Goal: Contribute content: Contribute content

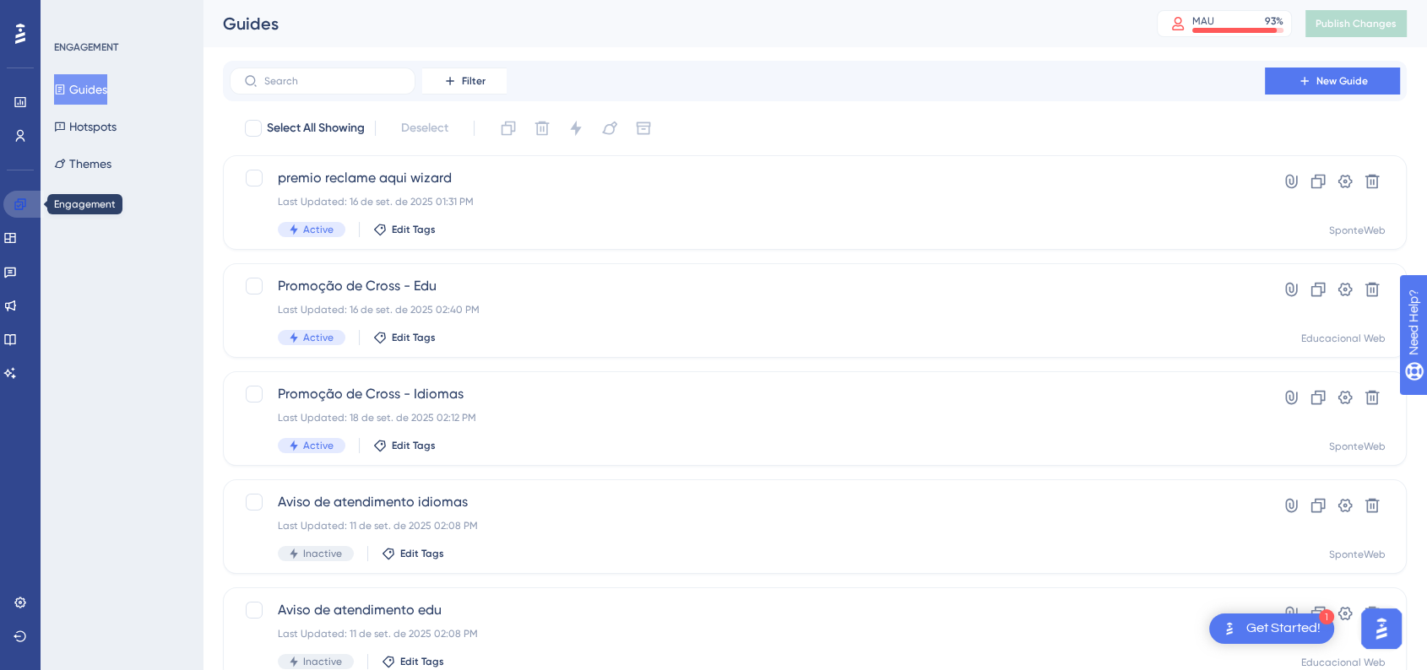
click at [7, 208] on link at bounding box center [23, 204] width 41 height 27
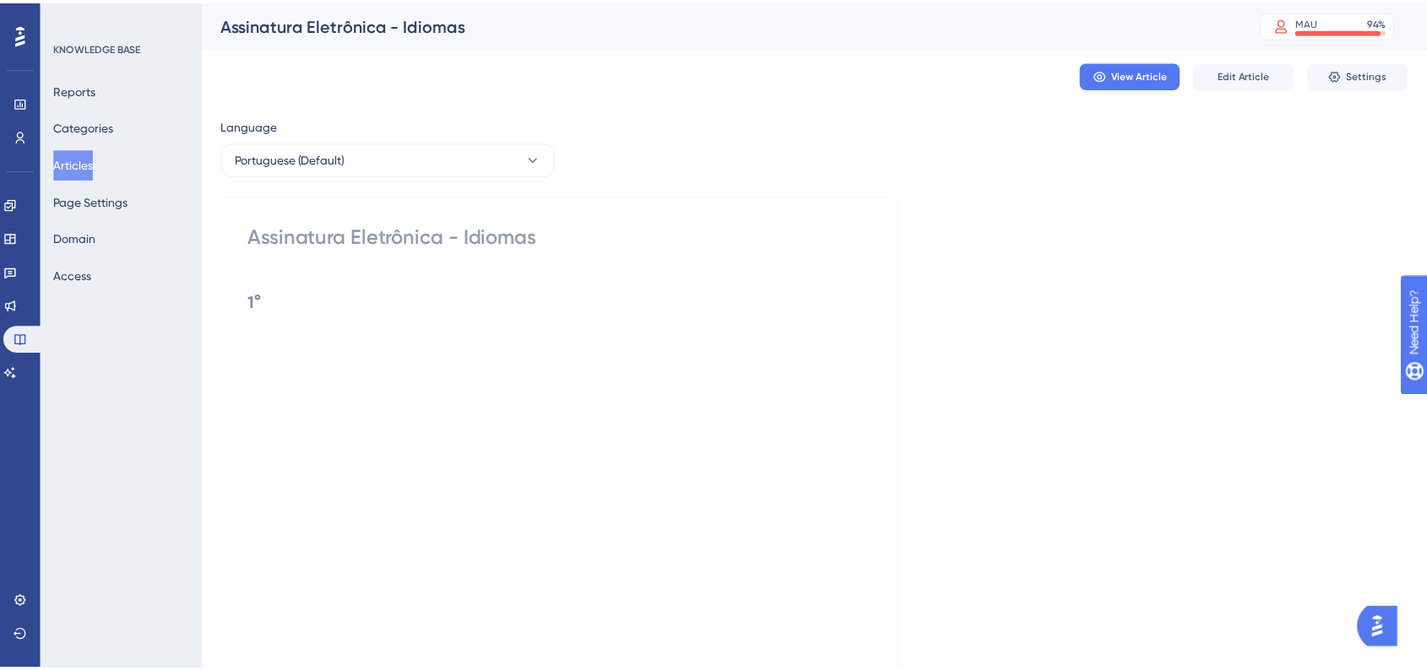
scroll to position [546, 0]
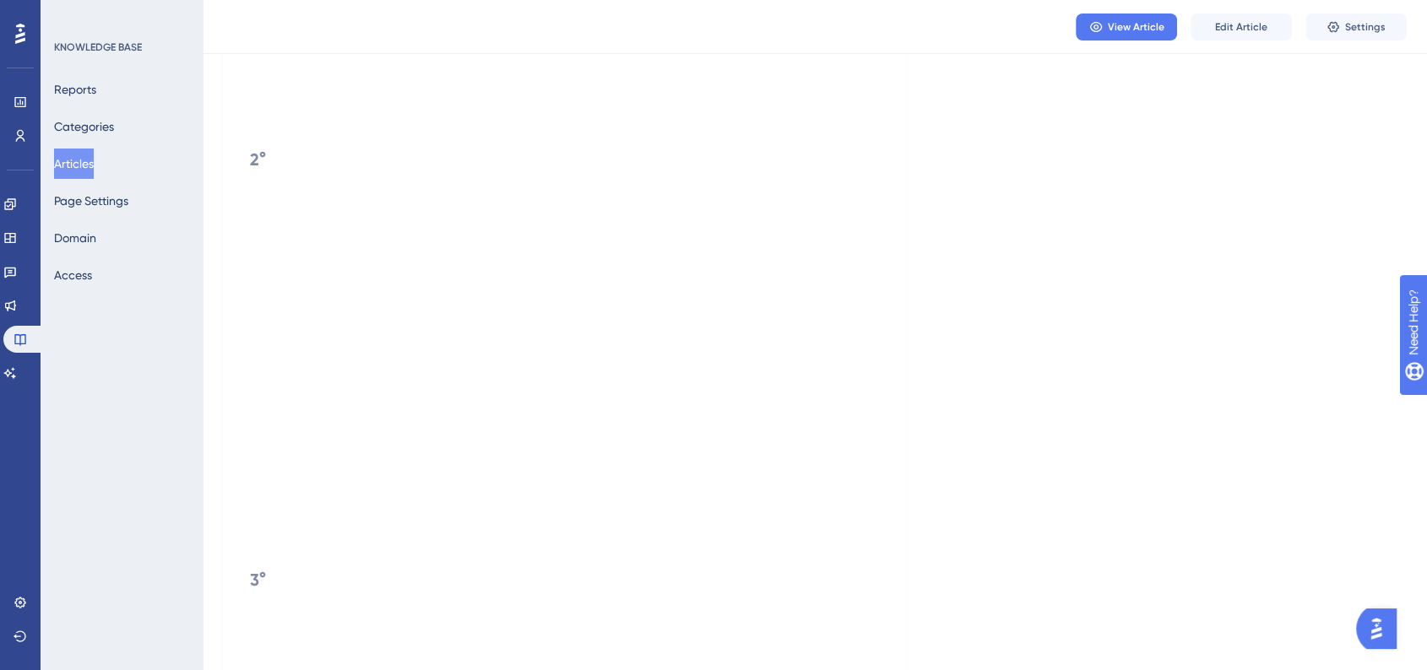
click at [86, 168] on button "Articles" at bounding box center [74, 164] width 40 height 30
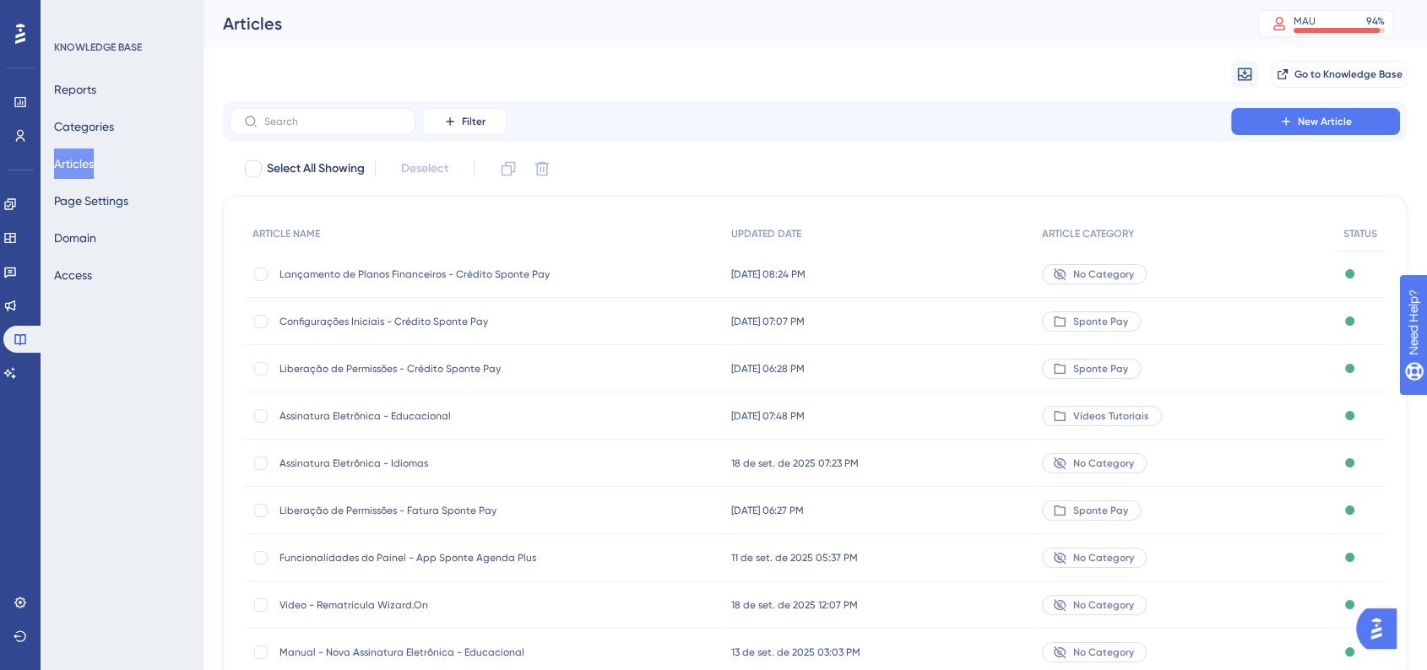
click at [1141, 274] on div "No Category" at bounding box center [1094, 274] width 105 height 20
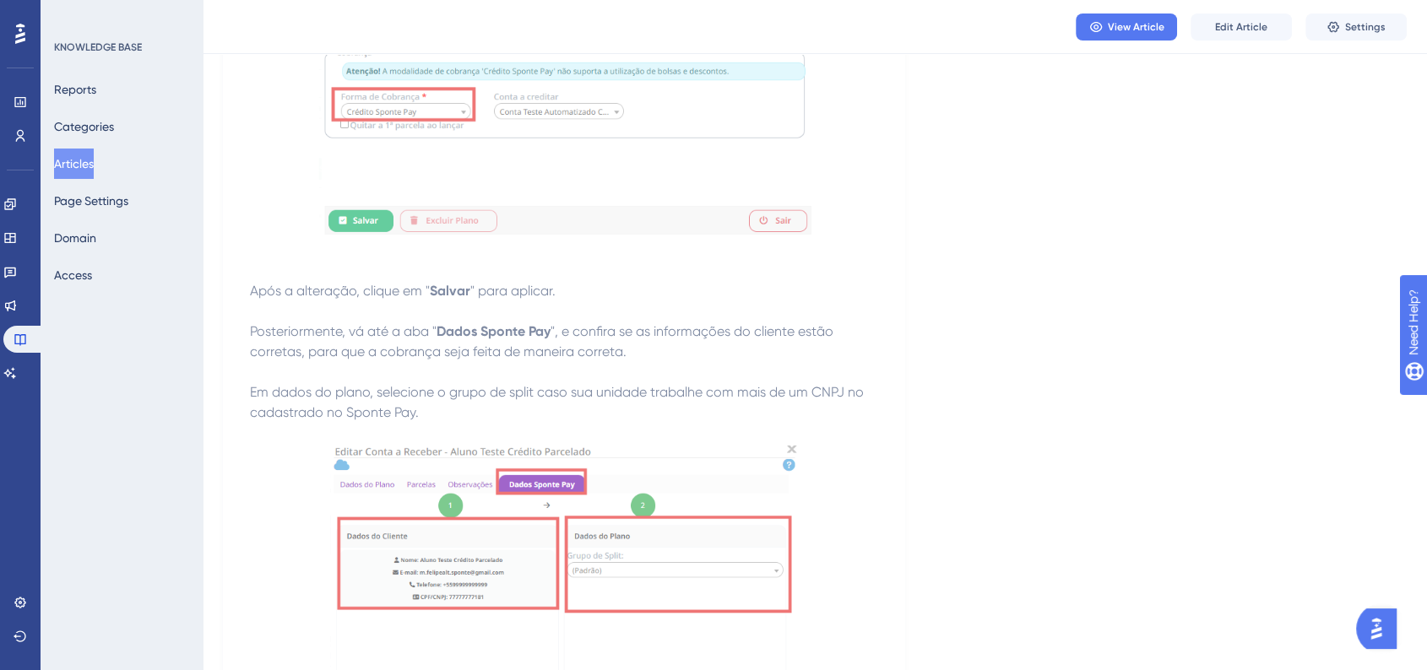
scroll to position [5031, 0]
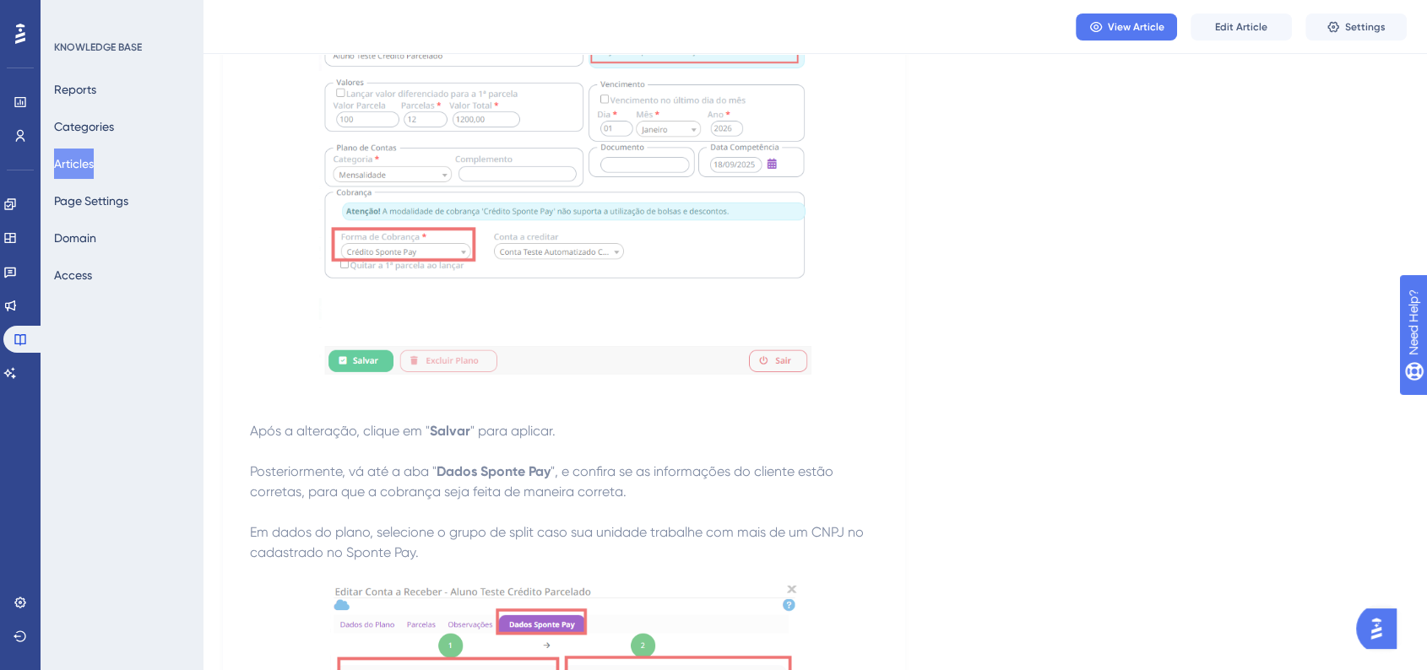
click at [88, 162] on button "Articles" at bounding box center [74, 164] width 40 height 30
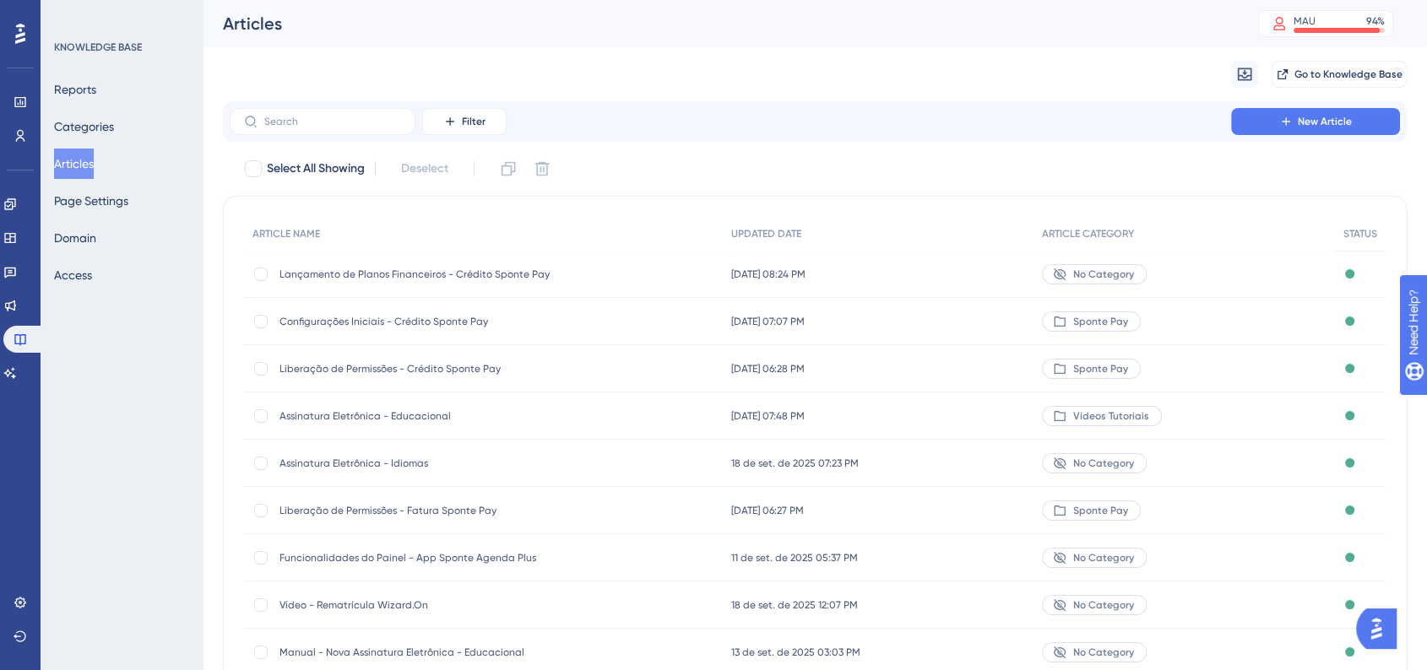
click at [1135, 280] on div "No Category" at bounding box center [1094, 274] width 105 height 20
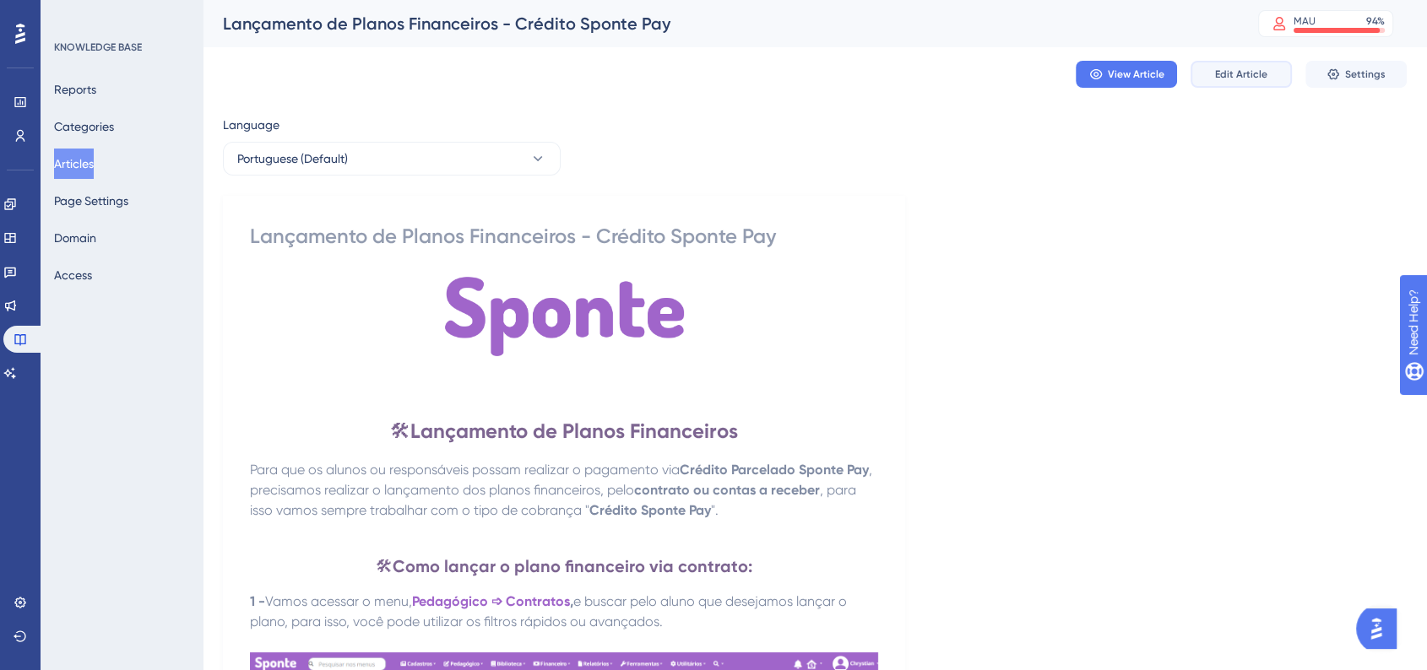
click at [1240, 79] on span "Edit Article" at bounding box center [1241, 75] width 52 height 14
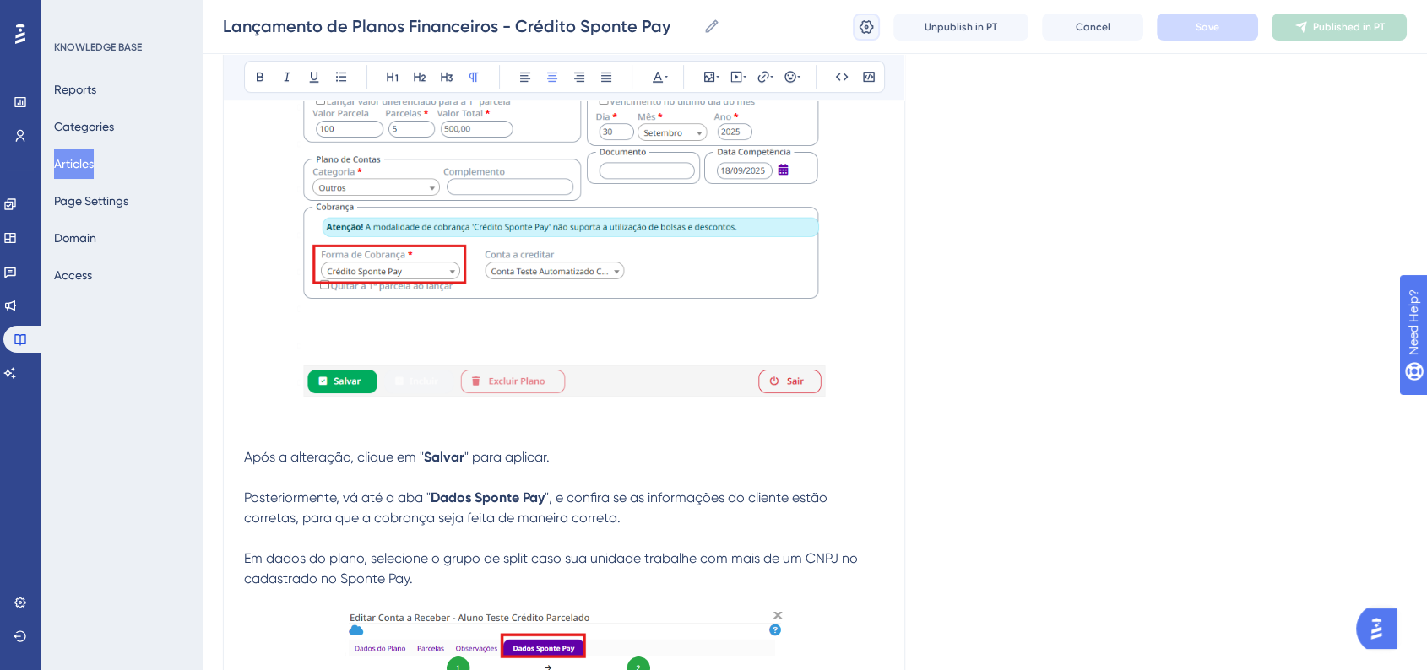
click at [860, 22] on icon at bounding box center [866, 27] width 17 height 17
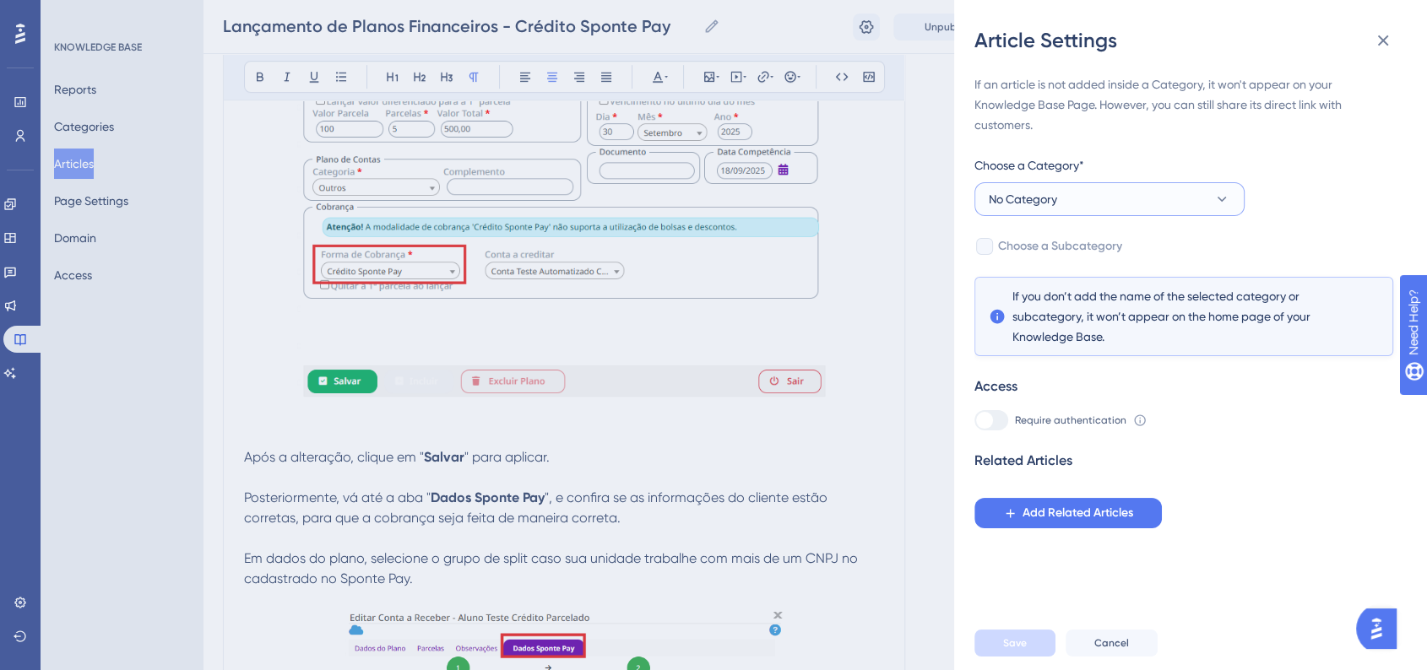
click at [1153, 209] on button "No Category" at bounding box center [1109, 199] width 270 height 34
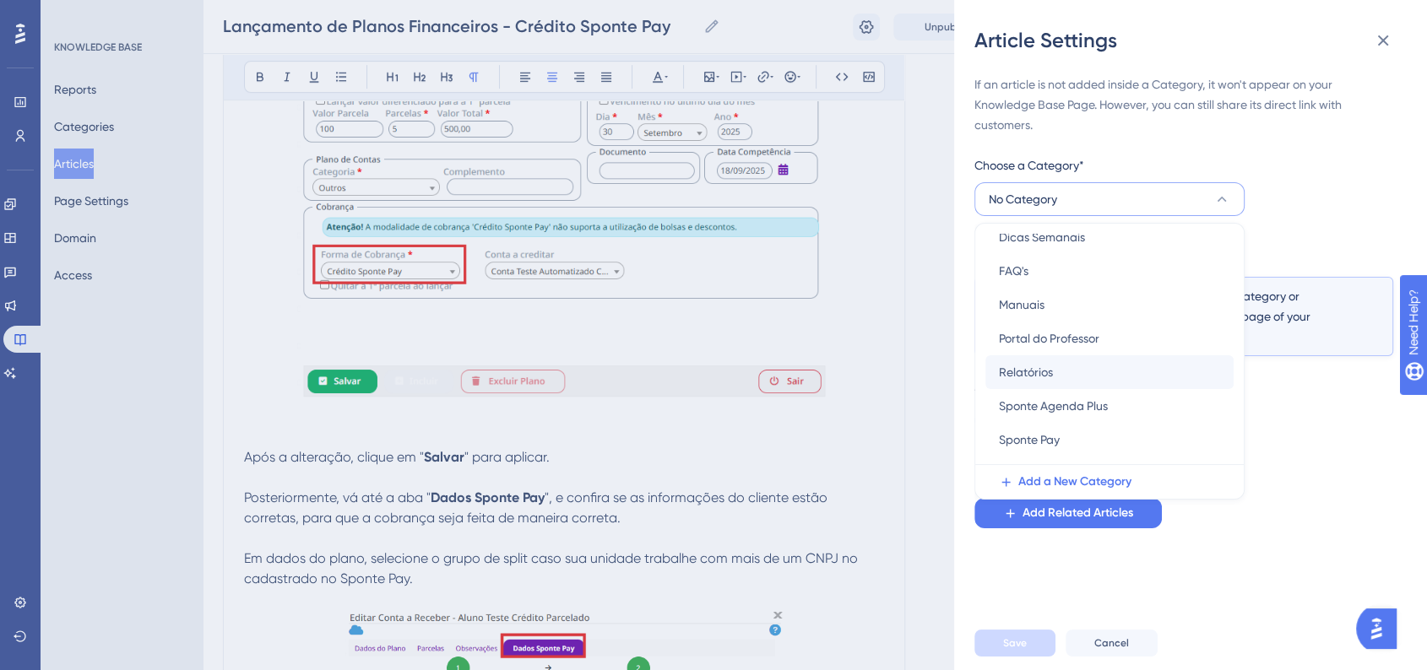
scroll to position [106, 0]
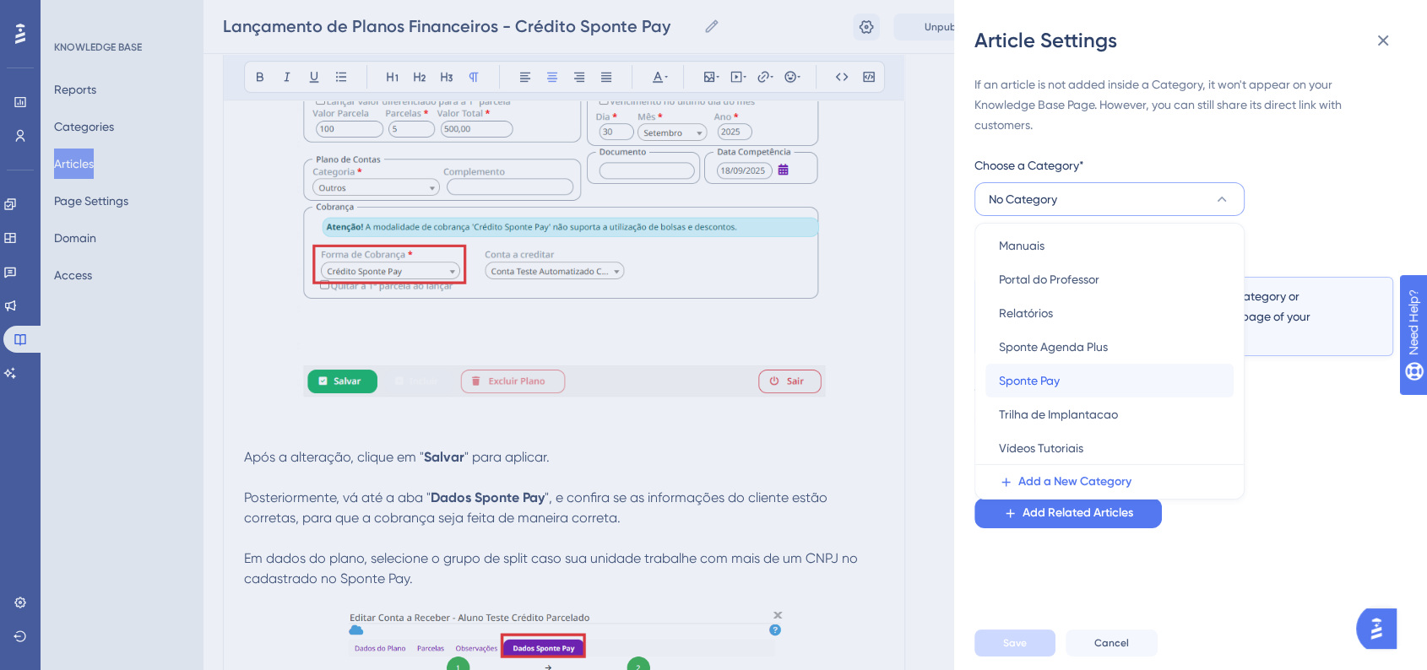
click at [1026, 387] on span "Sponte Pay" at bounding box center [1029, 381] width 61 height 20
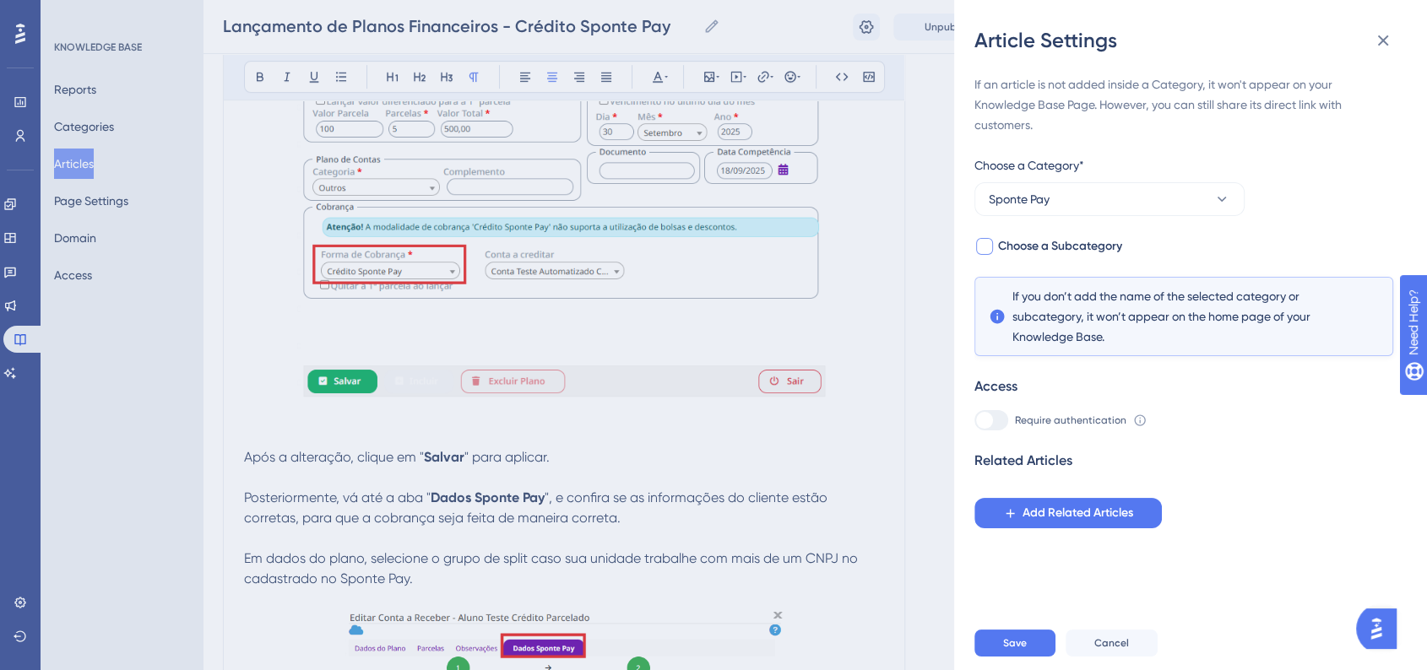
click at [989, 248] on div at bounding box center [984, 246] width 17 height 17
checkbox input "true"
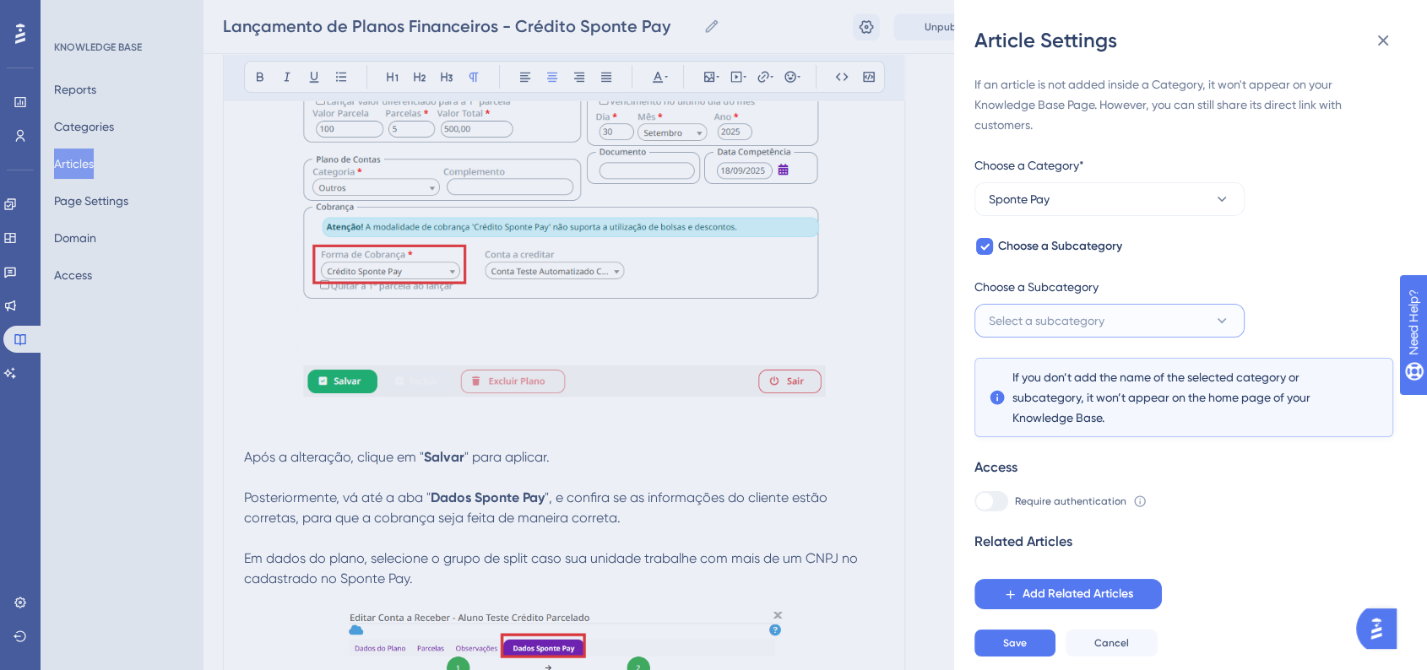
click at [1052, 306] on button "Select a subcategory" at bounding box center [1109, 321] width 270 height 34
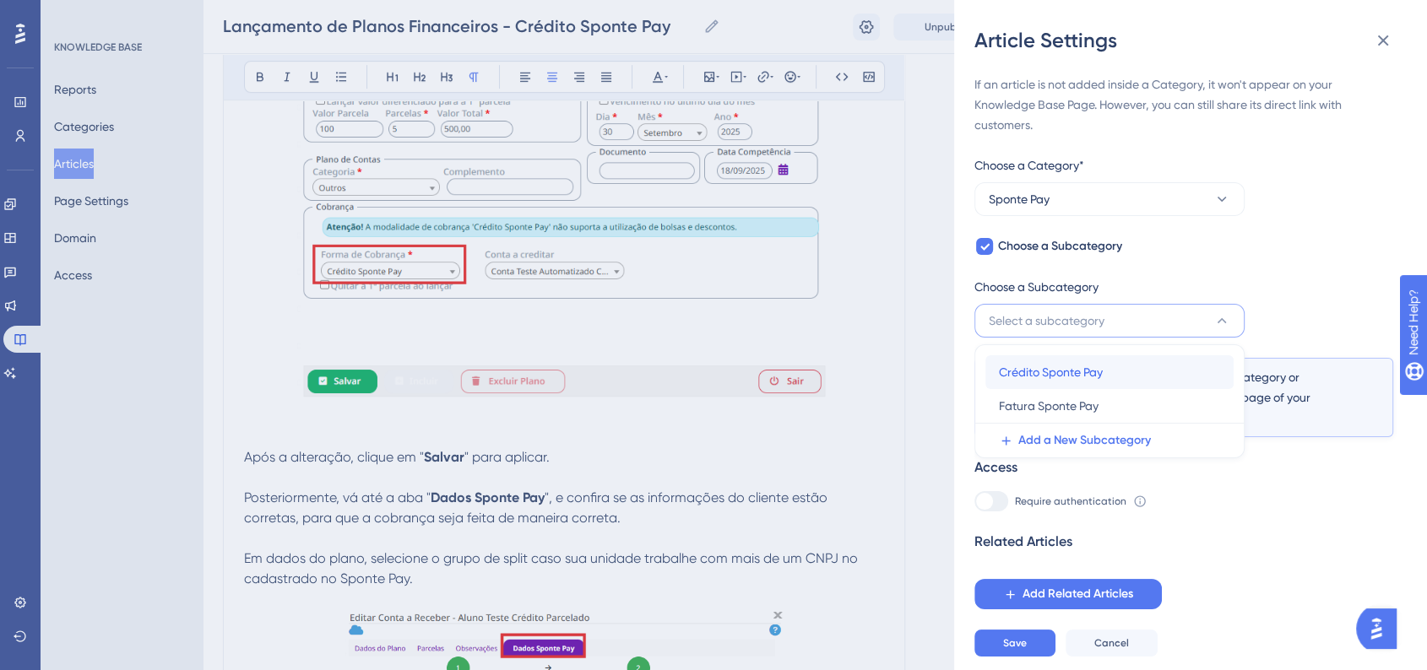
click at [1064, 377] on span "Crédito Sponte Pay" at bounding box center [1051, 372] width 104 height 20
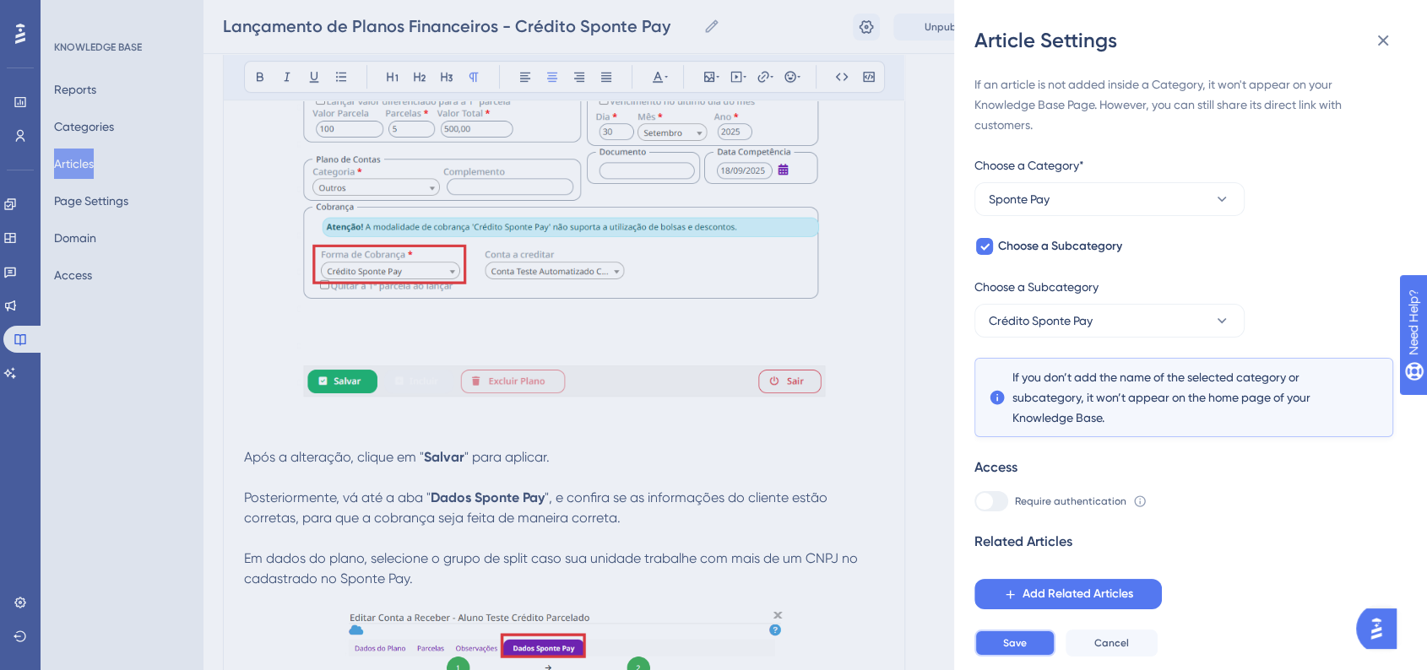
click at [993, 654] on button "Save" at bounding box center [1014, 643] width 81 height 27
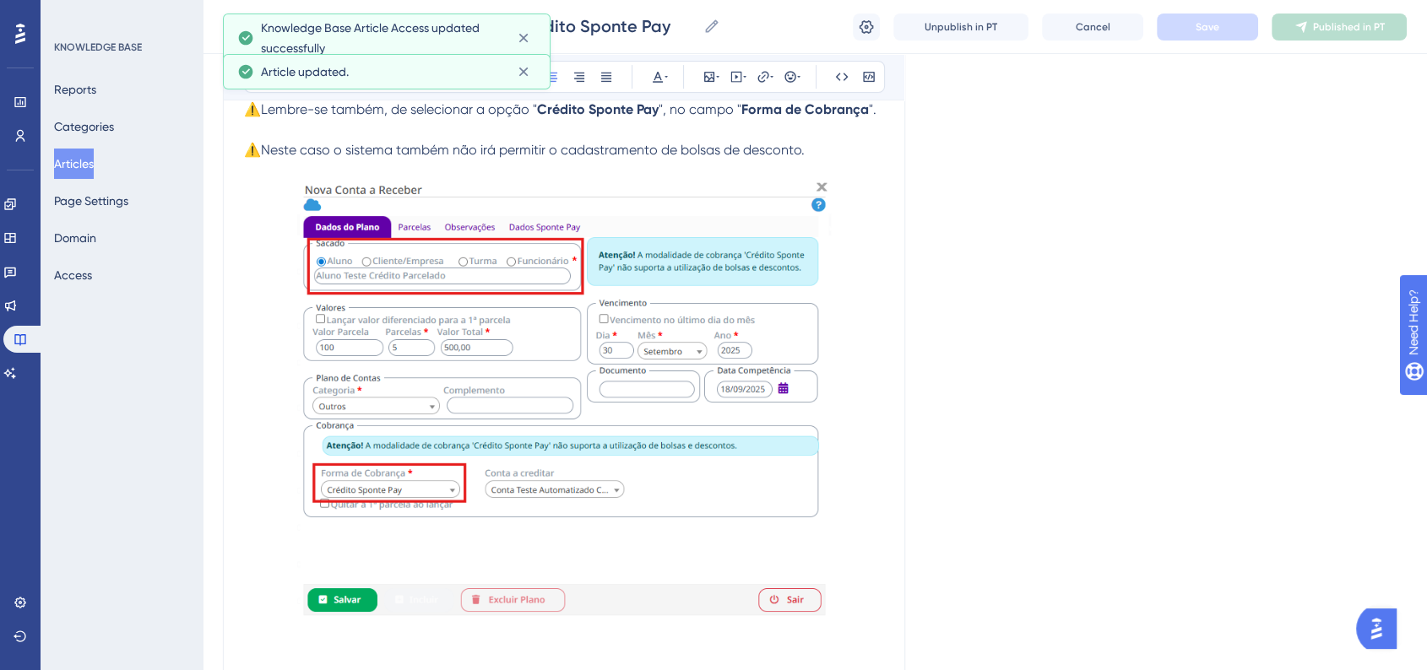
scroll to position [6828, 0]
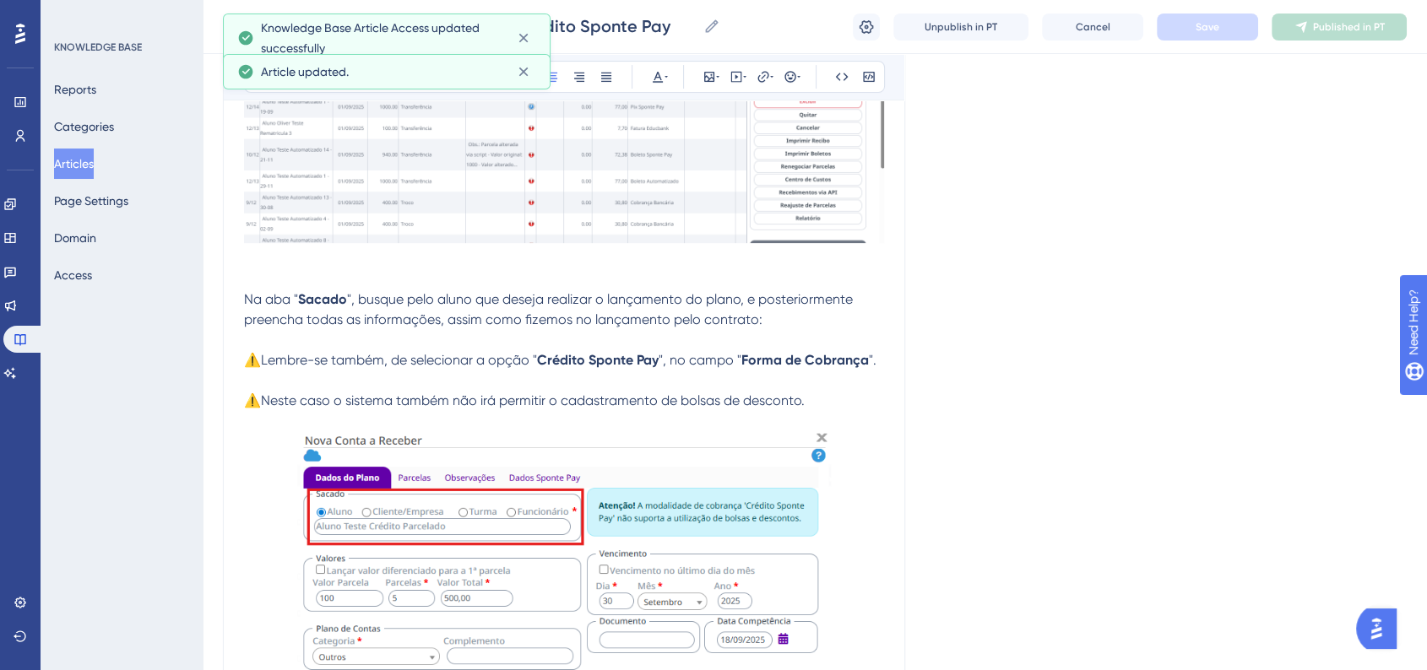
click at [84, 169] on button "Articles" at bounding box center [74, 164] width 40 height 30
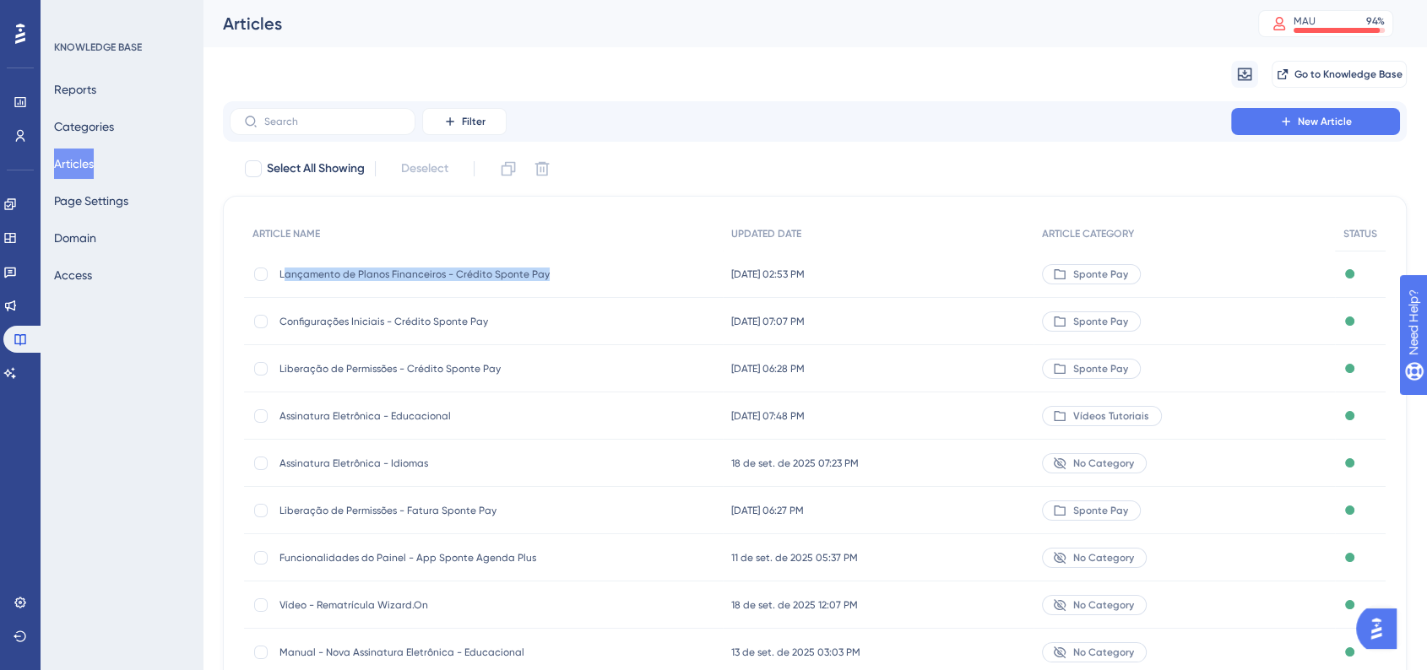
drag, startPoint x: 282, startPoint y: 277, endPoint x: 547, endPoint y: 276, distance: 265.1
click at [547, 276] on span "Lançamento de Planos Financeiros - Crédito Sponte Pay" at bounding box center [414, 275] width 270 height 14
copy span "ançamento de Planos Financeiros - Crédito Sponte Pay"
click at [1321, 121] on span "New Article" at bounding box center [1325, 122] width 54 height 14
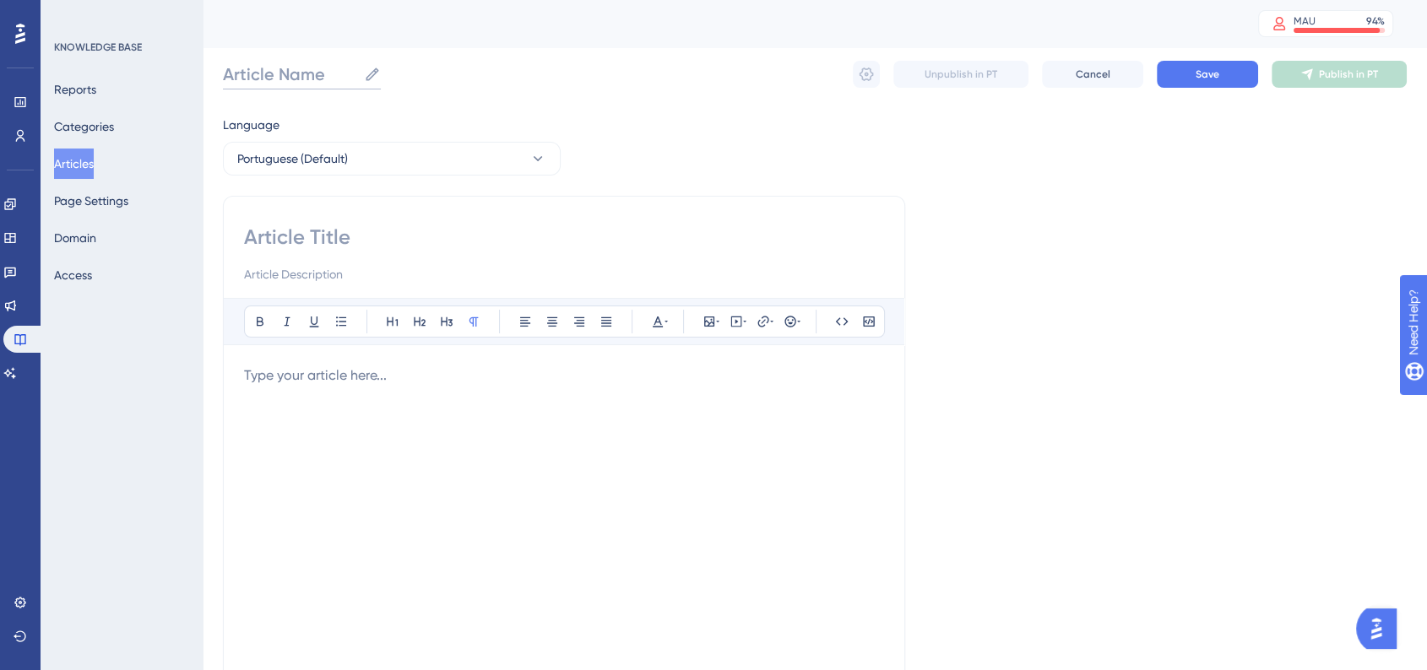
click at [270, 83] on input "Article Name" at bounding box center [290, 74] width 134 height 24
paste input "ançamento de Planos Financeiros - Crédito Sponte Pay"
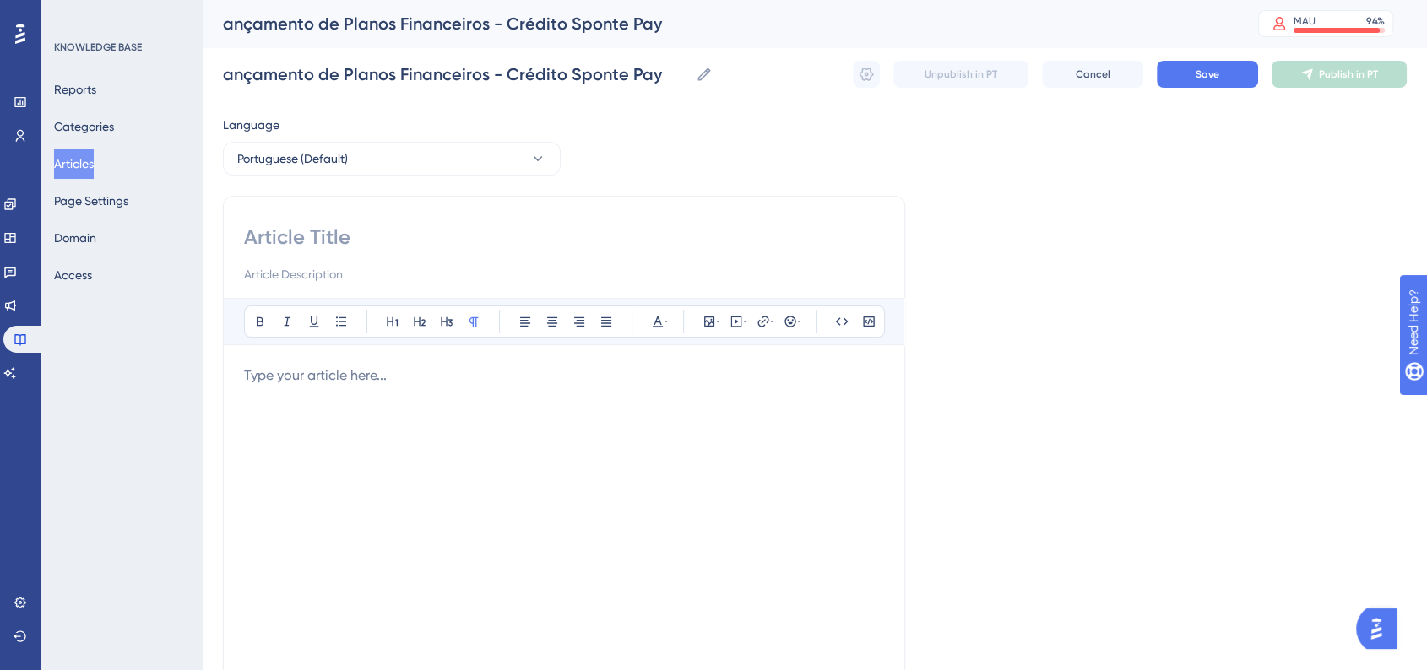
drag, startPoint x: 483, startPoint y: 74, endPoint x: 205, endPoint y: 73, distance: 277.7
click at [207, 73] on div "Performance Users Engagement Widgets Feedback Product Updates Knowledge Base AI…" at bounding box center [815, 443] width 1224 height 886
click at [335, 76] on input "Geração das cobranças - Crédito Sponte Pay" at bounding box center [418, 74] width 391 height 24
type input "Geração das Cobranças - Crédito Sponte Pay"
click at [995, 212] on div "Language Portuguese (Default) Bold Italic Underline Bullet Point Heading 1 Head…" at bounding box center [815, 487] width 1184 height 745
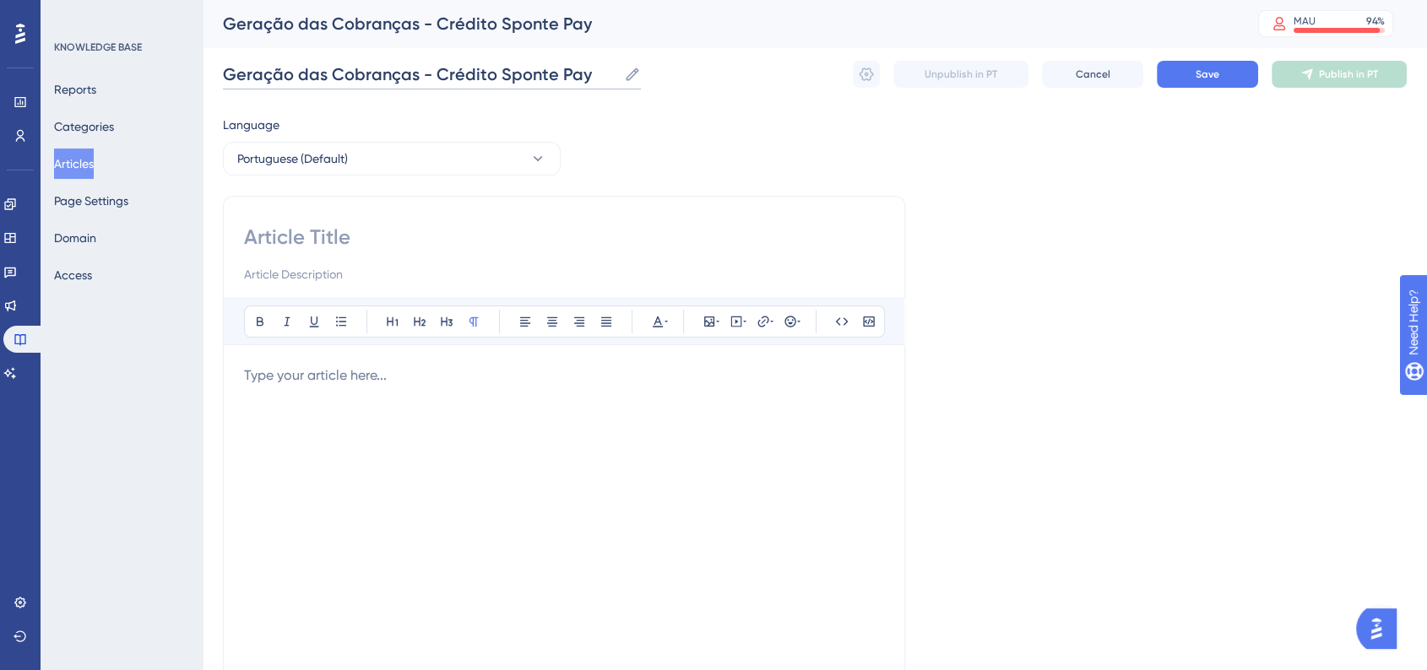
click at [477, 75] on input "Geração das Cobranças - Crédito Sponte Pay" at bounding box center [420, 74] width 394 height 24
click at [392, 244] on input at bounding box center [564, 237] width 640 height 27
paste input "Geração das Cobranças - Crédito Sponte Pay"
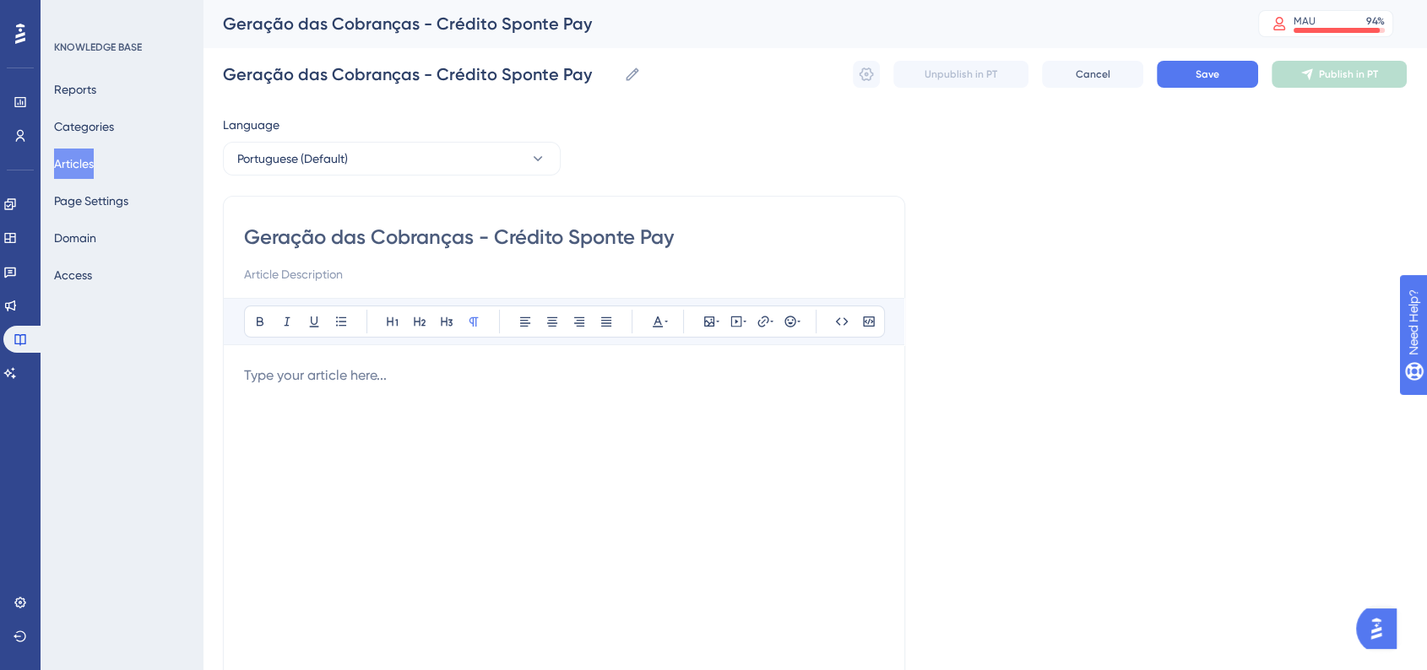
type input "Geração das Cobranças - Crédito Sponte Pay"
click at [1168, 349] on div "Language Portuguese (Default) Geração das Cobranças - Crédito Sponte Pay Bold I…" at bounding box center [815, 487] width 1184 height 745
click at [1213, 76] on span "Save" at bounding box center [1207, 75] width 24 height 14
click at [547, 397] on div at bounding box center [564, 551] width 640 height 371
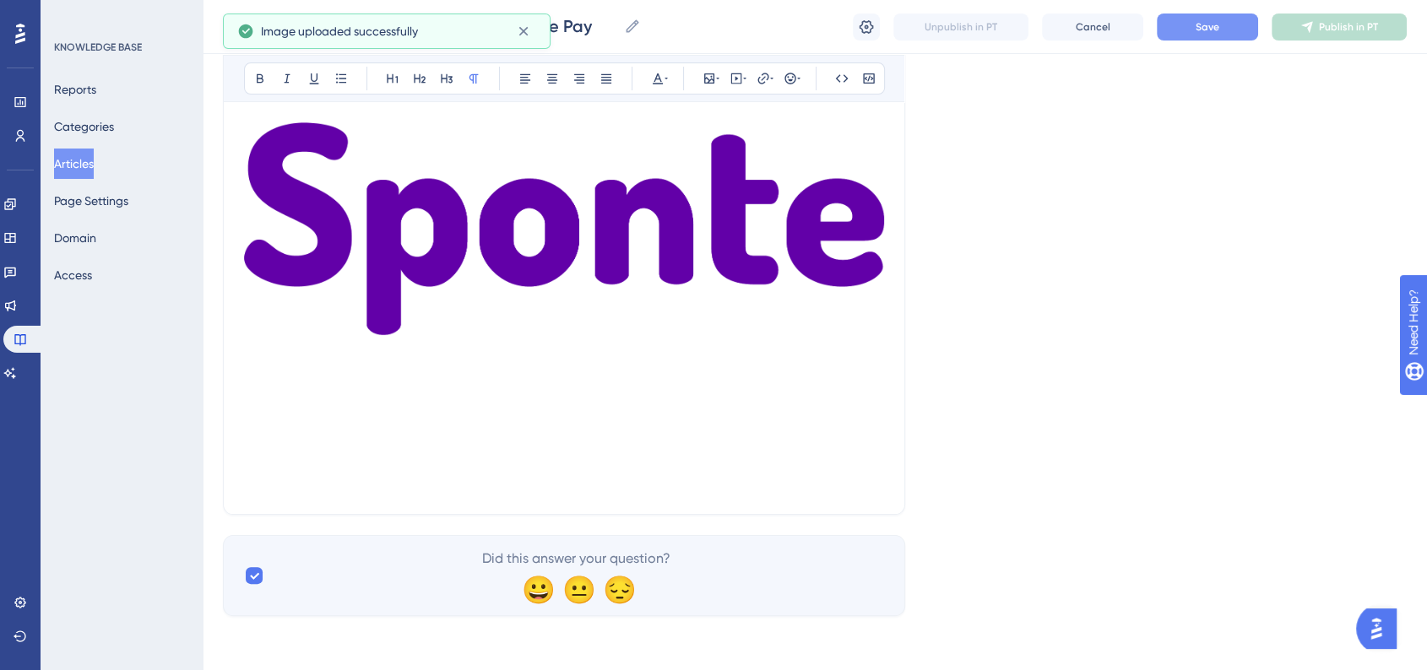
scroll to position [142, 0]
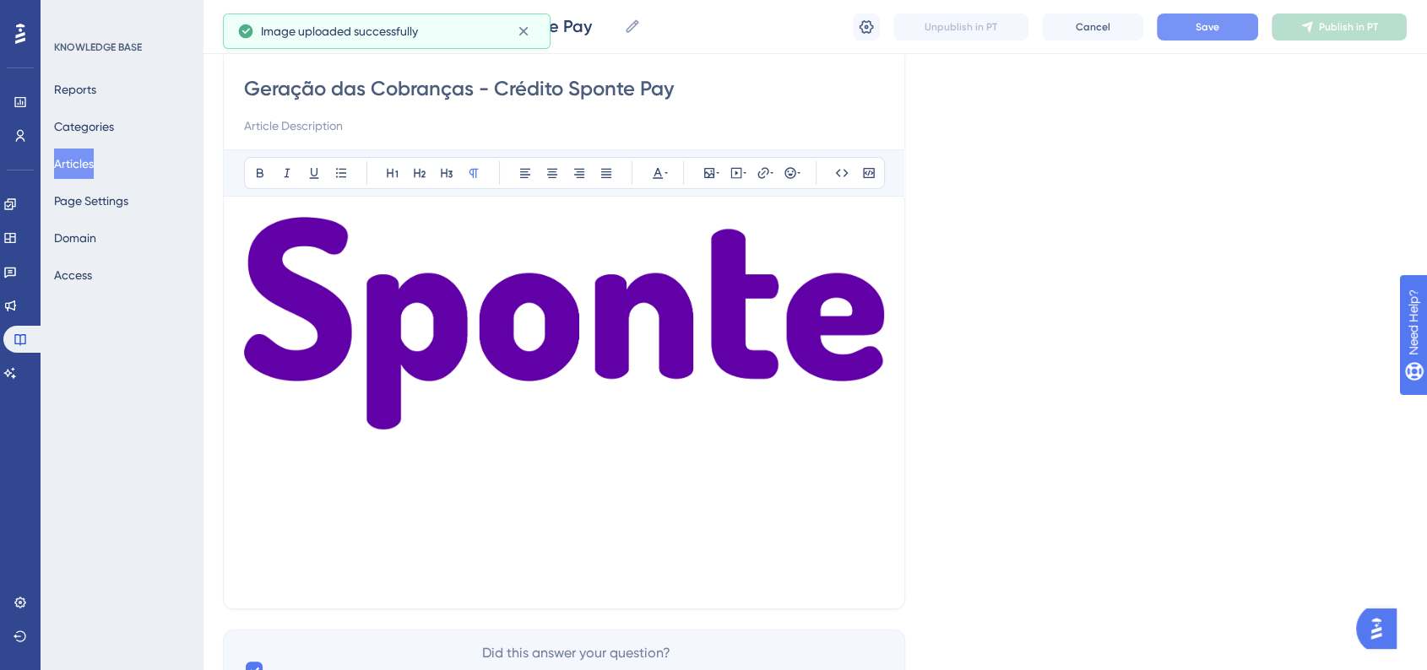
click at [611, 360] on img at bounding box center [564, 323] width 640 height 213
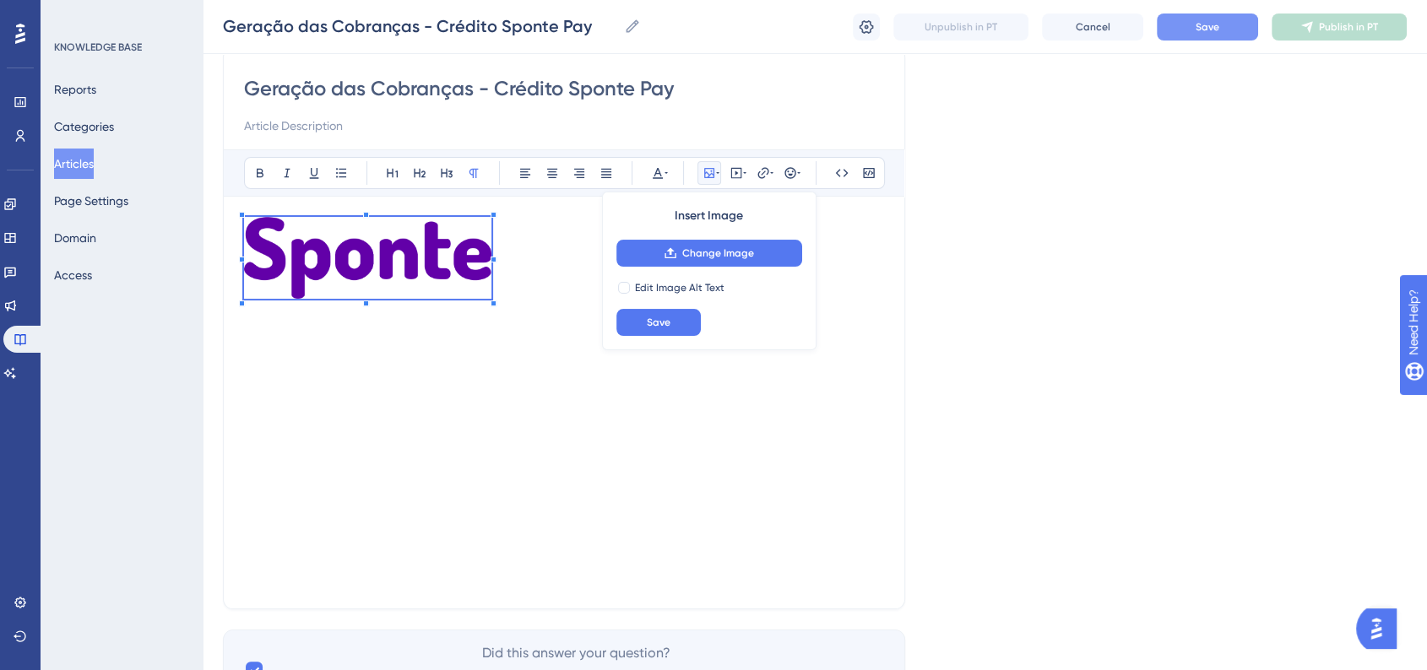
click at [487, 269] on p at bounding box center [564, 261] width 640 height 88
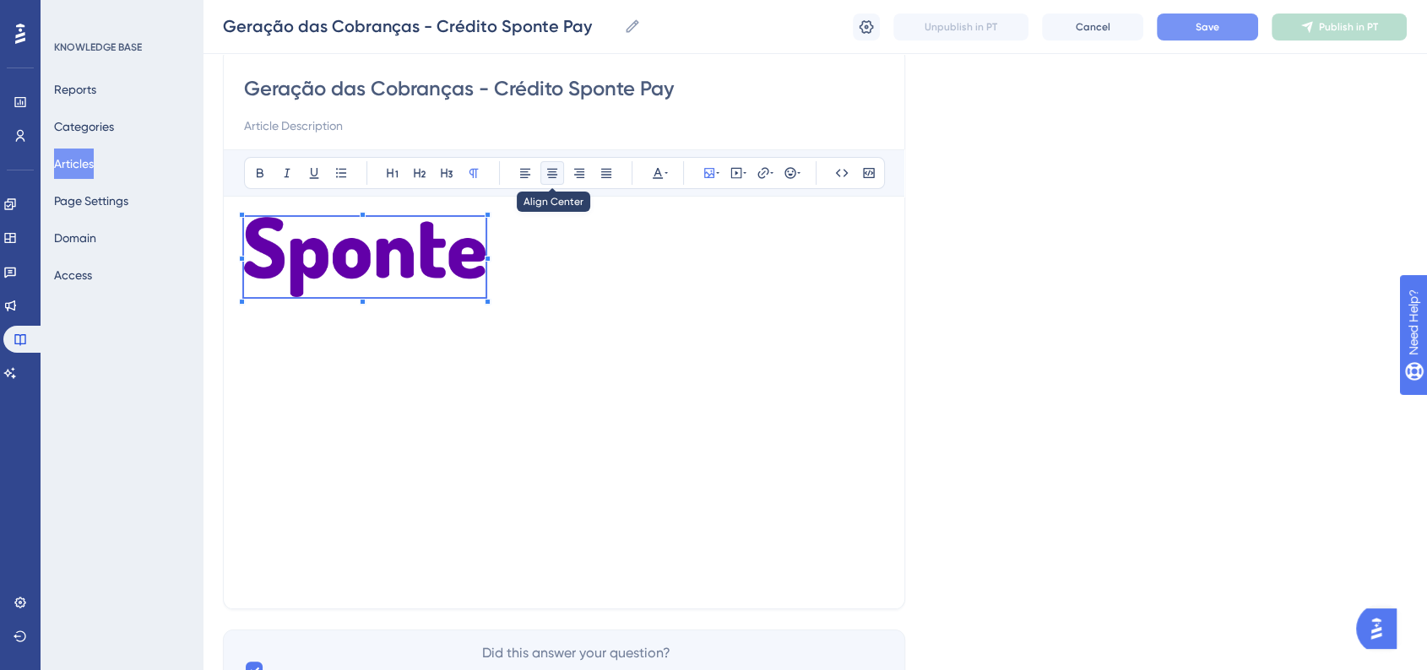
click at [549, 176] on icon at bounding box center [552, 173] width 14 height 14
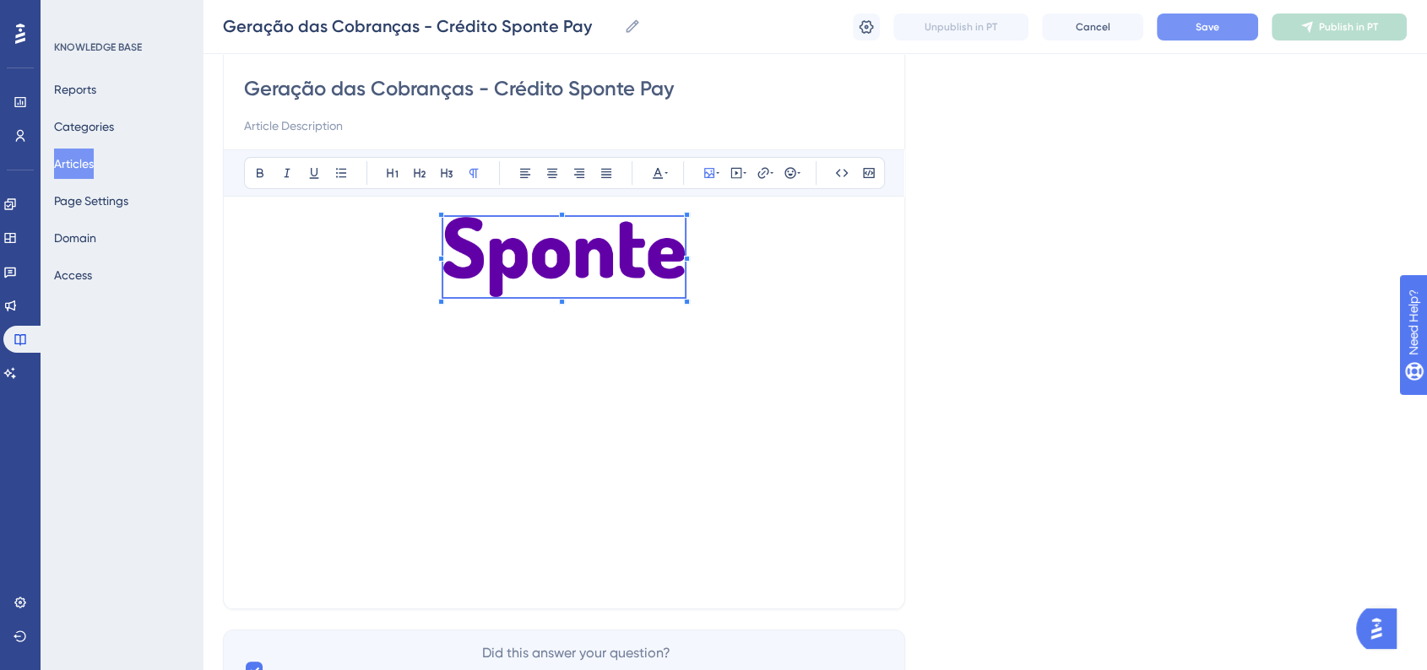
click at [750, 299] on p at bounding box center [564, 260] width 640 height 86
click at [554, 346] on div at bounding box center [564, 402] width 640 height 371
click at [555, 349] on div at bounding box center [564, 402] width 640 height 371
click at [578, 335] on p at bounding box center [564, 333] width 640 height 20
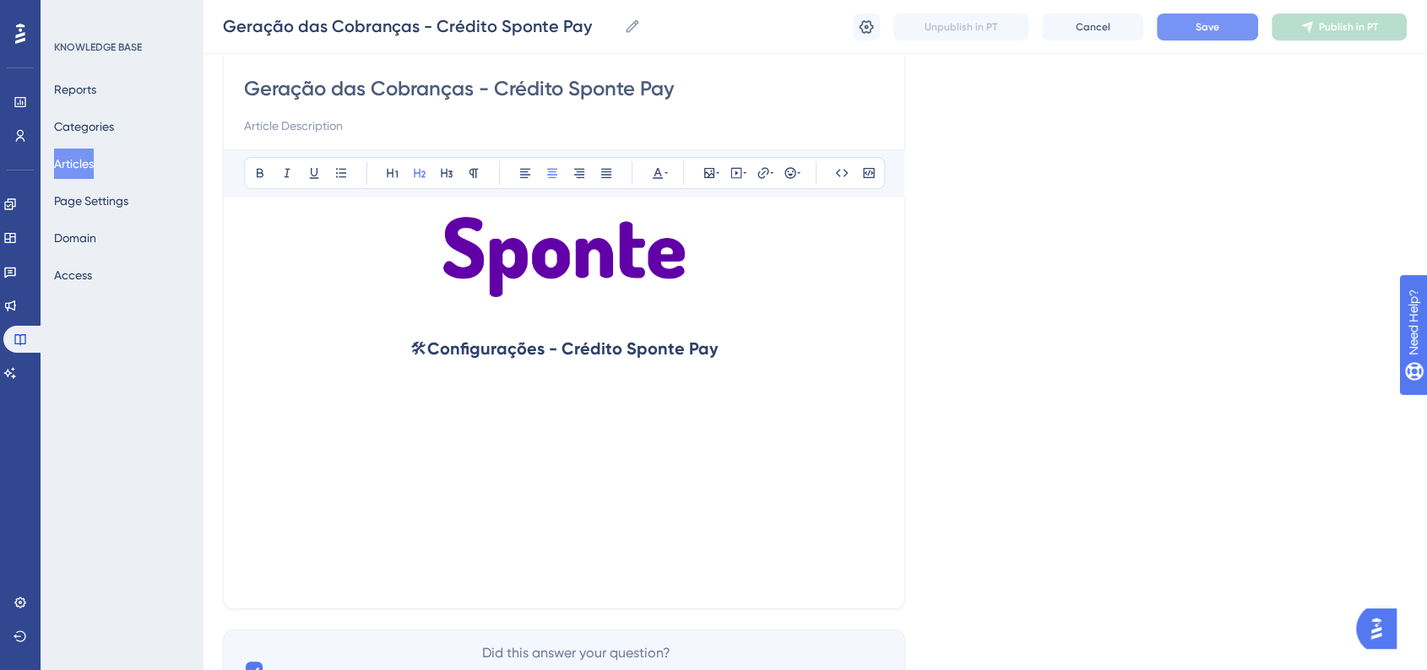
click at [416, 343] on span "🛠" at bounding box center [418, 349] width 17 height 20
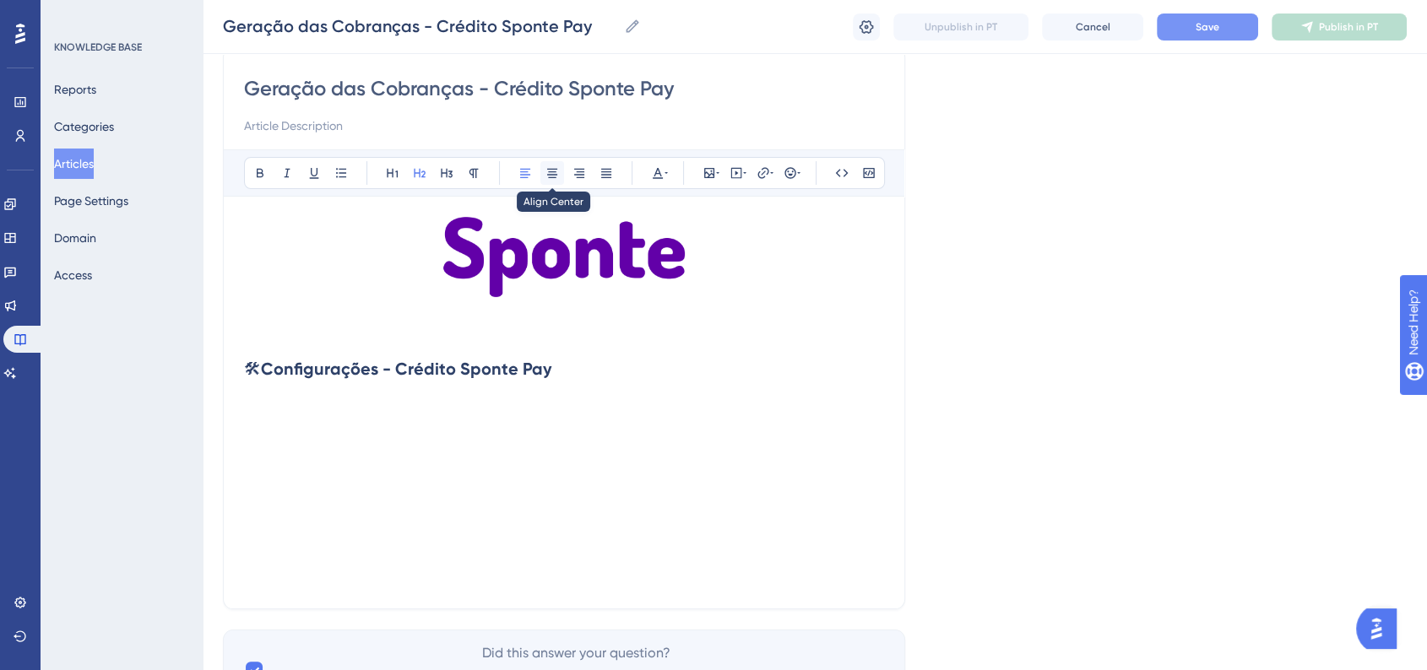
click at [558, 175] on icon at bounding box center [552, 173] width 14 height 14
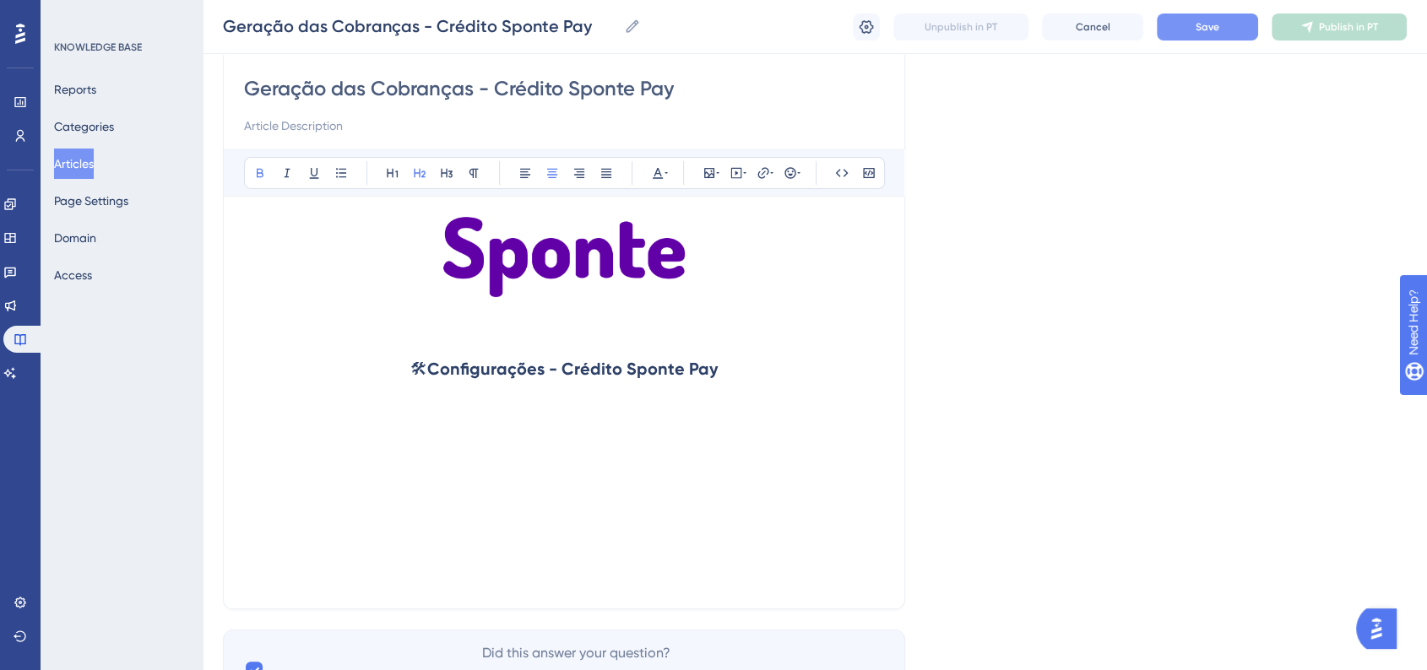
drag, startPoint x: 445, startPoint y: 365, endPoint x: 734, endPoint y: 373, distance: 289.7
click at [734, 373] on h2 "🛠 Configurações - Crédito Sponte Pay" at bounding box center [564, 369] width 640 height 51
click at [588, 349] on h2 "🛠 Configurações - Crédito Sponte Pay" at bounding box center [564, 369] width 640 height 51
drag, startPoint x: 547, startPoint y: 366, endPoint x: 434, endPoint y: 366, distance: 113.1
click at [434, 366] on strong "Configurações - Crédito Sponte Pay" at bounding box center [572, 369] width 290 height 20
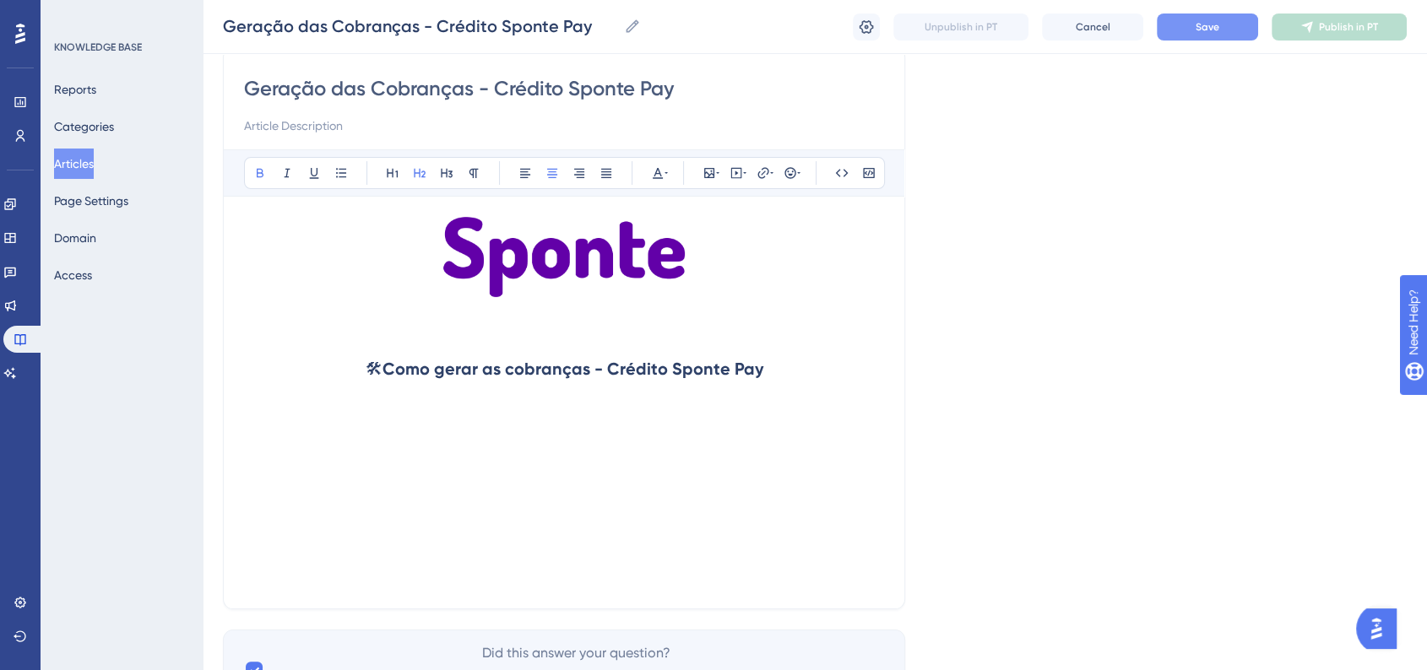
click at [834, 380] on h2 "🛠 Como gerar as cobranças - Crédito Sponte Pay" at bounding box center [564, 369] width 640 height 51
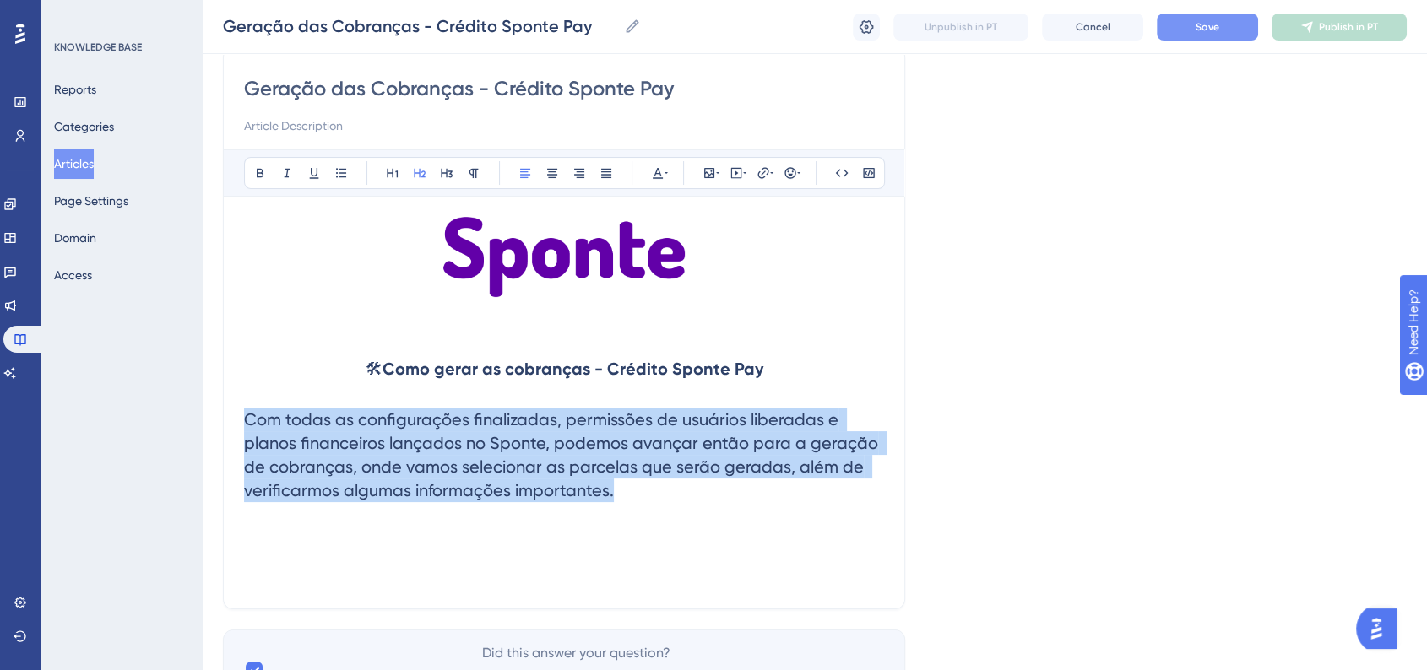
drag, startPoint x: 626, startPoint y: 504, endPoint x: 234, endPoint y: 420, distance: 401.5
click at [234, 420] on div "Geração das Cobranças - Crédito Sponte Pay Bold Italic Underline Bullet Point H…" at bounding box center [564, 328] width 682 height 562
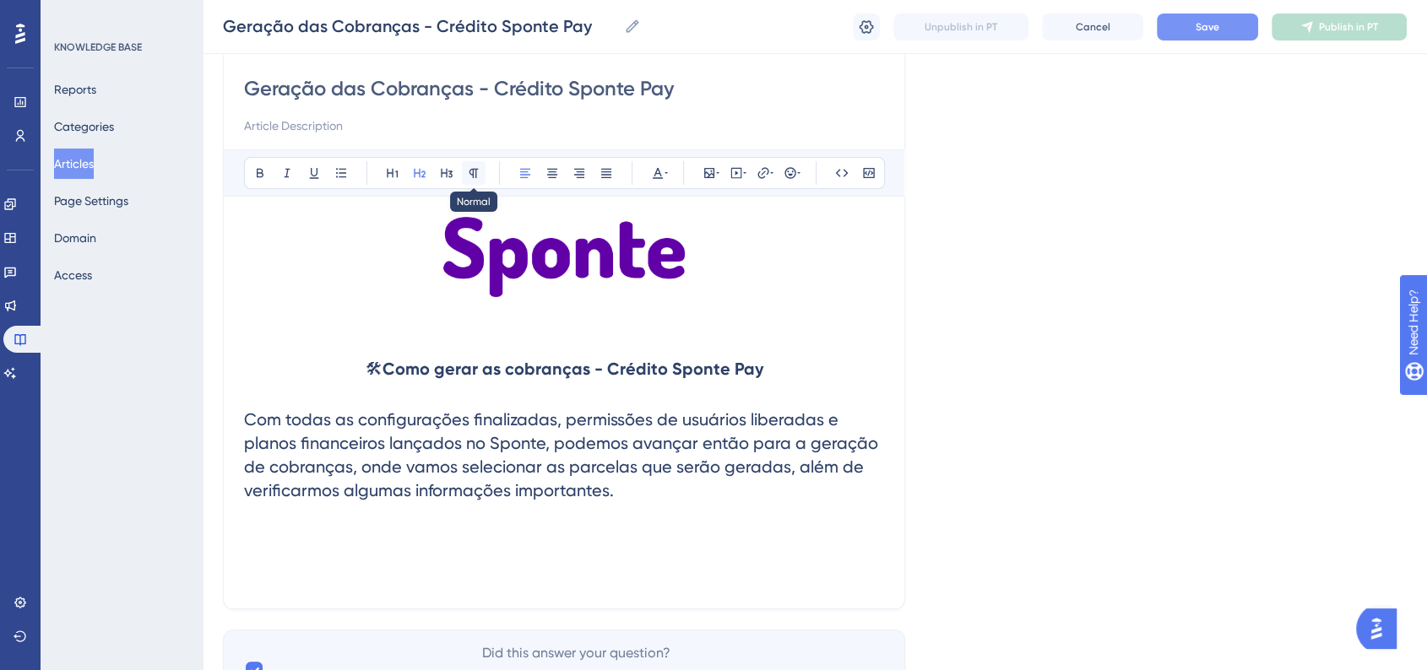
click at [464, 177] on button at bounding box center [474, 173] width 24 height 24
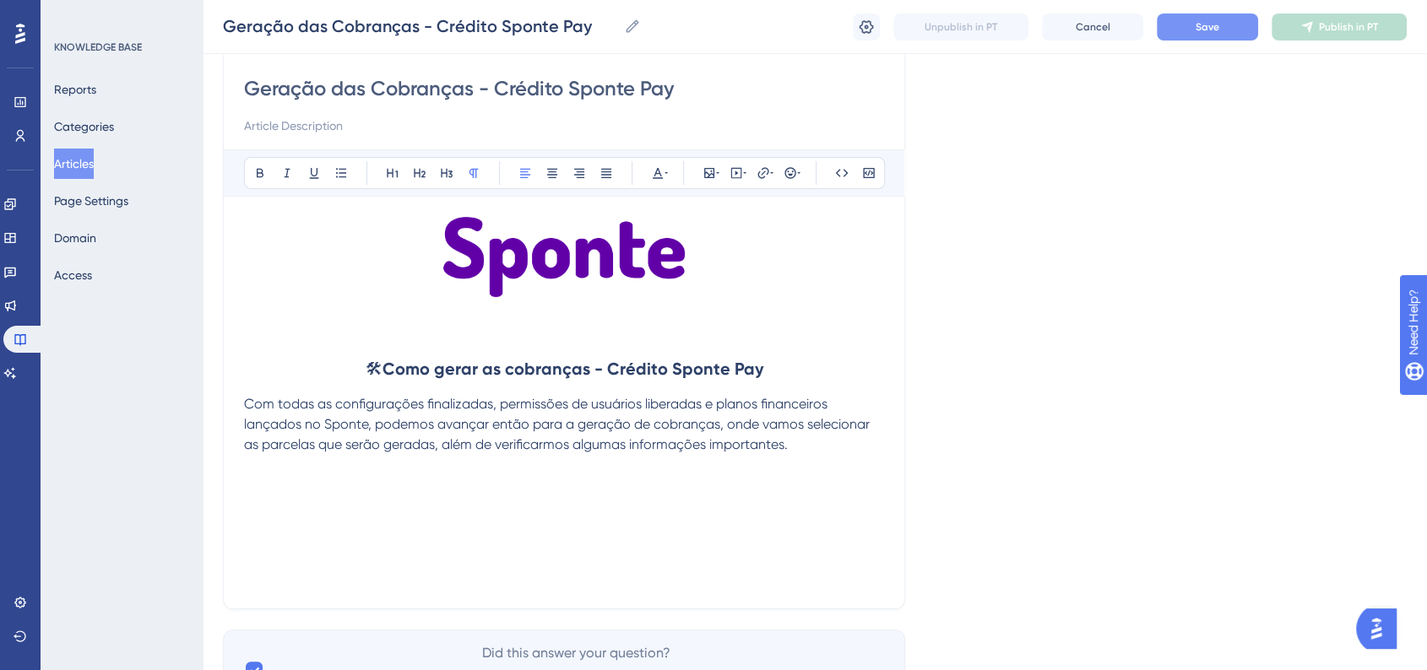
click at [488, 375] on strong "Como gerar as cobranças - Crédito Sponte Pay" at bounding box center [572, 369] width 381 height 20
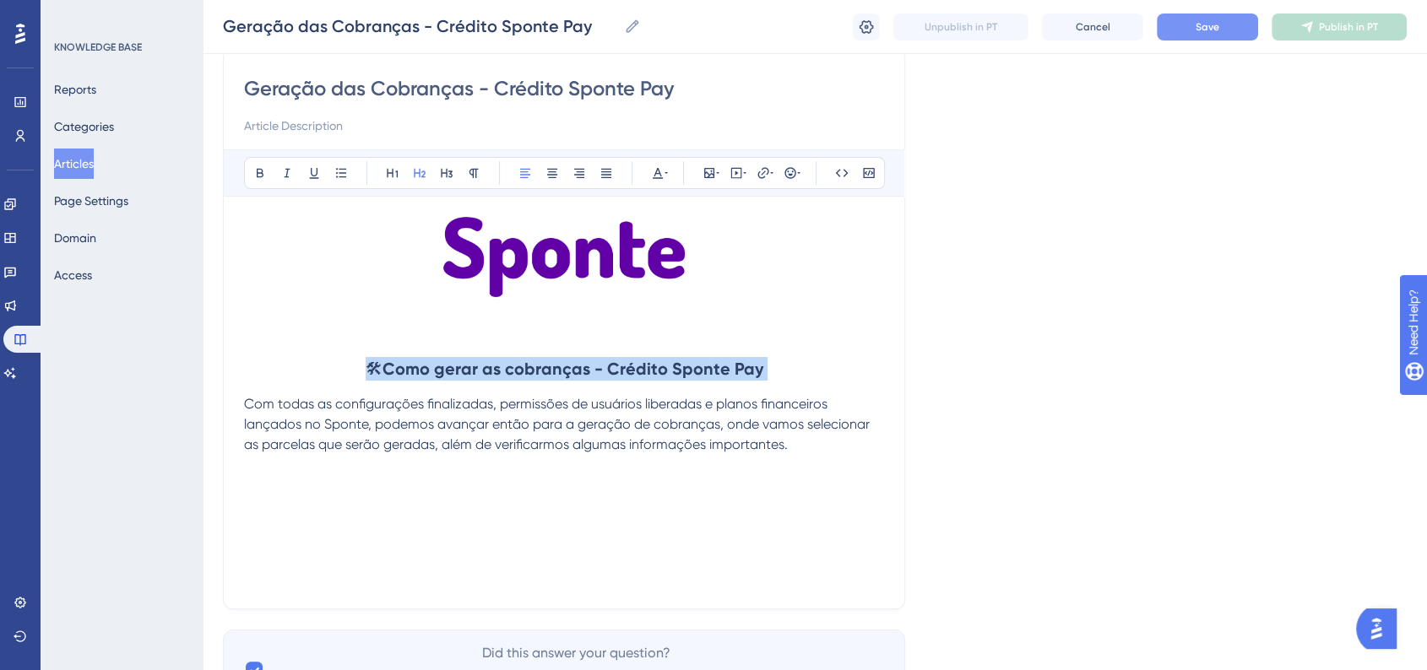
click at [487, 374] on strong "Como gerar as cobranças - Crédito Sponte Pay" at bounding box center [572, 369] width 381 height 20
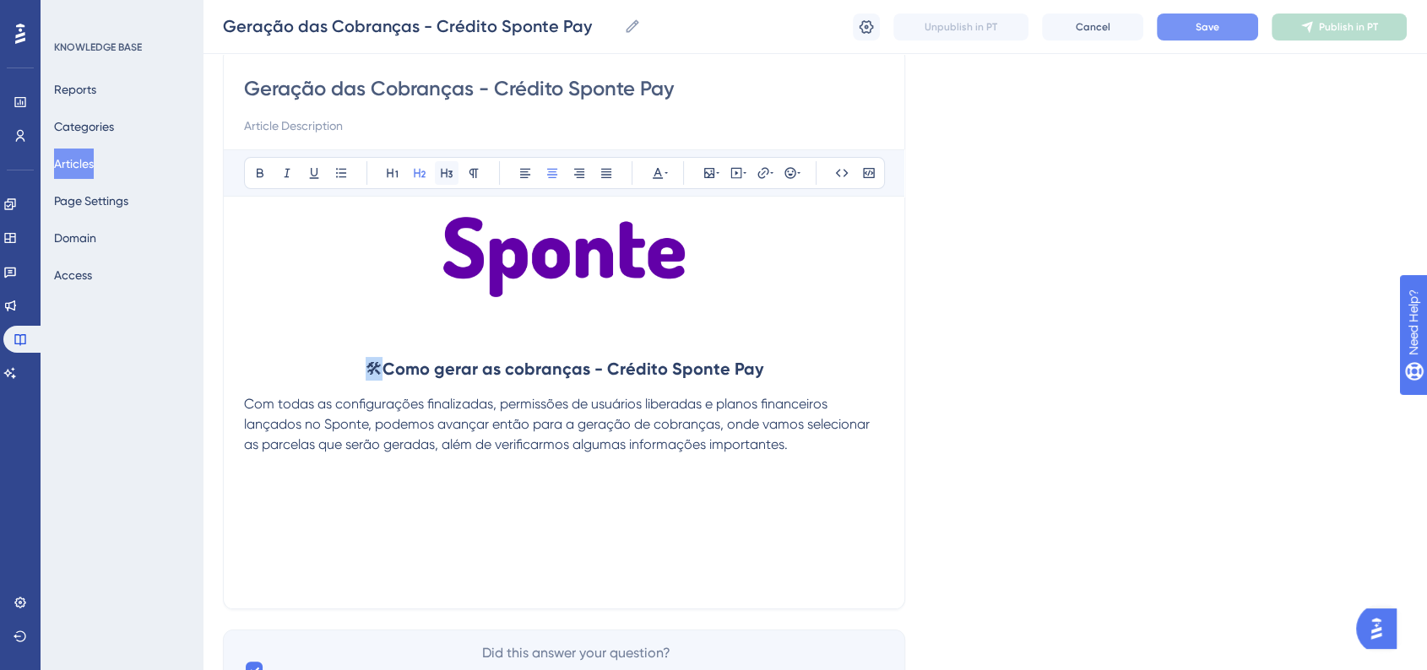
click at [440, 173] on icon at bounding box center [447, 173] width 14 height 14
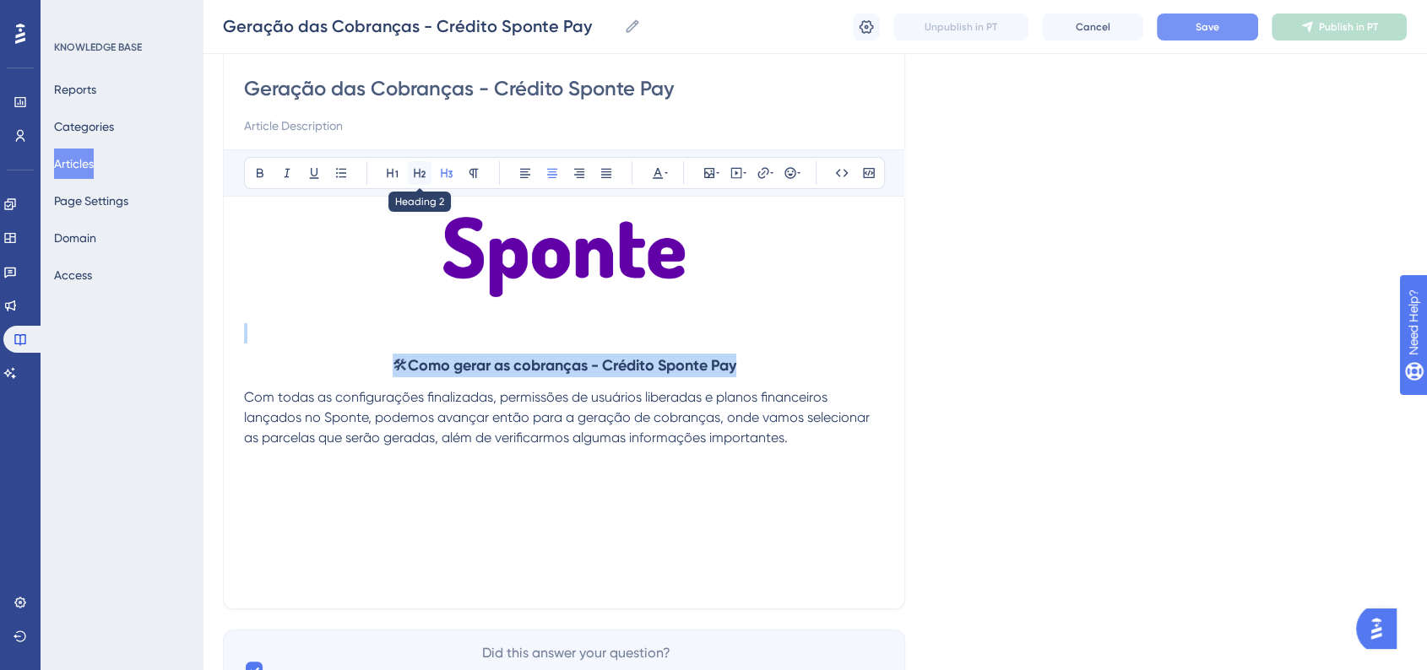
click at [418, 172] on icon at bounding box center [420, 173] width 14 height 14
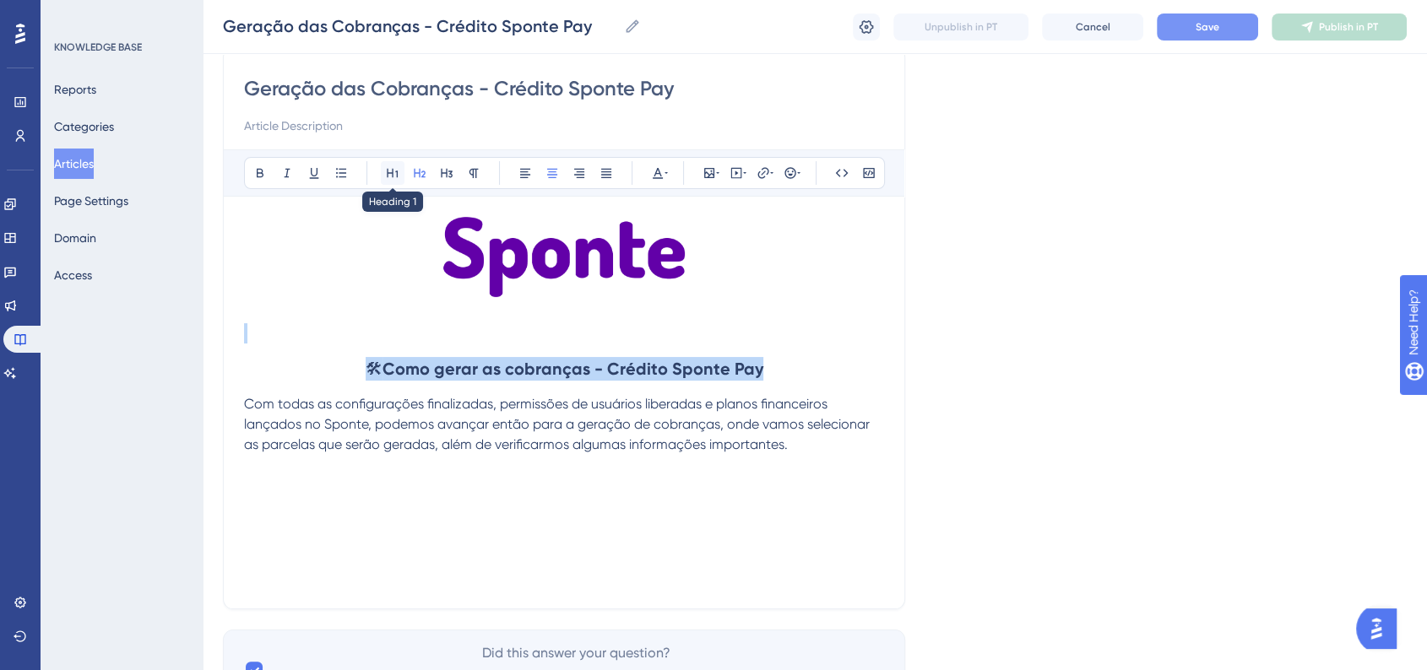
click at [388, 173] on icon at bounding box center [393, 173] width 14 height 14
click at [415, 173] on icon at bounding box center [420, 173] width 14 height 14
click at [475, 488] on div "🛠 Como gerar as cobranças - Crédito Sponte Pay Com todas as configurações final…" at bounding box center [564, 402] width 640 height 371
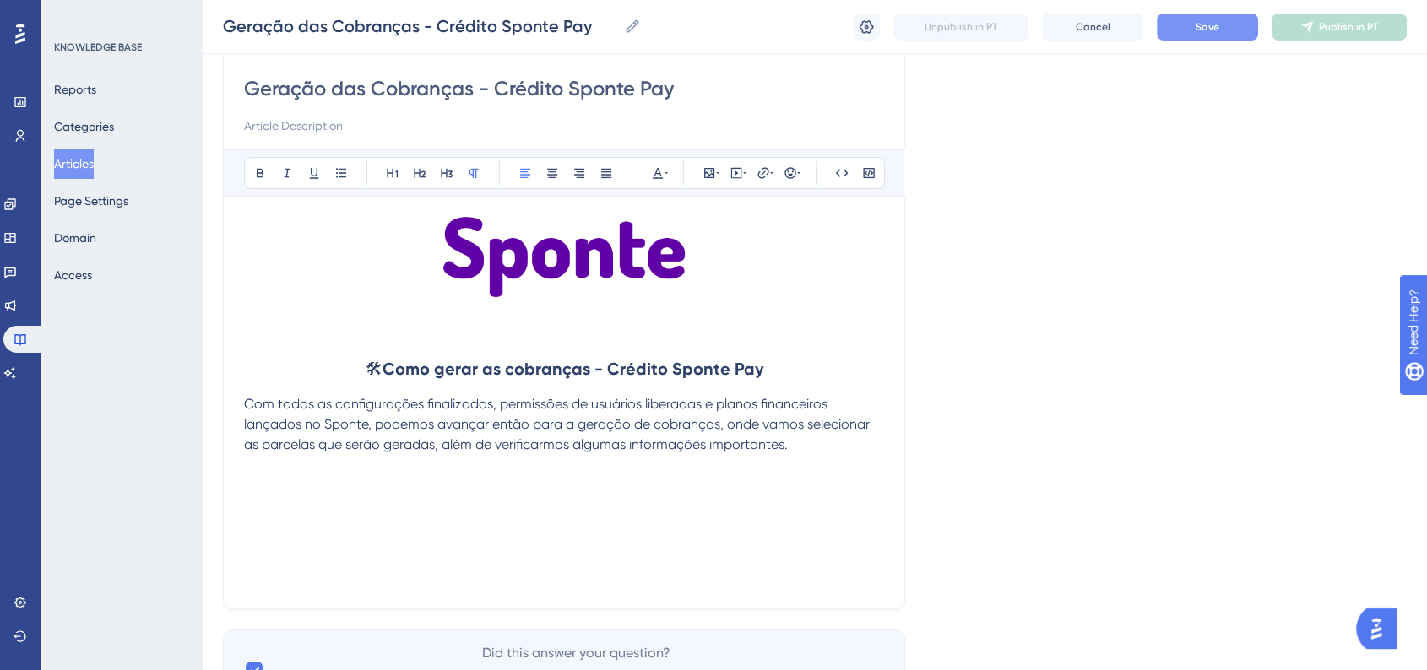
click at [359, 475] on div "🛠 Como gerar as cobranças - Crédito Sponte Pay Com todas as configurações final…" at bounding box center [564, 402] width 640 height 371
click at [808, 449] on p "Com todas as configurações finalizadas, permissões de usuários liberadas e plan…" at bounding box center [564, 424] width 640 height 61
click at [331, 504] on div "🛠 Como gerar as cobranças - Crédito Sponte Pay Com todas as configurações final…" at bounding box center [564, 402] width 640 height 371
drag, startPoint x: 409, startPoint y: 481, endPoint x: 538, endPoint y: 485, distance: 129.2
click at [538, 485] on p "Vamos então até o menu, Financeiro." at bounding box center [564, 485] width 640 height 20
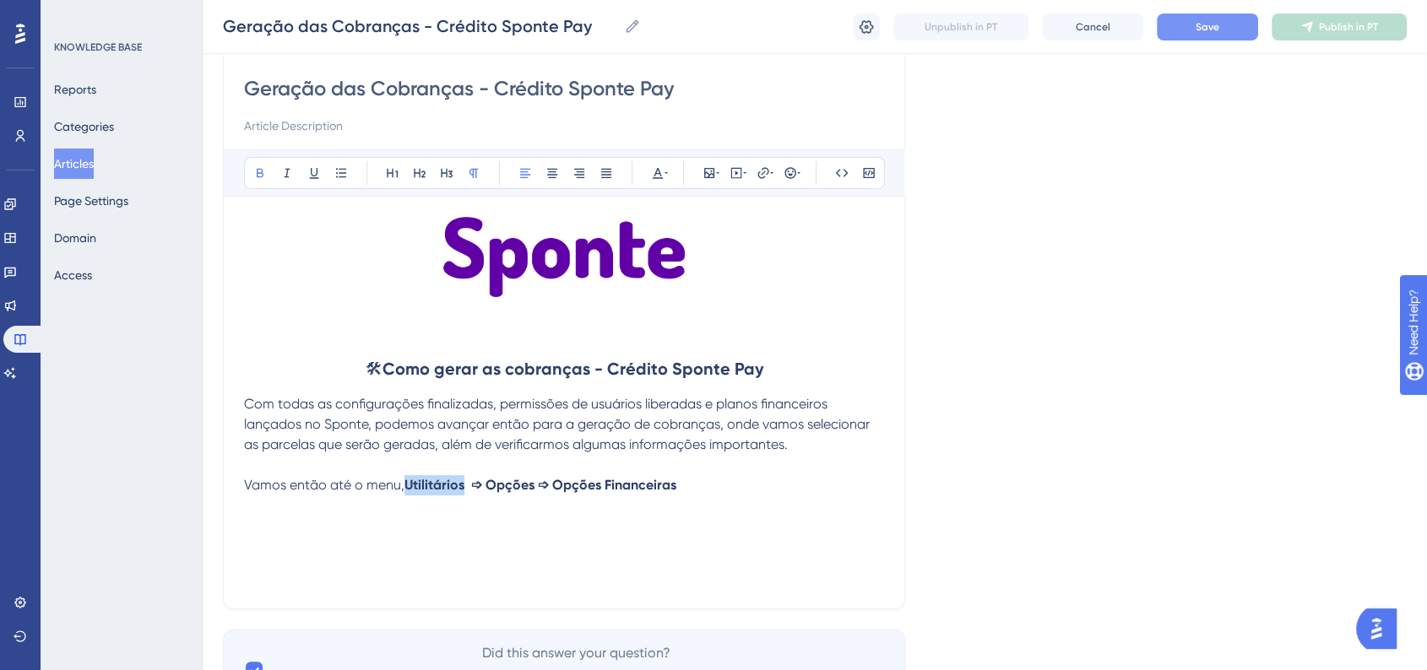
drag, startPoint x: 409, startPoint y: 480, endPoint x: 464, endPoint y: 483, distance: 55.8
click at [464, 483] on strong "Utilitários ➩ Opções ➩ Opções Financeiras" at bounding box center [540, 485] width 272 height 16
drag, startPoint x: 500, startPoint y: 485, endPoint x: 542, endPoint y: 485, distance: 42.2
click at [542, 485] on strong "Financeiro ➩ Opções ➩ Opções Financeiras" at bounding box center [543, 485] width 278 height 16
drag, startPoint x: 663, startPoint y: 488, endPoint x: 832, endPoint y: 493, distance: 168.9
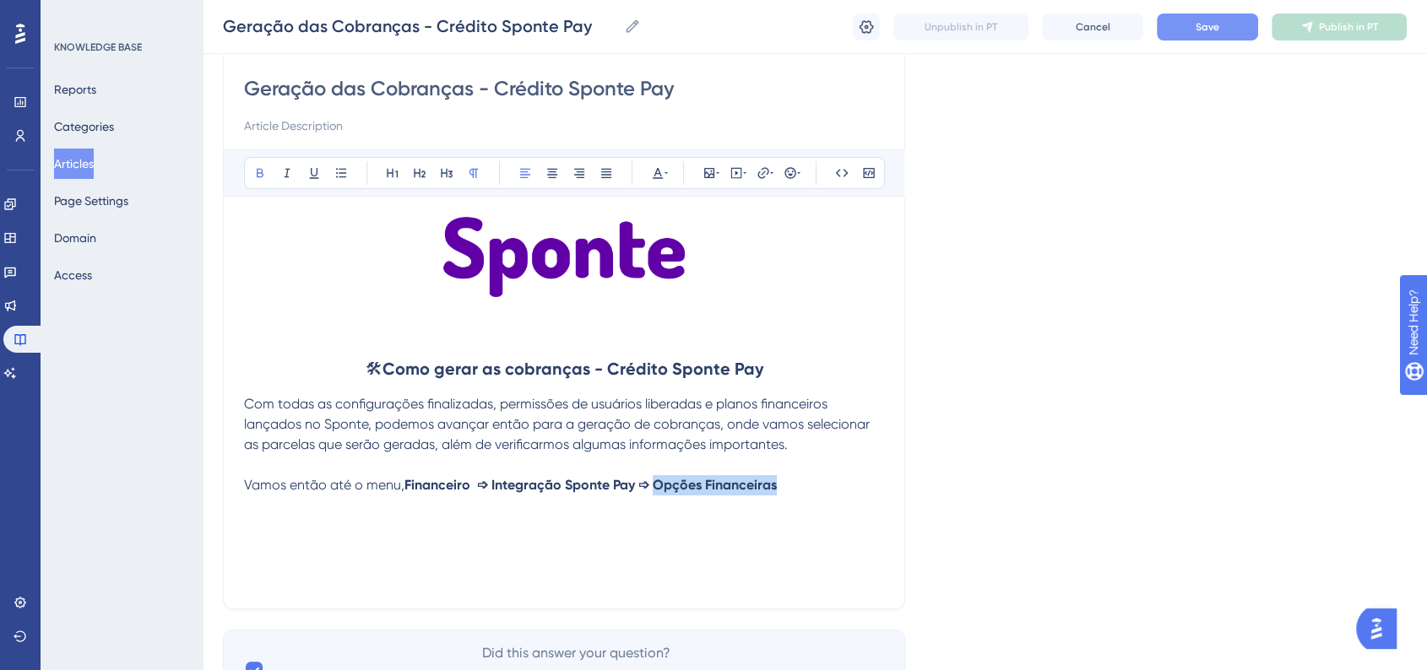
click at [832, 493] on p "Vamos então até o menu, Financeiro ➩ Integração Sponte Pay ➩ Opções Financeiras" at bounding box center [564, 485] width 640 height 20
click at [306, 545] on div "🛠 Como gerar as cobranças - Crédito Sponte Pay Com todas as configurações final…" at bounding box center [564, 402] width 640 height 371
click at [306, 523] on p at bounding box center [564, 526] width 640 height 20
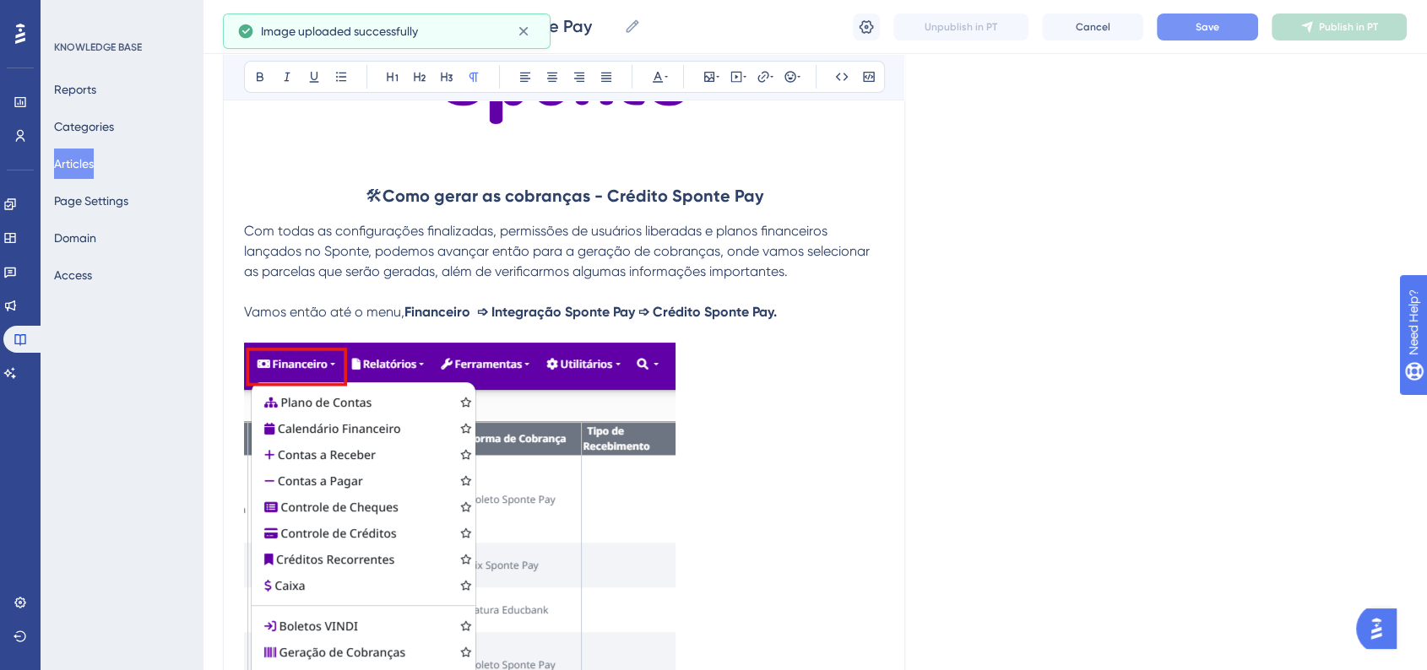
scroll to position [611, 0]
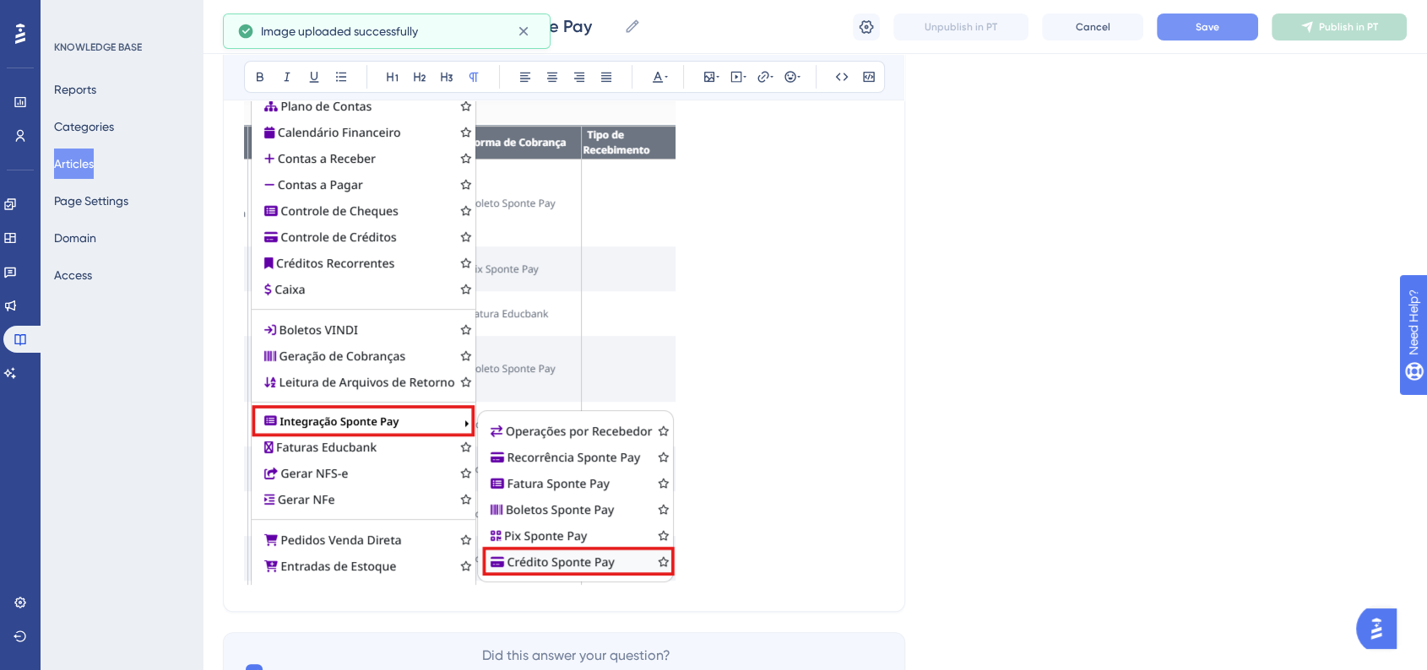
click at [452, 469] on img at bounding box center [459, 315] width 431 height 539
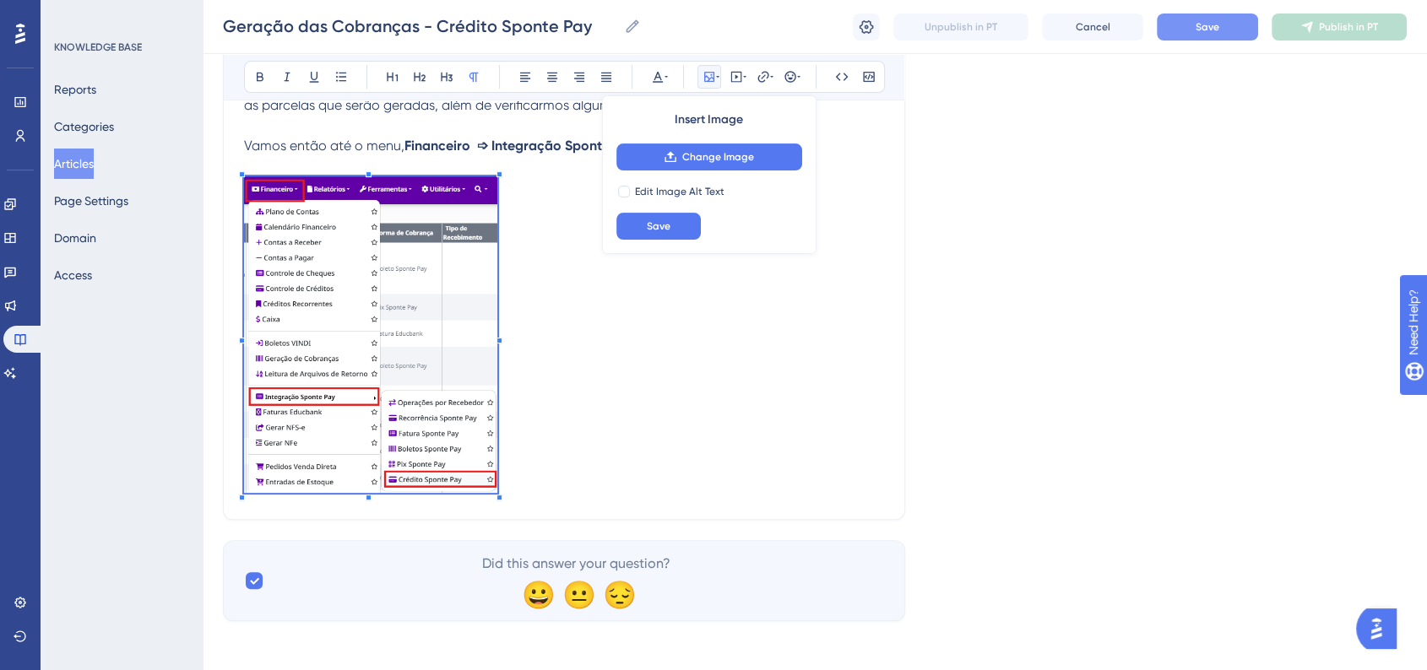
scroll to position [480, 0]
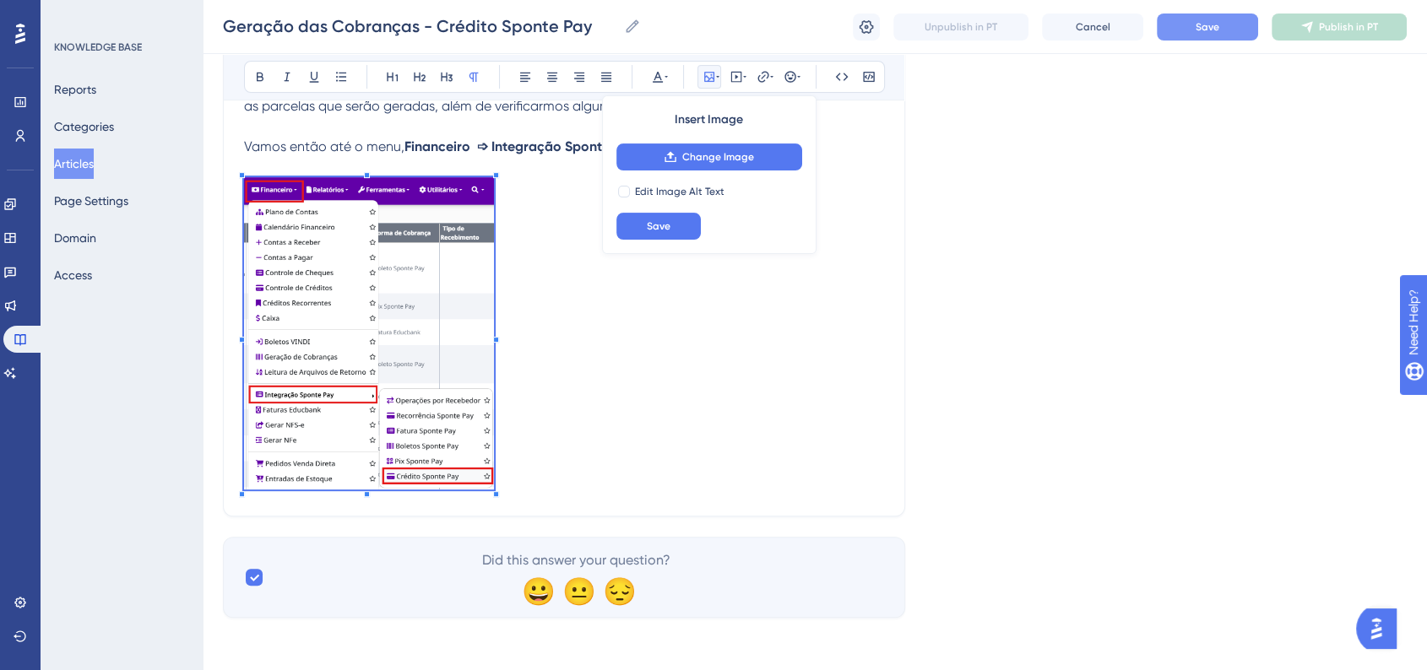
click at [496, 342] on p at bounding box center [564, 336] width 640 height 318
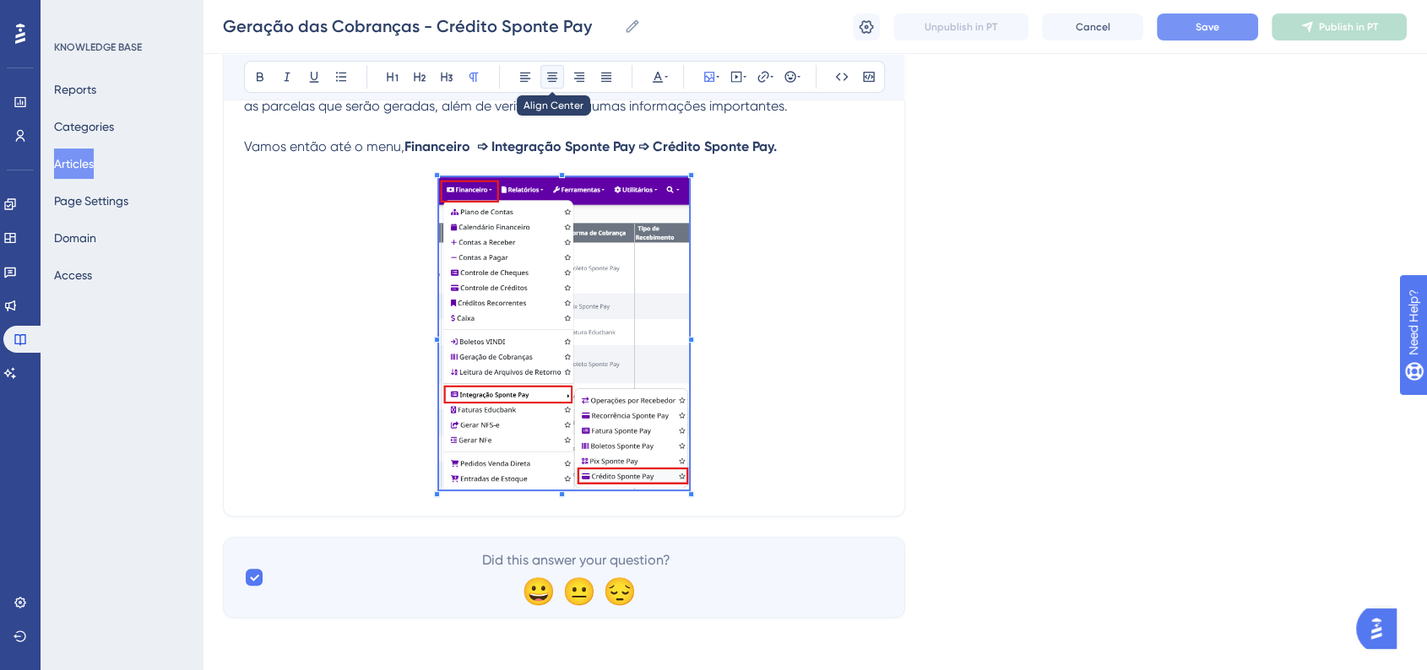
click at [561, 84] on button at bounding box center [552, 77] width 24 height 24
click at [788, 417] on p at bounding box center [564, 336] width 640 height 318
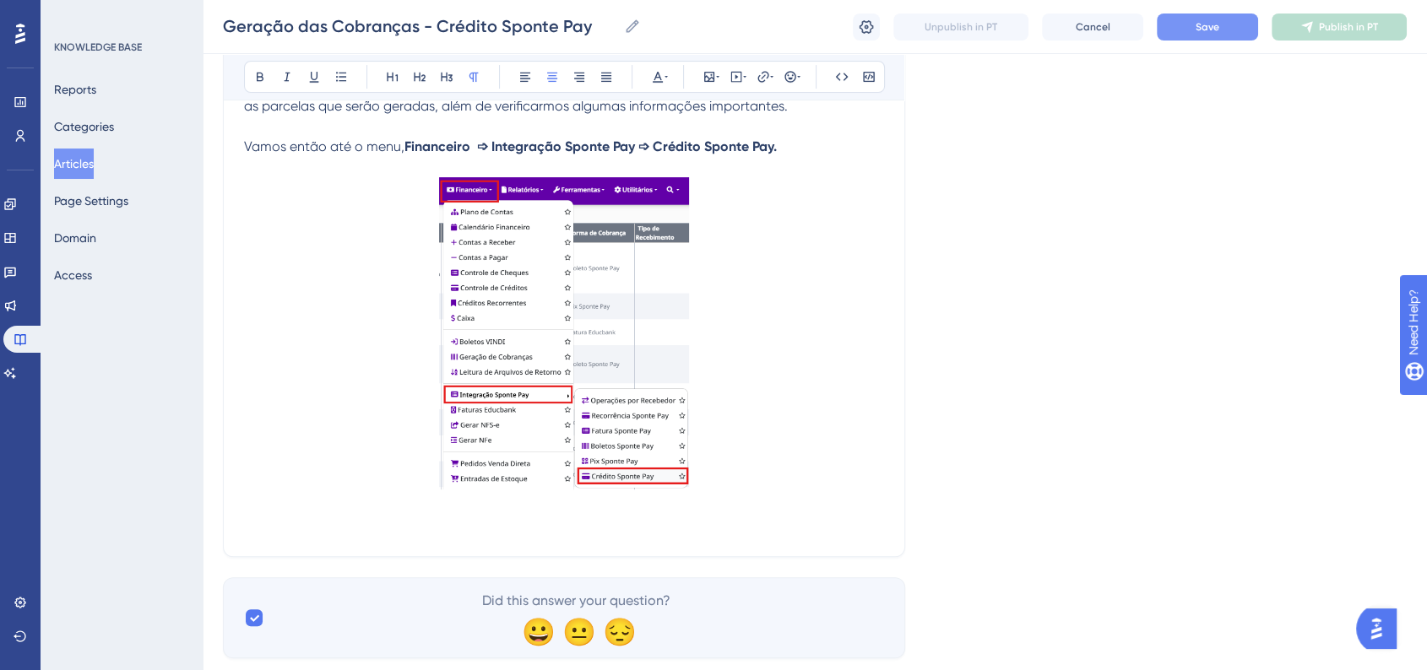
click at [286, 522] on p at bounding box center [564, 526] width 640 height 20
click at [664, 531] on p "1 - Inicialmente" at bounding box center [564, 526] width 640 height 20
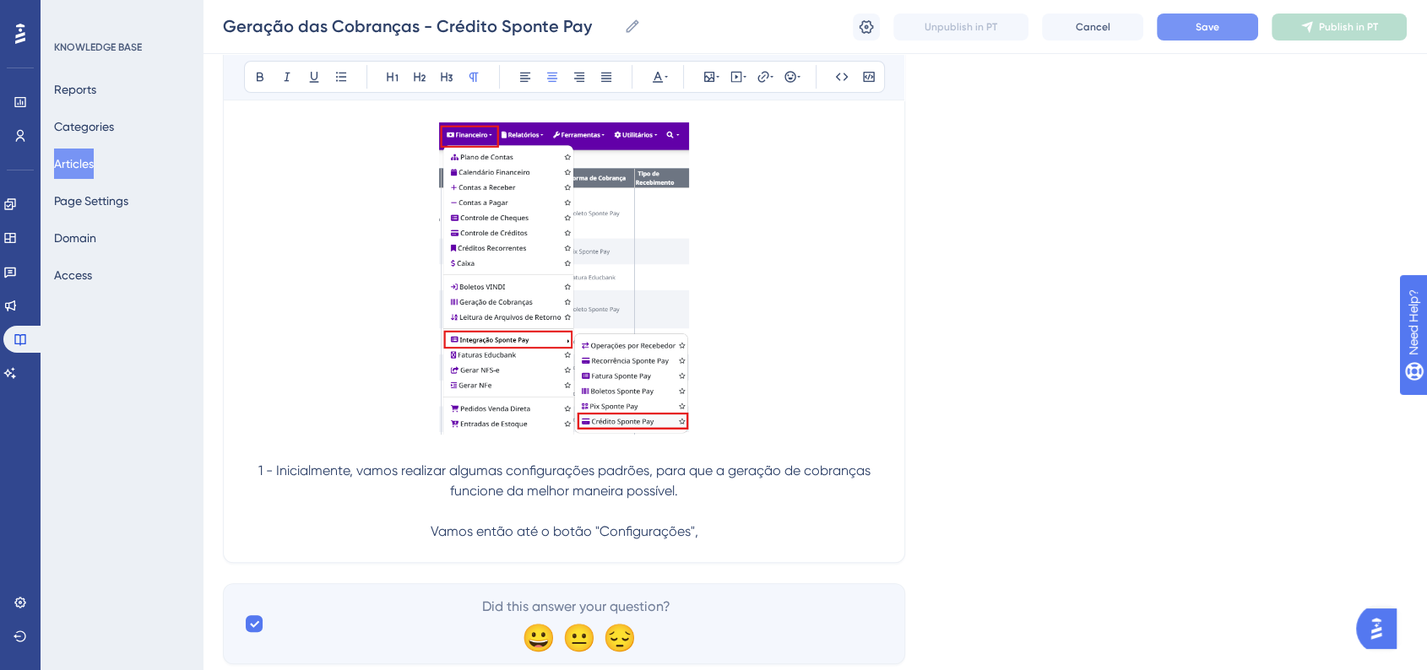
scroll to position [582, 0]
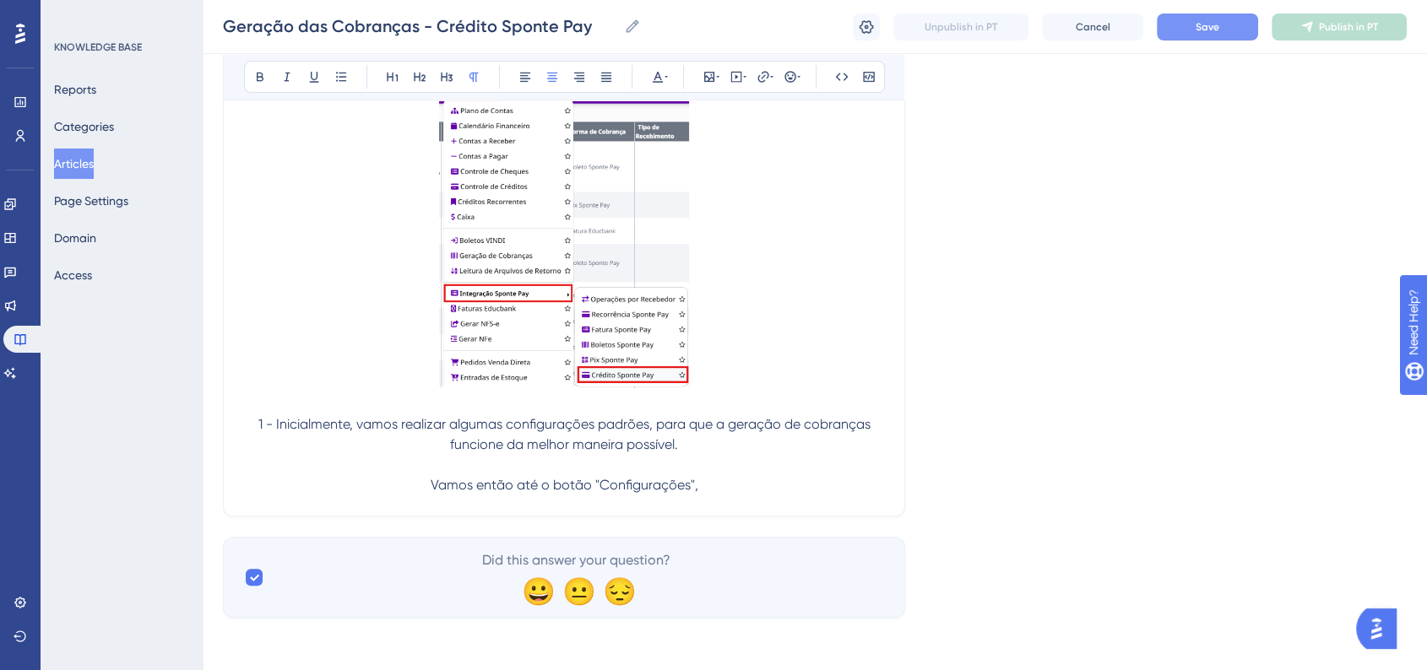
click at [734, 484] on p "Vamos então até o botão "Configurações"," at bounding box center [564, 485] width 640 height 20
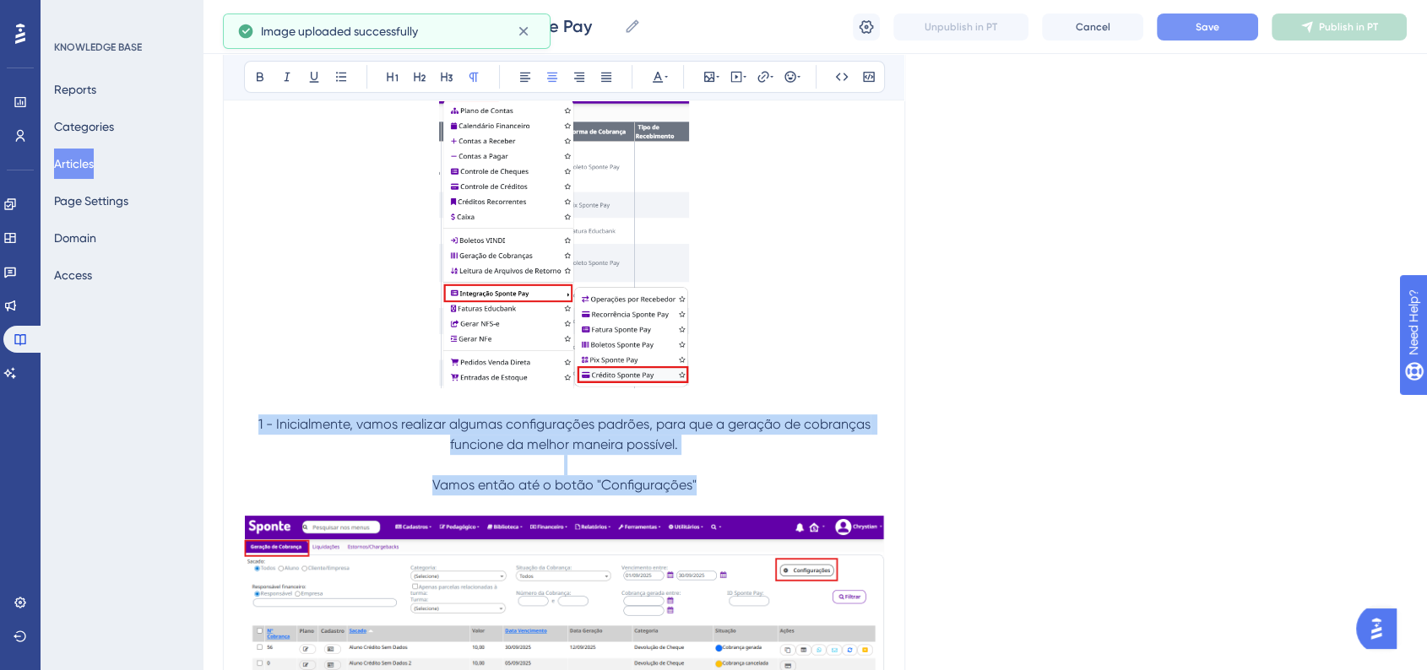
drag, startPoint x: 702, startPoint y: 487, endPoint x: 234, endPoint y: 424, distance: 472.0
click at [234, 424] on div "Geração das Cobranças - Crédito Sponte Pay Bold Italic Underline Bullet Point H…" at bounding box center [564, 177] width 682 height 1141
click at [528, 81] on icon at bounding box center [525, 77] width 14 height 14
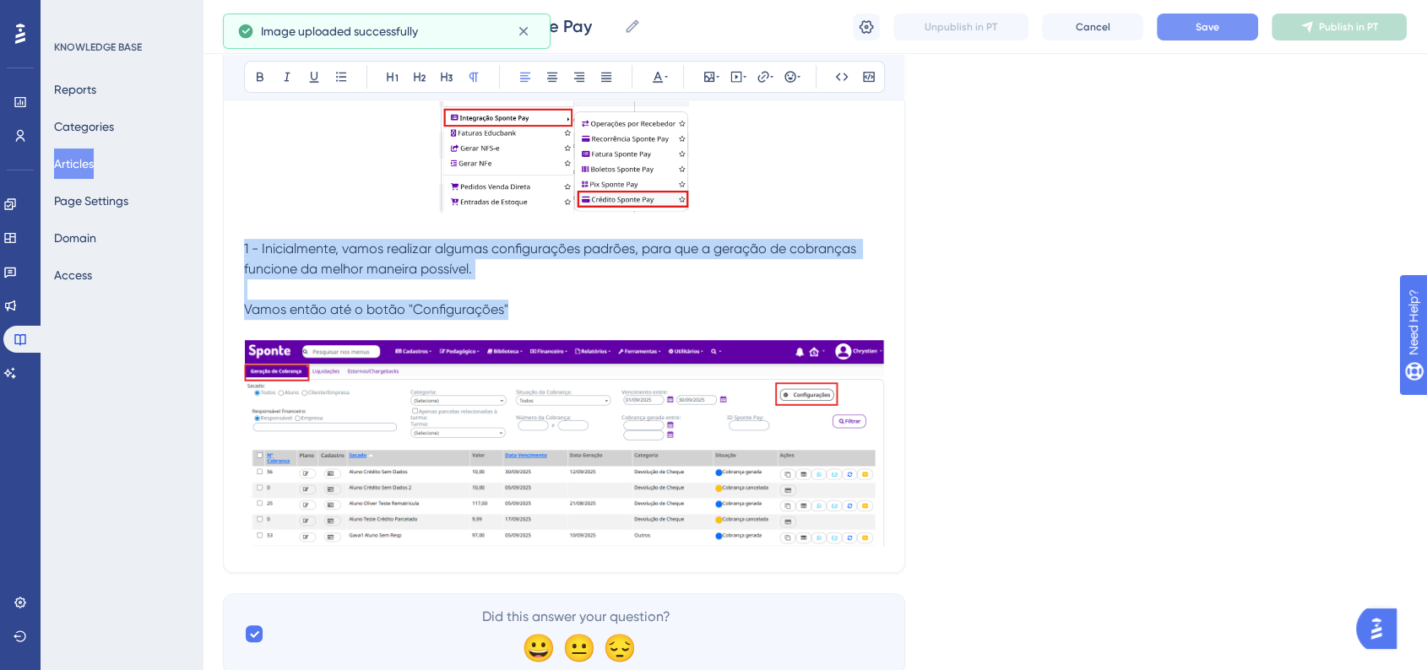
scroll to position [770, 0]
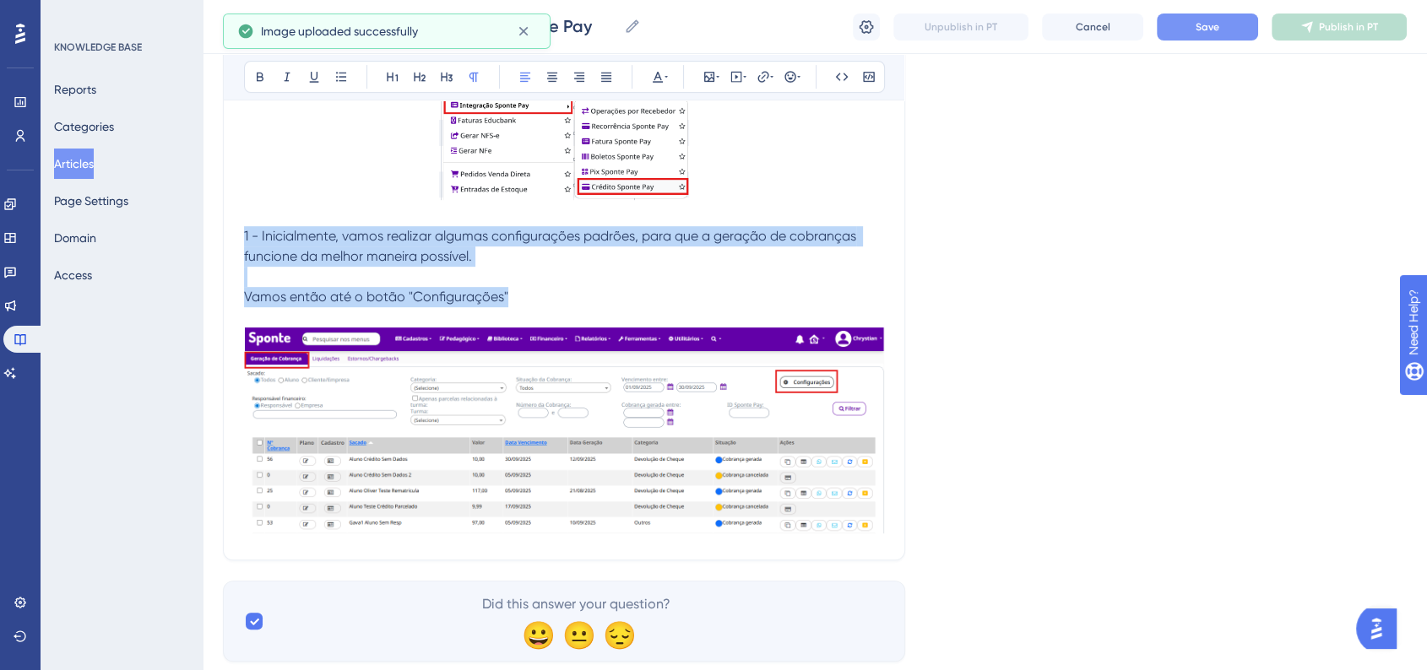
click at [274, 228] on span "1 - Inicialmente, vamos realizar algumas configurações padrões, para que a gera…" at bounding box center [551, 246] width 615 height 36
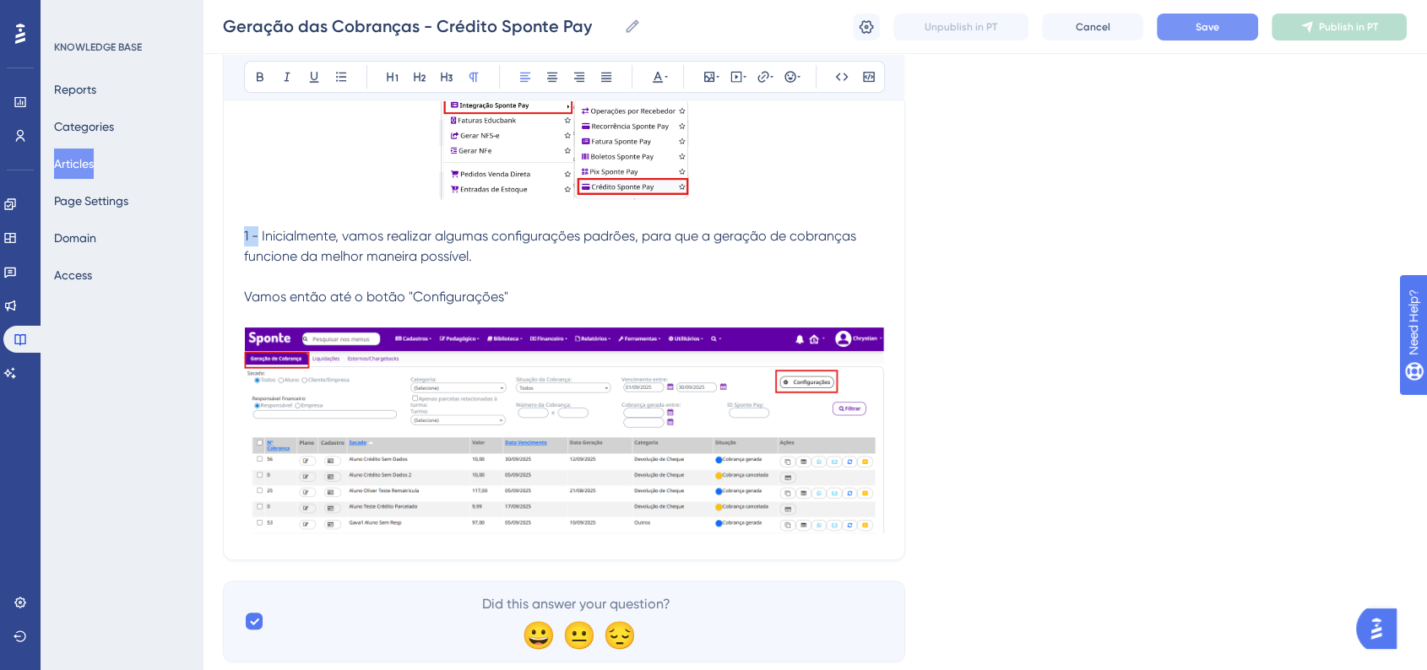
drag, startPoint x: 245, startPoint y: 235, endPoint x: 257, endPoint y: 235, distance: 11.8
click at [257, 235] on span "1 - Inicialmente, vamos realizar algumas configurações padrões, para que a gera…" at bounding box center [551, 246] width 615 height 36
click at [256, 82] on icon at bounding box center [260, 77] width 14 height 14
click at [440, 289] on span "Vamos então até o botão "Configurações"" at bounding box center [376, 297] width 264 height 16
drag, startPoint x: 414, startPoint y: 302, endPoint x: 499, endPoint y: 304, distance: 85.3
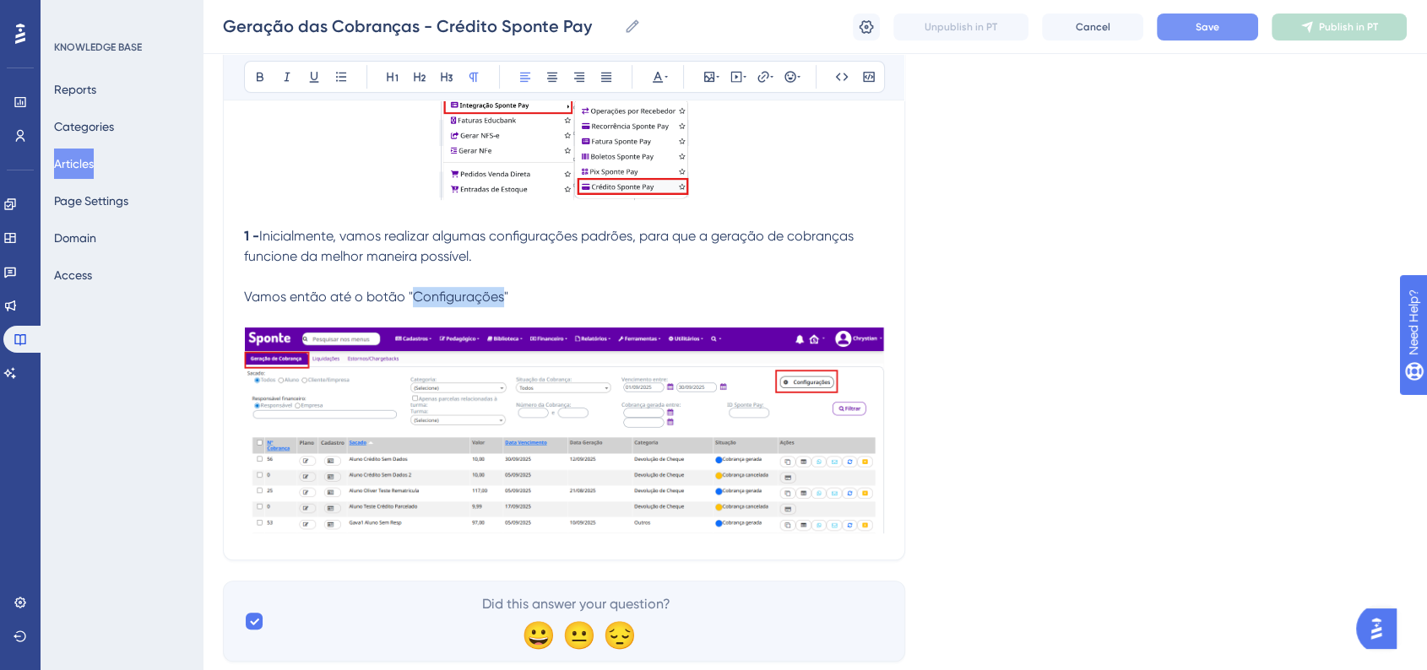
click at [499, 304] on span "Vamos então até o botão "Configurações"" at bounding box center [376, 297] width 264 height 16
click at [253, 80] on icon at bounding box center [260, 77] width 14 height 14
click at [585, 296] on p "Vamos então até o botão " Configurações "" at bounding box center [564, 297] width 640 height 20
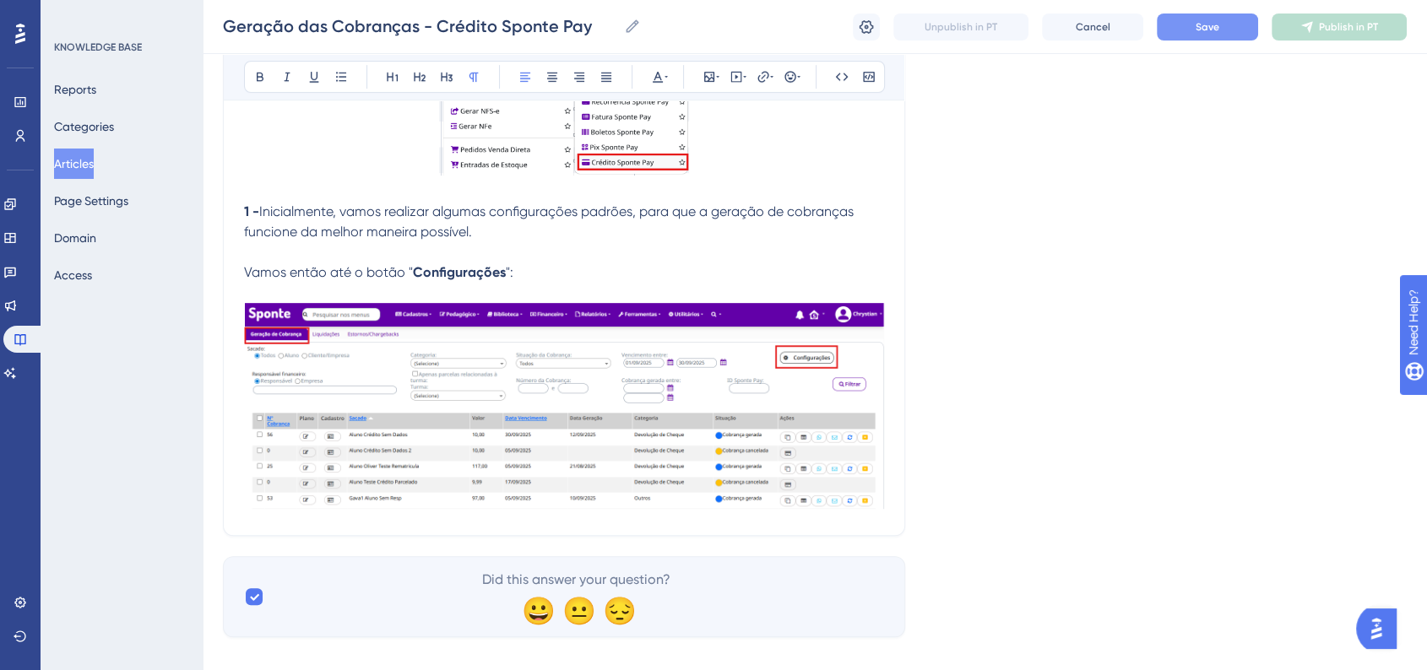
scroll to position [815, 0]
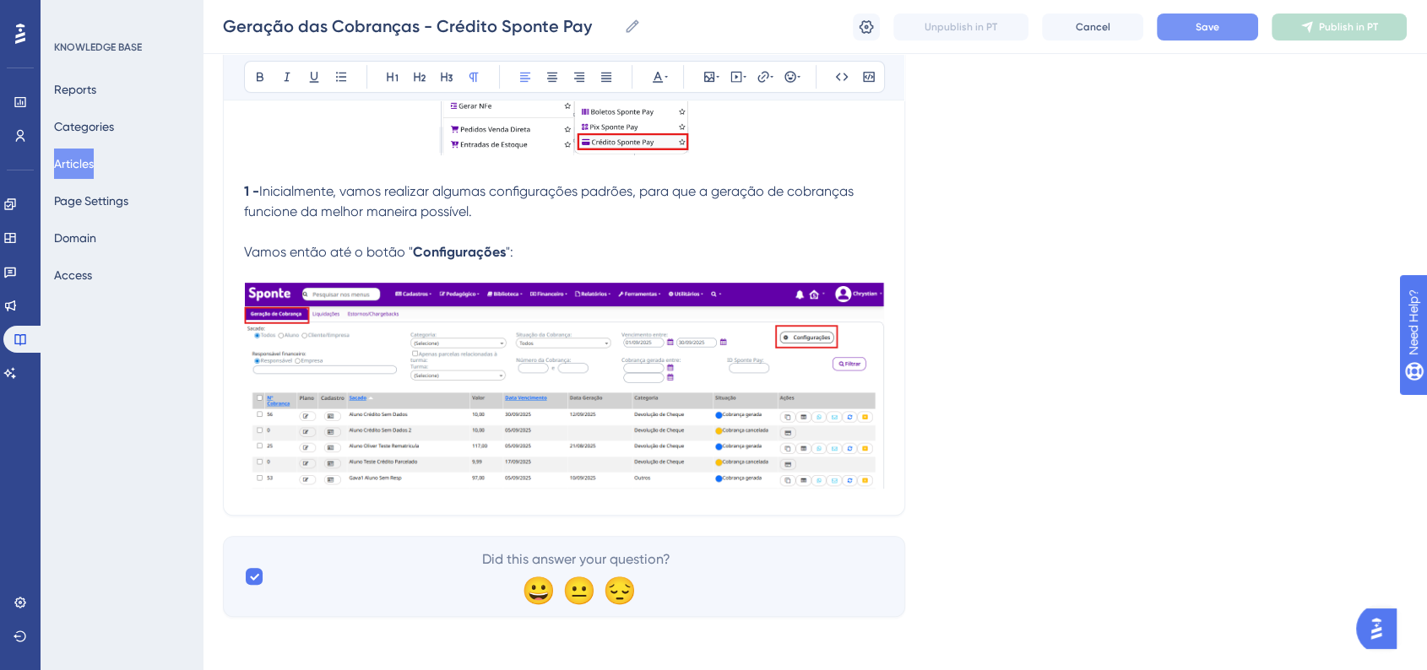
click at [843, 476] on img at bounding box center [564, 386] width 640 height 206
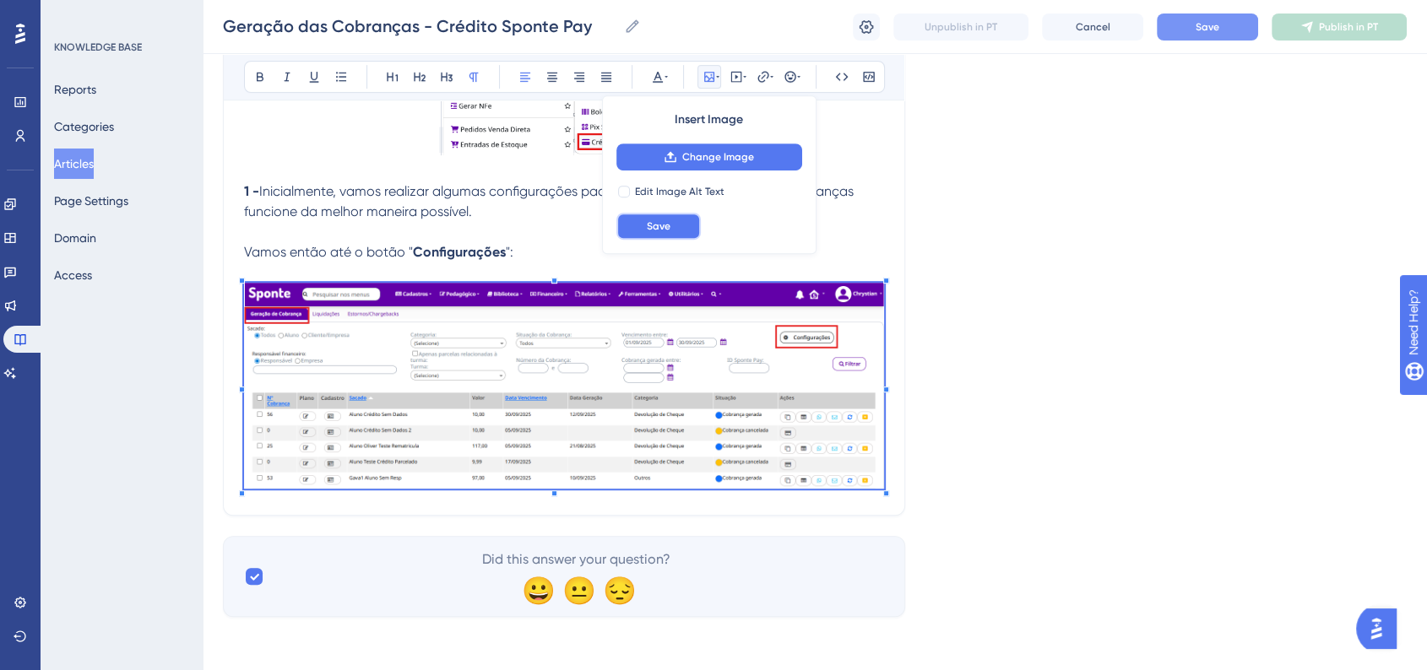
click at [670, 230] on button "Save" at bounding box center [658, 226] width 84 height 27
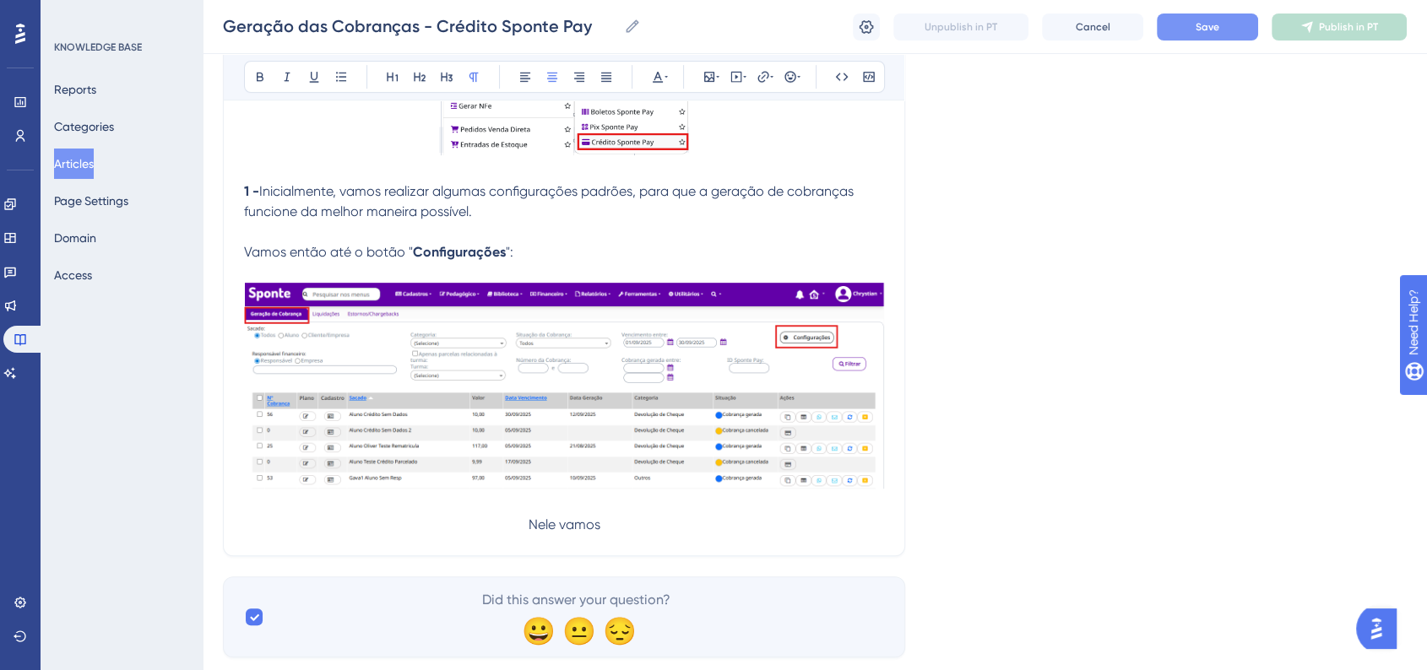
click at [632, 525] on p "Nele vamos" at bounding box center [564, 525] width 640 height 20
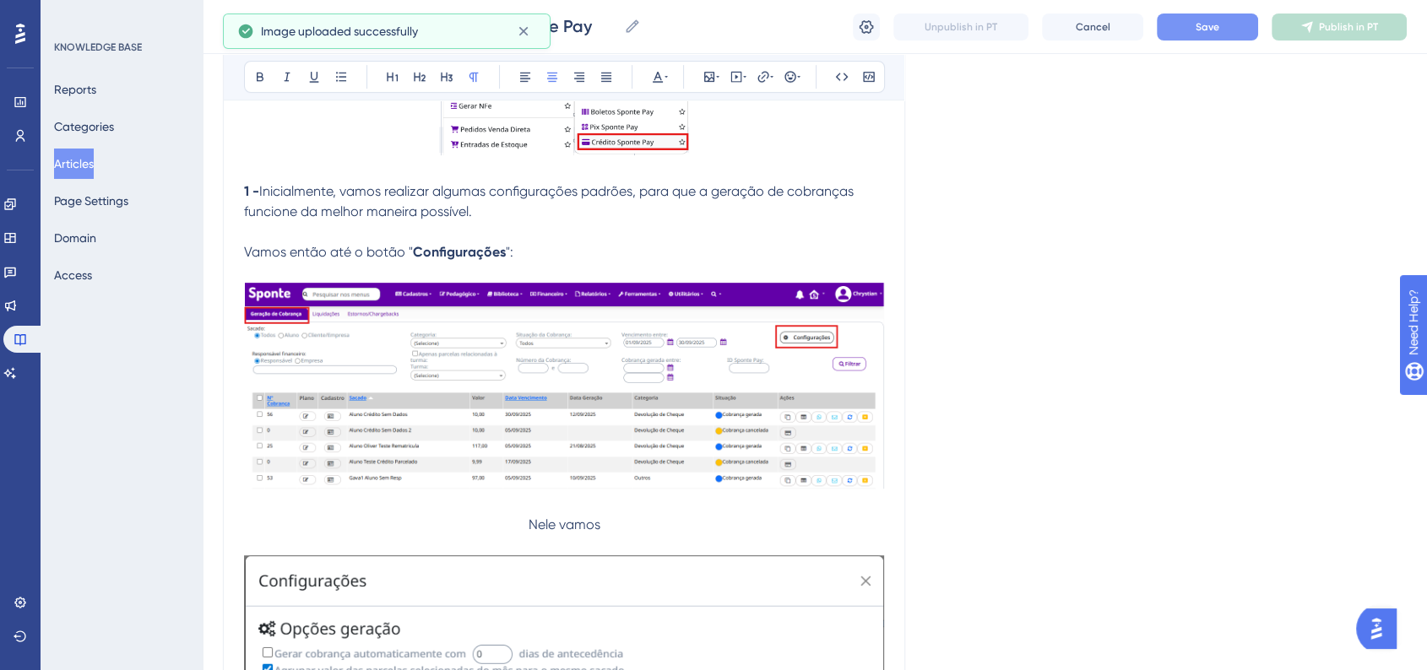
click at [611, 518] on p "Nele vamos" at bounding box center [564, 525] width 640 height 20
click at [649, 528] on p "Nele vamos" at bounding box center [564, 525] width 640 height 20
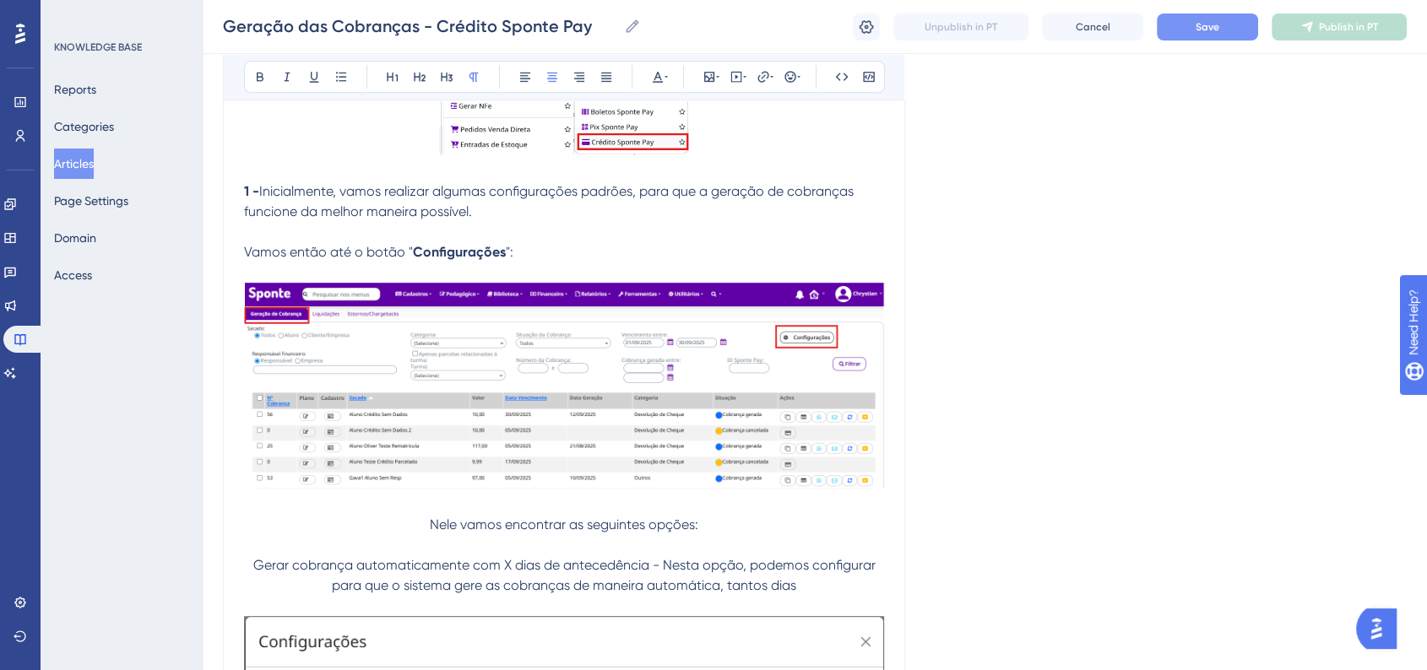
click at [800, 577] on p "Gerar cobrança automaticamente com X dias de antecedência - Nesta opção, podemo…" at bounding box center [564, 575] width 640 height 41
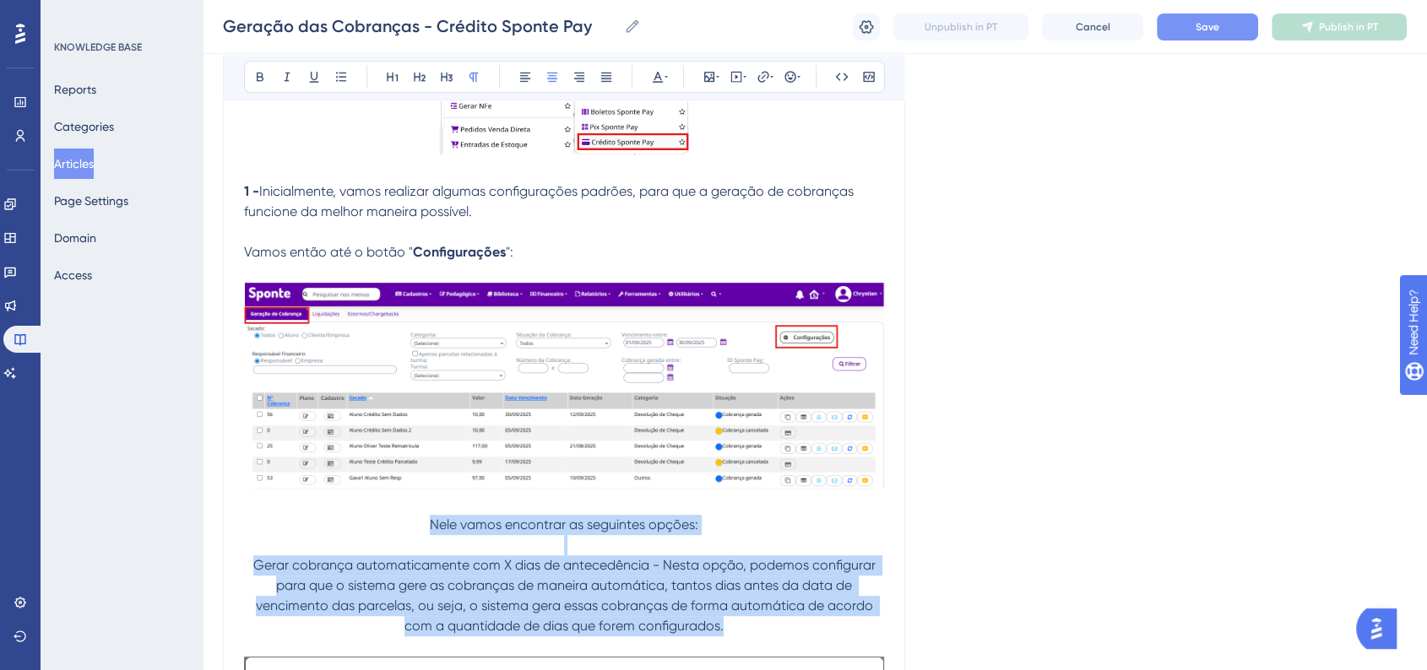
drag, startPoint x: 728, startPoint y: 631, endPoint x: 411, endPoint y: 525, distance: 333.7
click at [411, 525] on div "🛠 Como gerar as cobranças - Crédito Sponte Pay Com todas as configurações final…" at bounding box center [564, 240] width 640 height 1392
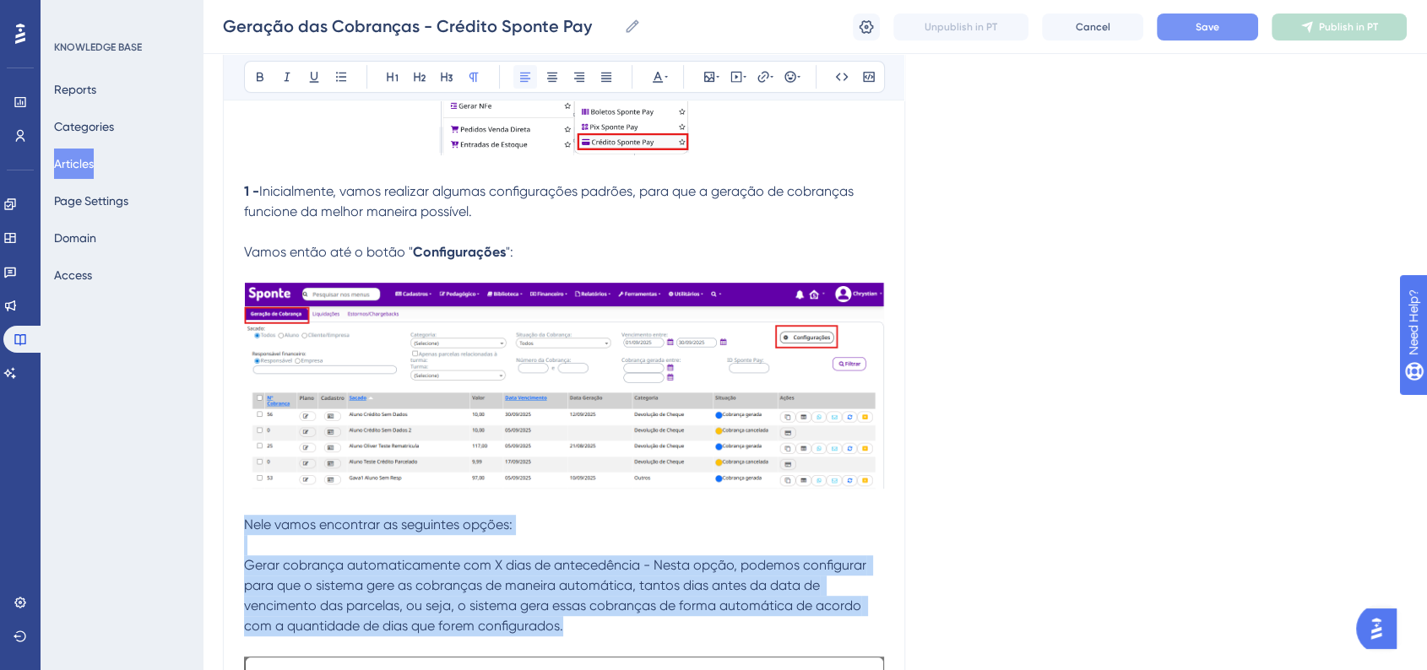
click at [520, 79] on icon at bounding box center [525, 77] width 14 height 14
click at [280, 520] on span "Nele vamos encontrar as seguintes opções:" at bounding box center [378, 525] width 268 height 16
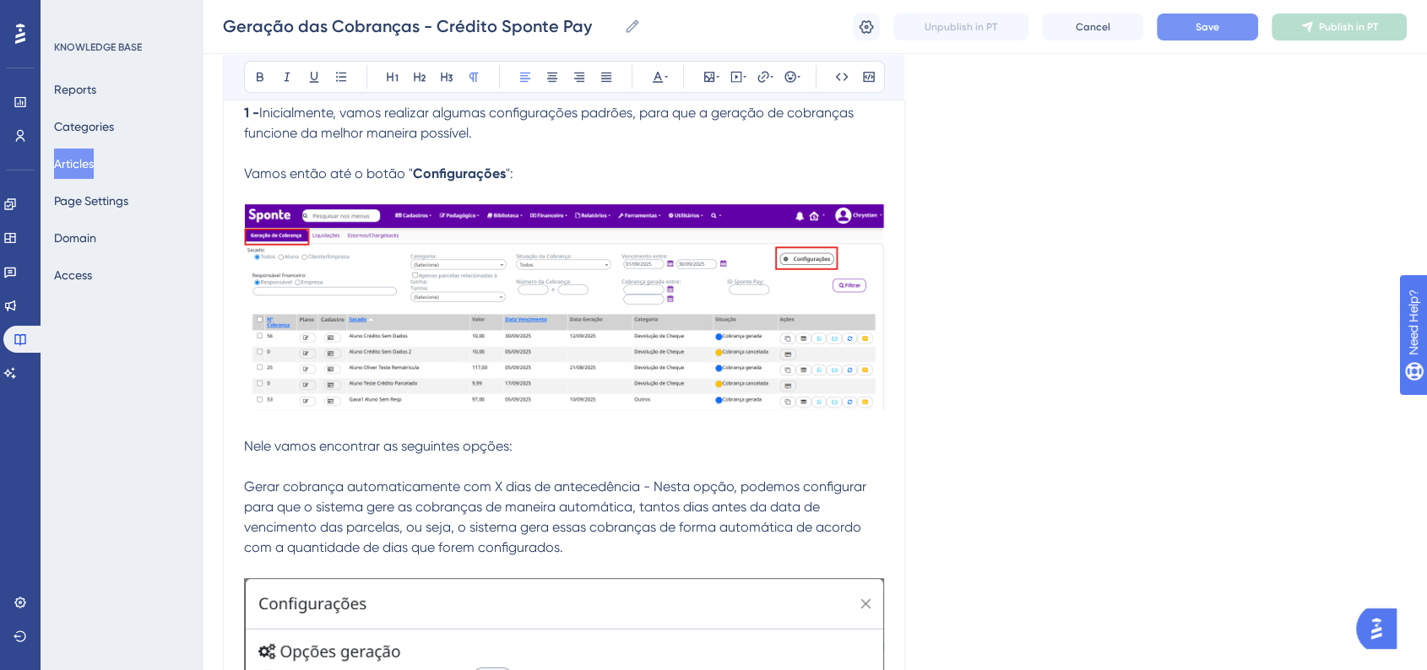
scroll to position [1002, 0]
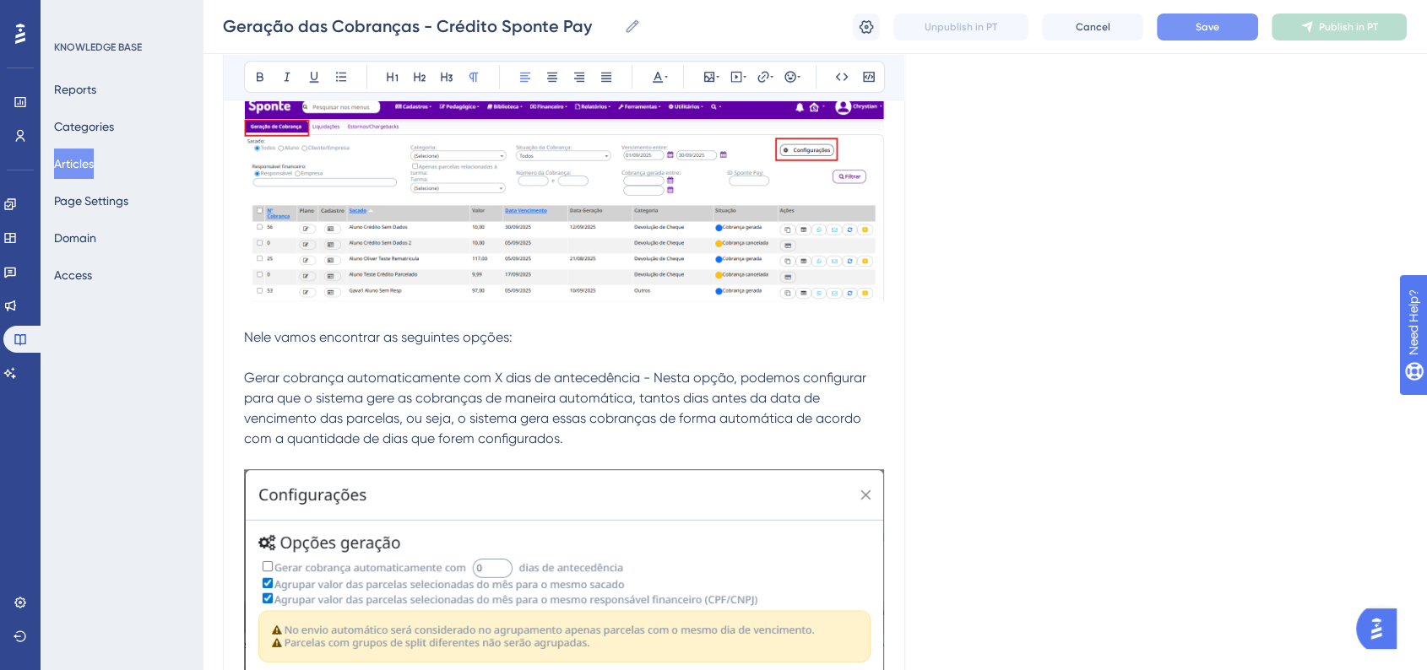
click at [569, 442] on p "Gerar cobrança automaticamente com X dias de antecedência - Nesta opção, podemo…" at bounding box center [564, 408] width 640 height 81
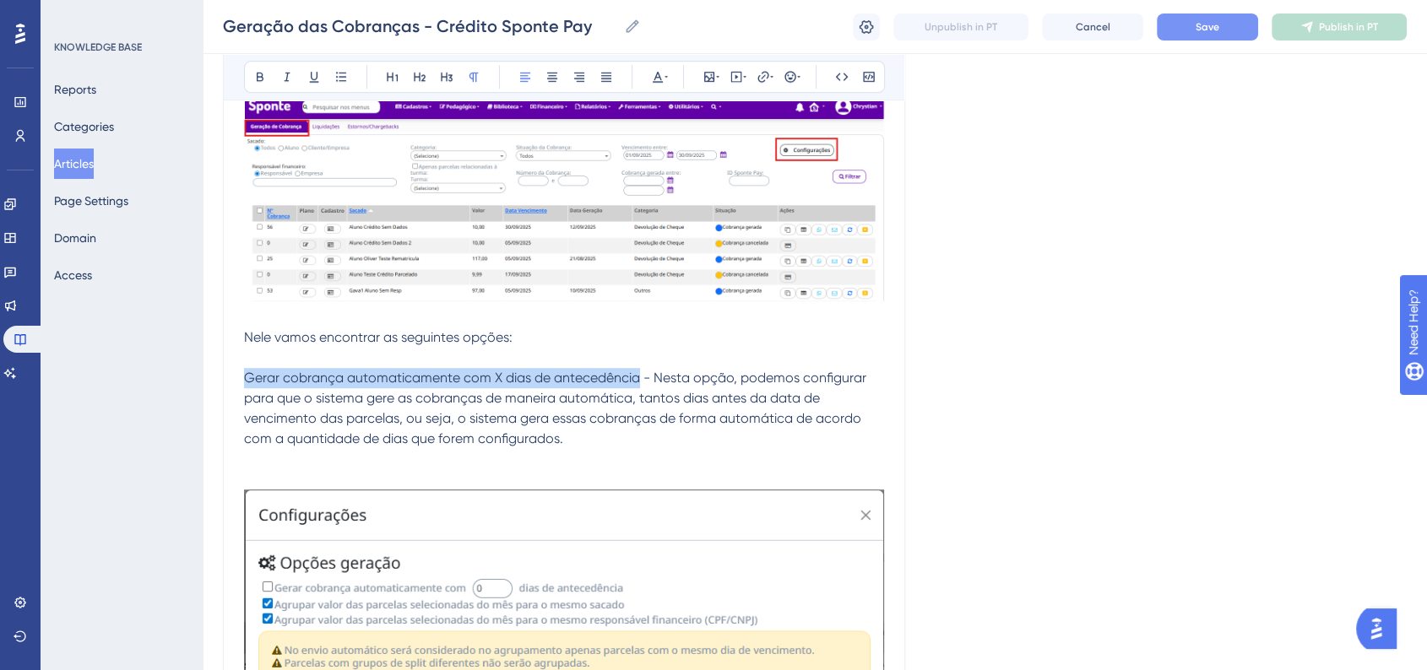
drag, startPoint x: 243, startPoint y: 380, endPoint x: 641, endPoint y: 379, distance: 397.6
click at [641, 379] on span "Gerar cobrança automaticamente com X dias de antecedência - Nesta opção, podemo…" at bounding box center [557, 408] width 626 height 77
click at [257, 73] on icon at bounding box center [260, 77] width 7 height 9
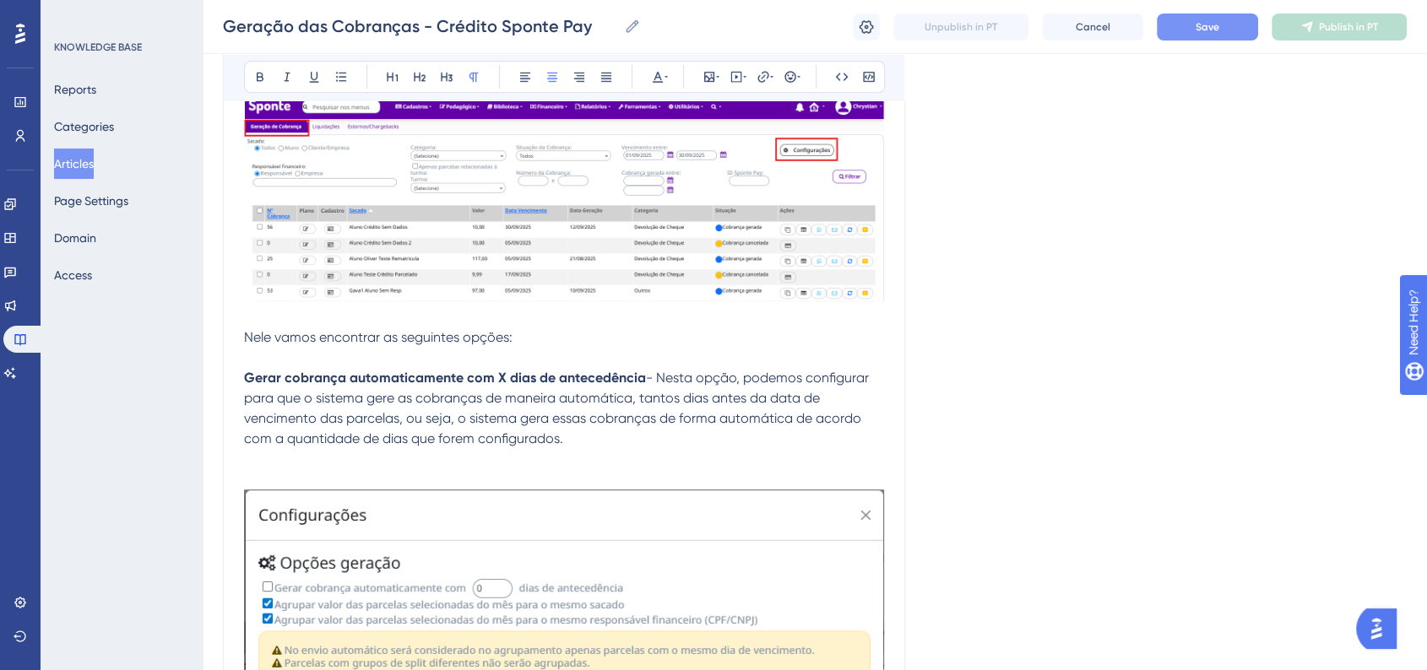
click at [267, 469] on p at bounding box center [564, 479] width 640 height 20
click at [590, 435] on p "Gerar cobrança automaticamente com X dias de antecedência - Nesta opção, podemo…" at bounding box center [564, 408] width 640 height 81
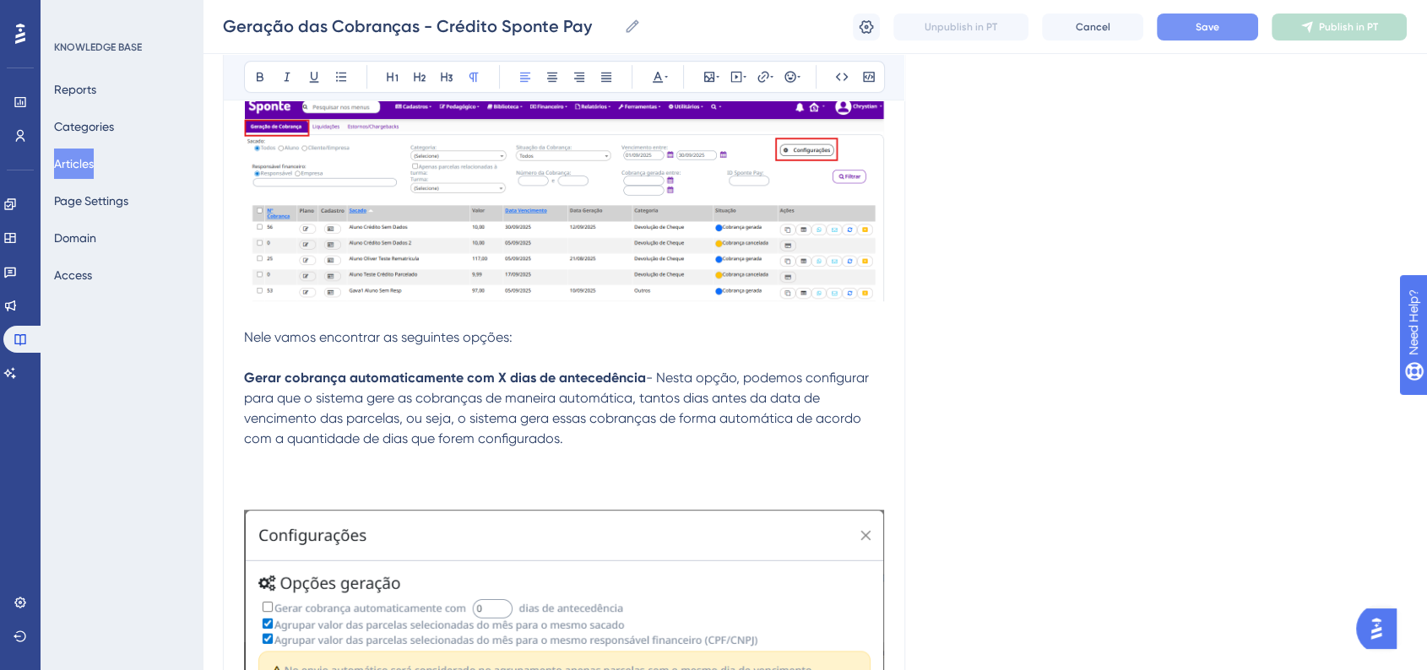
click at [257, 468] on p at bounding box center [564, 459] width 640 height 20
drag, startPoint x: 247, startPoint y: 461, endPoint x: 693, endPoint y: 474, distance: 446.8
click at [693, 474] on div "🛠 Como gerar as cobranças - Crédito Sponte Pay Com todas as configurações final…" at bounding box center [564, 73] width 640 height 1433
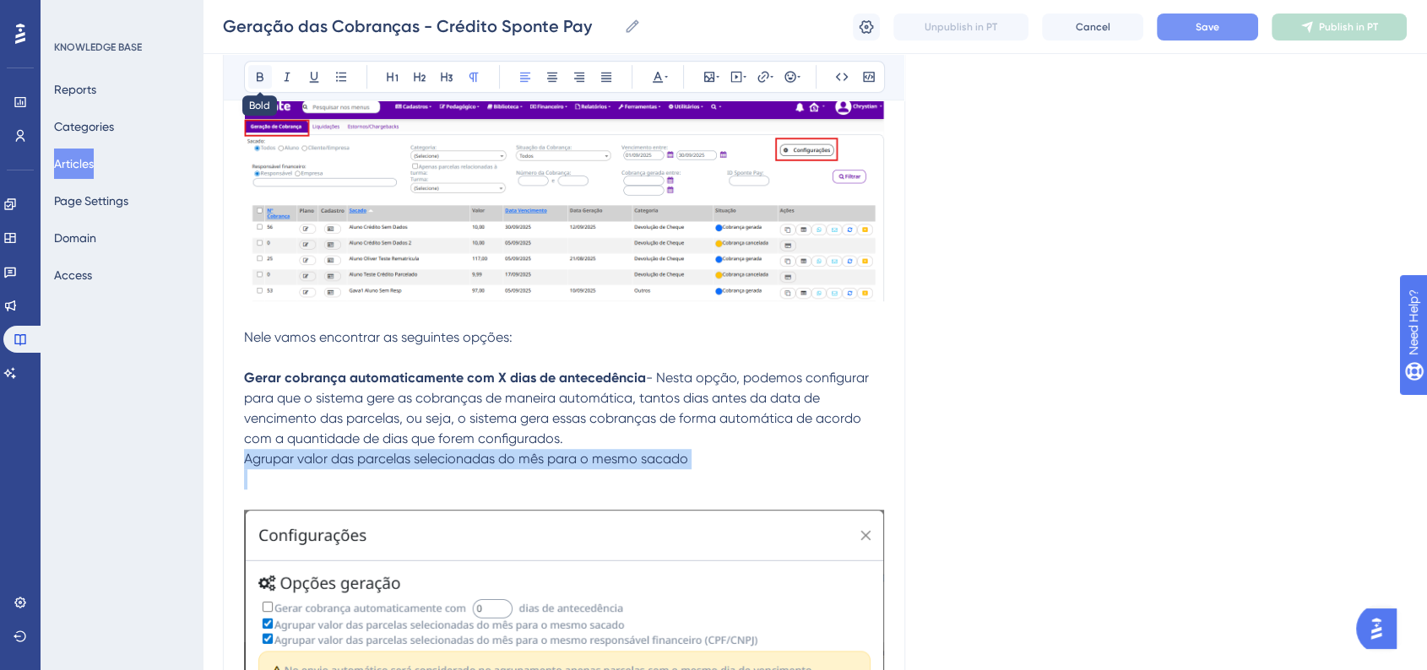
click at [259, 78] on icon at bounding box center [260, 77] width 14 height 14
click at [707, 454] on p "Agrupar valor das parcelas selecionadas do mês para o mesmo sacado" at bounding box center [564, 459] width 640 height 20
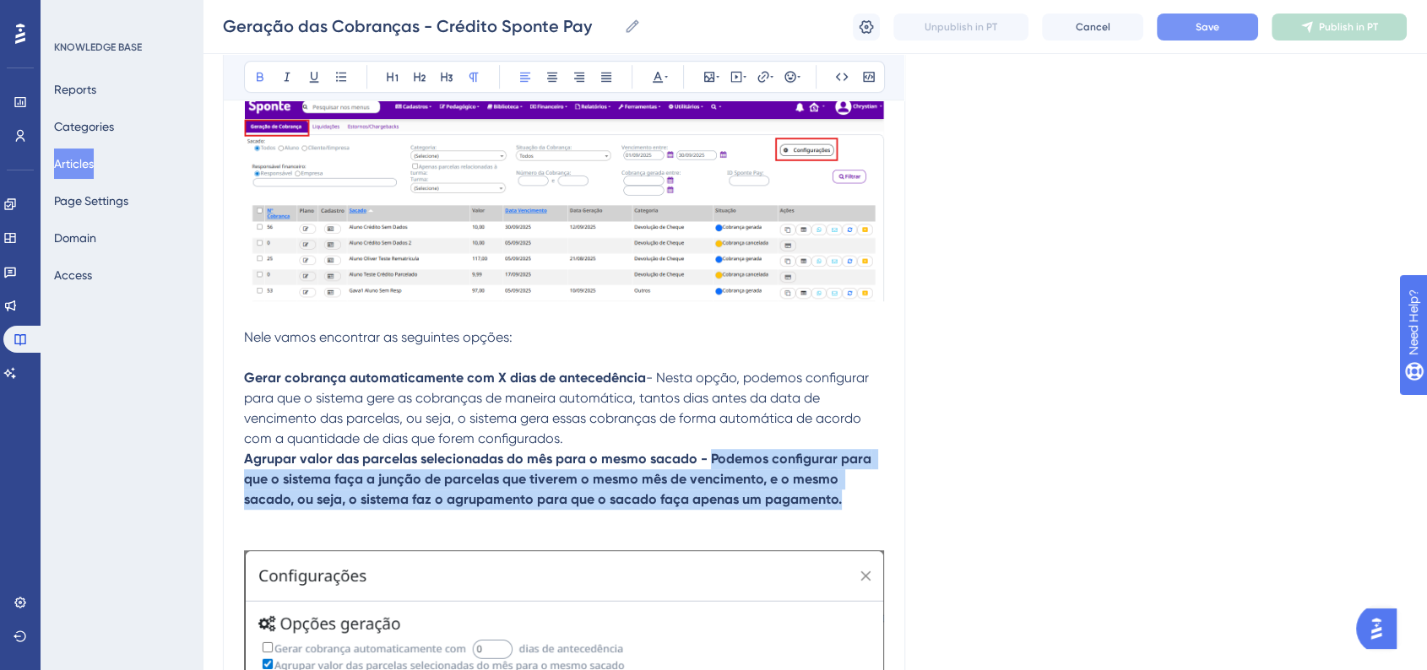
drag, startPoint x: 707, startPoint y: 454, endPoint x: 875, endPoint y: 503, distance: 175.0
click at [875, 503] on p "Agrupar valor das parcelas selecionadas do mês para o mesmo sacado - Podemos co…" at bounding box center [564, 479] width 640 height 61
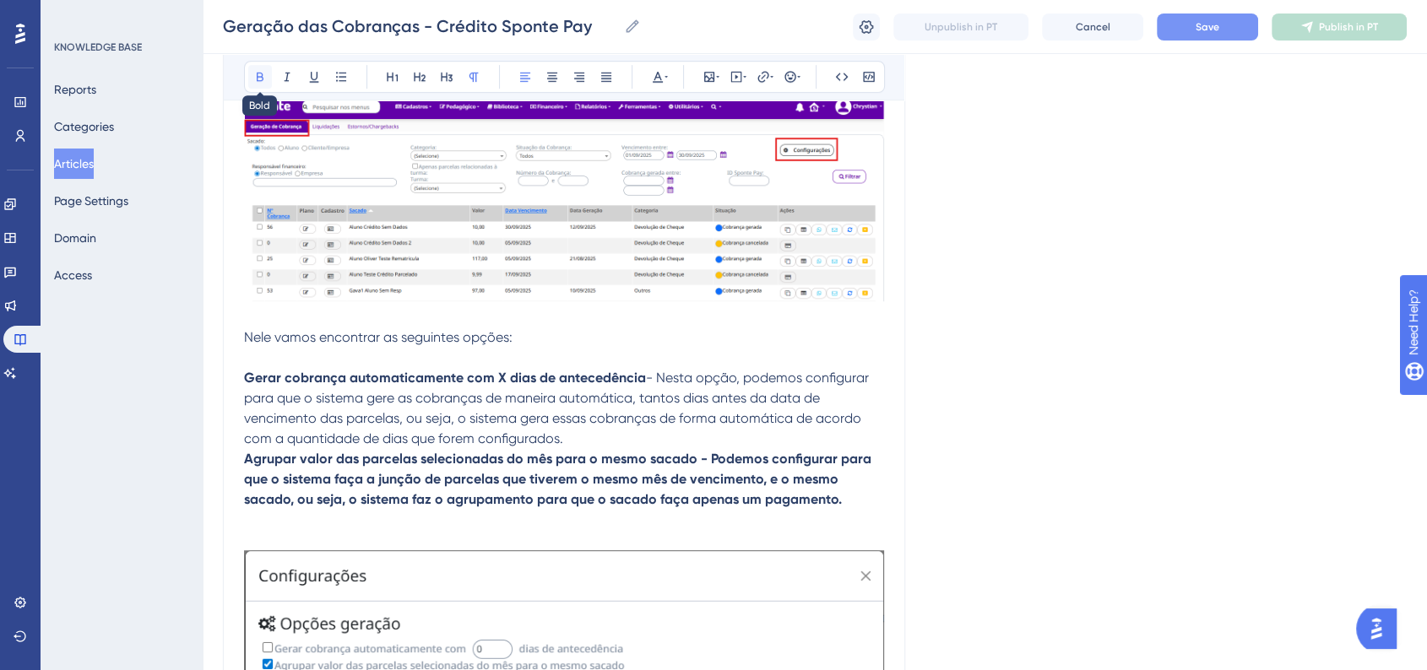
click at [267, 79] on button at bounding box center [260, 77] width 24 height 24
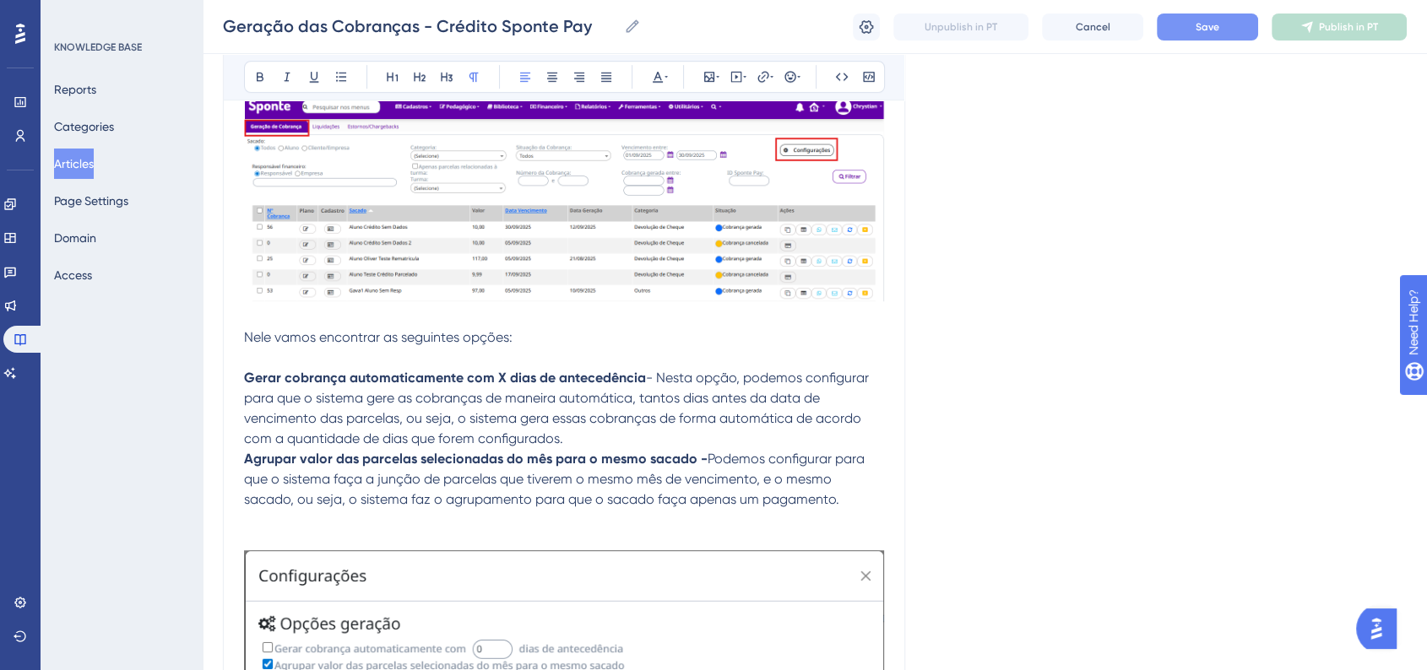
click at [561, 462] on strong "Agrupar valor das parcelas selecionadas do mês para o mesmo sacado -" at bounding box center [475, 459] width 463 height 16
click at [841, 495] on p "Agrupar valor das parcelas selecionadas do mês para o mesmo sacado - Podemos co…" at bounding box center [564, 479] width 640 height 61
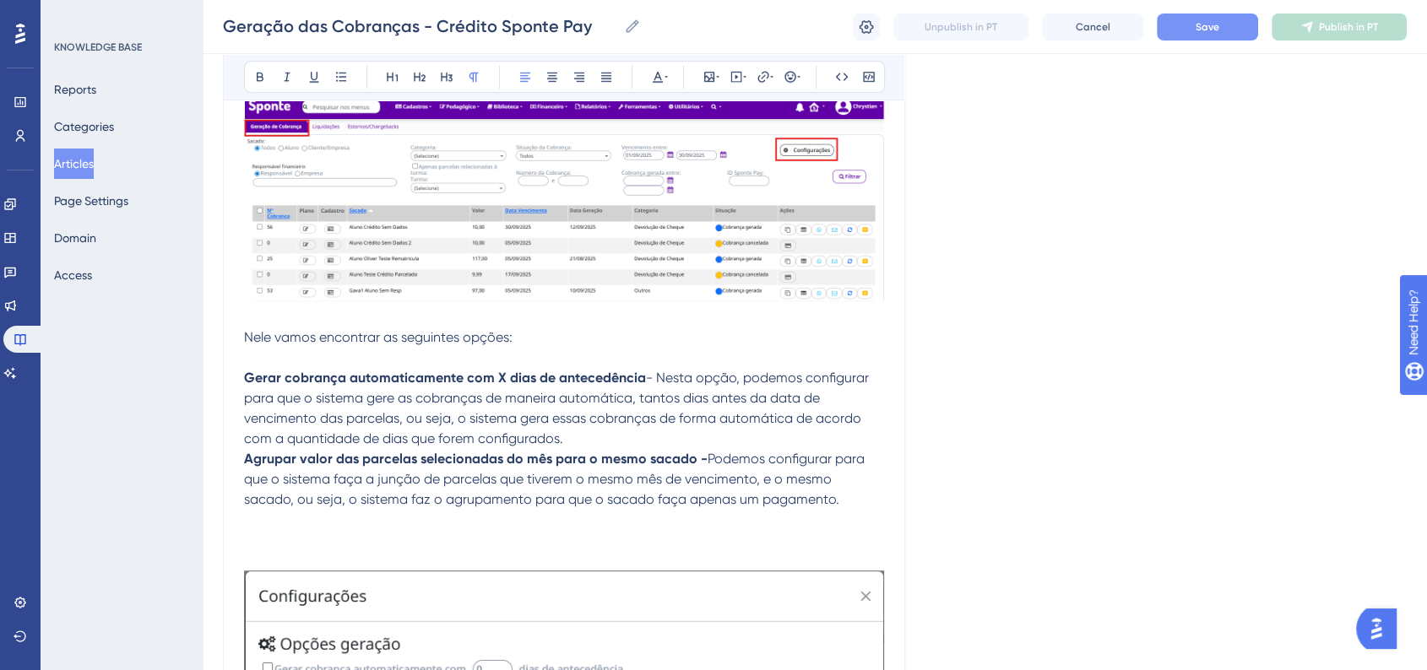
click at [255, 525] on p at bounding box center [564, 520] width 640 height 20
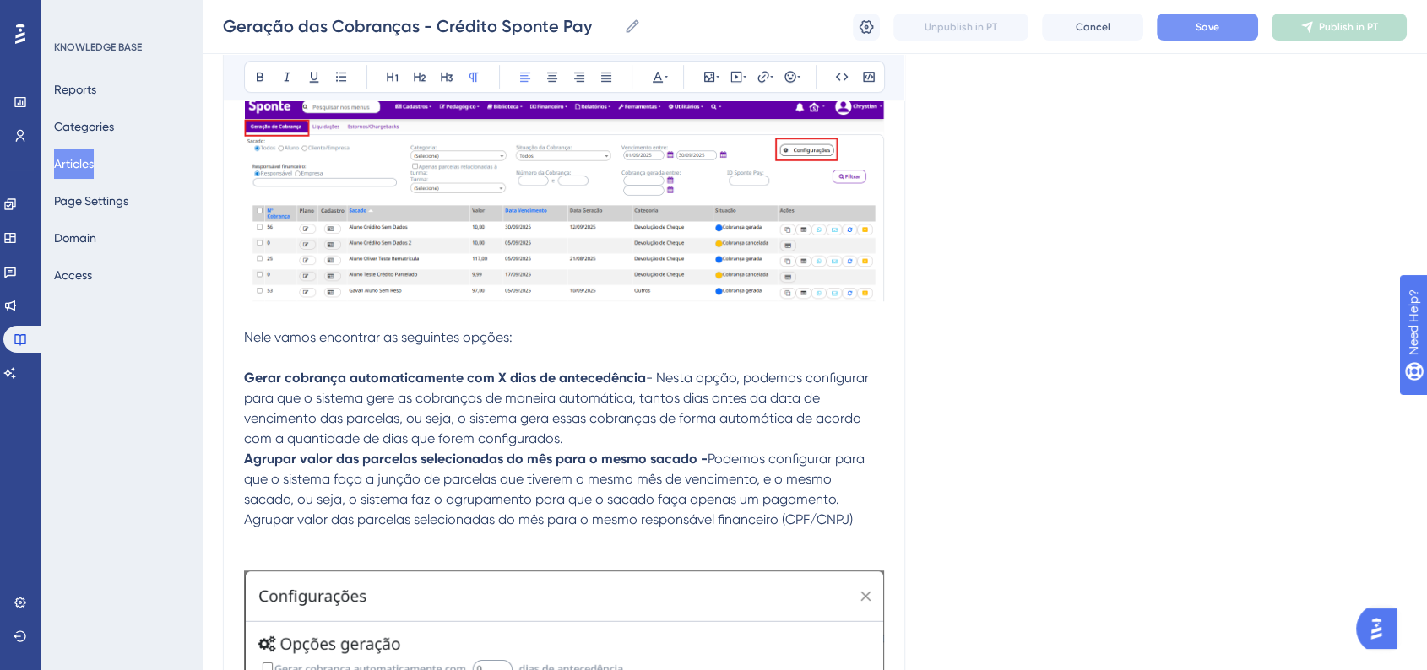
click at [280, 523] on span "Agrupar valor das parcelas selecionadas do mês para o mesmo responsável finance…" at bounding box center [548, 520] width 609 height 16
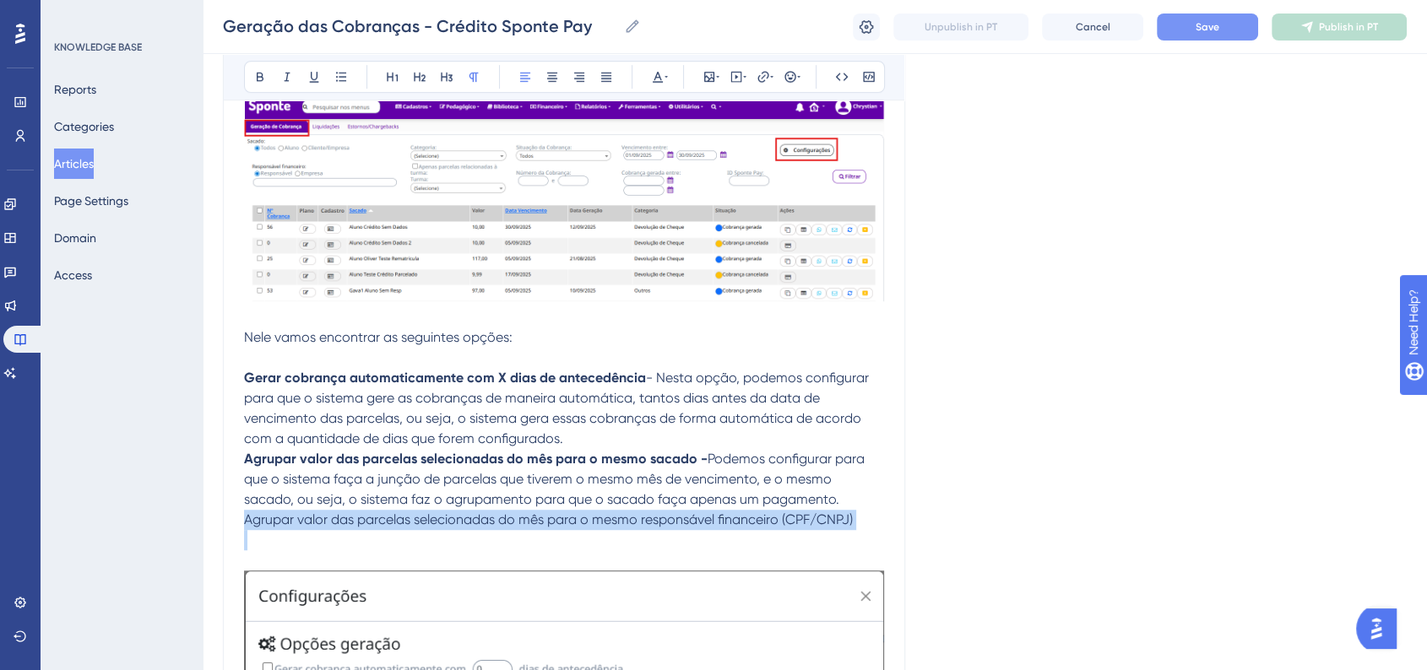
click at [281, 523] on span "Agrupar valor das parcelas selecionadas do mês para o mesmo responsável finance…" at bounding box center [548, 520] width 609 height 16
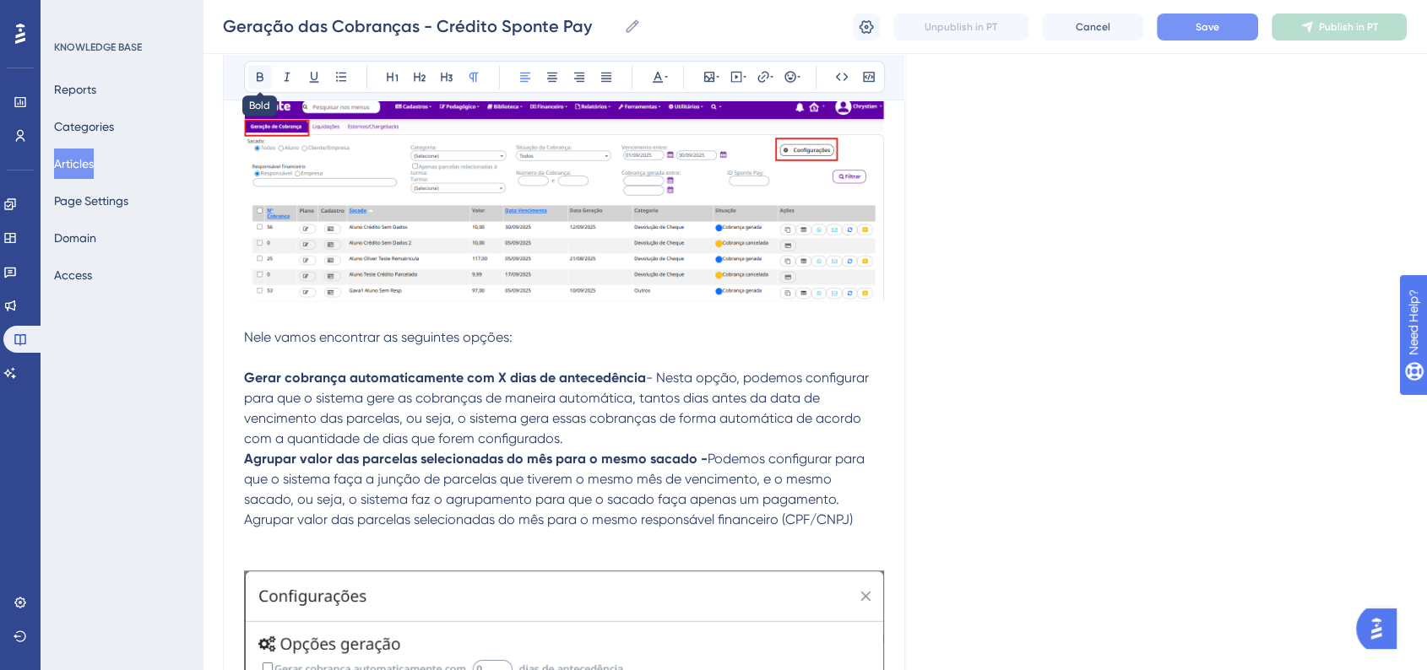
click at [263, 77] on icon at bounding box center [260, 77] width 14 height 14
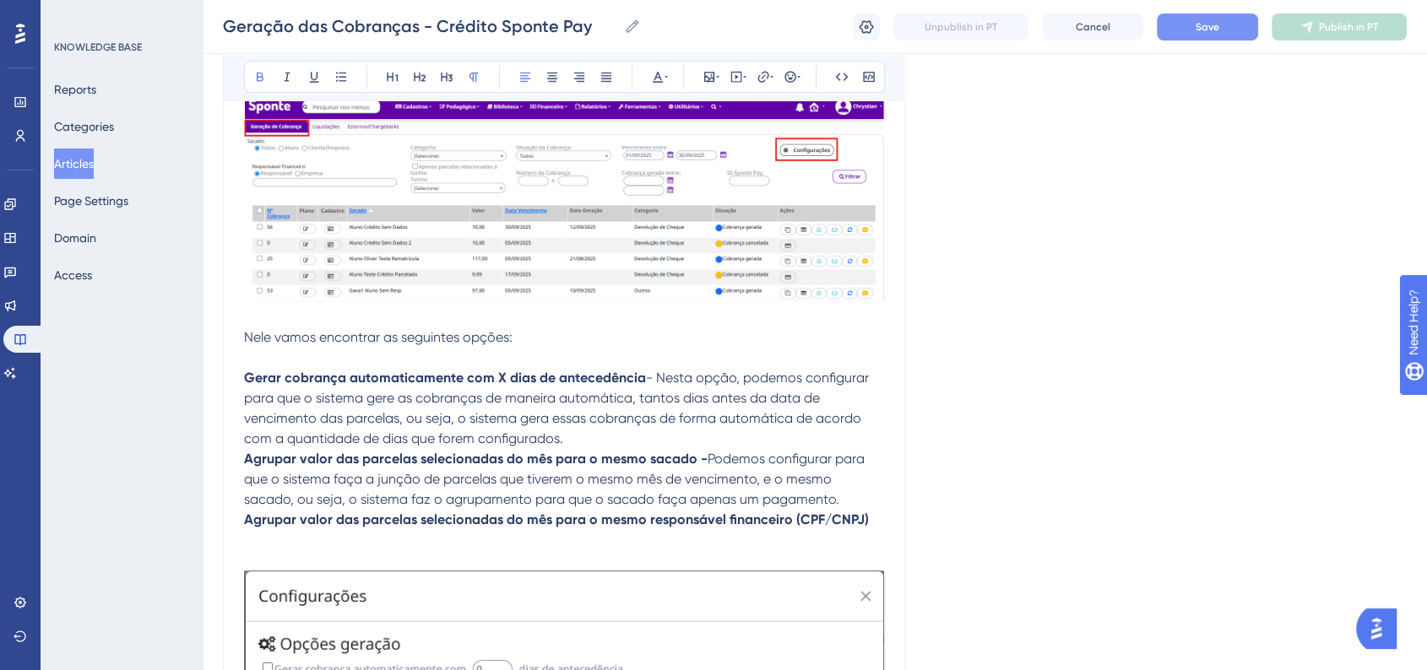
click at [870, 519] on p "Agrupar valor das parcelas selecionadas do mês para o mesmo responsável finance…" at bounding box center [564, 520] width 640 height 20
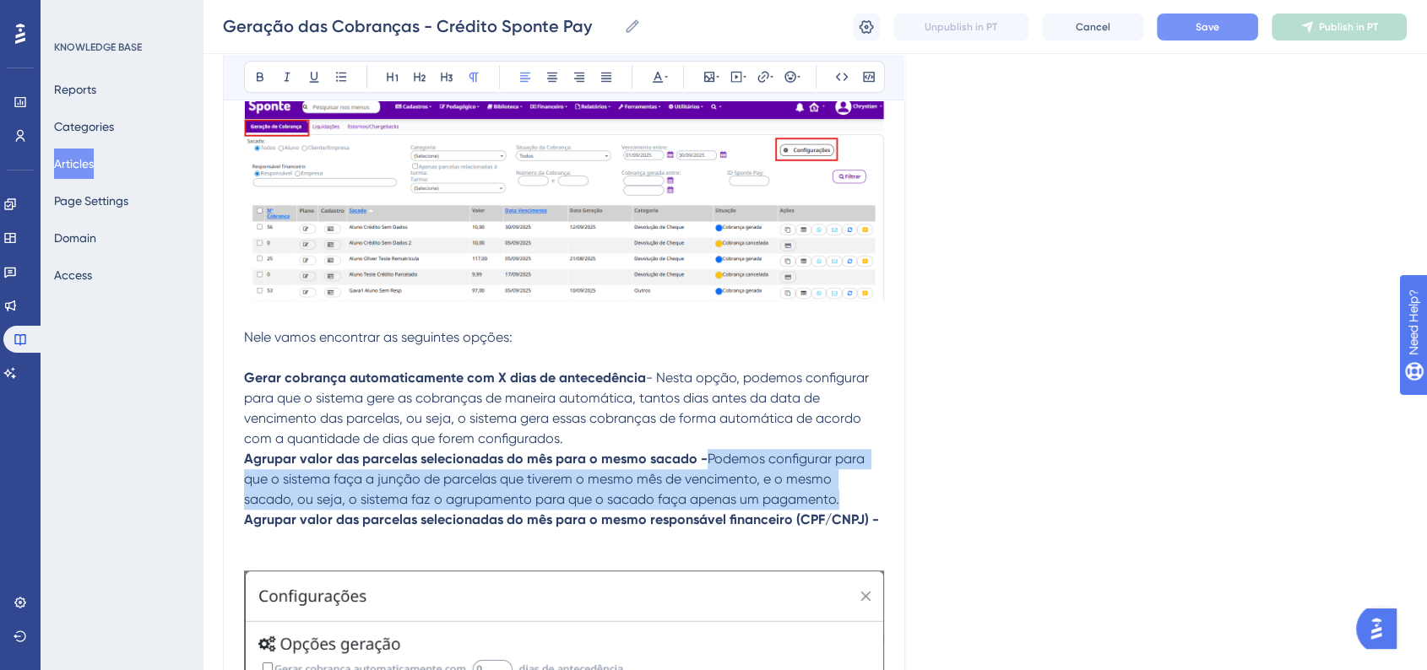
drag, startPoint x: 709, startPoint y: 458, endPoint x: 787, endPoint y: 493, distance: 85.4
click at [787, 493] on p "Agrupar valor das parcelas selecionadas do mês para o mesmo sacado - Podemos co…" at bounding box center [564, 479] width 640 height 61
copy span "Podemos configurar para que o sistema faça a junção de parcelas que tiverem o m…"
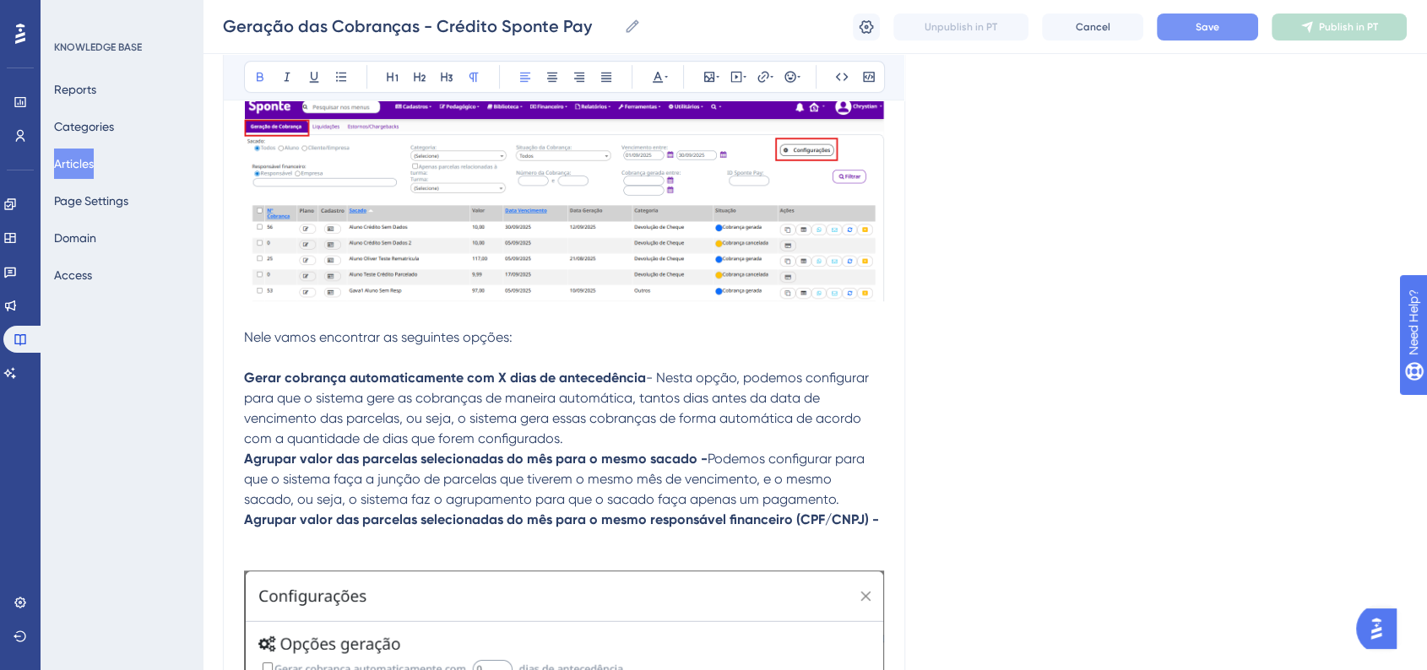
click at [879, 521] on p "Agrupar valor das parcelas selecionadas do mês para o mesmo responsável finance…" at bounding box center [564, 520] width 640 height 20
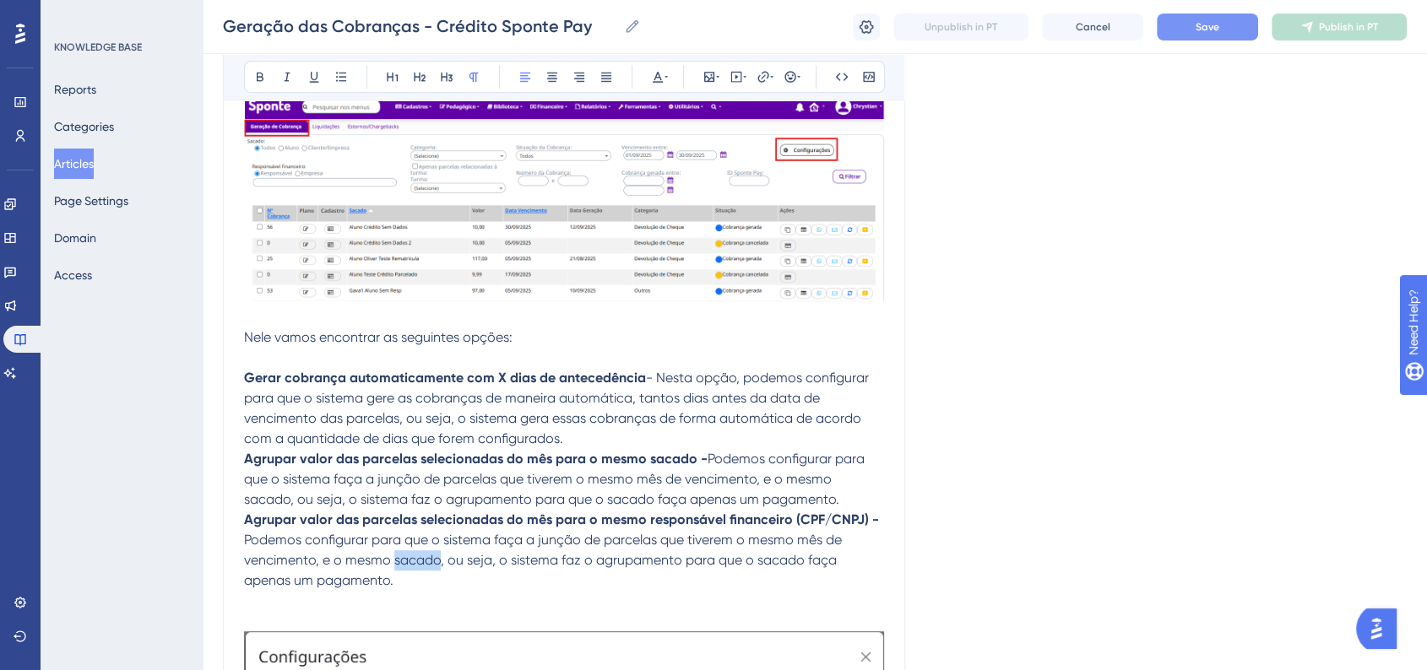
drag, startPoint x: 395, startPoint y: 565, endPoint x: 436, endPoint y: 566, distance: 40.5
click at [436, 566] on span "Podemos configurar para que o sistema faça a junção de parcelas que tiverem o m…" at bounding box center [544, 560] width 601 height 57
drag, startPoint x: 315, startPoint y: 584, endPoint x: 359, endPoint y: 590, distance: 44.3
click at [359, 590] on p "Agrupar valor das parcelas selecionadas do mês para o mesmo responsável finance…" at bounding box center [564, 550] width 640 height 81
click at [567, 582] on span "Podemos configurar para que o sistema faça a junção de parcelas que tiverem o m…" at bounding box center [555, 560] width 623 height 57
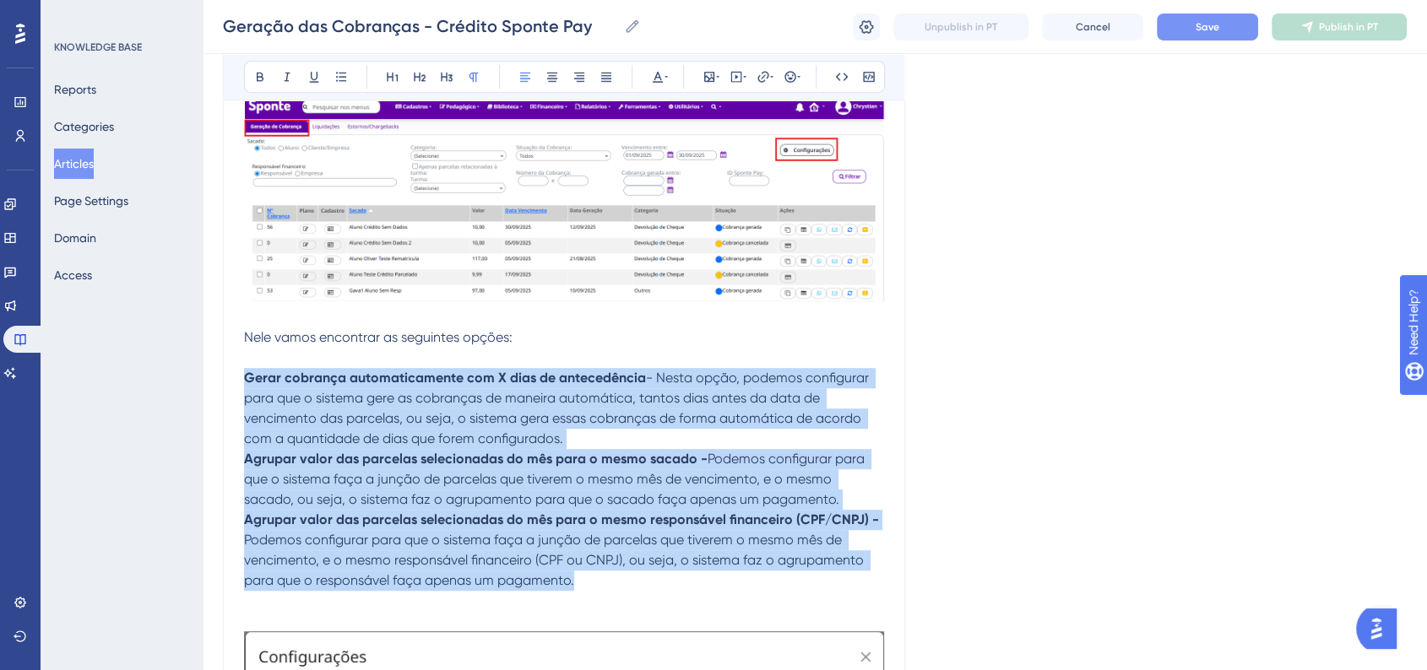
drag, startPoint x: 596, startPoint y: 585, endPoint x: 246, endPoint y: 376, distance: 408.1
click at [246, 376] on div "🛠 Como gerar as cobranças - Crédito Sponte Pay Com todas as configurações final…" at bounding box center [564, 134] width 640 height 1554
click at [330, 79] on button at bounding box center [341, 77] width 24 height 24
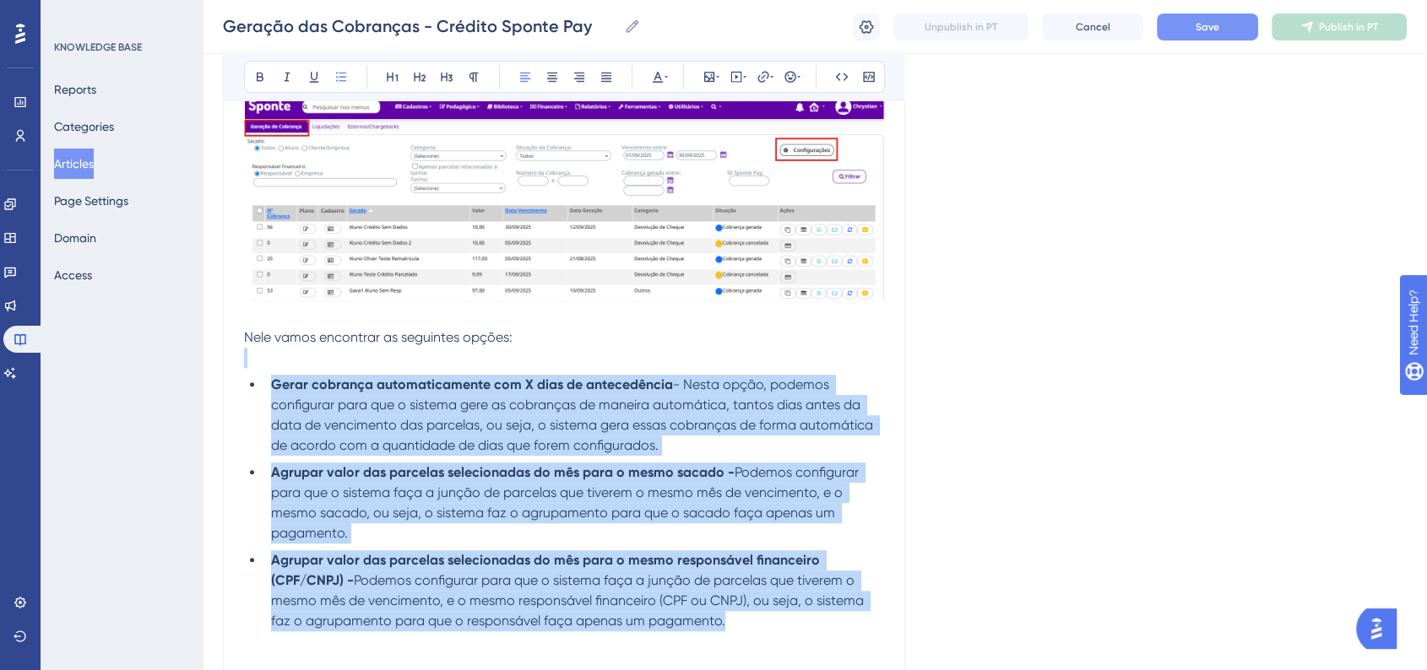
click at [662, 493] on span "Podemos configurar para que o sistema faça a junção de parcelas que tiverem o m…" at bounding box center [566, 502] width 591 height 77
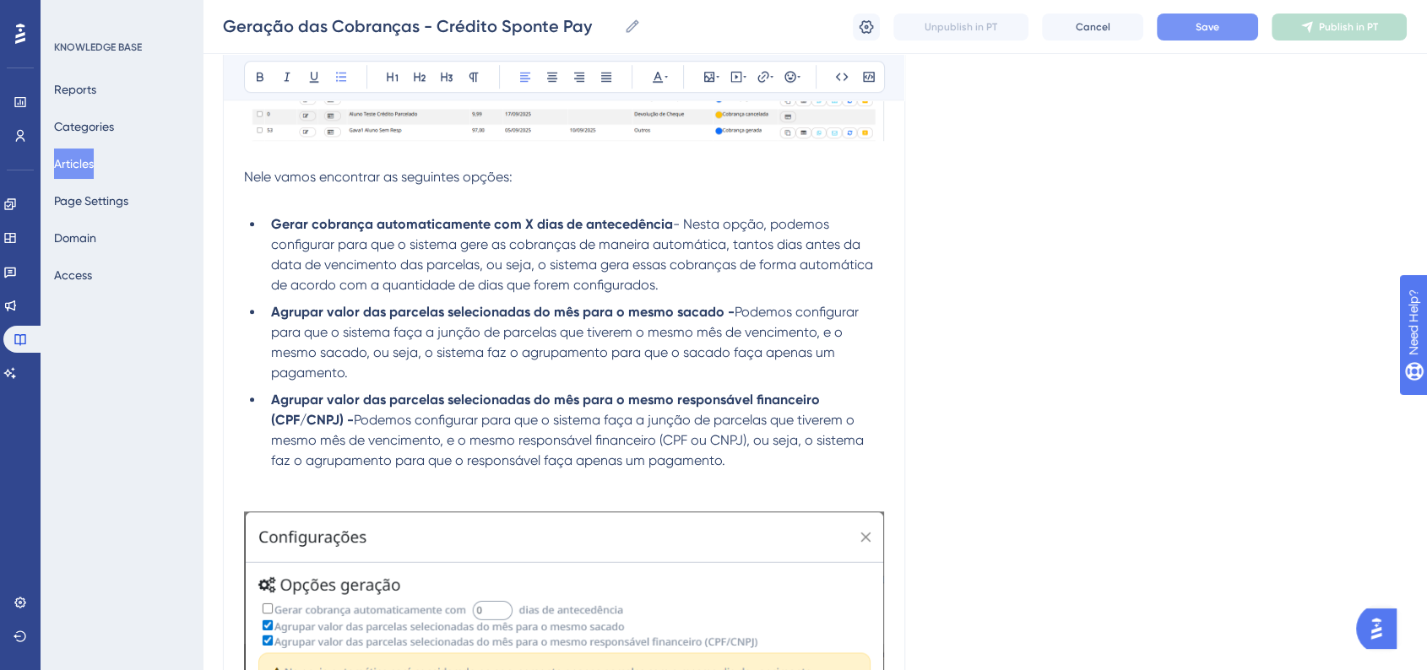
scroll to position [1378, 0]
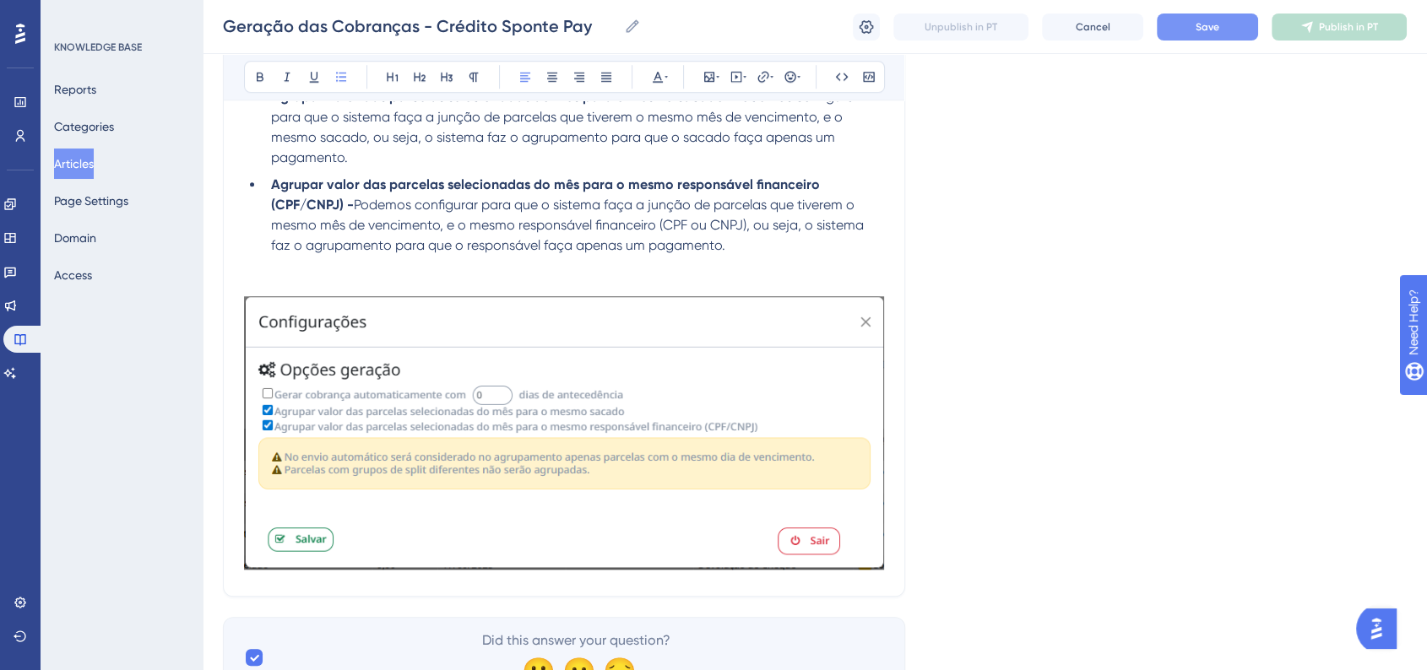
click at [316, 279] on p at bounding box center [564, 286] width 640 height 20
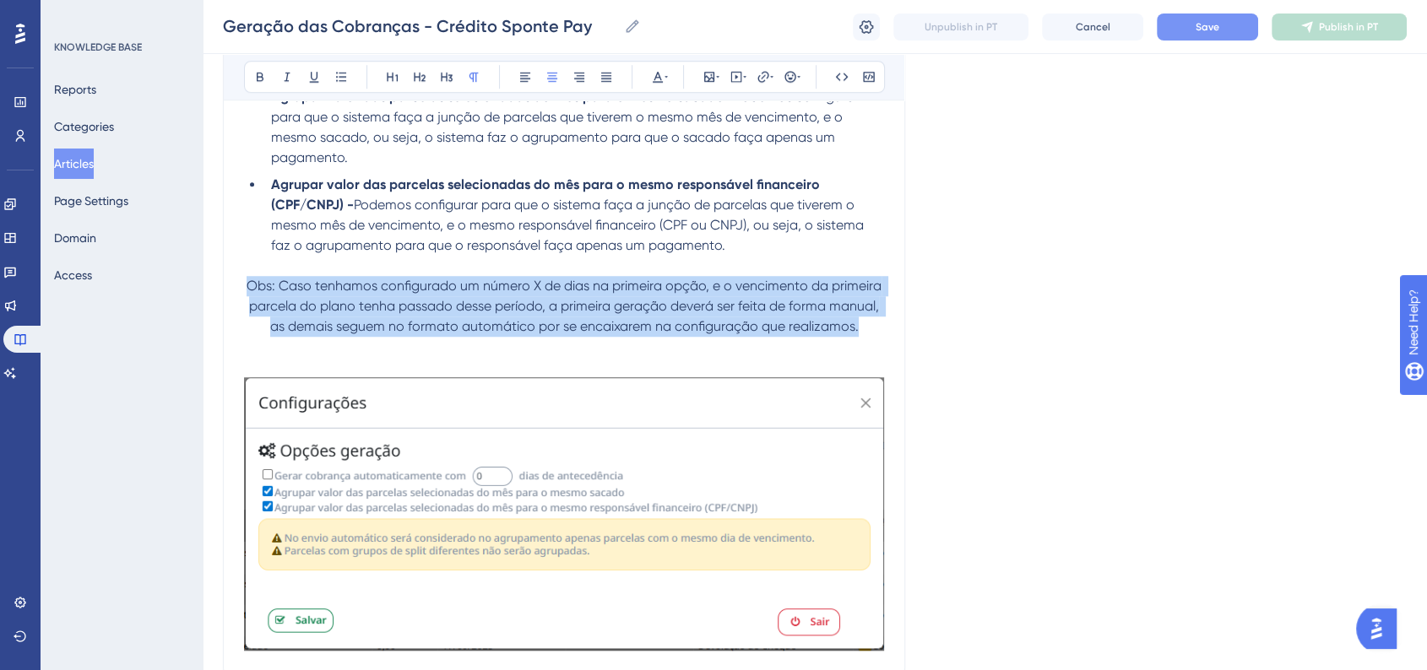
drag, startPoint x: 868, startPoint y: 330, endPoint x: 245, endPoint y: 294, distance: 624.1
click at [245, 294] on p "Obs: Caso tenhamos configurado um número X de dias na primeira opção, e o venci…" at bounding box center [564, 306] width 640 height 61
click at [525, 71] on icon at bounding box center [525, 77] width 14 height 14
click at [625, 308] on span "Obs: Caso tenhamos configurado um número X de dias na primeira opção, e o venci…" at bounding box center [563, 306] width 638 height 57
click at [834, 335] on p "Obs: Caso tenhamos configurado um número X de dias na primeira opção, e o venci…" at bounding box center [564, 306] width 640 height 61
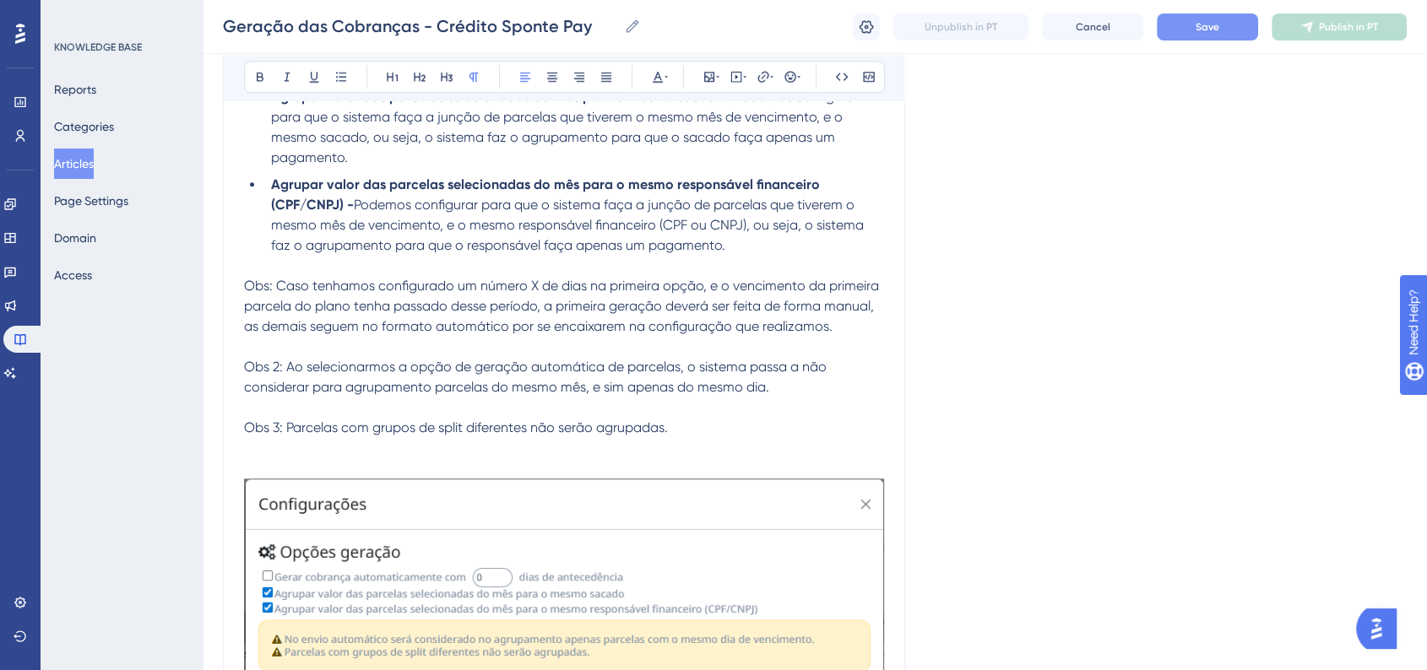
click at [353, 306] on span "Obs: Caso tenhamos configurado um número X de dias na primeira opção, e o venci…" at bounding box center [563, 306] width 638 height 57
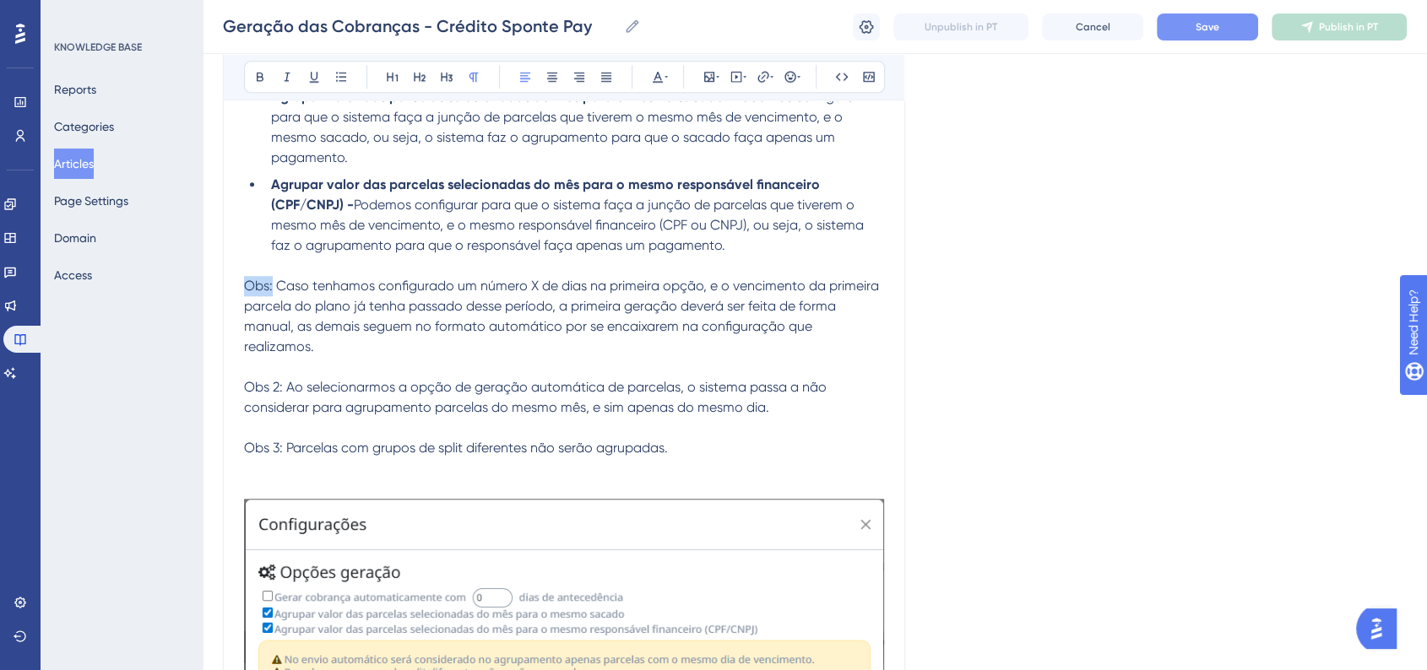
drag, startPoint x: 245, startPoint y: 294, endPoint x: 272, endPoint y: 291, distance: 27.1
click at [272, 291] on span "Obs: Caso tenhamos configurado um número X de dias na primeira opção, e o venci…" at bounding box center [563, 316] width 638 height 77
click at [258, 70] on icon at bounding box center [260, 77] width 14 height 14
click at [306, 335] on span "Caso tenhamos configurado um número X de dias na primeira opção, e o vencimento…" at bounding box center [561, 316] width 635 height 77
drag, startPoint x: 246, startPoint y: 373, endPoint x: 281, endPoint y: 373, distance: 35.5
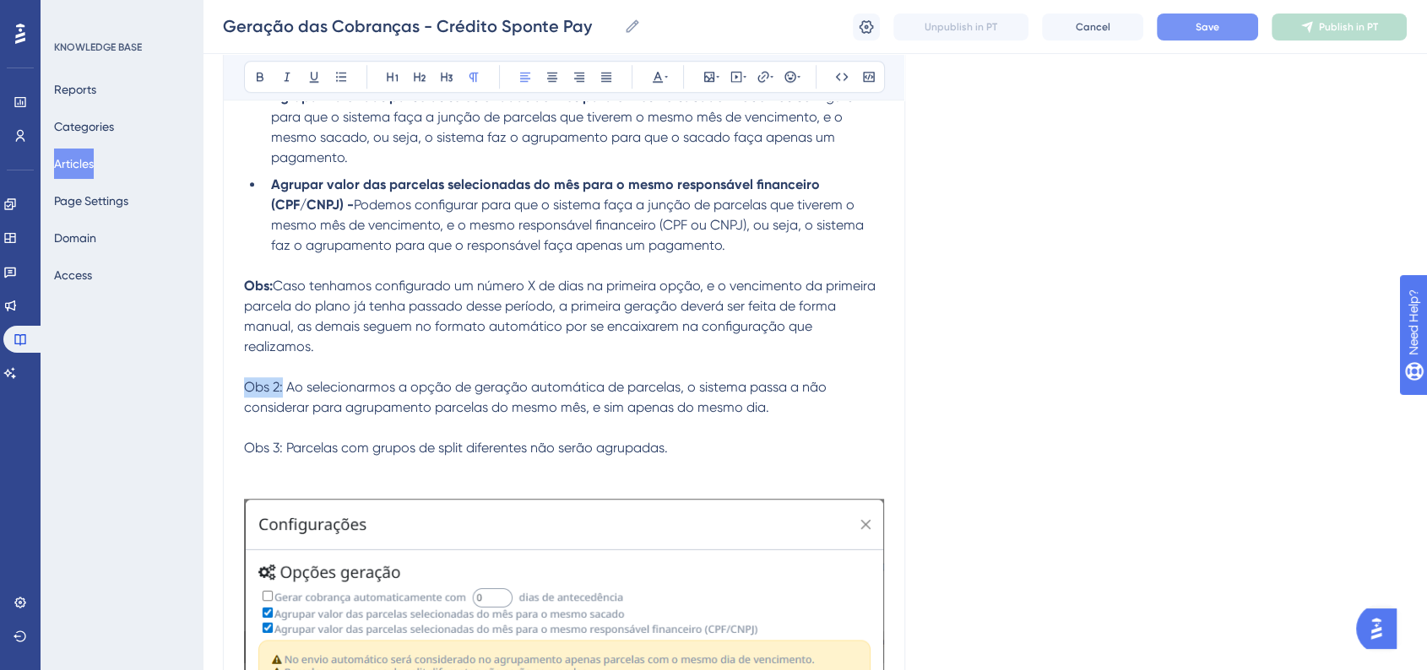
click at [281, 379] on span "Obs 2: Ao selecionarmos a opção de geração automática de parcelas, o sistema pa…" at bounding box center [537, 397] width 586 height 36
click at [263, 70] on icon at bounding box center [260, 77] width 14 height 14
drag, startPoint x: 247, startPoint y: 432, endPoint x: 283, endPoint y: 434, distance: 35.5
click at [283, 440] on span "Obs 3: Parcelas com grupos de split diferentes não serão agrupadas." at bounding box center [456, 448] width 424 height 16
click at [263, 72] on icon at bounding box center [260, 77] width 14 height 14
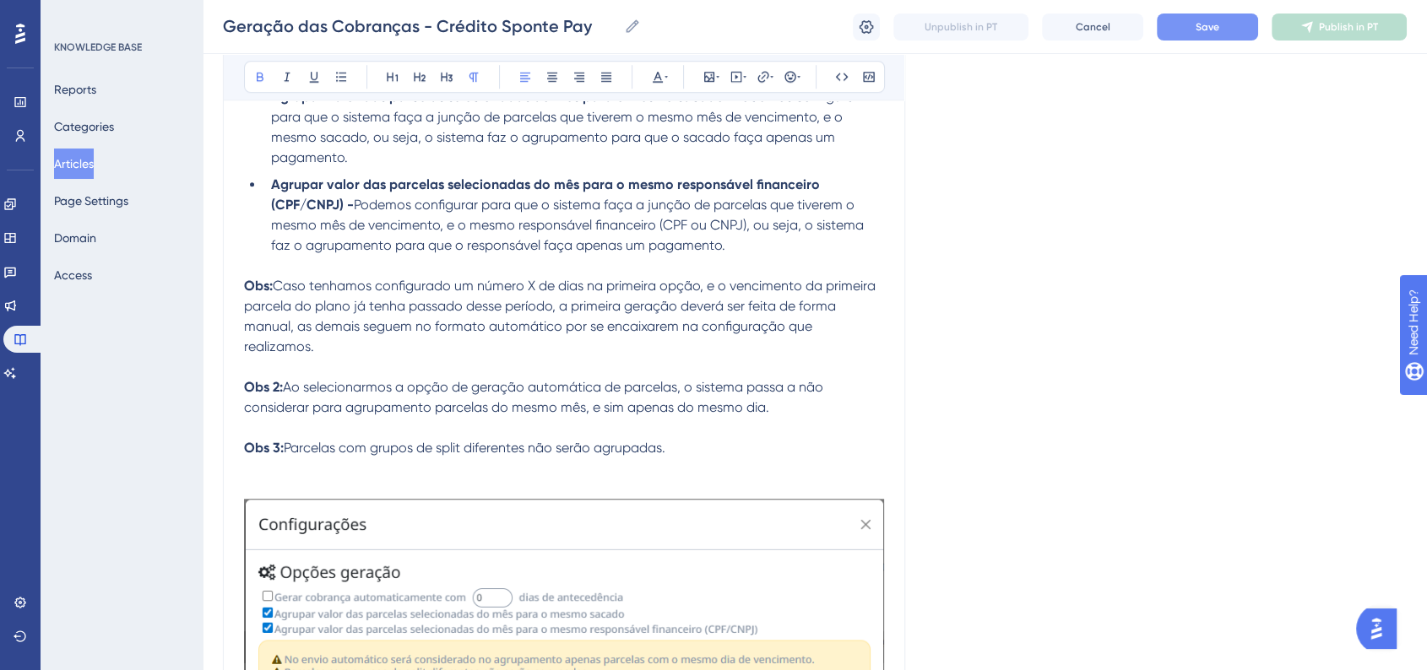
click at [761, 255] on li "Agrupar valor das parcelas selecionadas do mês para o mesmo responsável finance…" at bounding box center [574, 215] width 620 height 81
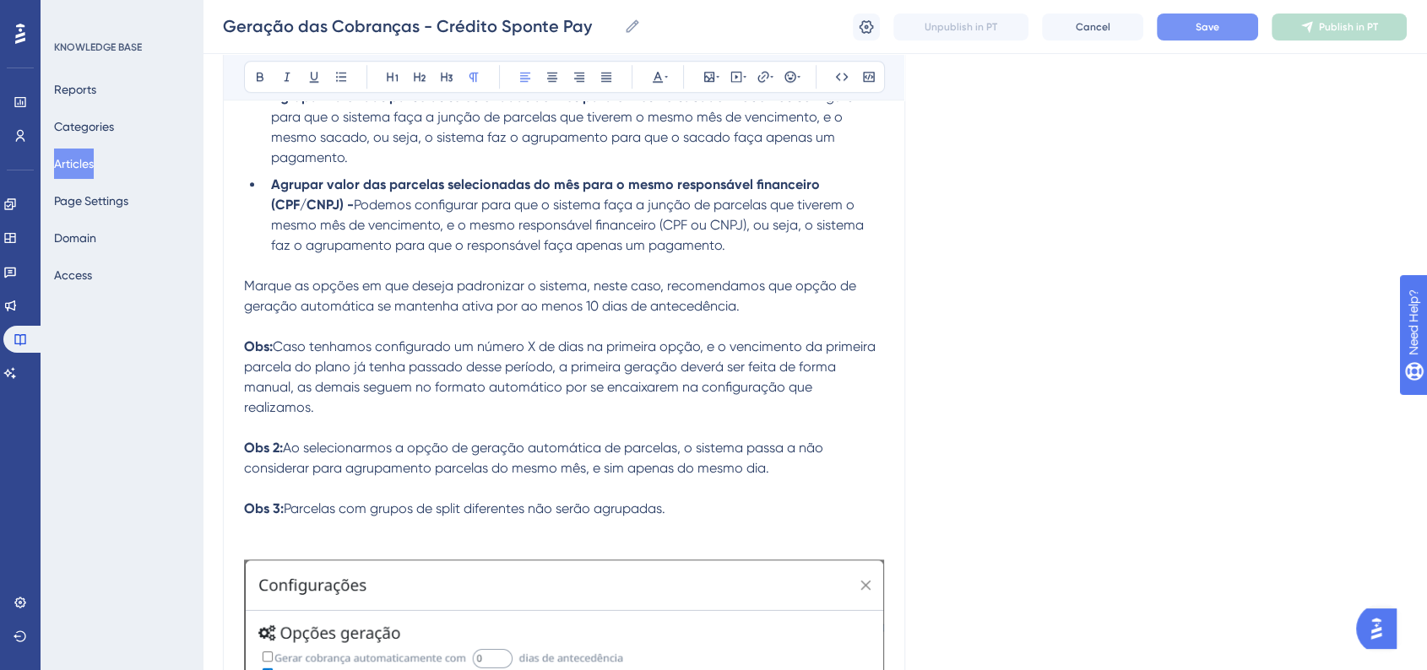
click at [503, 284] on span "Marque as opções em que deseja padronizar o sistema, neste caso, recomendamos q…" at bounding box center [551, 296] width 615 height 36
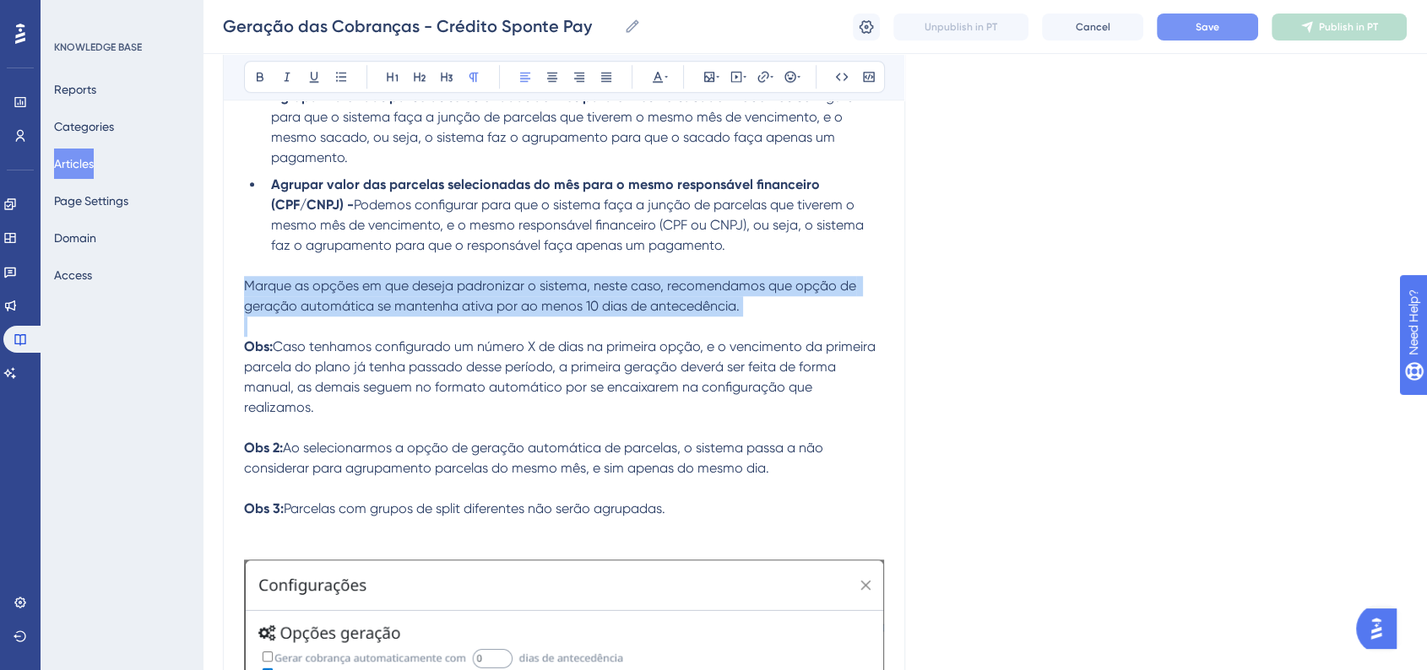
click at [503, 284] on span "Marque as opções em que deseja padronizar o sistema, neste caso, recomendamos q…" at bounding box center [551, 296] width 615 height 36
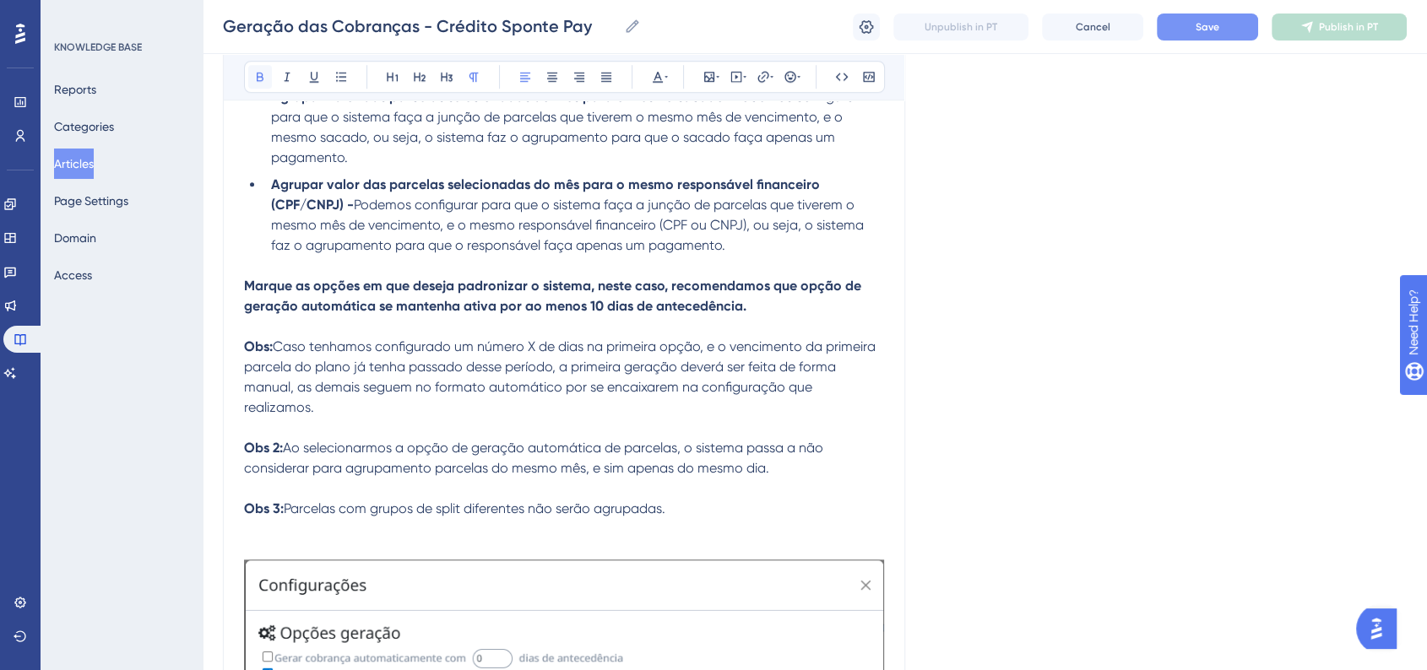
click at [250, 79] on button at bounding box center [260, 77] width 24 height 24
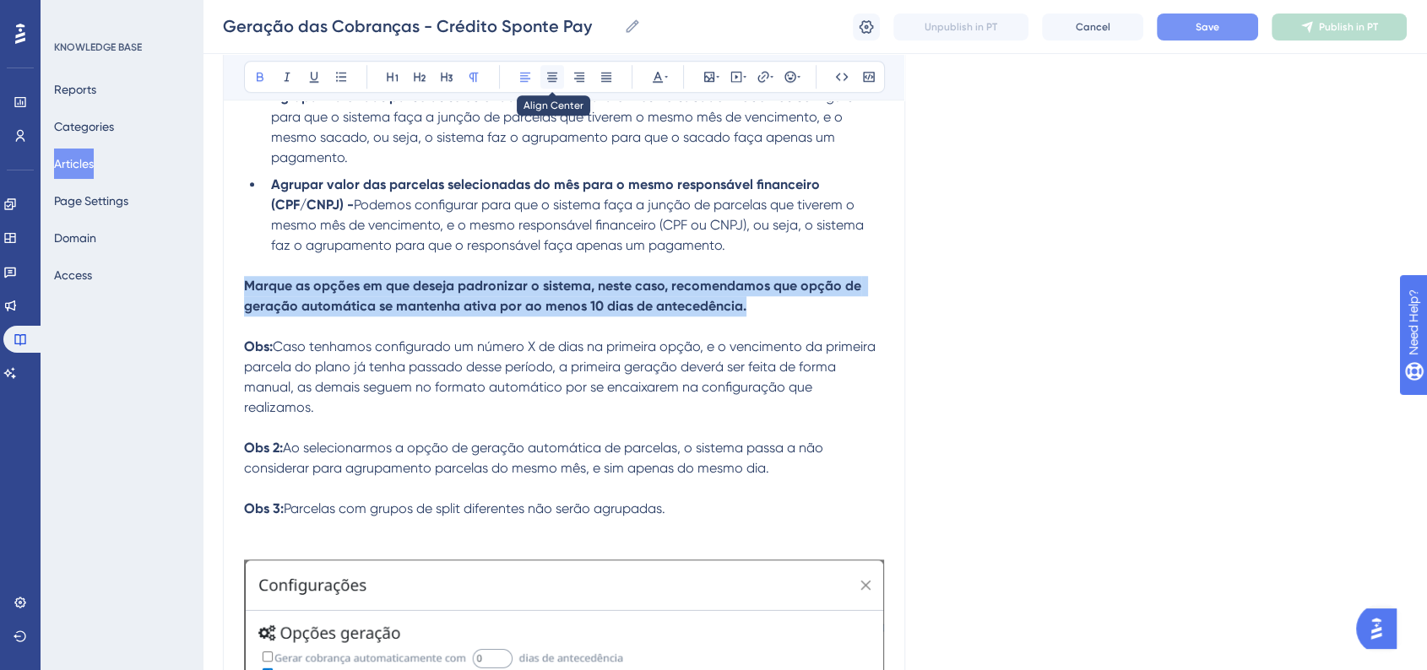
click at [547, 79] on icon at bounding box center [552, 77] width 14 height 14
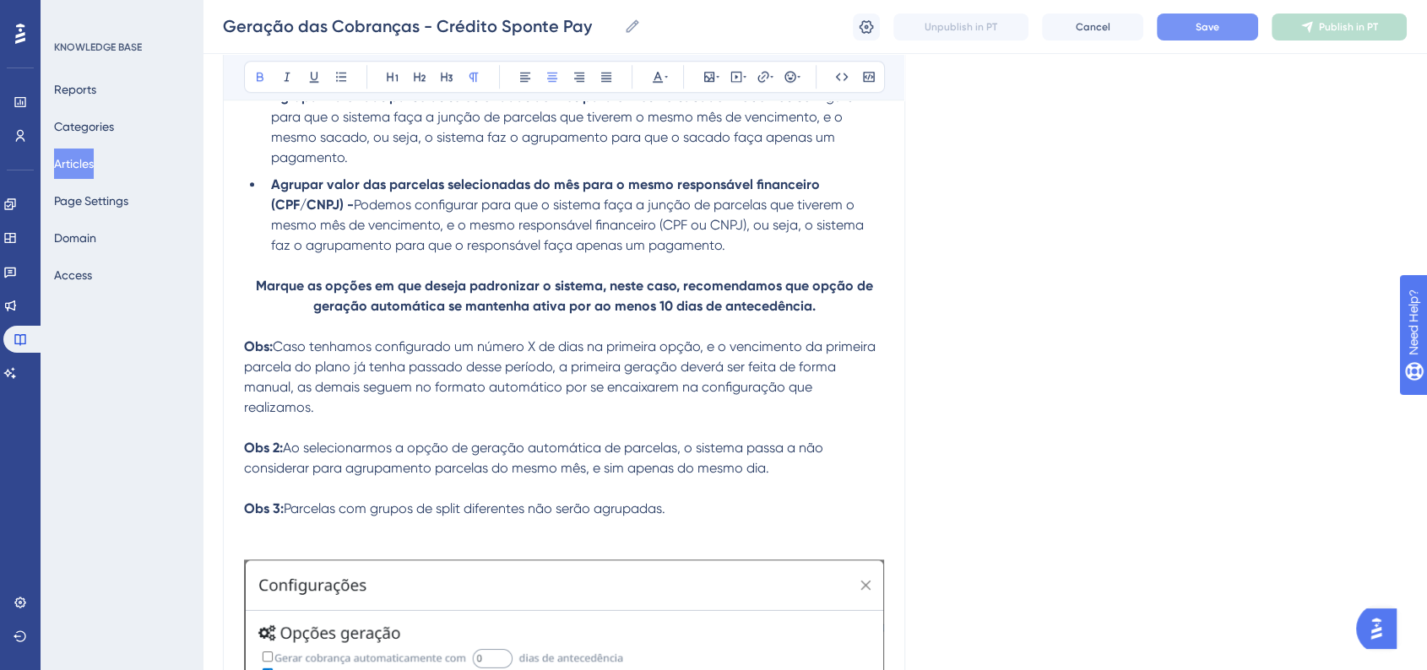
click at [545, 293] on strong "Marque as opções em que deseja padronizar o sistema, neste caso, recomendamos q…" at bounding box center [566, 296] width 620 height 36
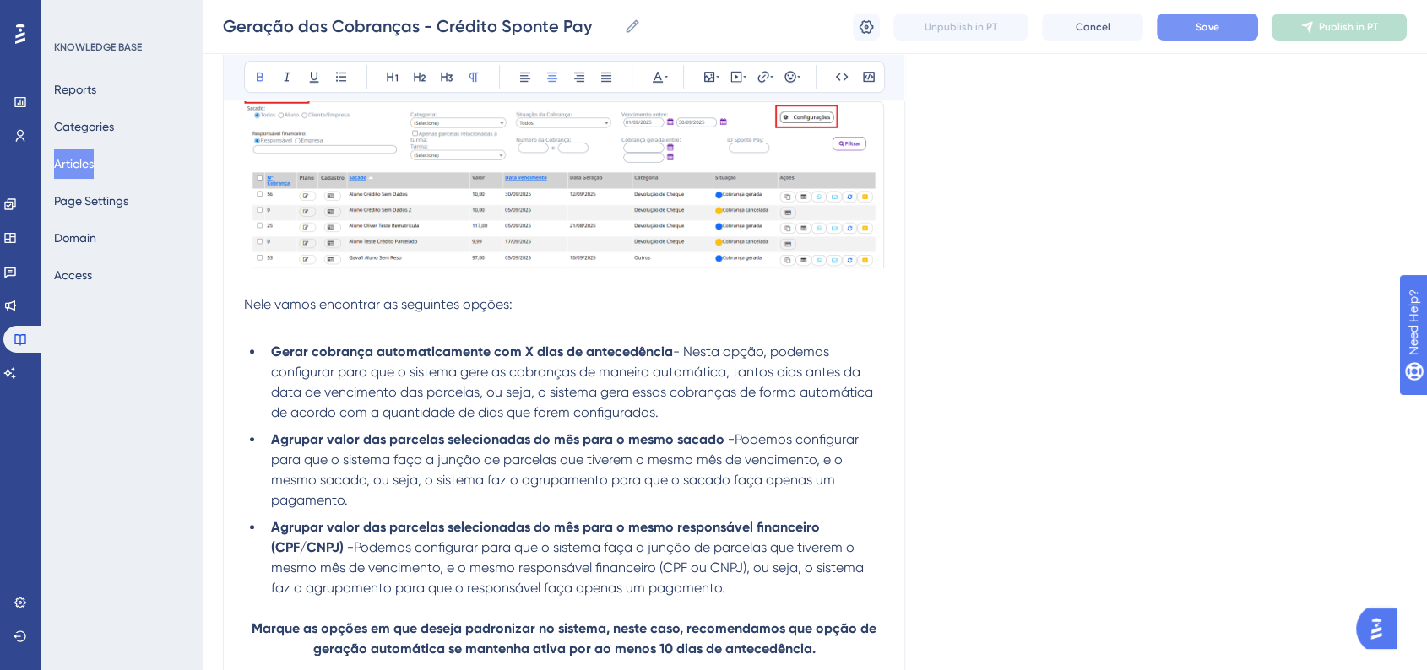
scroll to position [1002, 0]
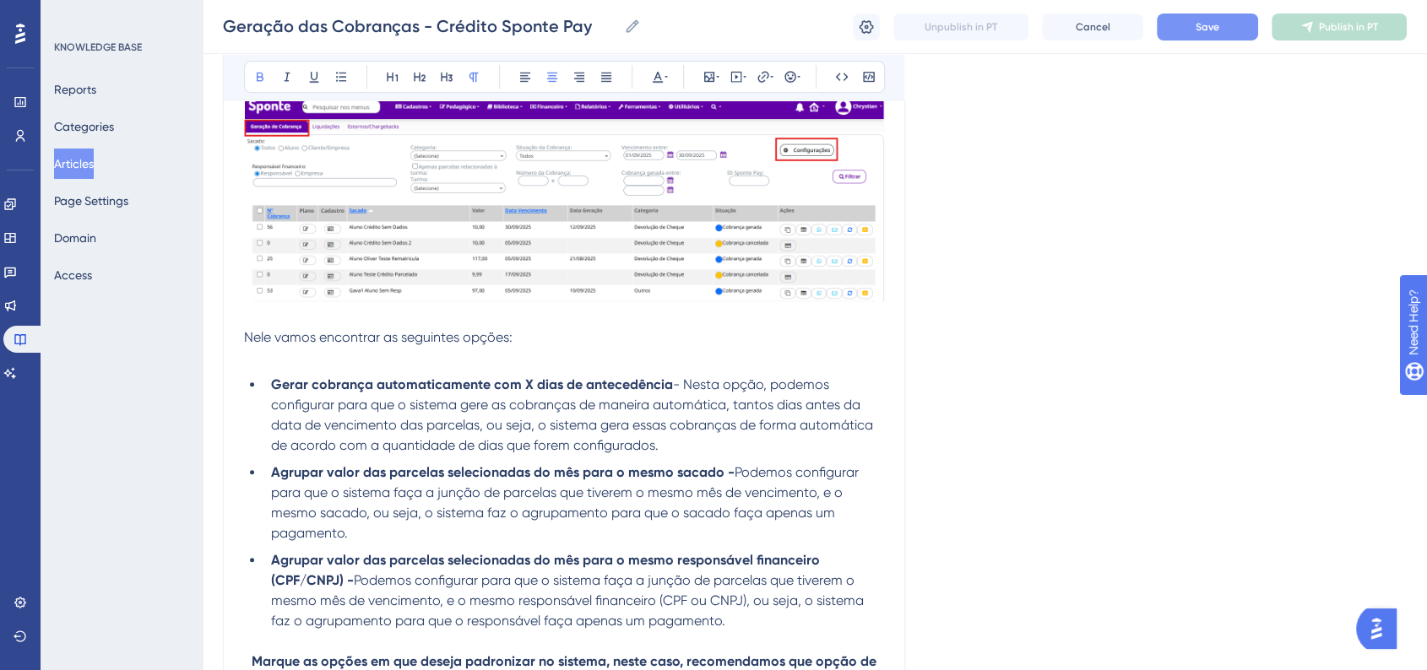
click at [246, 333] on span "Nele vamos encontrar as seguintes opções:" at bounding box center [378, 337] width 268 height 16
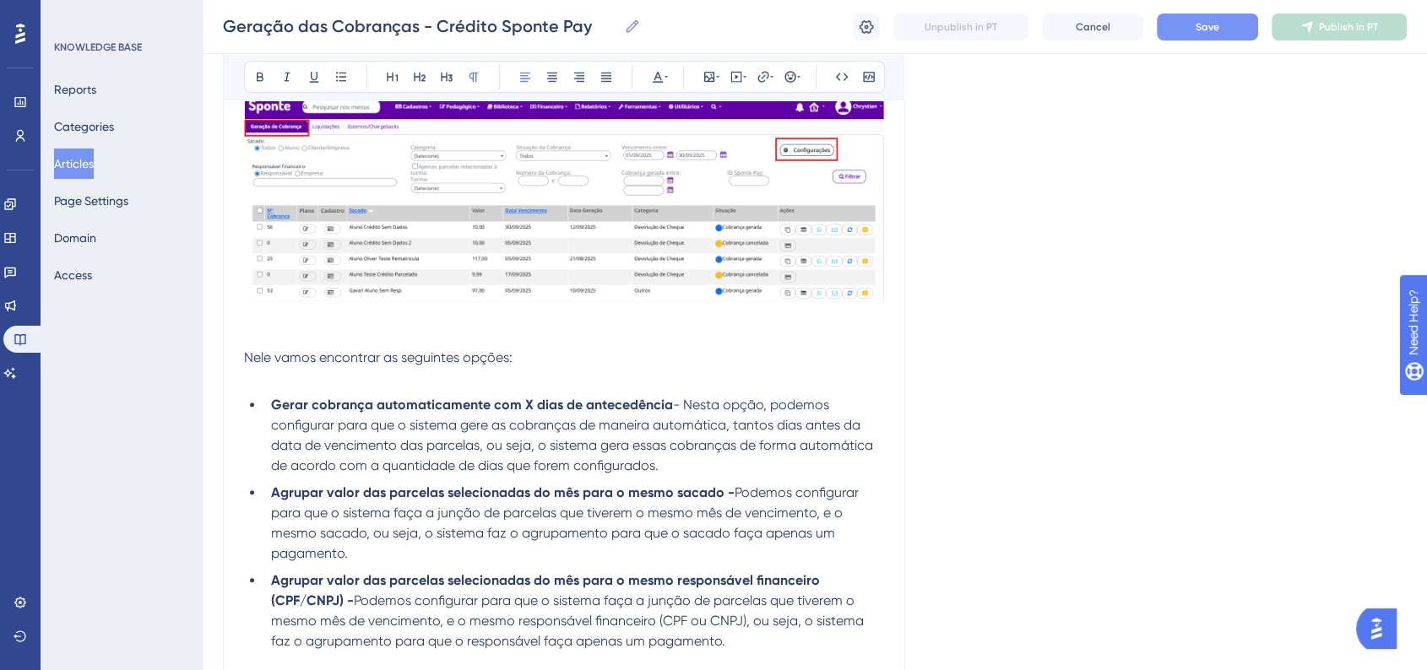
click at [279, 354] on span "Nele vamos encontrar as seguintes opções:" at bounding box center [378, 357] width 268 height 16
click at [620, 348] on p "Nele vamos encontrar as seguintes opções:" at bounding box center [564, 358] width 640 height 20
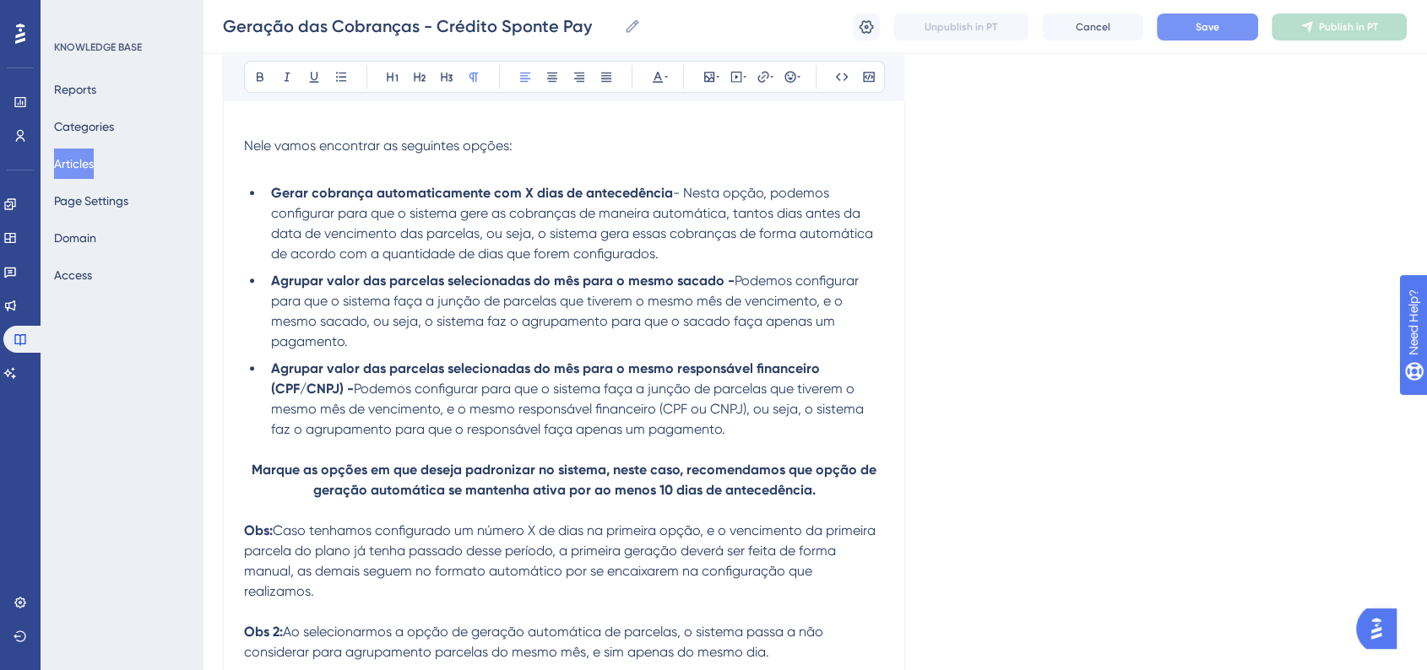
scroll to position [1378, 0]
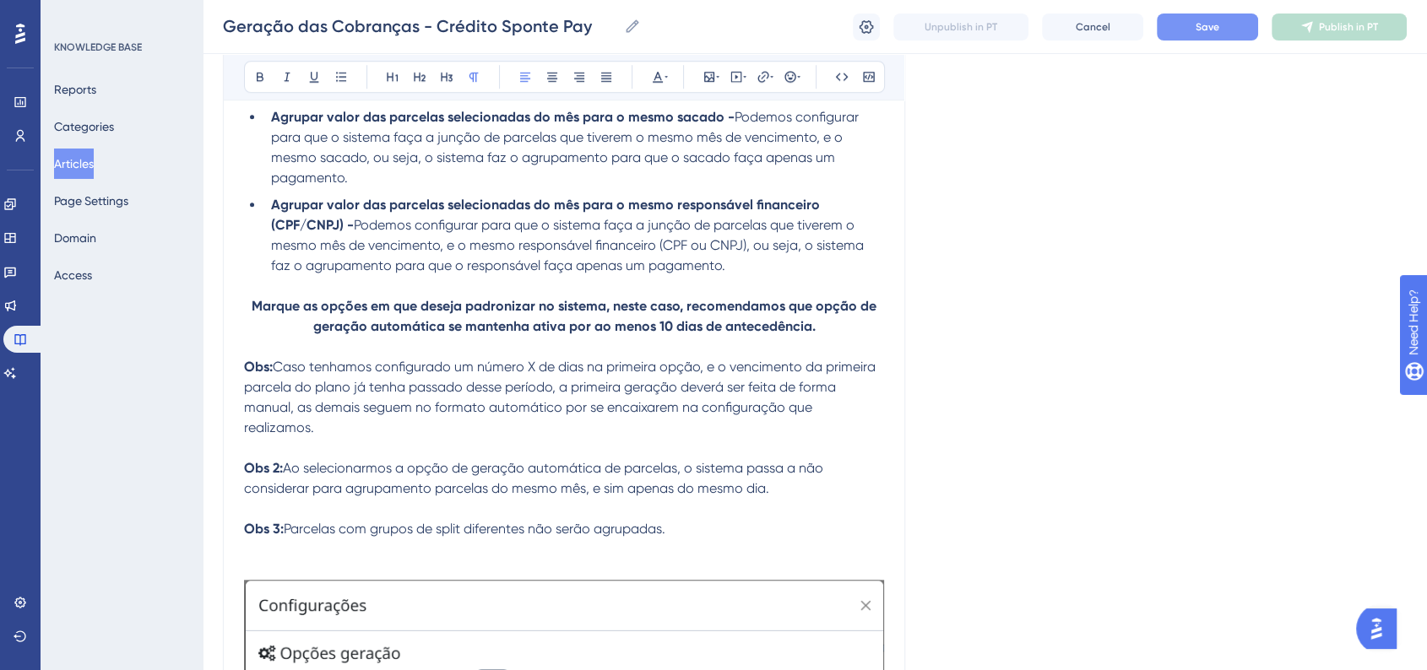
click at [246, 373] on strong "Obs:" at bounding box center [258, 367] width 29 height 16
click at [804, 83] on div "Bold Italic Underline Bullet Point Heading 1 Heading 2 Heading 3 Normal Align L…" at bounding box center [564, 77] width 641 height 32
click at [801, 83] on button at bounding box center [790, 77] width 24 height 24
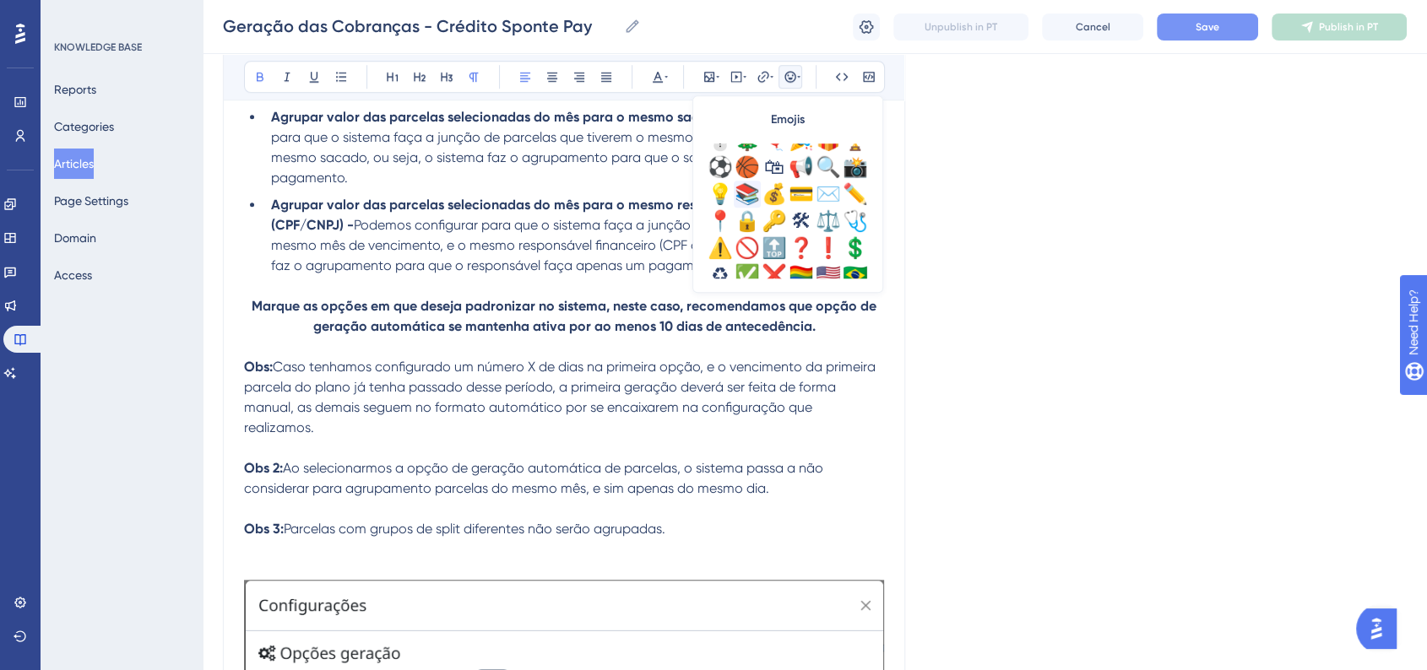
scroll to position [562, 0]
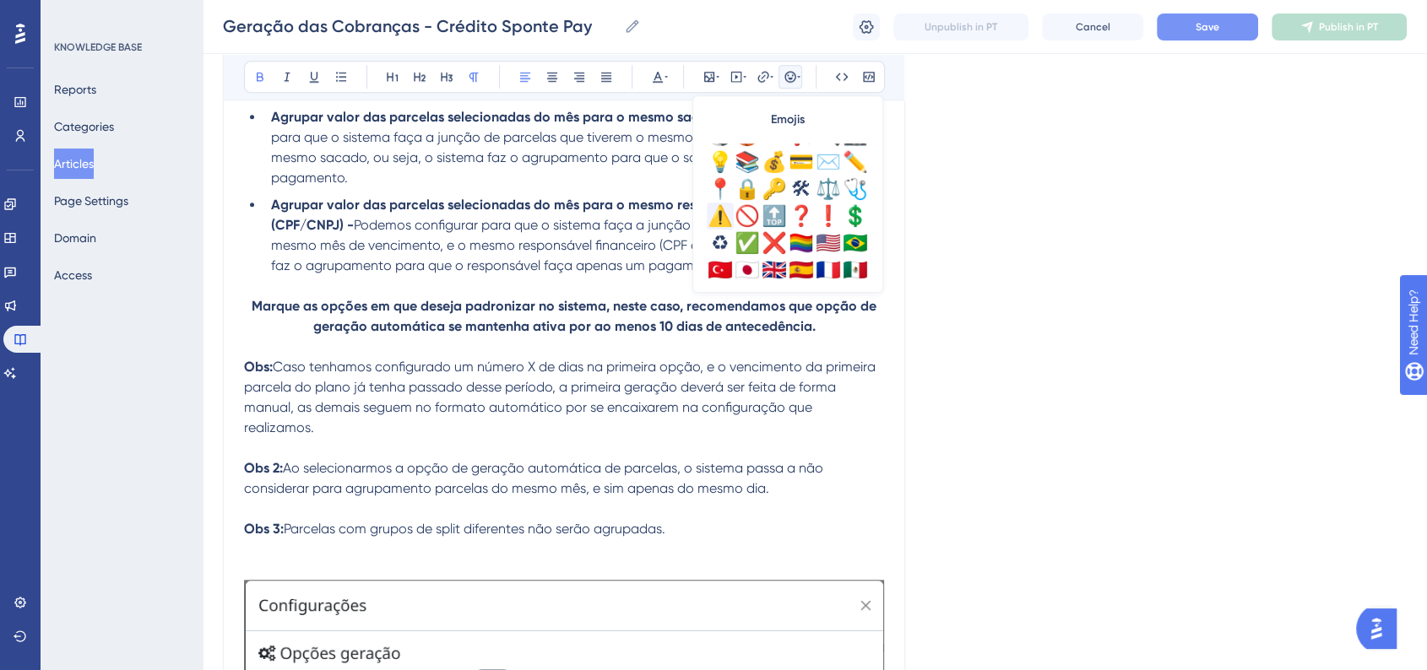
click at [719, 225] on div "⚠️" at bounding box center [720, 216] width 27 height 27
click at [256, 375] on span "⚠️" at bounding box center [252, 367] width 17 height 16
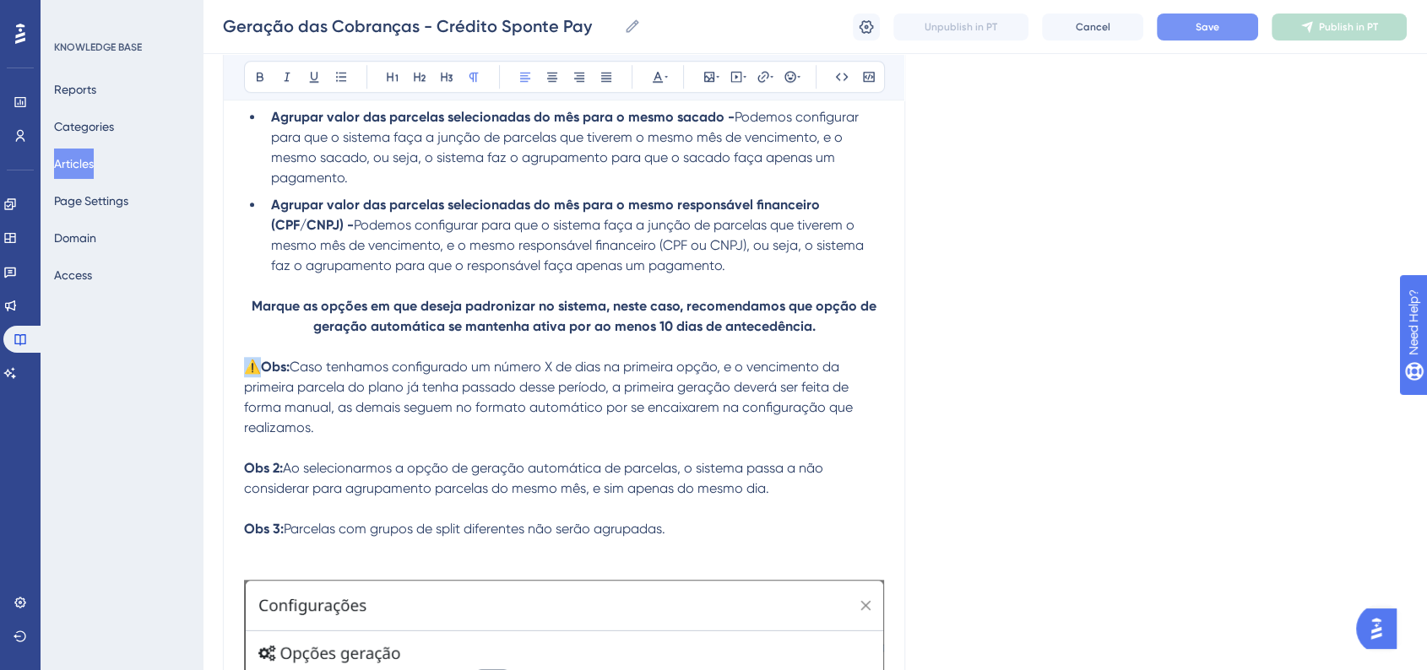
copy span "⚠️"
click at [244, 476] on strong "Obs 2:" at bounding box center [263, 468] width 39 height 16
click at [246, 537] on strong "Obs 3:" at bounding box center [264, 529] width 40 height 16
drag, startPoint x: 264, startPoint y: 370, endPoint x: 290, endPoint y: 372, distance: 25.5
click at [290, 372] on strong "Obs:" at bounding box center [275, 367] width 29 height 16
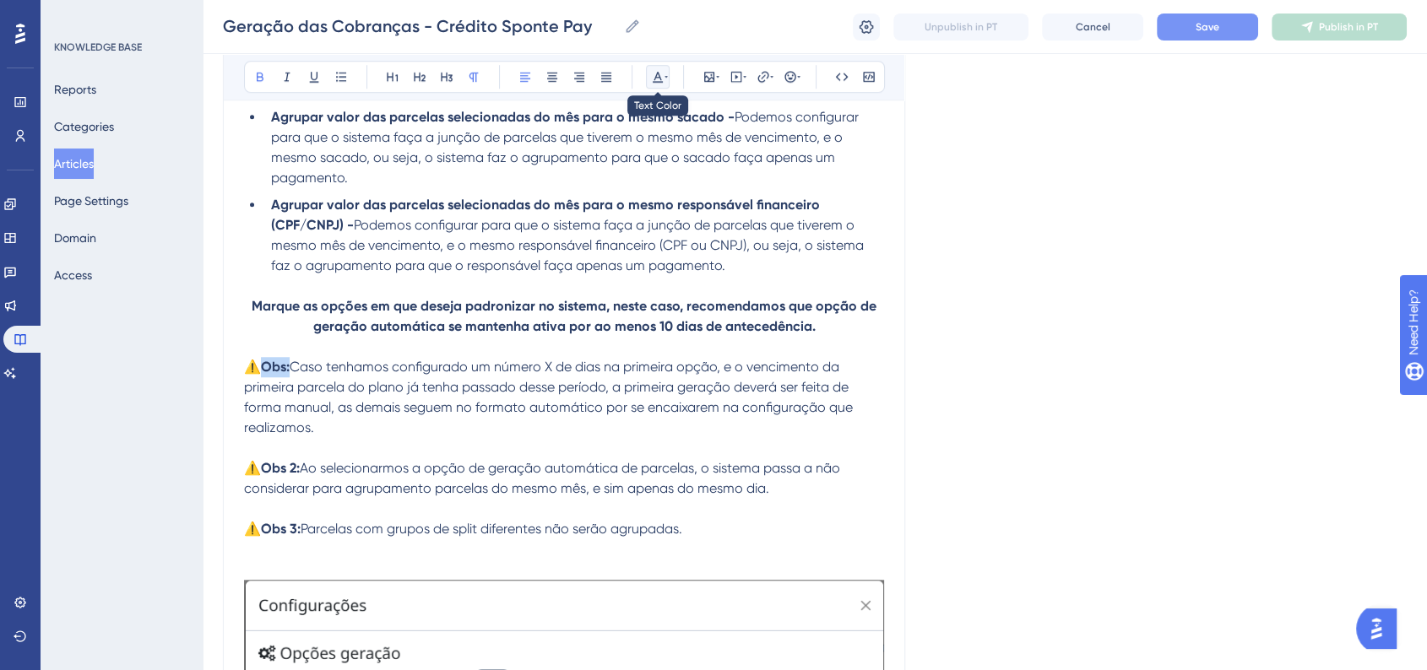
click at [651, 80] on icon at bounding box center [658, 77] width 14 height 14
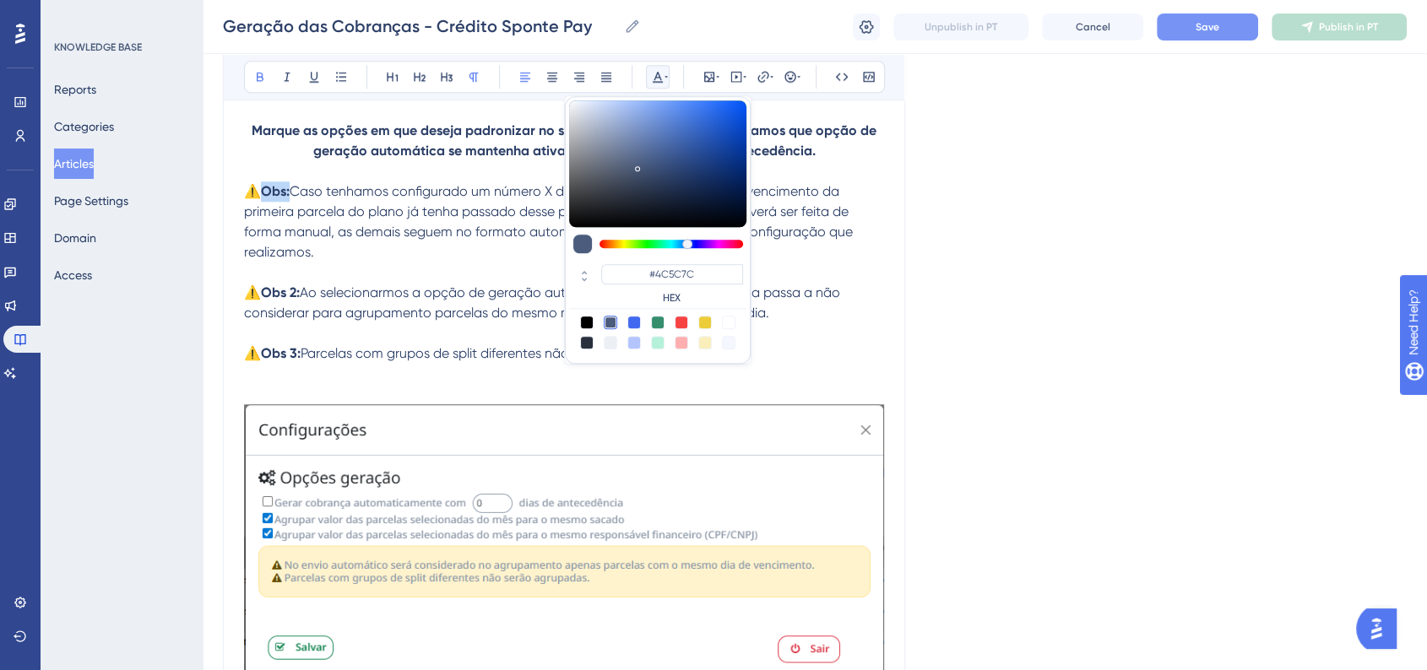
scroll to position [1565, 0]
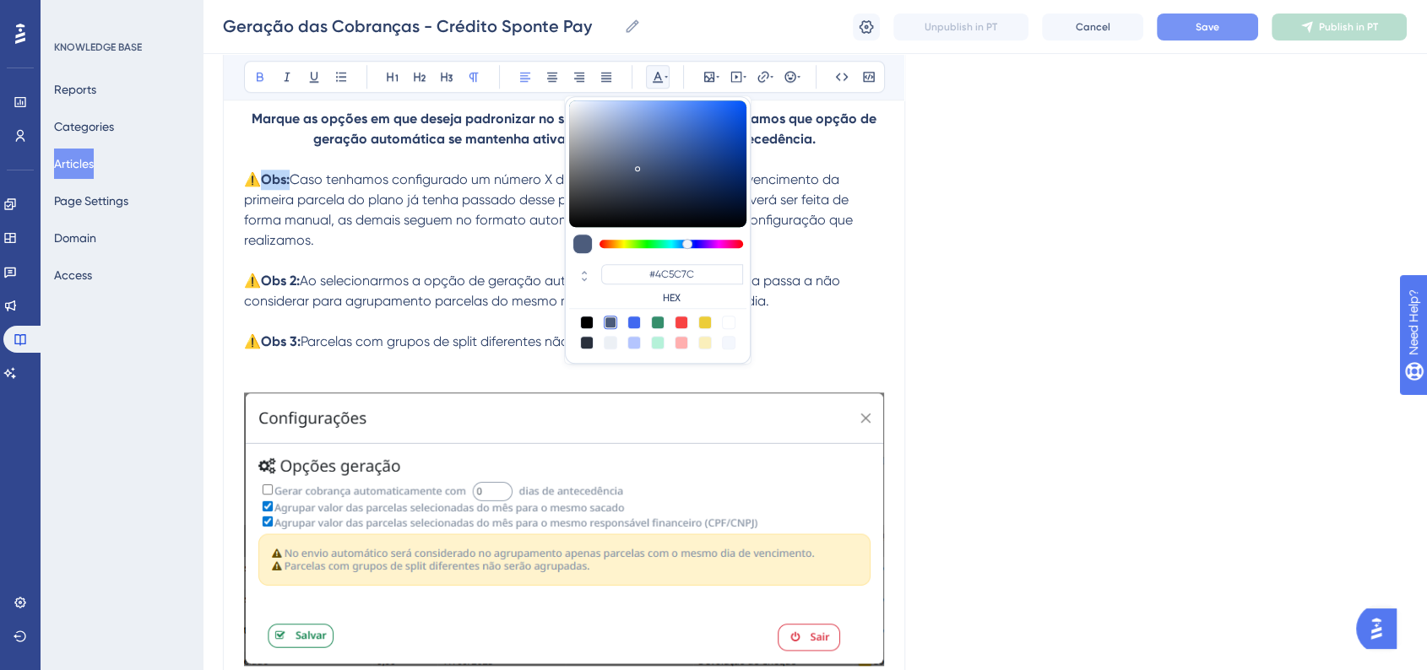
click at [684, 323] on div at bounding box center [682, 323] width 14 height 14
type input "#F84343"
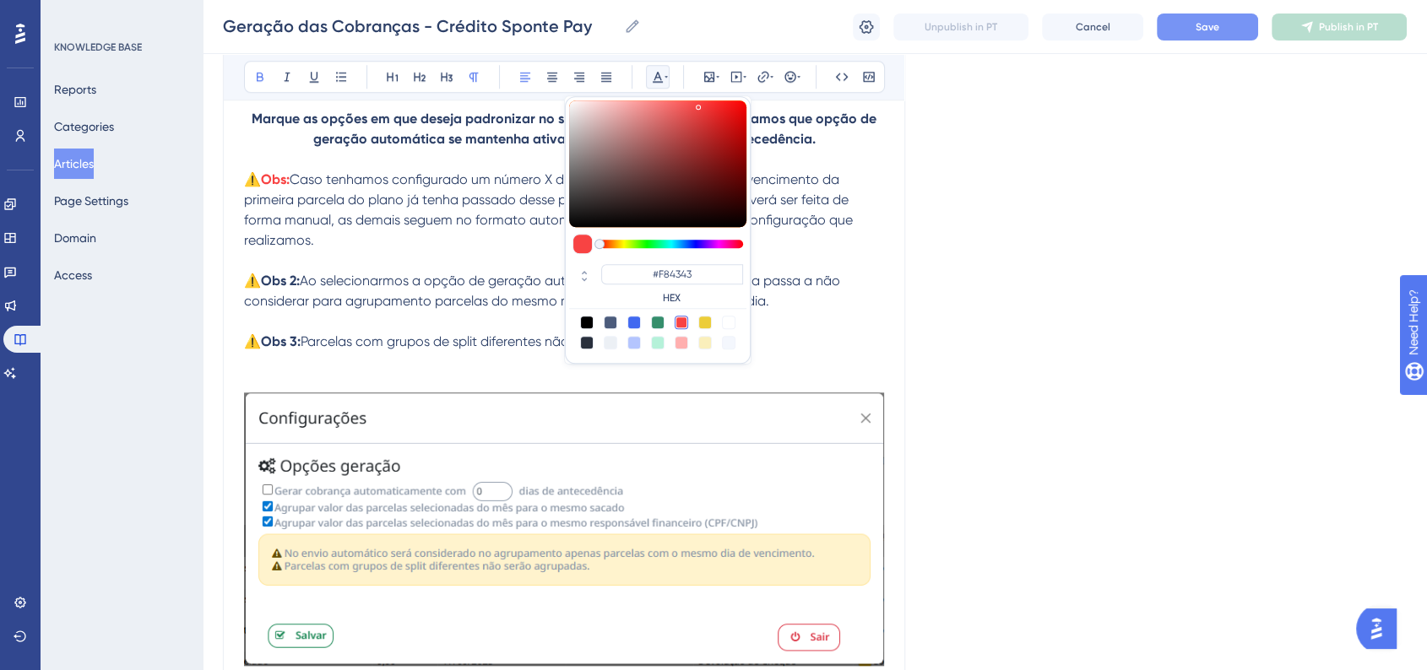
click at [347, 251] on p "⚠️ Obs: Caso tenhamos configurado um número X de dias na primeira opção, e o ve…" at bounding box center [564, 210] width 640 height 81
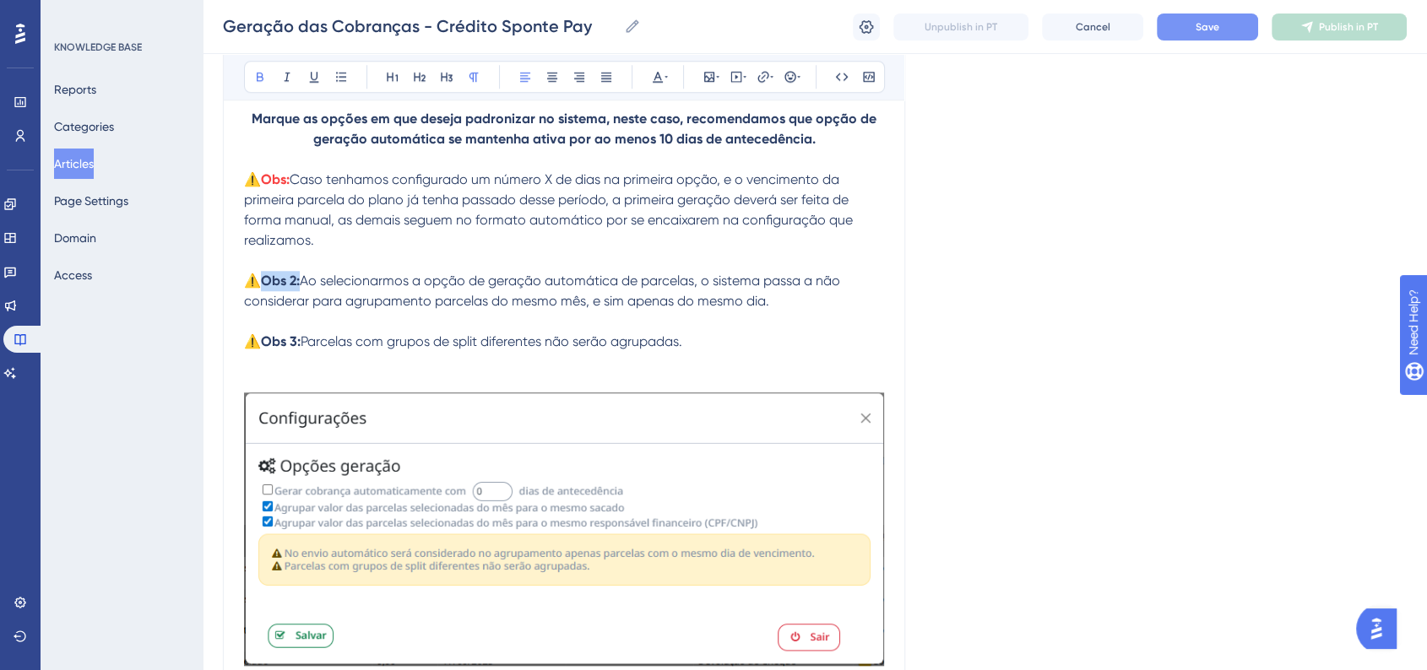
drag, startPoint x: 266, startPoint y: 284, endPoint x: 301, endPoint y: 288, distance: 35.6
click at [301, 288] on p "⚠️ Obs 2: Ao selecionarmos a opção de geração automática de parcelas, o sistema…" at bounding box center [564, 291] width 640 height 41
click at [658, 86] on button at bounding box center [658, 77] width 24 height 24
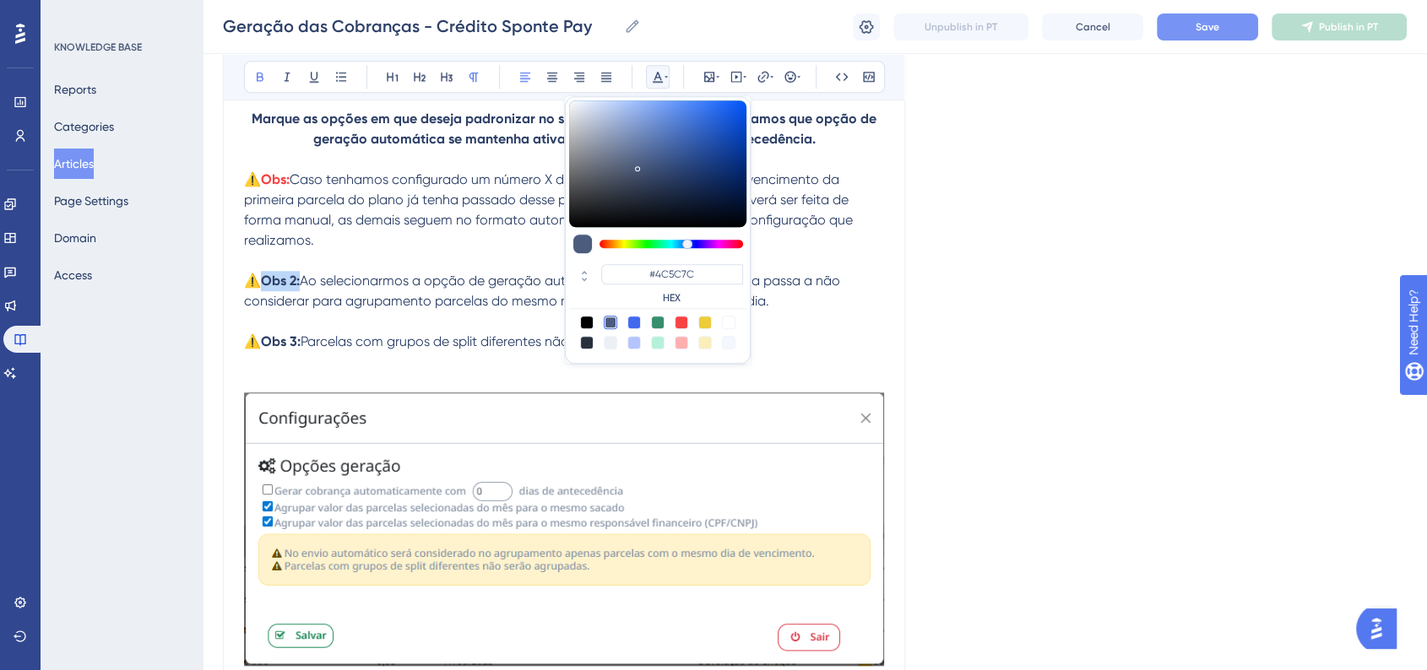
click at [683, 318] on div at bounding box center [682, 323] width 14 height 14
type input "#F84343"
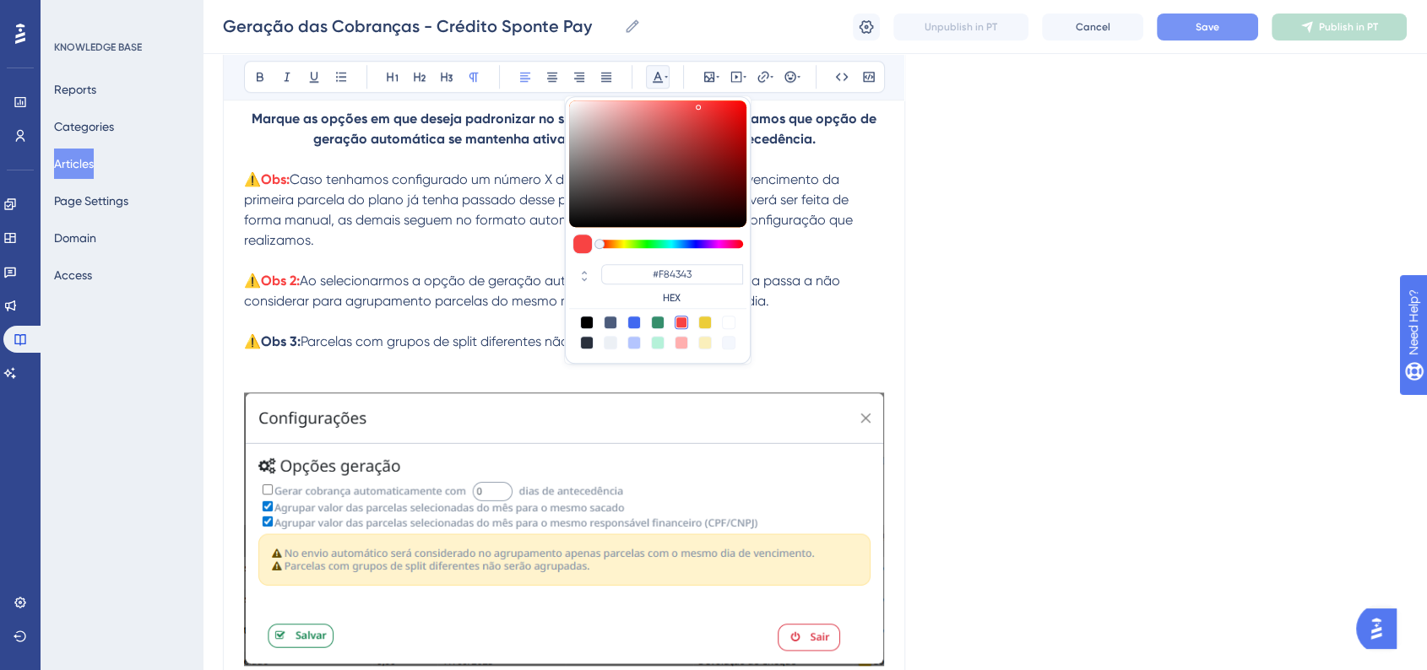
click at [343, 347] on span "Parcelas com grupos de split diferentes não serão agrupadas." at bounding box center [492, 341] width 382 height 16
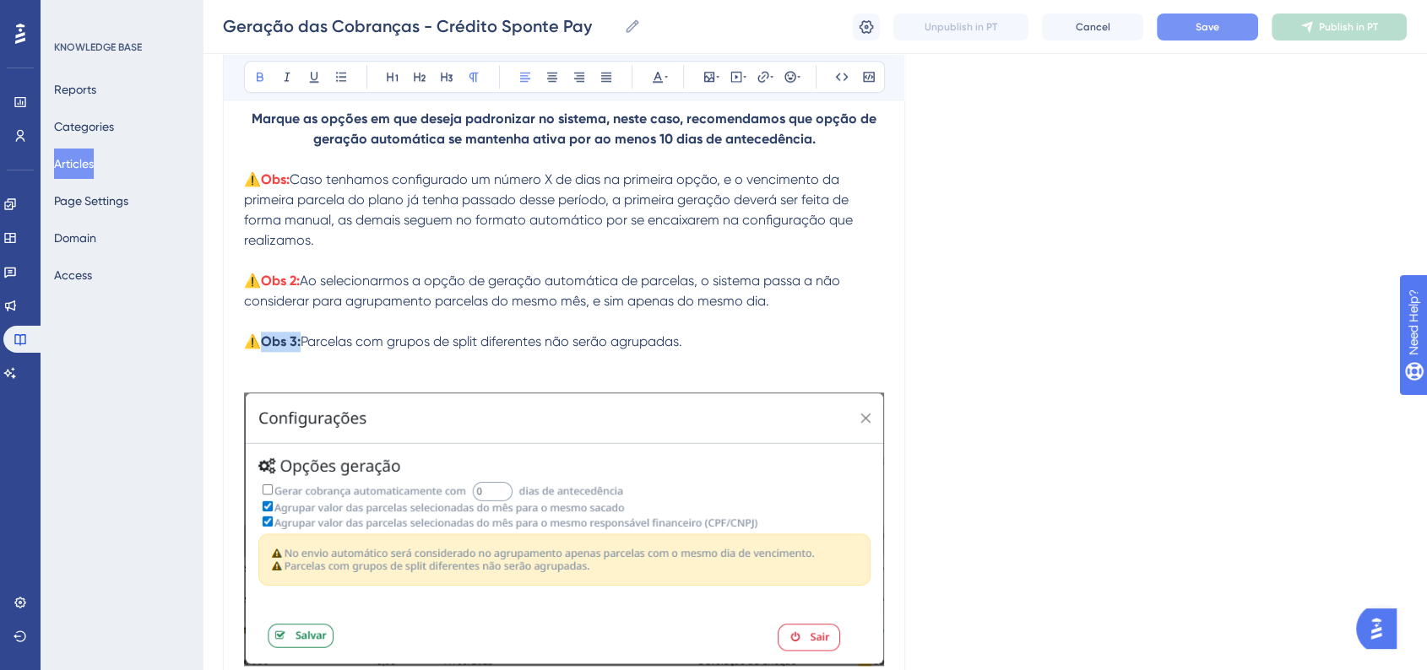
drag, startPoint x: 263, startPoint y: 346, endPoint x: 301, endPoint y: 350, distance: 38.2
click at [301, 350] on p "⚠️ Obs 3: Parcelas com grupos de split diferentes não serão agrupadas." at bounding box center [564, 342] width 640 height 20
click at [666, 81] on icon at bounding box center [665, 77] width 3 height 14
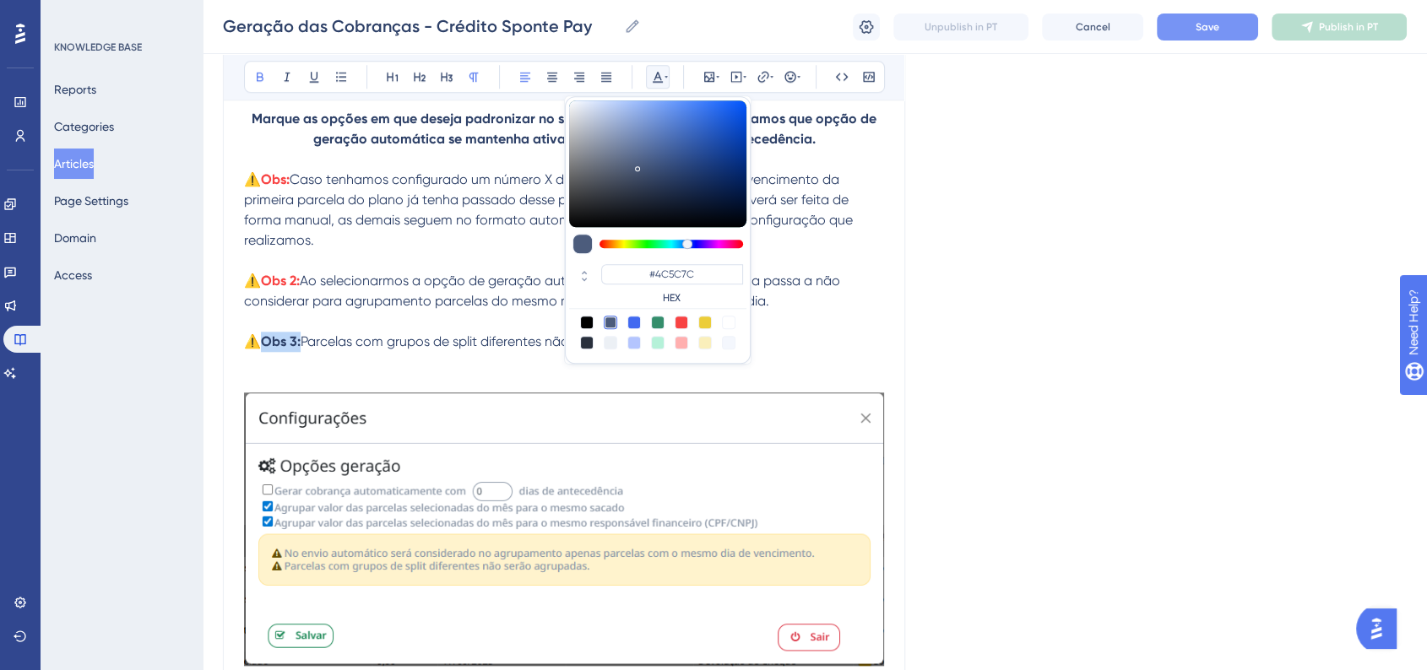
click at [680, 322] on div at bounding box center [682, 323] width 14 height 14
type input "#F84343"
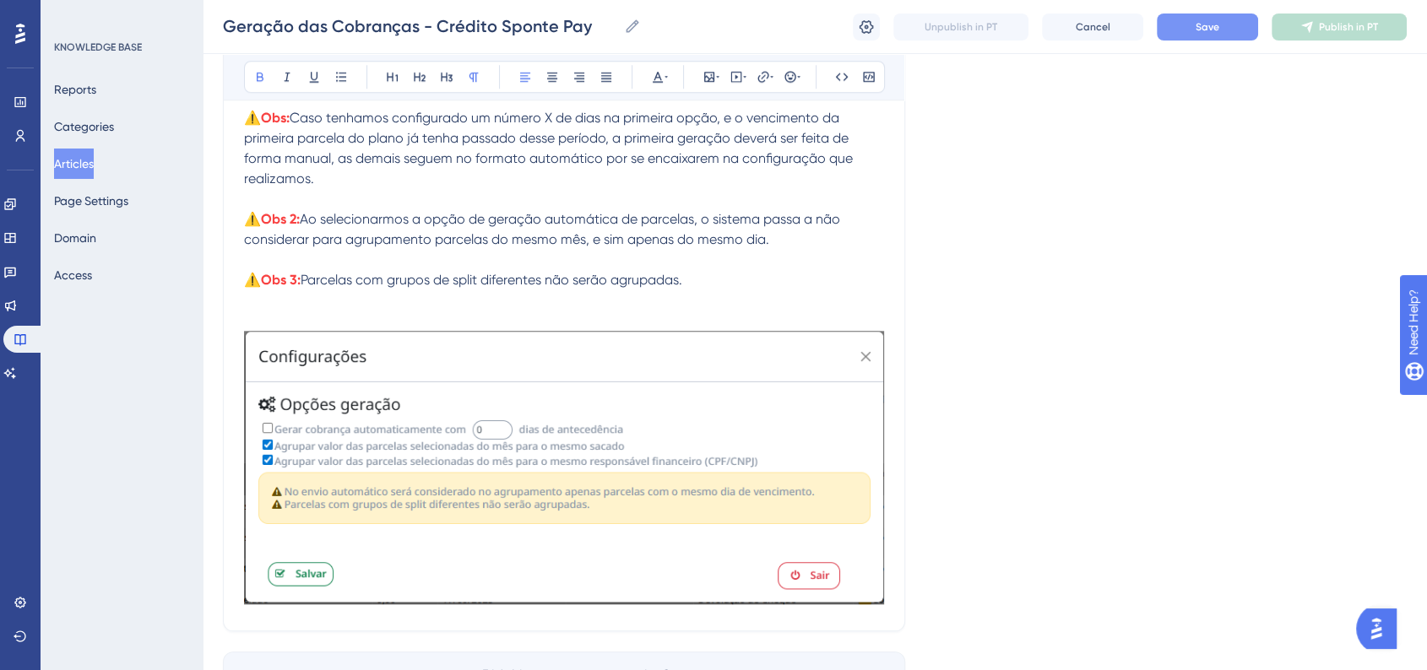
scroll to position [1749, 0]
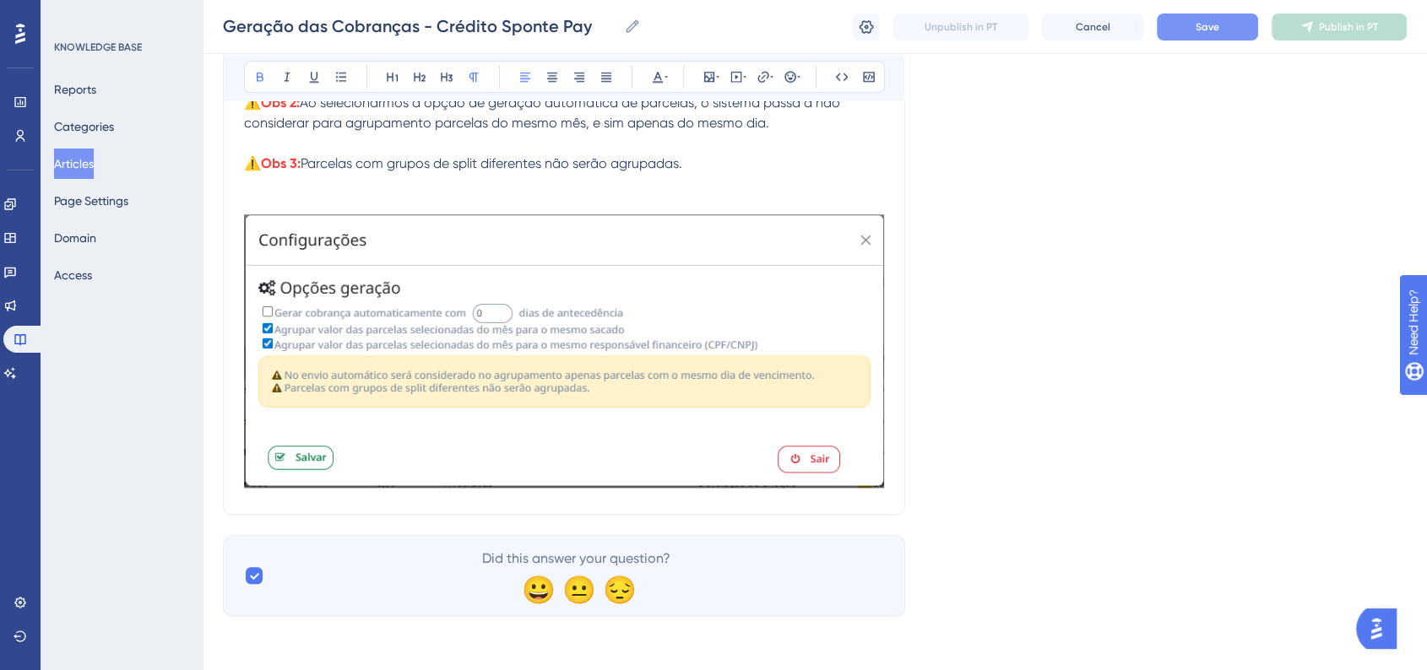
click at [575, 366] on img at bounding box center [564, 351] width 640 height 274
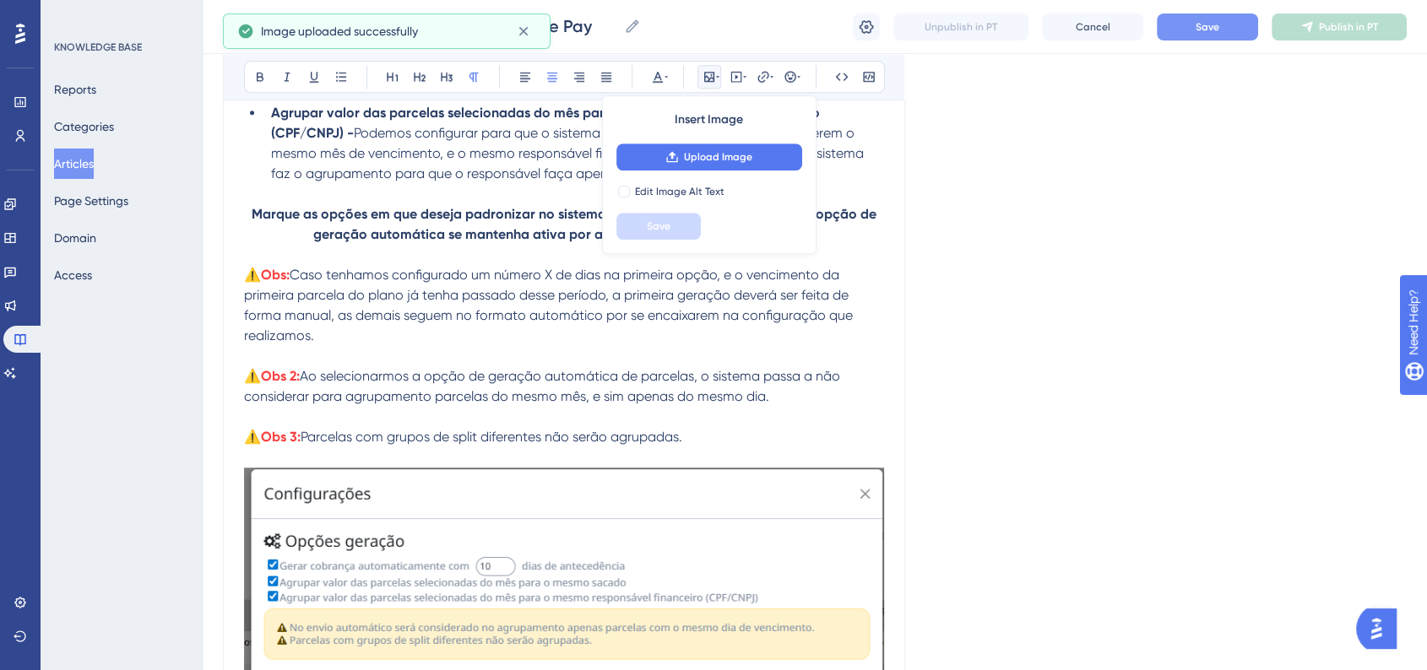
scroll to position [1726, 0]
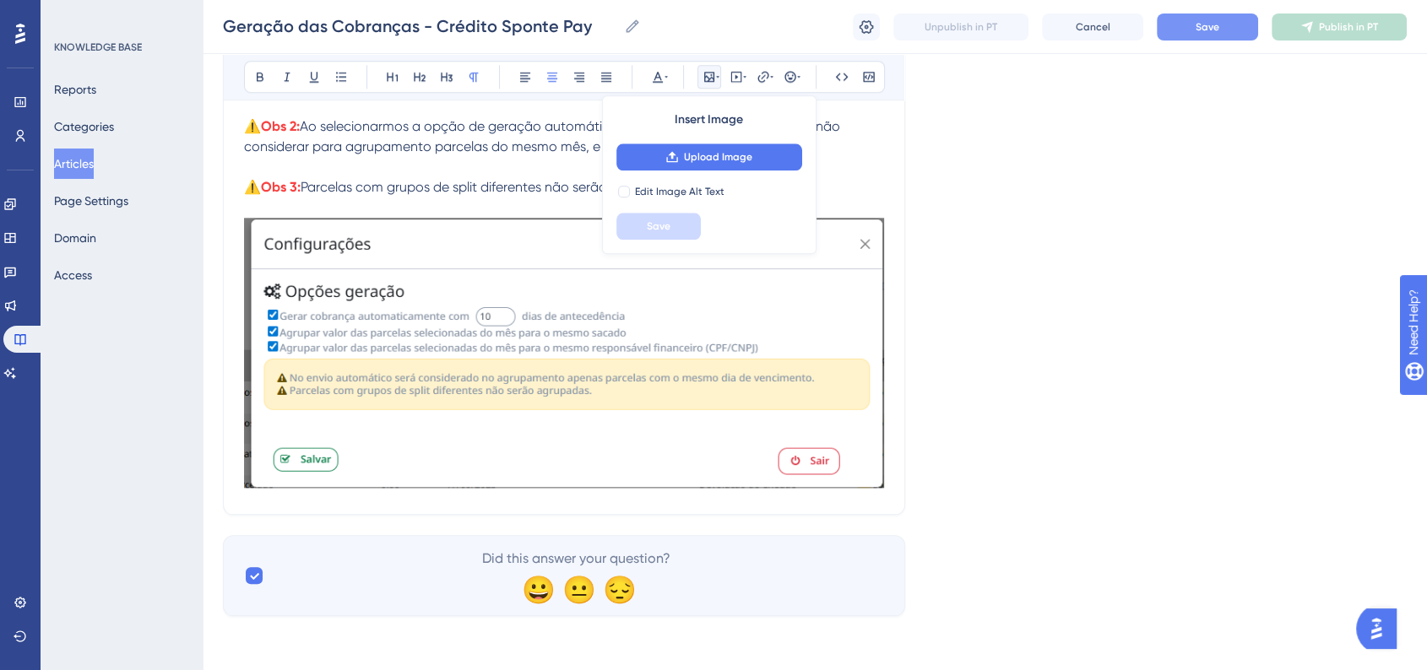
click at [876, 183] on p "⚠️ Obs 3: Parcelas com grupos de split diferentes não serão agrupadas." at bounding box center [564, 187] width 640 height 20
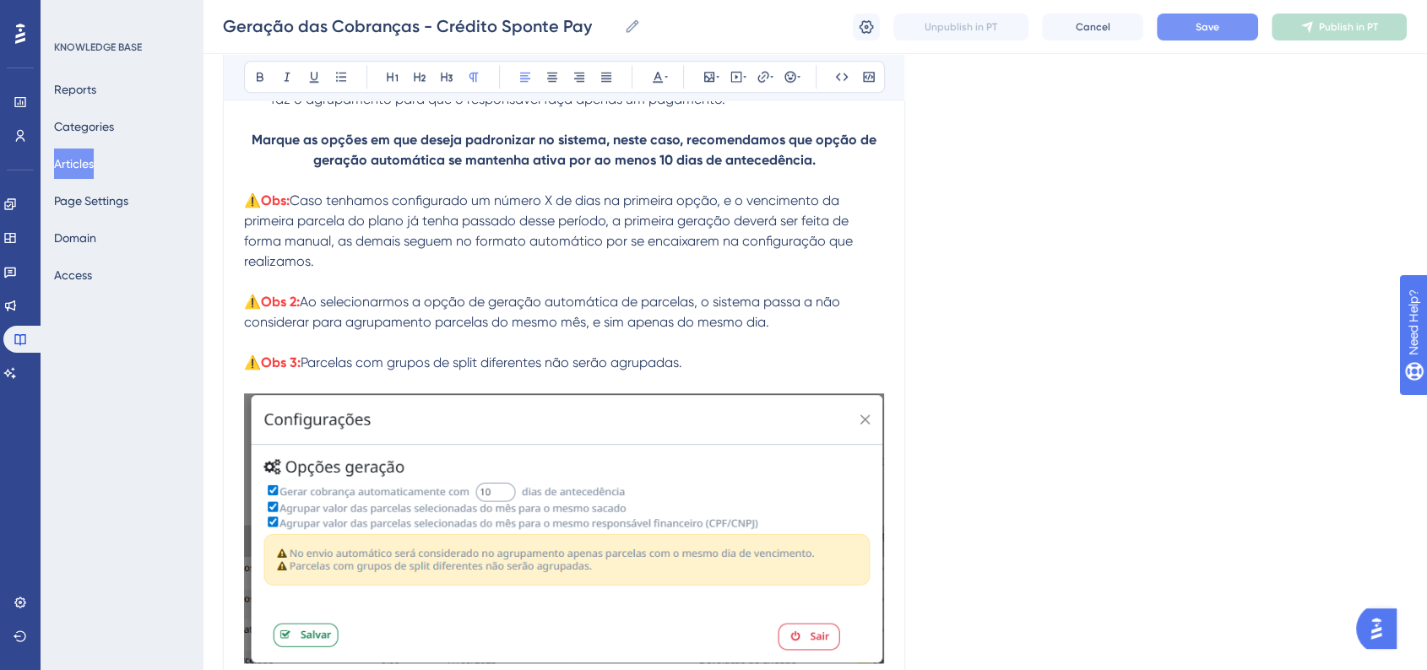
scroll to position [1632, 0]
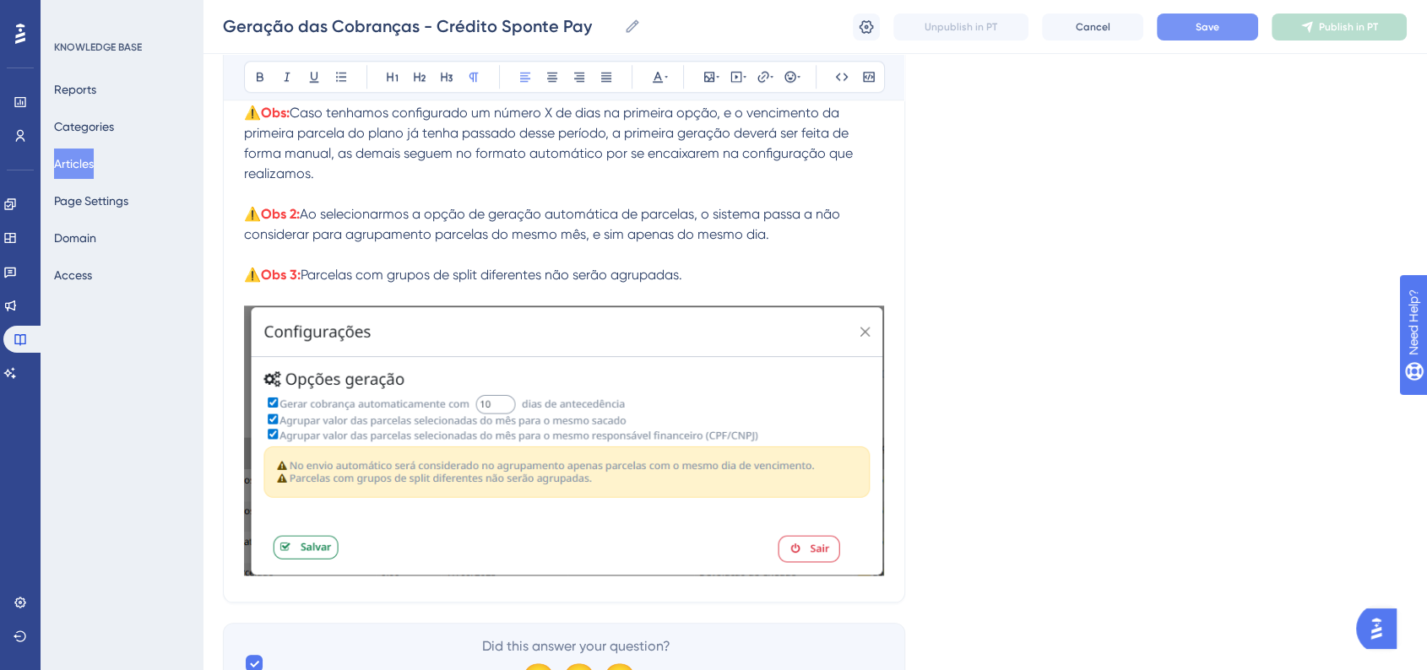
click at [667, 455] on img at bounding box center [564, 441] width 640 height 270
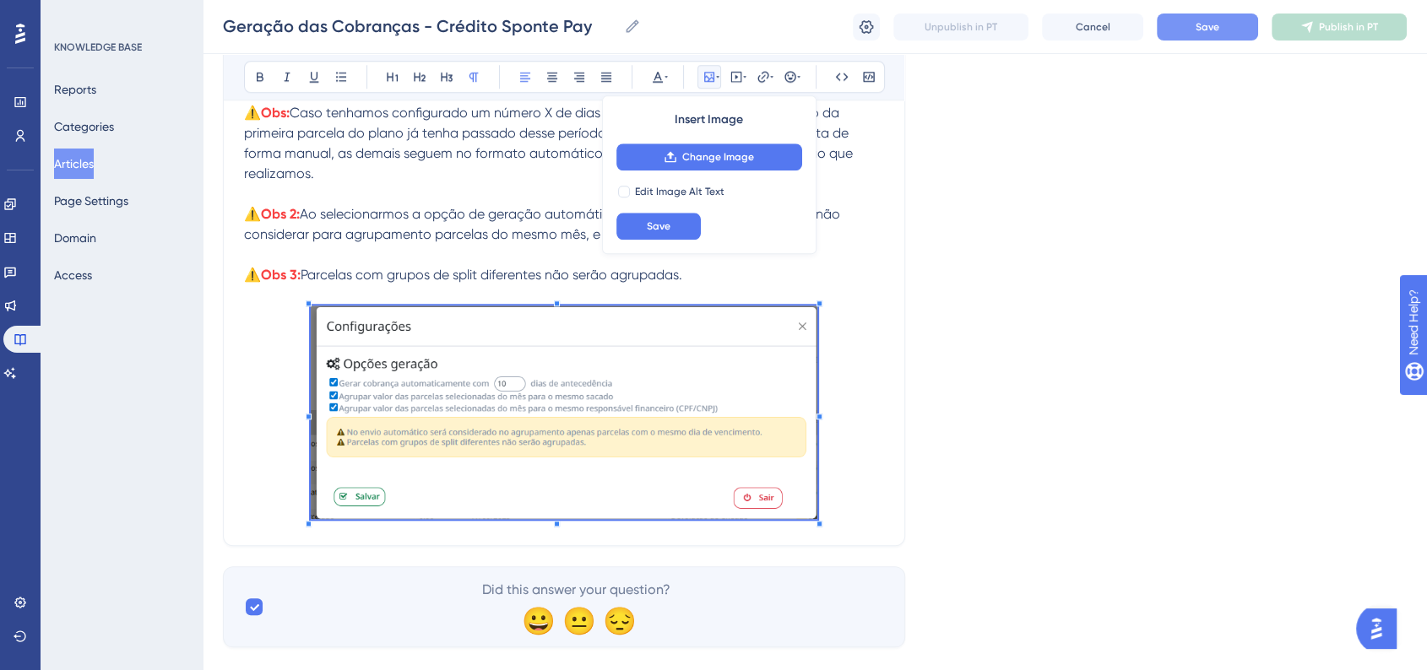
click at [754, 407] on span at bounding box center [564, 415] width 506 height 219
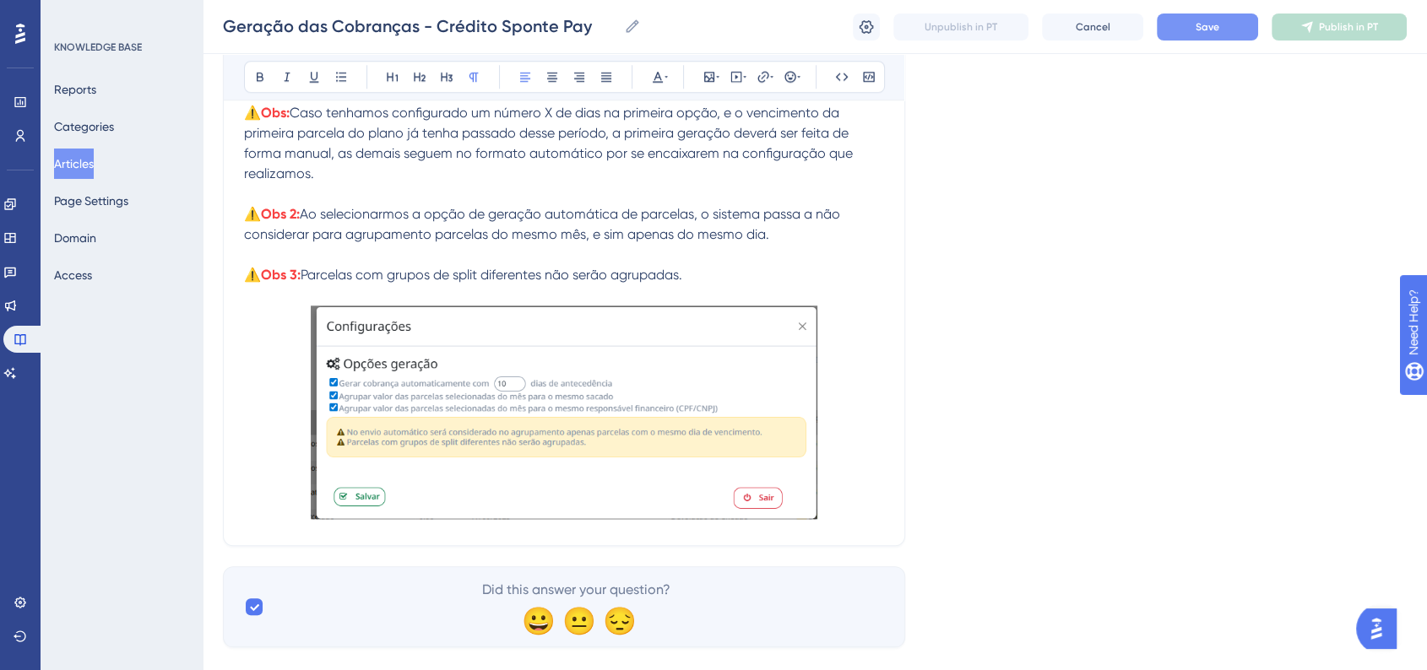
click at [805, 270] on p "⚠️ Obs 3: Parcelas com grupos de split diferentes não serão agrupadas." at bounding box center [564, 275] width 640 height 20
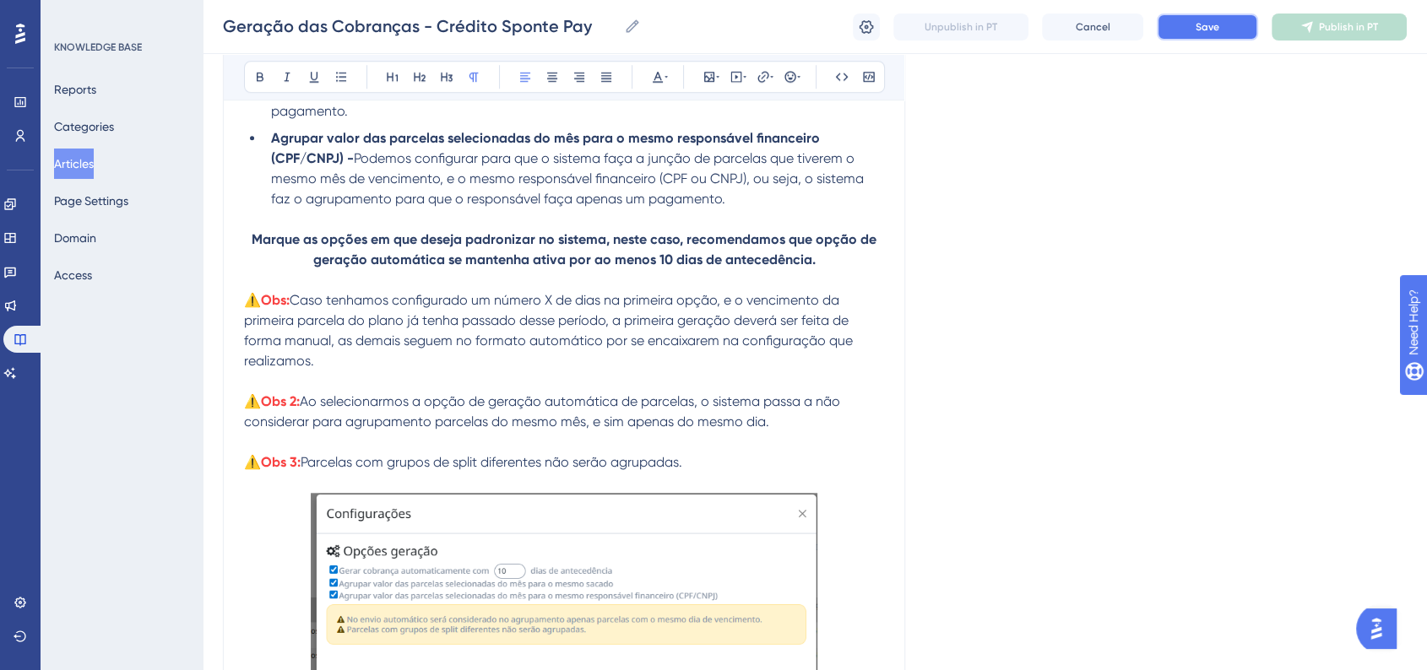
click at [1199, 35] on button "Save" at bounding box center [1207, 27] width 101 height 27
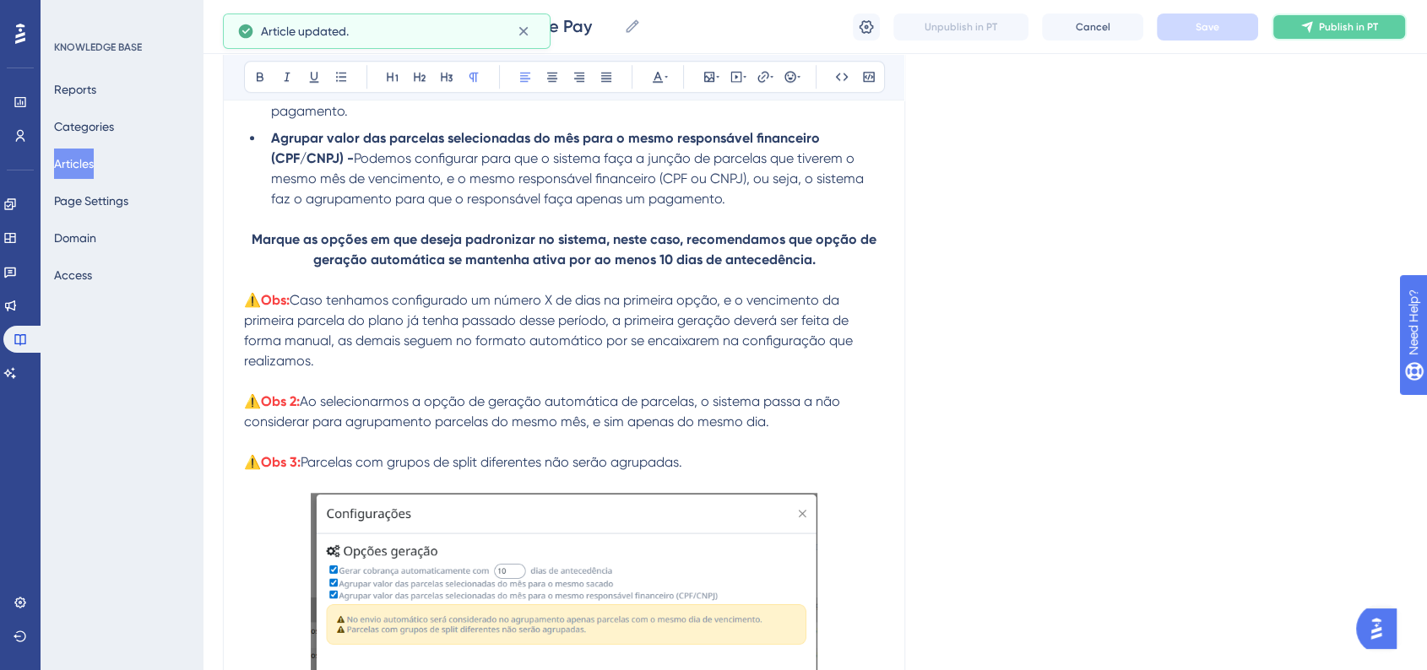
click at [1309, 32] on icon at bounding box center [1307, 27] width 14 height 14
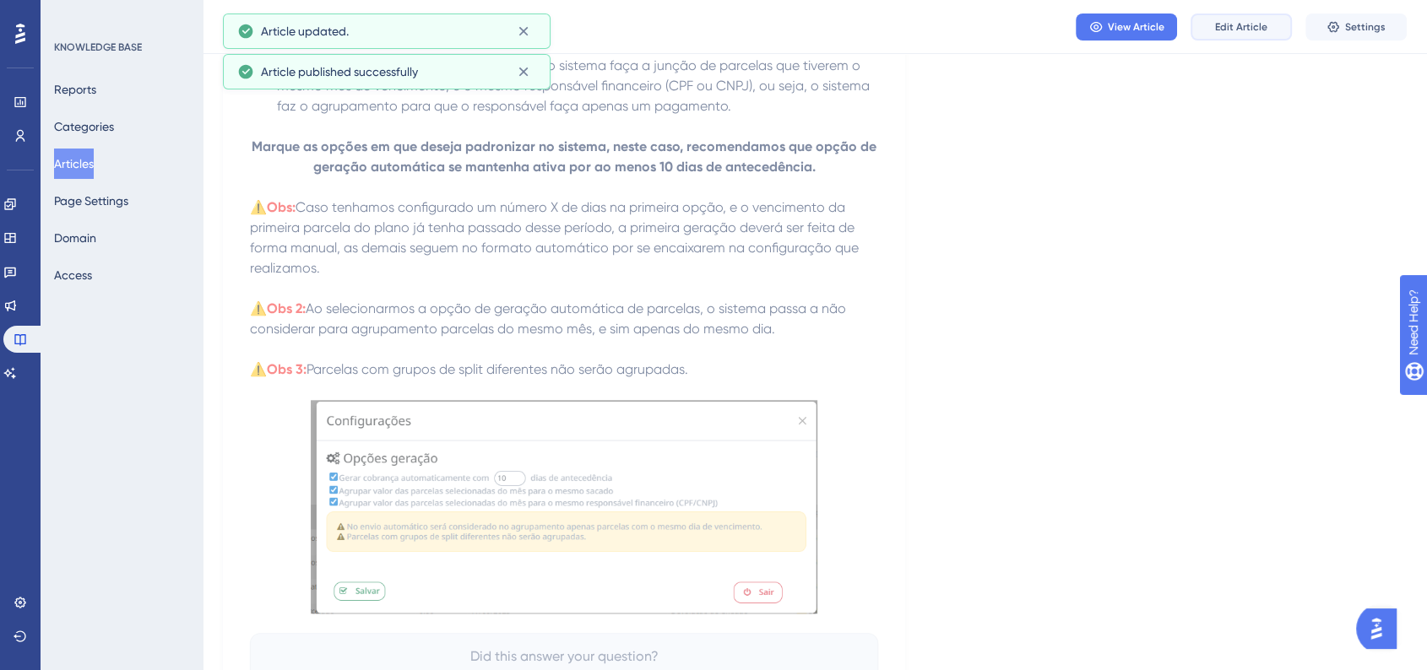
click at [1215, 32] on span "Edit Article" at bounding box center [1241, 27] width 52 height 14
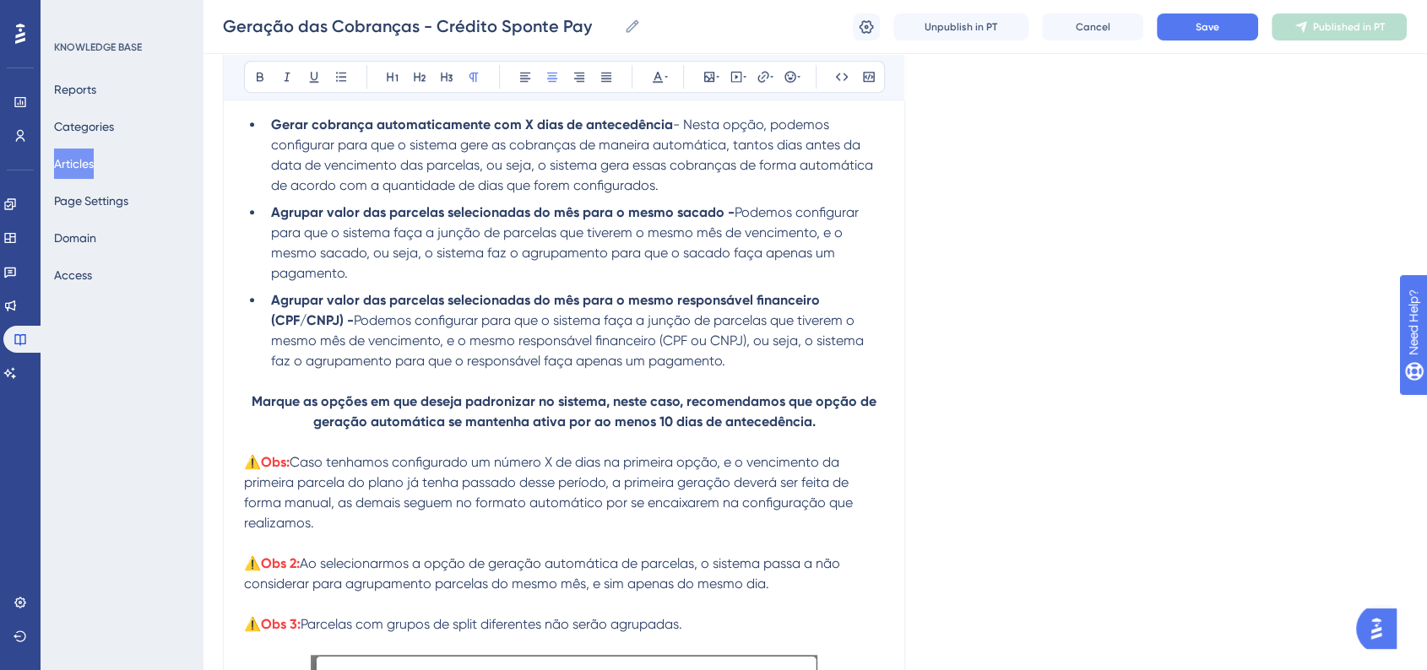
scroll to position [1189, 0]
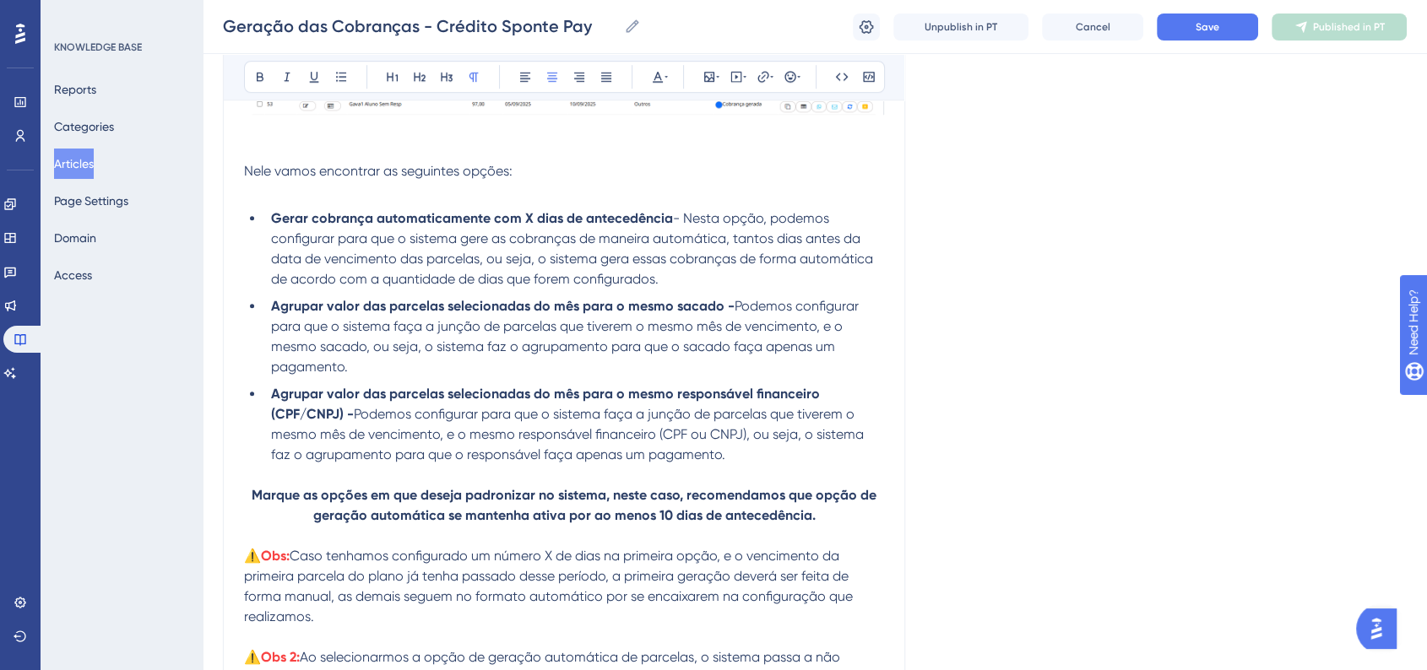
click at [345, 371] on span "Podemos configurar para que o sistema faça a junção de parcelas que tiverem o m…" at bounding box center [566, 336] width 591 height 77
copy span "para parcelas daquele mês."
click at [717, 461] on span "Podemos configurar para que o sistema faça a junção de parcelas que tiverem o m…" at bounding box center [569, 434] width 596 height 57
click at [727, 458] on li "Agrupar valor das parcelas selecionadas do mês para o mesmo responsável finance…" at bounding box center [574, 424] width 620 height 81
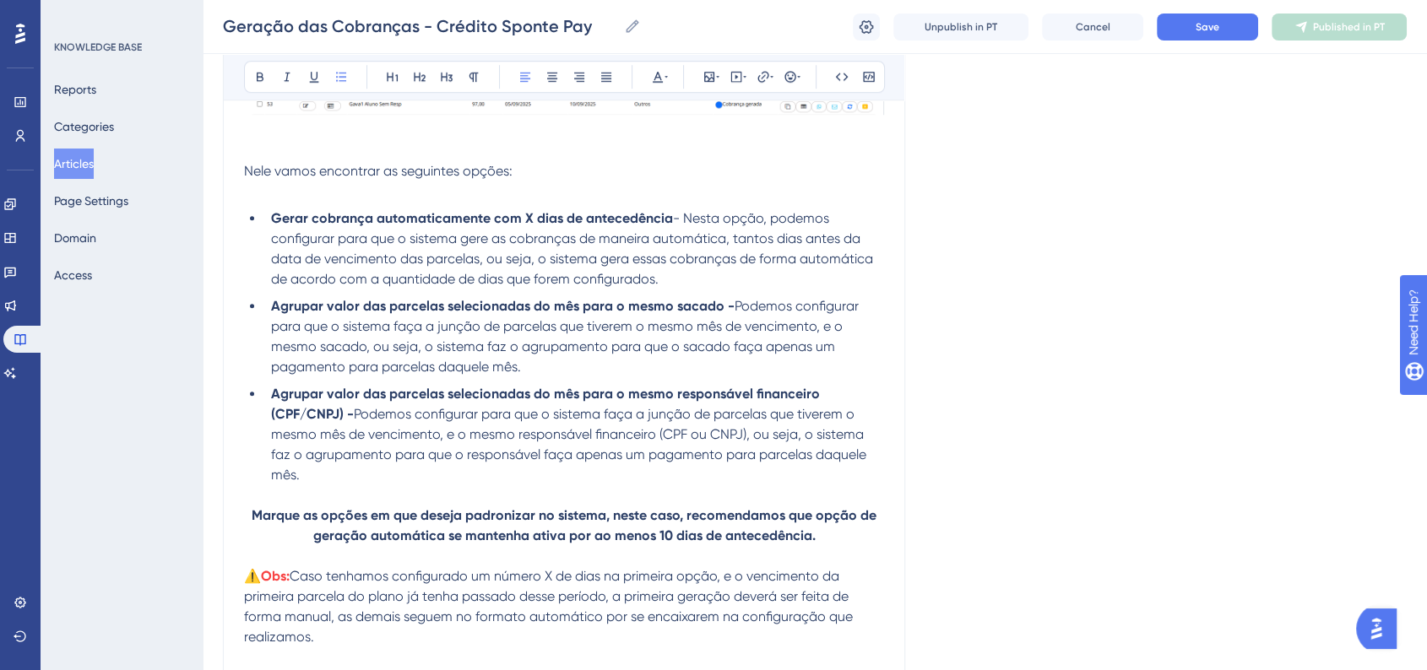
click at [1088, 458] on div "Language Portuguese (Default) Geração das Cobranças - Crédito Sponte Pay Bold I…" at bounding box center [815, 15] width 1184 height 2192
click at [1203, 30] on span "Save" at bounding box center [1207, 27] width 24 height 14
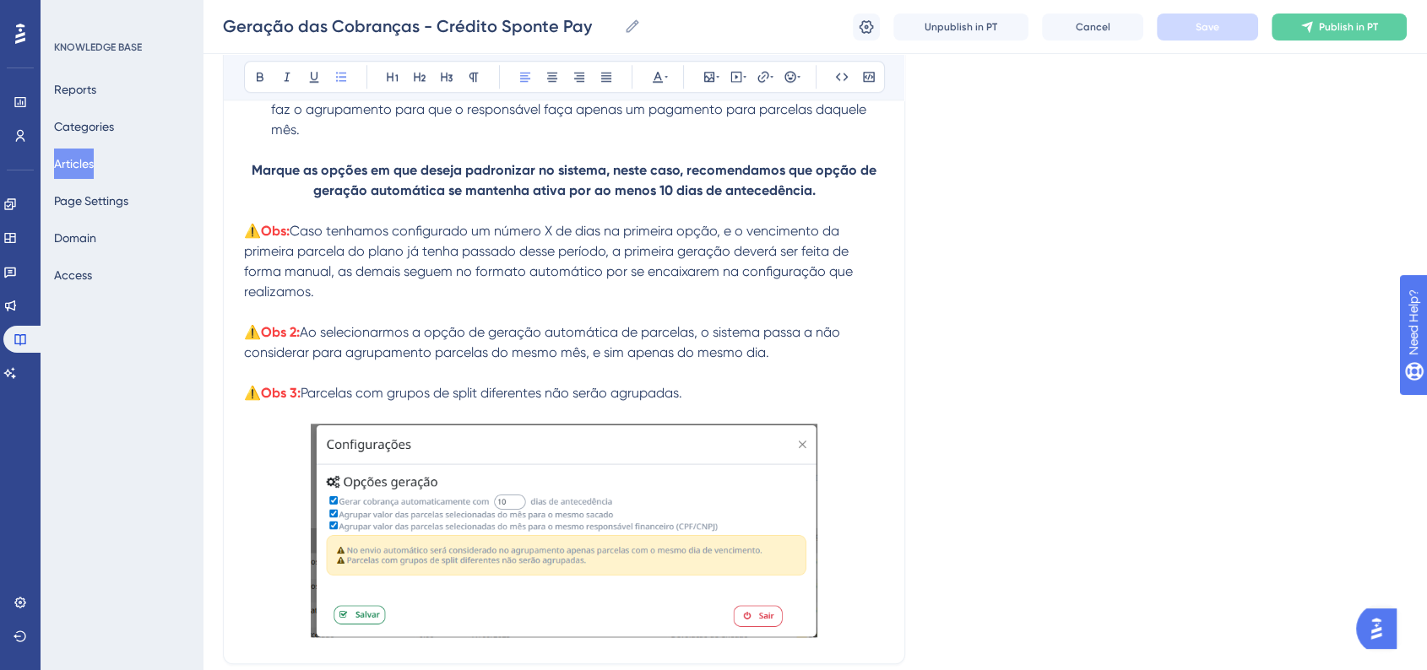
scroll to position [1407, 0]
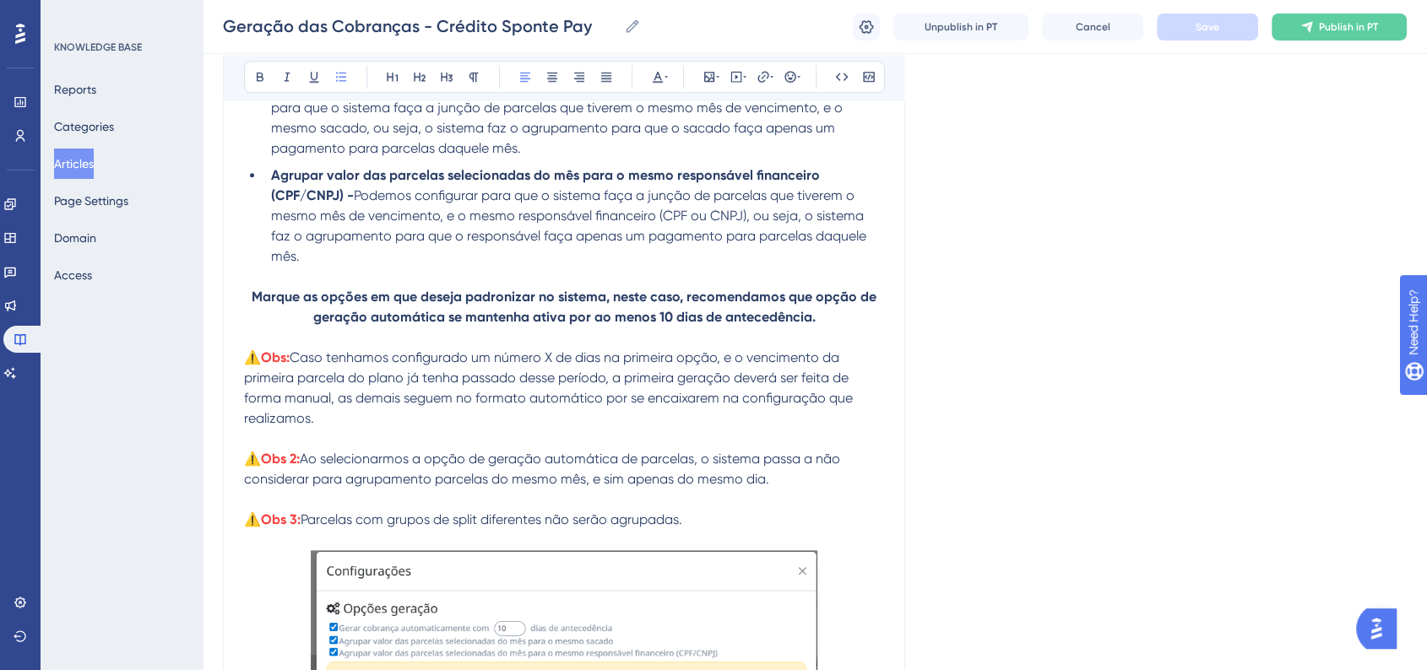
click at [698, 522] on p "⚠️ Obs 3: Parcelas com grupos de split diferentes não serão agrupadas." at bounding box center [564, 520] width 640 height 20
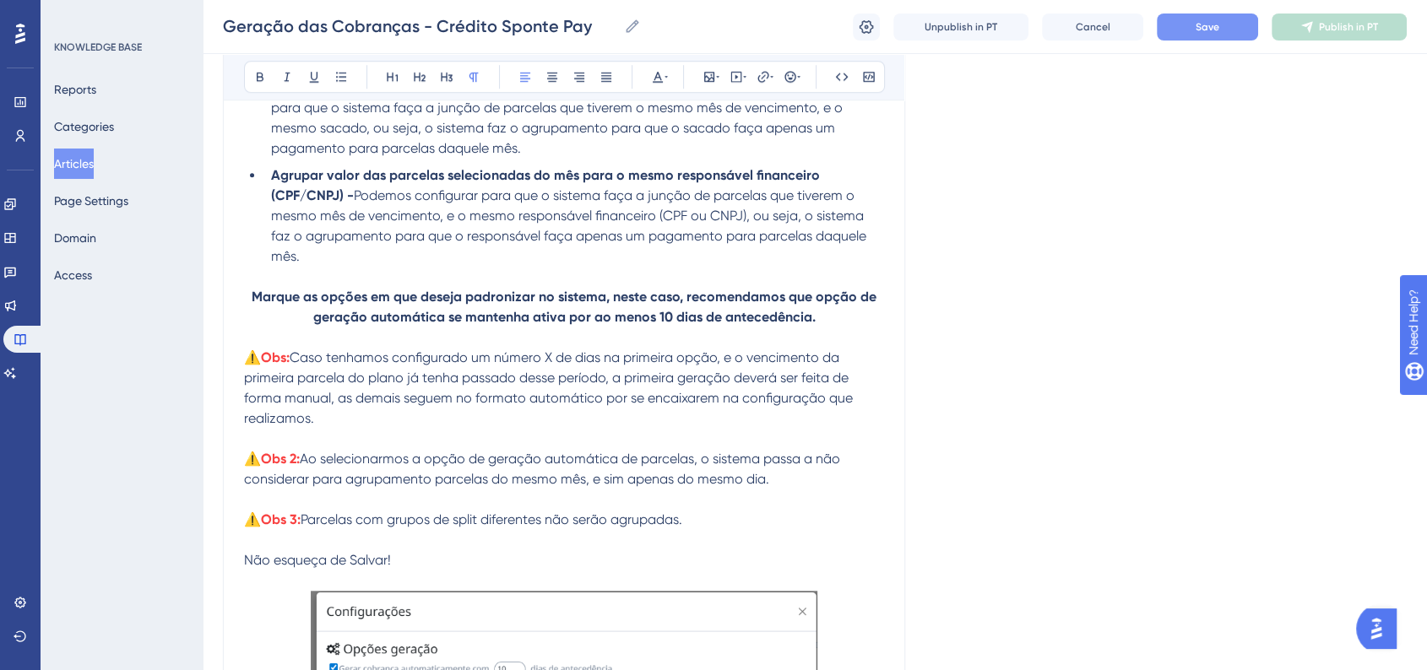
click at [361, 568] on span "Não esqueça de Salvar!" at bounding box center [317, 560] width 147 height 16
click at [547, 81] on icon at bounding box center [552, 77] width 14 height 14
click at [680, 561] on p "Não esqueça de Salvar!" at bounding box center [564, 560] width 640 height 20
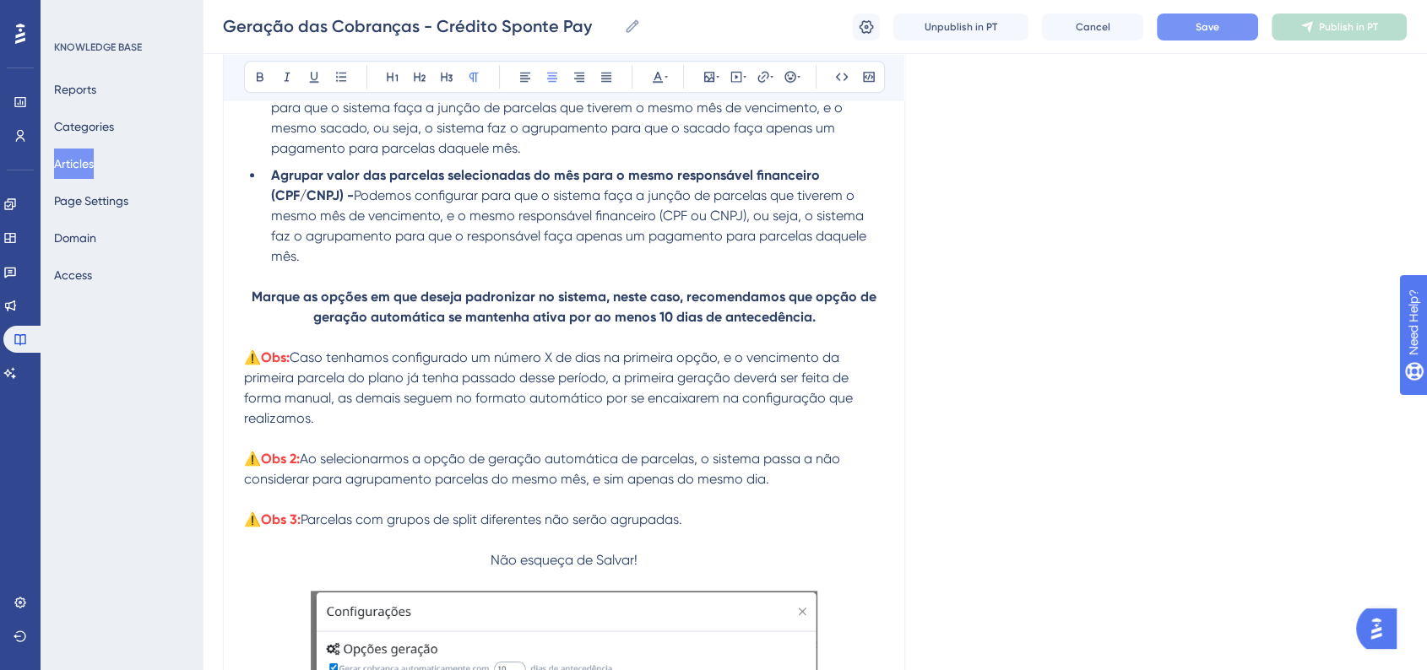
click at [701, 539] on p at bounding box center [564, 540] width 640 height 20
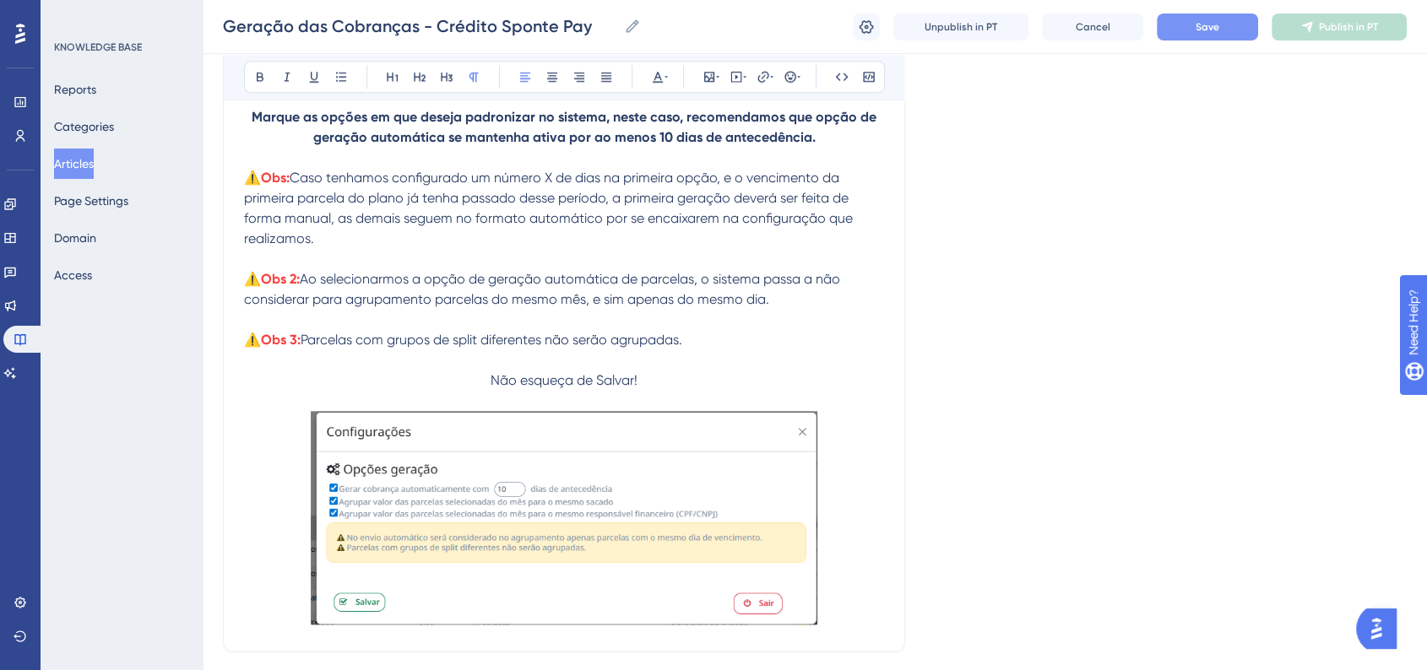
scroll to position [1688, 0]
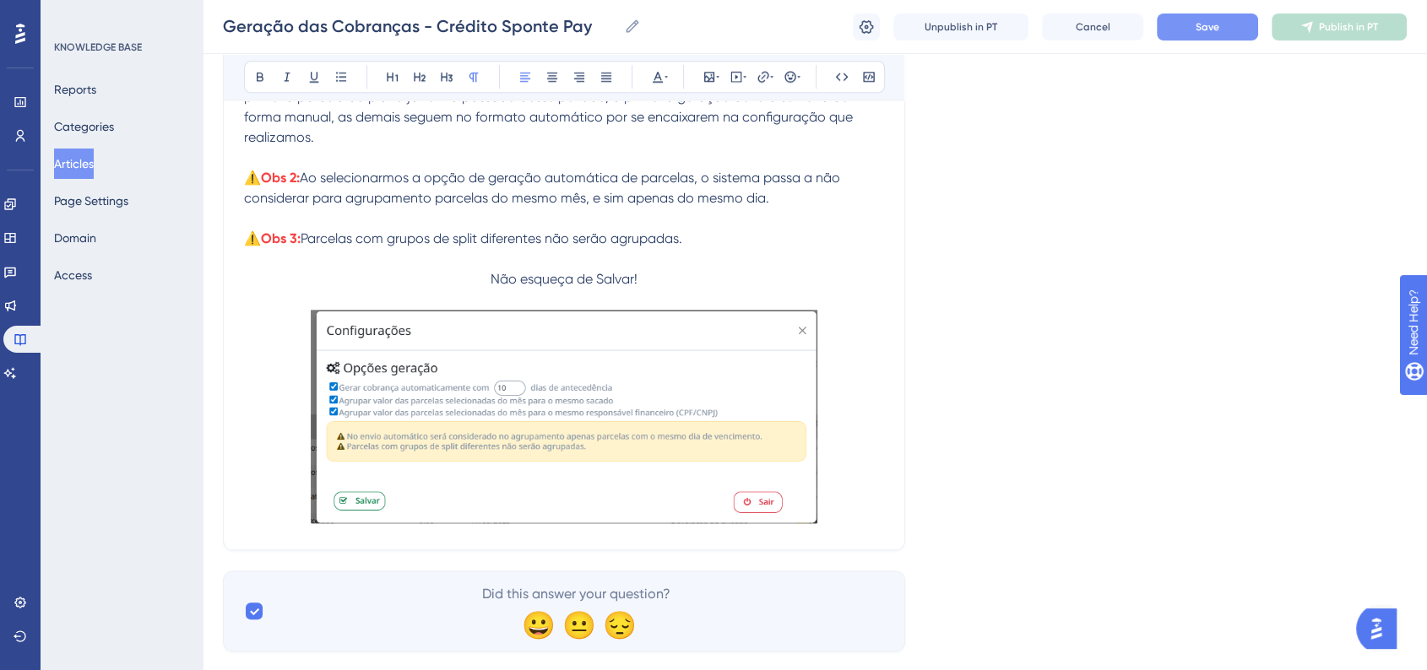
click at [615, 294] on p at bounding box center [564, 300] width 640 height 20
click at [615, 287] on span "Não esqueça de Salvar!" at bounding box center [563, 279] width 147 height 16
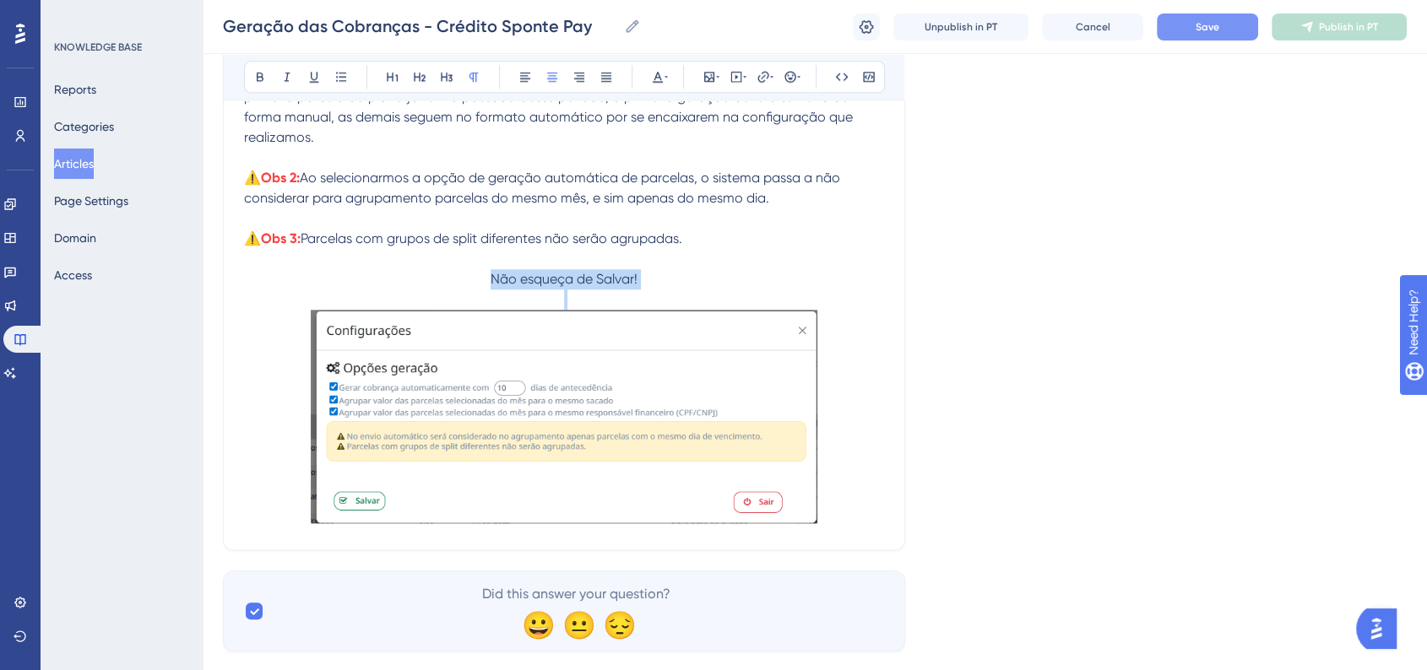
click at [615, 287] on span "Não esqueça de Salvar!" at bounding box center [563, 279] width 147 height 16
click at [255, 82] on icon at bounding box center [260, 77] width 14 height 14
click at [663, 84] on button at bounding box center [658, 77] width 24 height 24
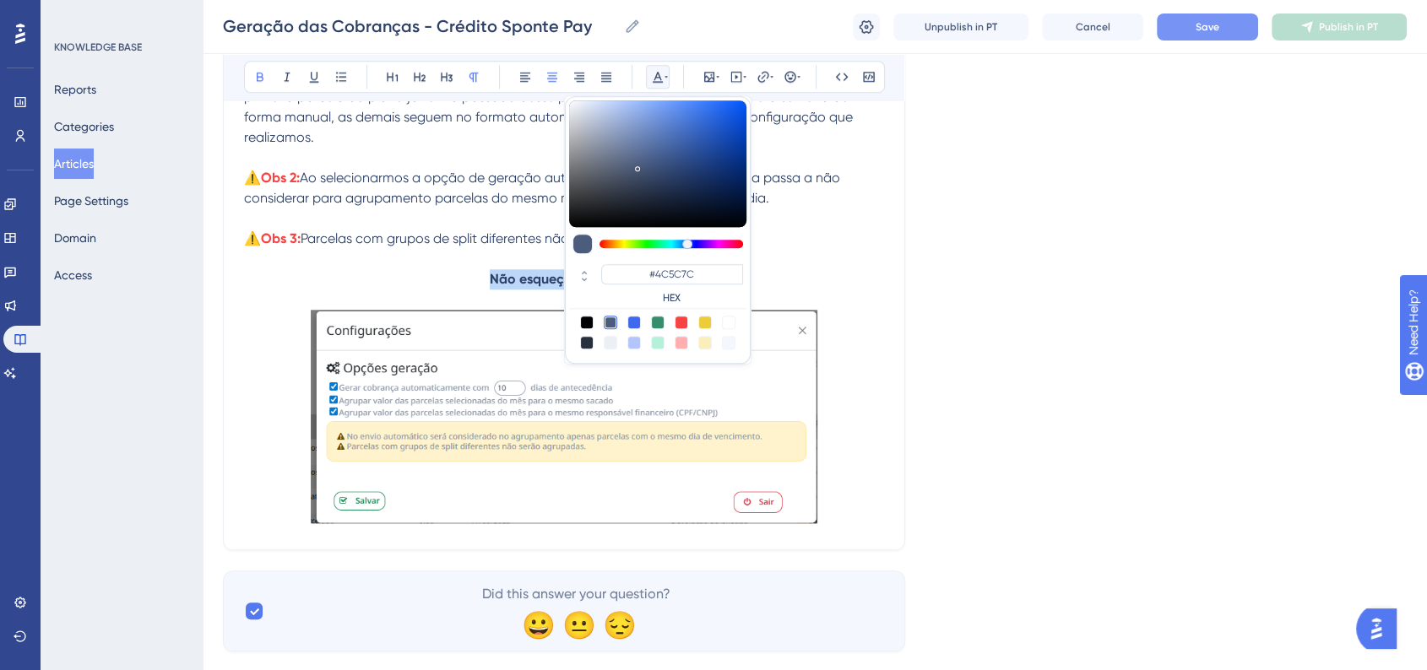
click at [684, 322] on div at bounding box center [682, 323] width 14 height 14
type input "#F84343"
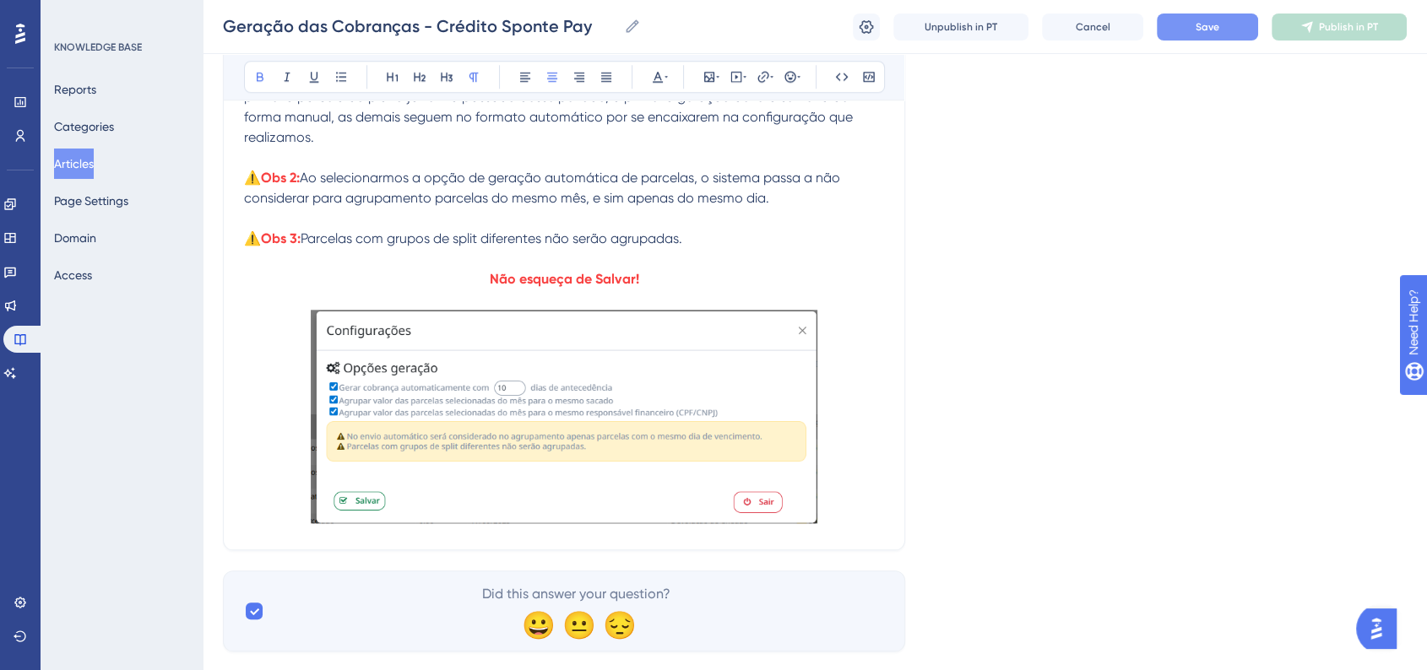
click at [881, 513] on p at bounding box center [564, 419] width 640 height 219
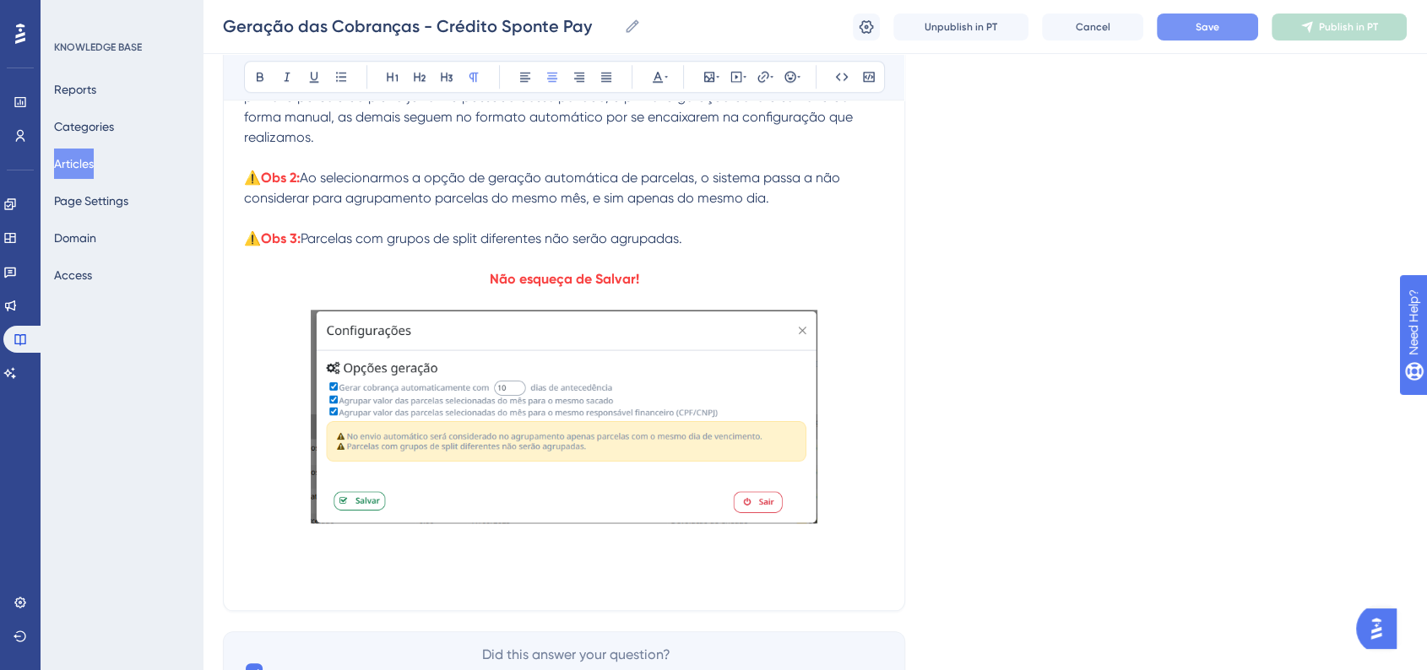
click at [1253, 19] on button "Save" at bounding box center [1207, 27] width 101 height 27
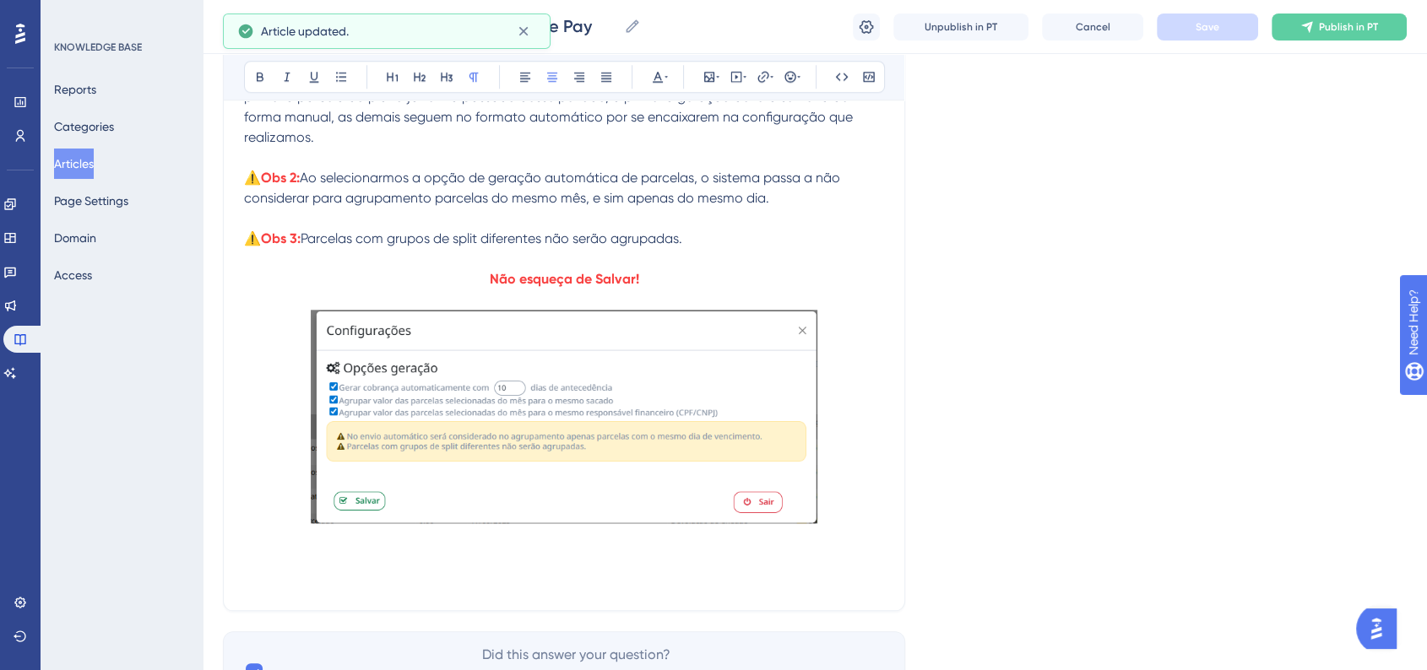
click at [649, 577] on p at bounding box center [564, 580] width 640 height 20
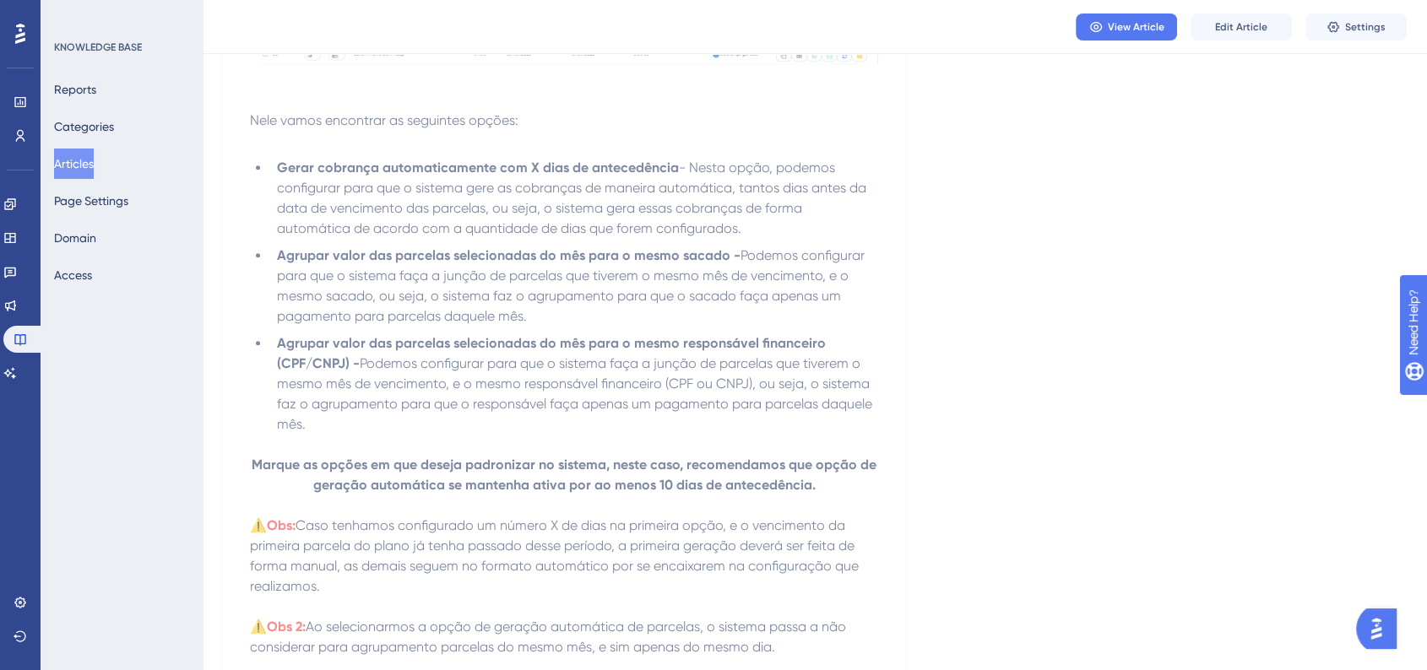
scroll to position [1774, 0]
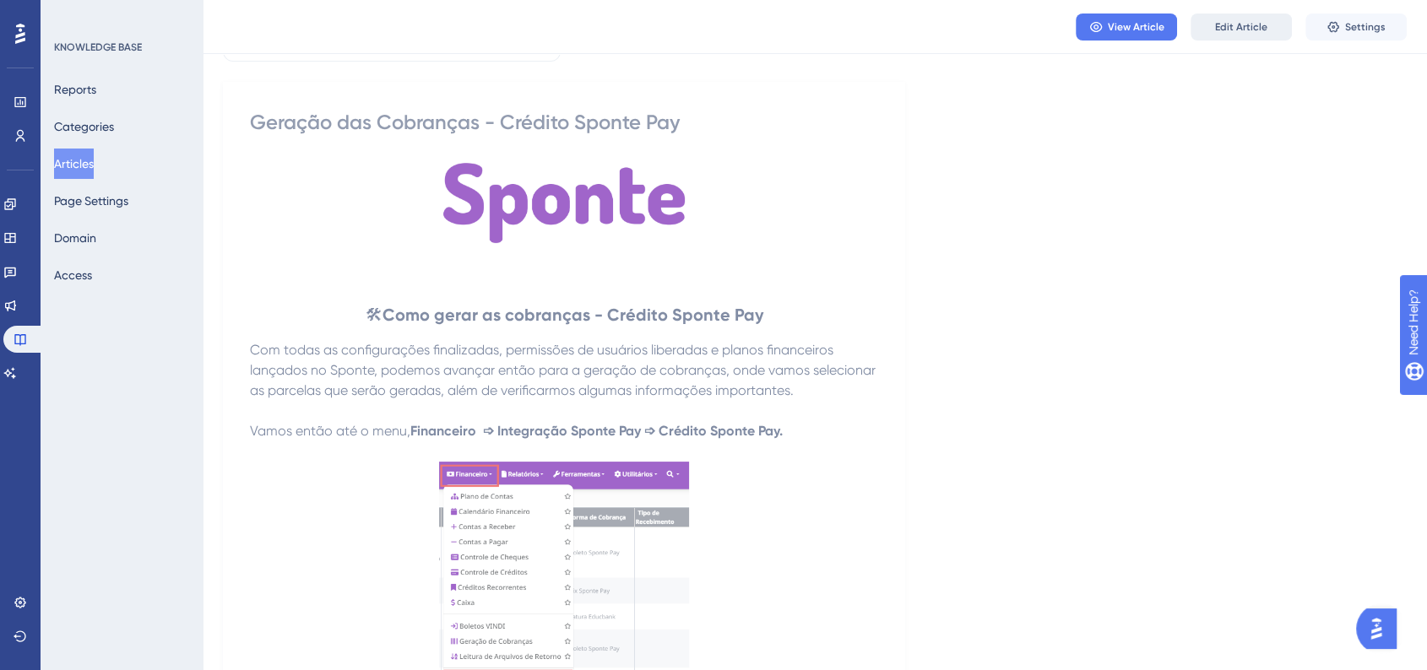
click at [1247, 20] on span "Edit Article" at bounding box center [1241, 27] width 52 height 14
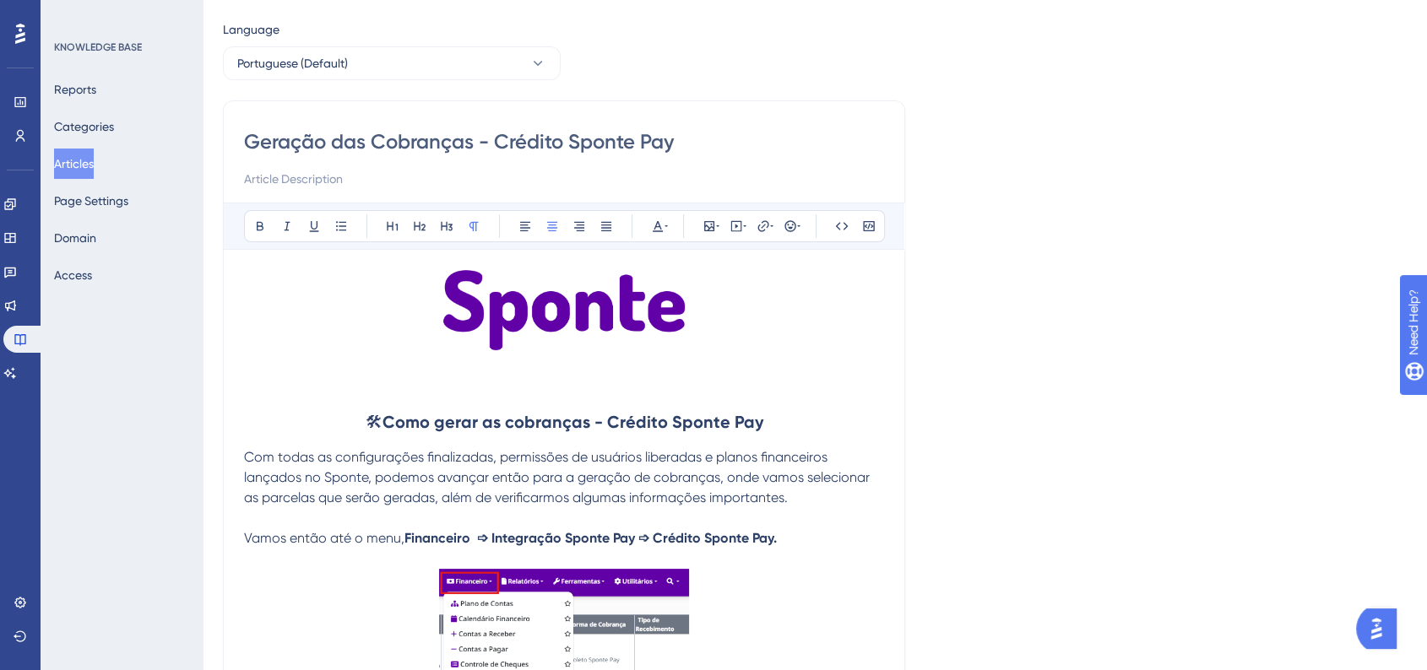
scroll to position [2, 0]
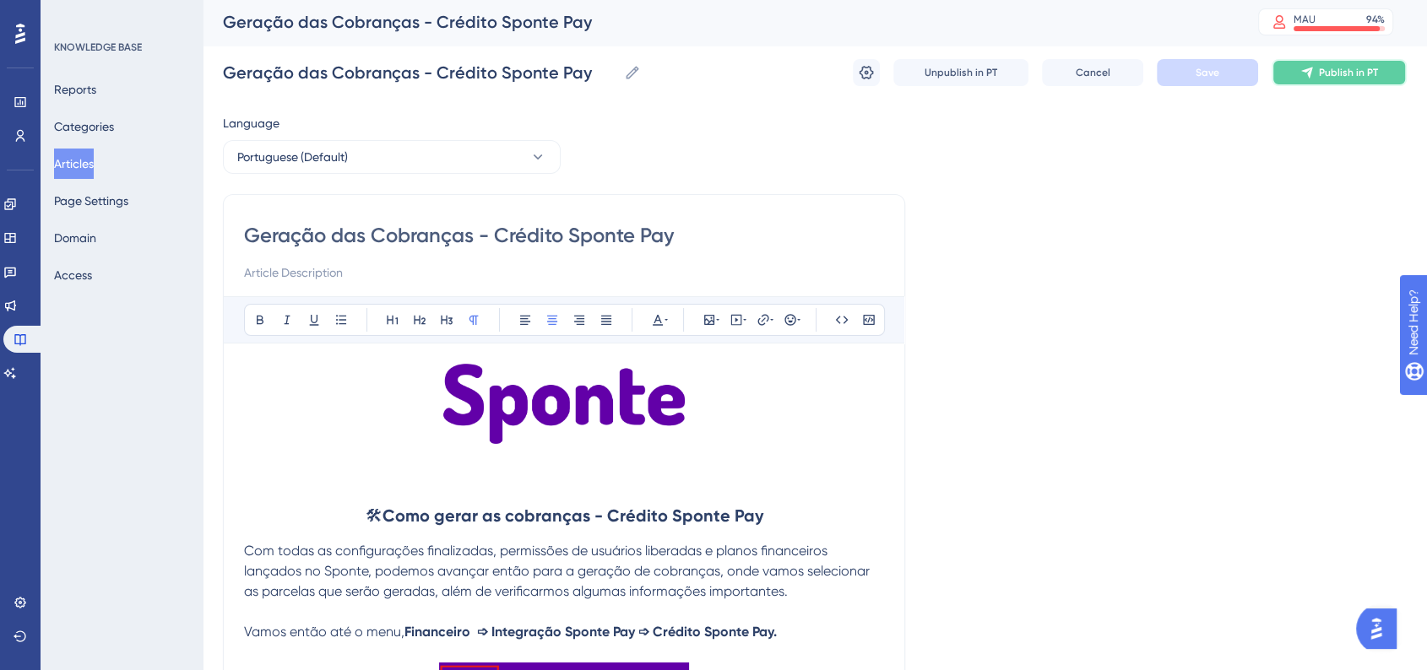
click at [1332, 83] on button "Publish in PT" at bounding box center [1338, 72] width 135 height 27
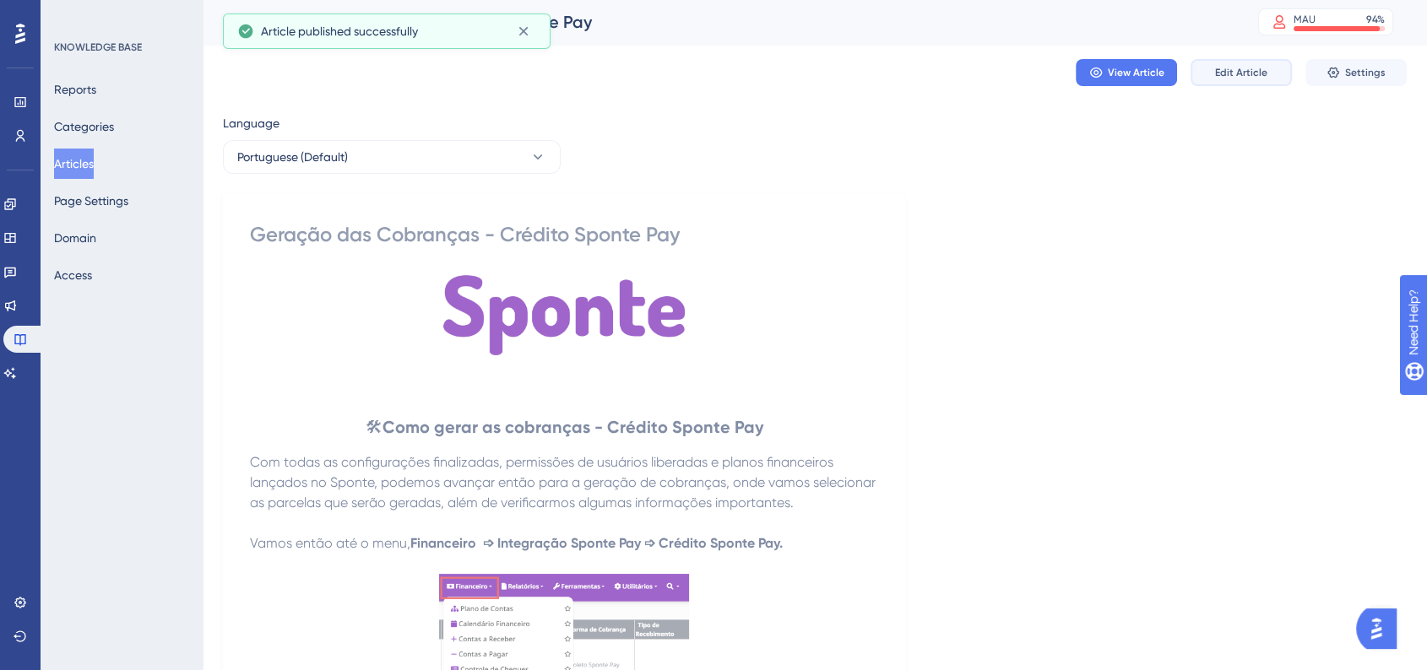
click at [1239, 77] on span "Edit Article" at bounding box center [1241, 73] width 52 height 14
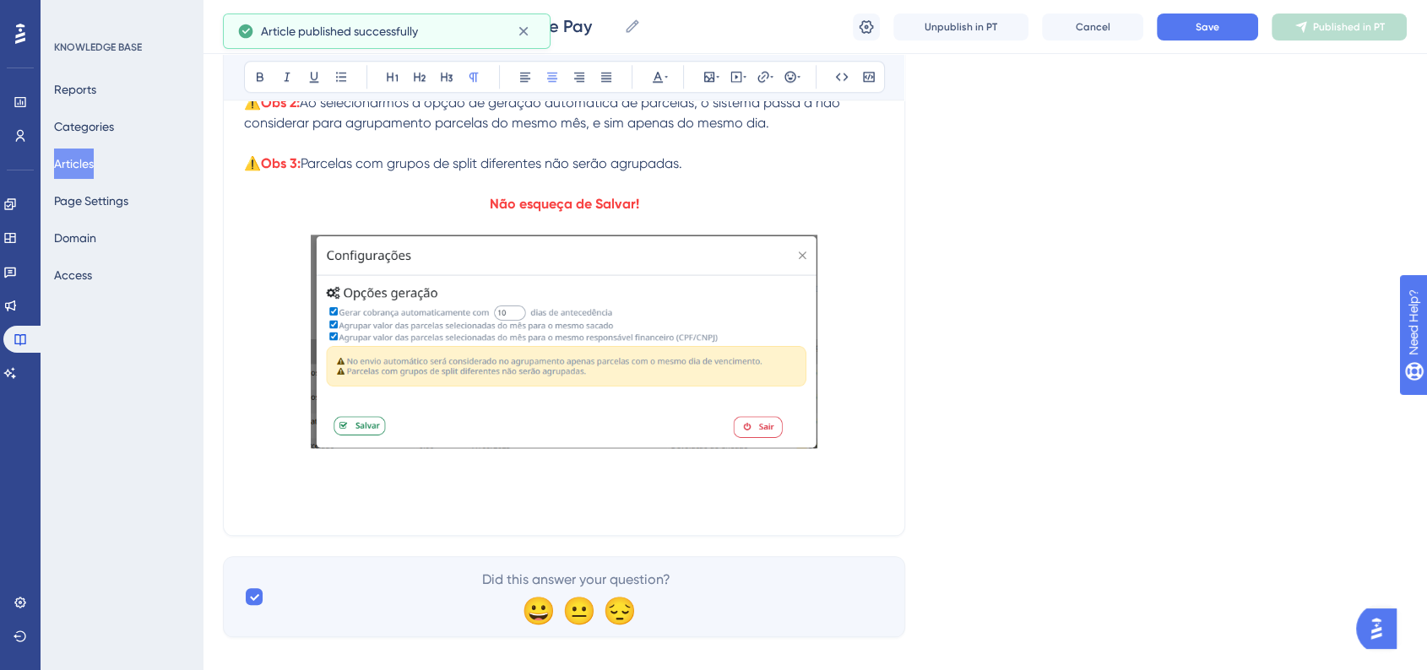
scroll to position [1791, 0]
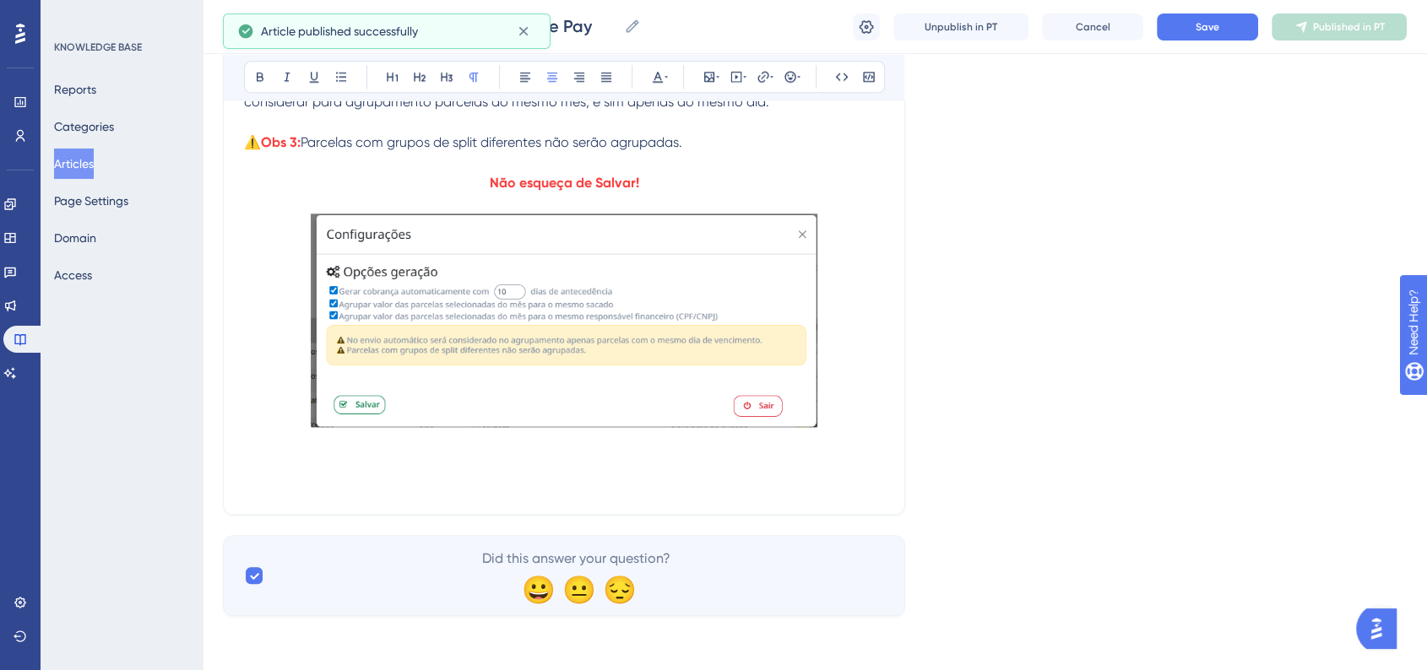
click at [851, 408] on p at bounding box center [564, 323] width 640 height 219
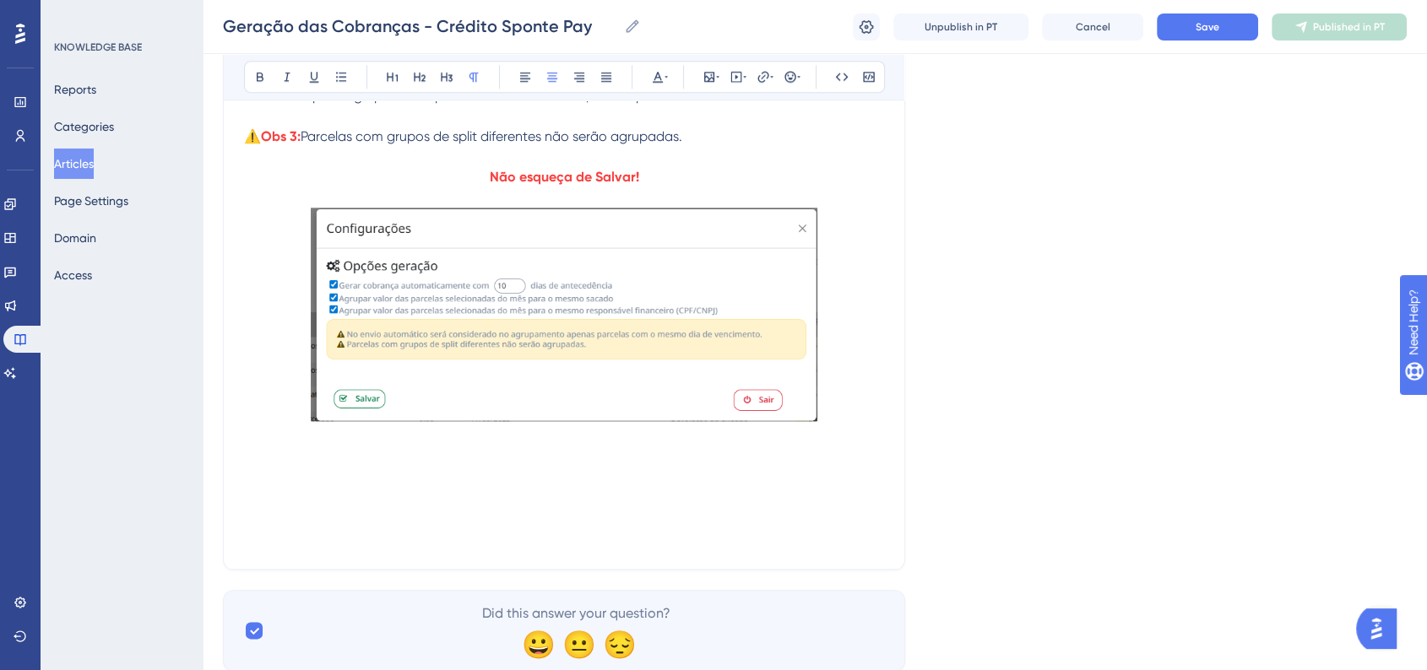
click at [272, 480] on p at bounding box center [564, 478] width 640 height 20
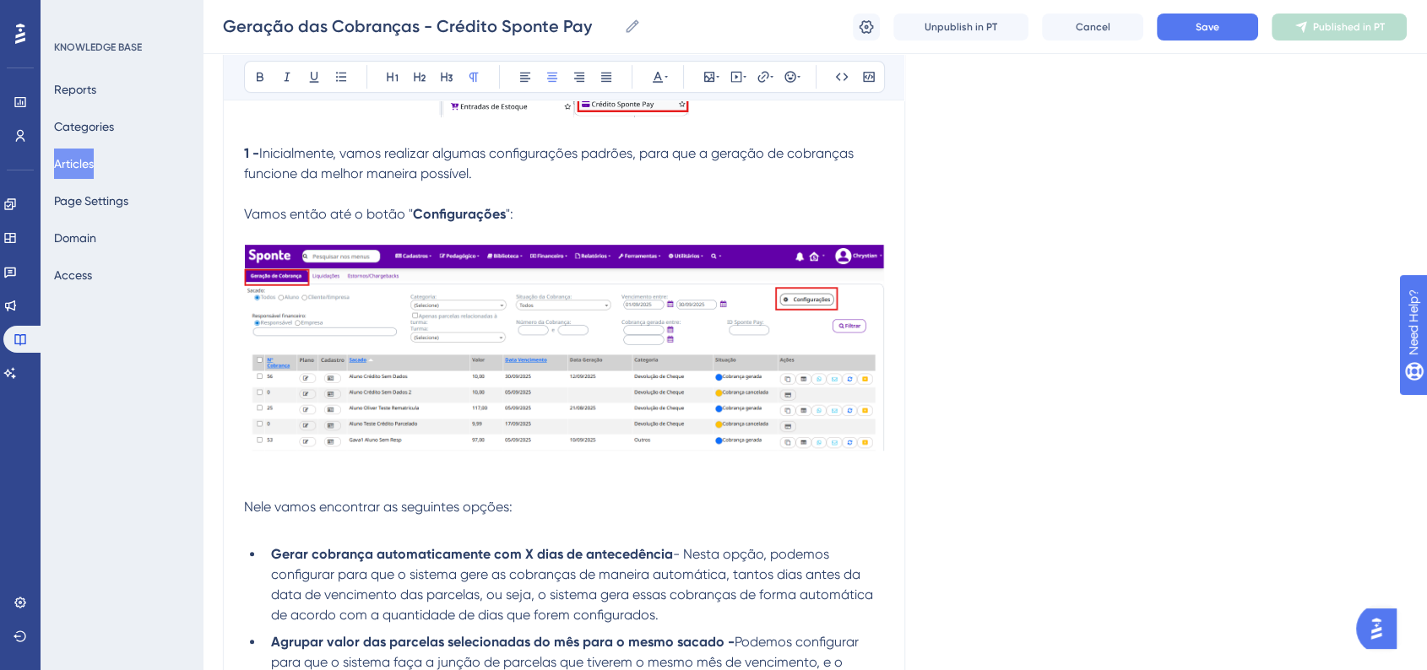
scroll to position [478, 0]
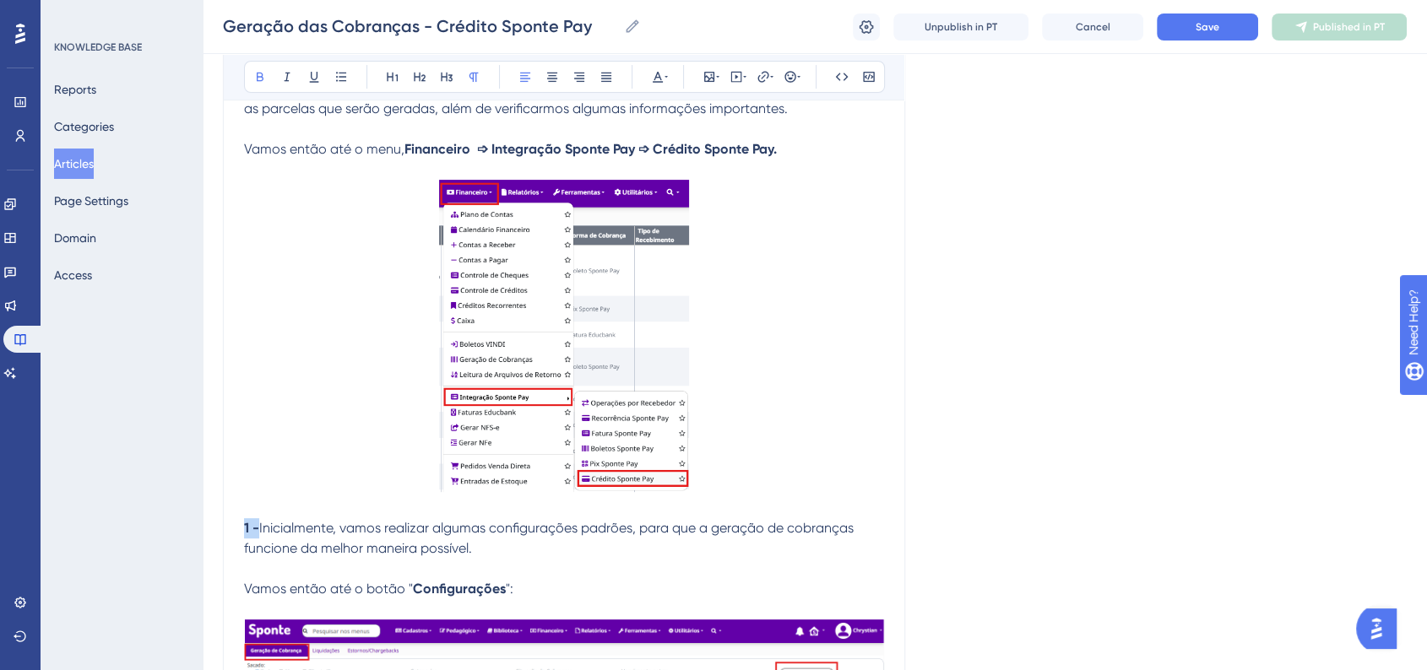
click at [257, 524] on strong "1 -" at bounding box center [251, 528] width 15 height 16
copy strong "1 -"
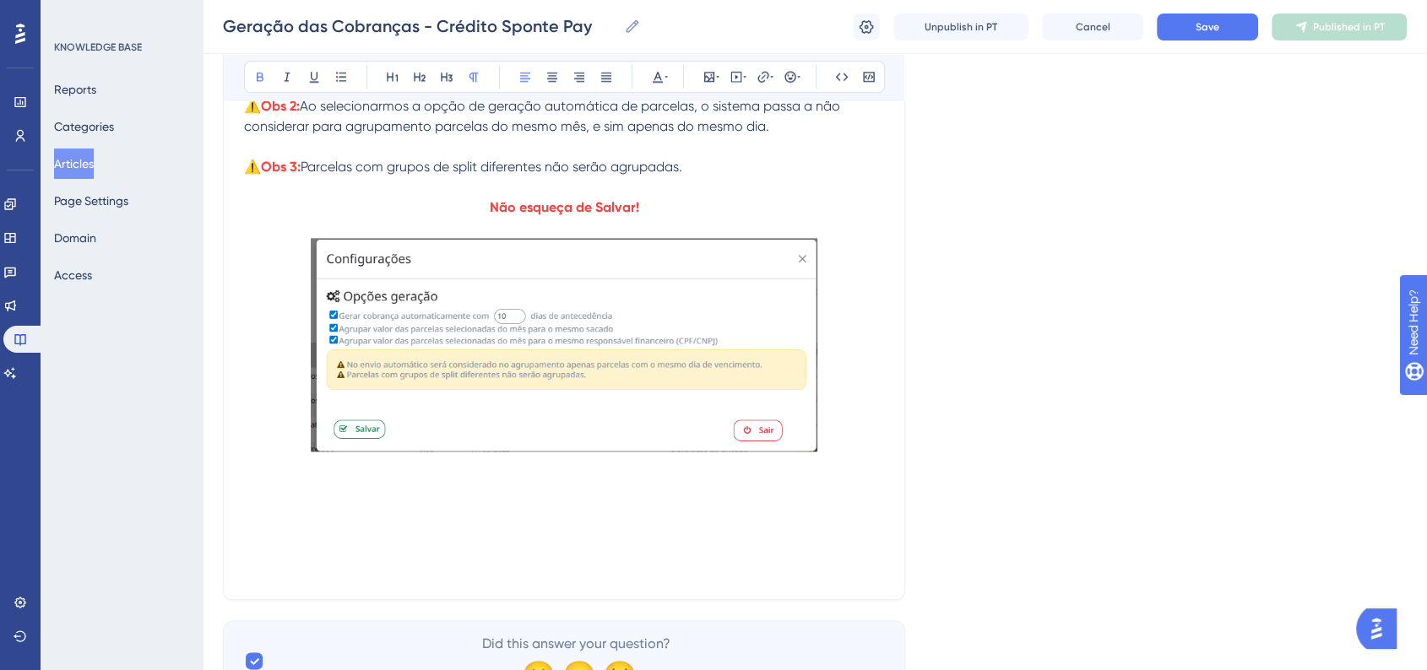
scroll to position [1791, 0]
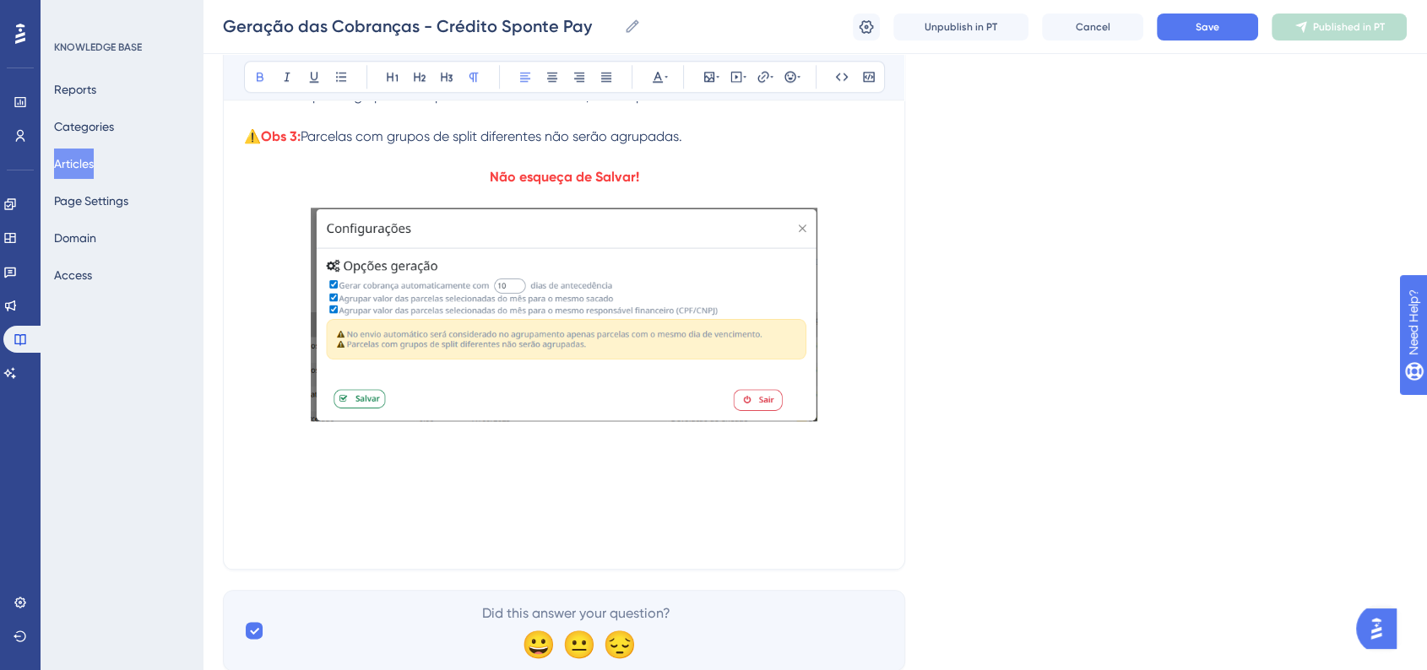
click at [362, 488] on p at bounding box center [564, 478] width 640 height 20
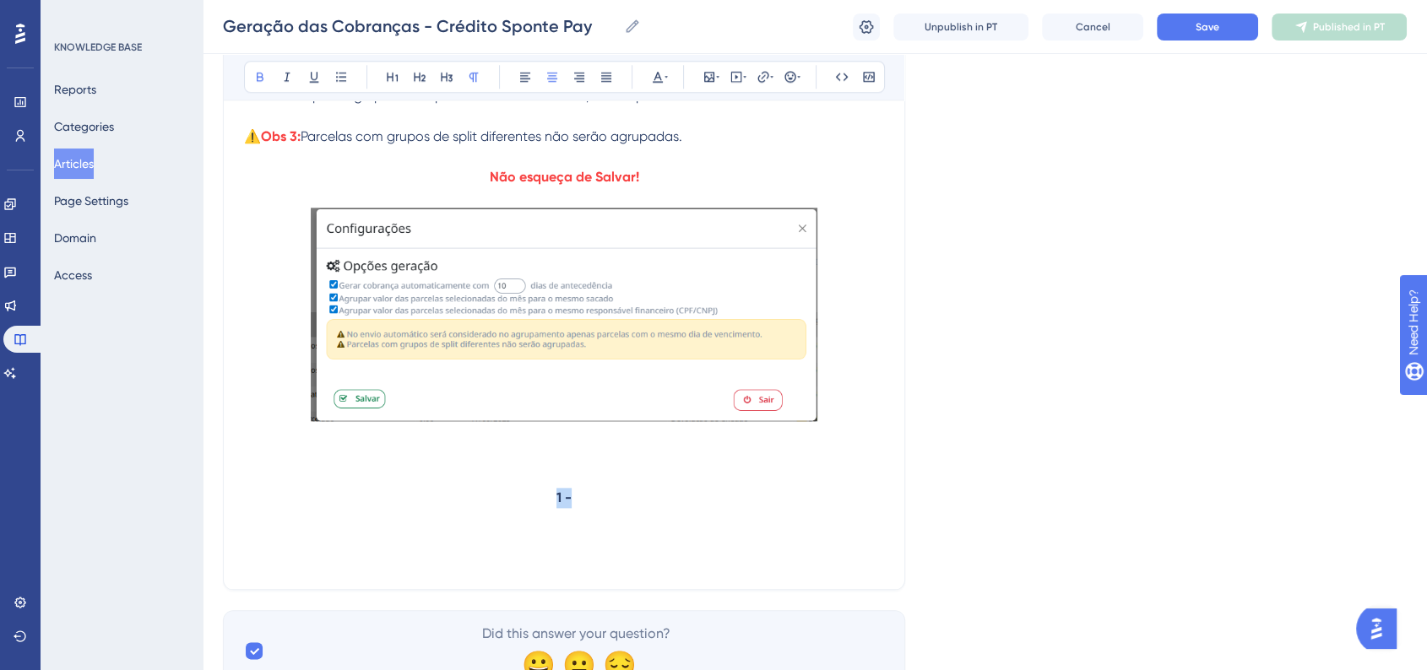
drag, startPoint x: 553, startPoint y: 500, endPoint x: 570, endPoint y: 501, distance: 16.9
click at [570, 501] on p "1 -" at bounding box center [564, 498] width 640 height 20
click at [581, 503] on p "1 -" at bounding box center [564, 498] width 640 height 20
drag, startPoint x: 597, startPoint y: 503, endPoint x: 511, endPoint y: 500, distance: 86.2
click at [511, 500] on p "1 -" at bounding box center [564, 498] width 640 height 20
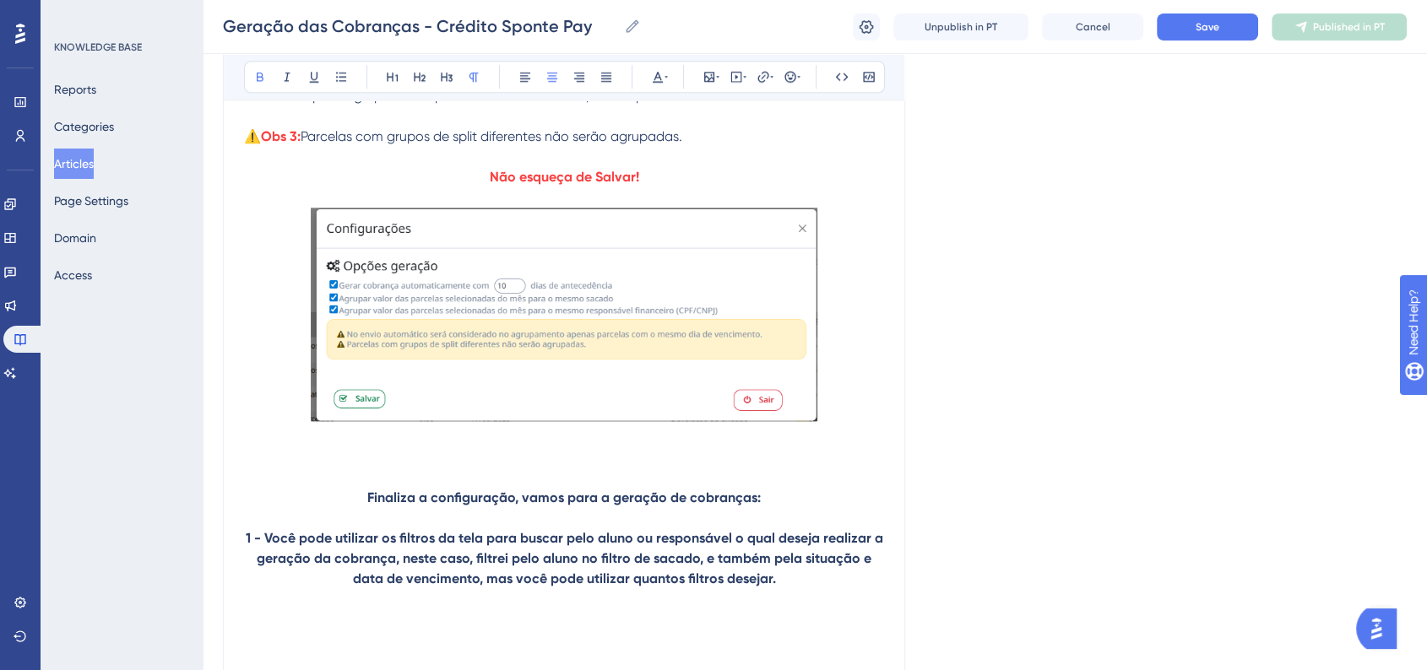
click at [534, 628] on p at bounding box center [564, 620] width 640 height 20
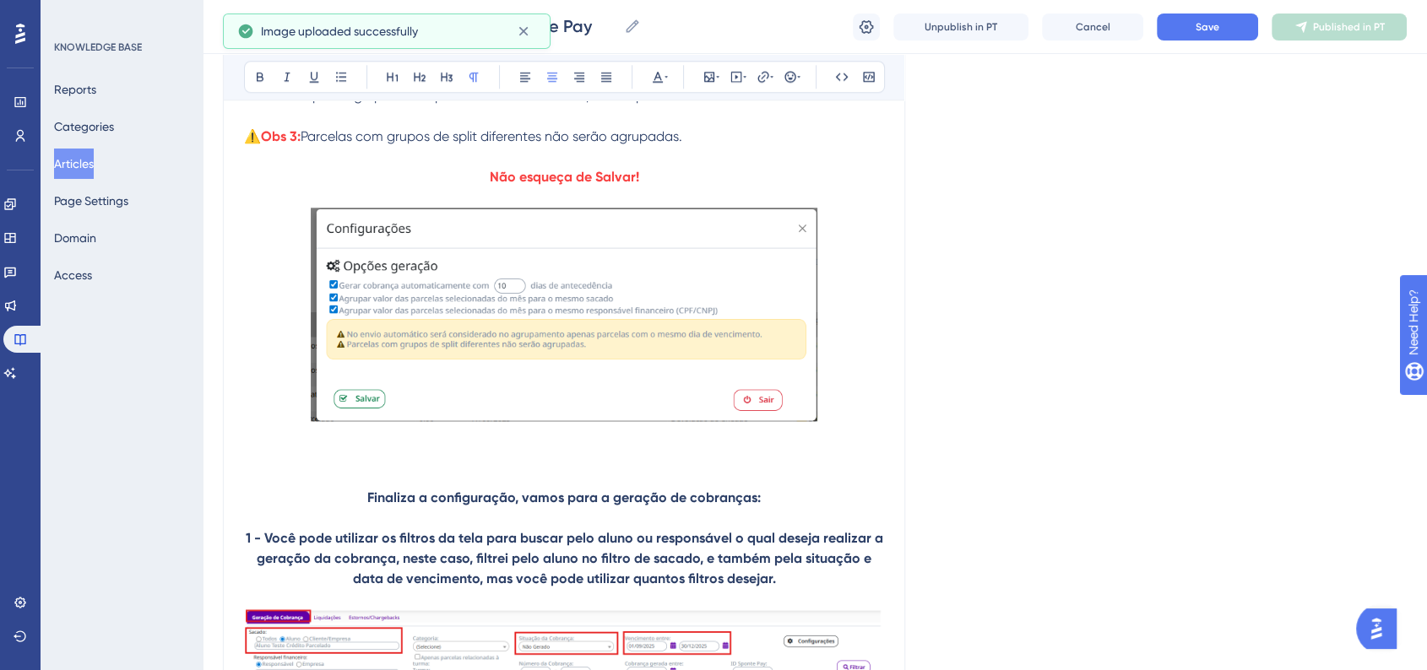
click at [417, 506] on strong "Finaliza a configuração, vamos para a geração de cobranças:" at bounding box center [563, 498] width 393 height 16
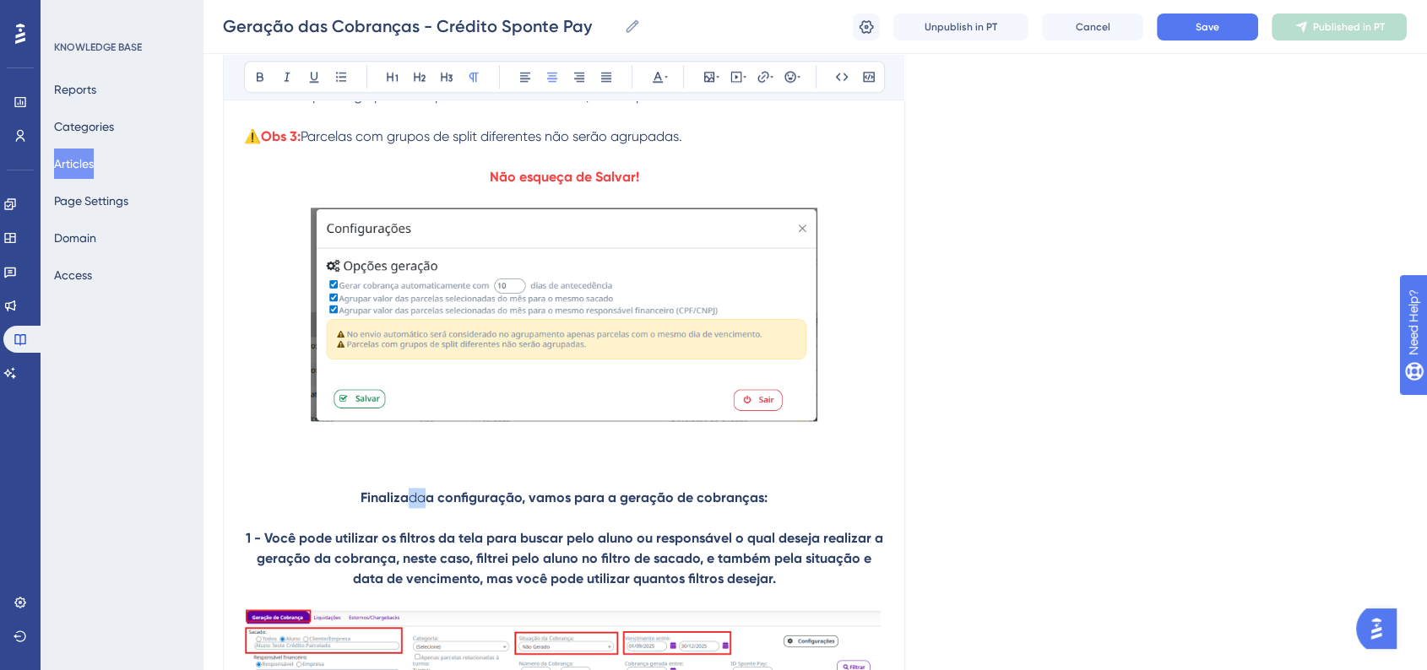
drag, startPoint x: 423, startPoint y: 505, endPoint x: 412, endPoint y: 505, distance: 11.0
click at [412, 505] on span "da" at bounding box center [417, 498] width 17 height 16
click at [261, 68] on button at bounding box center [260, 77] width 24 height 24
click at [484, 373] on img at bounding box center [564, 315] width 506 height 214
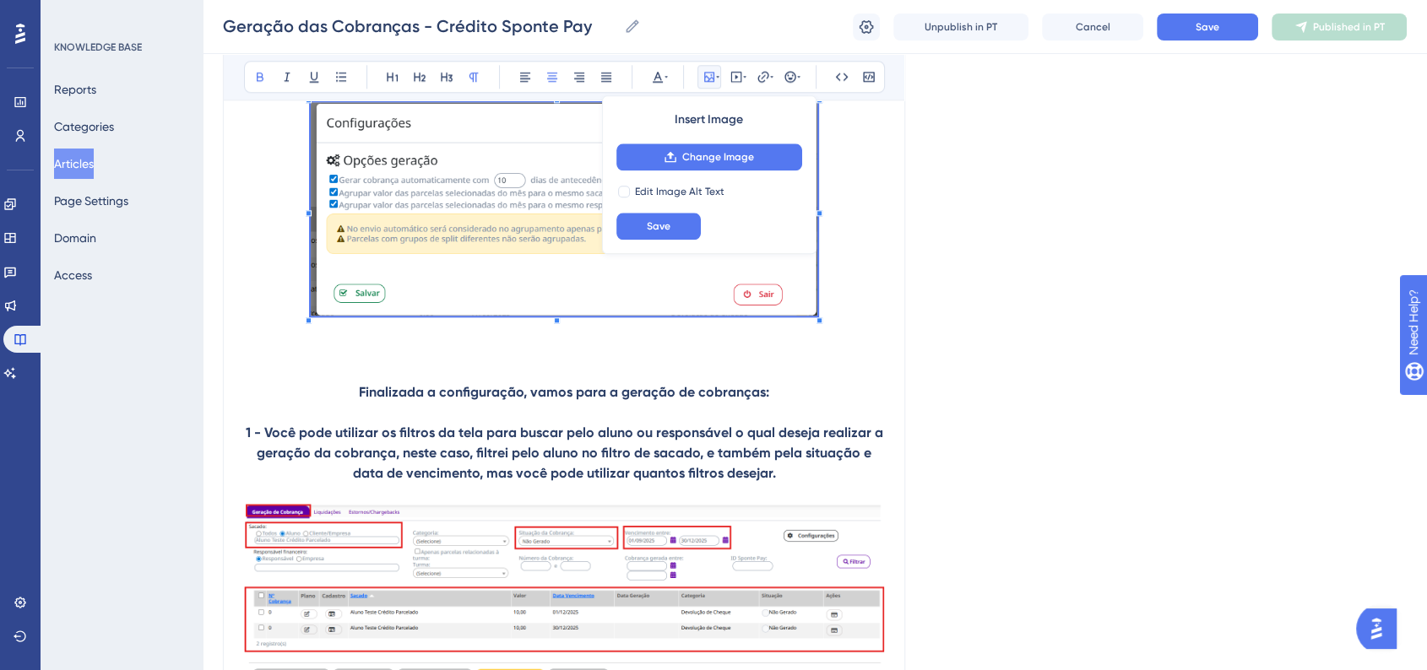
scroll to position [1979, 0]
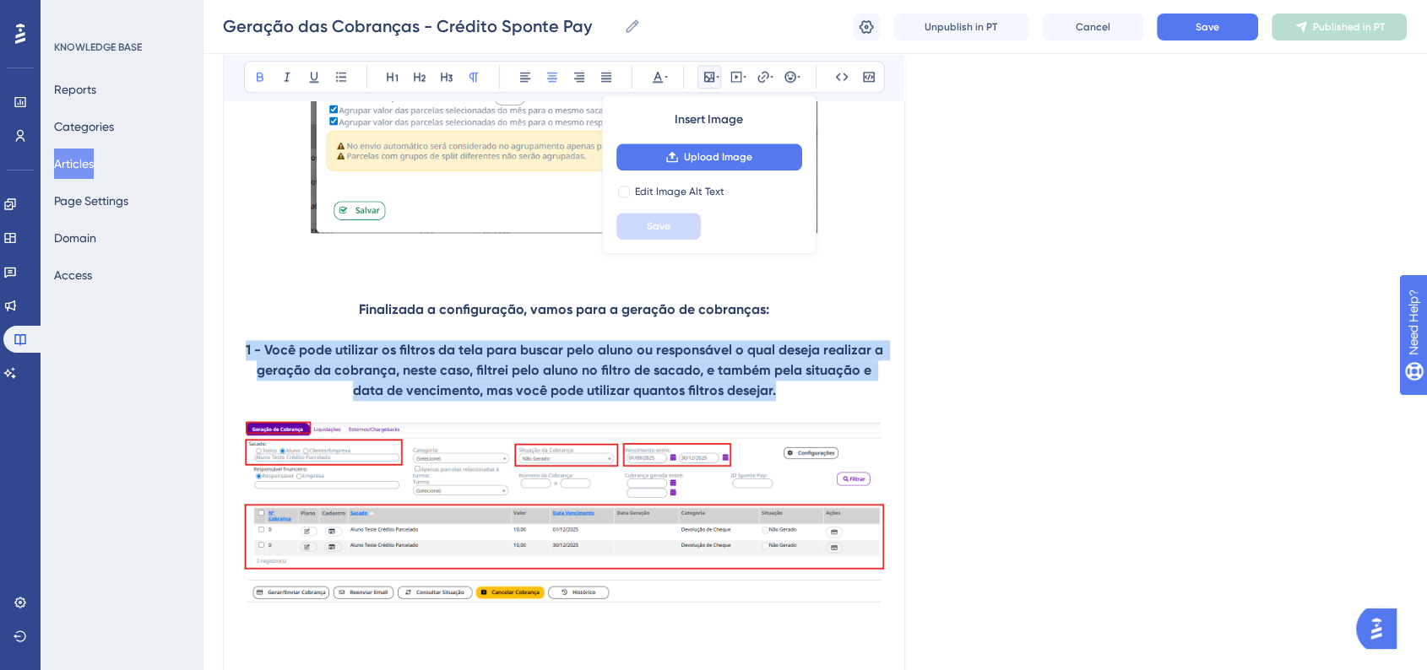
drag, startPoint x: 780, startPoint y: 407, endPoint x: 241, endPoint y: 355, distance: 541.9
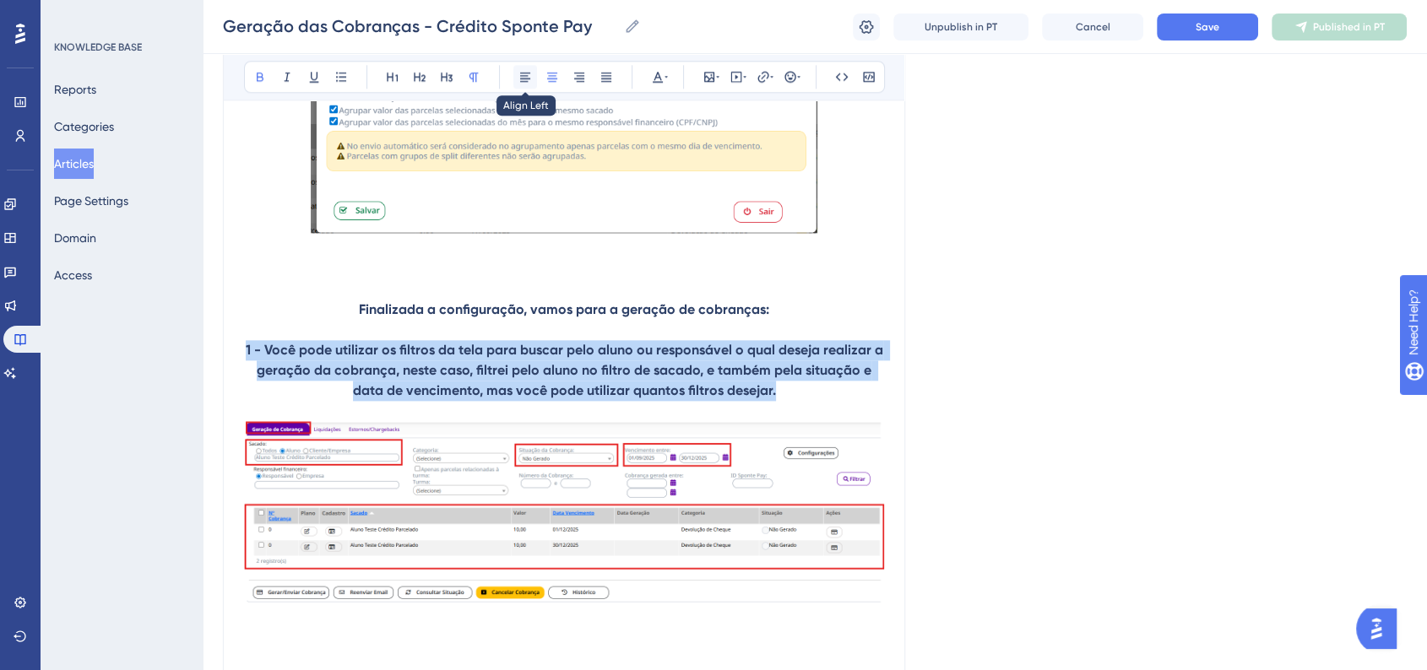
click at [523, 78] on icon at bounding box center [525, 77] width 10 height 9
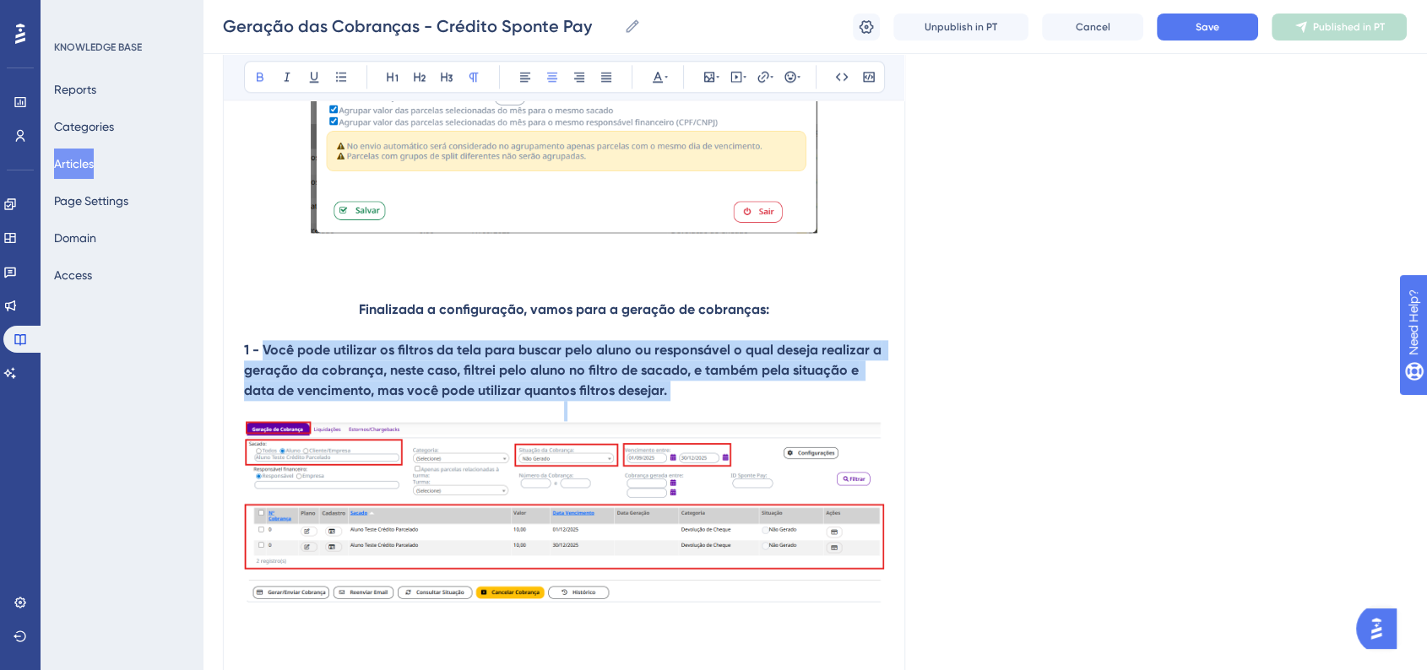
drag, startPoint x: 268, startPoint y: 355, endPoint x: 516, endPoint y: 91, distance: 361.9
click at [254, 79] on icon at bounding box center [260, 77] width 14 height 14
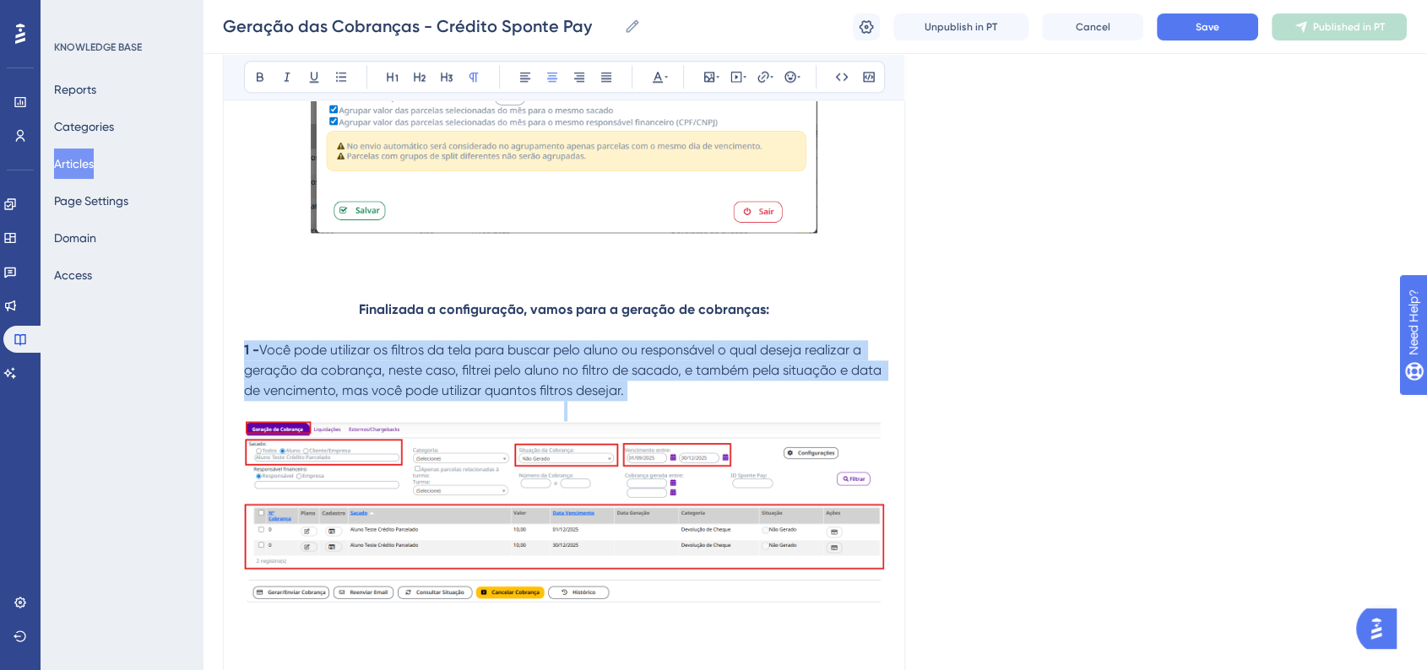
click at [644, 401] on p "1 - Você pode utilizar os filtros da tela para buscar pelo aluno ou responsável…" at bounding box center [564, 370] width 640 height 61
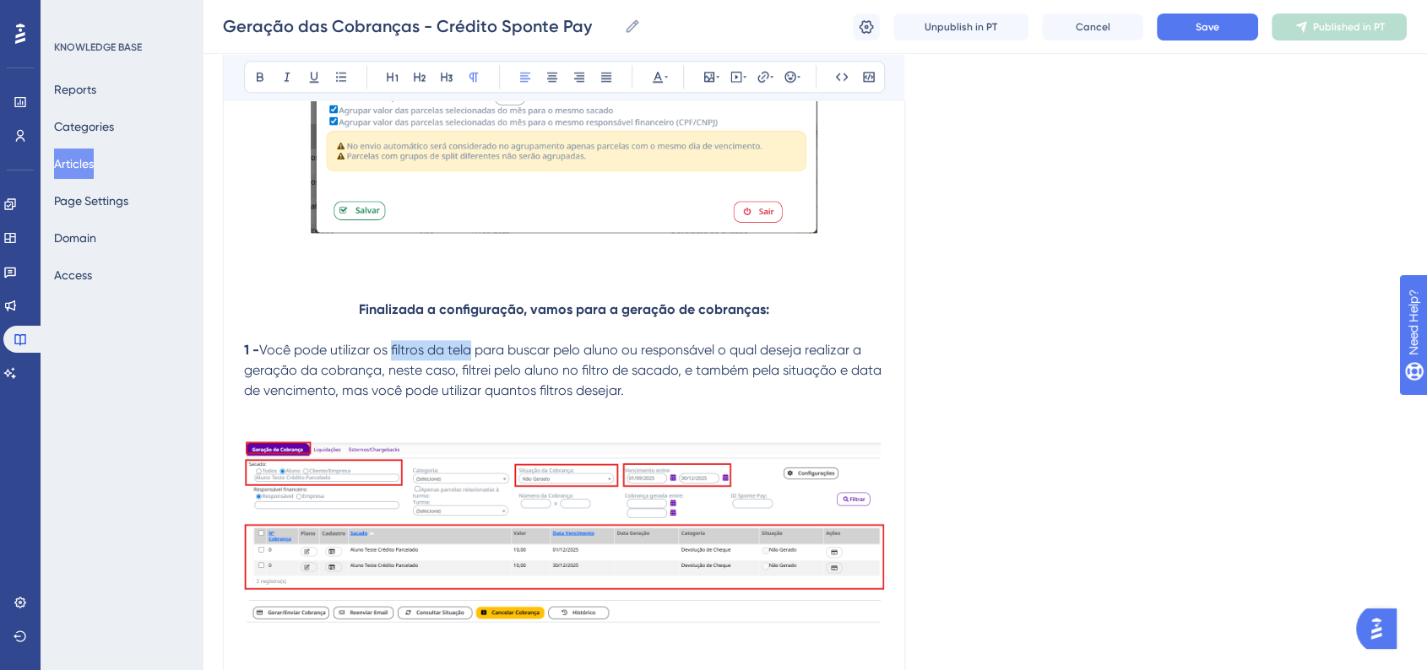
drag, startPoint x: 393, startPoint y: 359, endPoint x: 475, endPoint y: 359, distance: 81.9
click at [475, 359] on span "Você pode utilizar os filtros da tela para buscar pelo aluno ou responsável o q…" at bounding box center [564, 370] width 641 height 57
click at [257, 77] on icon at bounding box center [260, 77] width 7 height 9
click at [618, 359] on span "para buscar pelo aluno ou responsável o qual deseja realizar a geração da cobra…" at bounding box center [564, 370] width 641 height 57
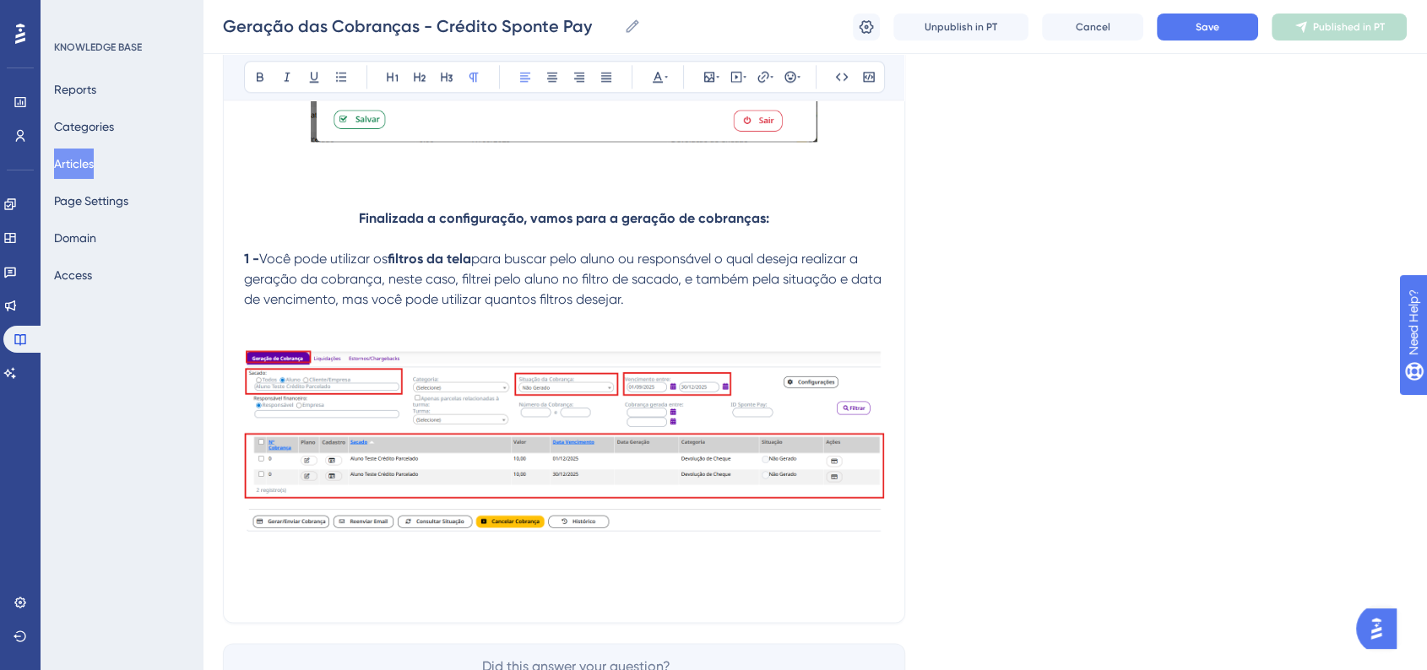
scroll to position [2186, 0]
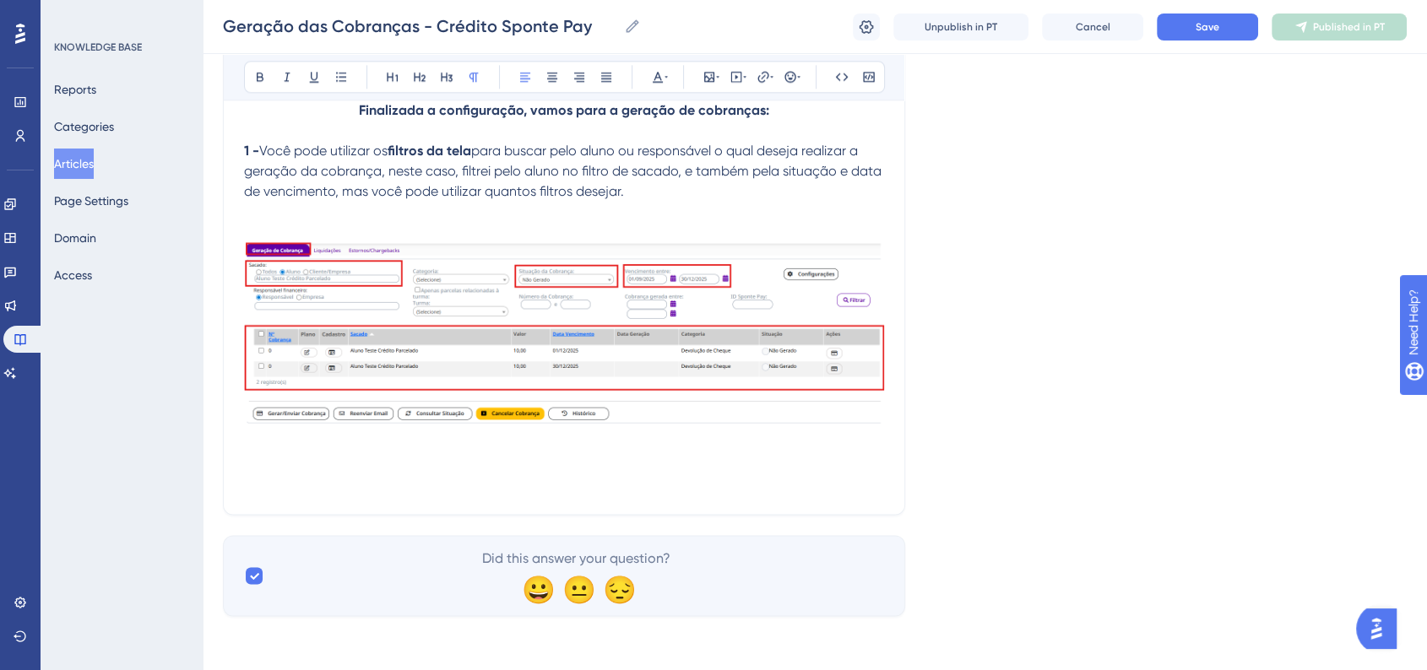
click at [323, 474] on p at bounding box center [564, 484] width 640 height 20
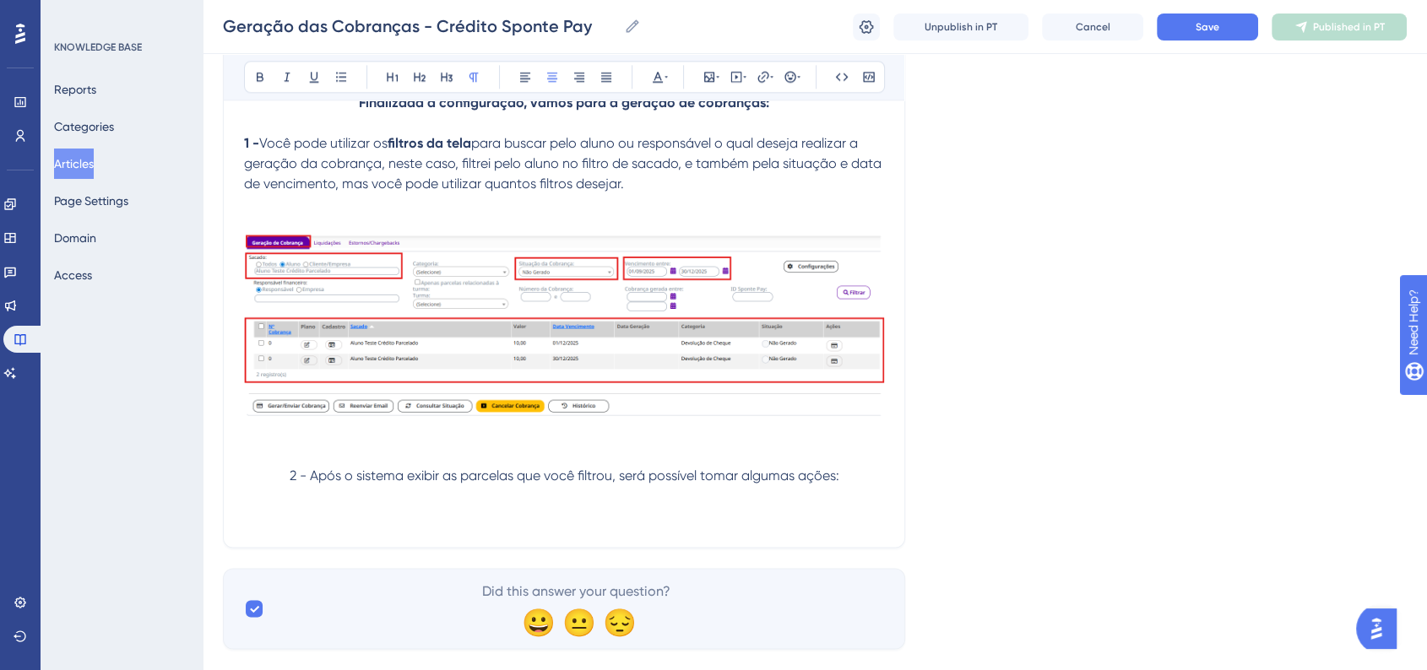
drag, startPoint x: 284, startPoint y: 511, endPoint x: 317, endPoint y: 520, distance: 35.0
click at [284, 507] on p at bounding box center [564, 496] width 640 height 20
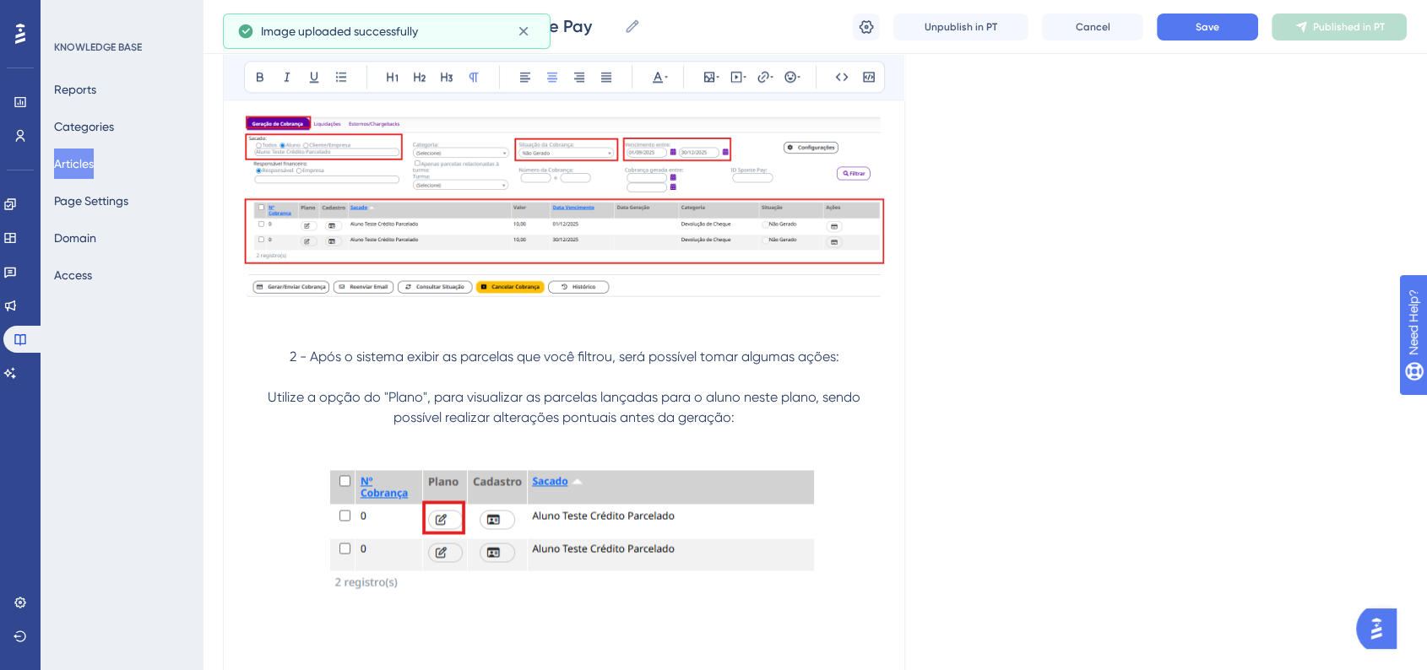
scroll to position [2325, 0]
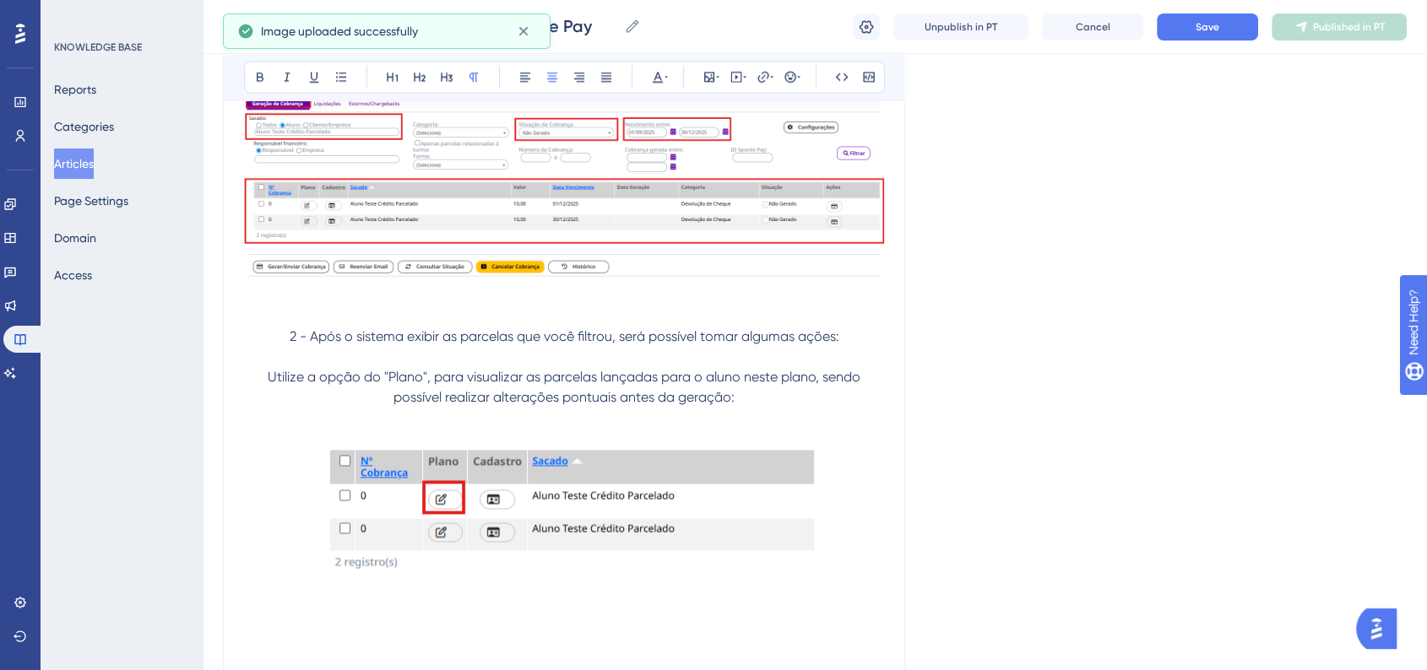
click at [348, 384] on span "Utilize a opção do "Plano", para visualizar as parcelas lançadas para o aluno n…" at bounding box center [566, 387] width 596 height 36
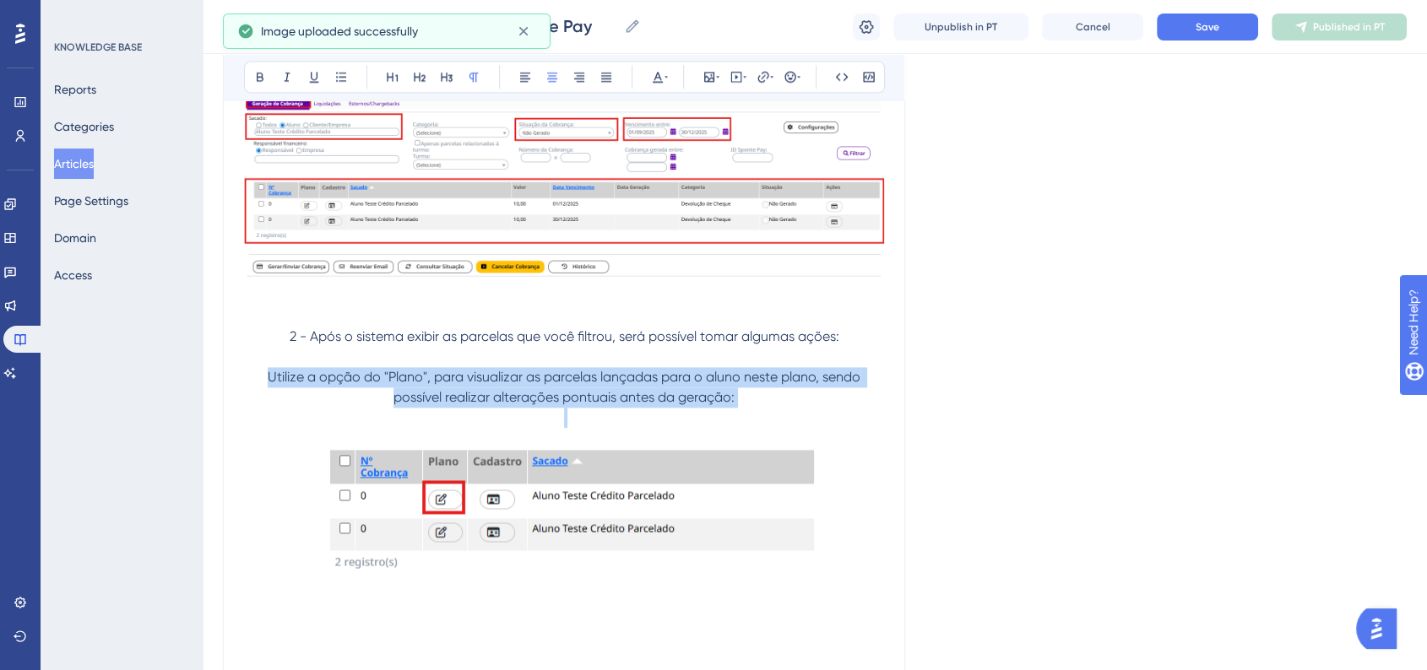
click at [348, 384] on span "Utilize a opção do "Plano", para visualizar as parcelas lançadas para o aluno n…" at bounding box center [566, 387] width 596 height 36
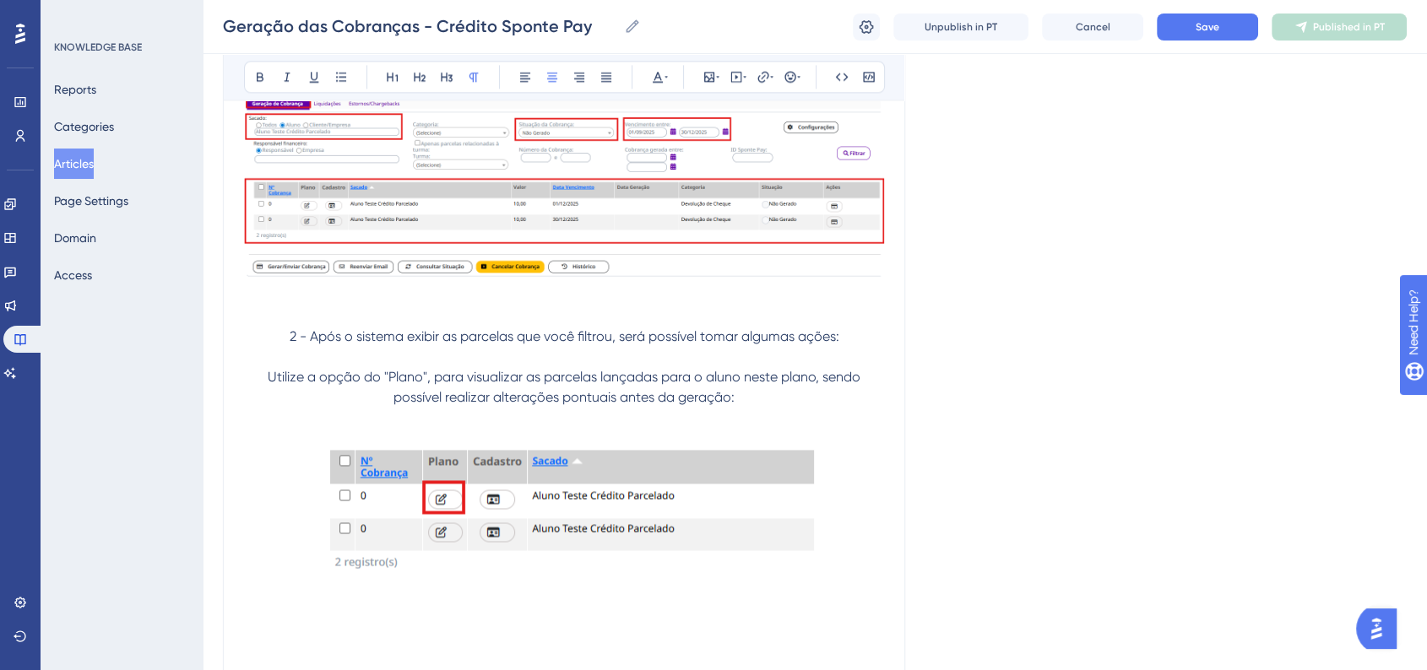
click at [360, 620] on p at bounding box center [564, 609] width 640 height 20
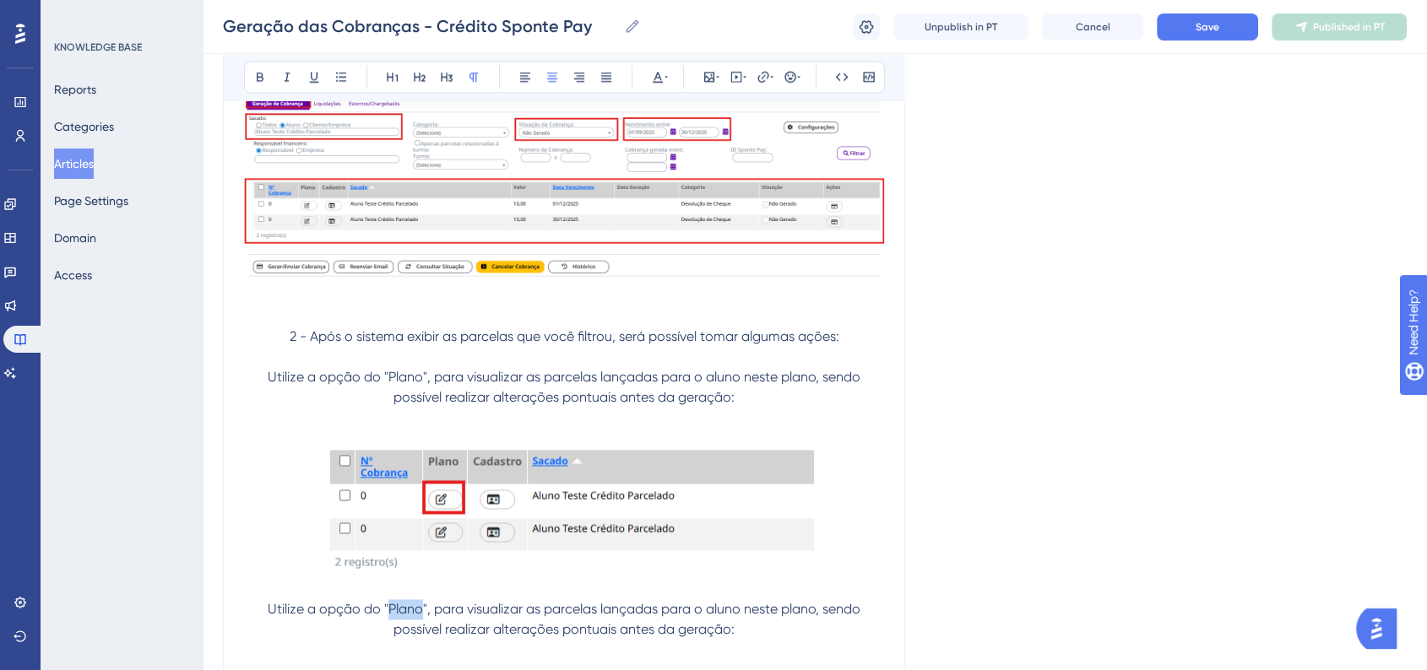
drag, startPoint x: 387, startPoint y: 617, endPoint x: 420, endPoint y: 617, distance: 32.9
click at [420, 617] on span "Utilize a opção do "Plano", para visualizar as parcelas lançadas para o aluno n…" at bounding box center [566, 619] width 596 height 36
drag, startPoint x: 559, startPoint y: 620, endPoint x: 703, endPoint y: 623, distance: 144.4
click at [703, 623] on span "Utilize a opção do "Cadastro", para visualizar as parcelas lançadas para o alun…" at bounding box center [566, 619] width 620 height 36
drag, startPoint x: 705, startPoint y: 384, endPoint x: 741, endPoint y: 386, distance: 36.3
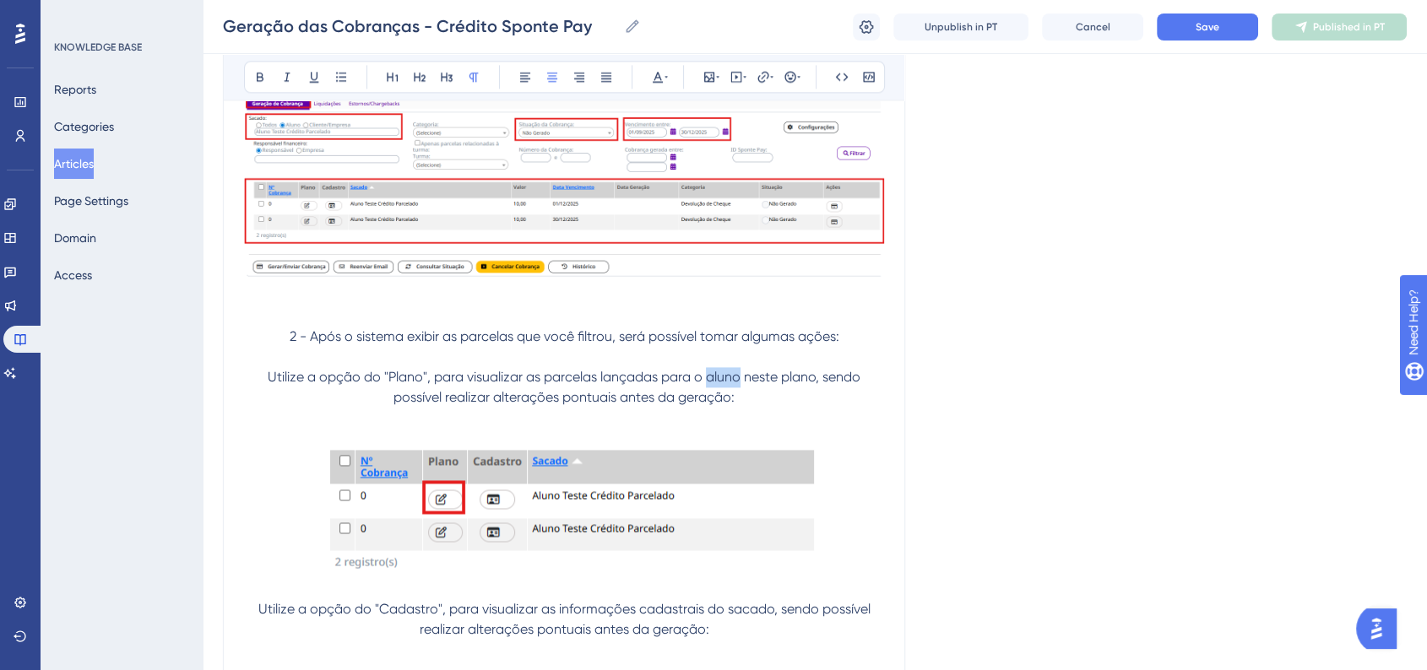
click at [741, 386] on span "Utilize a opção do "Plano", para visualizar as parcelas lançadas para o aluno n…" at bounding box center [566, 387] width 596 height 36
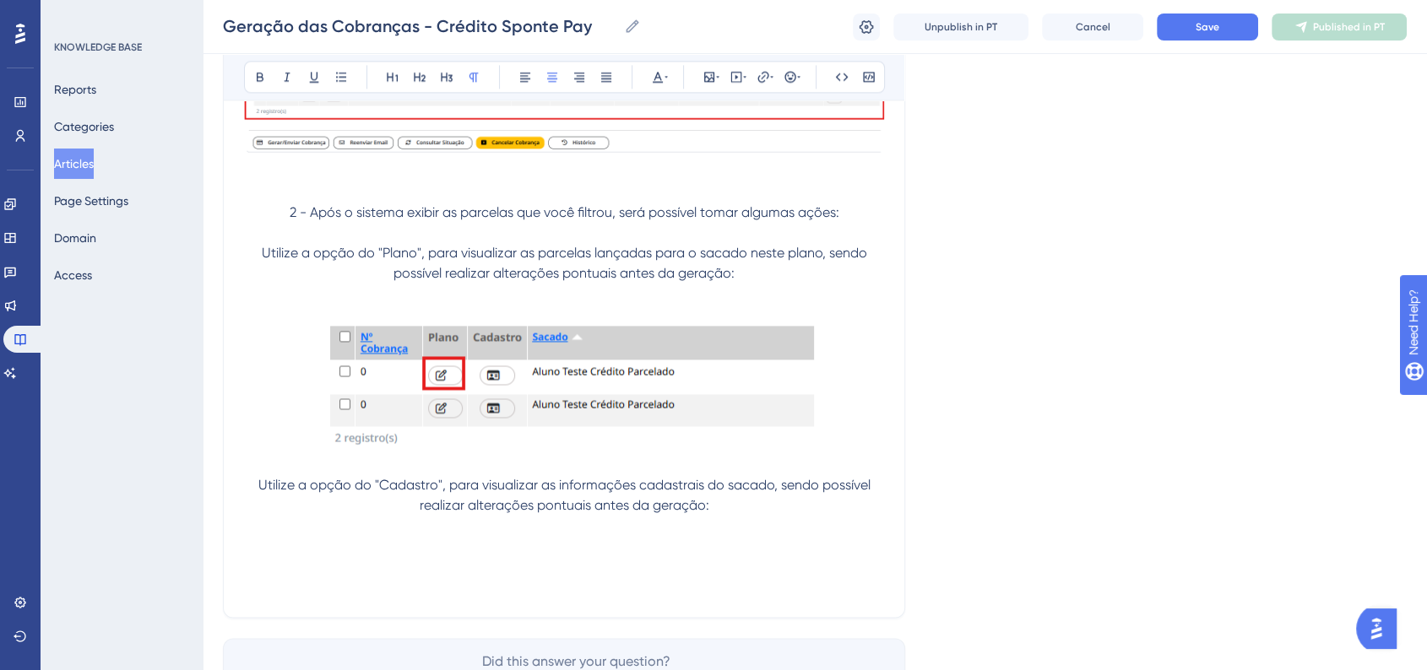
scroll to position [2559, 0]
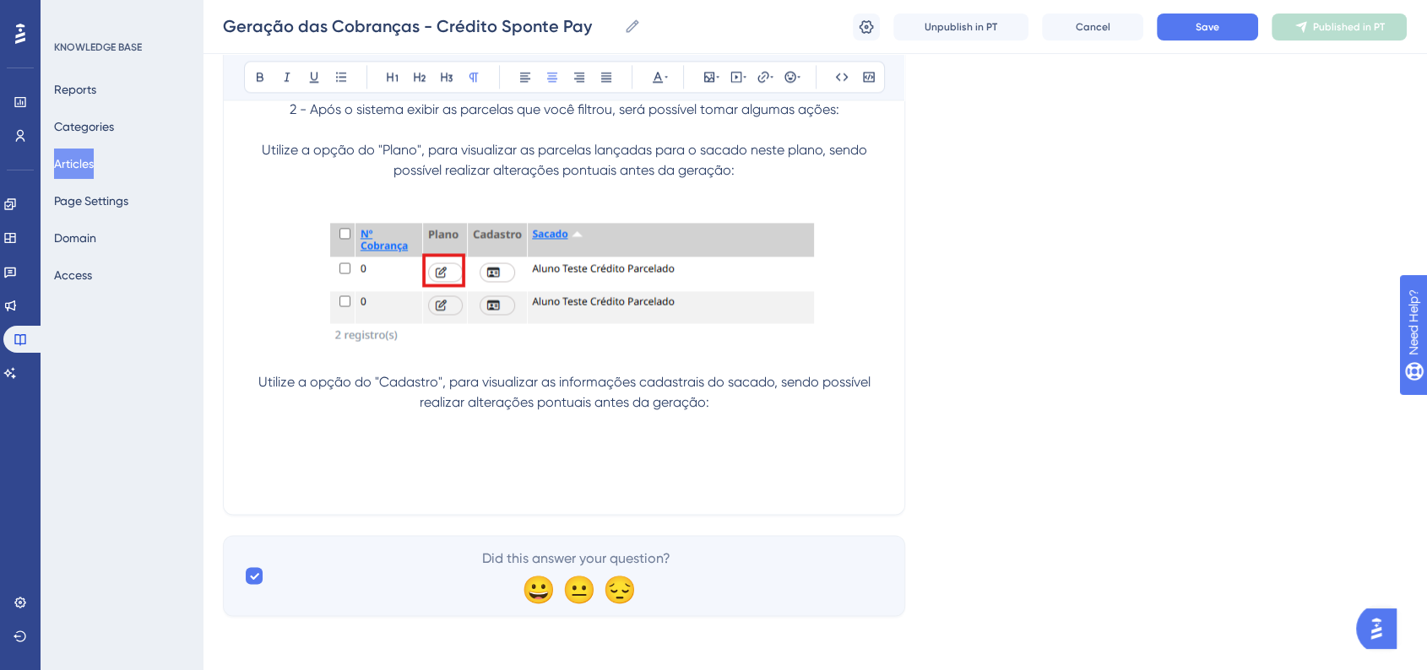
click at [469, 441] on p at bounding box center [564, 443] width 640 height 20
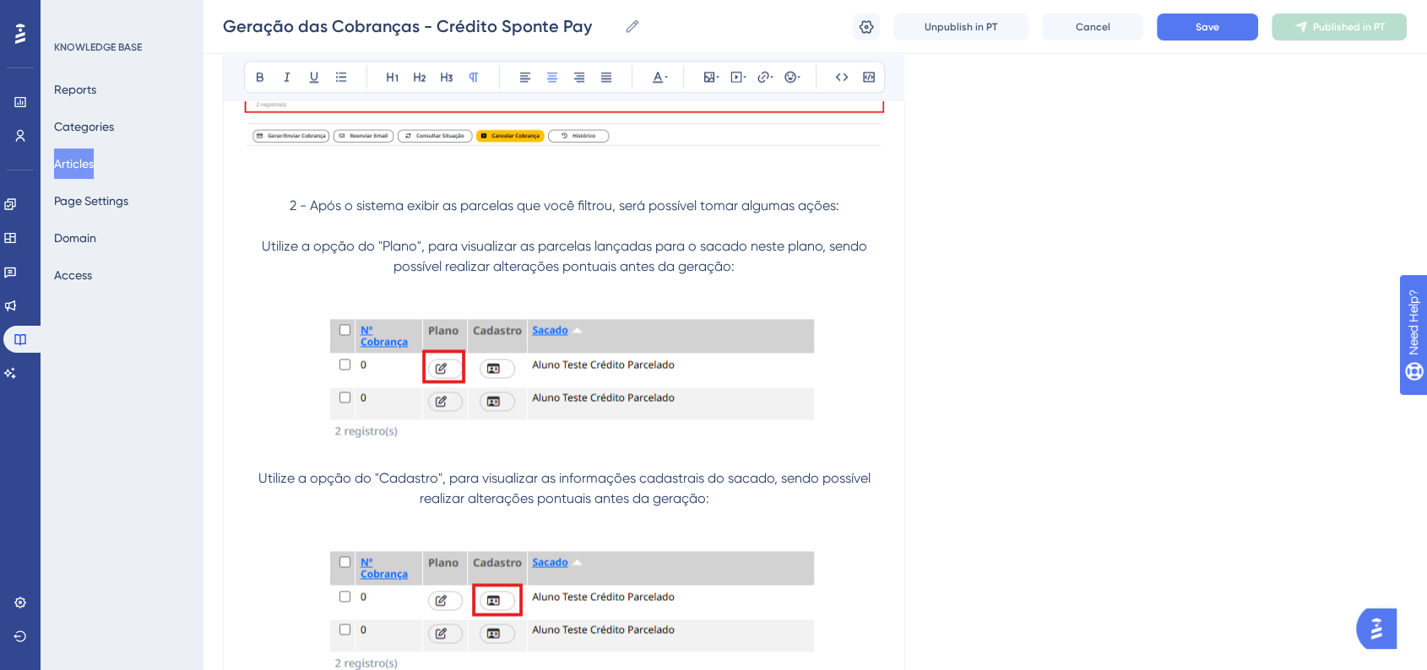
scroll to position [2371, 0]
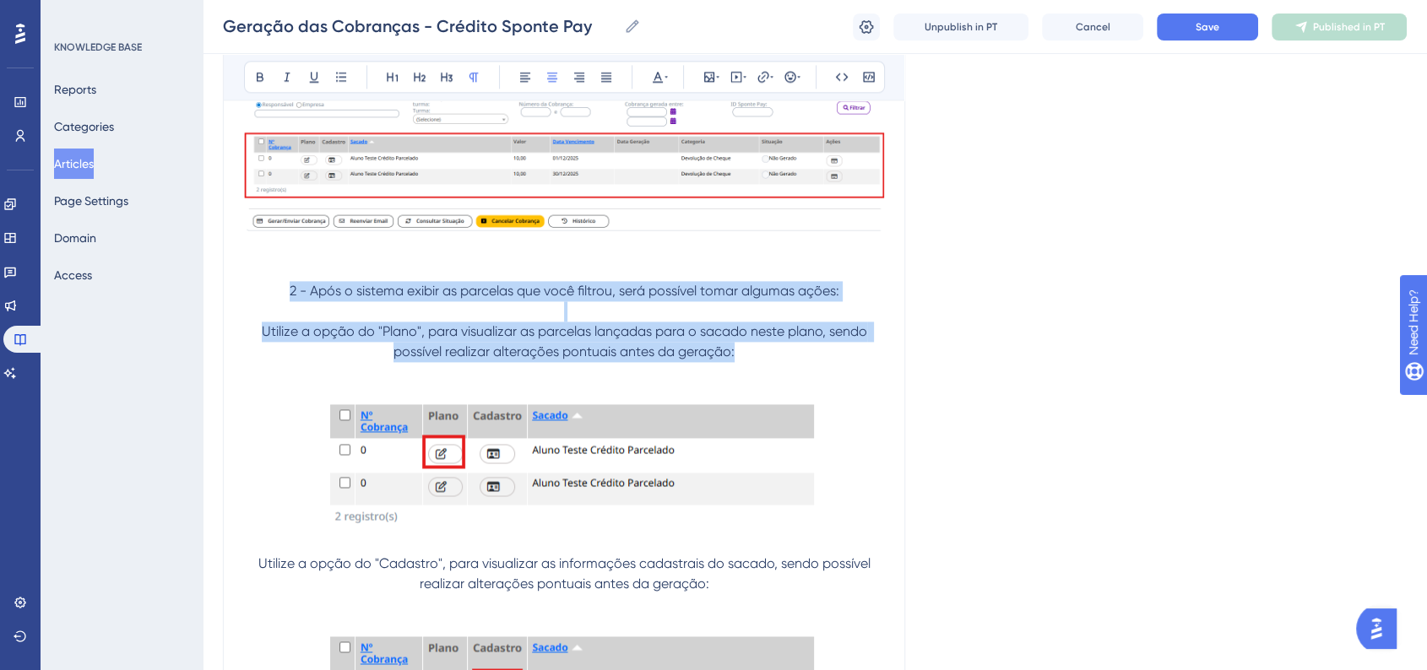
drag, startPoint x: 751, startPoint y: 366, endPoint x: 283, endPoint y: 302, distance: 472.9
click at [518, 82] on icon at bounding box center [525, 77] width 14 height 14
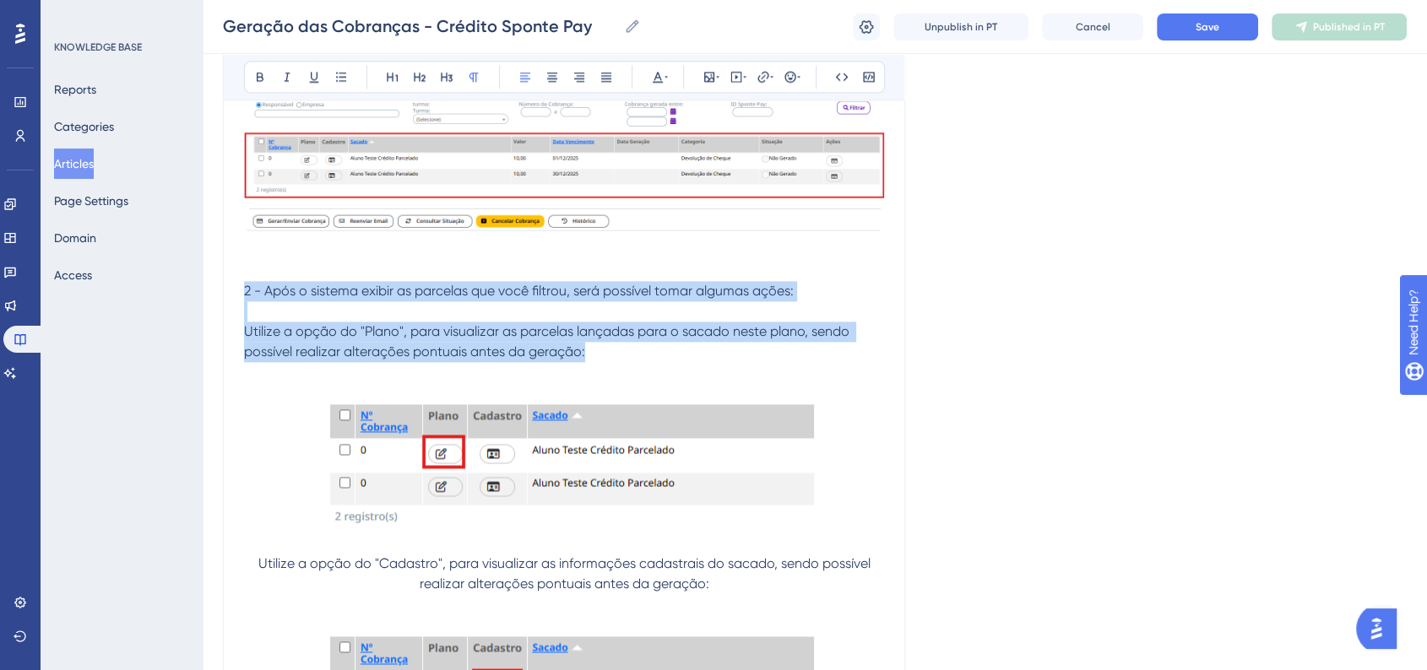
click at [344, 281] on p at bounding box center [564, 271] width 640 height 20
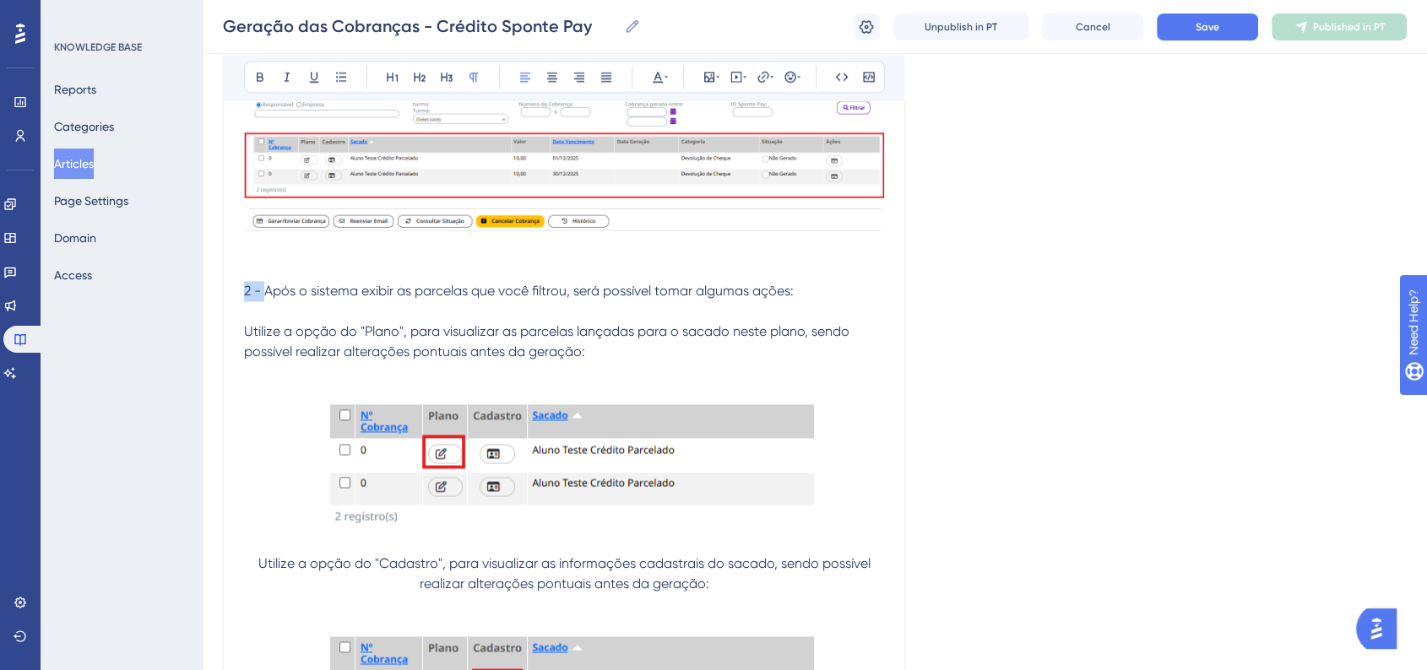
drag, startPoint x: 244, startPoint y: 300, endPoint x: 263, endPoint y: 300, distance: 19.4
click at [263, 299] on span "2 - Após o sistema exibir as parcelas que você filtrou, será possível tomar alg…" at bounding box center [519, 291] width 550 height 16
click at [264, 79] on icon at bounding box center [260, 77] width 14 height 14
click at [435, 281] on p at bounding box center [564, 271] width 640 height 20
drag, startPoint x: 376, startPoint y: 339, endPoint x: 396, endPoint y: 341, distance: 20.3
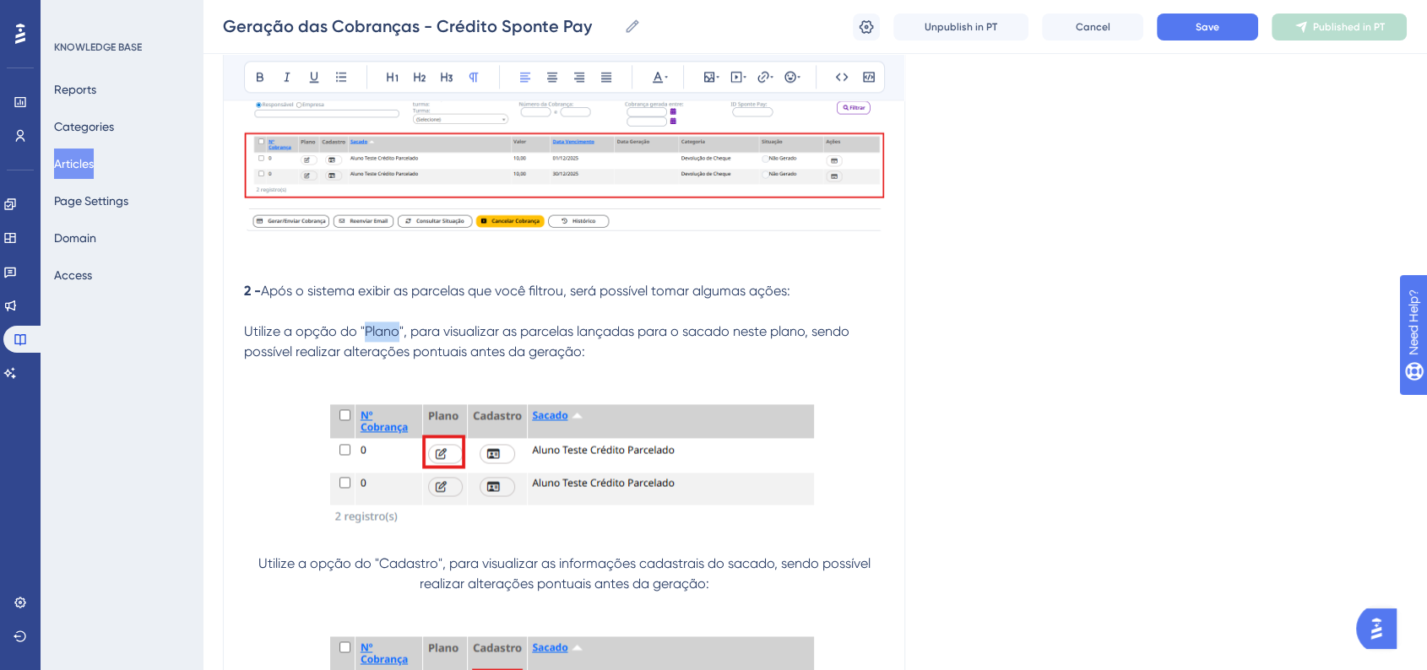
click at [396, 341] on span "Utilize a opção do "Plano", para visualizar as parcelas lançadas para o sacado …" at bounding box center [548, 341] width 609 height 36
click at [263, 81] on icon at bounding box center [260, 77] width 14 height 14
click at [637, 299] on span "Após o sistema exibir as parcelas que você filtrou, será possível tomar algumas…" at bounding box center [525, 291] width 529 height 16
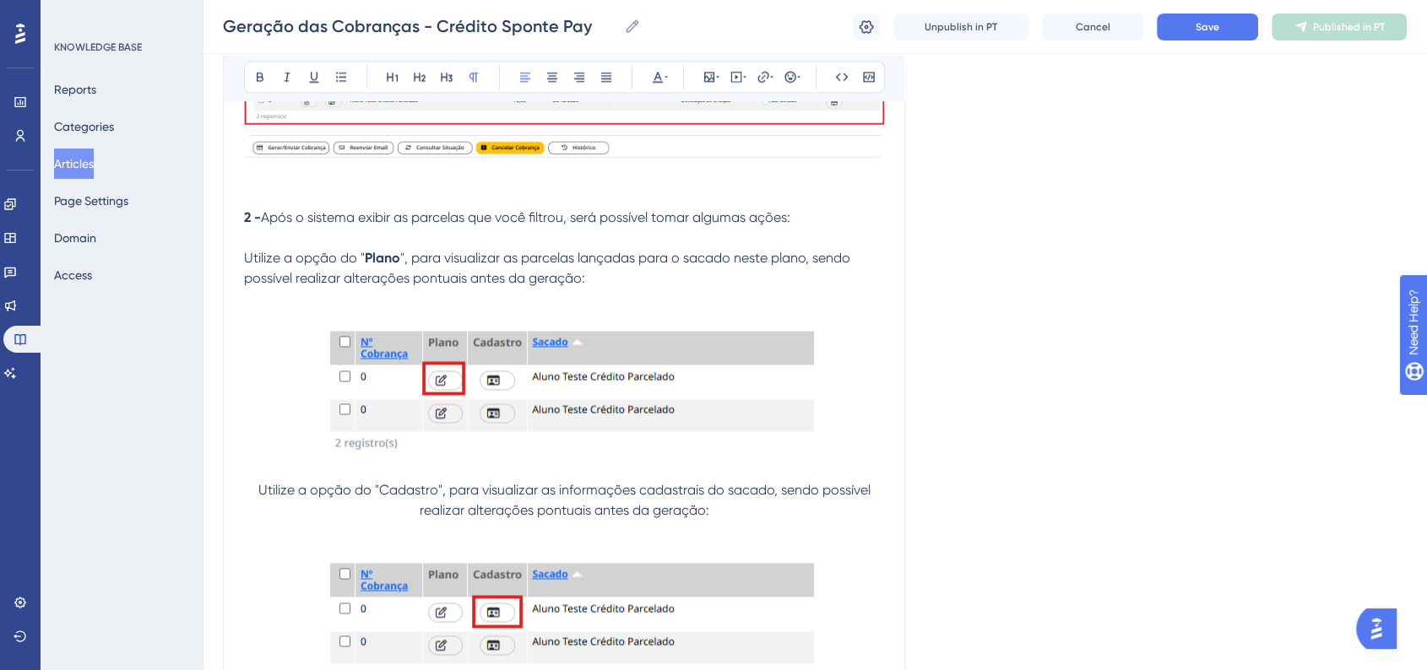
scroll to position [2465, 0]
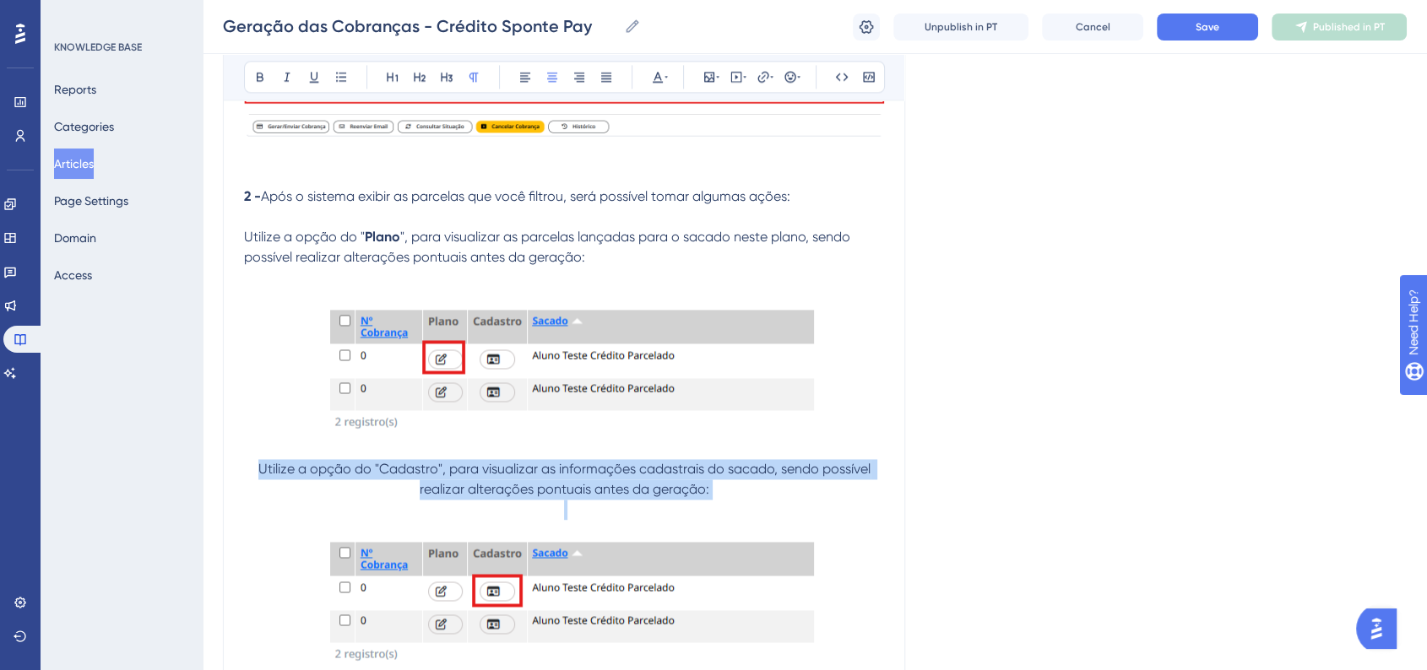
drag, startPoint x: 260, startPoint y: 474, endPoint x: 723, endPoint y: 512, distance: 464.1
click at [529, 76] on icon at bounding box center [525, 77] width 14 height 14
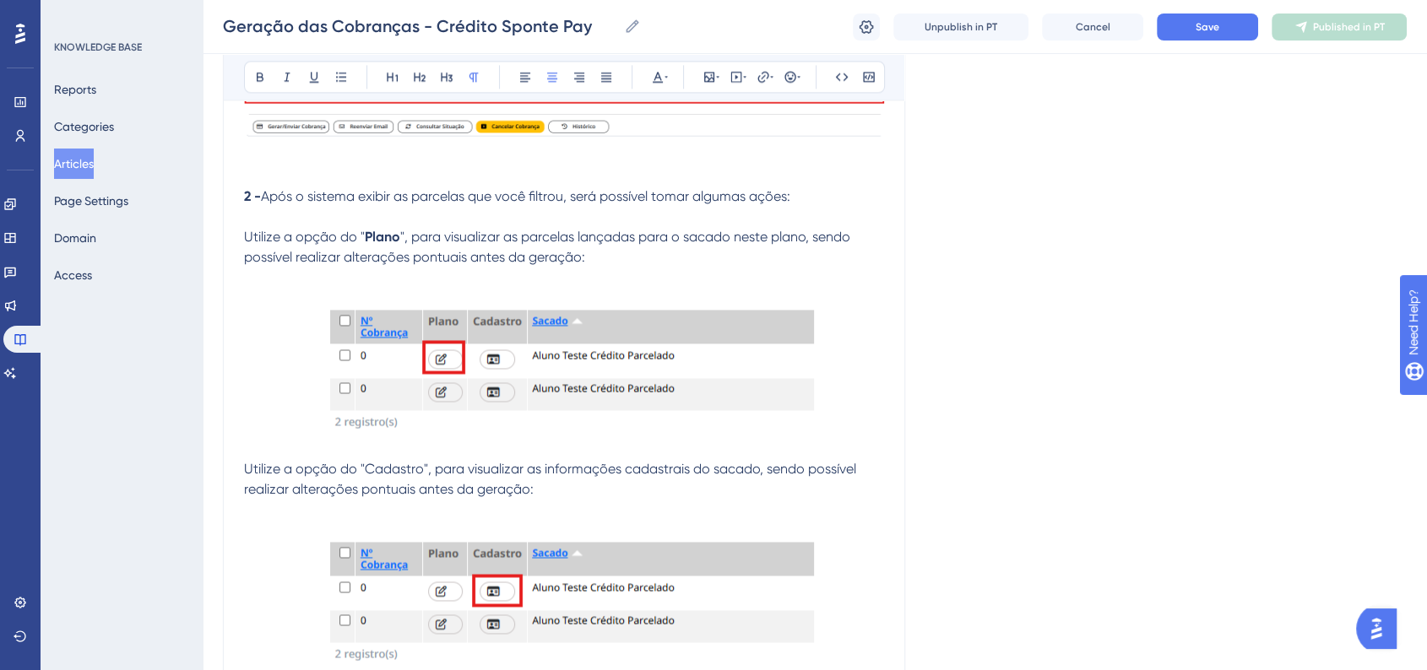
click at [339, 459] on p at bounding box center [564, 449] width 640 height 20
drag, startPoint x: 364, startPoint y: 480, endPoint x: 420, endPoint y: 480, distance: 55.7
click at [420, 480] on span "Utilize a opção do "Cadastro", para visualizar as informações cadastrais do sac…" at bounding box center [551, 479] width 615 height 36
click at [263, 79] on icon at bounding box center [260, 77] width 14 height 14
click at [615, 447] on p at bounding box center [564, 449] width 640 height 20
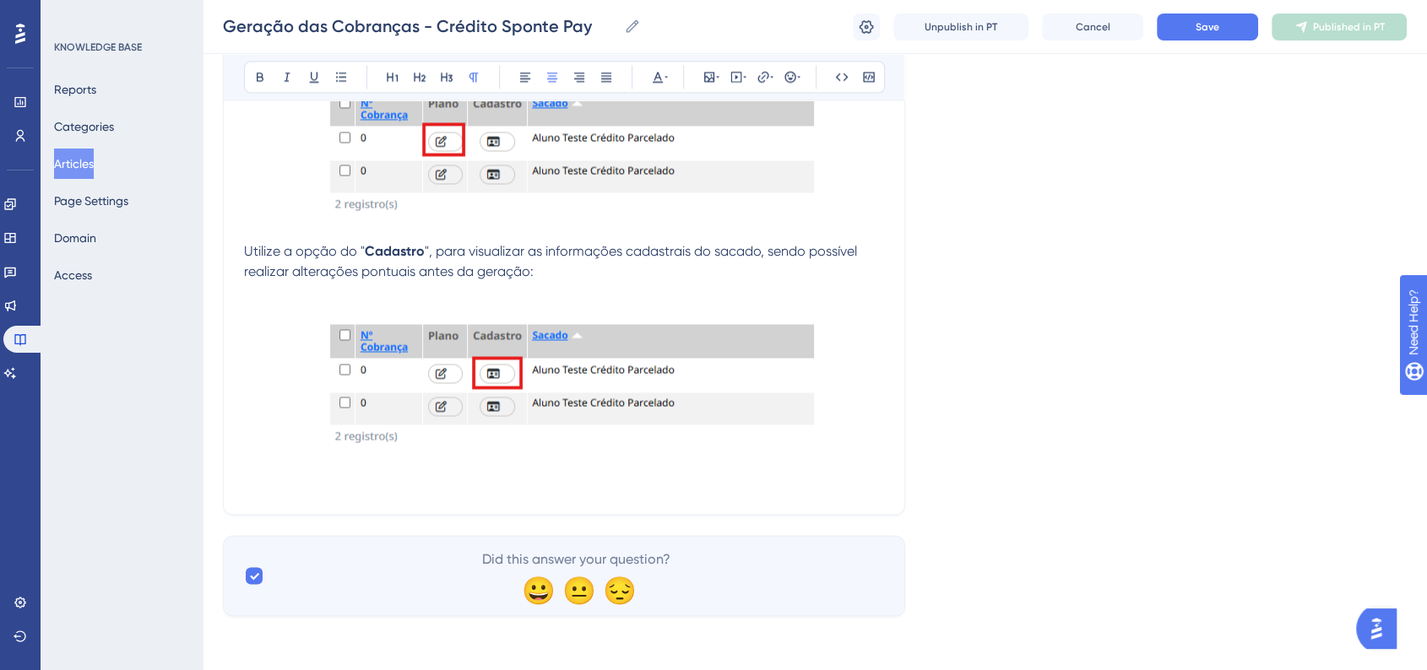
scroll to position [2691, 0]
click at [355, 482] on p at bounding box center [564, 484] width 640 height 20
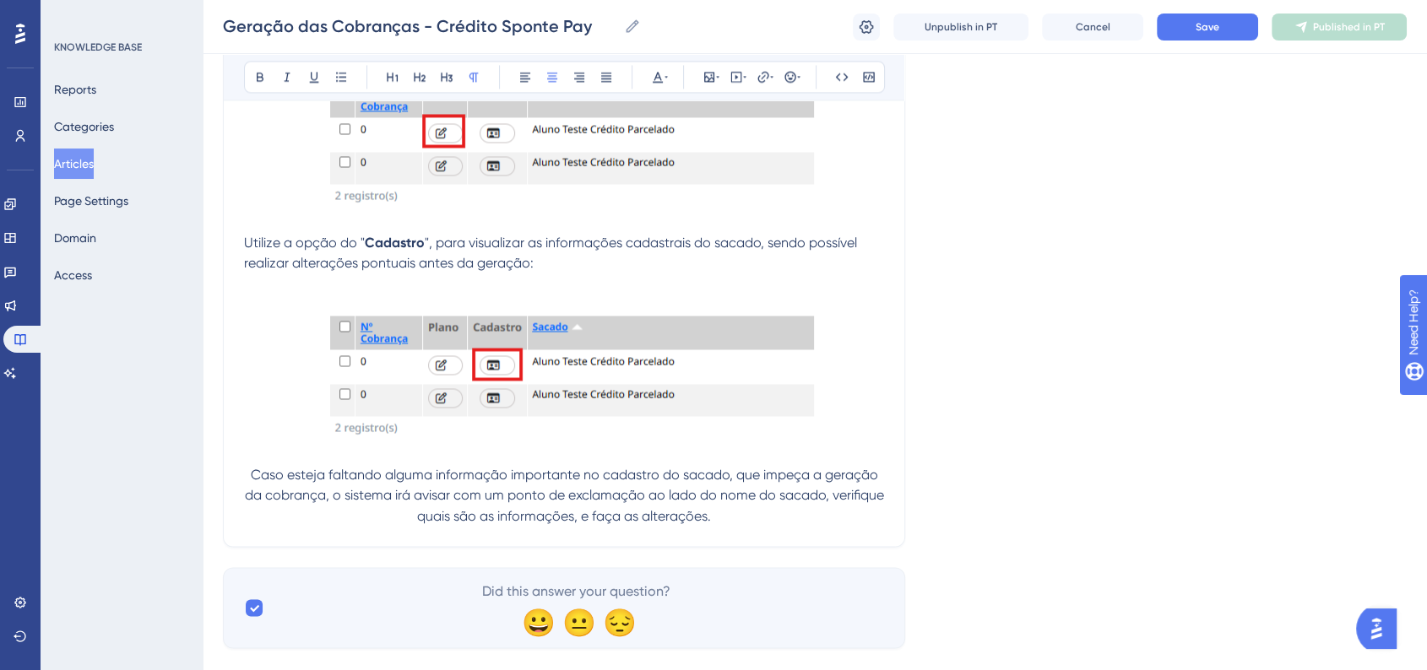
click at [253, 482] on span "Caso esteja faltando alguma informação importante no cadastro do sacado, que im…" at bounding box center [566, 495] width 642 height 57
click at [788, 76] on icon at bounding box center [790, 77] width 14 height 14
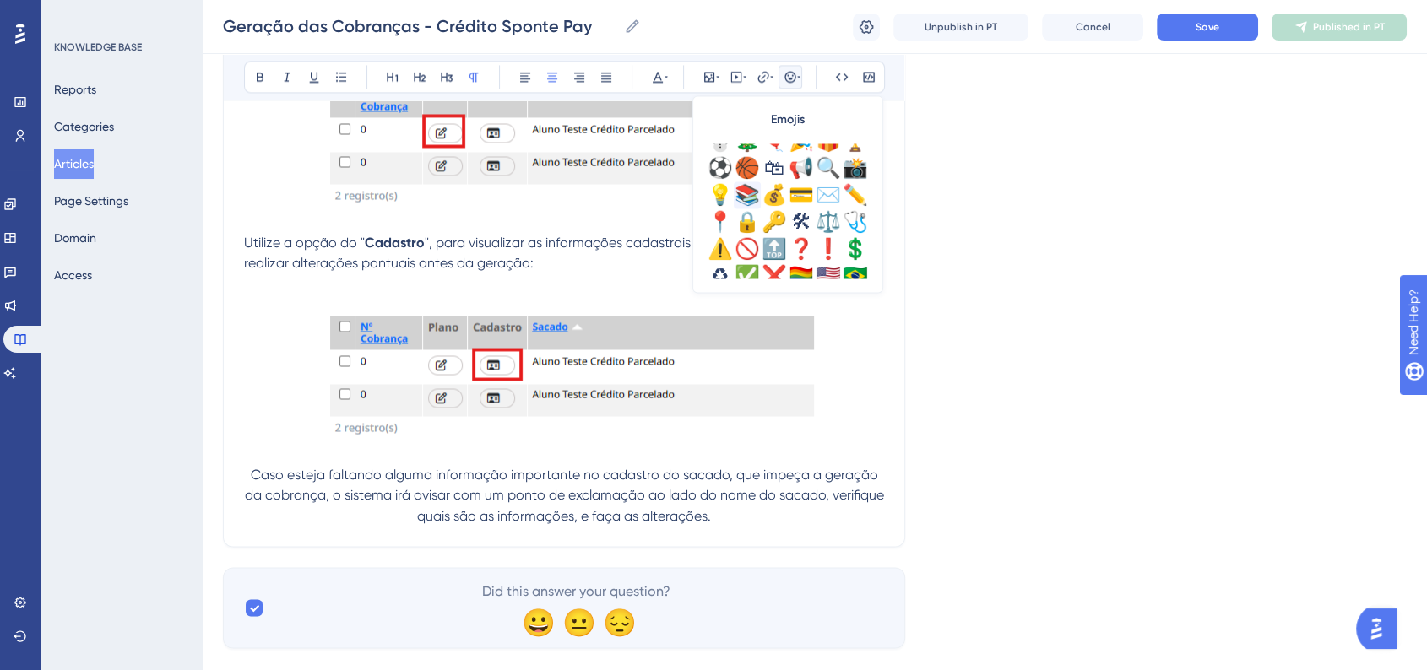
scroll to position [562, 0]
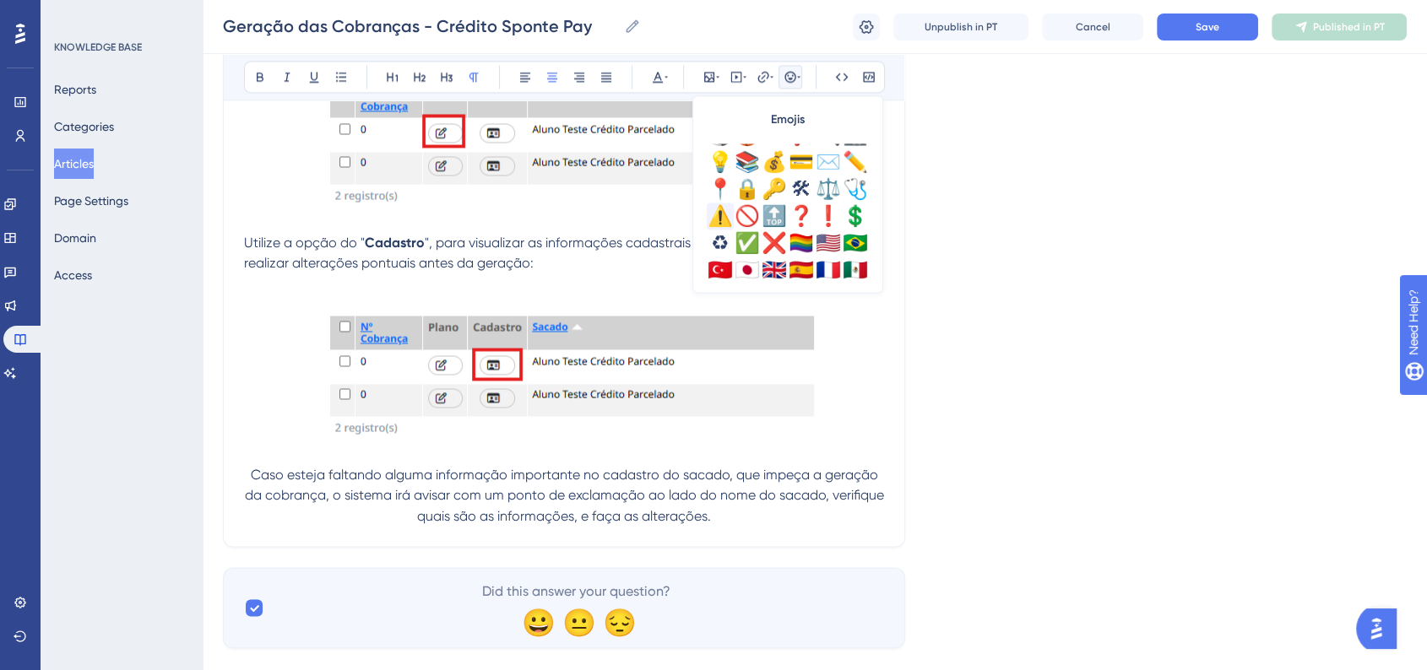
click at [721, 221] on div "⚠️" at bounding box center [720, 216] width 27 height 27
click at [338, 495] on span "⚠️Caso esteja faltando alguma informação importante no cadastro do sacado, que …" at bounding box center [565, 495] width 591 height 57
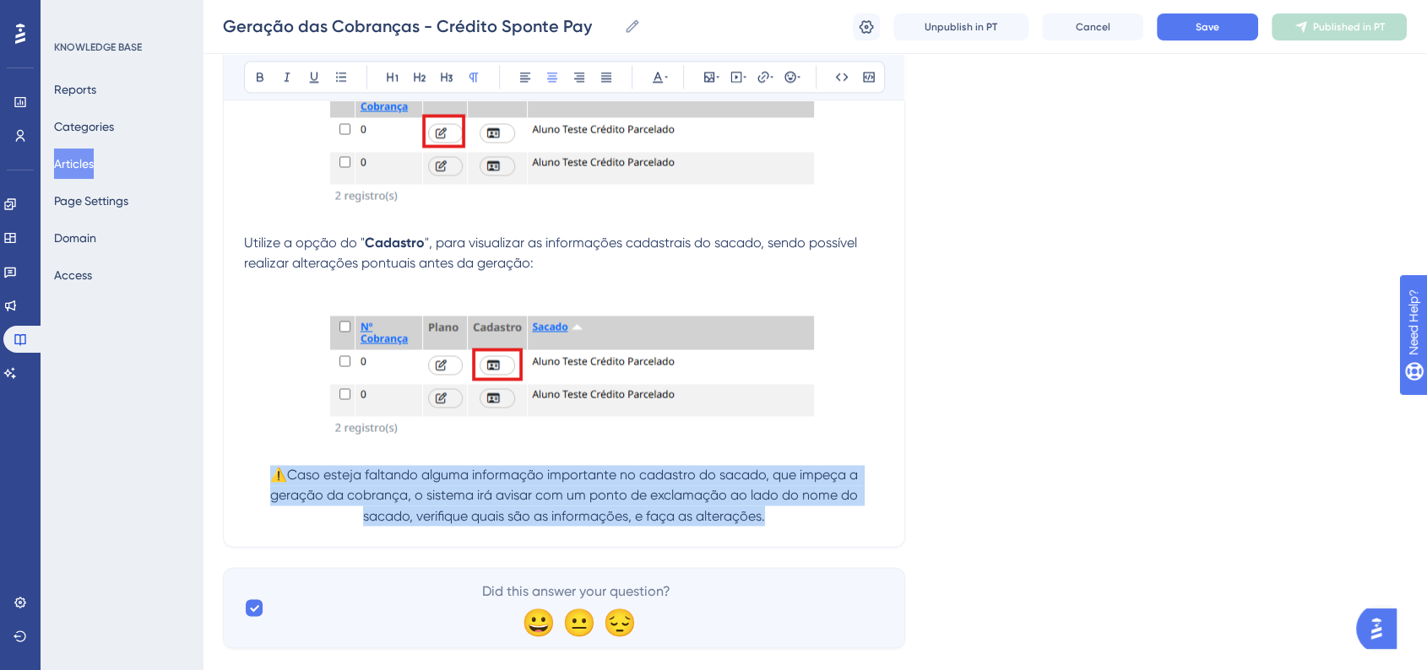
drag, startPoint x: 274, startPoint y: 485, endPoint x: 756, endPoint y: 534, distance: 484.6
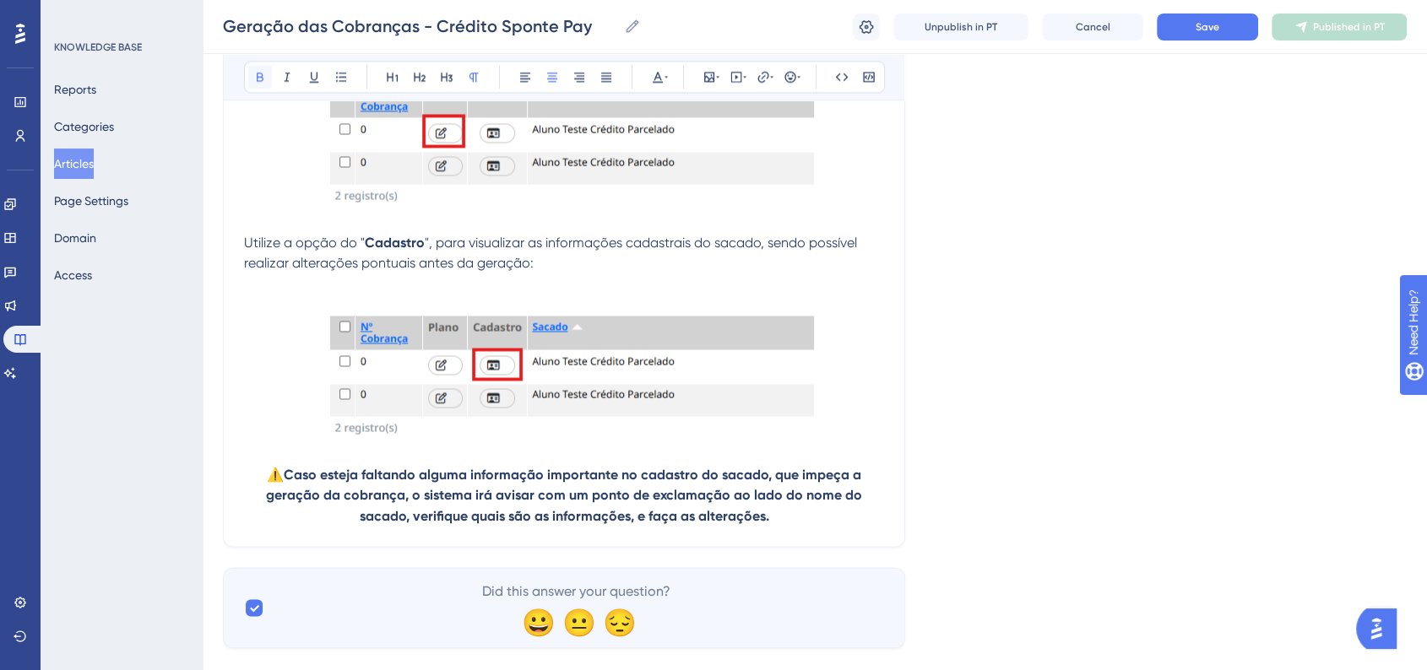
click at [263, 81] on icon at bounding box center [260, 77] width 14 height 14
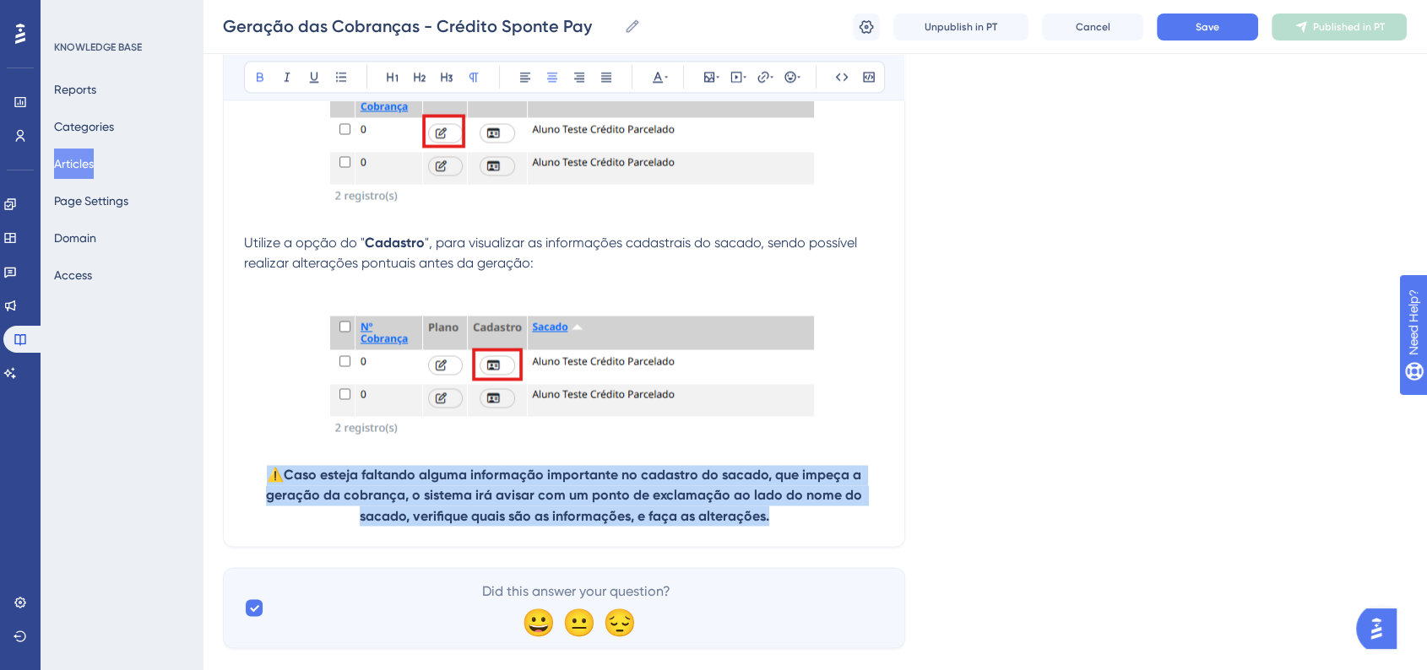
click at [527, 394] on img at bounding box center [564, 366] width 499 height 145
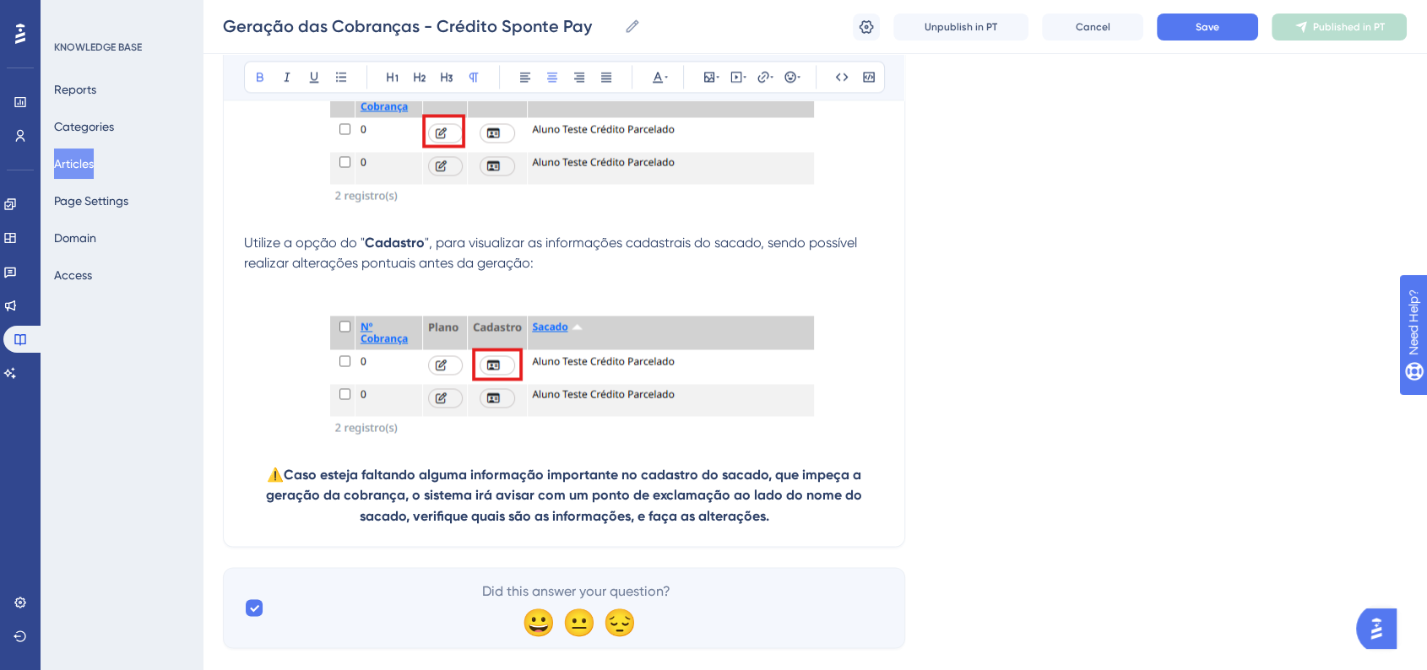
click at [826, 524] on p "⚠️Caso esteja faltando alguma informação importante no cadastro do sacado, que …" at bounding box center [564, 495] width 640 height 61
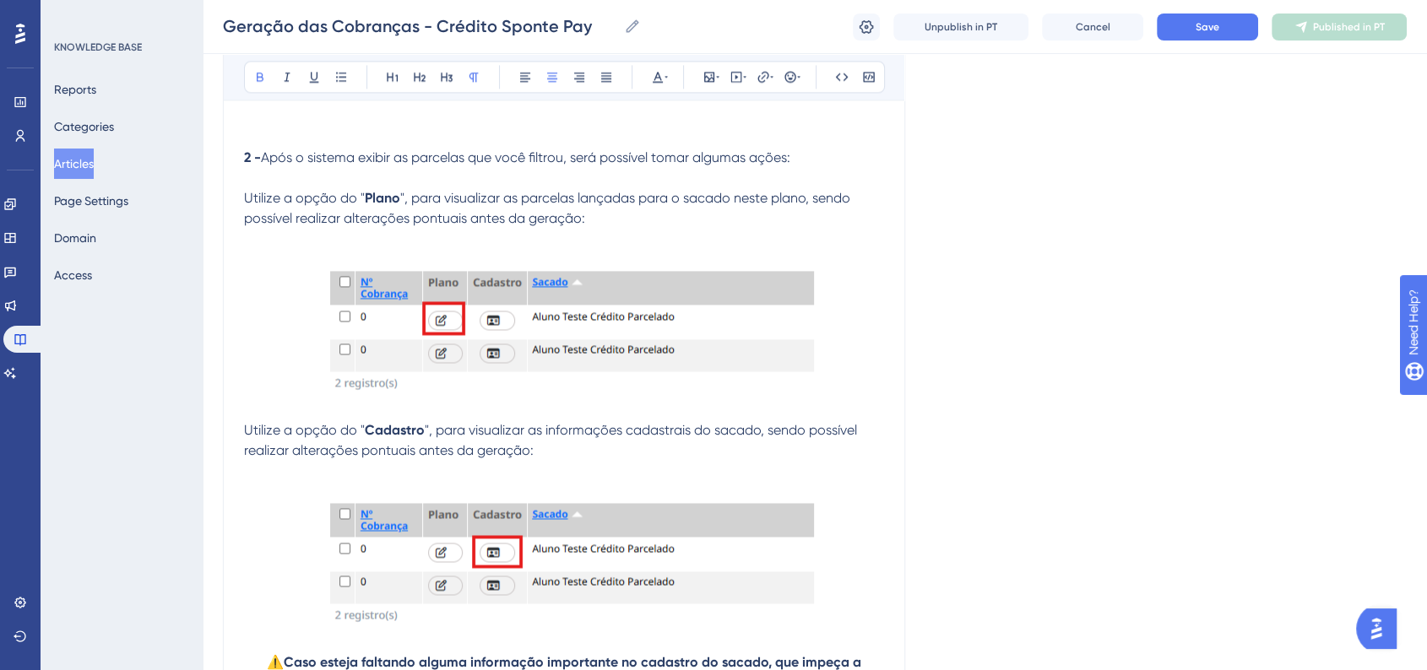
scroll to position [2410, 0]
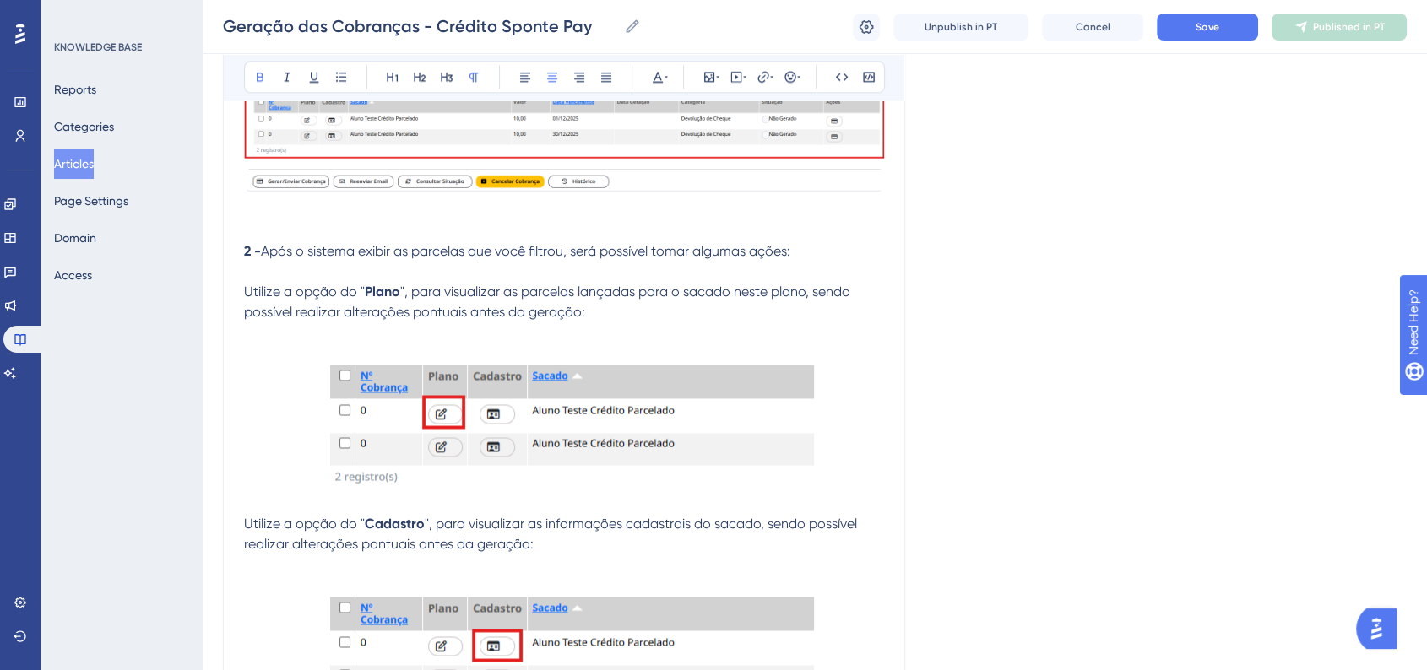
drag, startPoint x: 246, startPoint y: 262, endPoint x: 258, endPoint y: 265, distance: 13.1
click at [258, 259] on strong "2 -" at bounding box center [252, 251] width 17 height 16
copy strong "2 -"
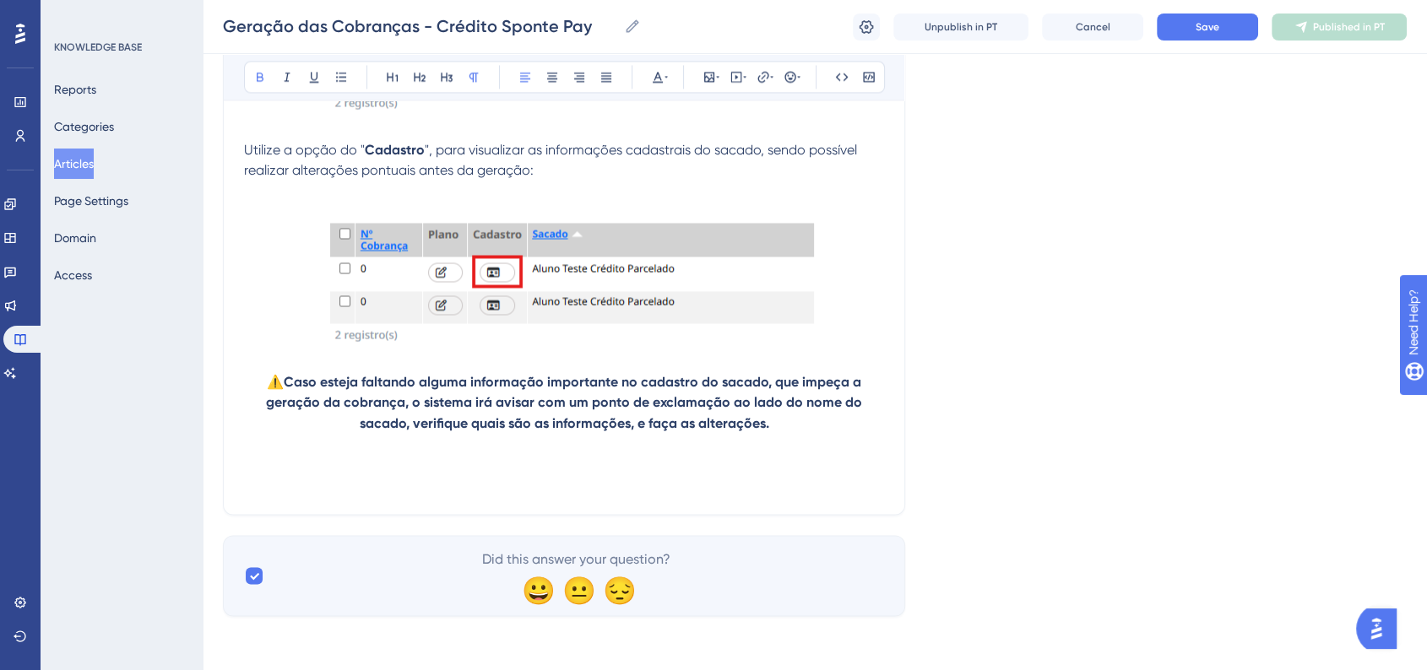
scroll to position [2795, 0]
click at [267, 476] on p at bounding box center [564, 484] width 640 height 20
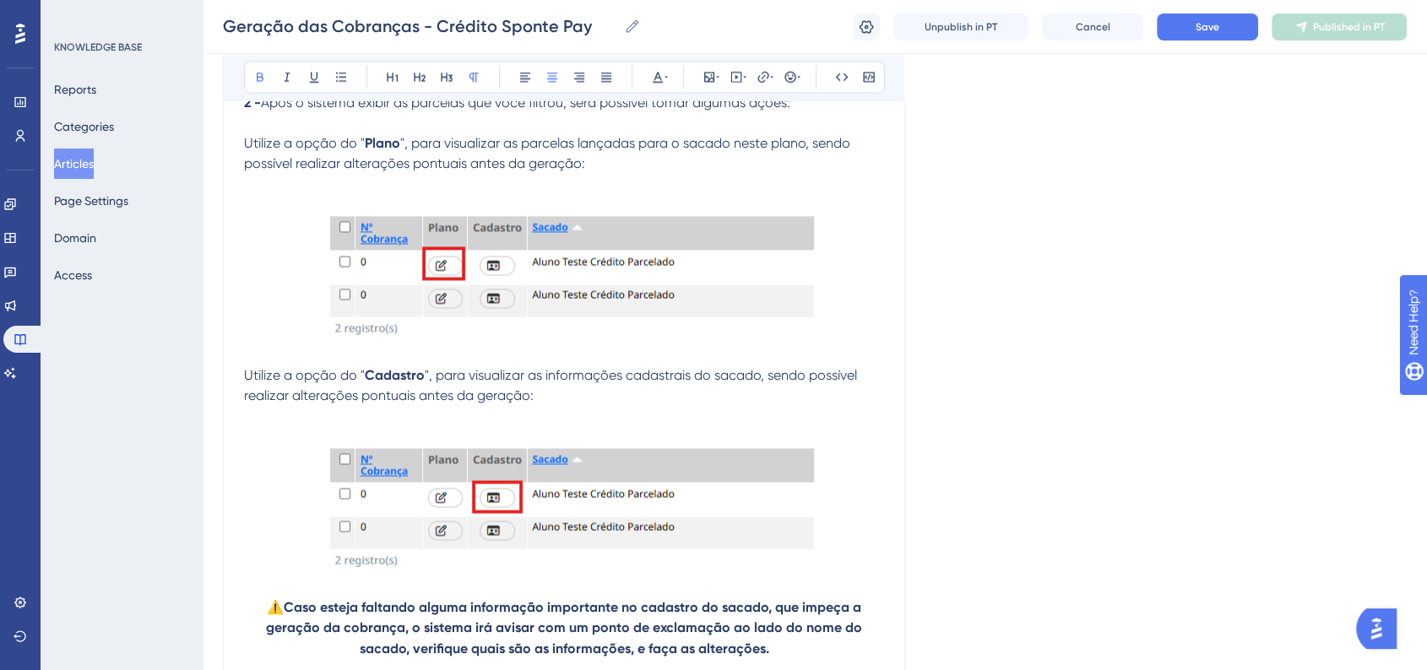
scroll to position [2701, 0]
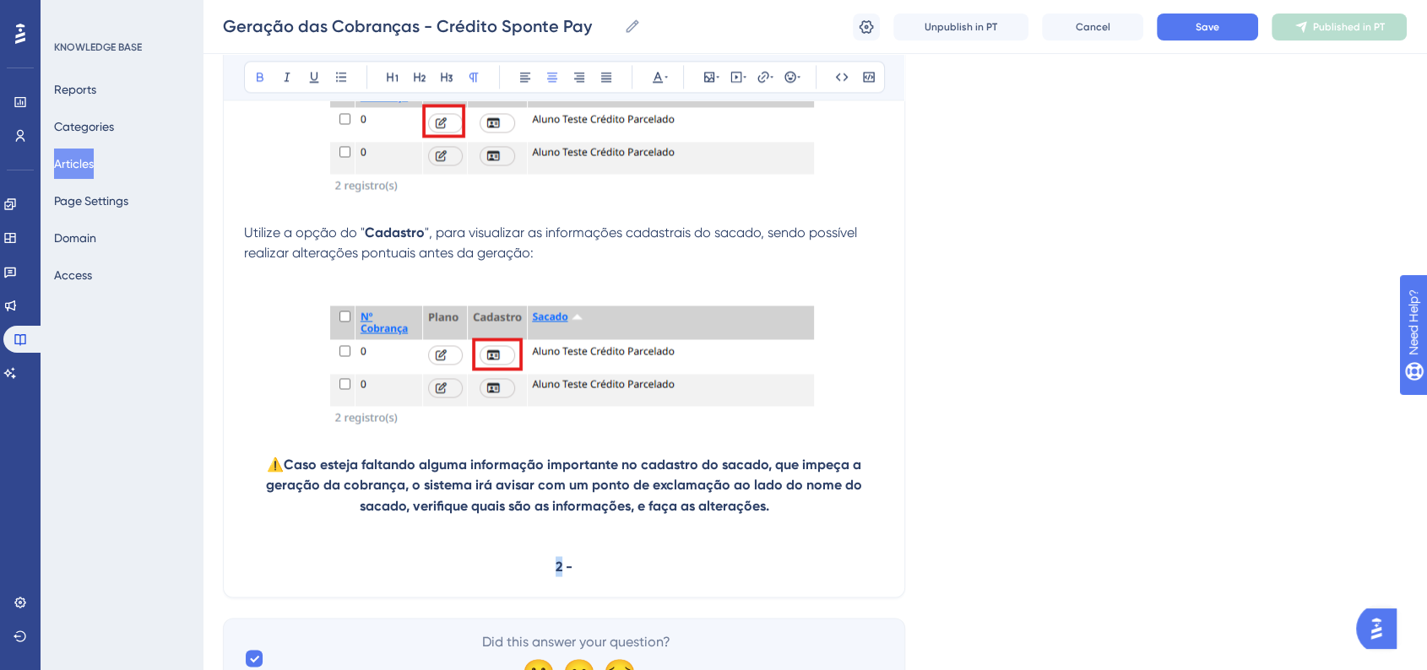
click at [561, 574] on strong "2 -" at bounding box center [563, 566] width 17 height 16
click at [593, 577] on p "3 -" at bounding box center [564, 566] width 640 height 20
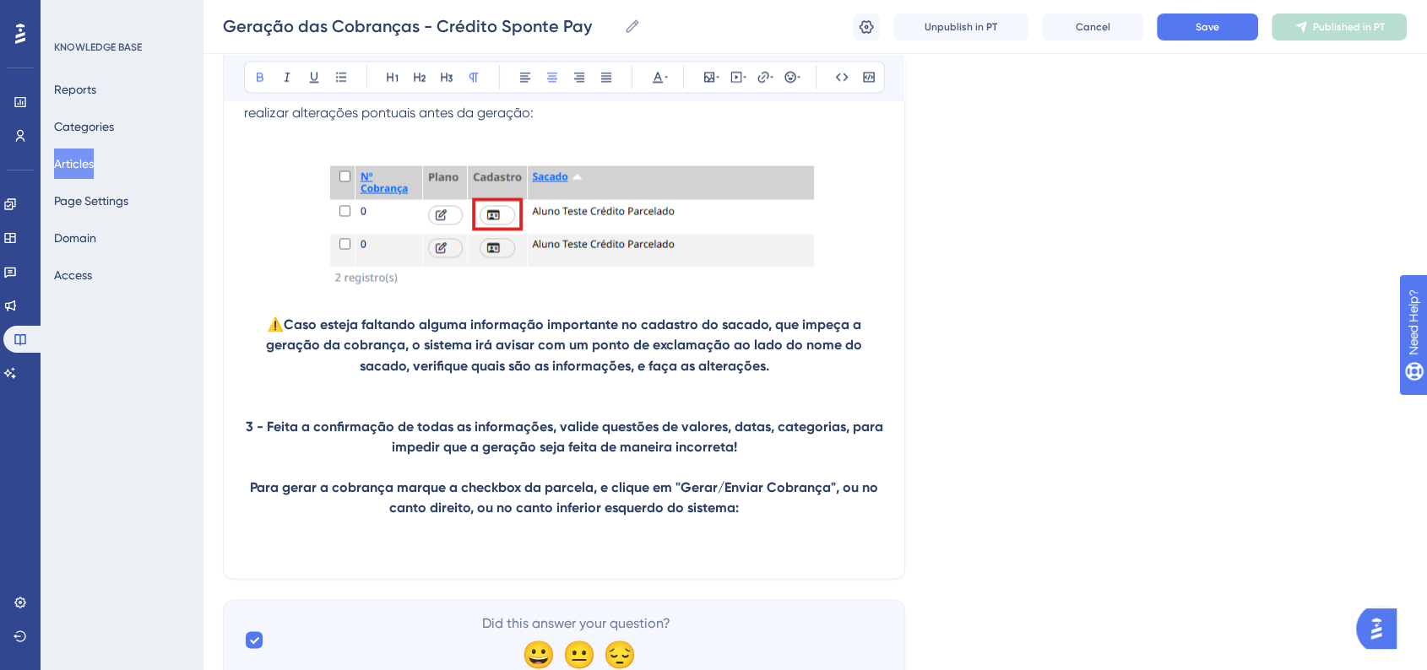
scroll to position [2919, 0]
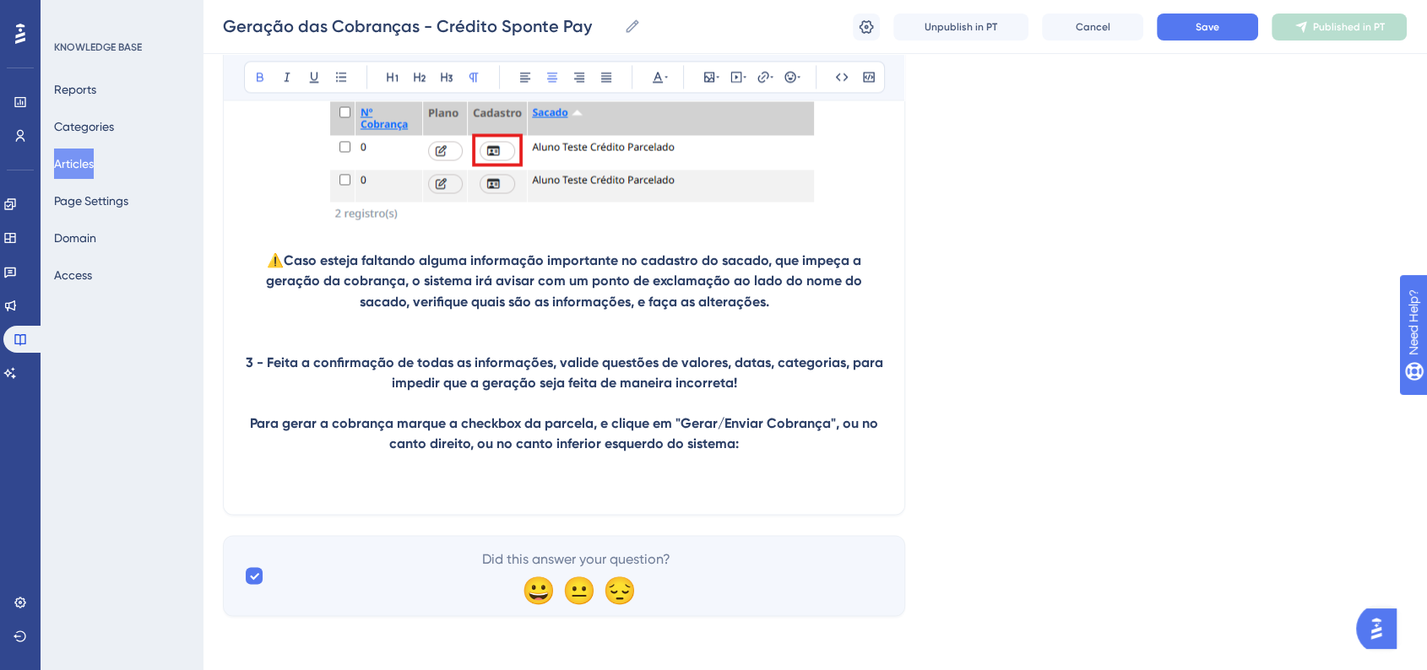
drag, startPoint x: 468, startPoint y: 446, endPoint x: 525, endPoint y: 474, distance: 63.8
click at [468, 446] on strong "Para gerar a cobrança marque a checkbox da parcela, e clique em "Gerar/Enviar C…" at bounding box center [565, 432] width 631 height 36
click at [817, 444] on p "Para gerar a cobrança marque a checkbox da parcela, e clique em "Gerar/Enviar C…" at bounding box center [564, 433] width 640 height 41
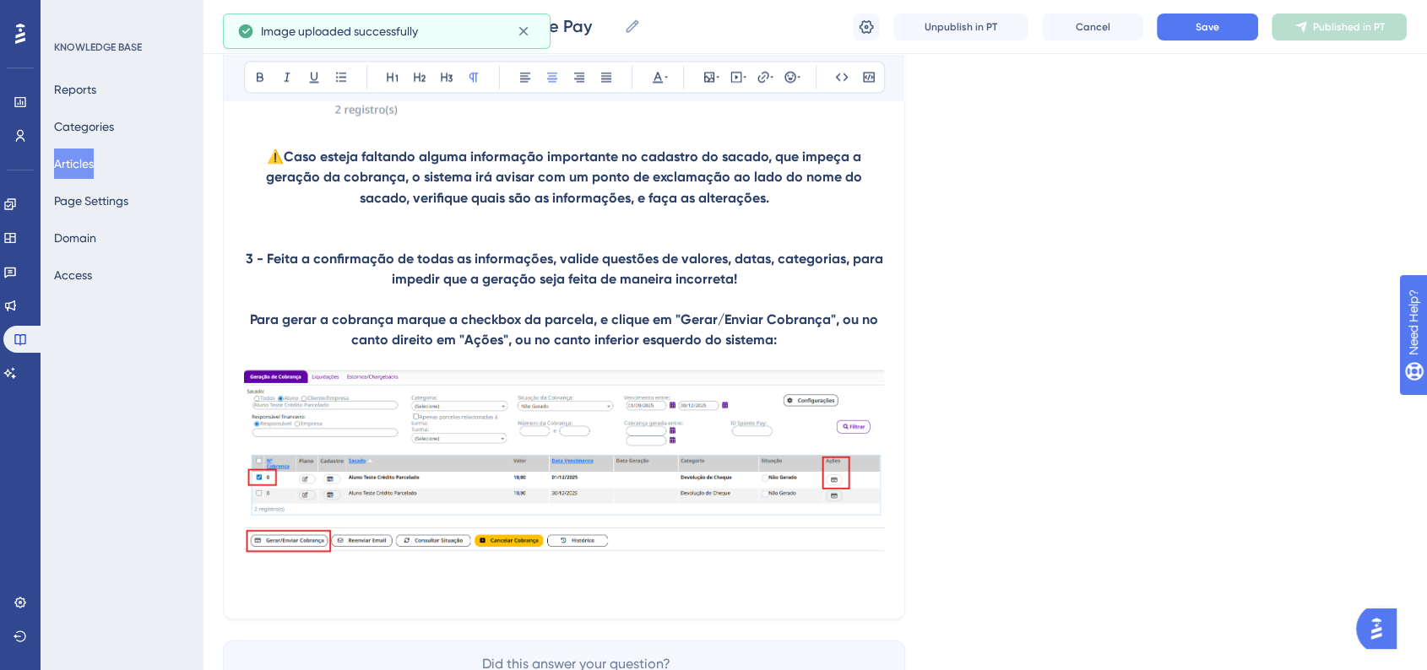
scroll to position [3107, 0]
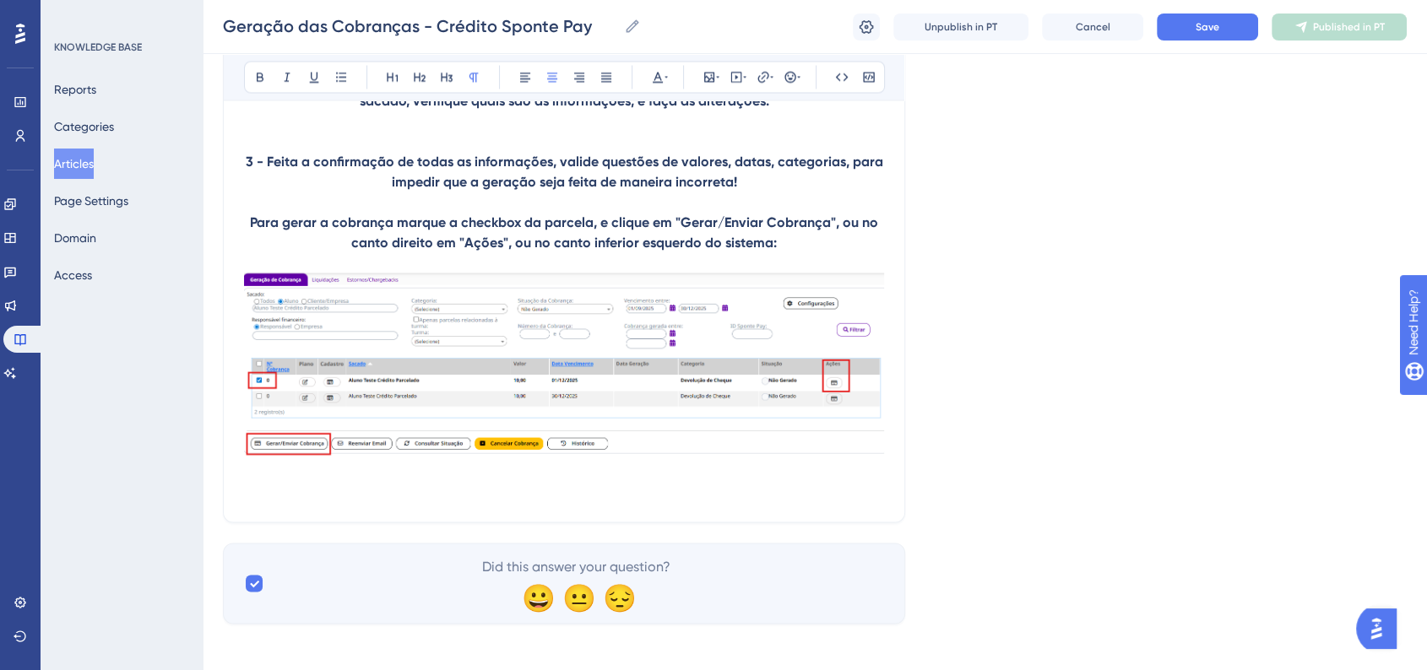
click at [797, 252] on p "Para gerar a cobrança marque a checkbox da parcela, e clique em "Gerar/Enviar C…" at bounding box center [564, 232] width 640 height 41
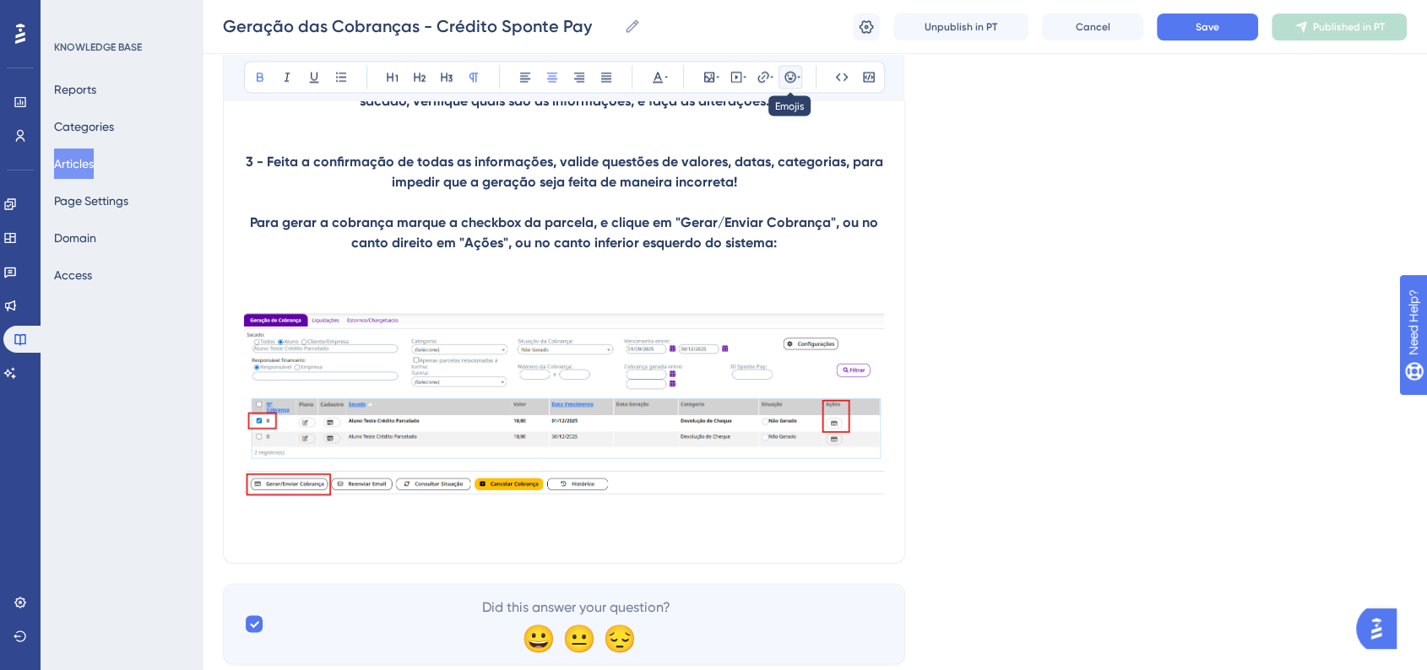
click at [782, 78] on button at bounding box center [790, 77] width 24 height 24
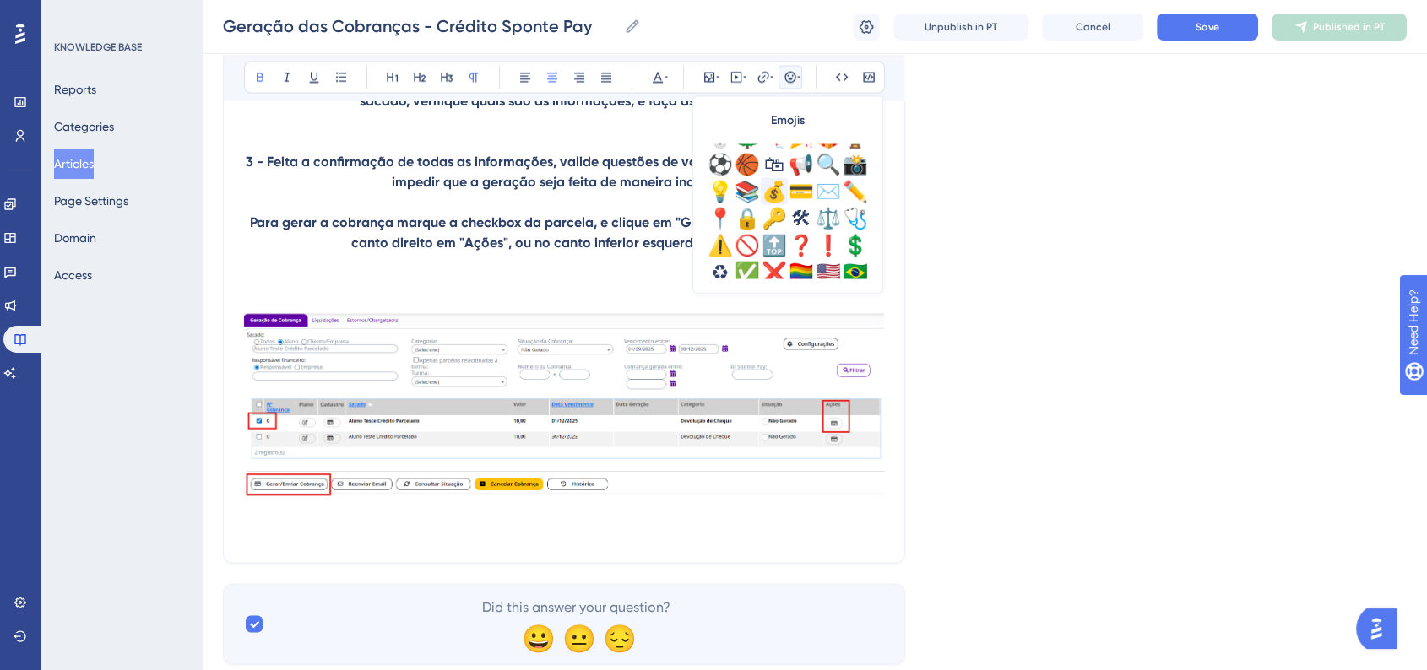
scroll to position [562, 0]
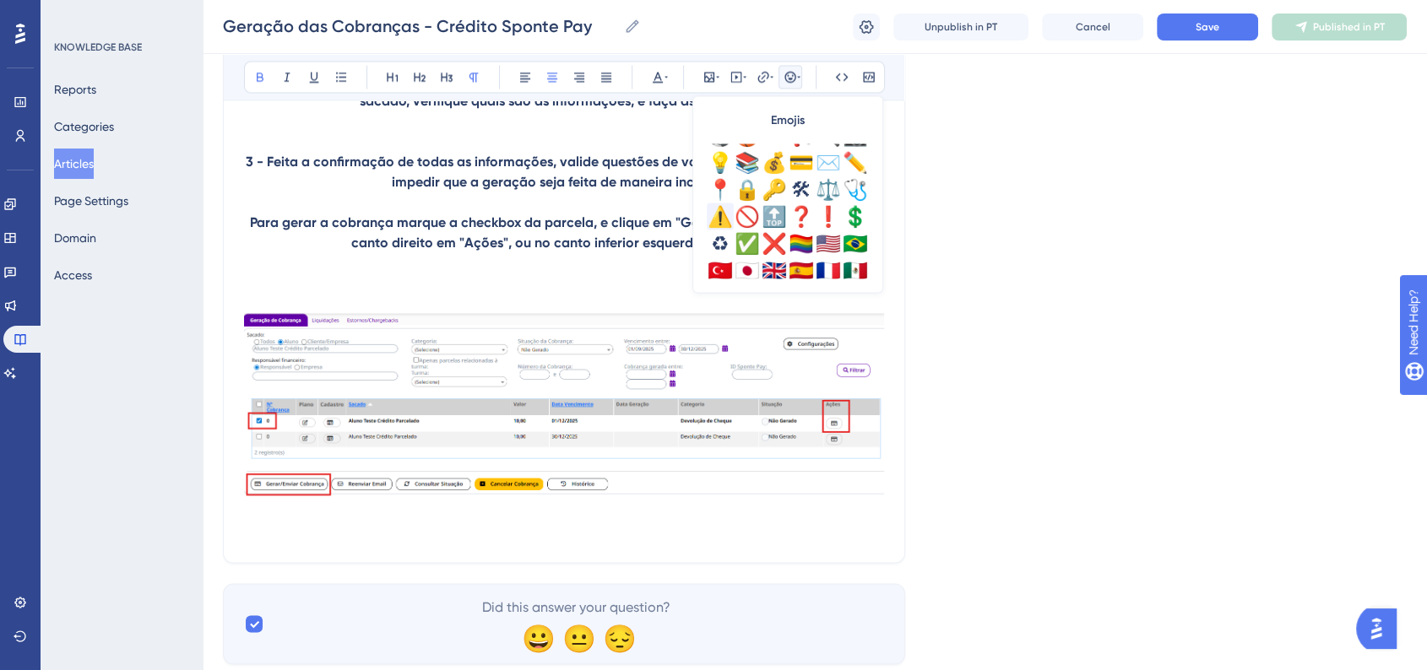
click at [724, 224] on div "⚠️" at bounding box center [720, 216] width 27 height 27
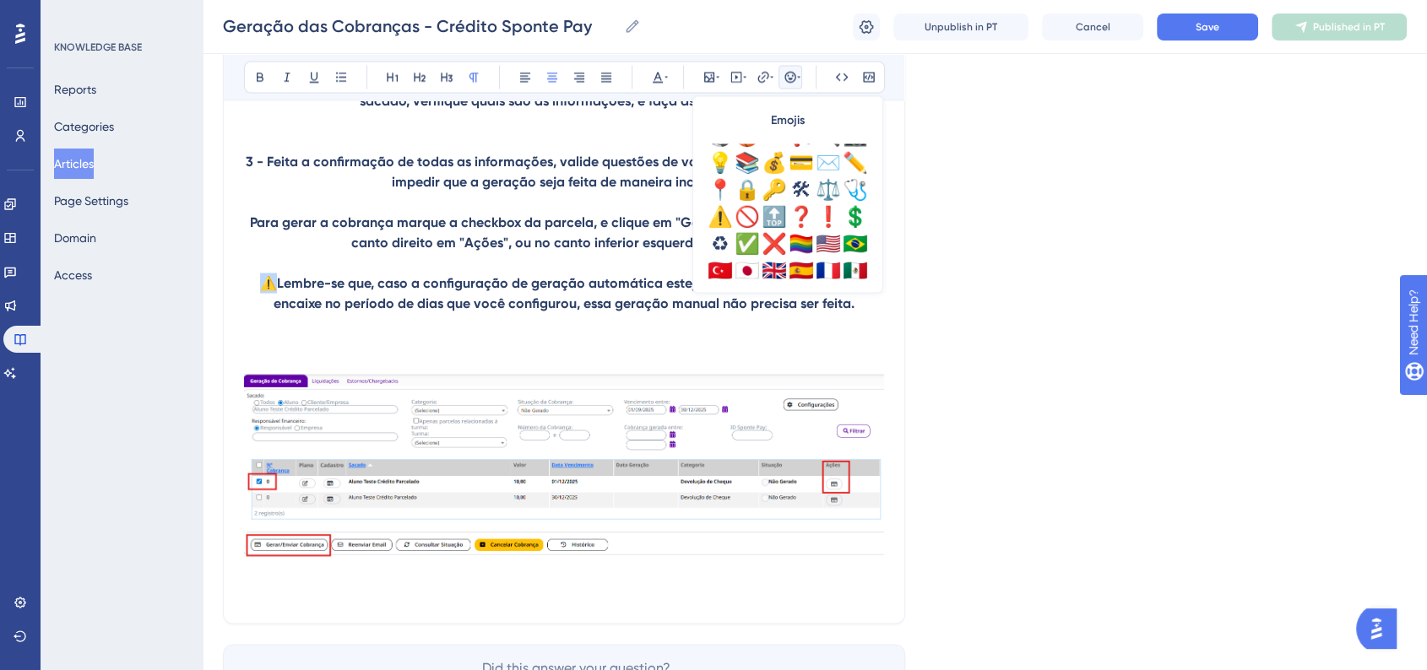
drag, startPoint x: 265, startPoint y: 296, endPoint x: 274, endPoint y: 297, distance: 9.3
click at [274, 290] on span "⚠️" at bounding box center [268, 282] width 17 height 16
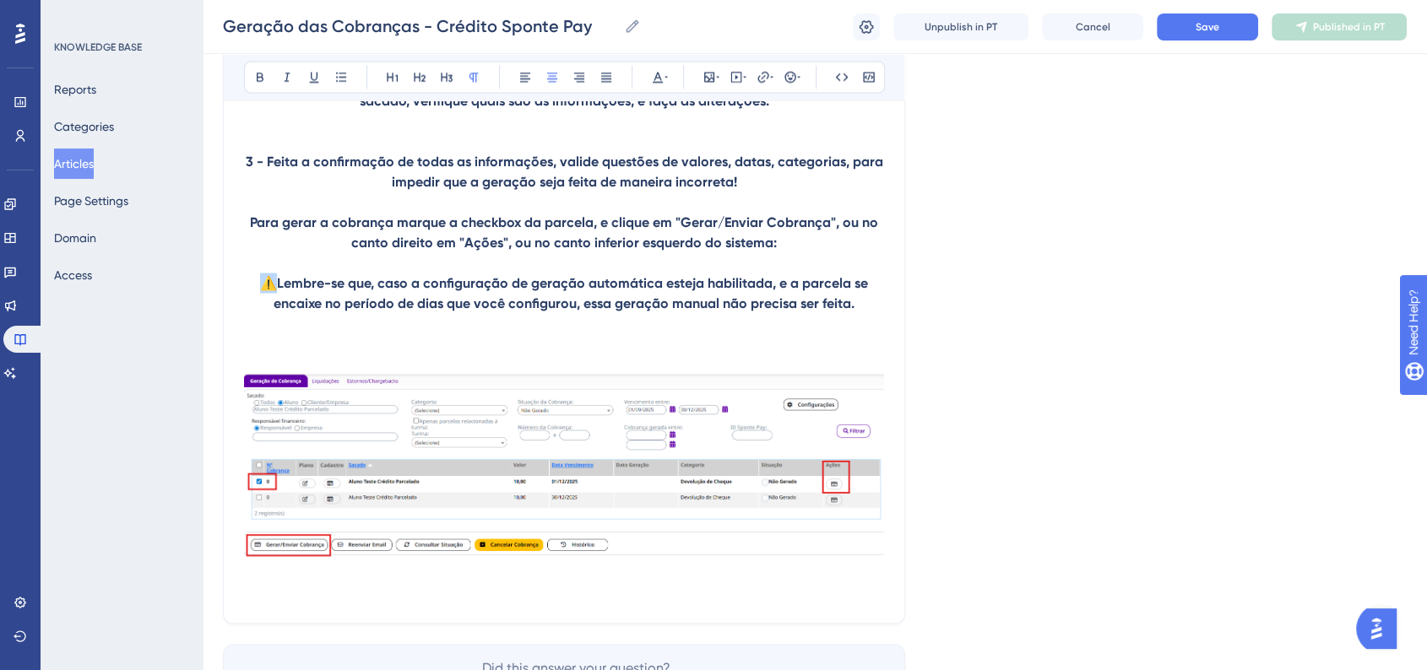
copy span "⚠️"
click at [333, 349] on p at bounding box center [564, 343] width 640 height 20
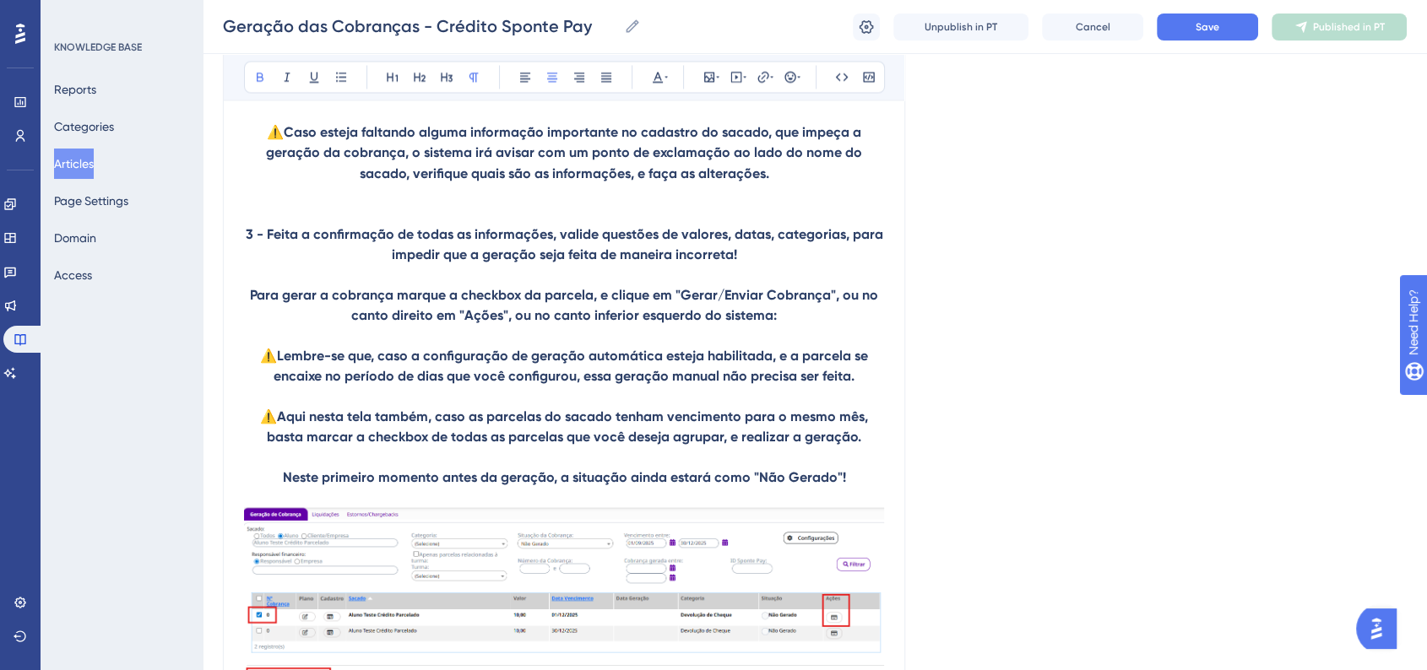
scroll to position [2919, 0]
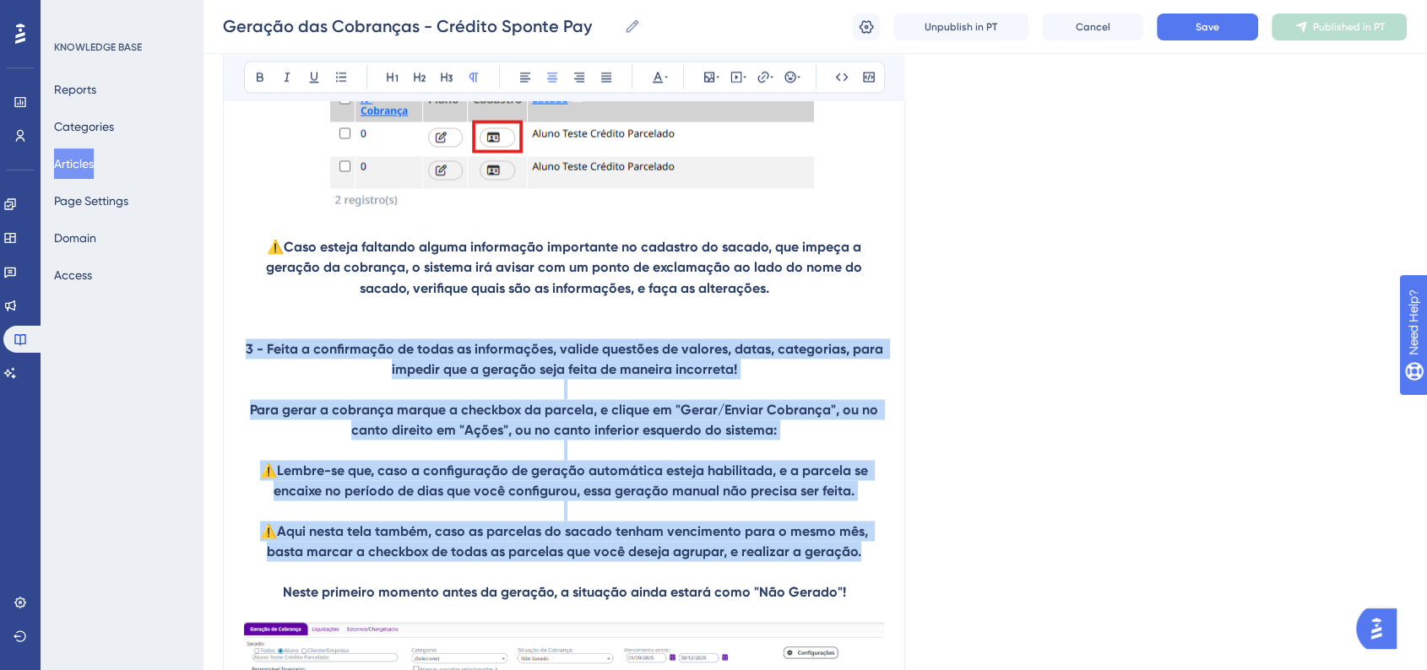
drag, startPoint x: 874, startPoint y: 569, endPoint x: 247, endPoint y: 365, distance: 659.7
click at [533, 77] on button at bounding box center [525, 77] width 24 height 24
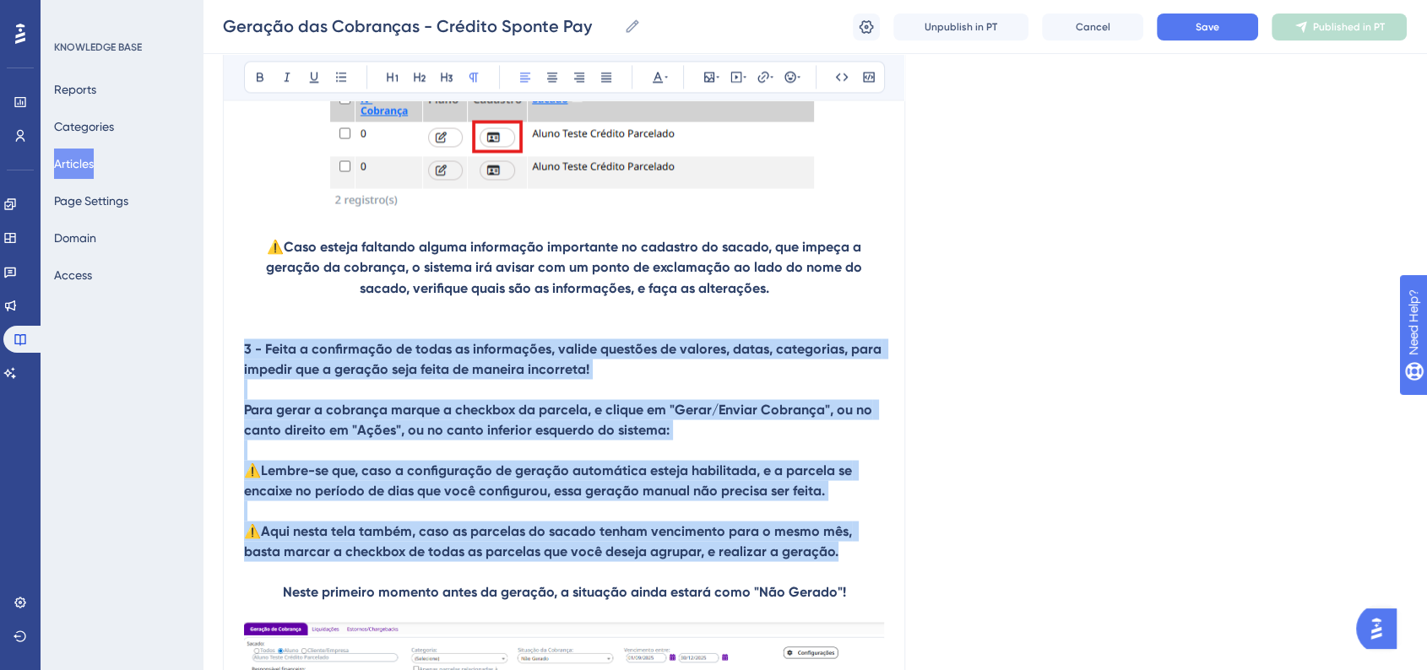
click at [456, 432] on p "Para gerar a cobrança marque a checkbox da parcela, e clique em "Gerar/Enviar C…" at bounding box center [564, 419] width 640 height 41
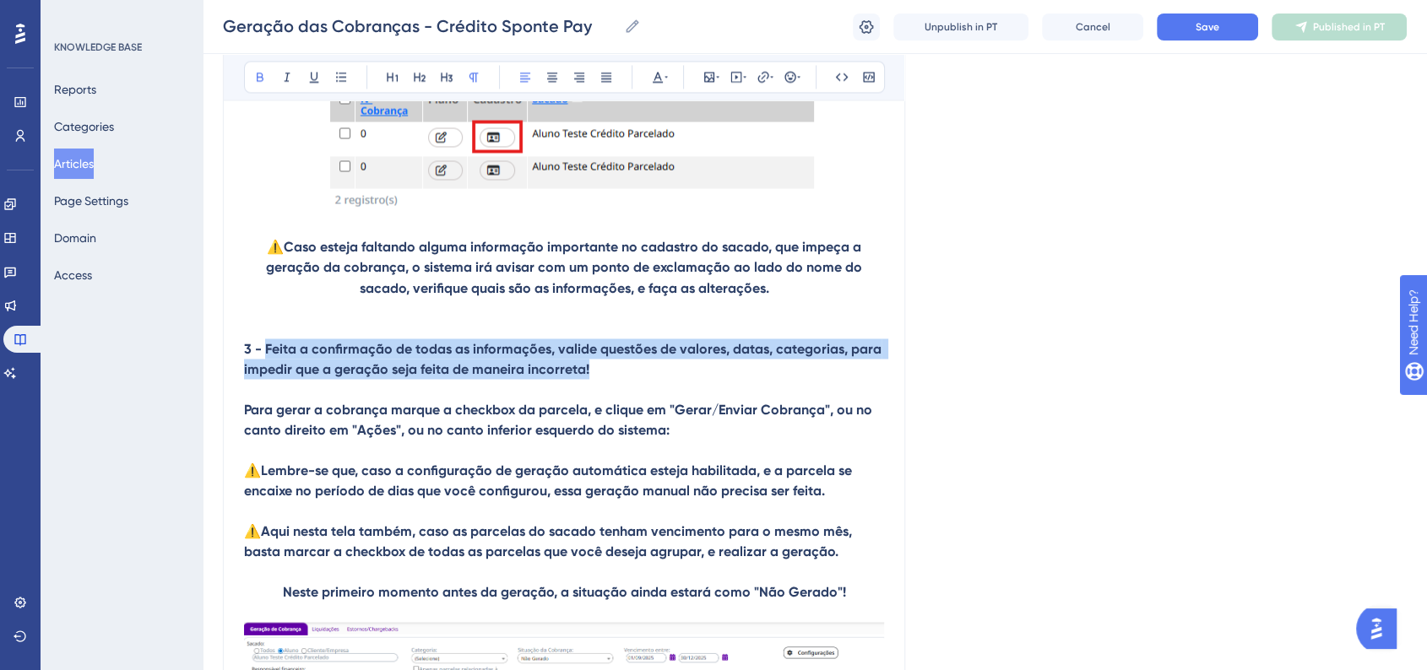
drag, startPoint x: 267, startPoint y: 356, endPoint x: 620, endPoint y: 385, distance: 354.9
click at [620, 379] on p "3 - Feita a confirmação de todas as informações, valide questões de valores, da…" at bounding box center [564, 359] width 640 height 41
click at [261, 87] on button at bounding box center [260, 77] width 24 height 24
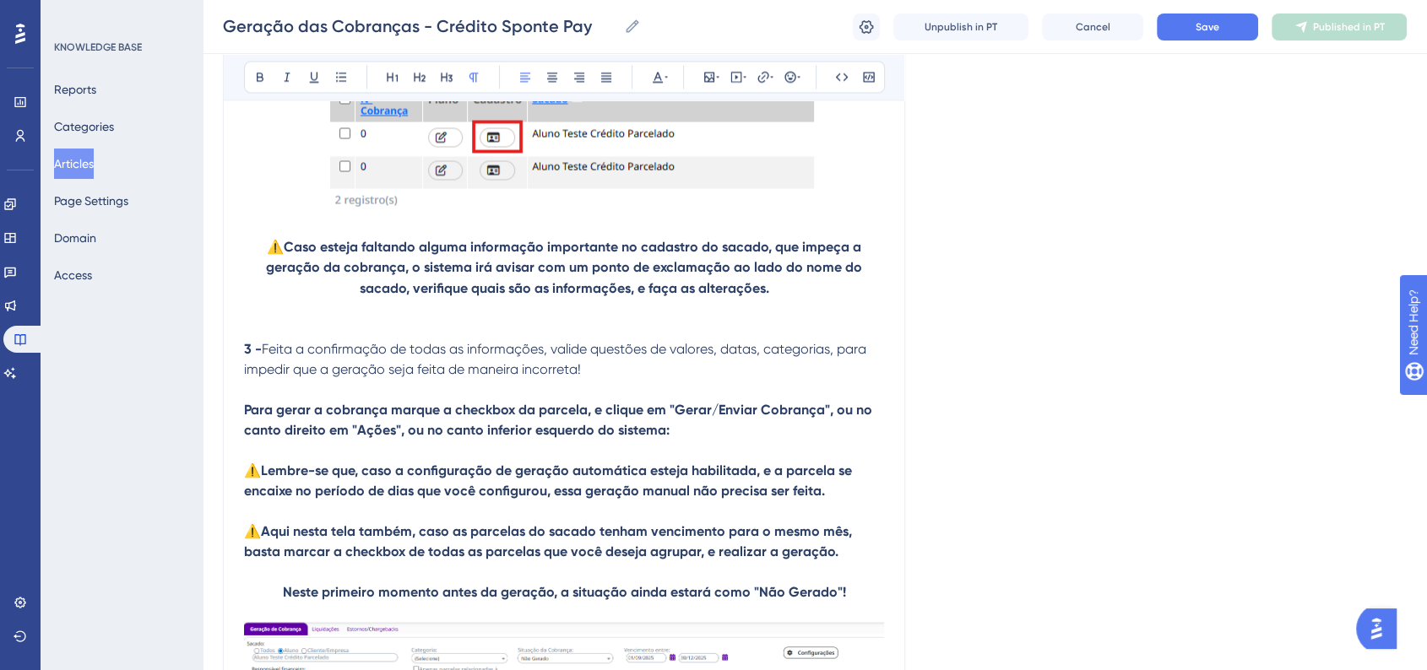
click at [469, 373] on span "Feita a confirmação de todas as informações, valide questões de valores, datas,…" at bounding box center [557, 358] width 626 height 36
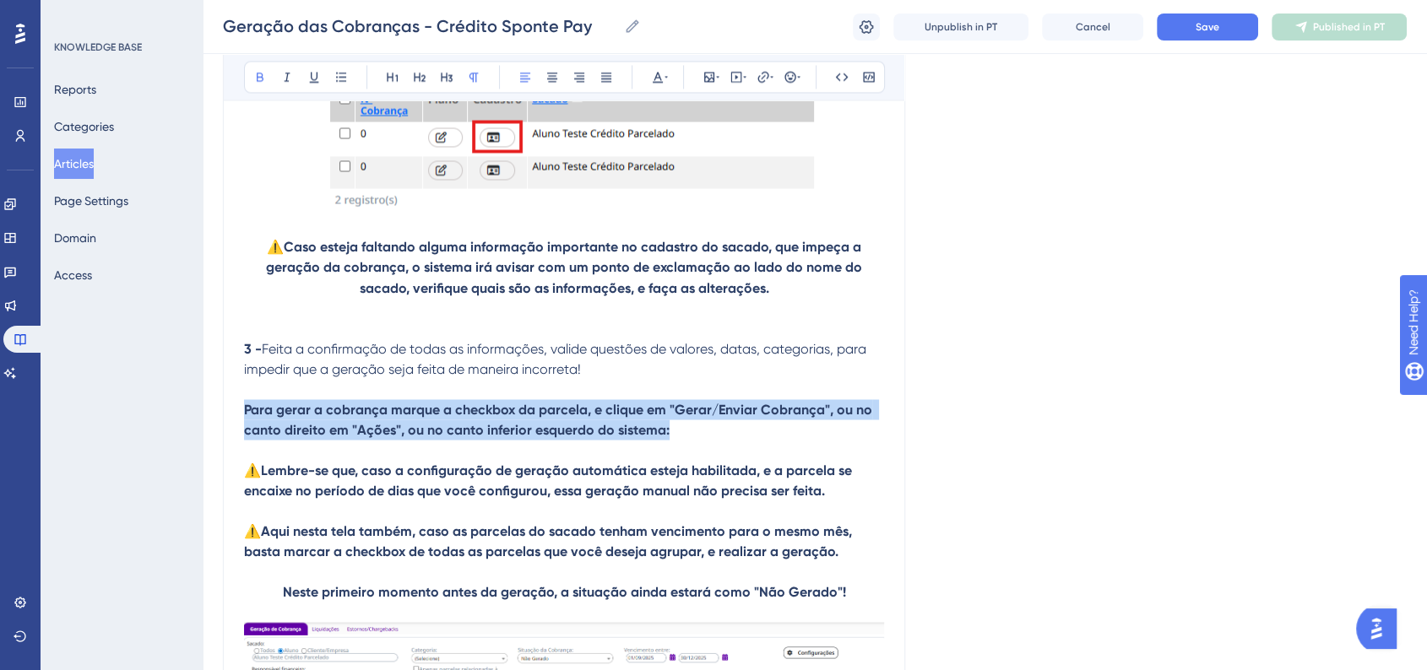
drag, startPoint x: 244, startPoint y: 420, endPoint x: 686, endPoint y: 441, distance: 442.9
click at [686, 440] on p "Para gerar a cobrança marque a checkbox da parcela, e clique em "Gerar/Enviar C…" at bounding box center [564, 419] width 640 height 41
click at [263, 76] on icon at bounding box center [260, 77] width 14 height 14
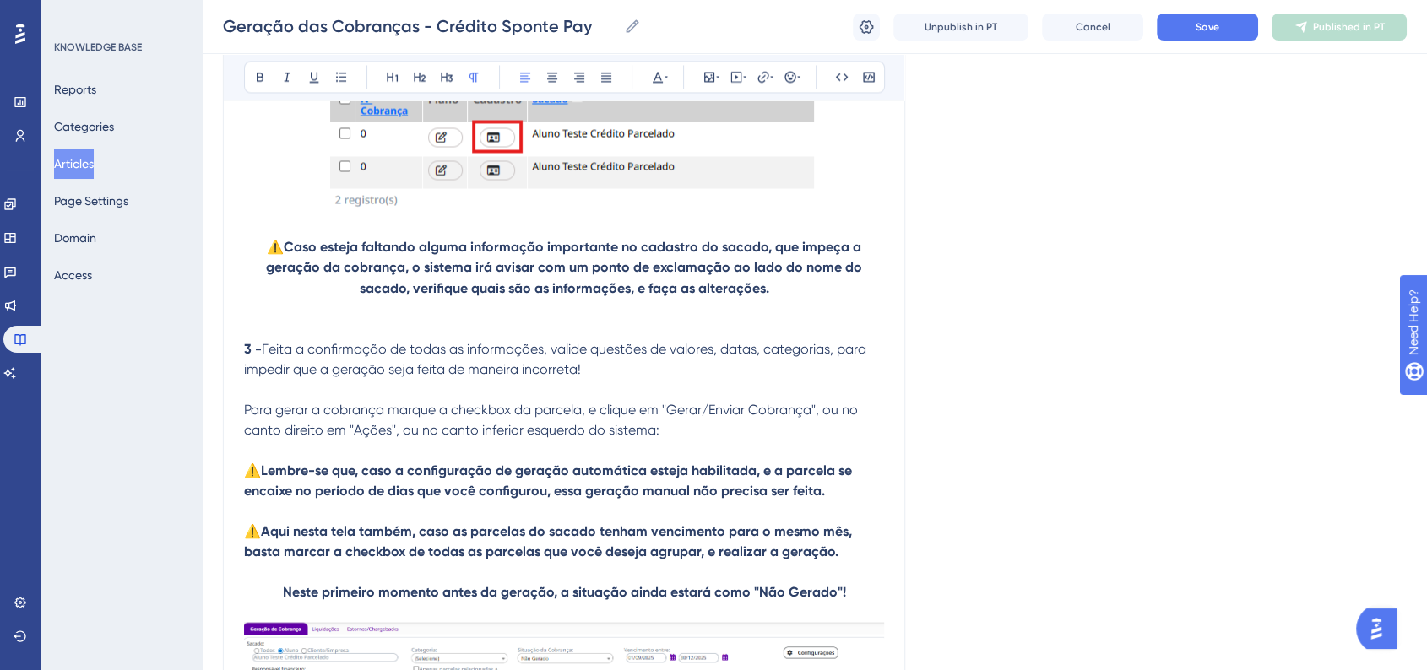
click at [594, 434] on span "Para gerar a cobrança marque a checkbox da parcela, e clique em "Gerar/Enviar C…" at bounding box center [552, 419] width 617 height 36
drag, startPoint x: 667, startPoint y: 422, endPoint x: 810, endPoint y: 427, distance: 143.6
click at [810, 427] on span "Para gerar a cobrança marque a checkbox da parcela, e clique em "Gerar/Enviar C…" at bounding box center [552, 419] width 617 height 36
click at [253, 79] on icon at bounding box center [260, 77] width 14 height 14
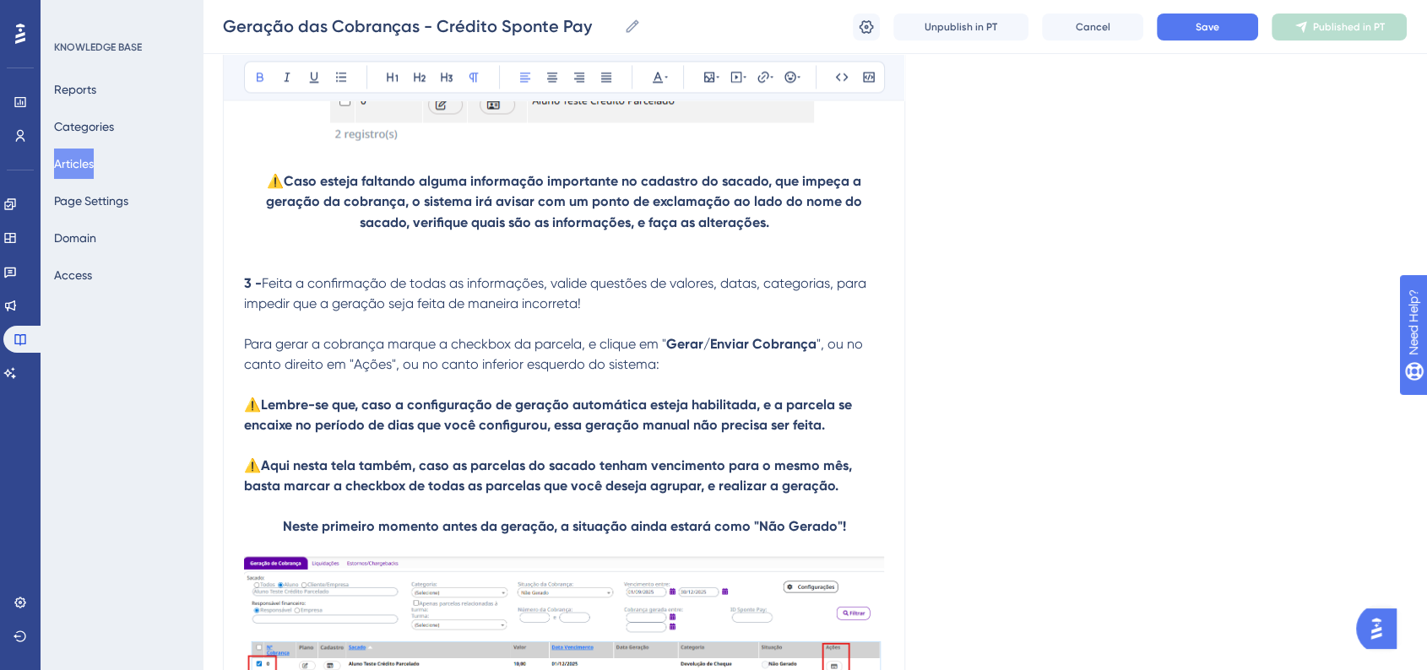
scroll to position [3013, 0]
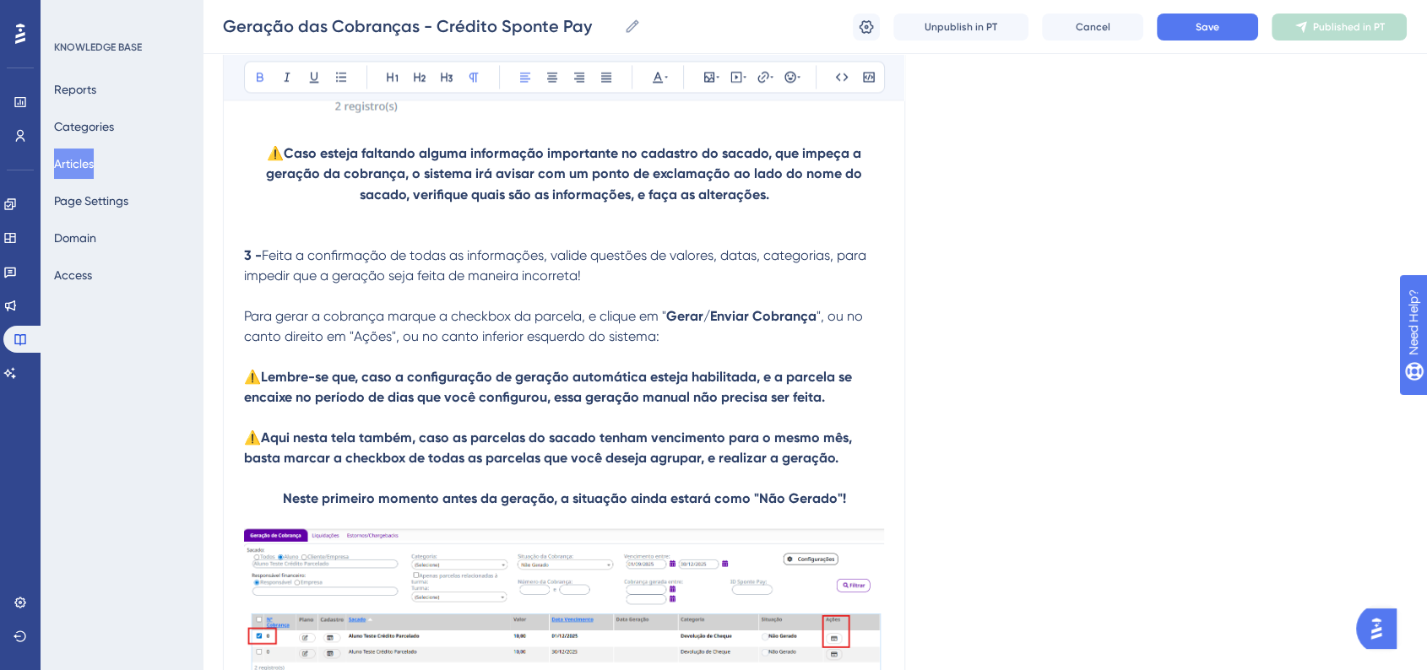
click at [264, 388] on strong "Lembre-se que, caso a configuração de geração automática esteja habilitada, e a…" at bounding box center [549, 386] width 611 height 36
click at [252, 84] on button at bounding box center [260, 77] width 24 height 24
click at [339, 404] on strong "Obs:Lembre-se que, caso a configuração de geração automática esteja habilitada,…" at bounding box center [564, 386] width 640 height 36
click at [291, 388] on strong "Obs:Lembre-se que, caso a configuração de geração automática esteja habilitada,…" at bounding box center [564, 386] width 640 height 36
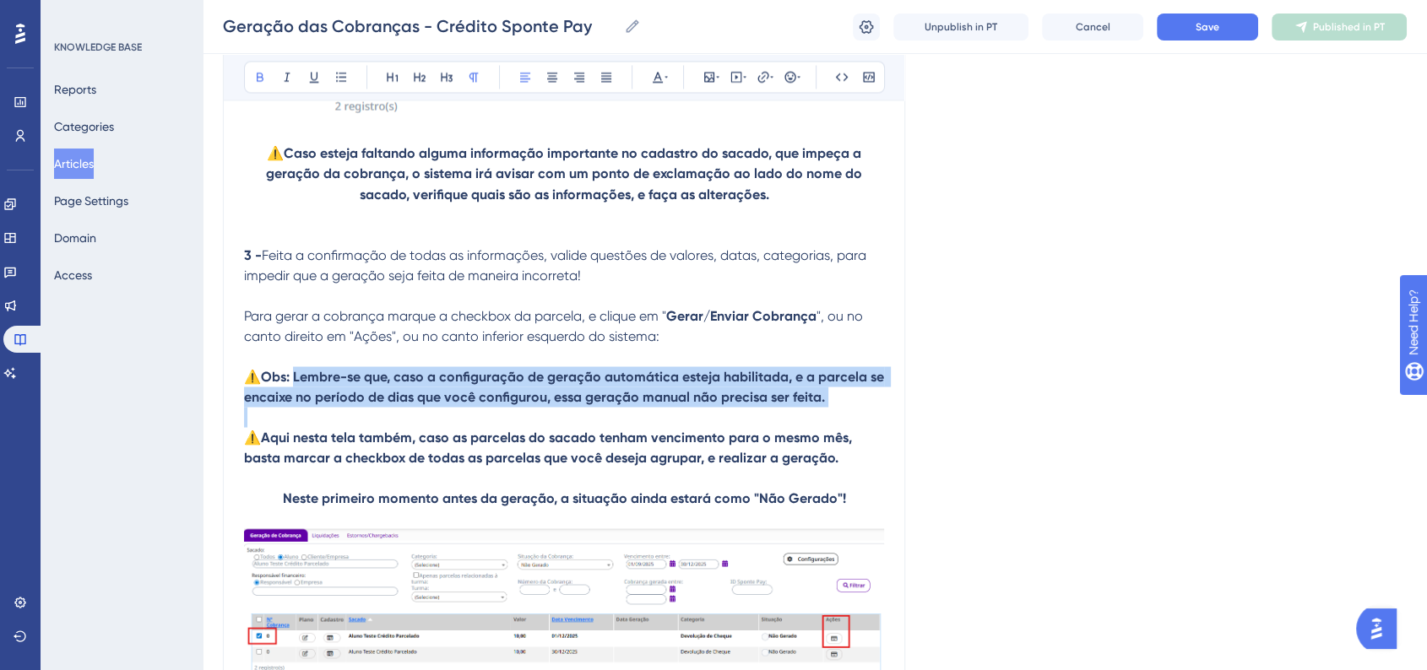
drag, startPoint x: 295, startPoint y: 387, endPoint x: 810, endPoint y: 426, distance: 517.3
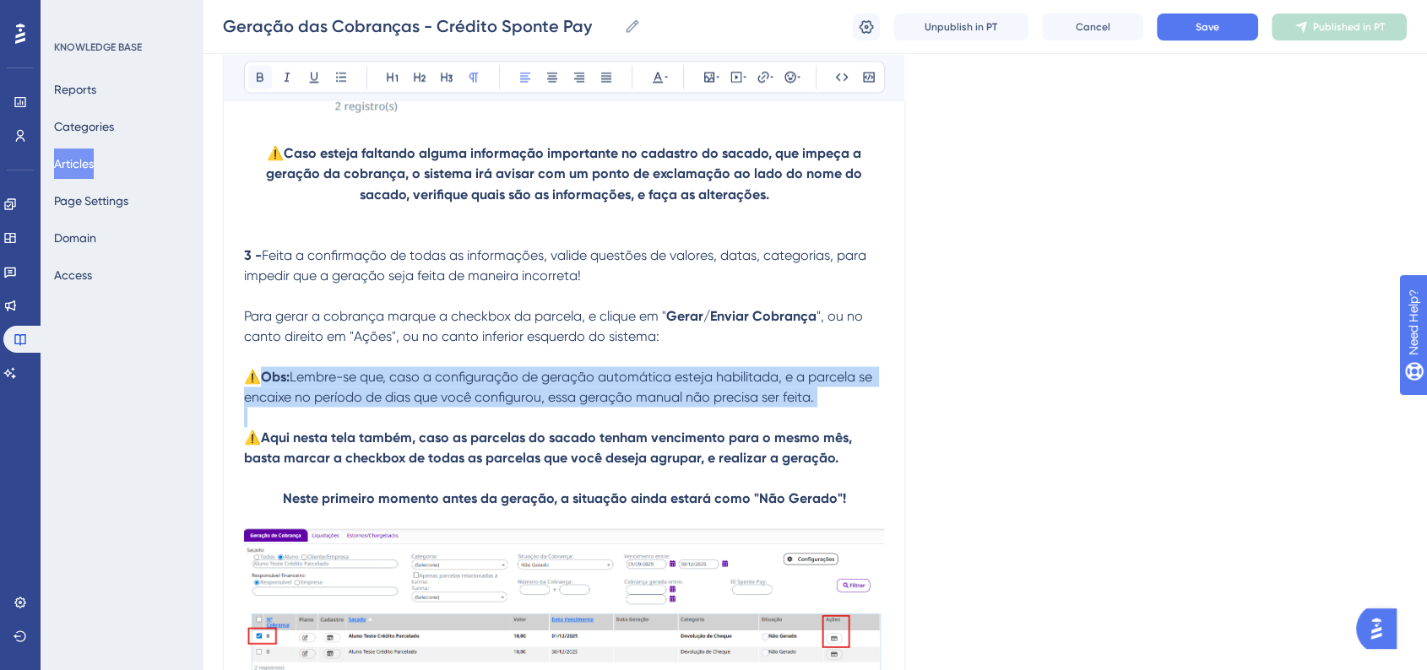
click at [268, 79] on button at bounding box center [260, 77] width 24 height 24
click at [436, 366] on p at bounding box center [564, 356] width 640 height 20
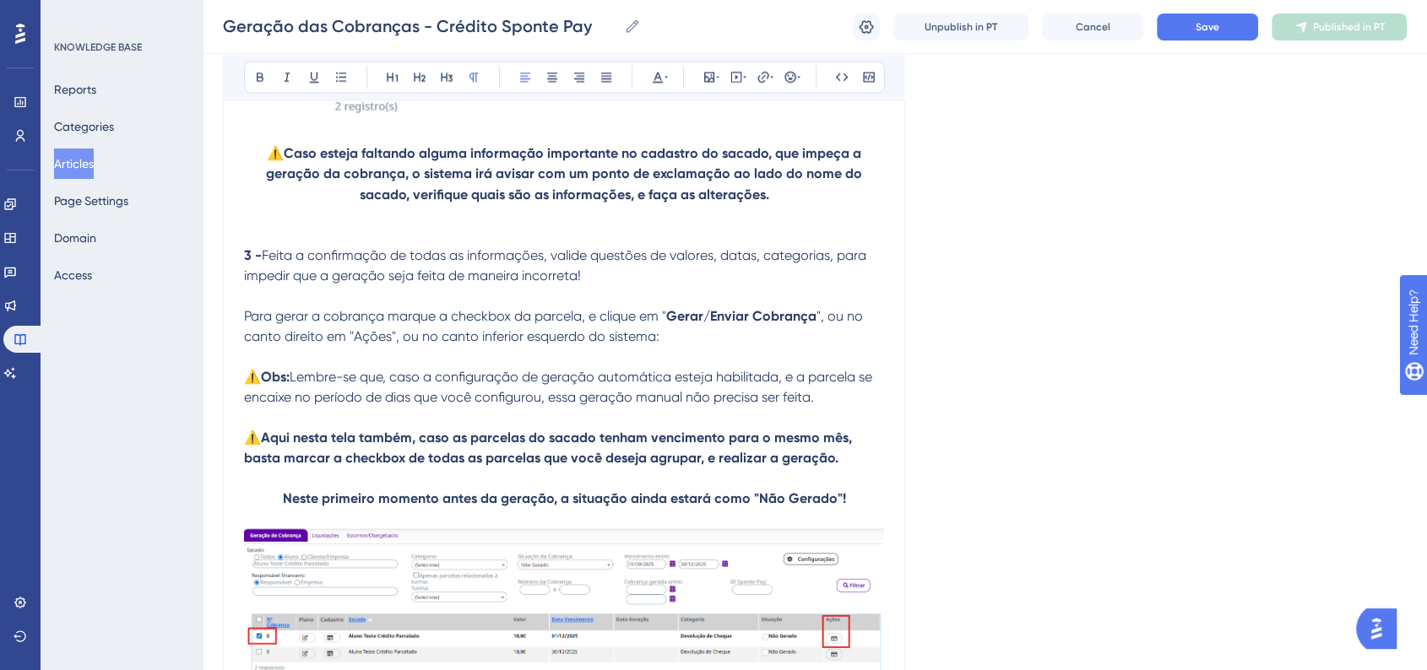
click at [265, 449] on strong "Aqui nesta tela também, caso as parcelas do sacado tenham vencimento para o mes…" at bounding box center [549, 447] width 611 height 36
click at [251, 72] on button at bounding box center [260, 77] width 24 height 24
click at [338, 387] on span "Lembre-se que, caso a configuração de geração automática esteja habilitada, e a…" at bounding box center [559, 386] width 631 height 36
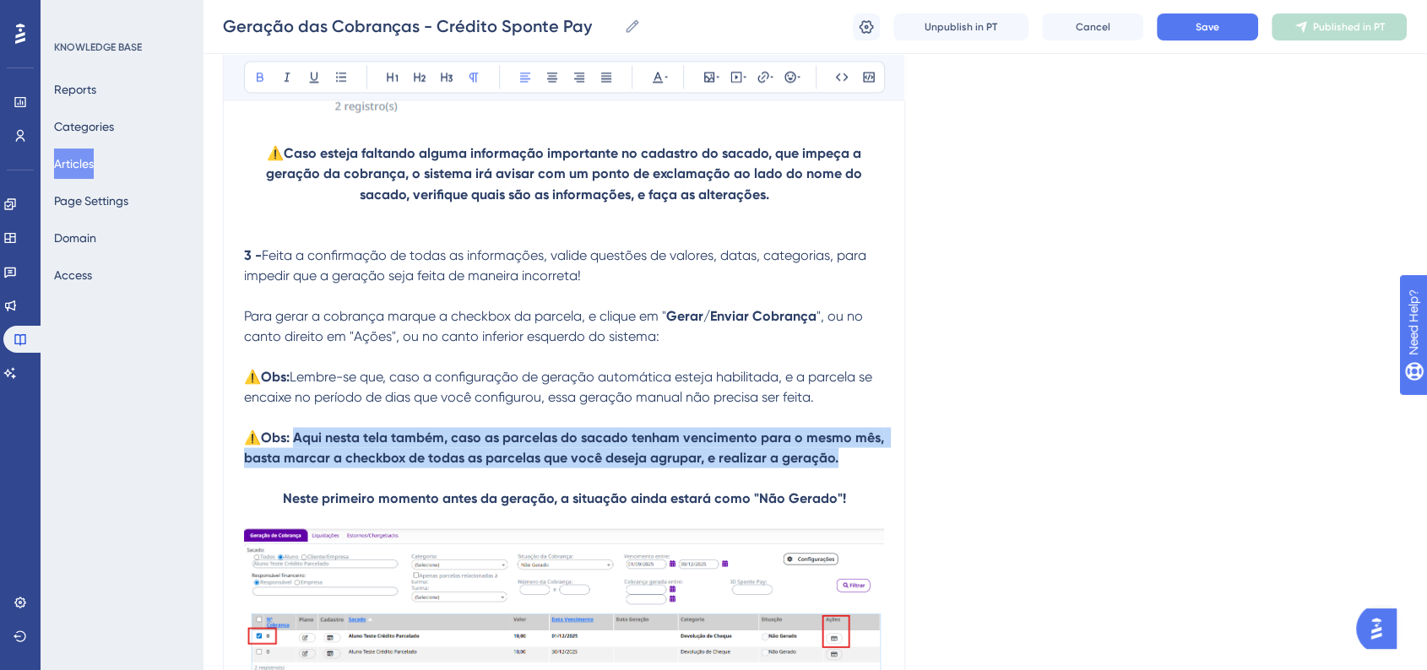
drag, startPoint x: 295, startPoint y: 447, endPoint x: 839, endPoint y: 473, distance: 544.3
click at [839, 468] on p "⚠️ Obs: Aqui nesta tela também, caso as parcelas do sacado tenham vencimento pa…" at bounding box center [564, 447] width 640 height 41
click at [261, 87] on button at bounding box center [260, 77] width 24 height 24
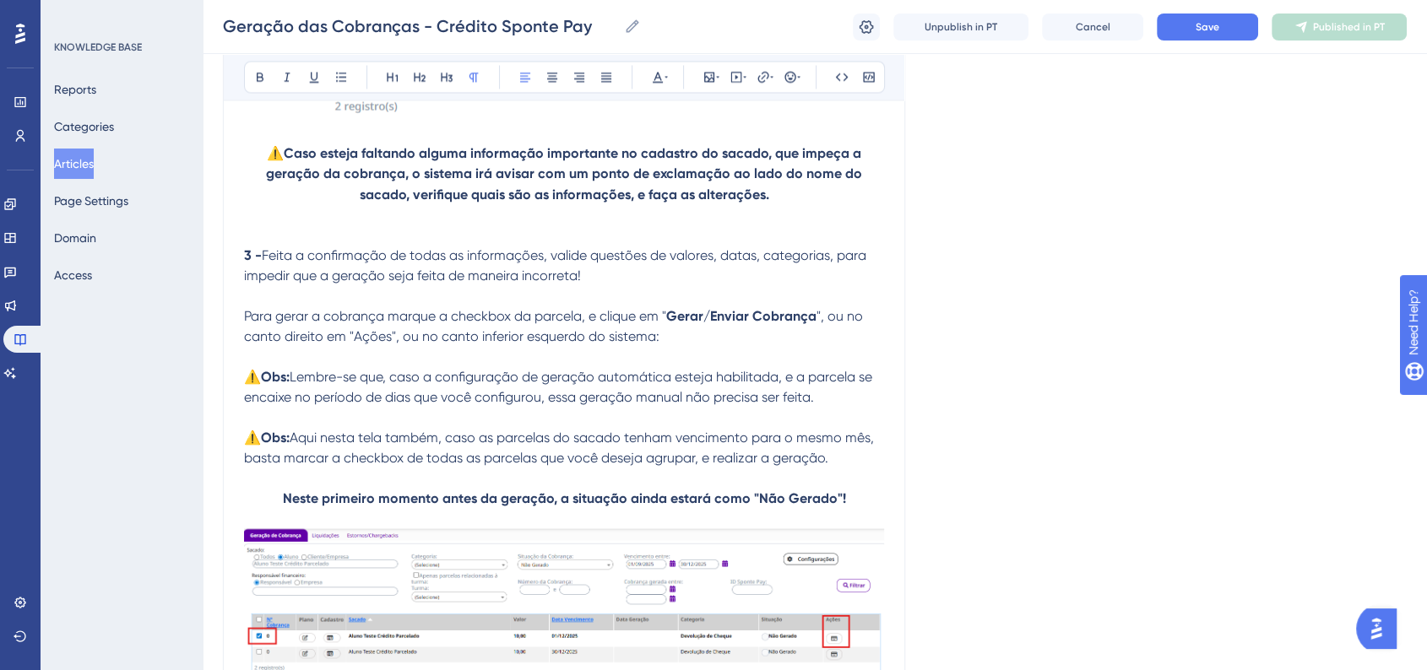
click at [812, 404] on span "Lembre-se que, caso a configuração de geração automática esteja habilitada, e a…" at bounding box center [559, 386] width 631 height 36
click at [285, 445] on strong "Obs:" at bounding box center [275, 437] width 29 height 16
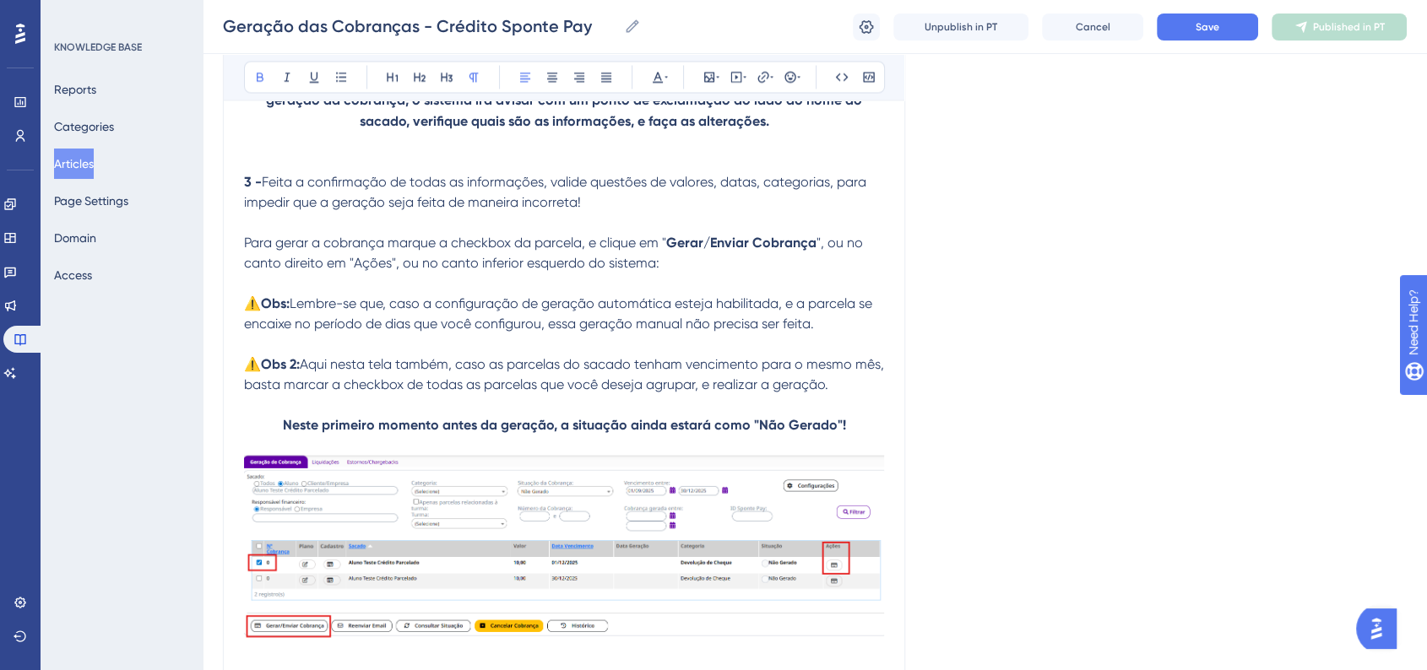
scroll to position [3107, 0]
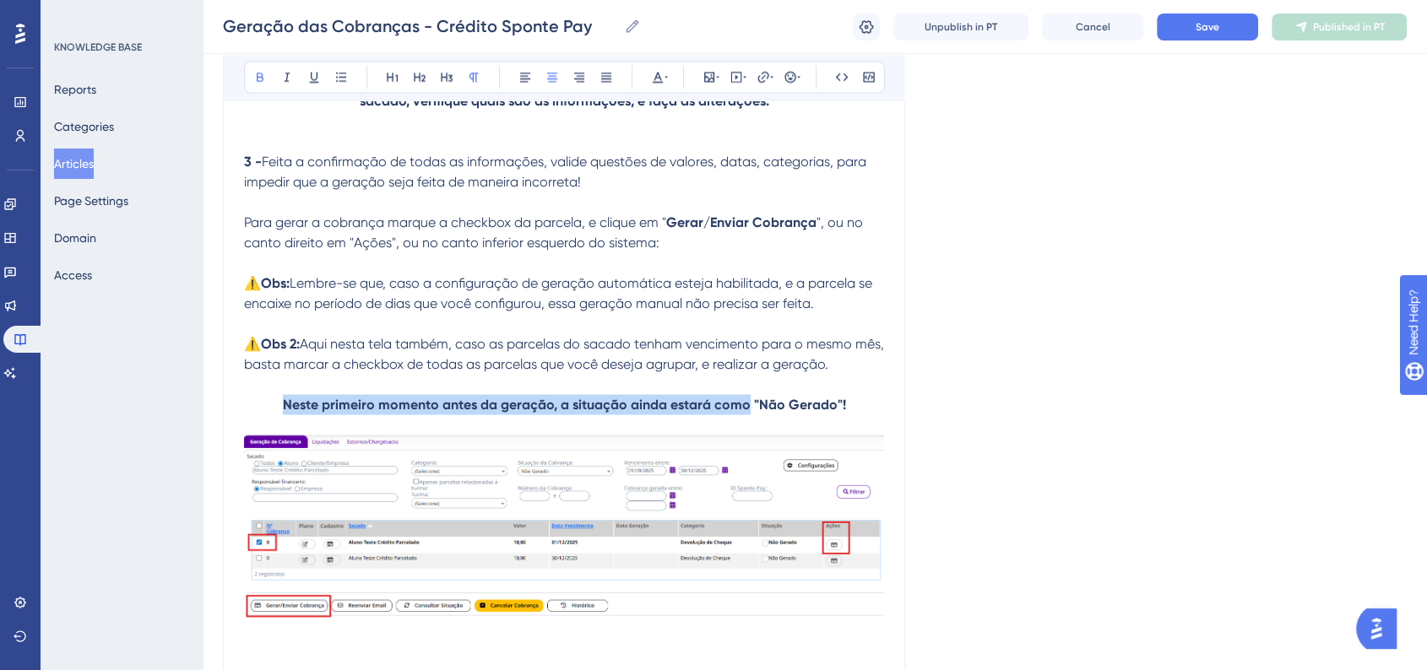
drag, startPoint x: 288, startPoint y: 414, endPoint x: 745, endPoint y: 419, distance: 457.6
click at [745, 412] on strong "Neste primeiro momento antes da geração, a situação ainda estará como "Não Gera…" at bounding box center [564, 404] width 563 height 16
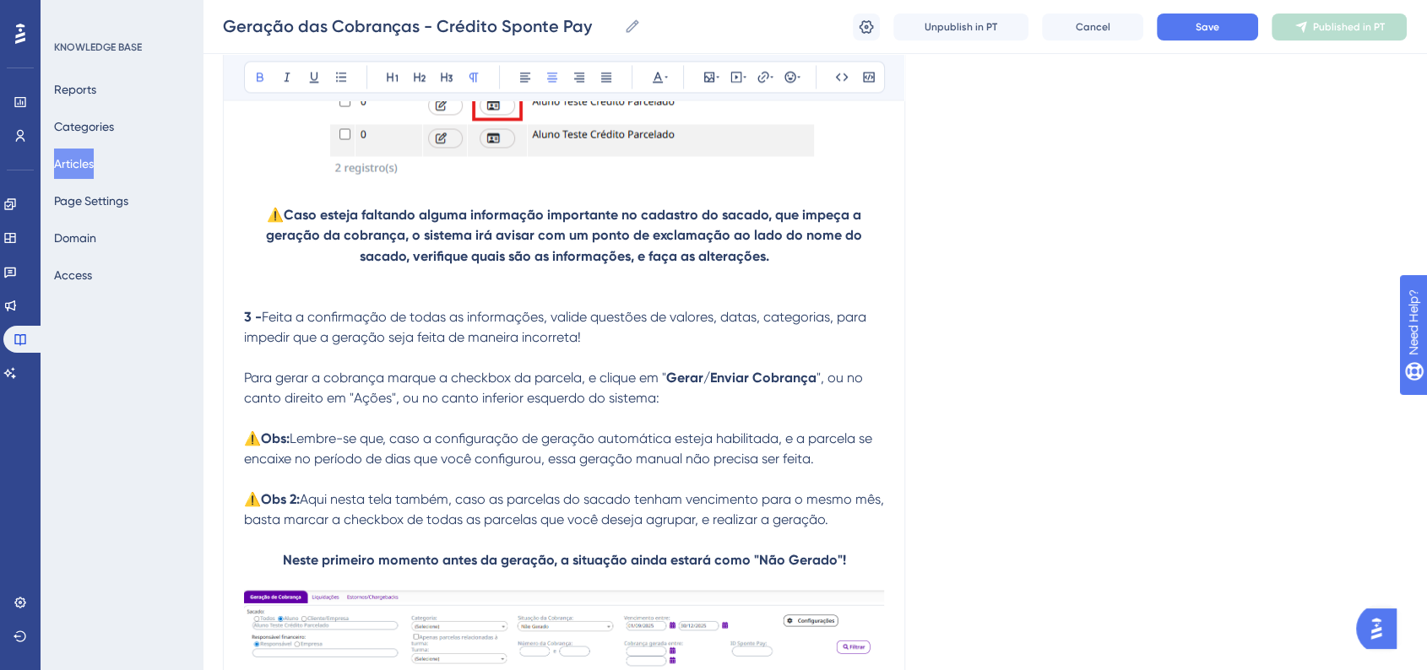
scroll to position [2826, 0]
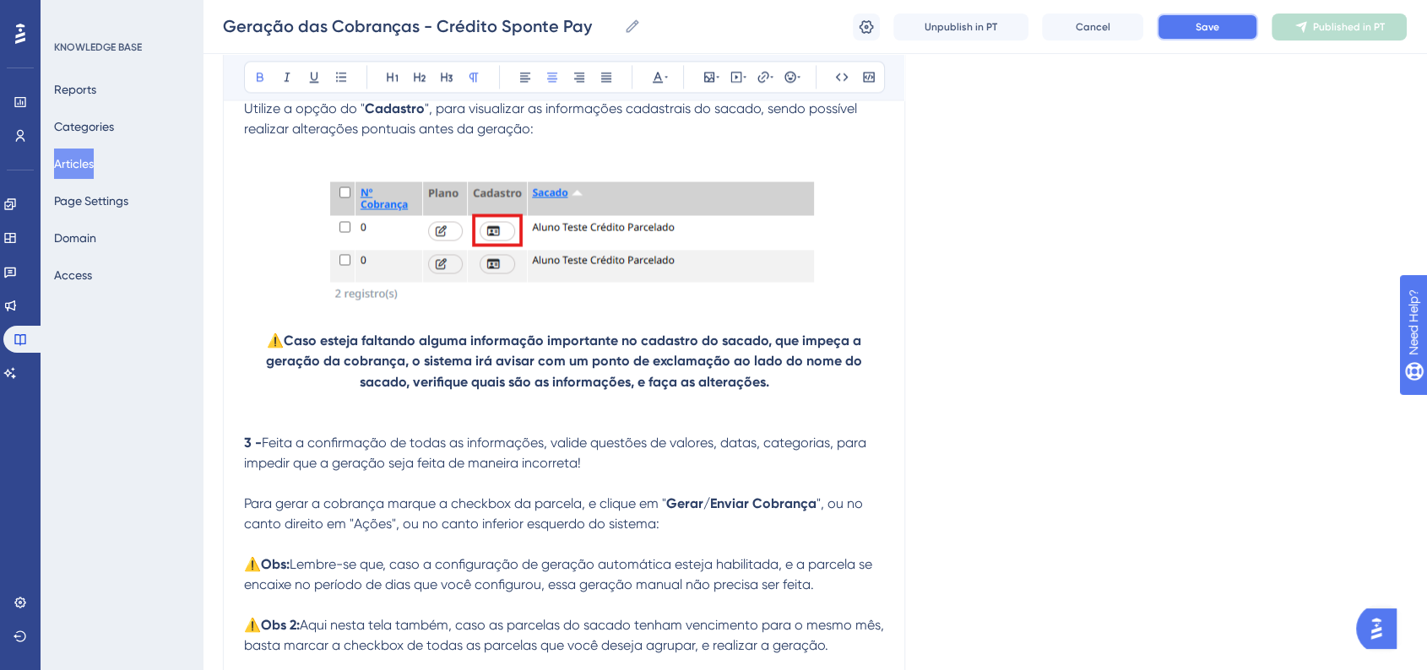
click at [1214, 35] on button "Save" at bounding box center [1207, 27] width 101 height 27
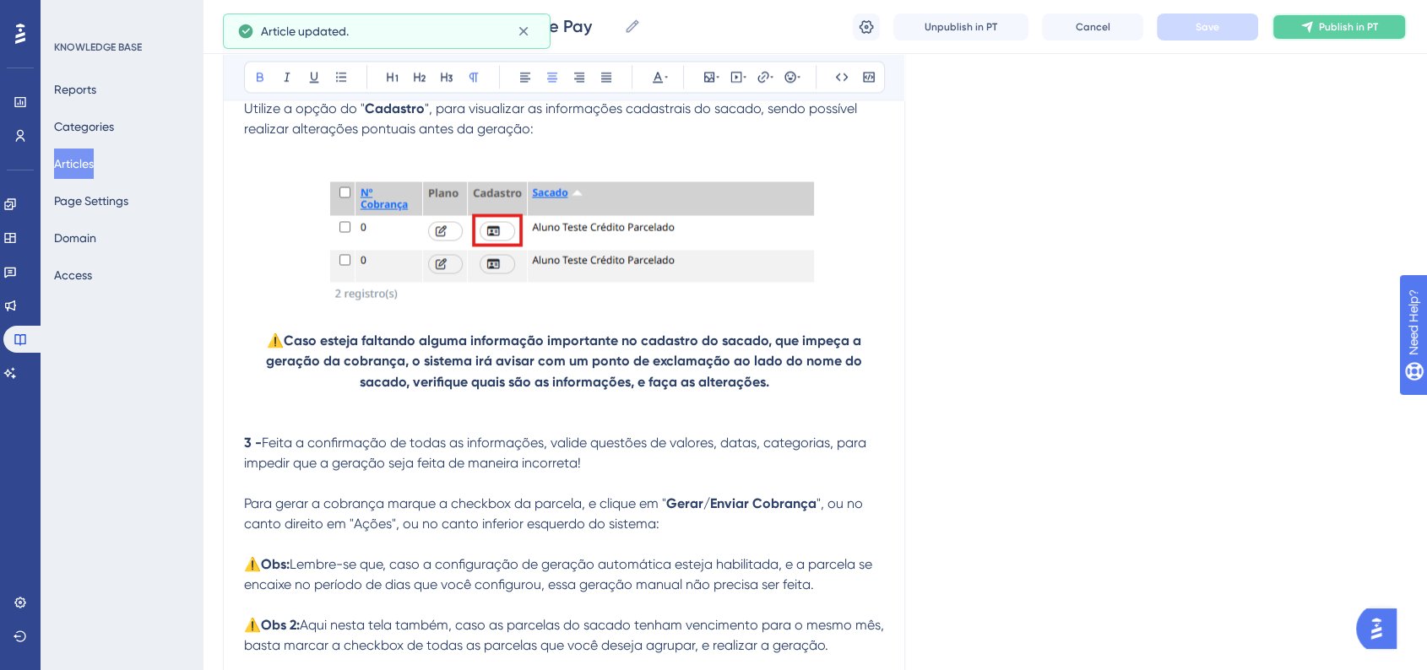
click at [1336, 32] on span "Publish in PT" at bounding box center [1348, 27] width 59 height 14
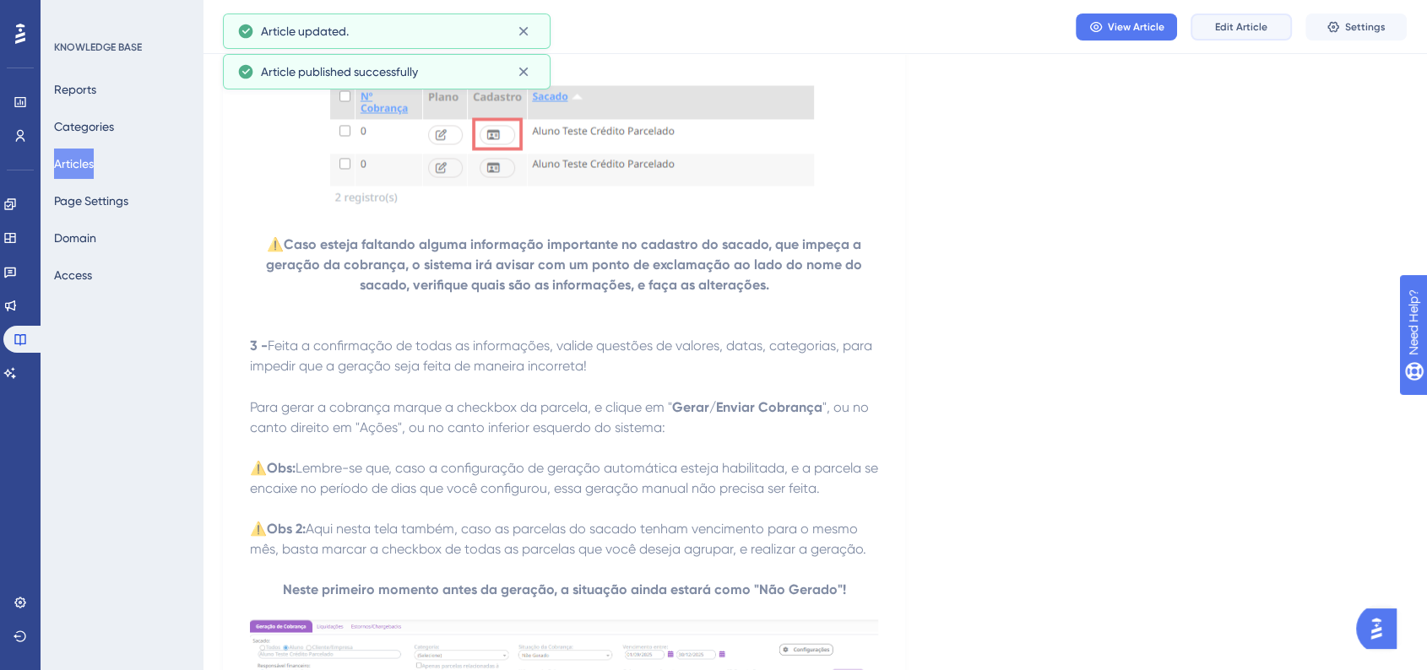
click at [1228, 15] on button "Edit Article" at bounding box center [1240, 27] width 101 height 27
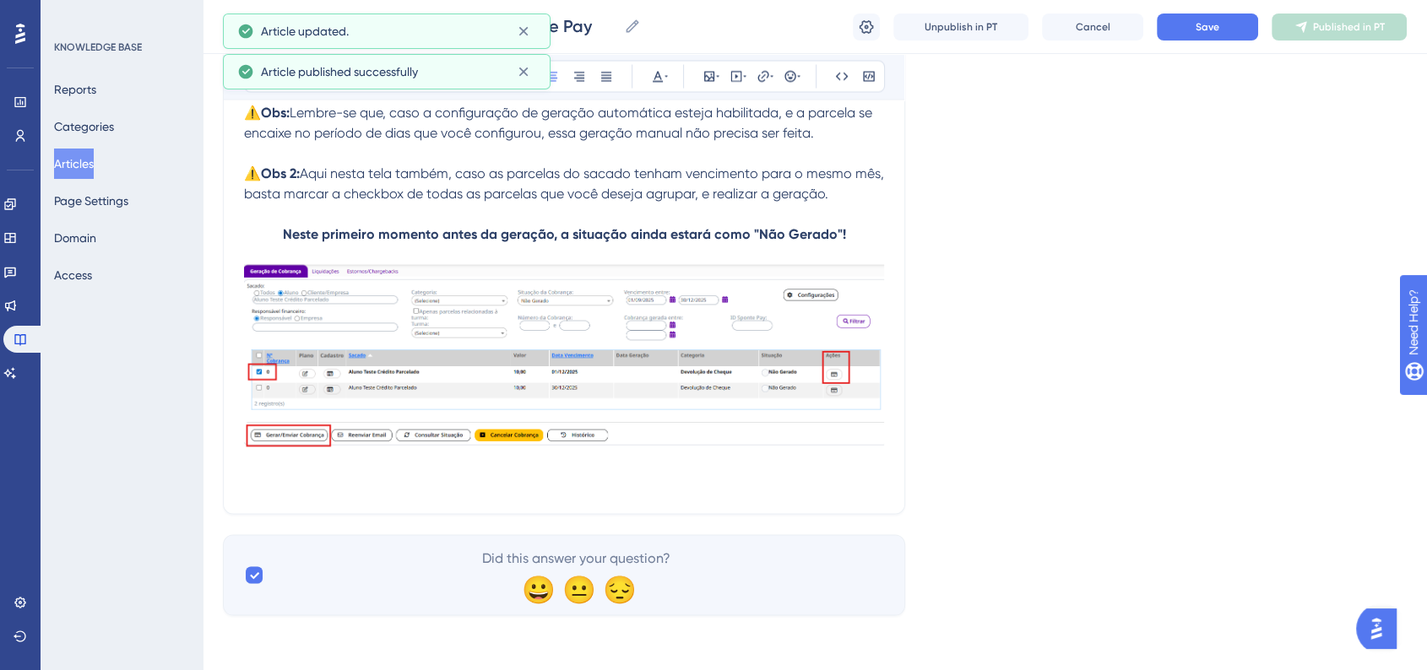
scroll to position [3290, 0]
click at [304, 480] on p at bounding box center [564, 484] width 640 height 20
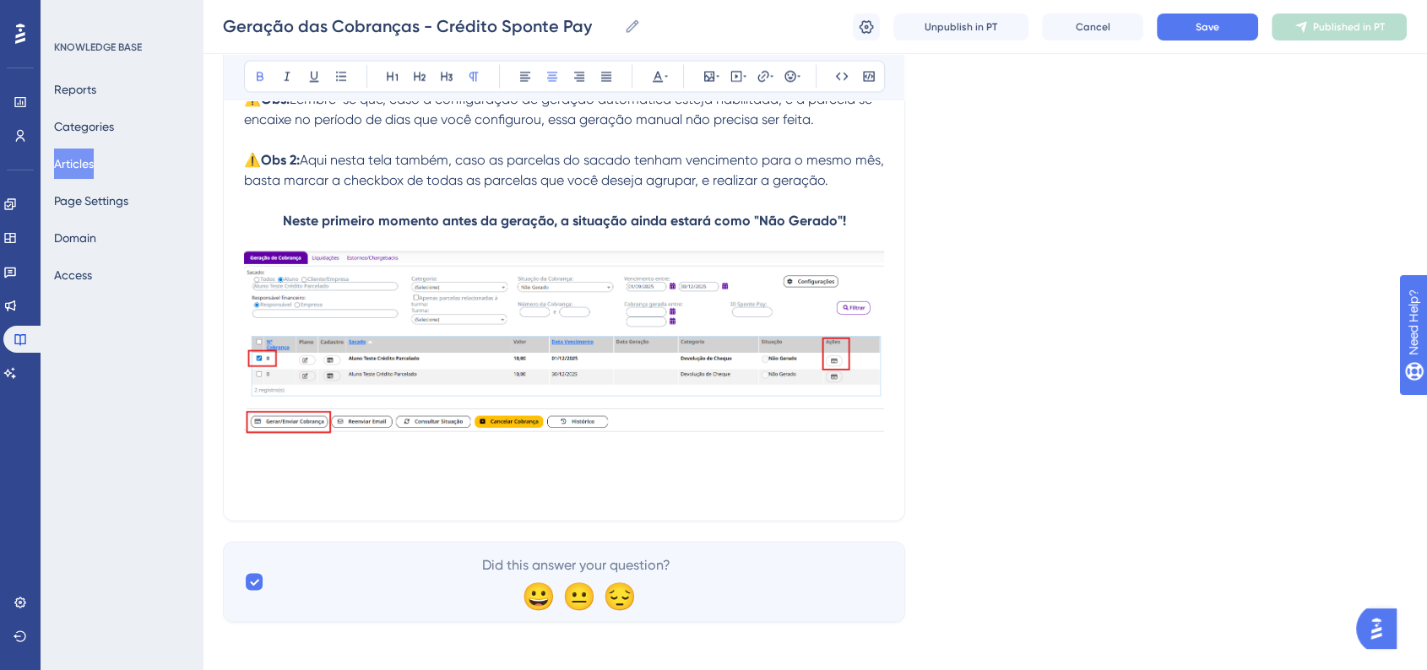
click at [294, 501] on p at bounding box center [564, 490] width 640 height 20
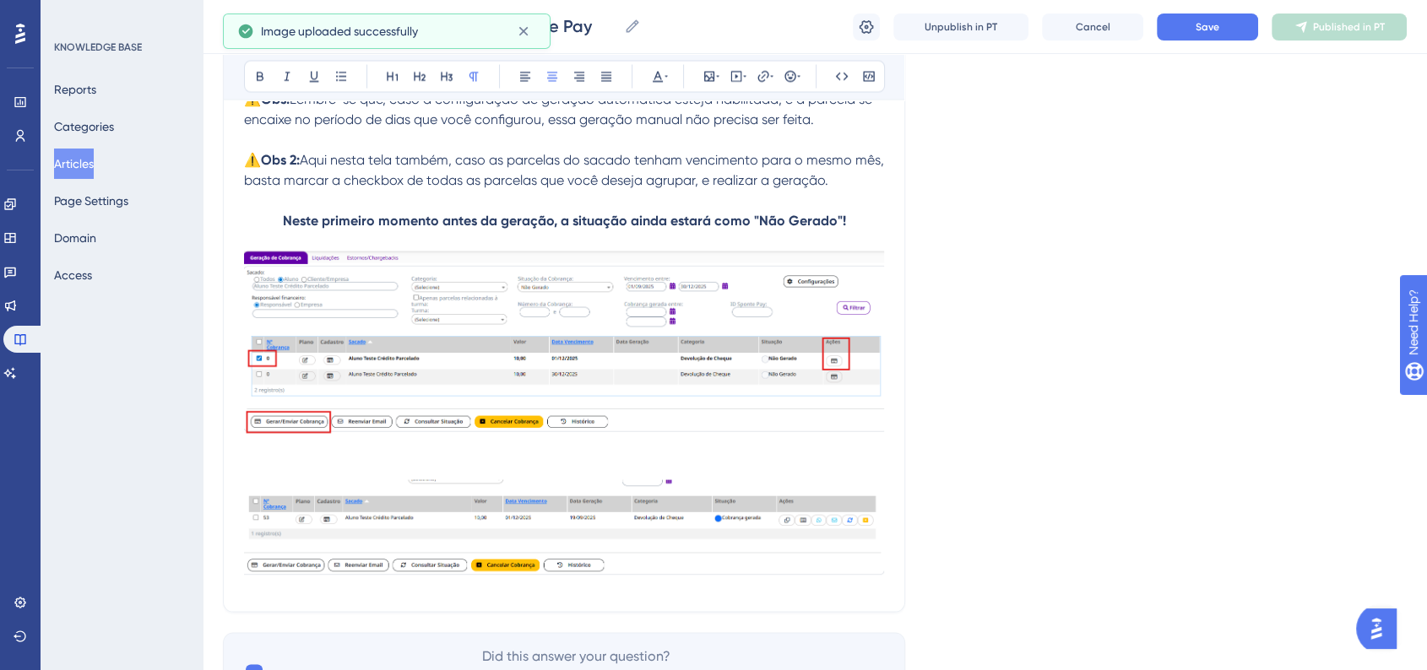
click at [317, 477] on p at bounding box center [564, 470] width 640 height 20
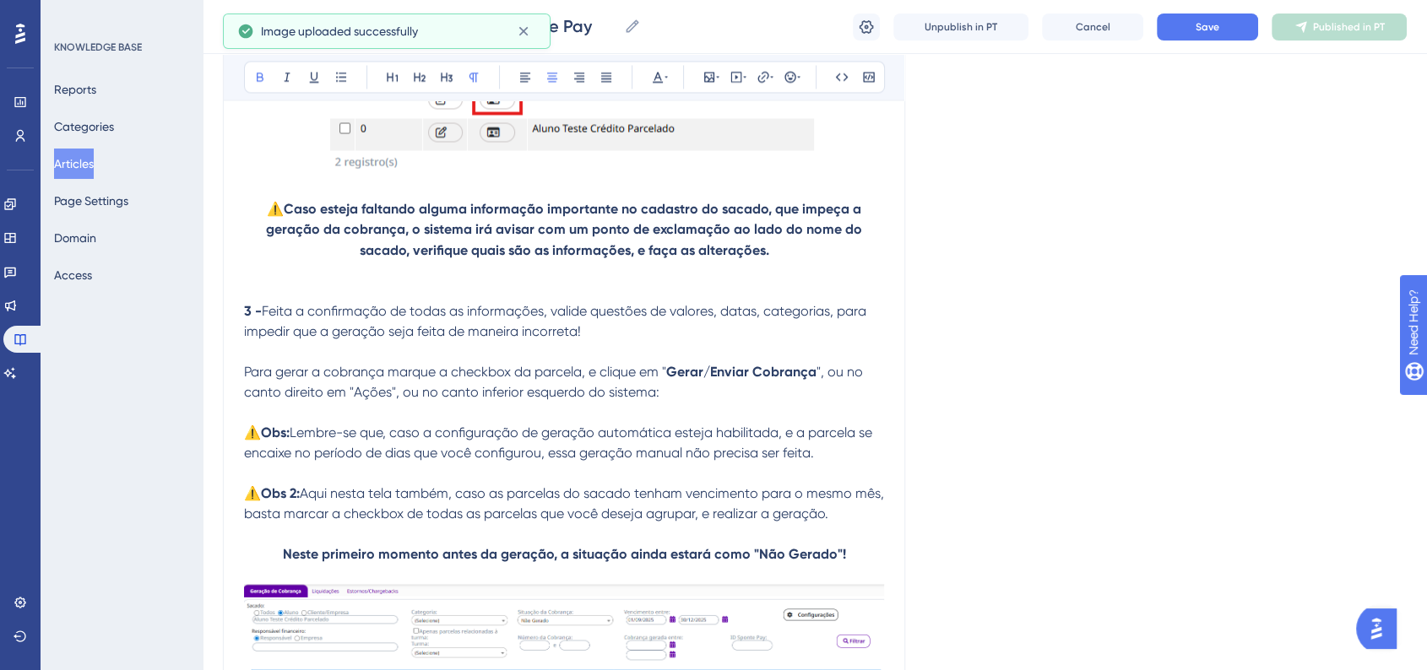
scroll to position [2915, 0]
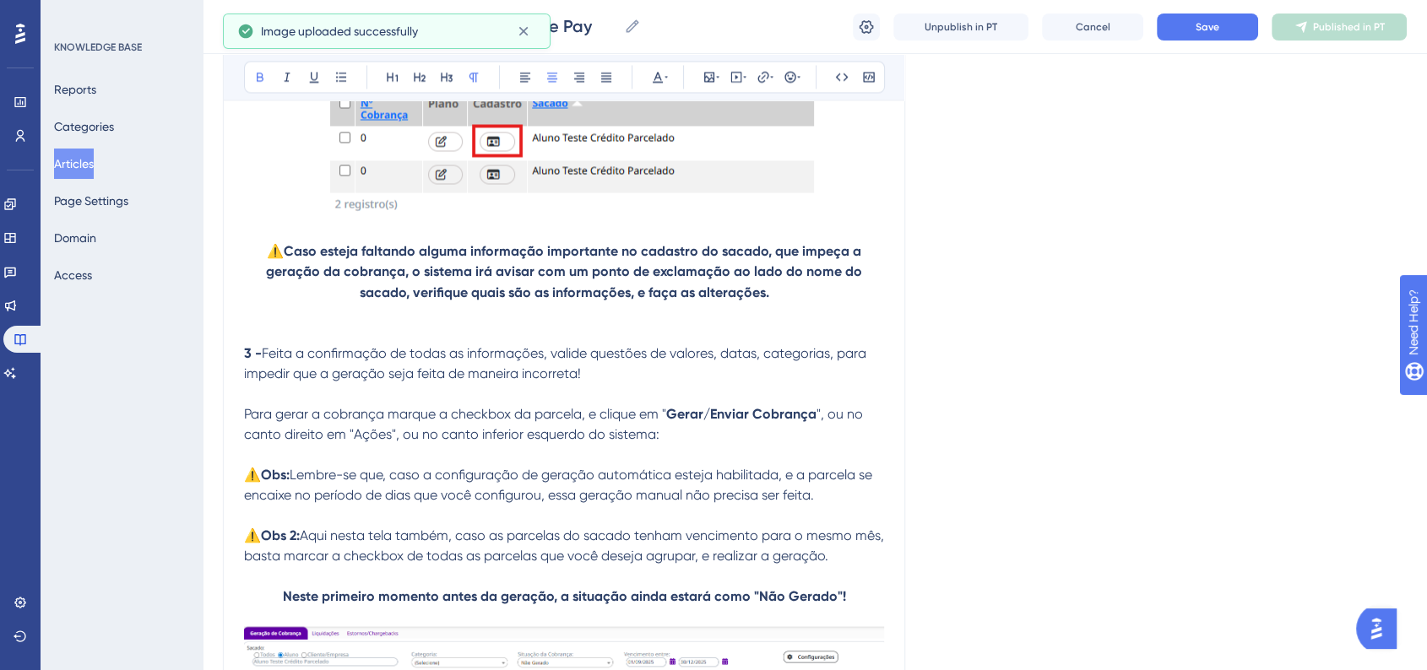
click at [250, 360] on strong "3 -" at bounding box center [253, 352] width 18 height 16
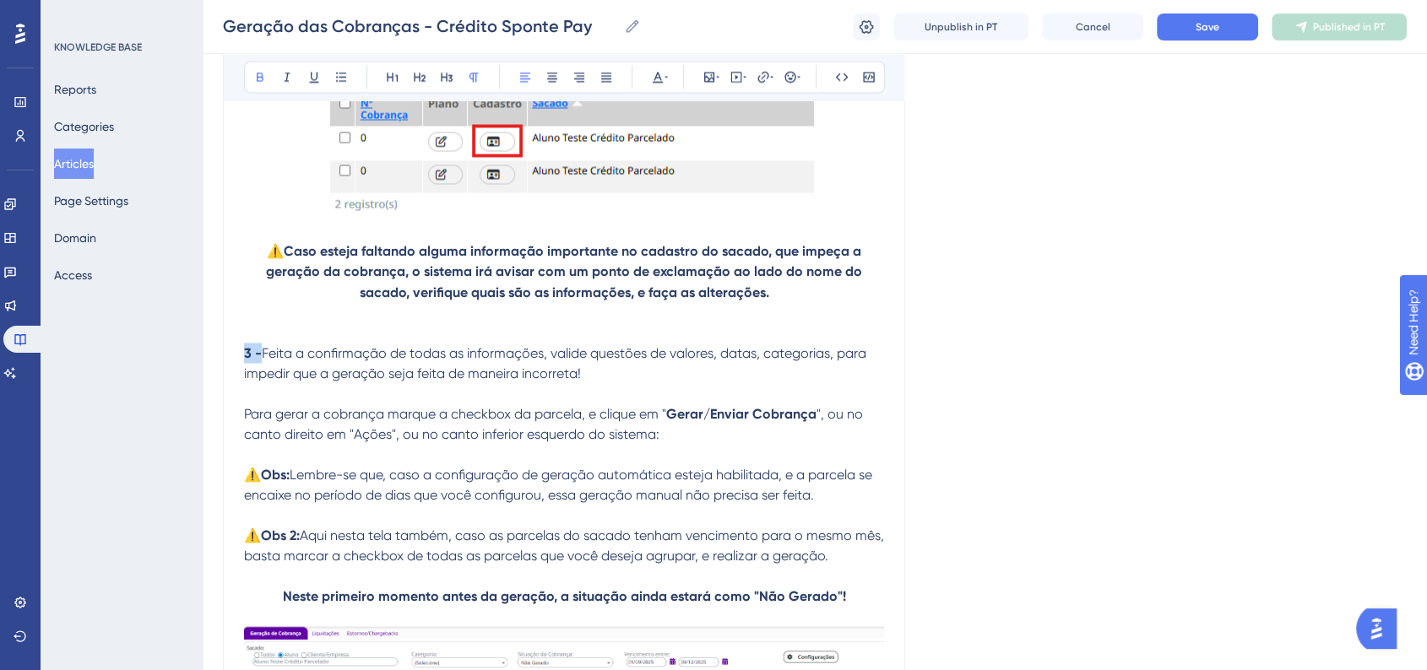
drag, startPoint x: 244, startPoint y: 364, endPoint x: 259, endPoint y: 366, distance: 15.4
click at [259, 360] on strong "3 -" at bounding box center [253, 352] width 18 height 16
copy strong "3 -"
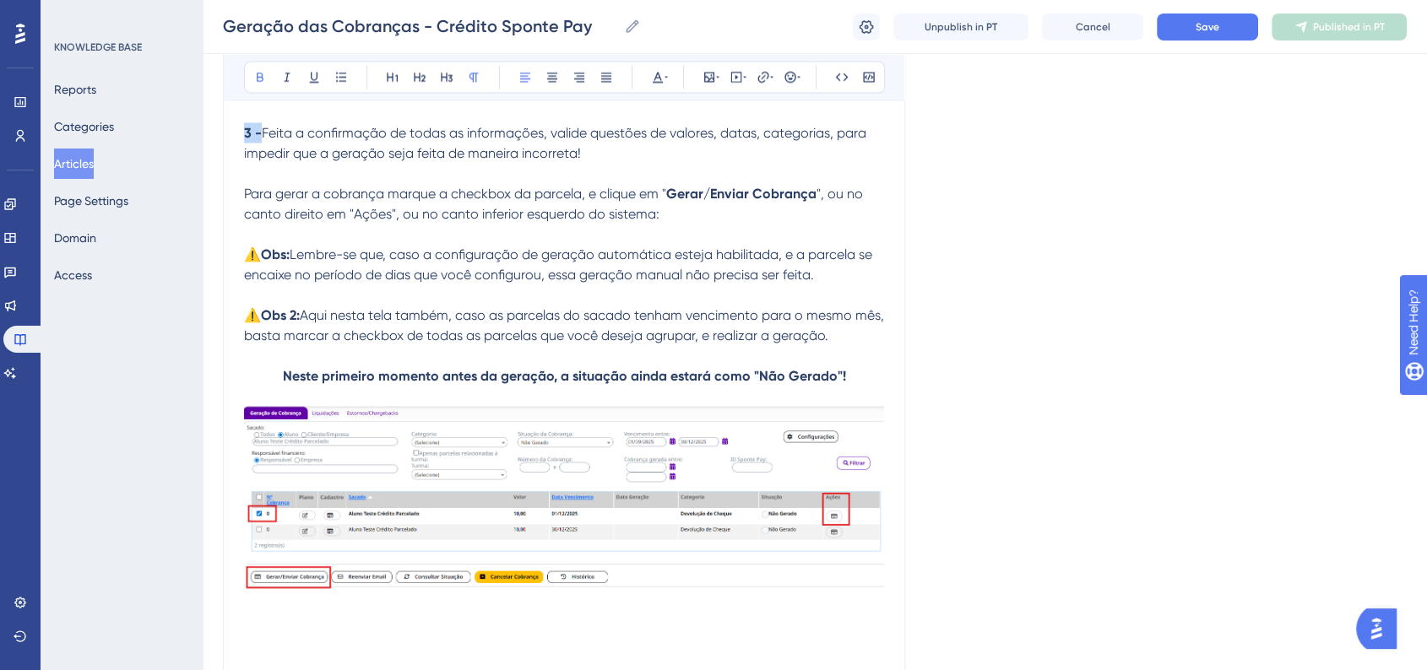
scroll to position [3290, 0]
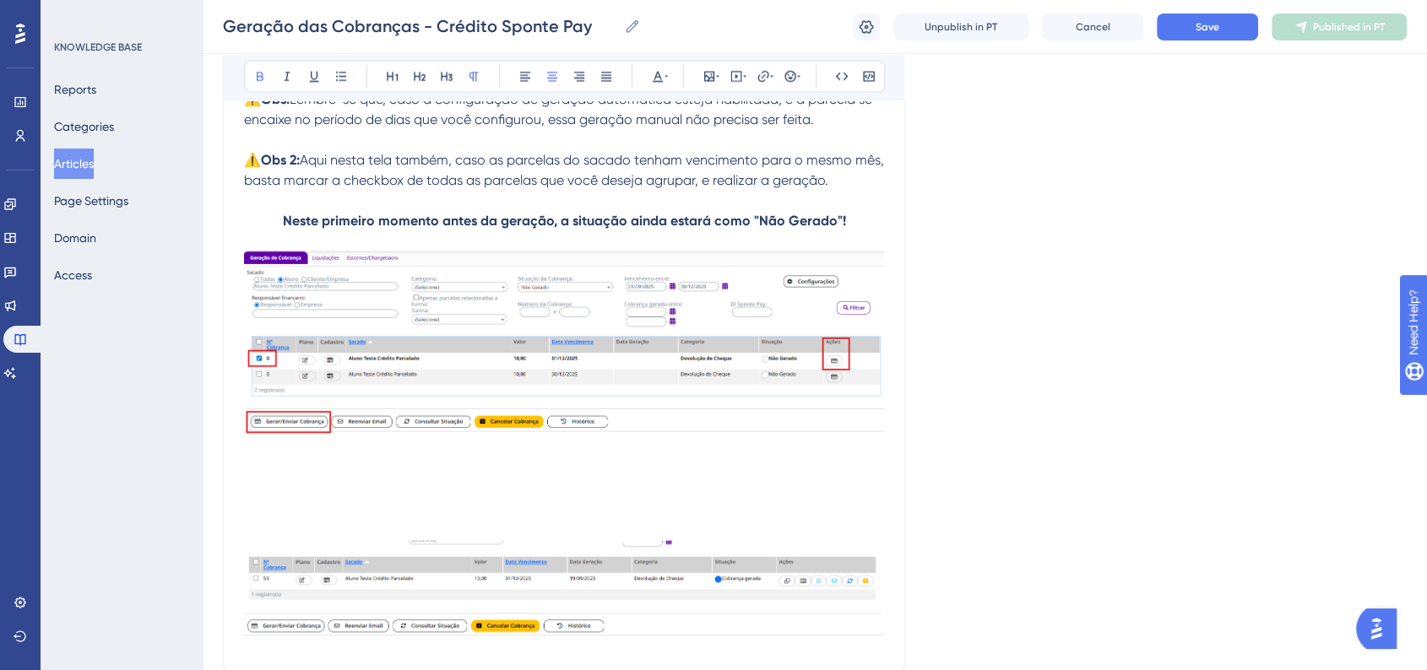
click at [261, 501] on p at bounding box center [564, 490] width 640 height 20
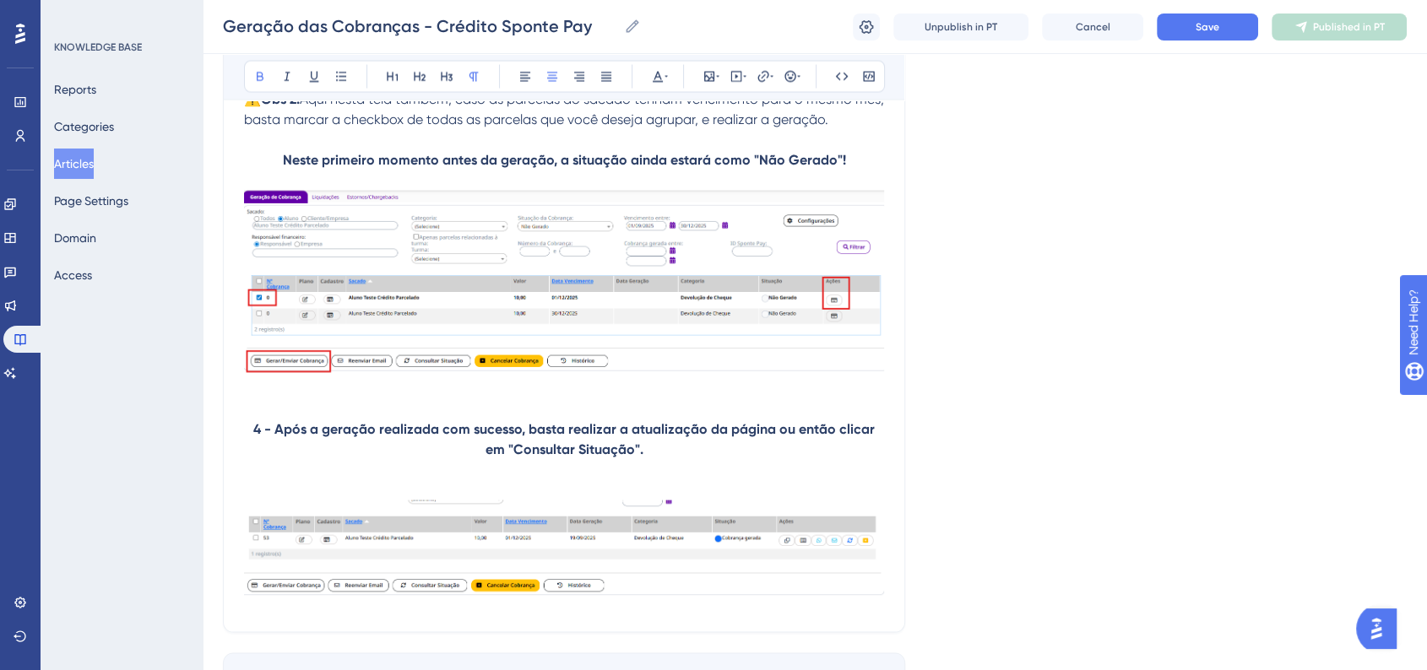
scroll to position [3384, 0]
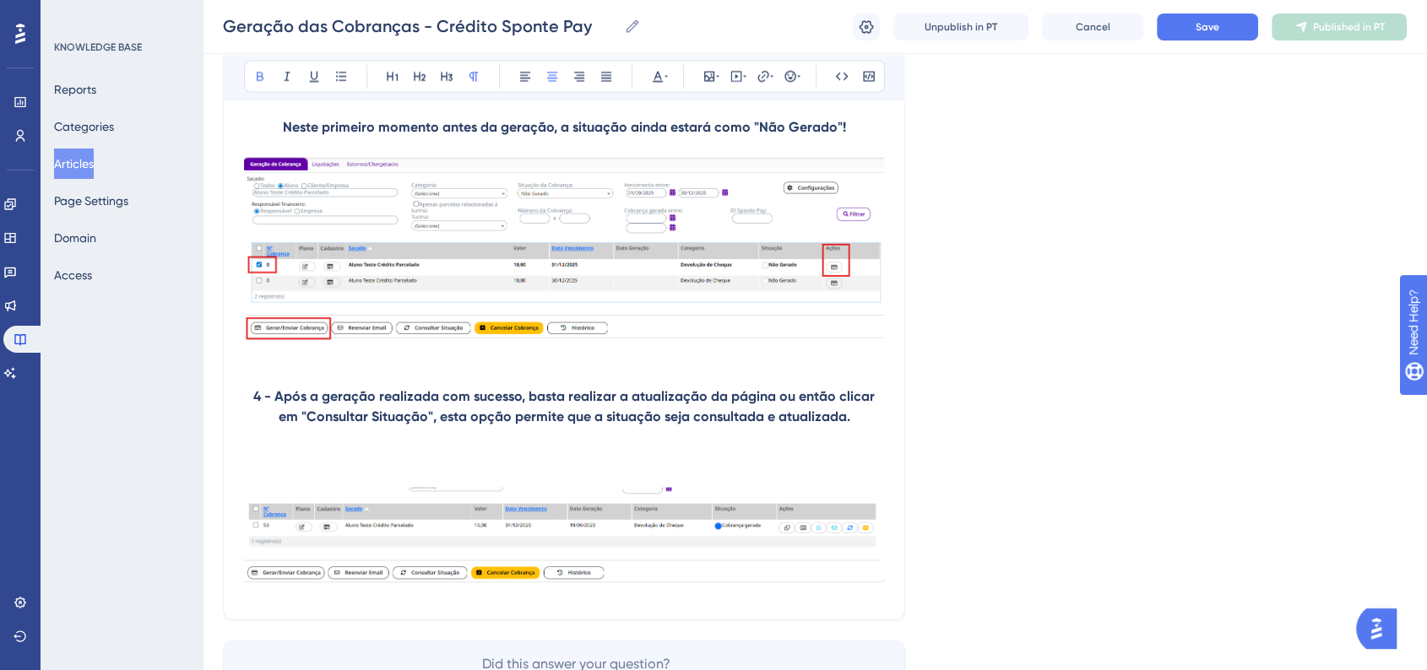
drag, startPoint x: 290, startPoint y: 464, endPoint x: 317, endPoint y: 474, distance: 28.9
click at [290, 464] on p at bounding box center [564, 457] width 640 height 20
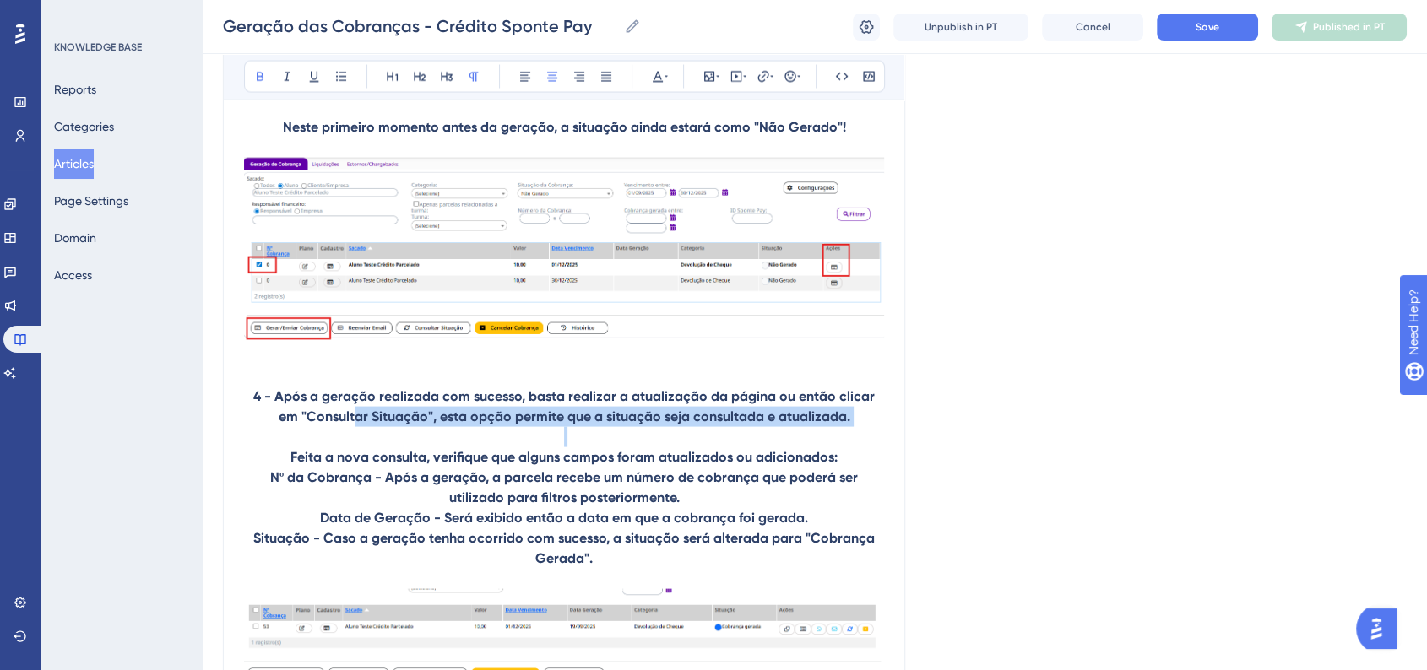
drag, startPoint x: 845, startPoint y: 442, endPoint x: 343, endPoint y: 429, distance: 502.5
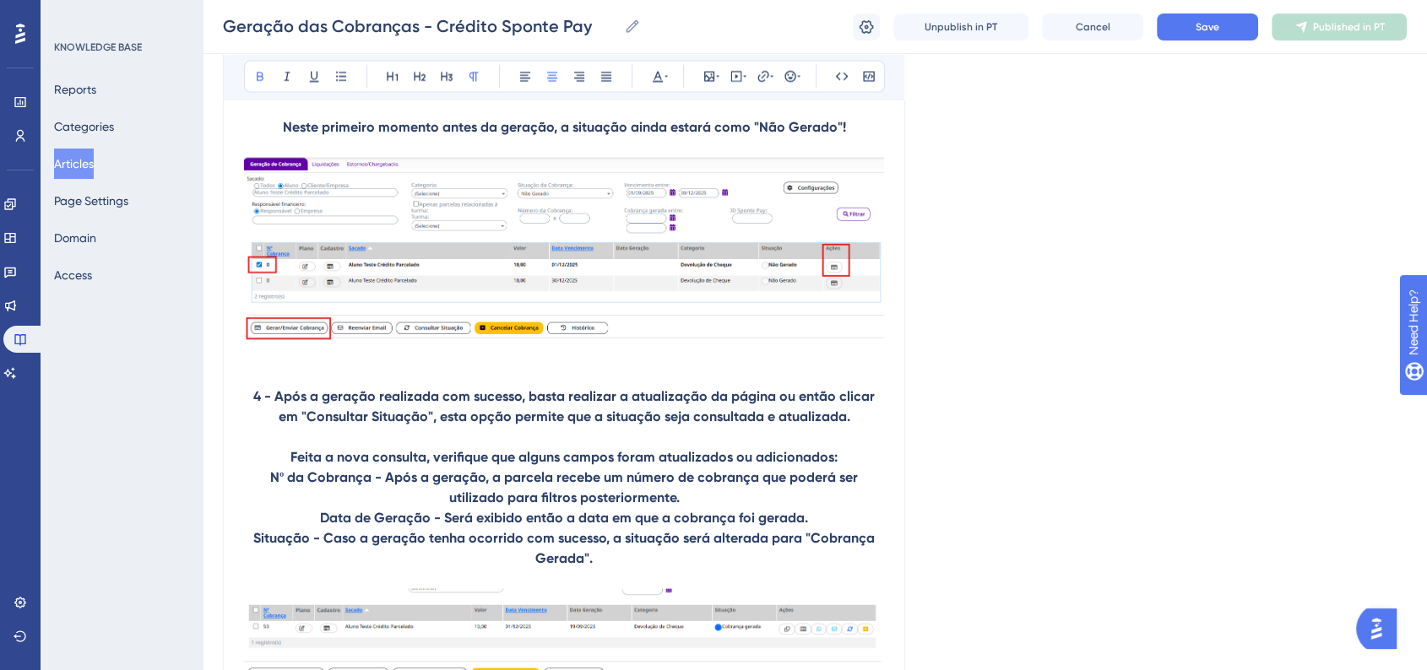
click at [253, 409] on strong "4 - Após a geração realizada com sucesso, basta realizar a atualização da págin…" at bounding box center [565, 406] width 625 height 36
drag, startPoint x: 604, startPoint y: 577, endPoint x: 240, endPoint y: 414, distance: 398.7
click at [523, 79] on icon at bounding box center [525, 77] width 14 height 14
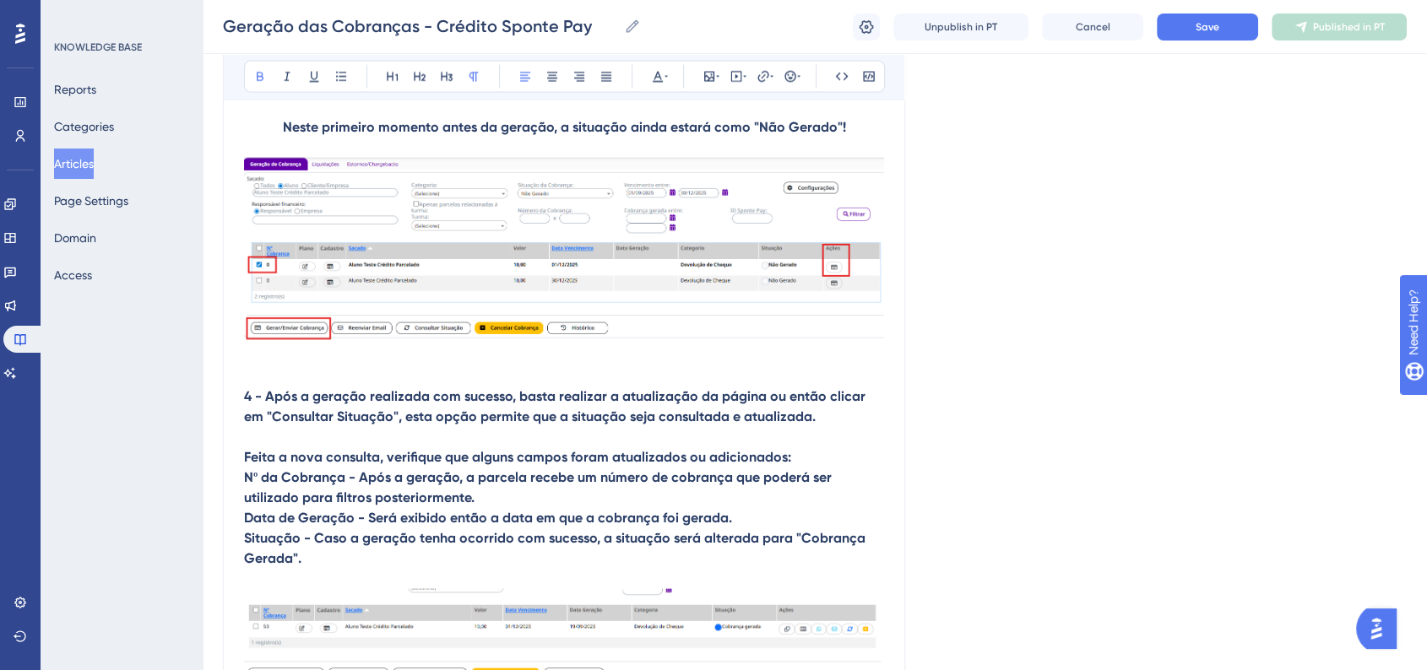
click at [393, 465] on strong "Feita a nova consulta, verifique que alguns campos foram atualizados ou adicion…" at bounding box center [517, 457] width 547 height 16
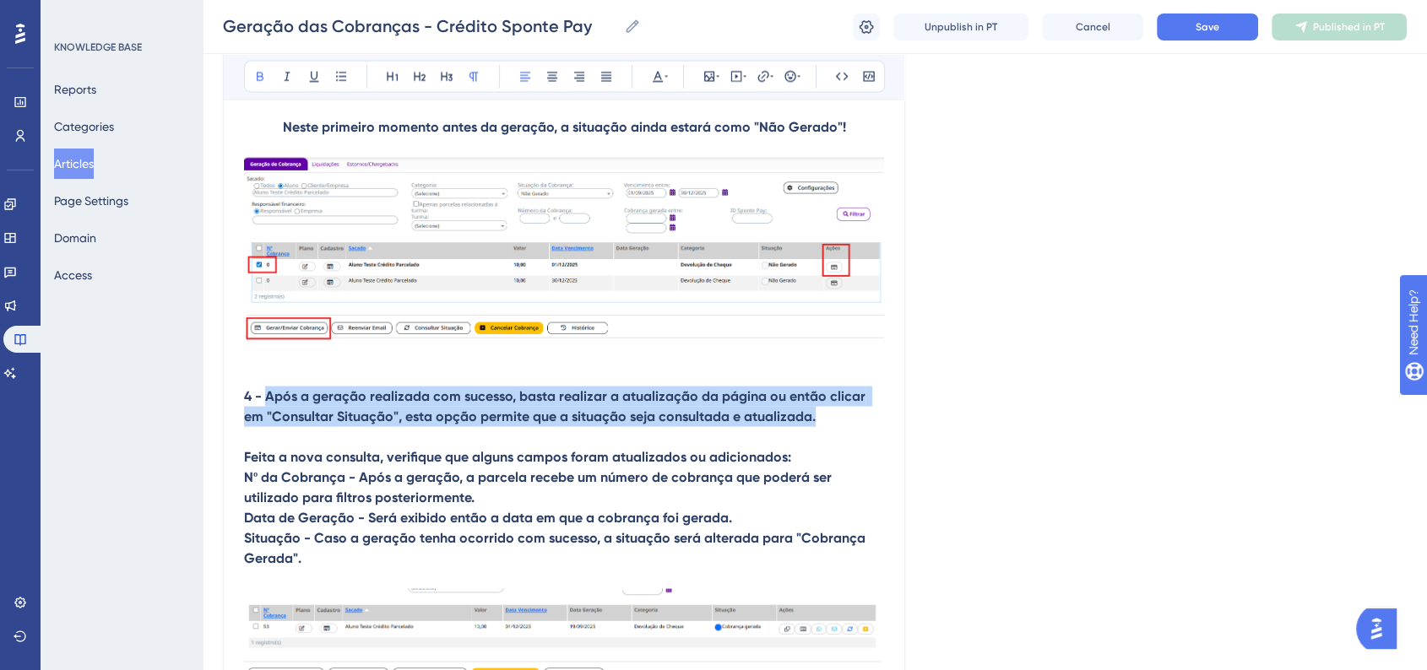
drag, startPoint x: 266, startPoint y: 407, endPoint x: 810, endPoint y: 431, distance: 545.0
click at [810, 427] on p "4 - Após a geração realizada com sucesso, basta realizar a atualização da págin…" at bounding box center [564, 407] width 640 height 41
click at [252, 84] on button at bounding box center [260, 77] width 24 height 24
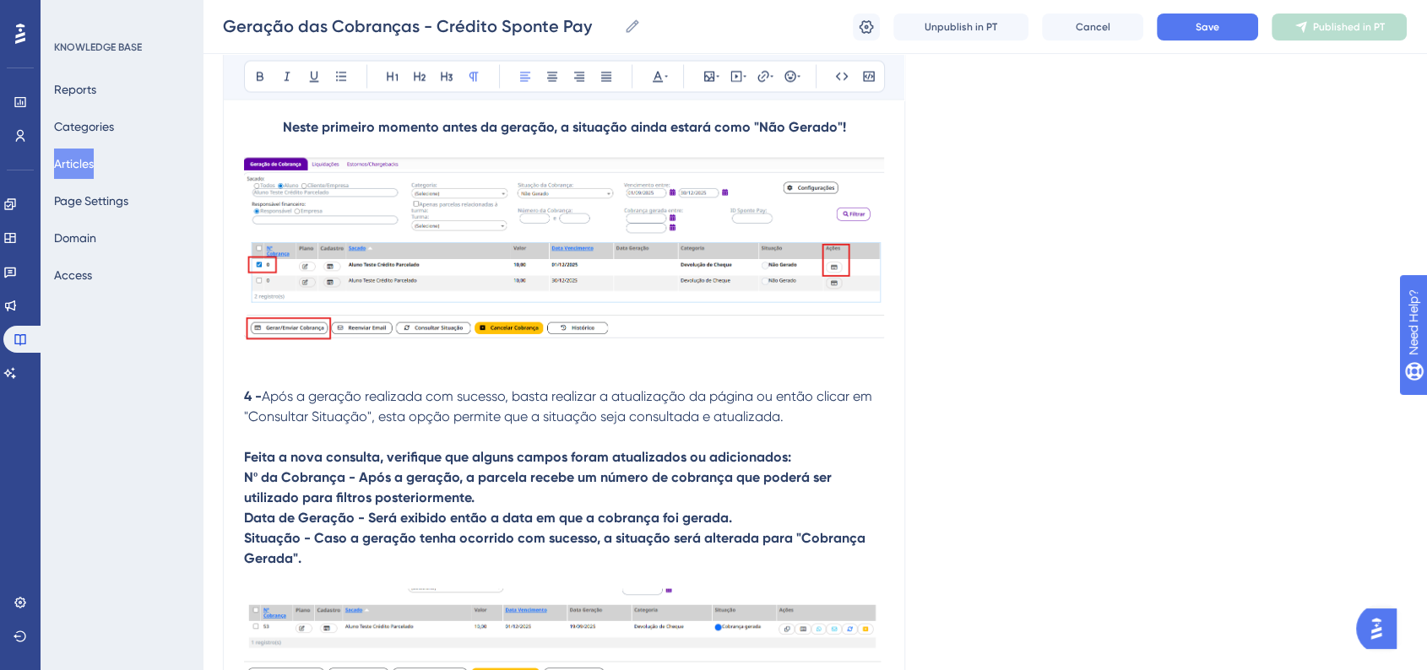
click at [380, 414] on span "Após a geração realizada com sucesso, basta realizar a atualização da página ou…" at bounding box center [559, 406] width 631 height 36
drag, startPoint x: 250, startPoint y: 435, endPoint x: 364, endPoint y: 430, distance: 114.1
click at [364, 425] on span "Após a geração realizada com sucesso, basta realizar a atualização da página ou…" at bounding box center [559, 406] width 631 height 36
click at [257, 79] on icon at bounding box center [260, 77] width 7 height 9
click at [470, 402] on span "Após a geração realizada com sucesso, basta realizar a atualização da página ou…" at bounding box center [559, 406] width 631 height 36
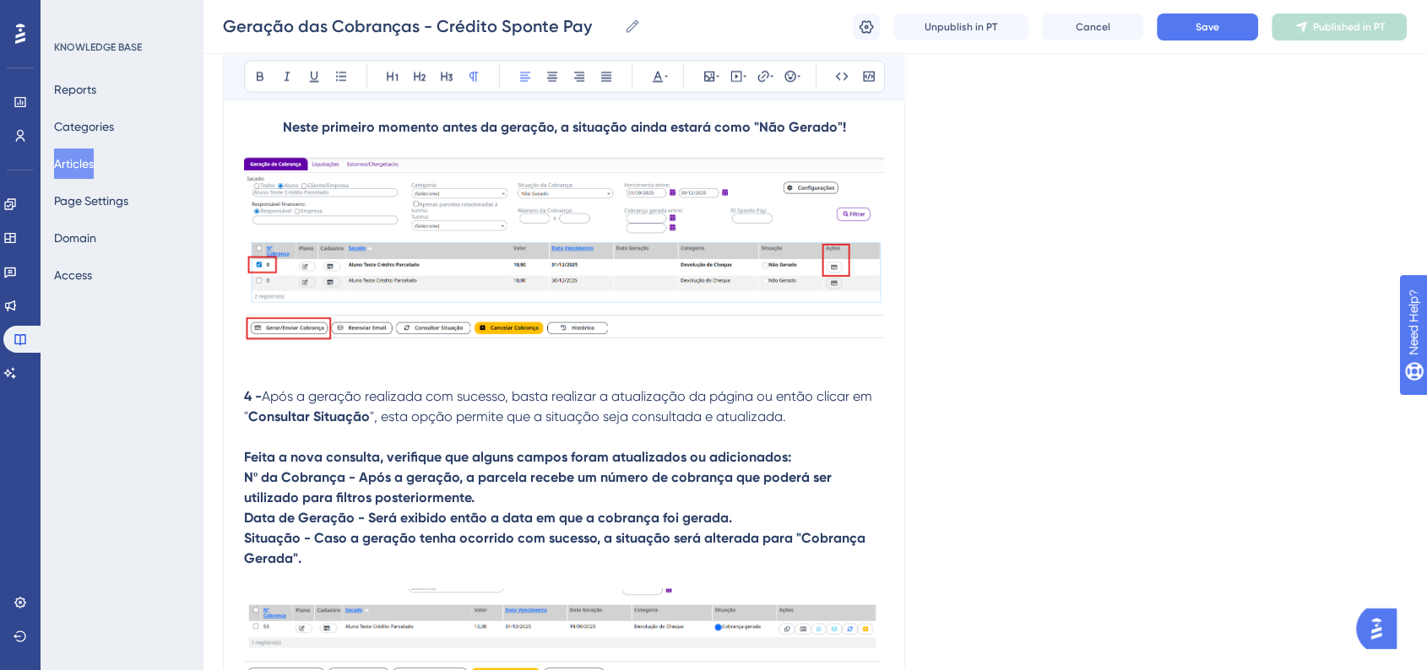
click at [794, 468] on p "Feita a nova consulta, verifique que alguns campos foram atualizados ou adicion…" at bounding box center [564, 457] width 640 height 20
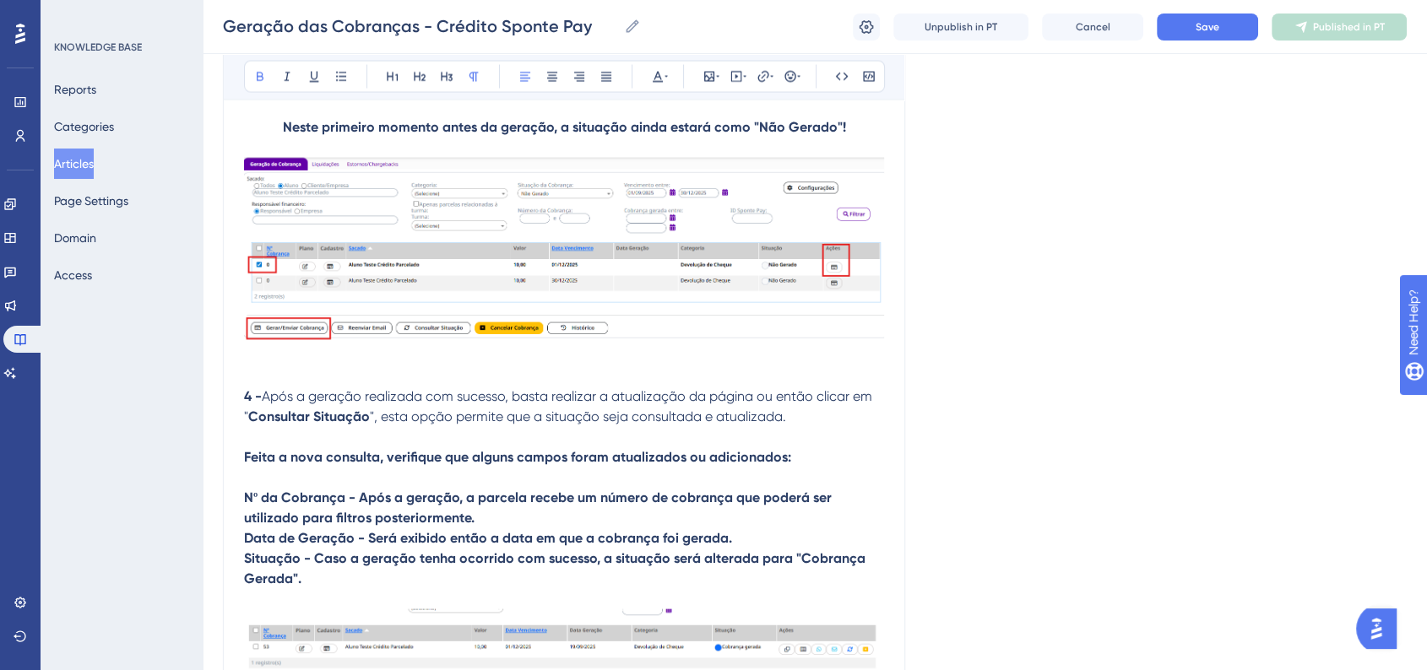
click at [267, 465] on strong "Feita a nova consulta, verifique que alguns campos foram atualizados ou adicion…" at bounding box center [517, 457] width 547 height 16
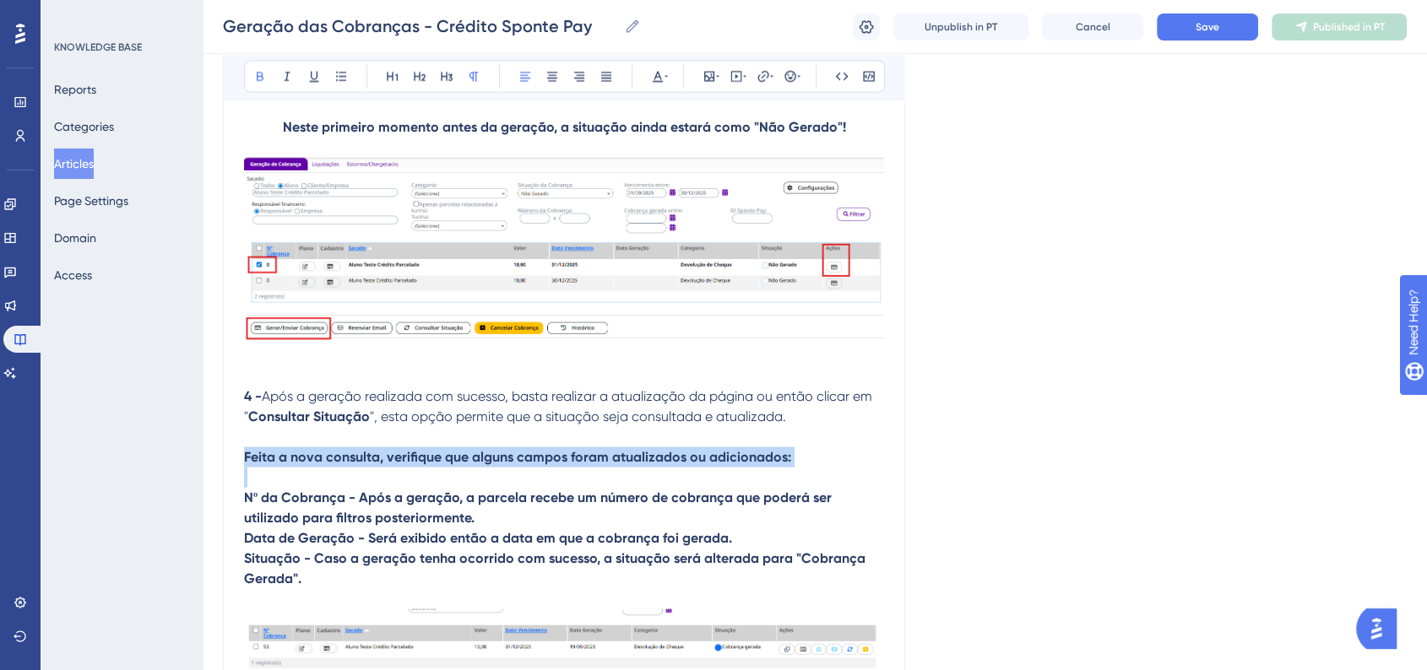
click at [267, 465] on strong "Feita a nova consulta, verifique que alguns campos foram atualizados ou adicion…" at bounding box center [517, 457] width 547 height 16
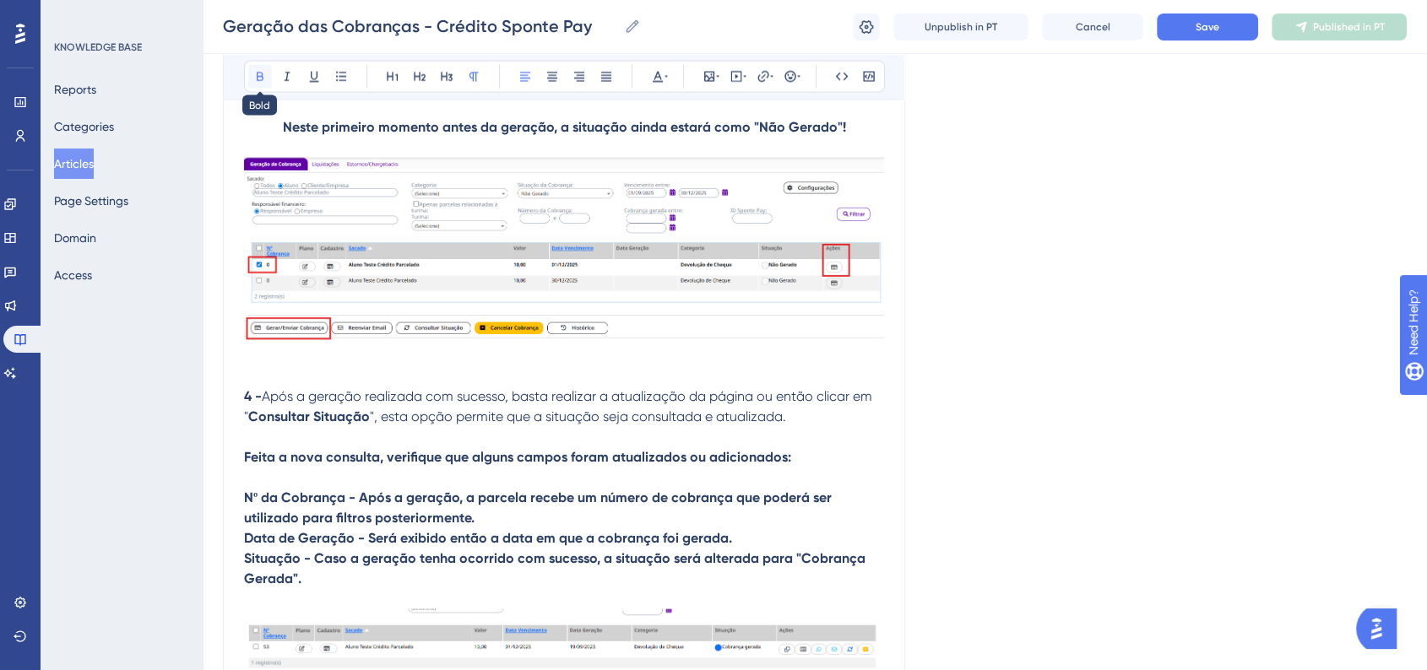
click at [252, 86] on button at bounding box center [260, 77] width 24 height 24
click at [412, 447] on p at bounding box center [564, 437] width 640 height 20
drag, startPoint x: 305, startPoint y: 605, endPoint x: 244, endPoint y: 511, distance: 112.4
click at [330, 82] on button at bounding box center [341, 77] width 24 height 24
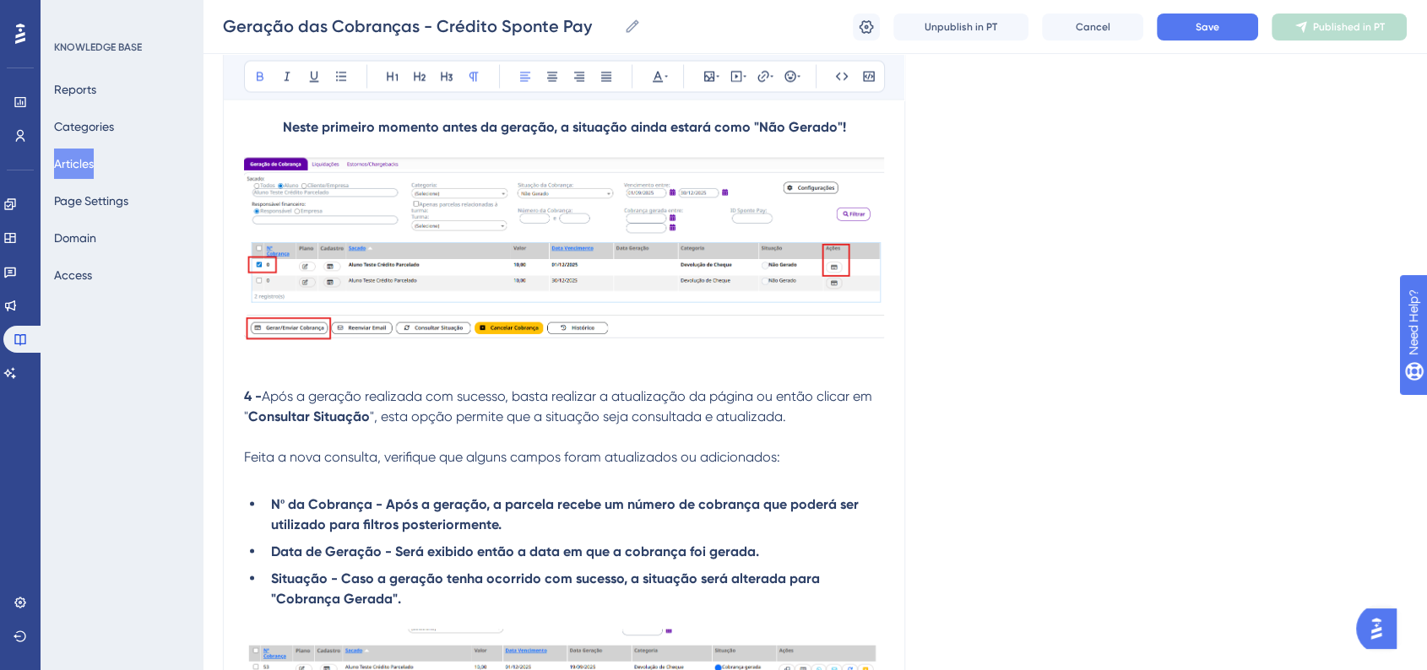
click at [446, 488] on p at bounding box center [564, 478] width 640 height 20
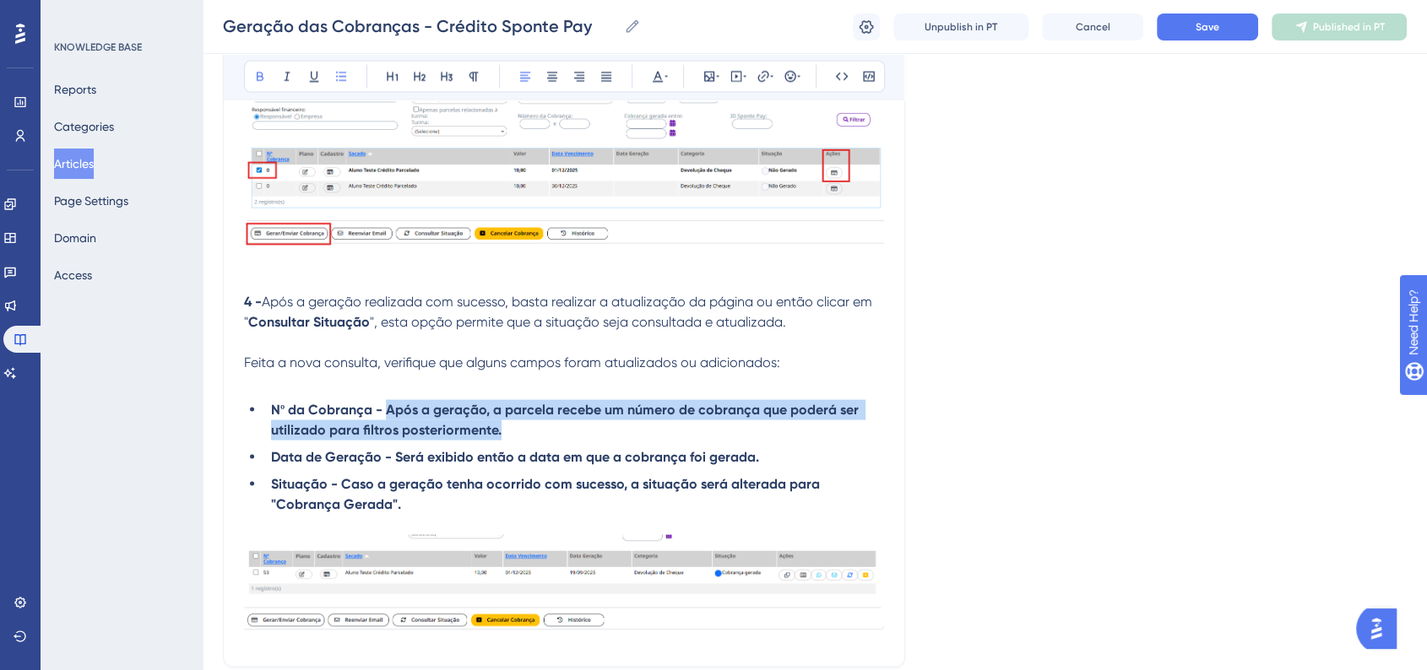
drag, startPoint x: 386, startPoint y: 424, endPoint x: 569, endPoint y: 447, distance: 184.7
click at [569, 441] on li "Nº da Cobrança - Após a geração, a parcela recebe um número de cobrança que pod…" at bounding box center [574, 420] width 620 height 41
click at [259, 81] on icon at bounding box center [260, 77] width 14 height 14
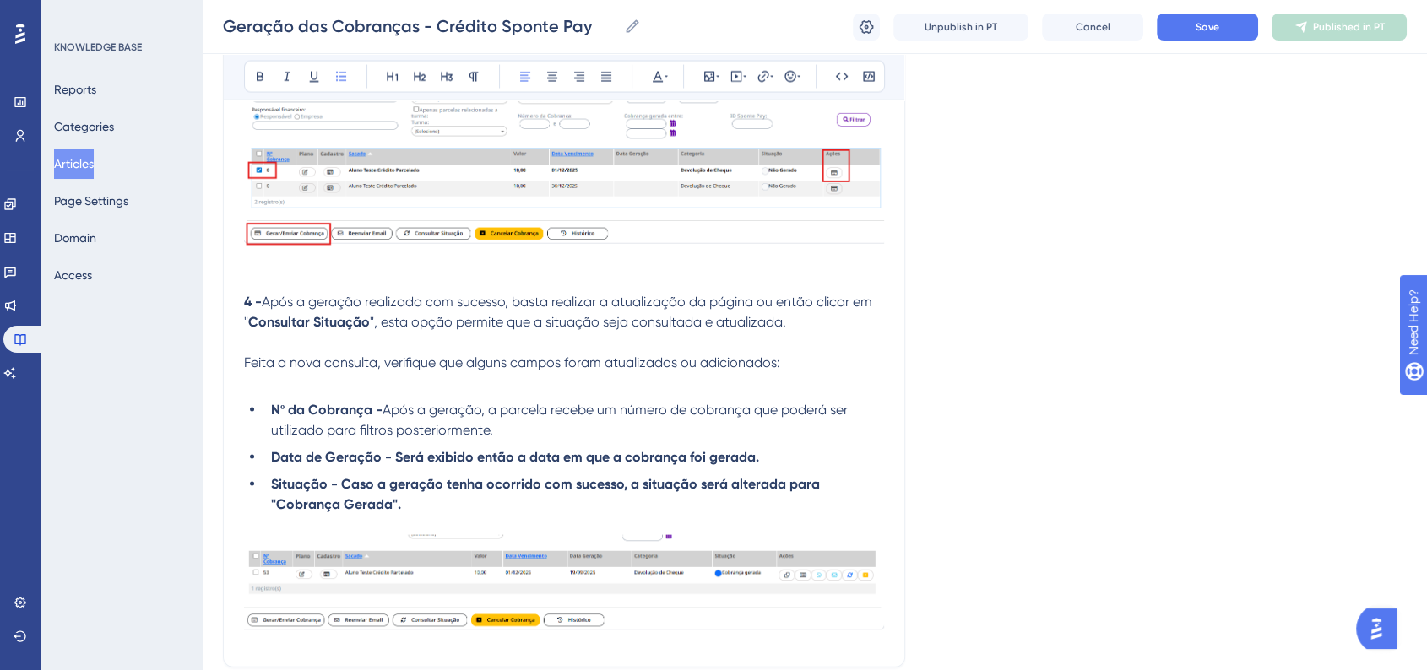
click at [566, 389] on p at bounding box center [564, 383] width 640 height 20
drag, startPoint x: 394, startPoint y: 474, endPoint x: 874, endPoint y: 463, distance: 479.6
click at [874, 463] on li "Data de Geração - Será exibido então a data em que a cobrança foi gerada." at bounding box center [574, 457] width 620 height 20
click at [263, 84] on button at bounding box center [260, 77] width 24 height 24
click at [477, 417] on span "Após a geração, a parcela recebe um número de cobrança que poderá ser utilizado…" at bounding box center [561, 420] width 580 height 36
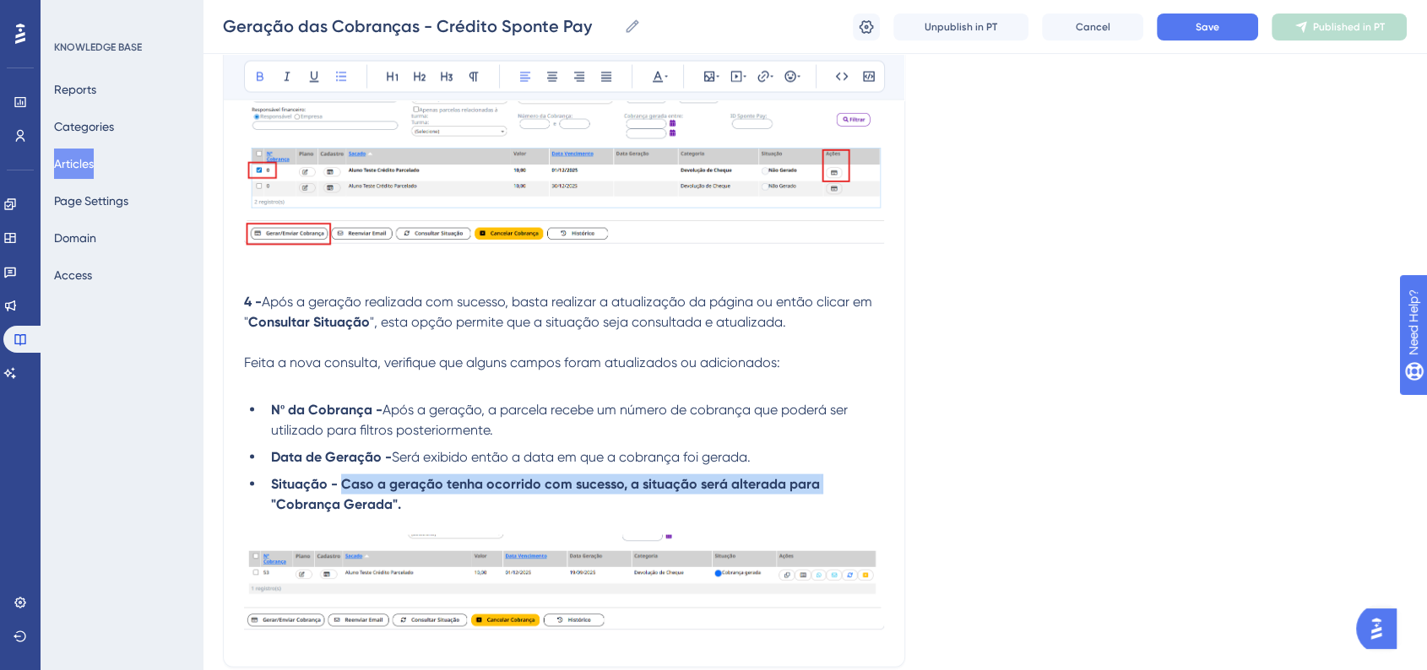
drag, startPoint x: 386, startPoint y: 507, endPoint x: 817, endPoint y: 502, distance: 431.4
click at [817, 502] on li "Situação - Caso a geração tenha ocorrido com sucesso, a situação será alterada …" at bounding box center [574, 494] width 620 height 41
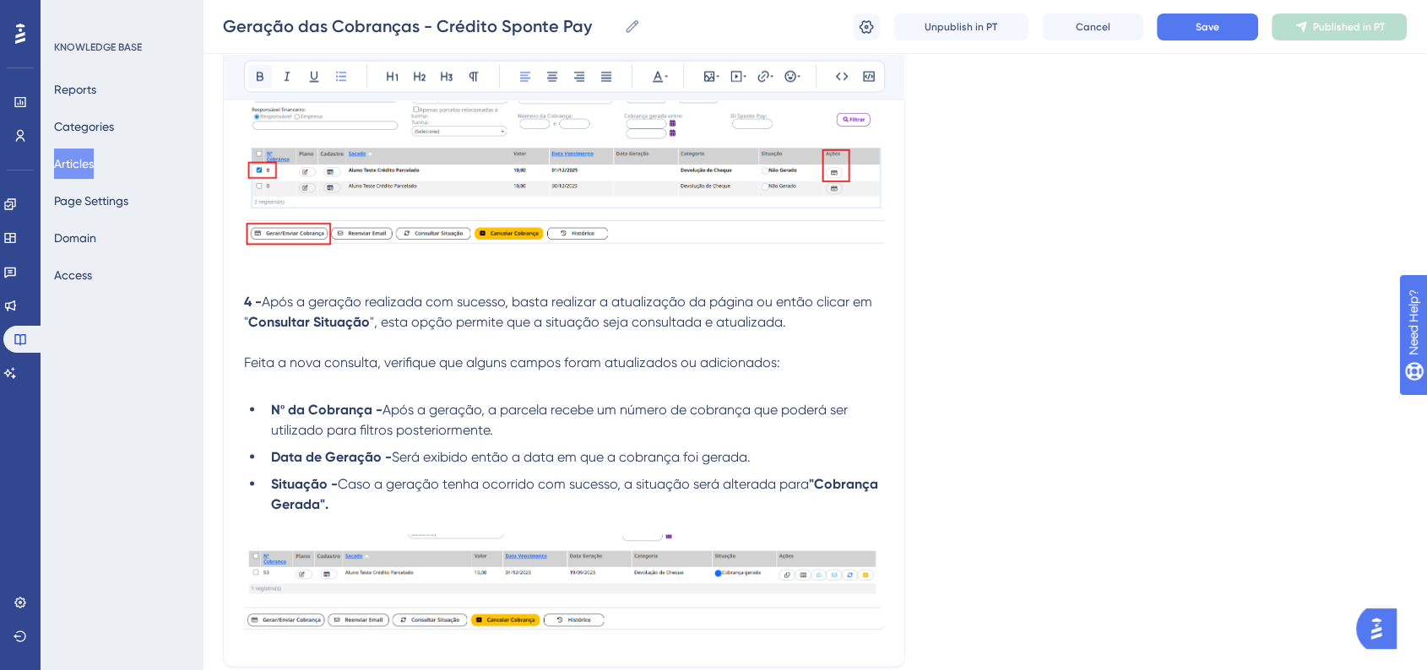
click at [263, 73] on icon at bounding box center [260, 77] width 14 height 14
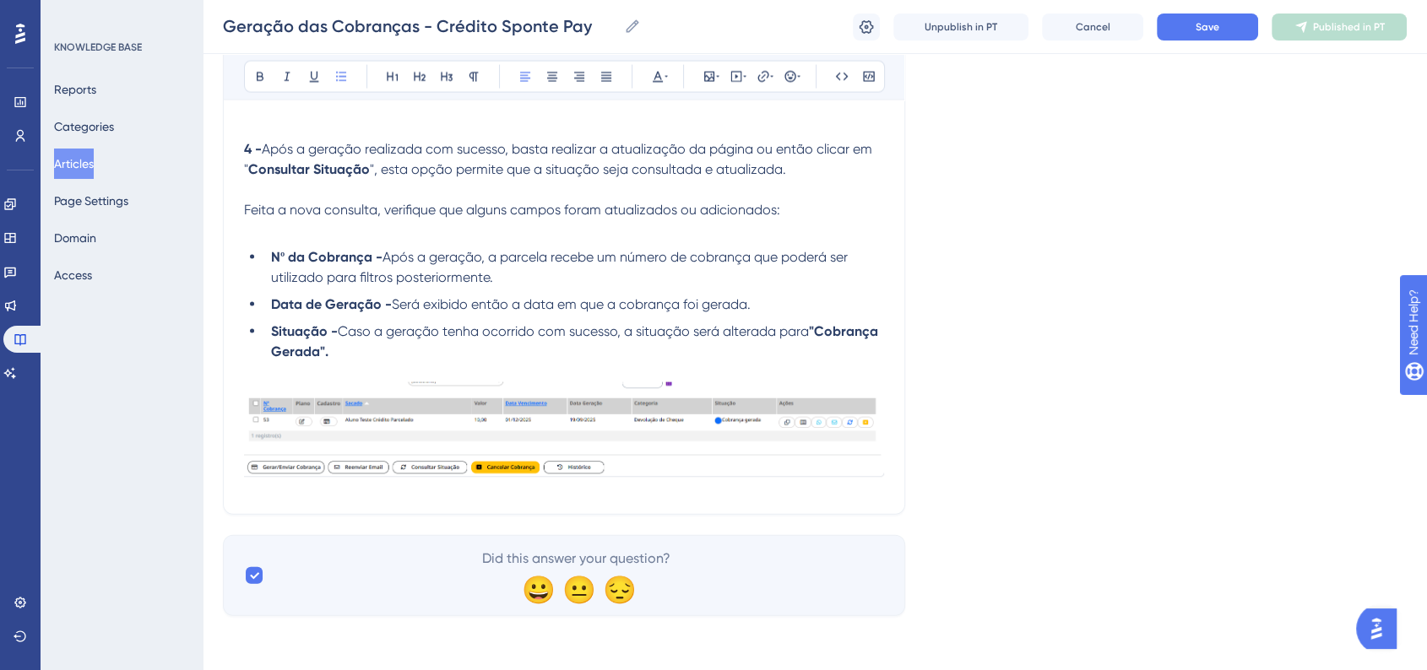
click at [535, 397] on img at bounding box center [564, 435] width 640 height 106
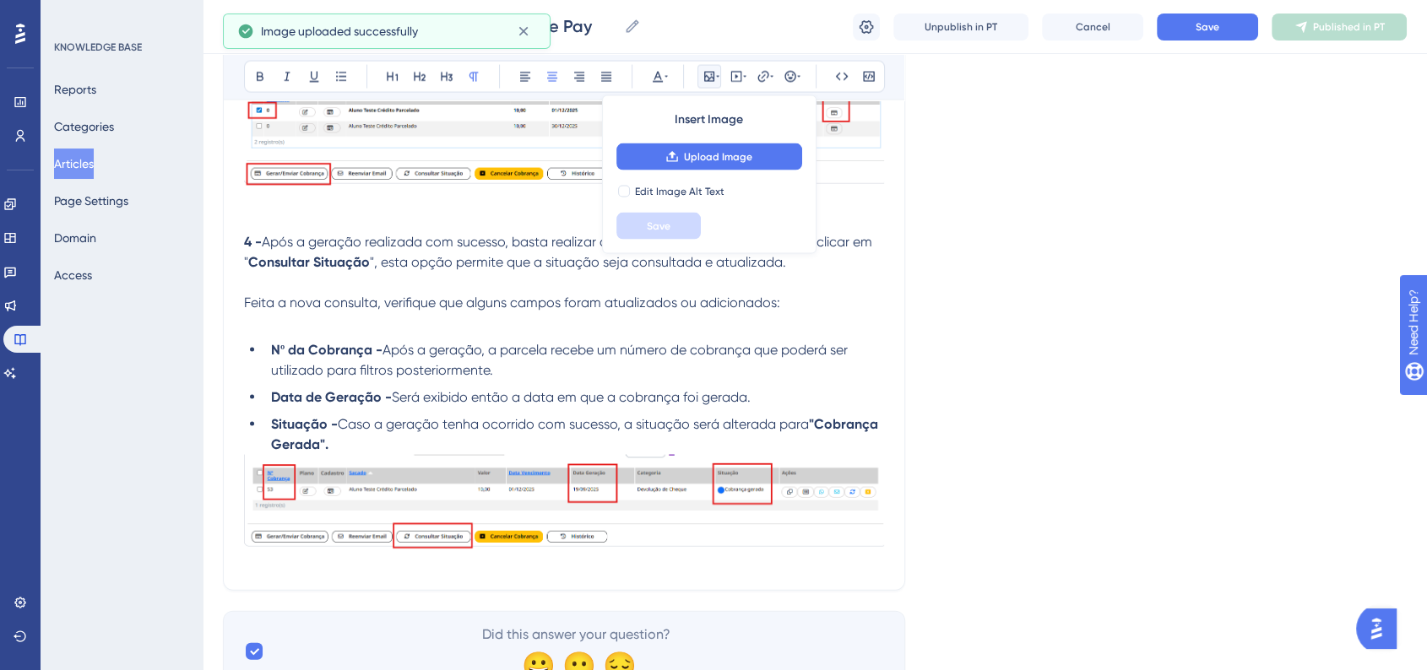
scroll to position [3632, 0]
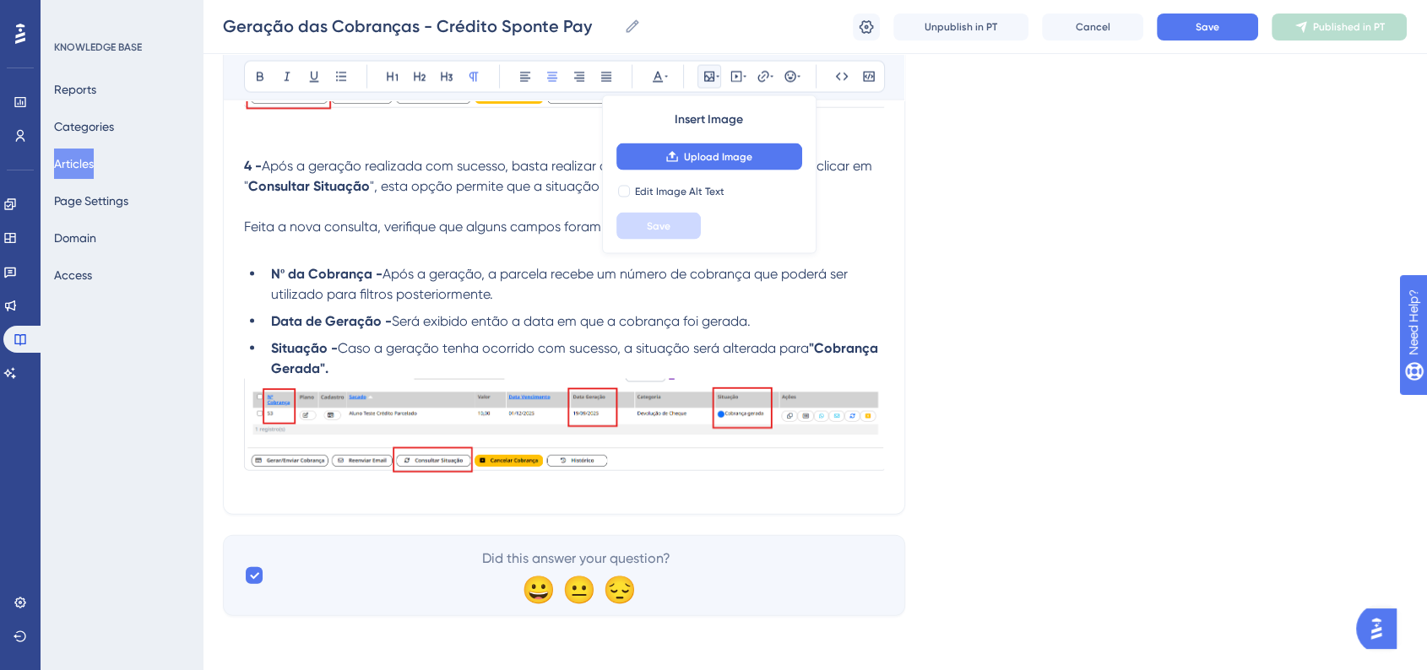
click at [882, 219] on p "Feita a nova consulta, verifique que alguns campos foram atualizados ou adicion…" at bounding box center [564, 227] width 640 height 20
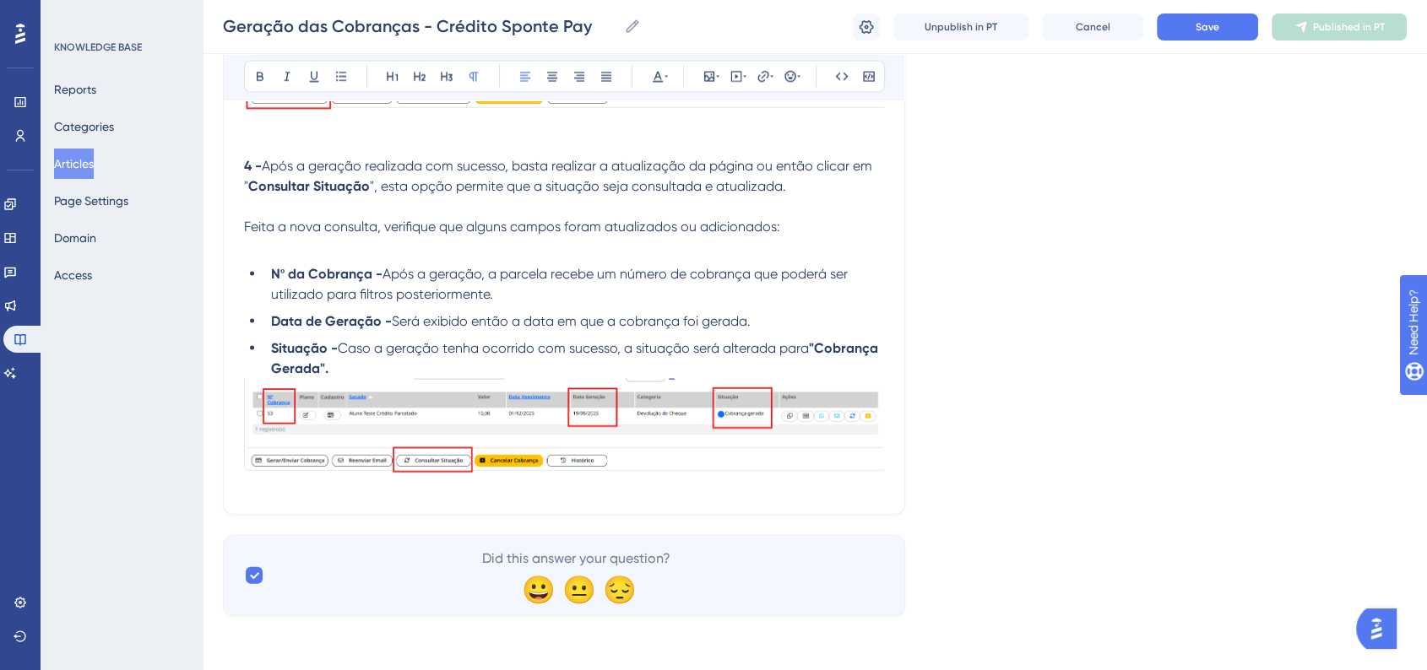
click at [864, 229] on p "Feita a nova consulta, verifique que alguns campos foram atualizados ou adicion…" at bounding box center [564, 227] width 640 height 20
click at [718, 421] on img at bounding box center [564, 433] width 640 height 109
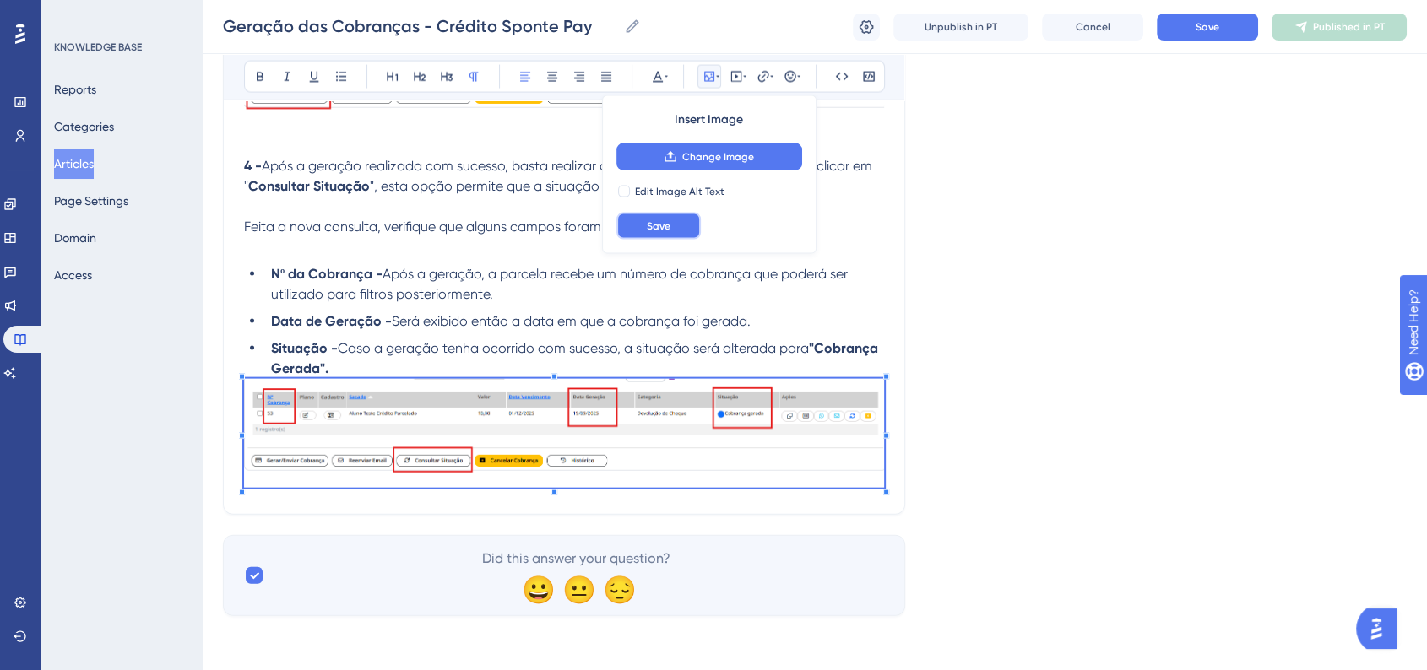
click at [660, 229] on span "Save" at bounding box center [659, 226] width 24 height 14
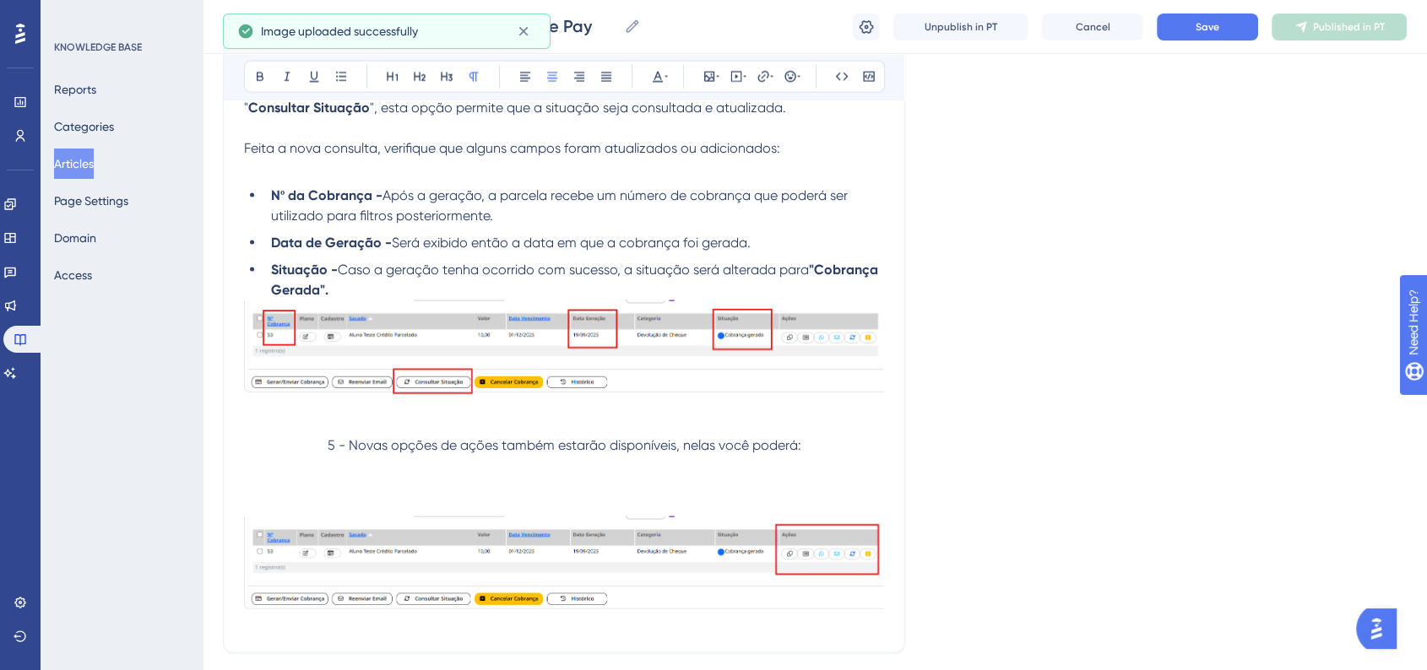
scroll to position [3848, 0]
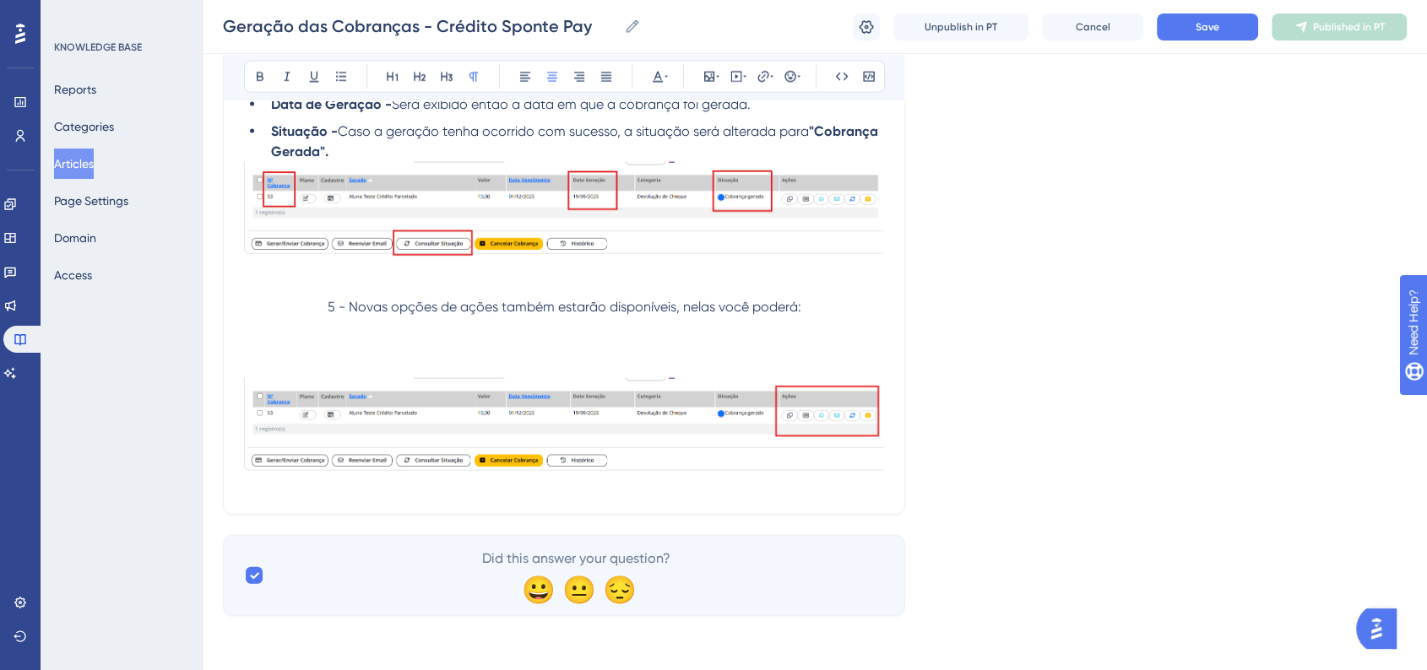
click at [252, 345] on p at bounding box center [564, 348] width 640 height 20
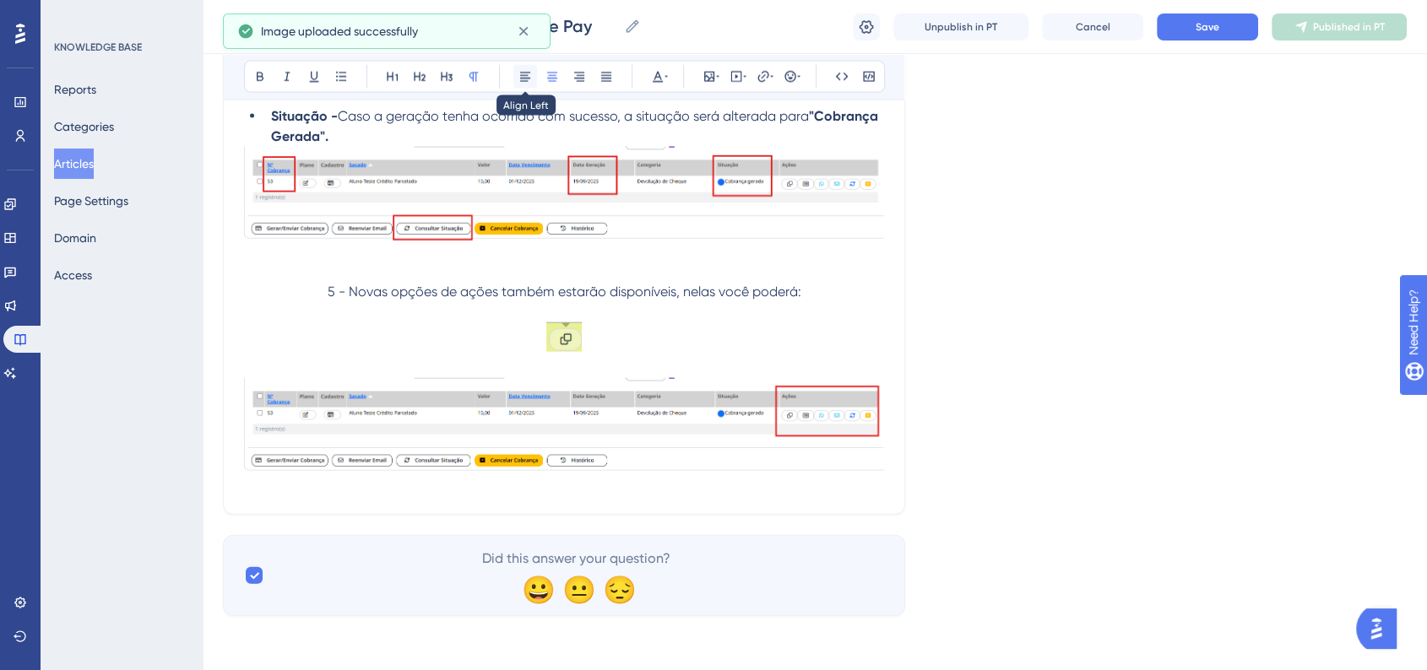
click at [523, 80] on icon at bounding box center [525, 77] width 14 height 14
click at [336, 349] on p at bounding box center [564, 339] width 640 height 35
drag, startPoint x: 308, startPoint y: 351, endPoint x: 300, endPoint y: 353, distance: 8.6
click at [300, 353] on p at bounding box center [564, 339] width 640 height 35
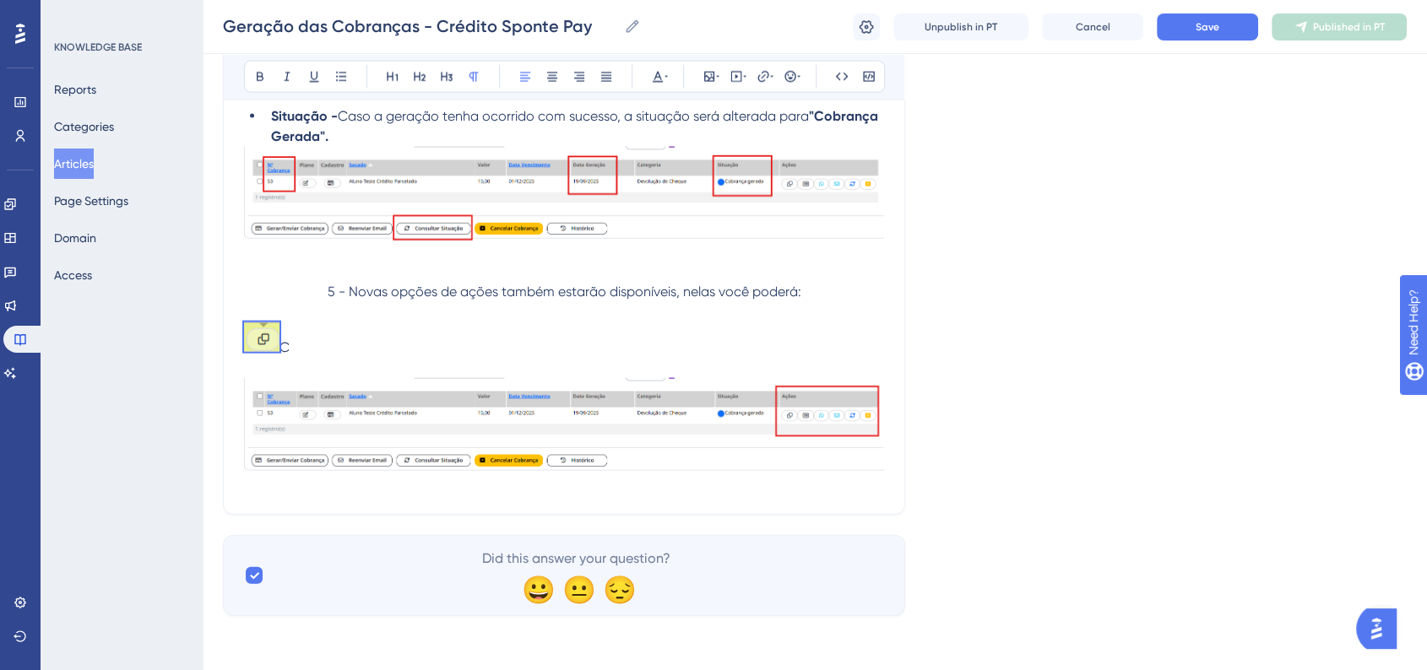
drag, startPoint x: 291, startPoint y: 360, endPoint x: 240, endPoint y: 341, distance: 54.7
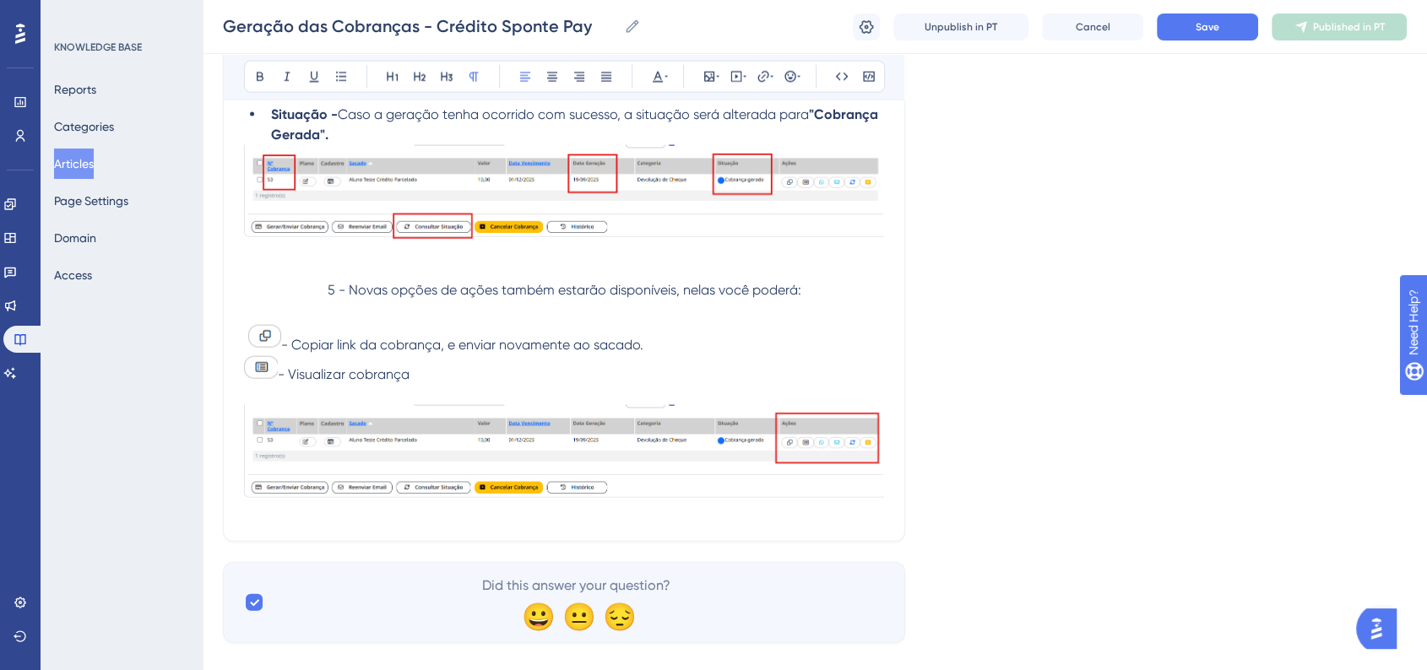
click at [425, 385] on p "- Visualizar cobrança" at bounding box center [564, 370] width 640 height 30
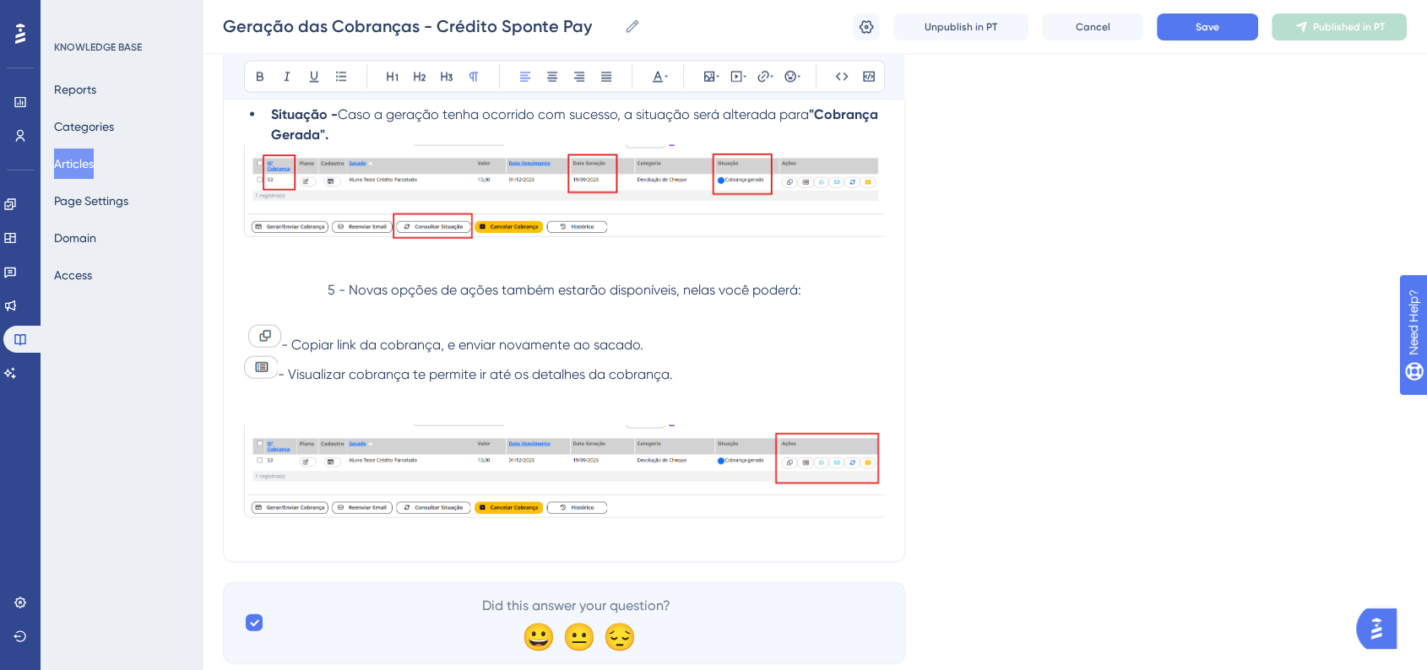
click at [262, 405] on p at bounding box center [564, 395] width 640 height 20
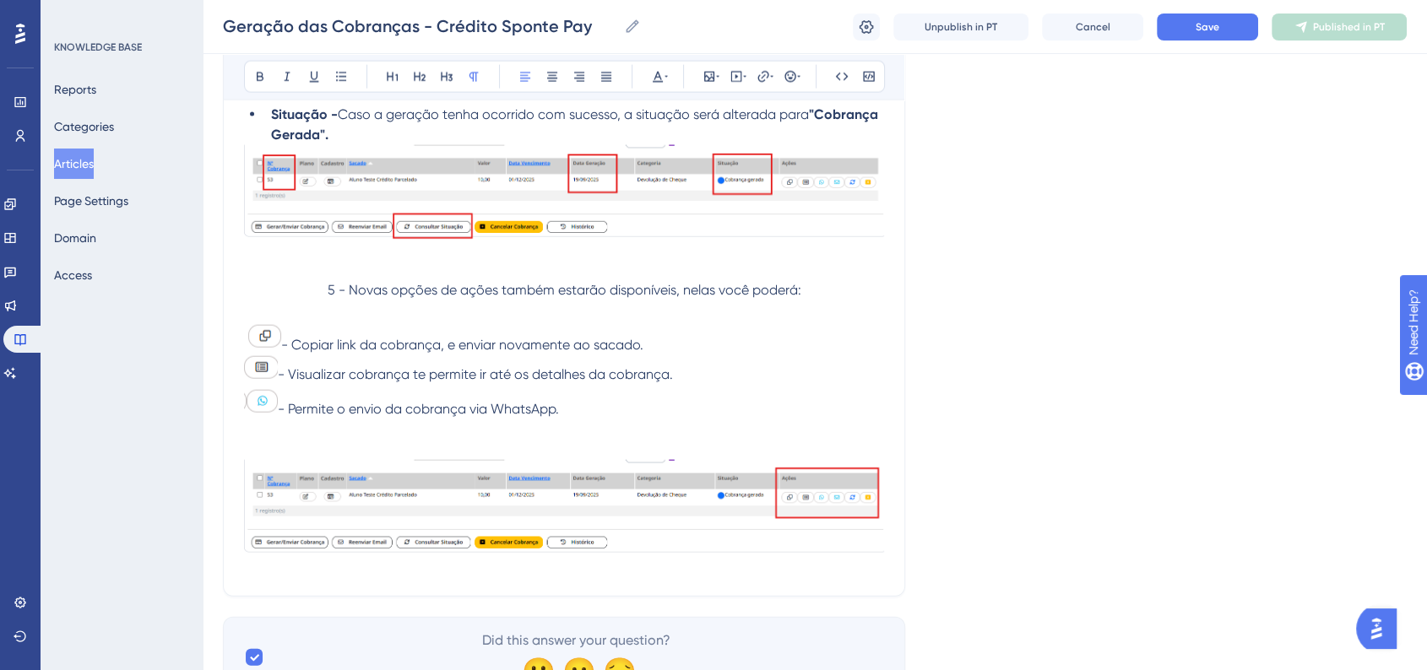
click at [252, 440] on p at bounding box center [564, 430] width 640 height 20
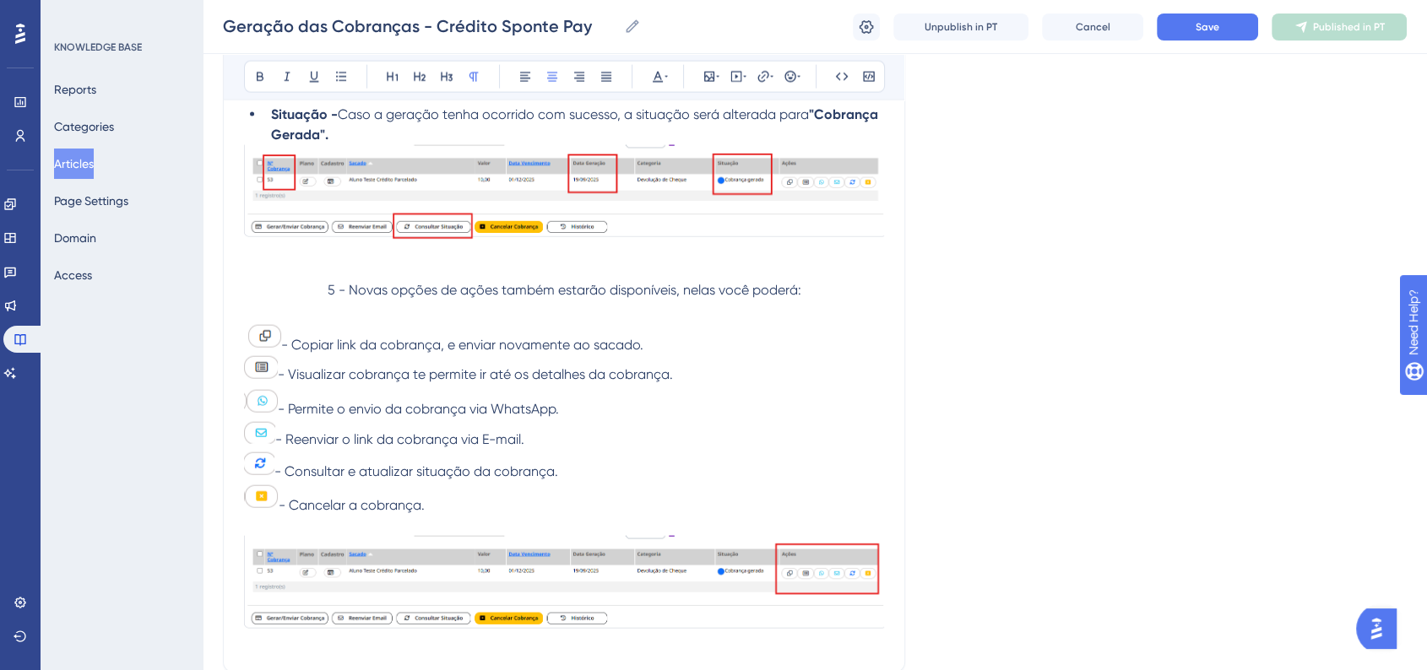
click at [328, 298] on span "5 - Novas opções de ações também estarão disponíveis, nelas você poderá:" at bounding box center [565, 290] width 474 height 16
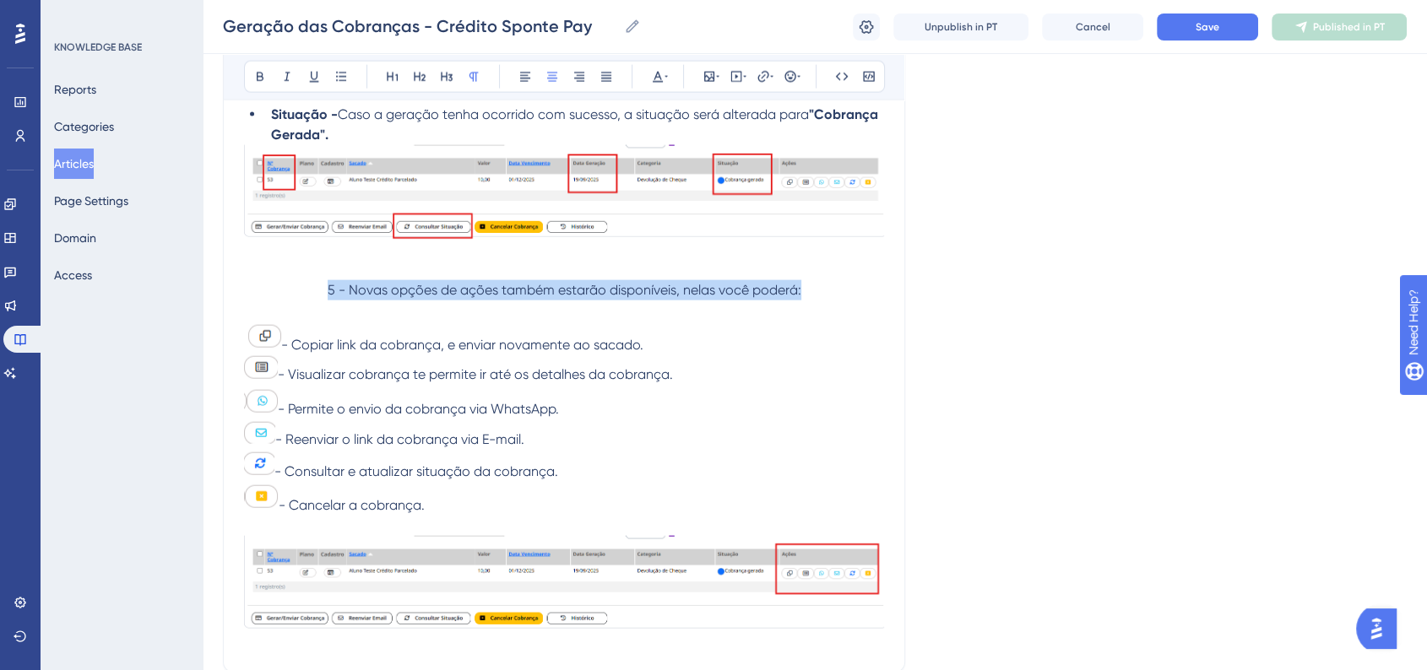
drag, startPoint x: 328, startPoint y: 309, endPoint x: 854, endPoint y: 306, distance: 525.9
click at [854, 301] on p "5 - Novas opções de ações também estarão disponíveis, nelas você poderá:" at bounding box center [564, 290] width 640 height 20
click at [526, 84] on button at bounding box center [525, 77] width 24 height 24
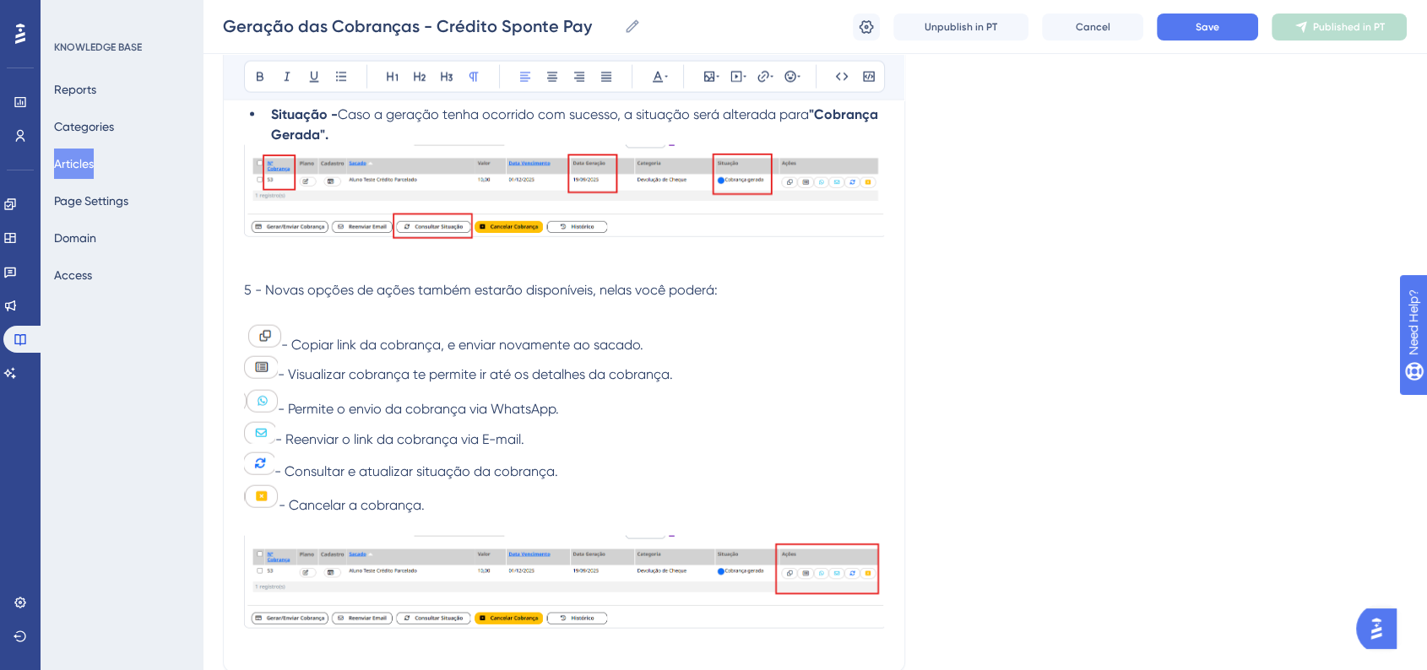
click at [810, 385] on p "- Visualizar cobrança te permite ir até os detalhes da cobrança." at bounding box center [564, 370] width 640 height 30
drag, startPoint x: 244, startPoint y: 312, endPoint x: 261, endPoint y: 312, distance: 16.9
click at [261, 298] on span "5 - Novas opções de ações também estarão disponíveis, nelas você poderá:" at bounding box center [481, 290] width 474 height 16
click at [254, 74] on icon at bounding box center [260, 77] width 14 height 14
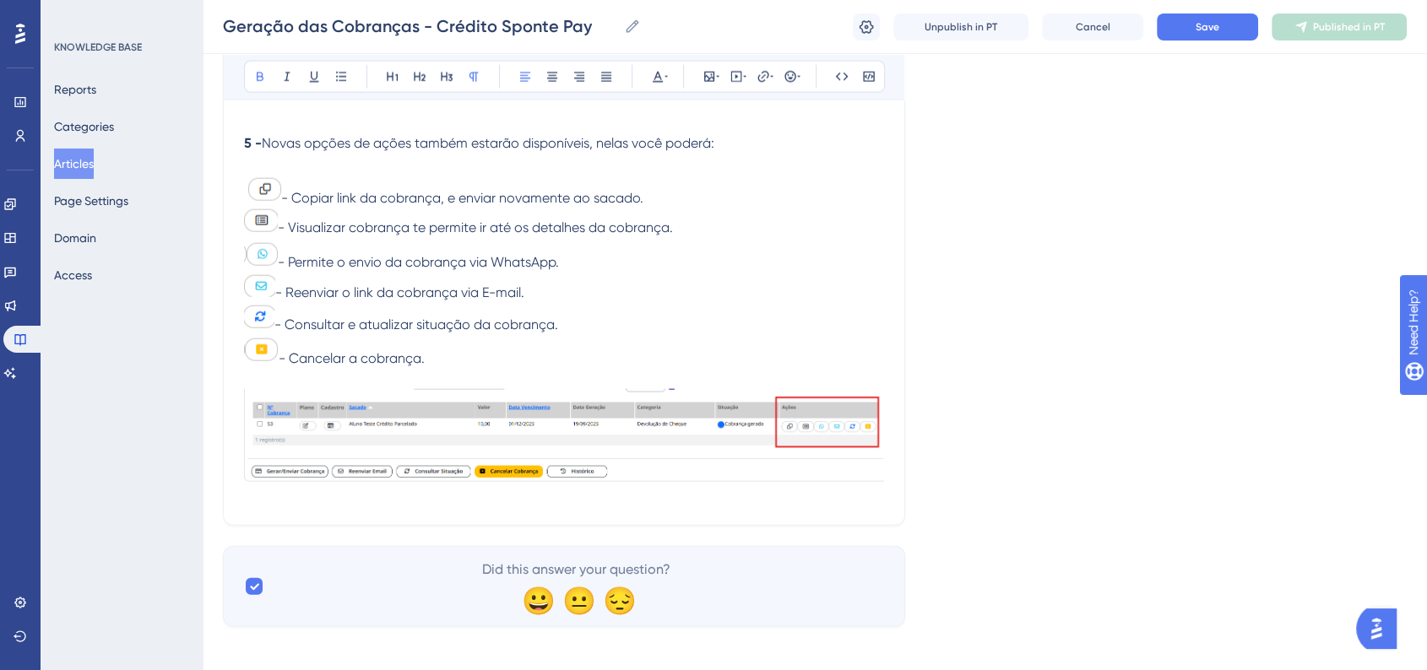
scroll to position [4018, 0]
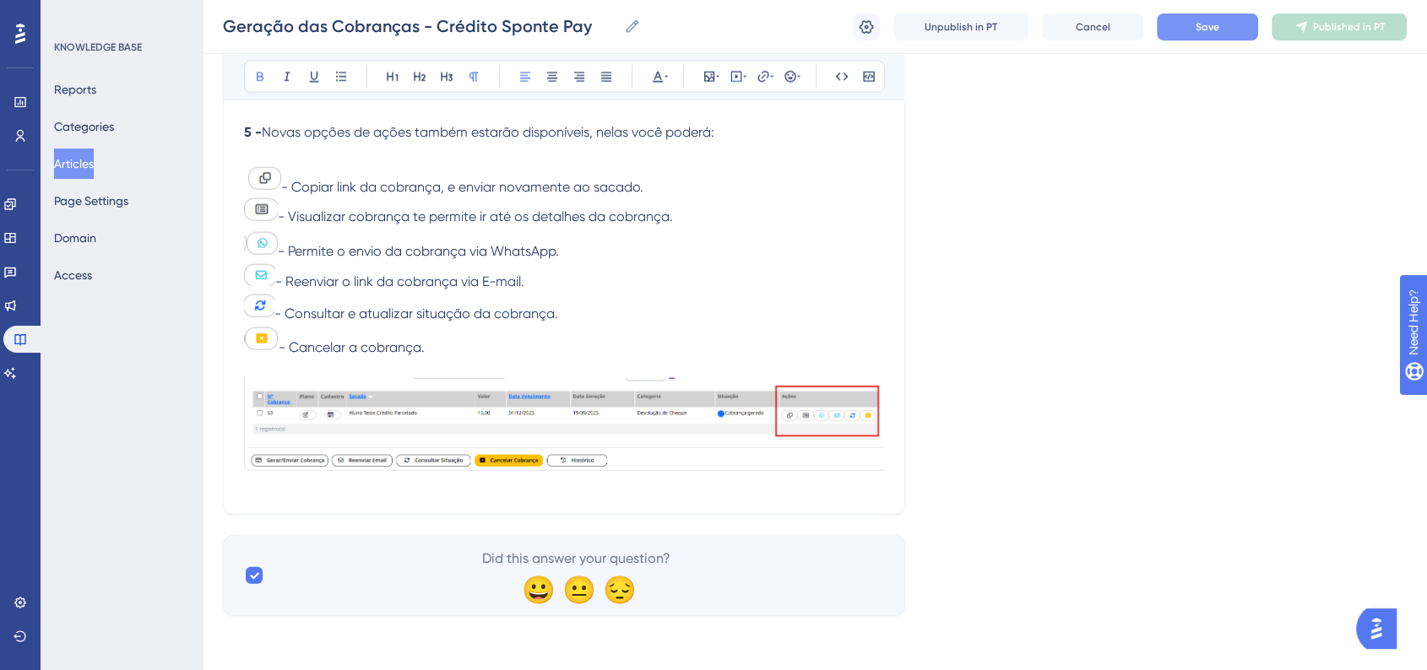
click at [1229, 34] on button "Save" at bounding box center [1207, 27] width 101 height 27
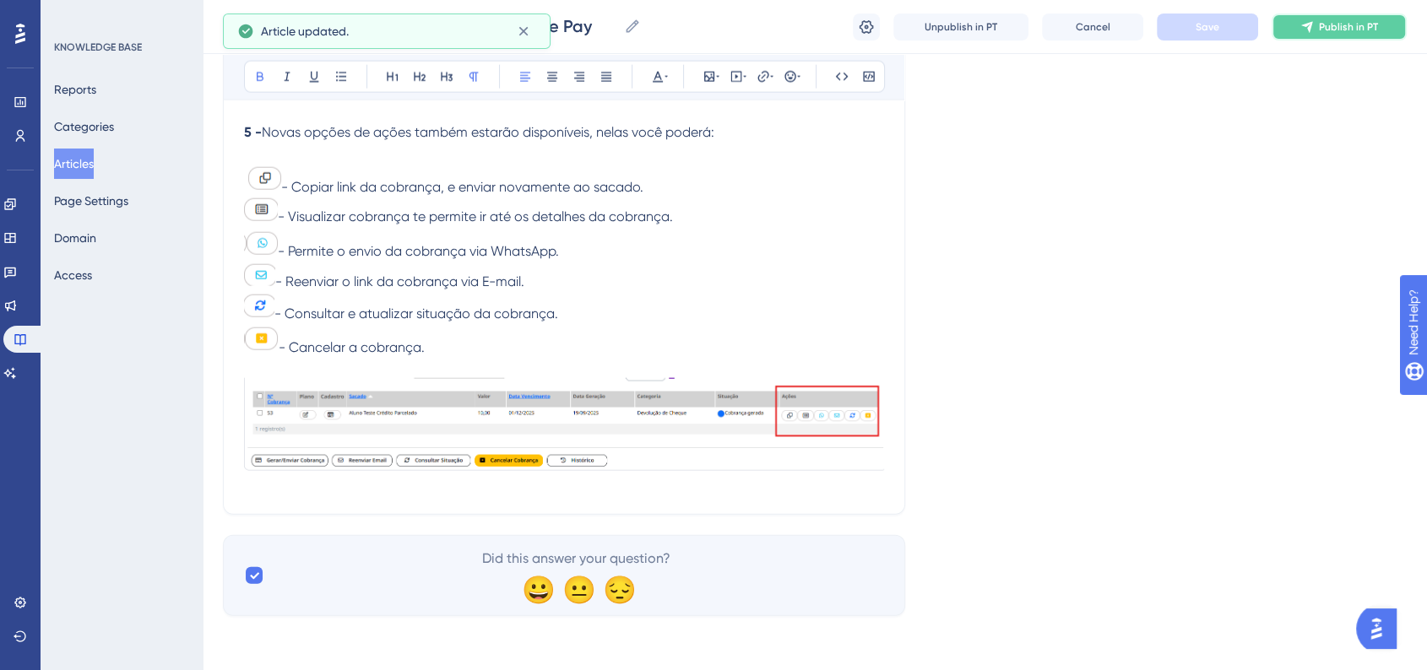
click at [1312, 35] on button "Publish in PT" at bounding box center [1338, 27] width 135 height 27
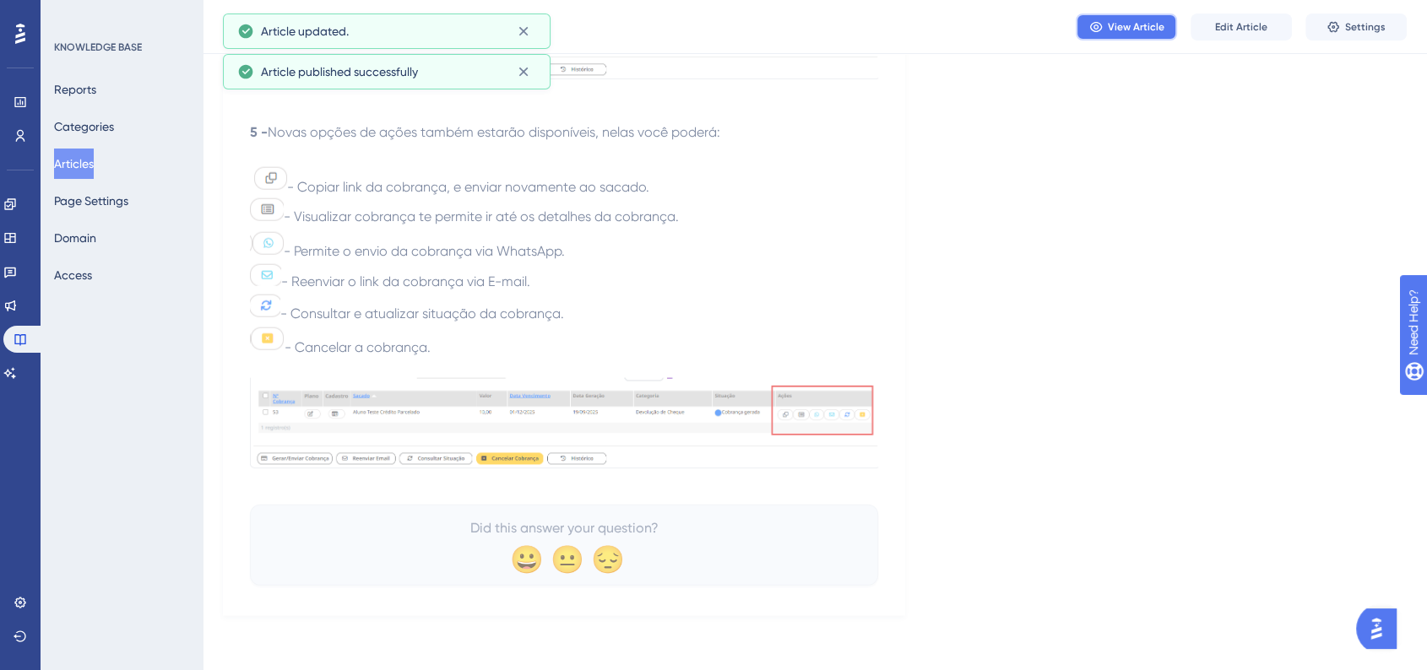
click at [1135, 38] on button "View Article" at bounding box center [1126, 27] width 101 height 27
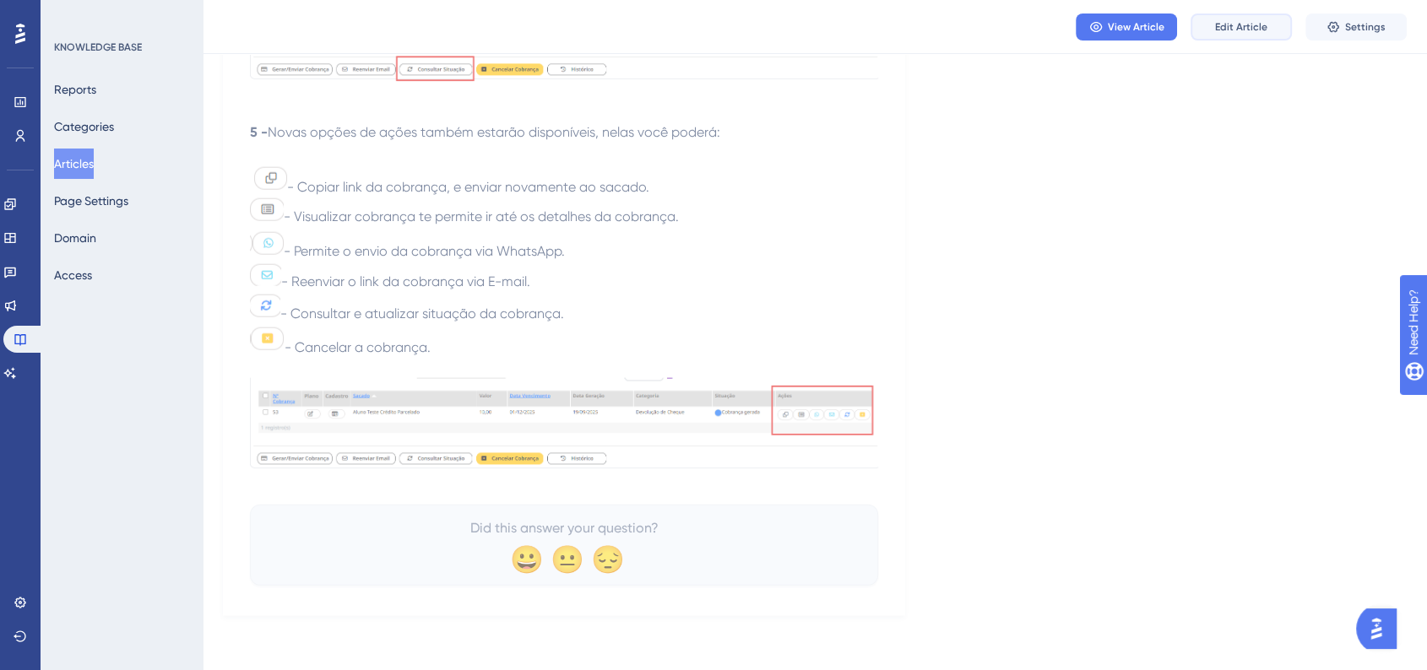
click at [1229, 31] on span "Edit Article" at bounding box center [1241, 27] width 52 height 14
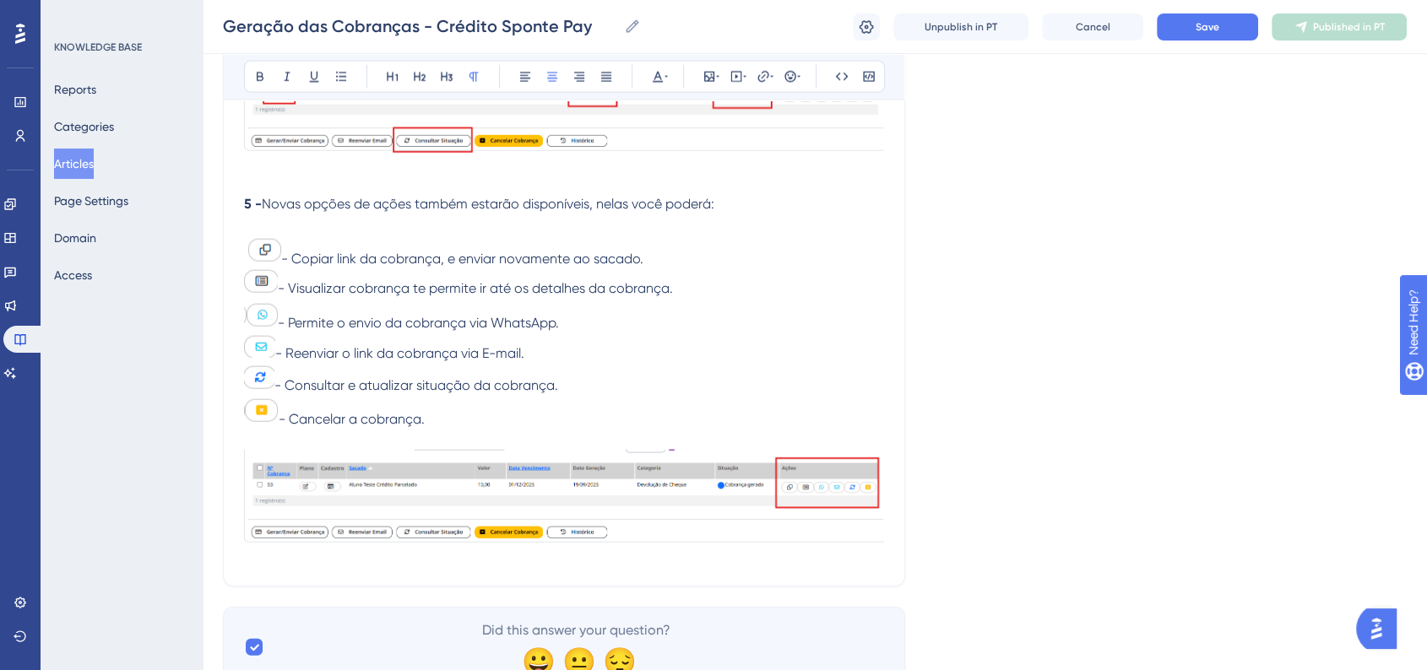
scroll to position [4018, 0]
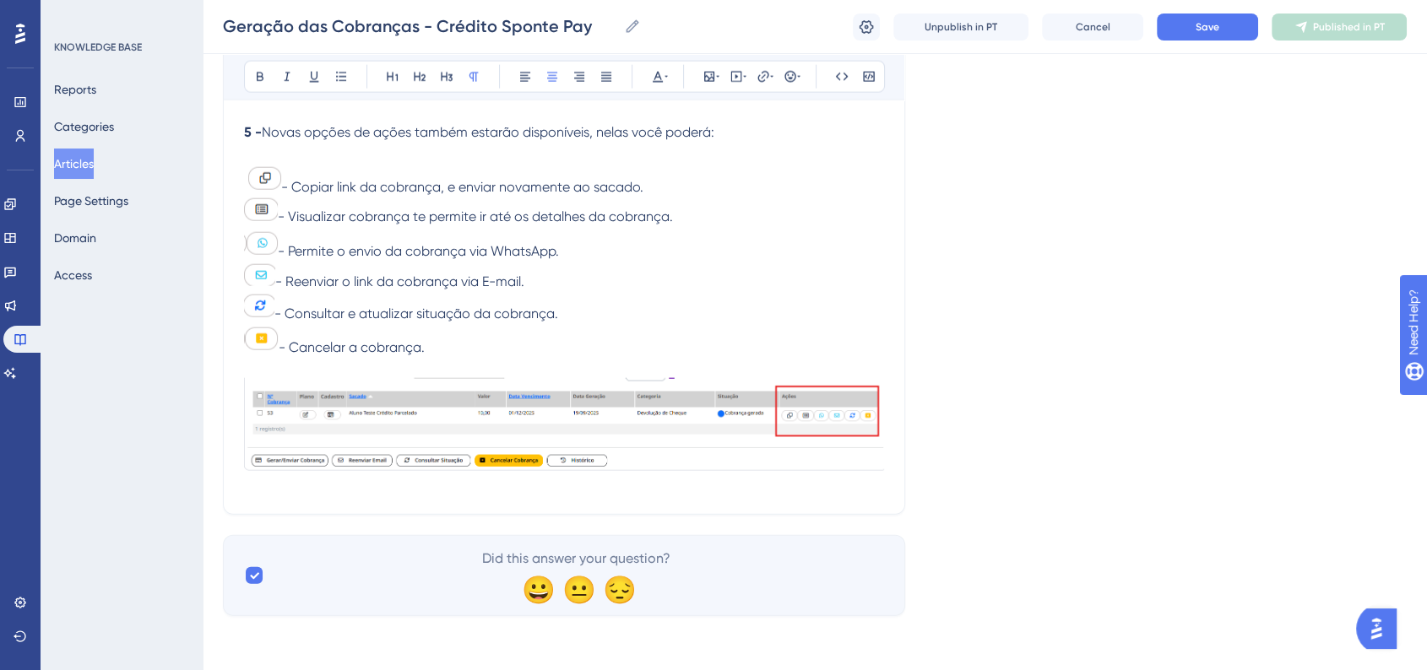
click at [520, 348] on p "- Cancelar a cobrança." at bounding box center [564, 341] width 640 height 34
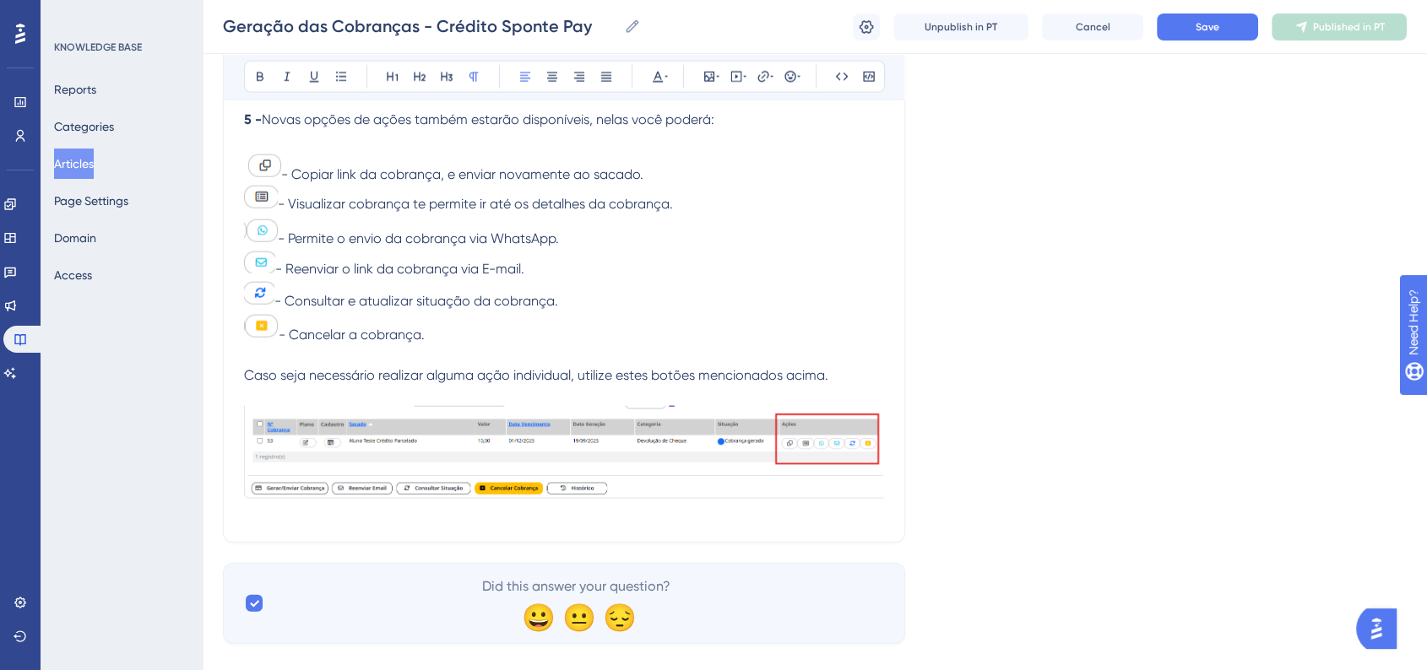
click at [759, 383] on span "Caso seja necessário realizar alguma ação individual, utilize estes botões menc…" at bounding box center [536, 375] width 584 height 16
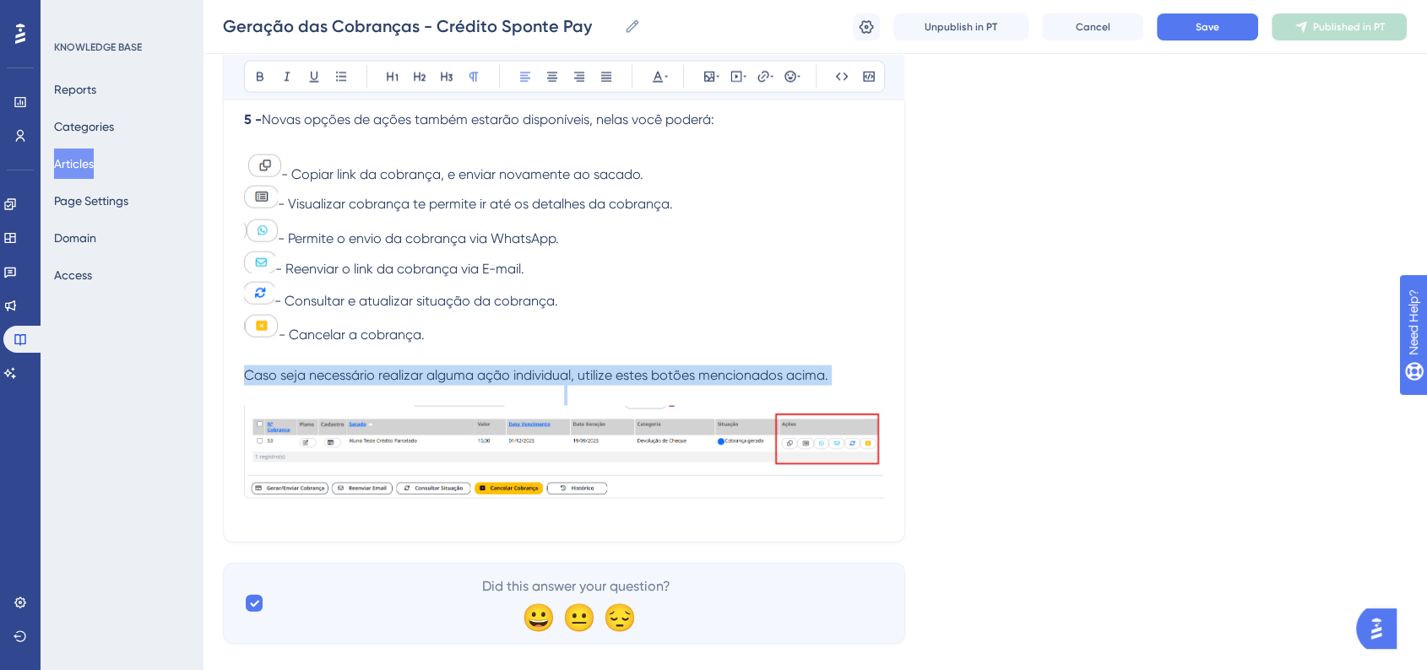
click at [759, 383] on span "Caso seja necessário realizar alguma ação individual, utilize estes botões menc…" at bounding box center [536, 375] width 584 height 16
click at [559, 83] on button at bounding box center [552, 77] width 24 height 24
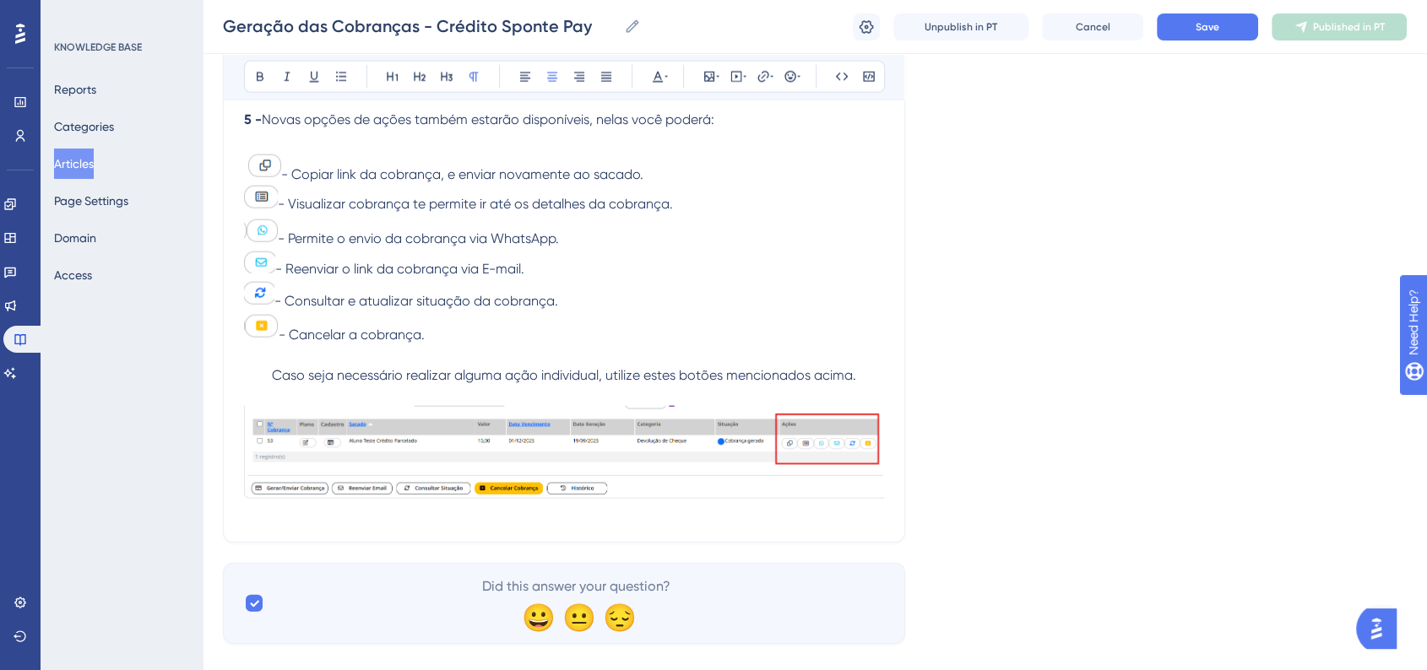
click at [610, 383] on span "Caso seja necessário realizar alguma ação individual, utilize estes botões menc…" at bounding box center [564, 375] width 584 height 16
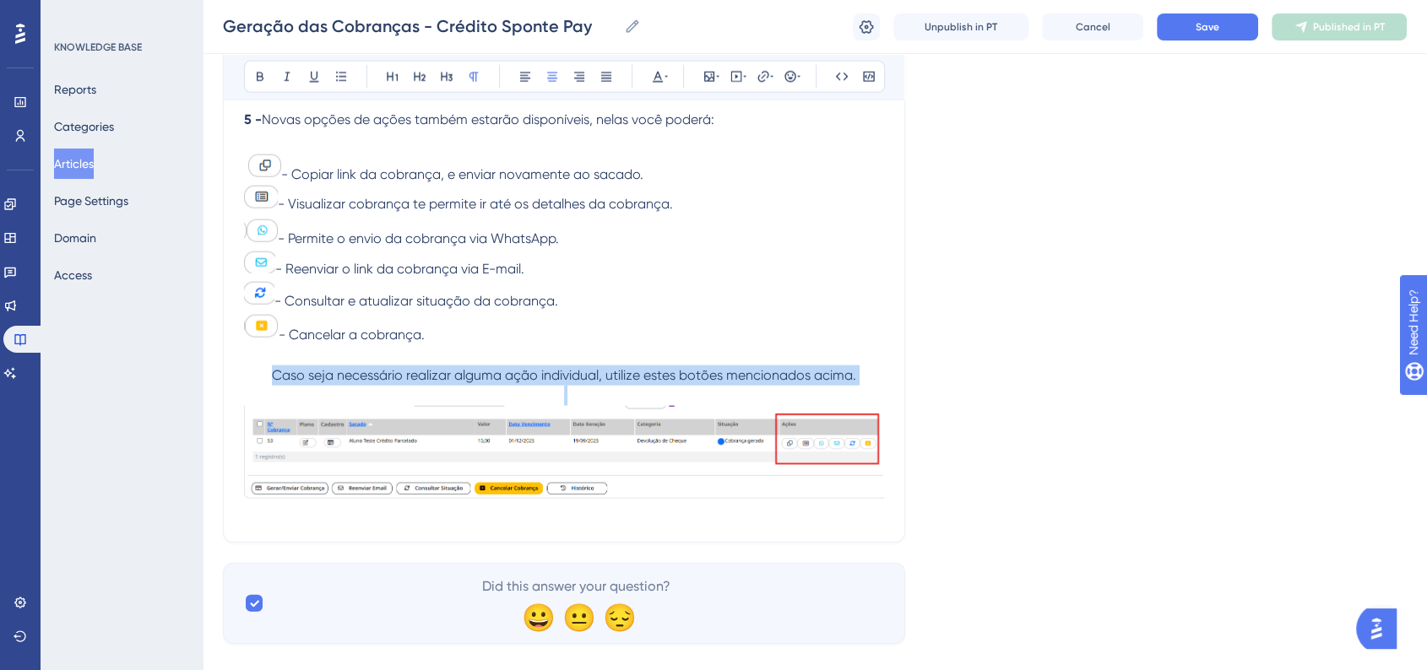
click at [610, 383] on span "Caso seja necessário realizar alguma ação individual, utilize estes botões menc…" at bounding box center [564, 375] width 584 height 16
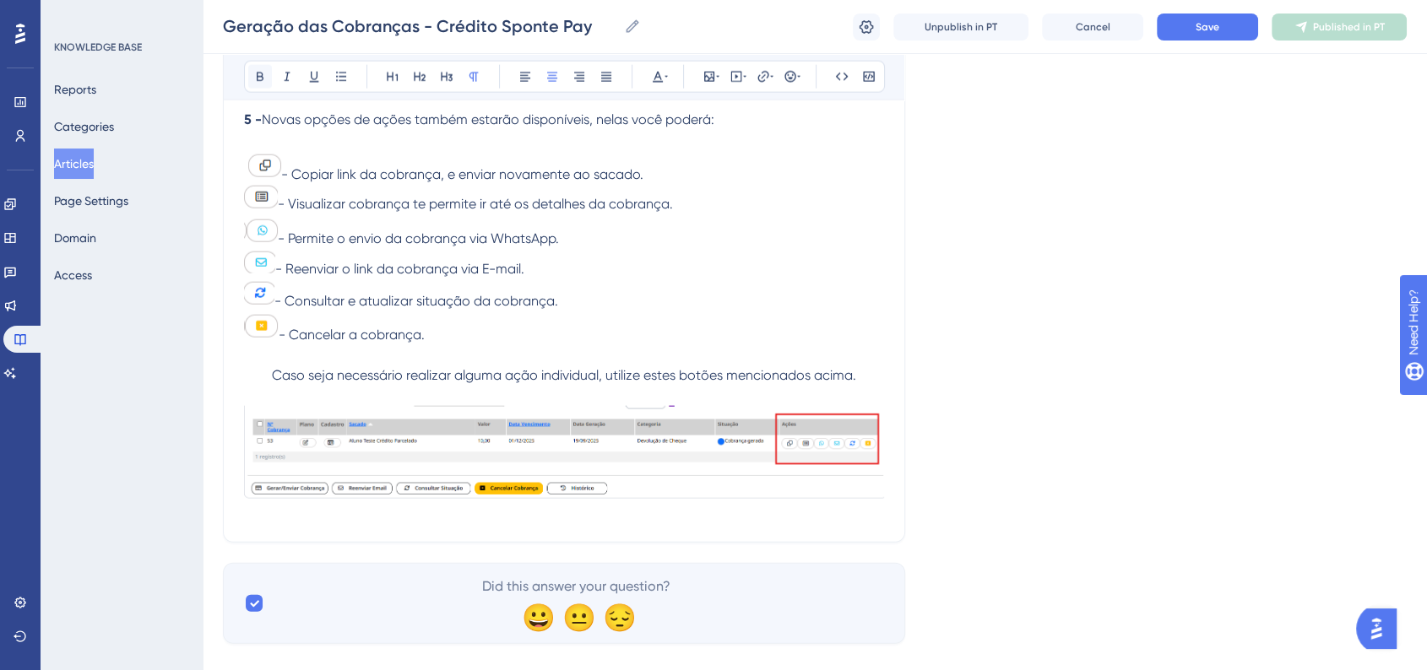
click at [264, 74] on icon at bounding box center [260, 77] width 14 height 14
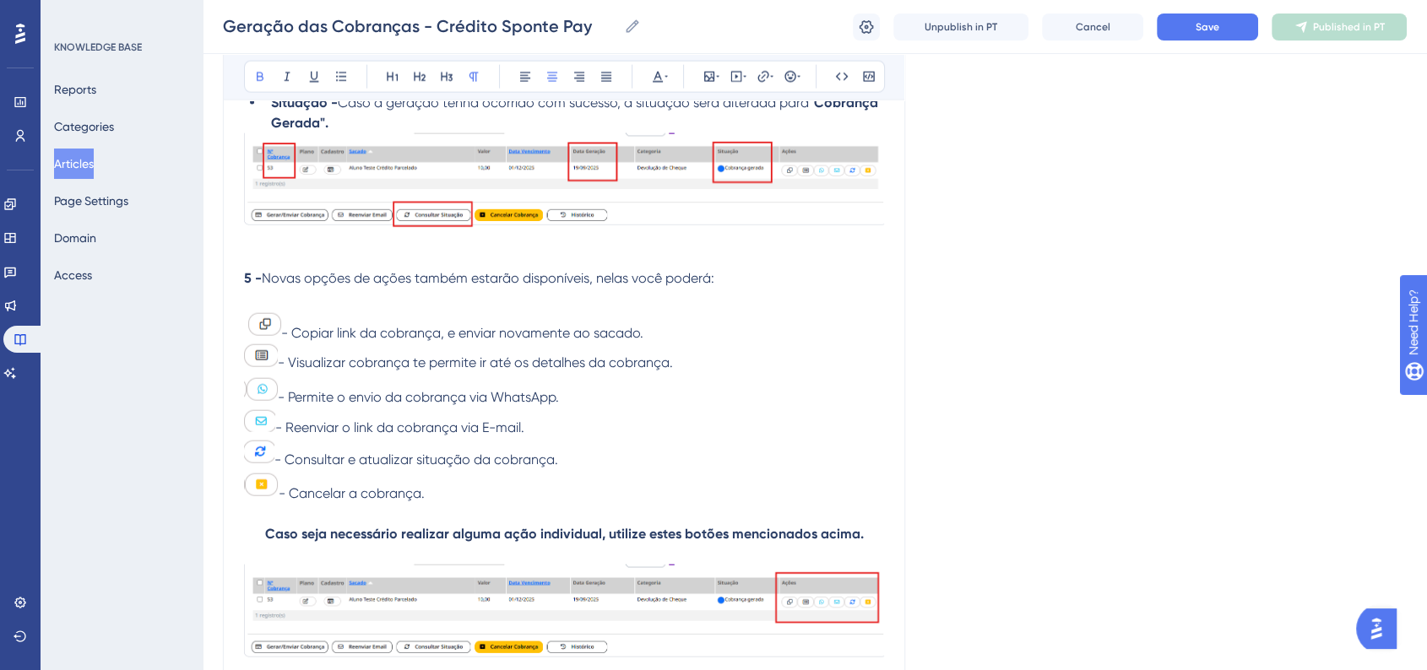
scroll to position [4060, 0]
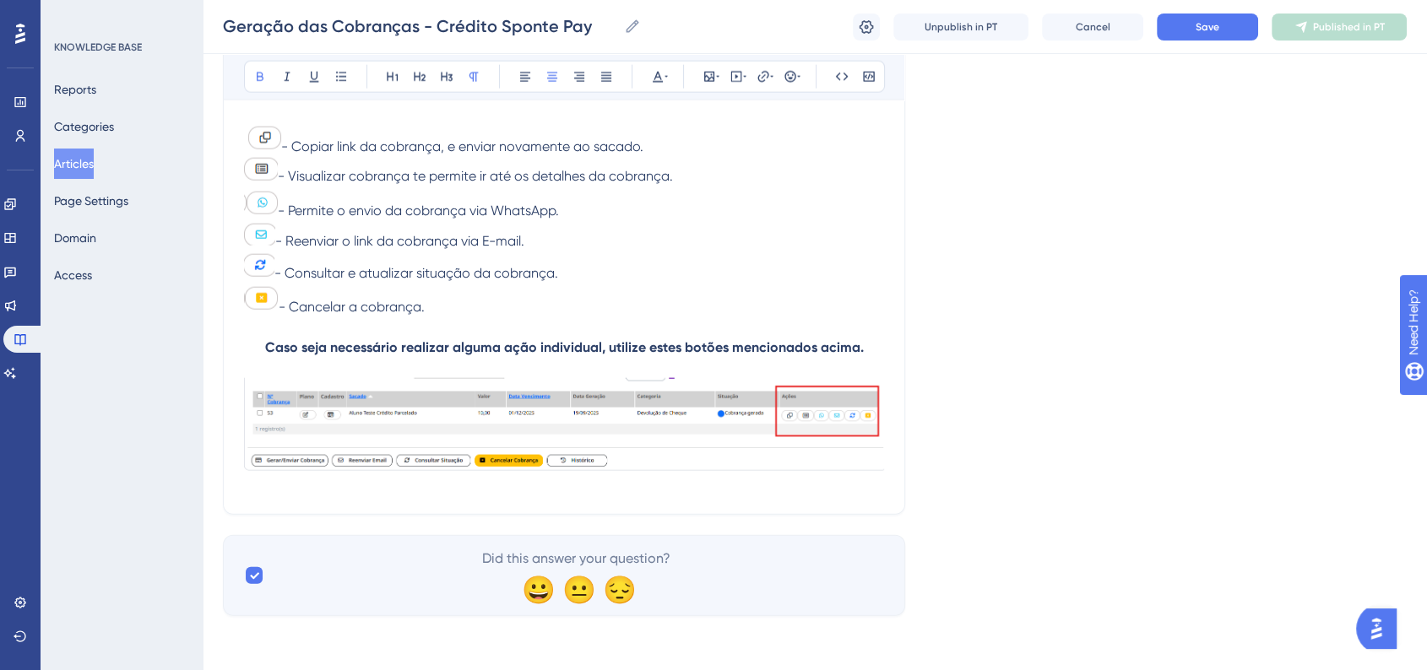
click at [855, 458] on img at bounding box center [564, 432] width 640 height 109
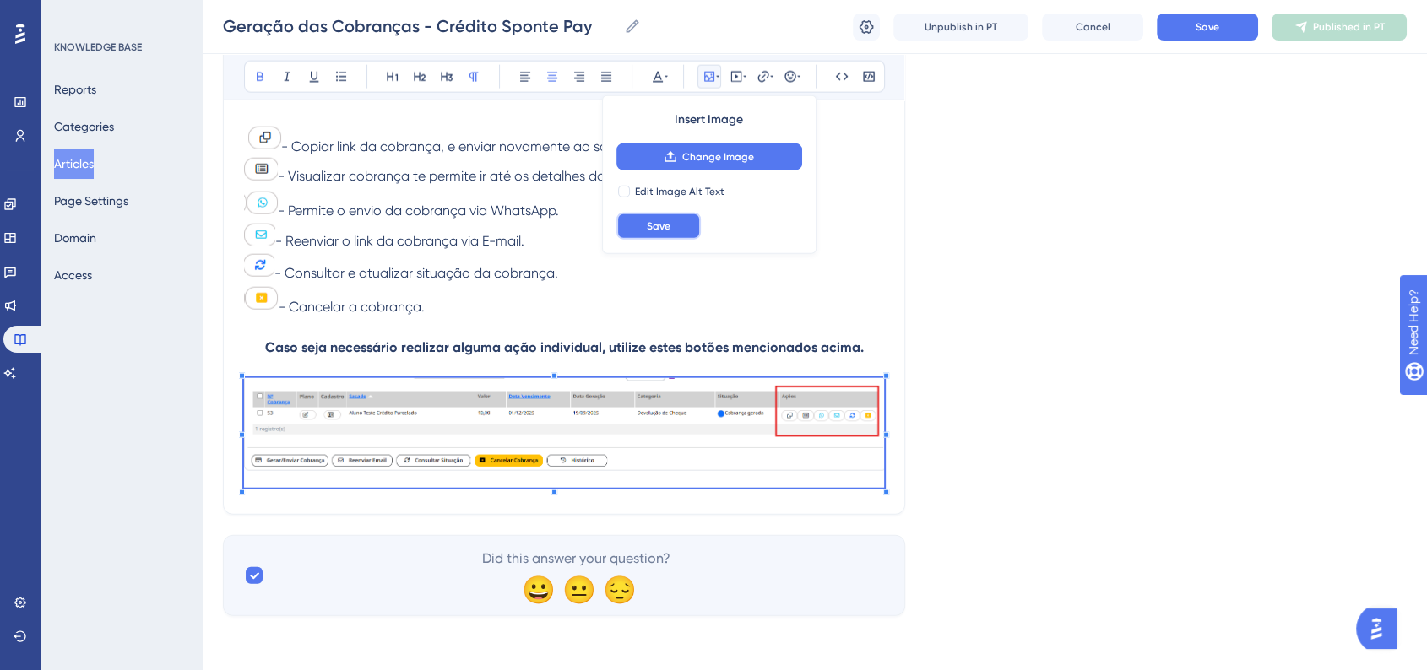
click at [663, 232] on button "Save" at bounding box center [658, 226] width 84 height 27
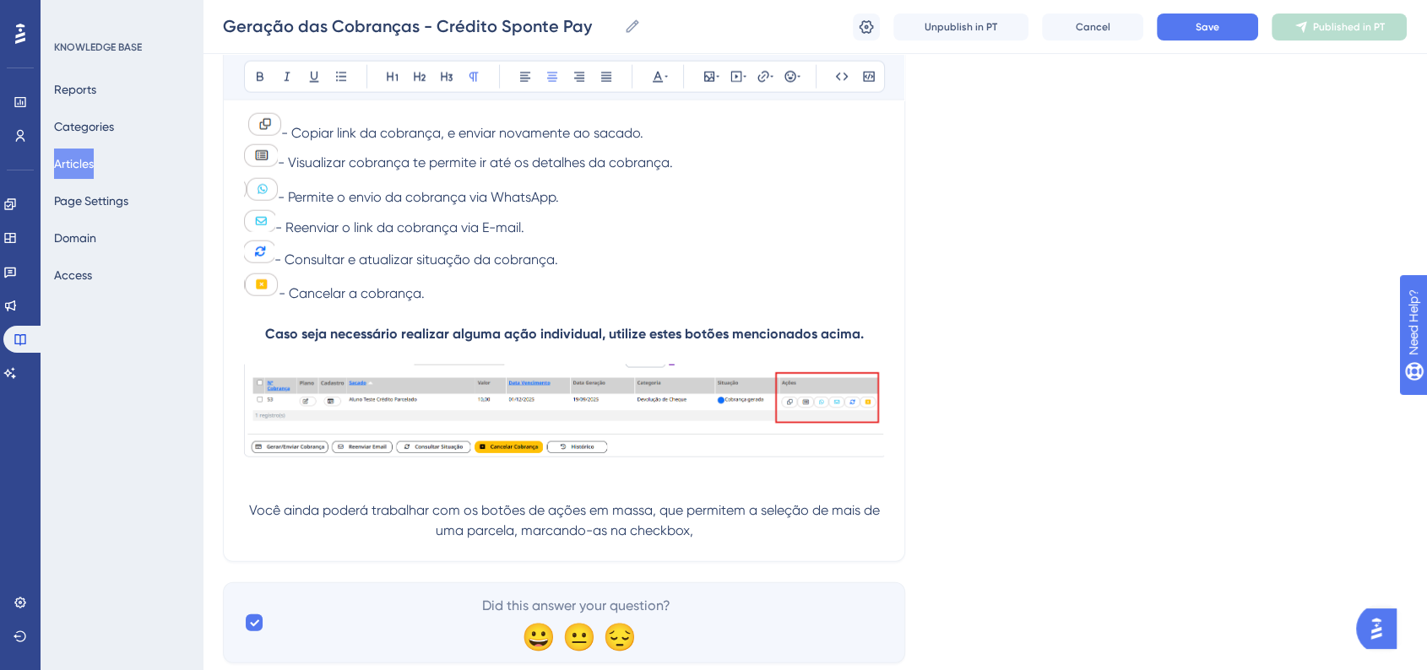
drag, startPoint x: 761, startPoint y: 522, endPoint x: 807, endPoint y: 554, distance: 56.4
click at [807, 541] on p "Você ainda poderá trabalhar com os botões de ações em massa, que permitem a sel…" at bounding box center [564, 521] width 640 height 41
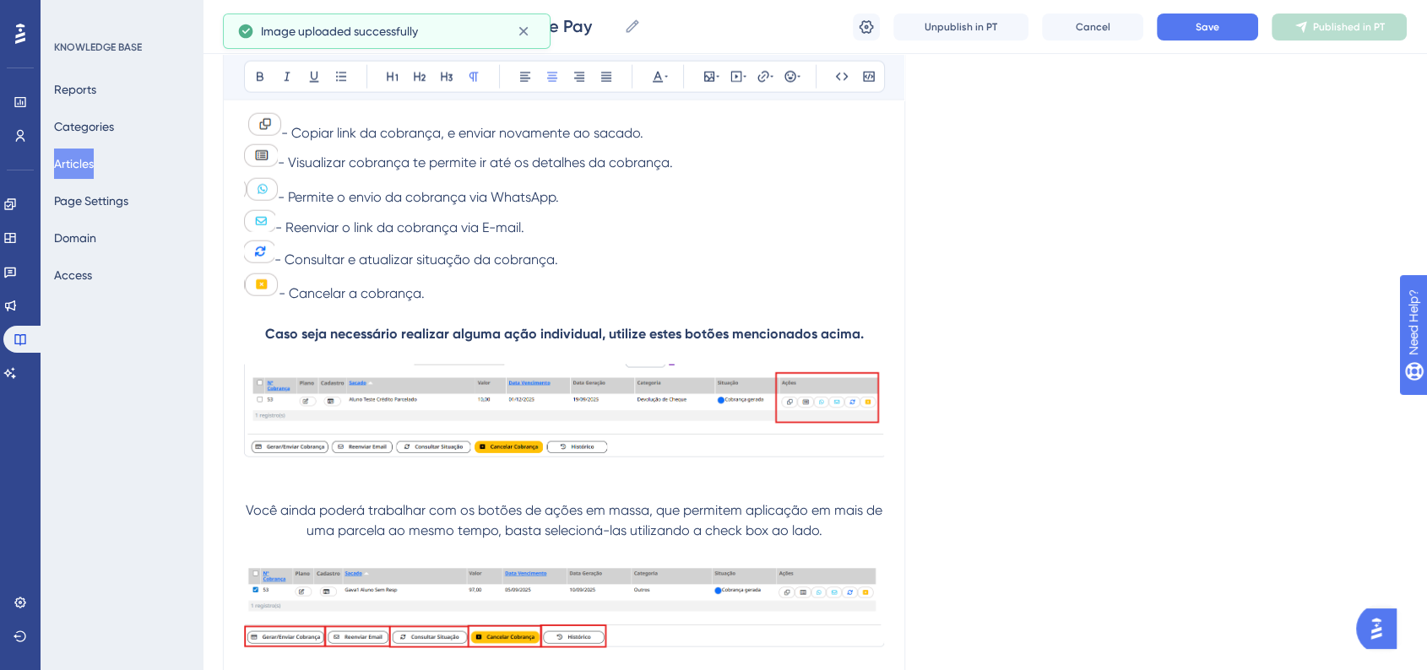
click at [856, 541] on p "Você ainda poderá trabalhar com os botões de ações em massa, que permitem aplic…" at bounding box center [564, 521] width 640 height 41
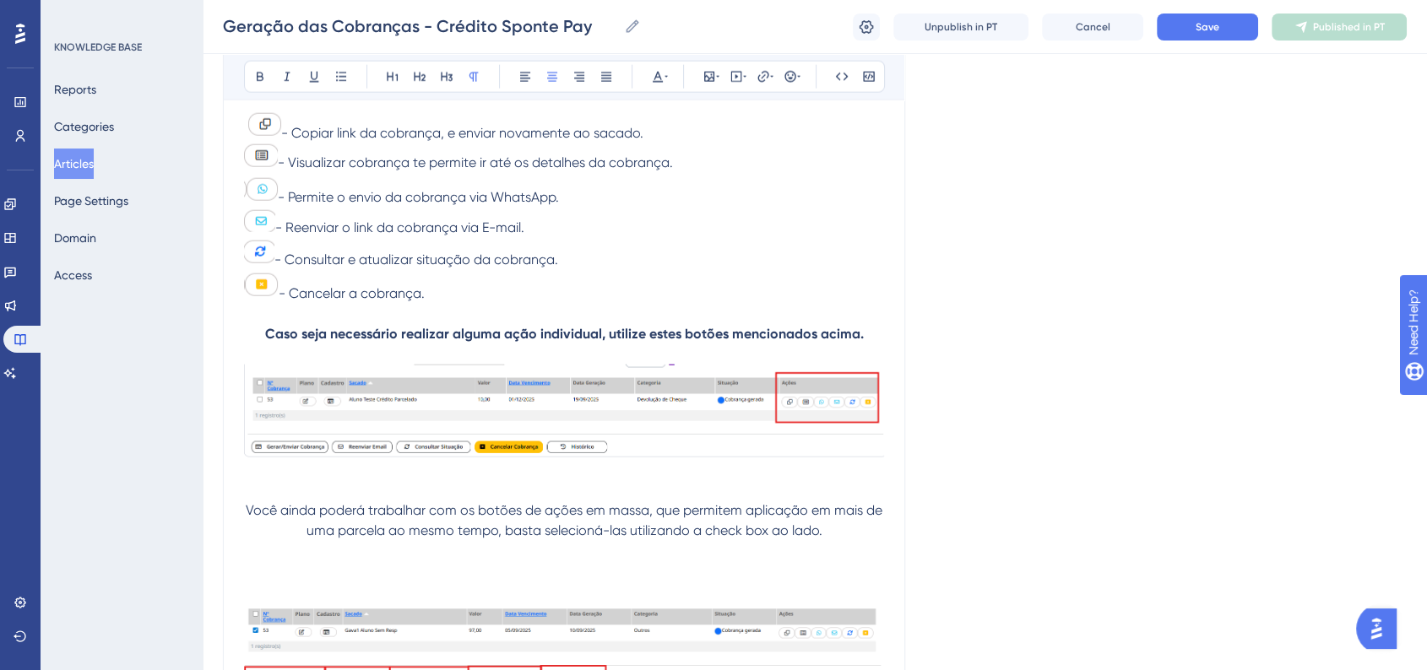
click at [310, 582] on p at bounding box center [564, 571] width 640 height 20
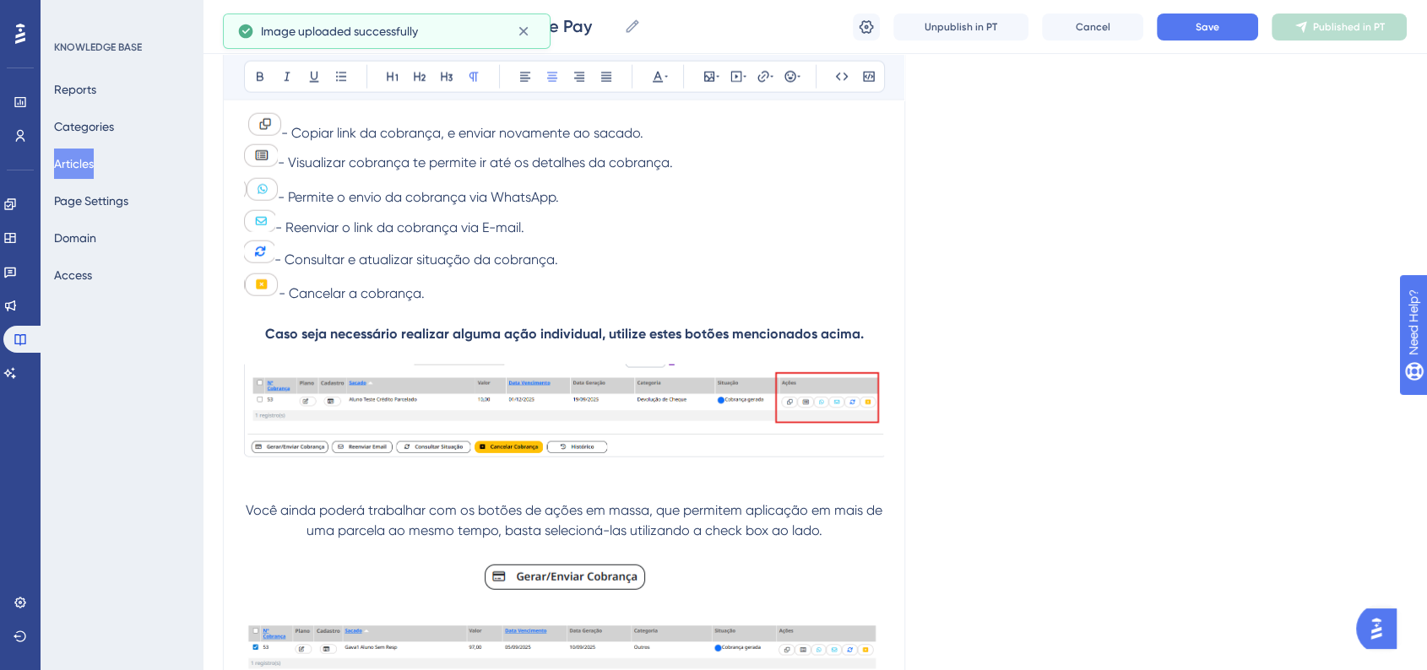
click at [691, 588] on p at bounding box center [564, 579] width 640 height 37
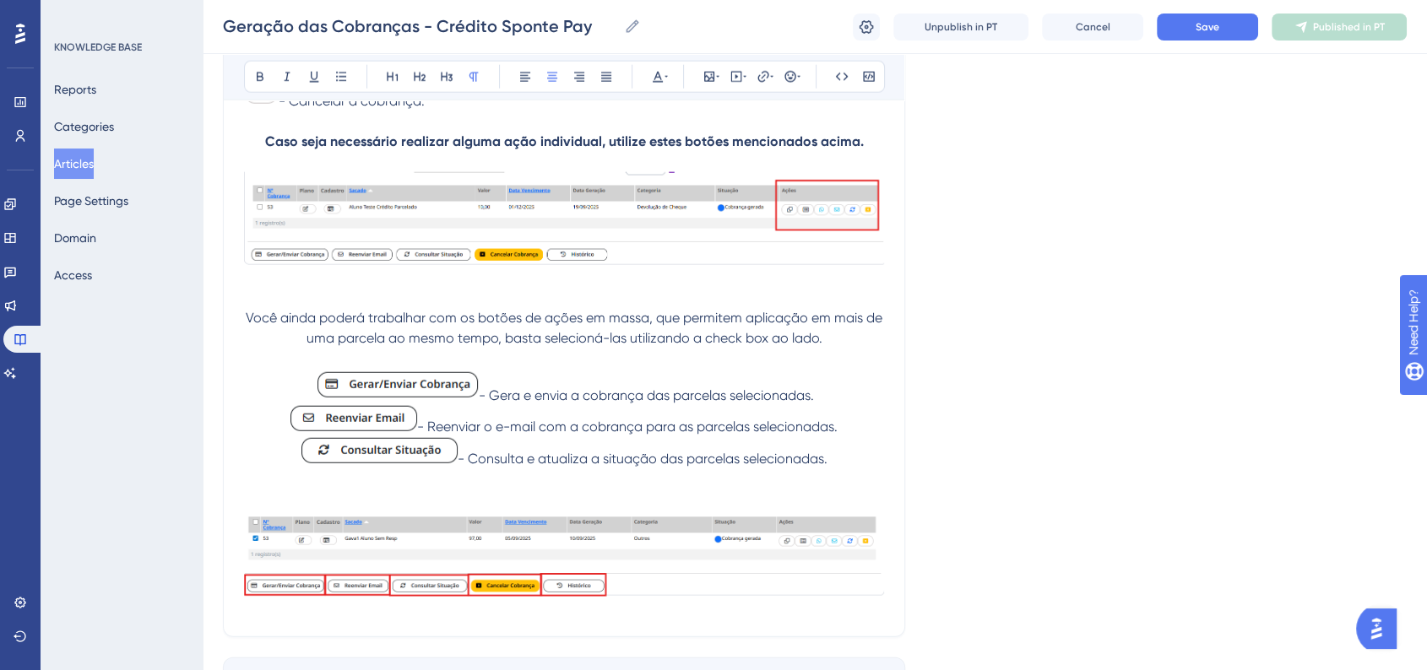
scroll to position [4255, 0]
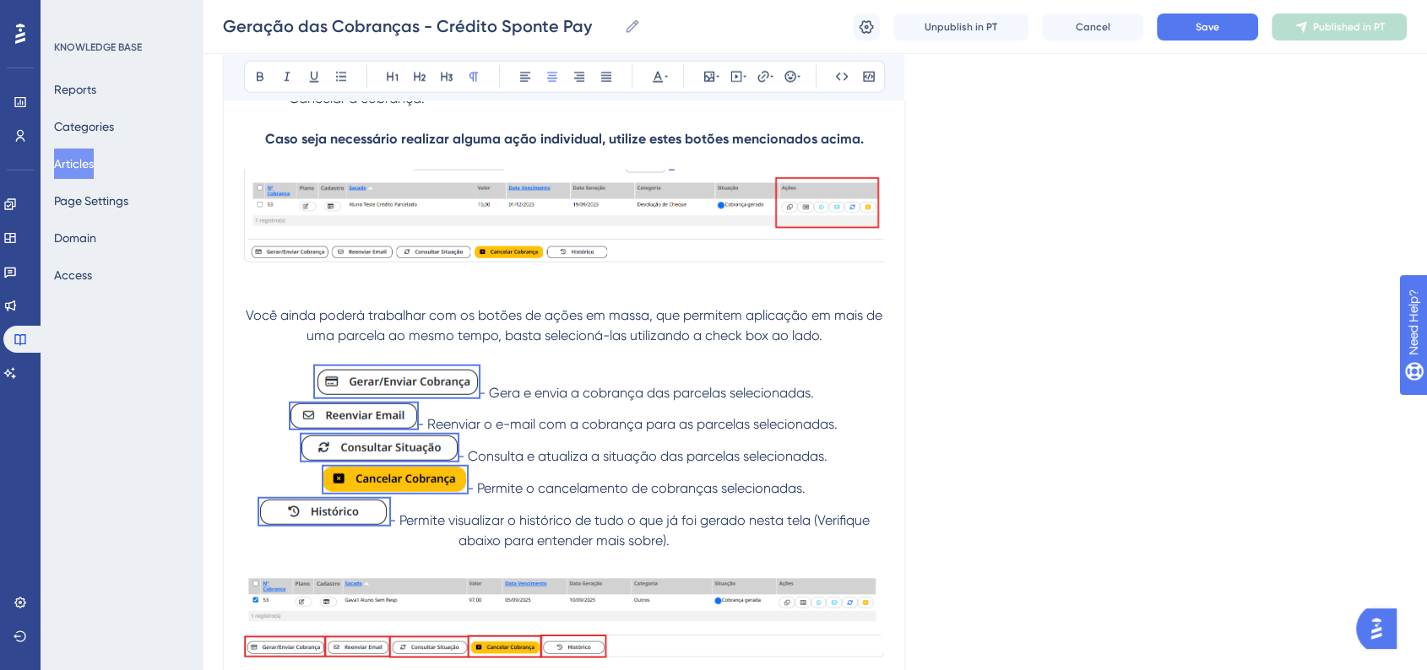
drag, startPoint x: 682, startPoint y: 552, endPoint x: 333, endPoint y: 379, distance: 390.0
click at [521, 75] on icon at bounding box center [525, 77] width 10 height 9
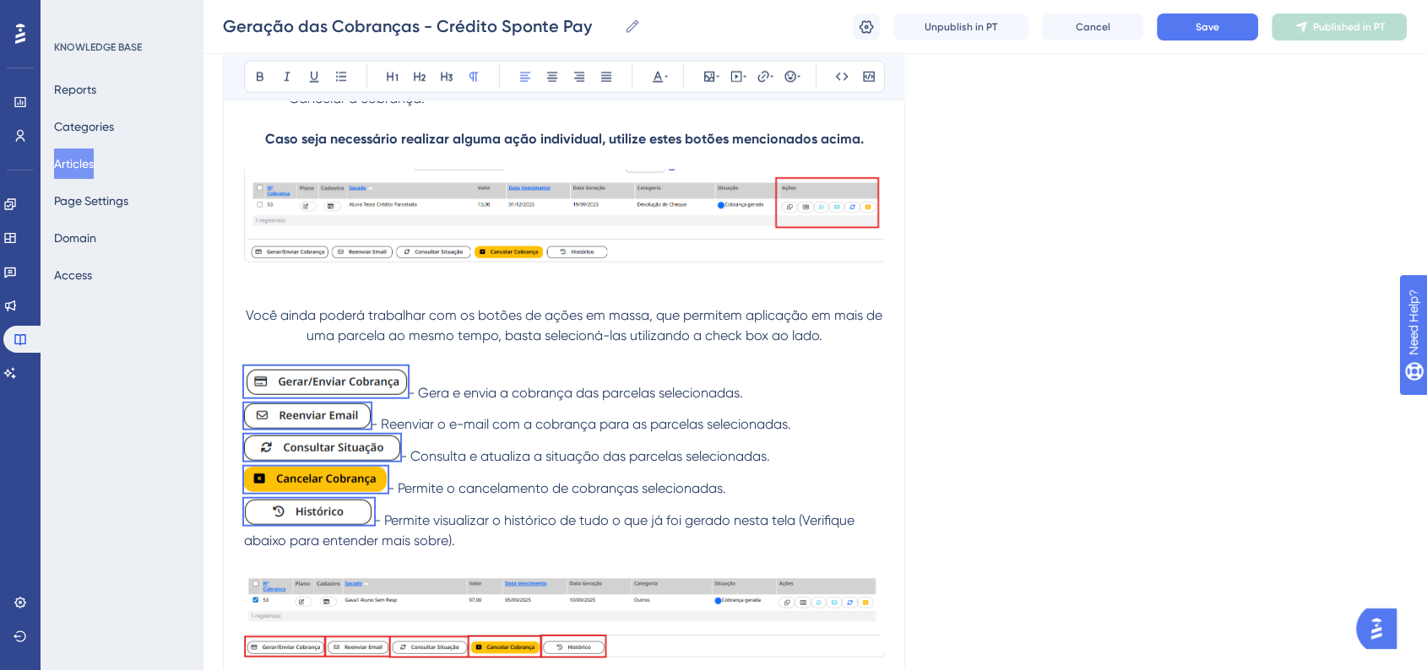
click at [675, 450] on p "- Consulta e atualiza a situação das parcelas selecionadas." at bounding box center [564, 451] width 640 height 32
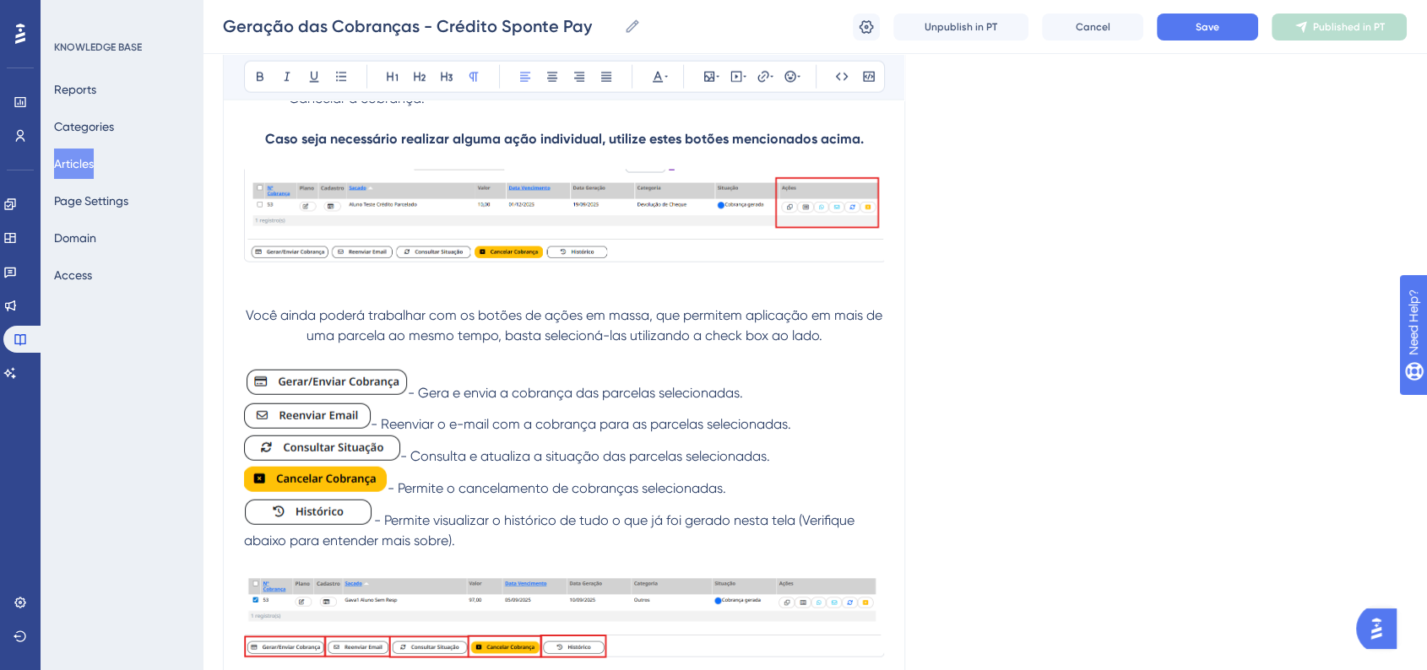
click at [747, 344] on span "Você ainda poderá trabalhar com os botões de ações em massa, que permitem aplic…" at bounding box center [566, 325] width 640 height 36
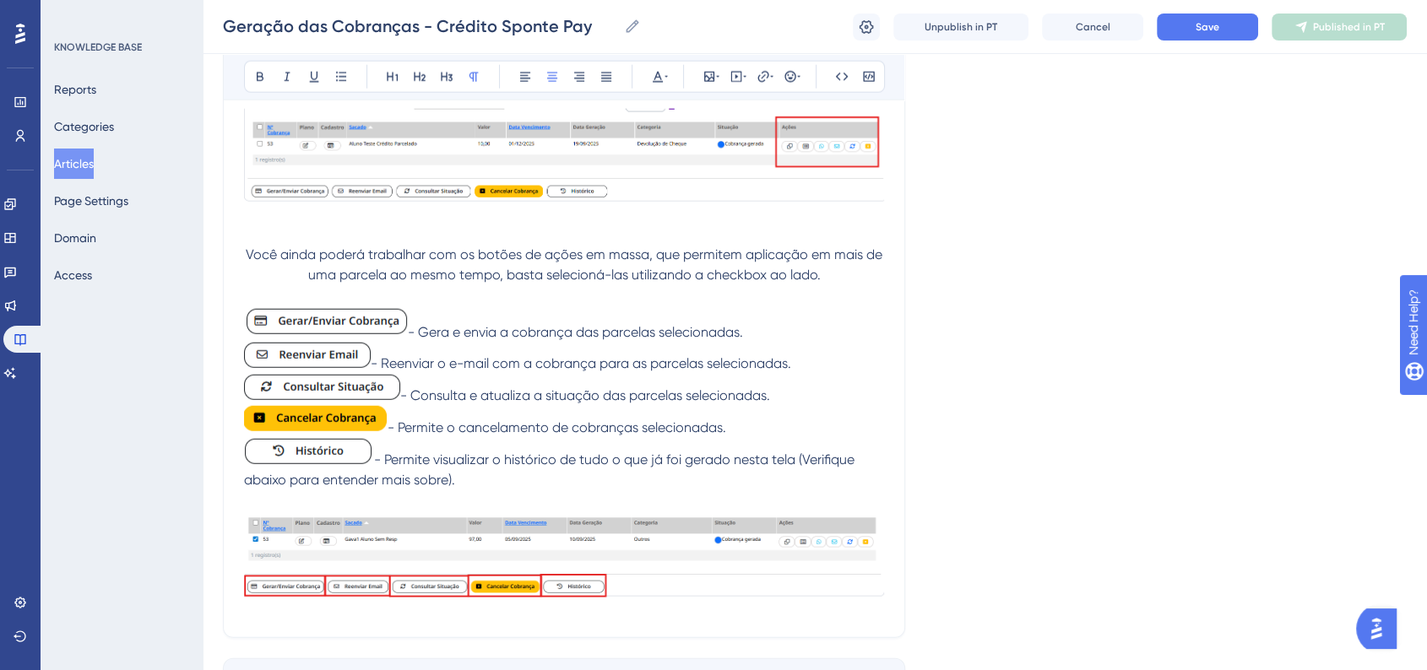
scroll to position [4348, 0]
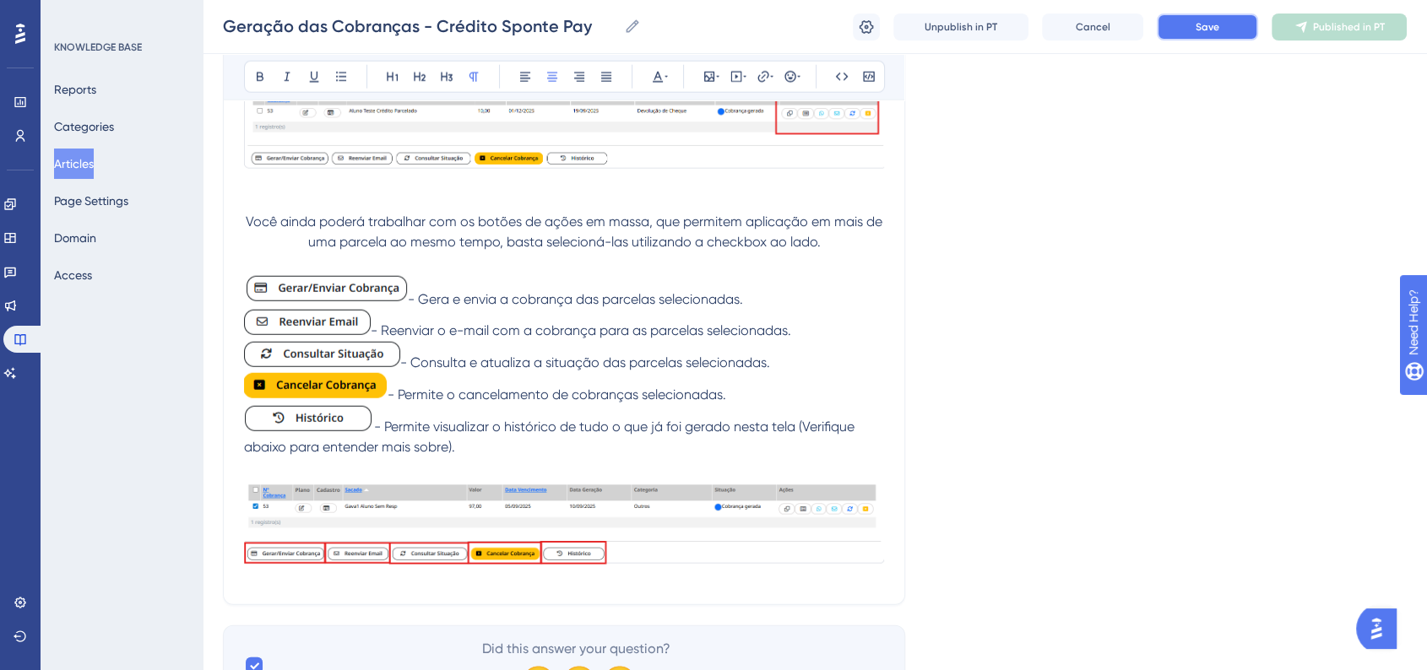
click at [1201, 18] on button "Save" at bounding box center [1207, 27] width 101 height 27
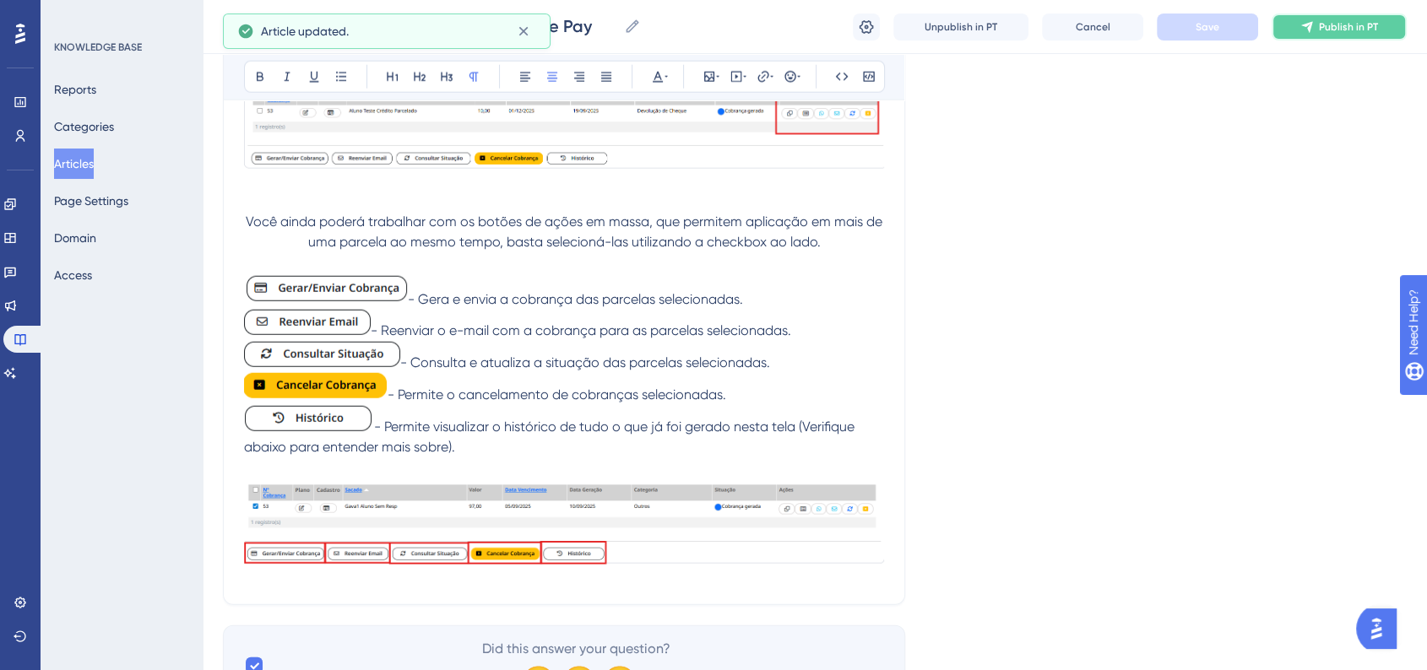
click at [1324, 30] on span "Publish in PT" at bounding box center [1348, 27] width 59 height 14
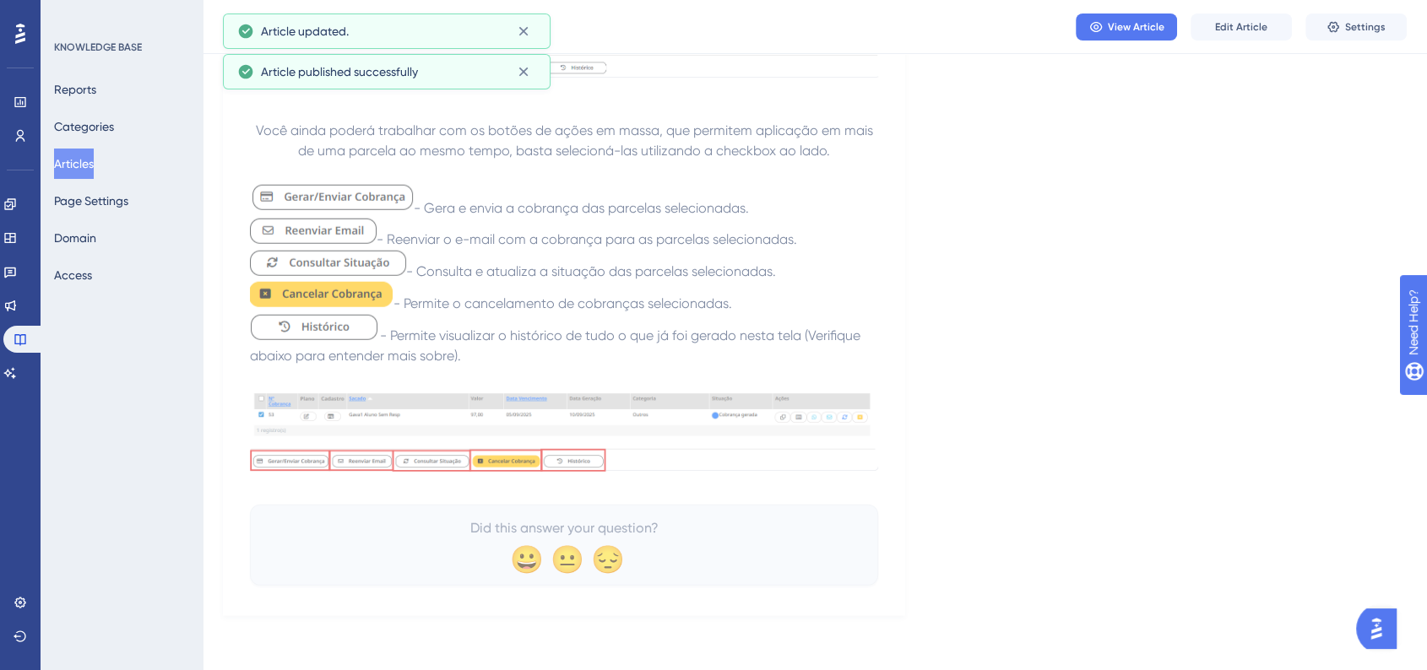
scroll to position [4348, 0]
click at [1213, 25] on button "Edit Article" at bounding box center [1240, 27] width 101 height 27
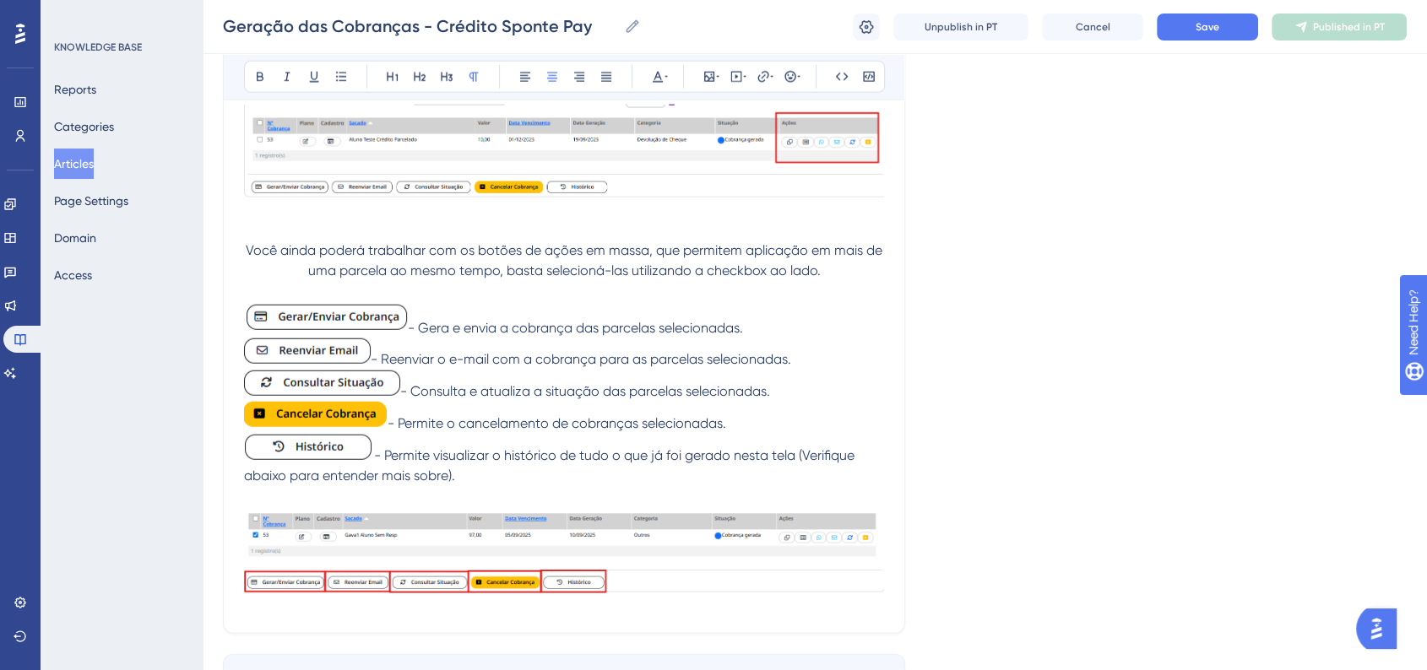
scroll to position [4450, 0]
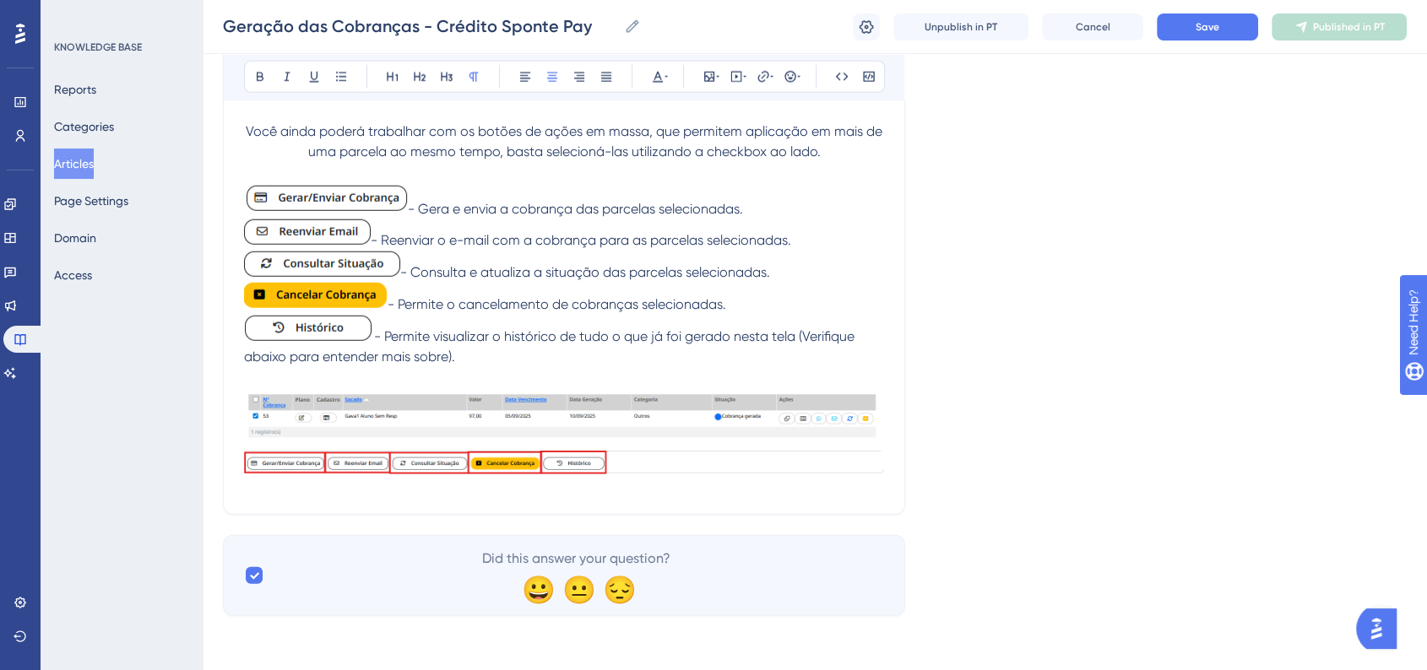
click at [342, 456] on img at bounding box center [564, 437] width 640 height 100
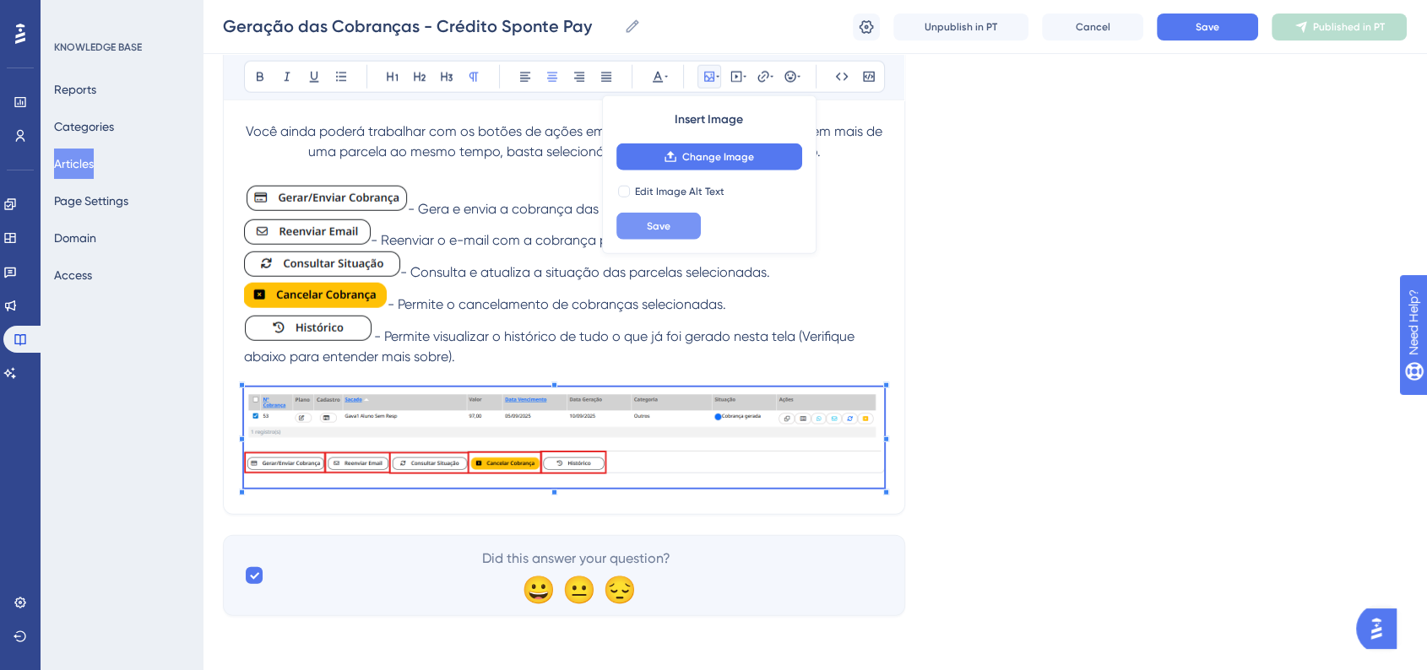
click at [660, 222] on span "Save" at bounding box center [659, 226] width 24 height 14
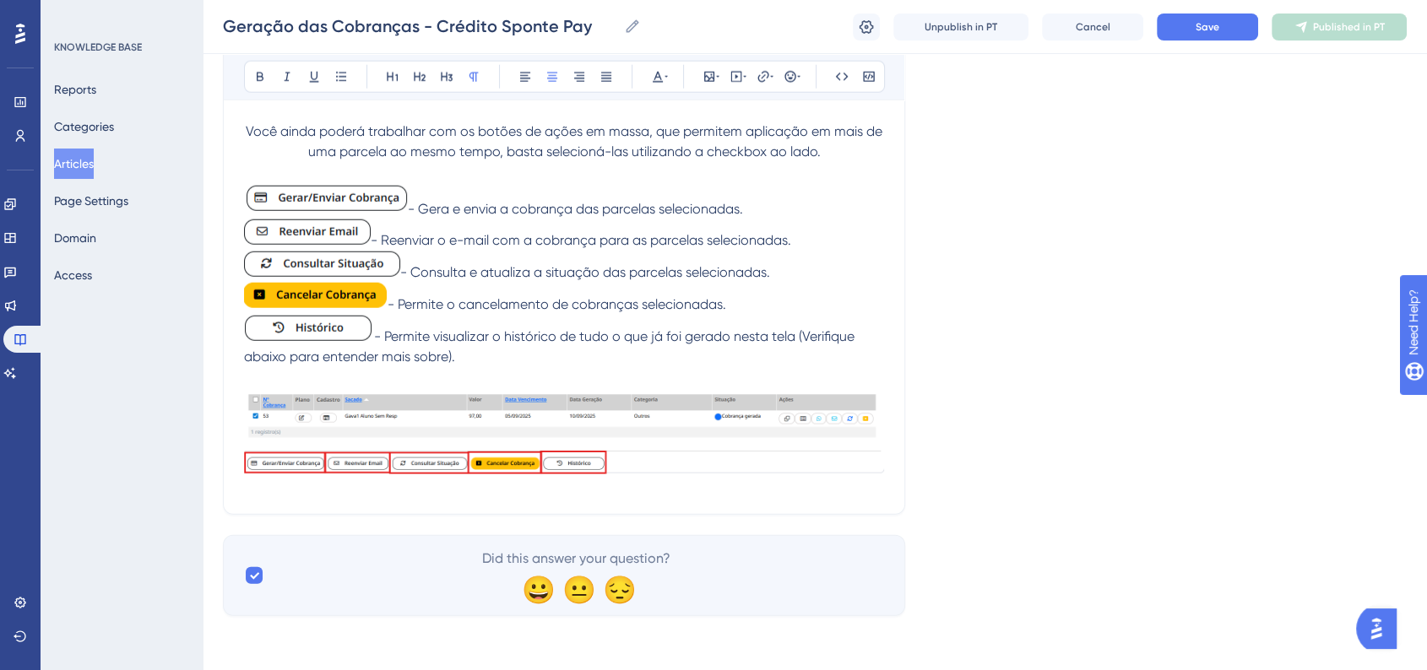
click at [472, 423] on img at bounding box center [564, 437] width 640 height 100
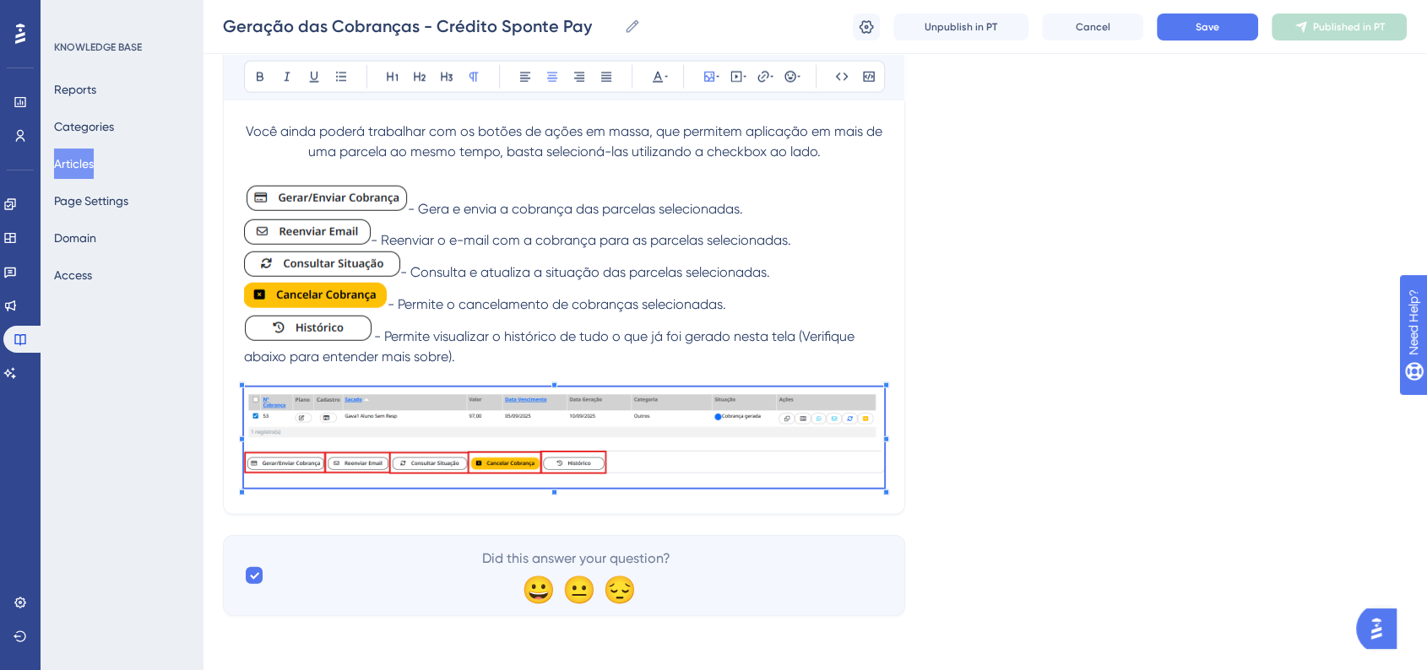
click at [883, 468] on img at bounding box center [564, 437] width 640 height 100
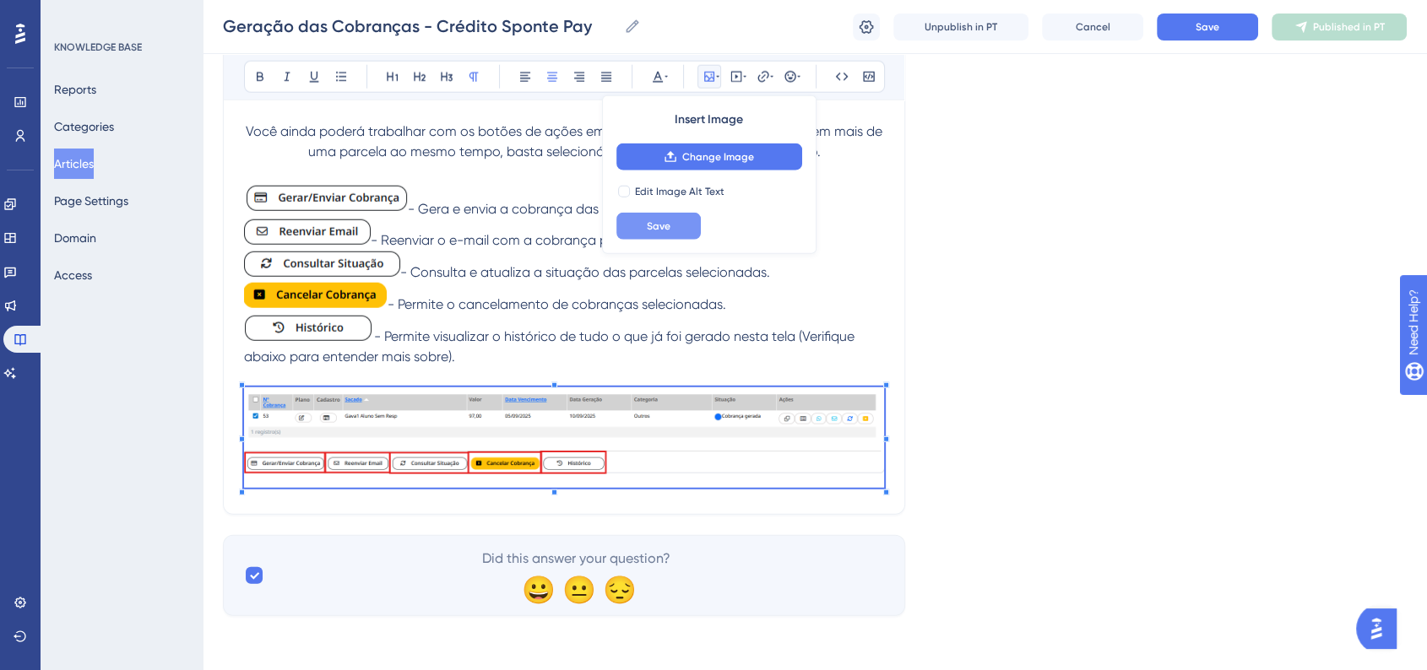
click at [681, 228] on button "Save" at bounding box center [658, 226] width 84 height 27
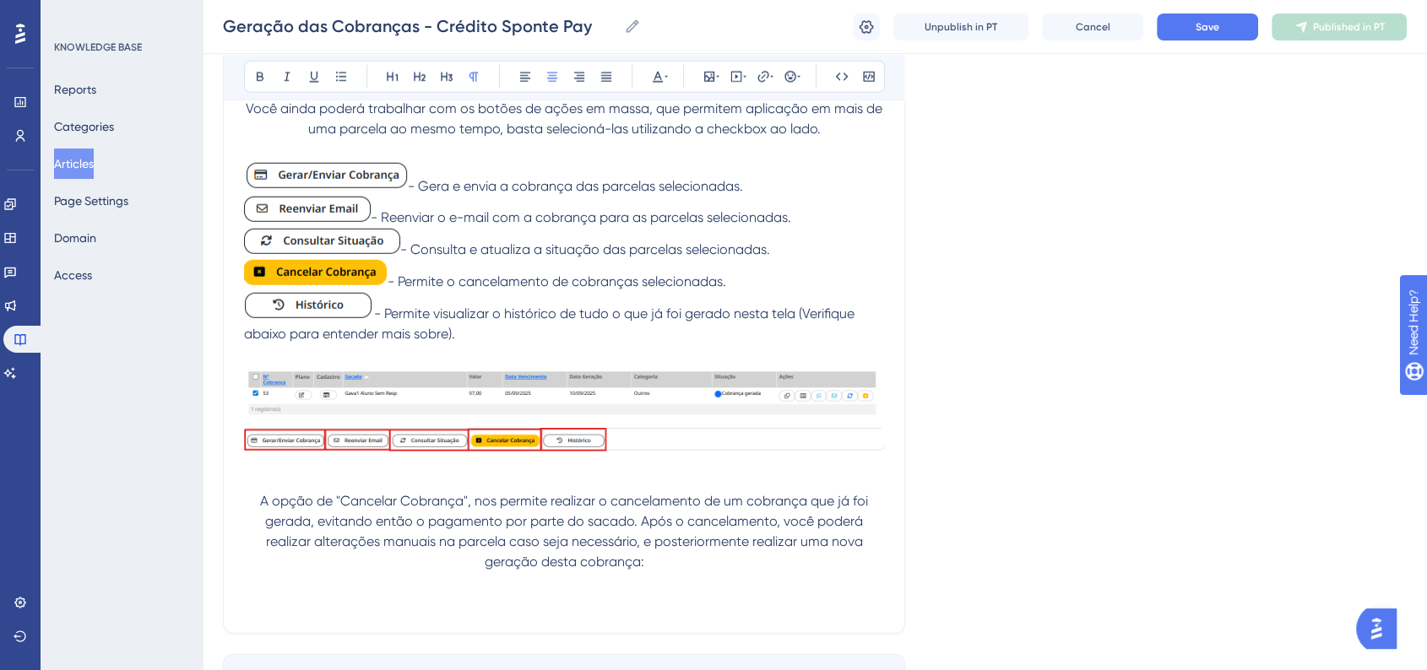
scroll to position [4491, 0]
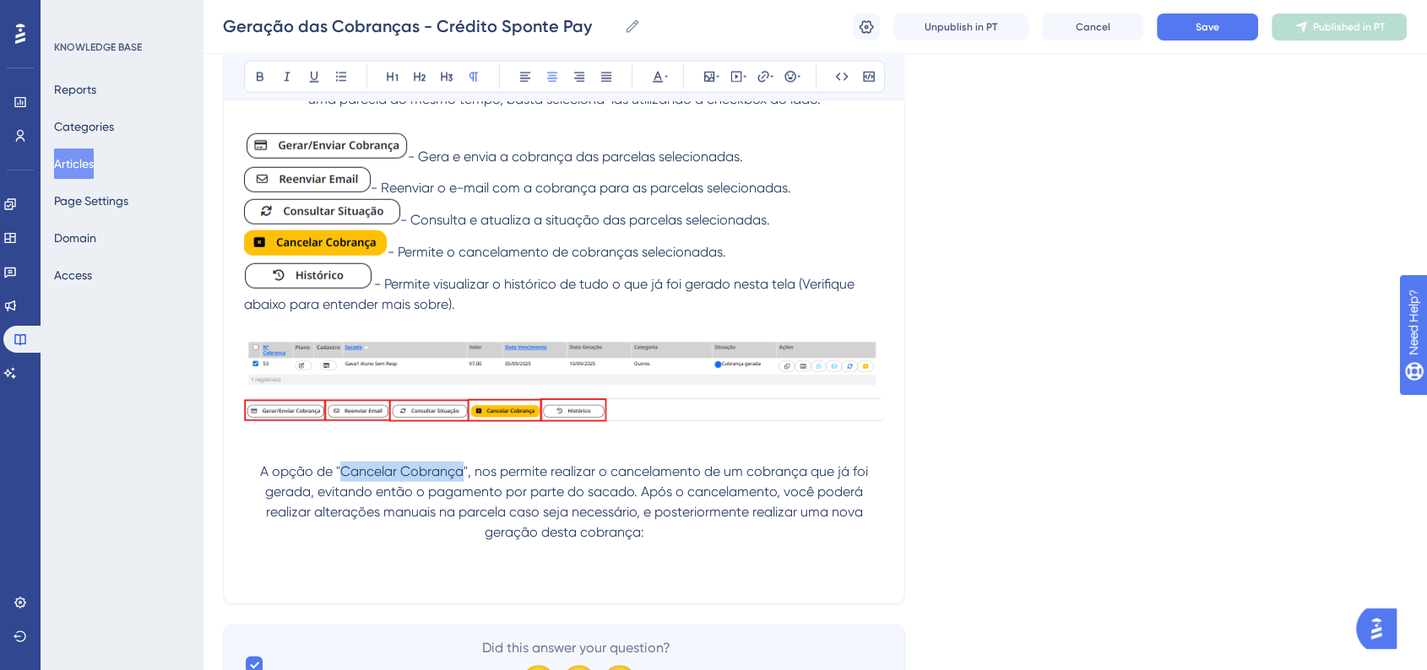
drag, startPoint x: 339, startPoint y: 486, endPoint x: 462, endPoint y: 480, distance: 122.6
click at [462, 480] on span "A opção de "Cancelar Cobrança", nos permite realizar o cancelamento de um cobra…" at bounding box center [565, 501] width 611 height 77
click at [268, 79] on button at bounding box center [260, 77] width 24 height 24
click at [1202, 16] on button "Save" at bounding box center [1207, 27] width 101 height 27
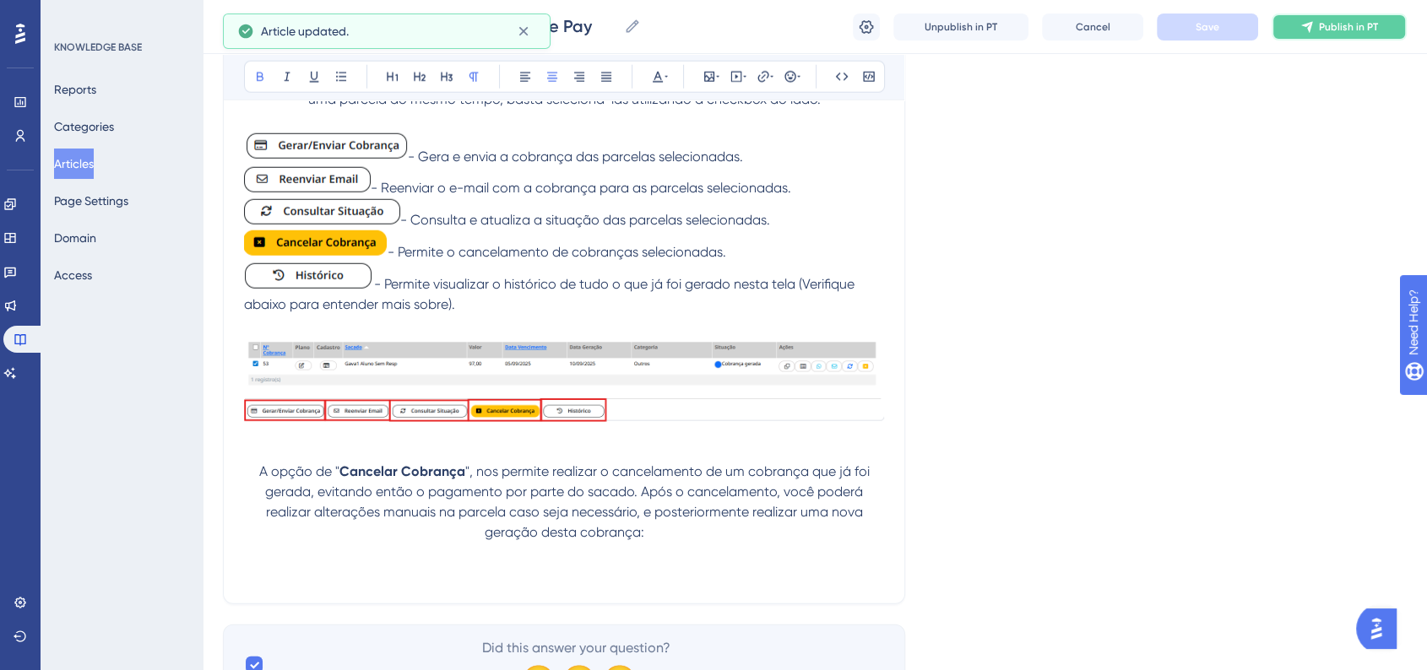
click at [1319, 33] on span "Publish in PT" at bounding box center [1348, 27] width 59 height 14
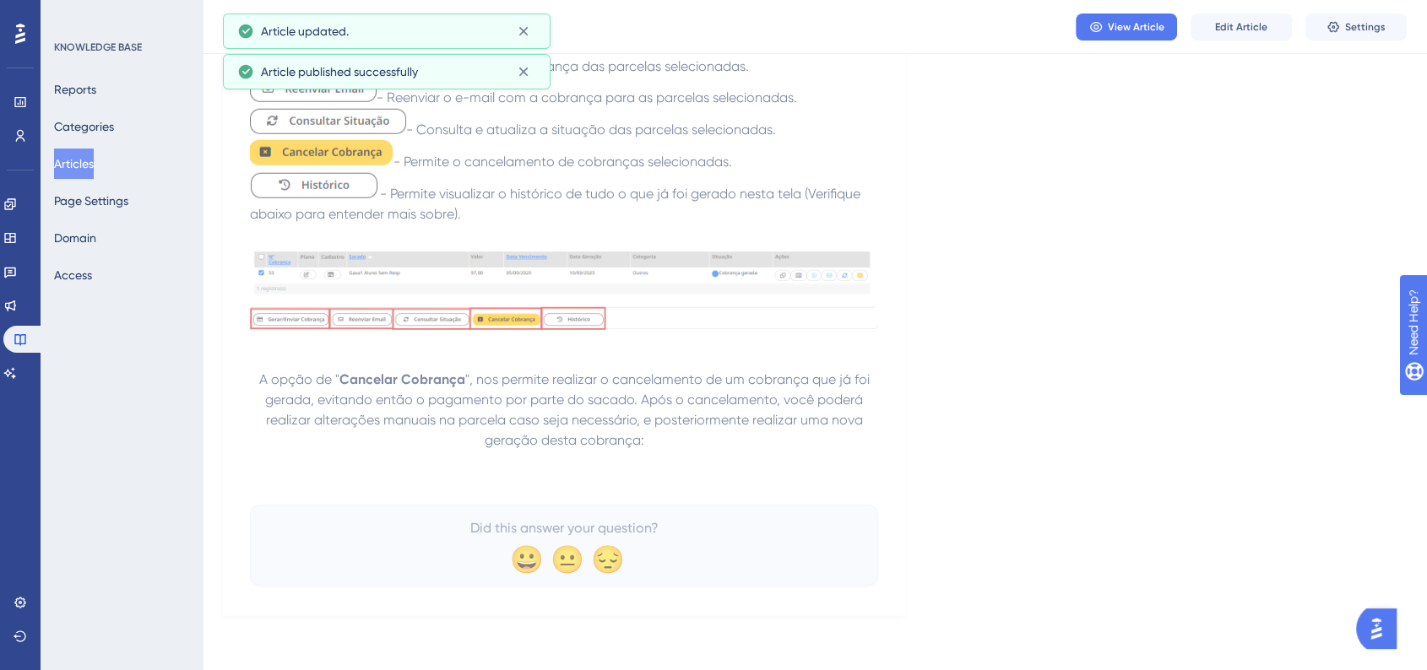
scroll to position [4490, 0]
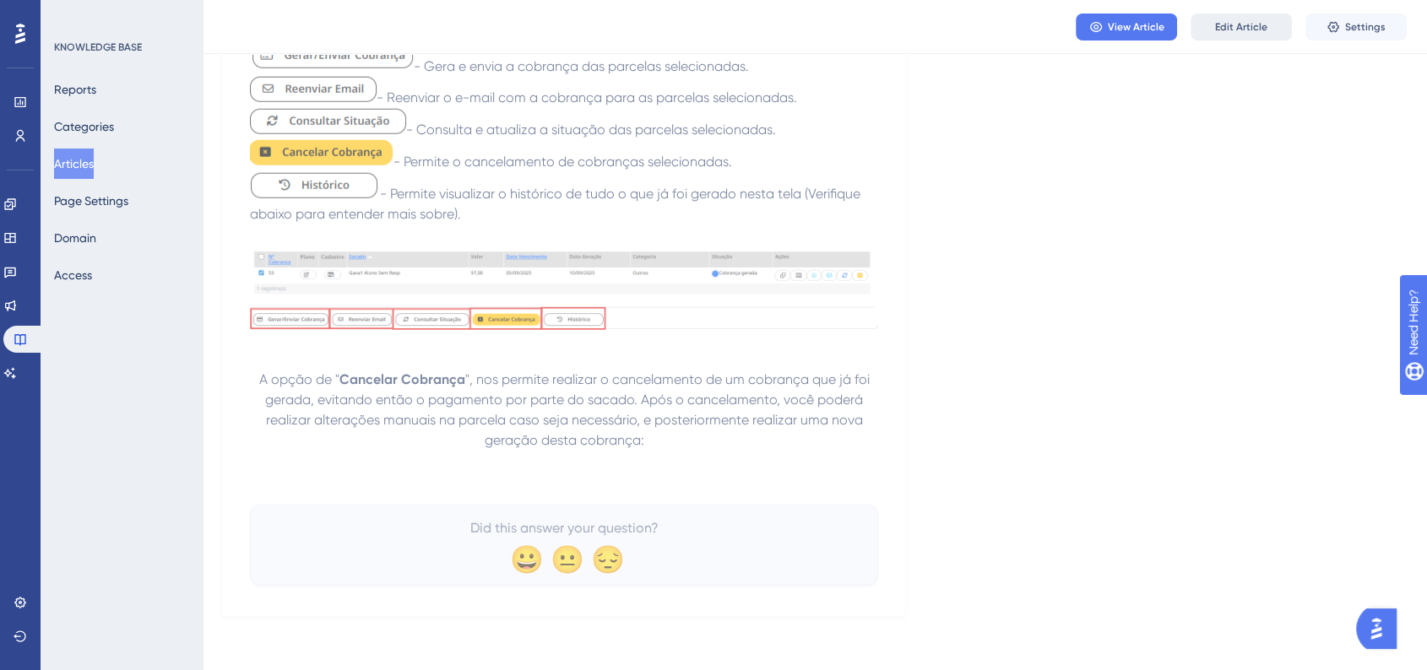
click at [1267, 24] on button "Edit Article" at bounding box center [1240, 27] width 101 height 27
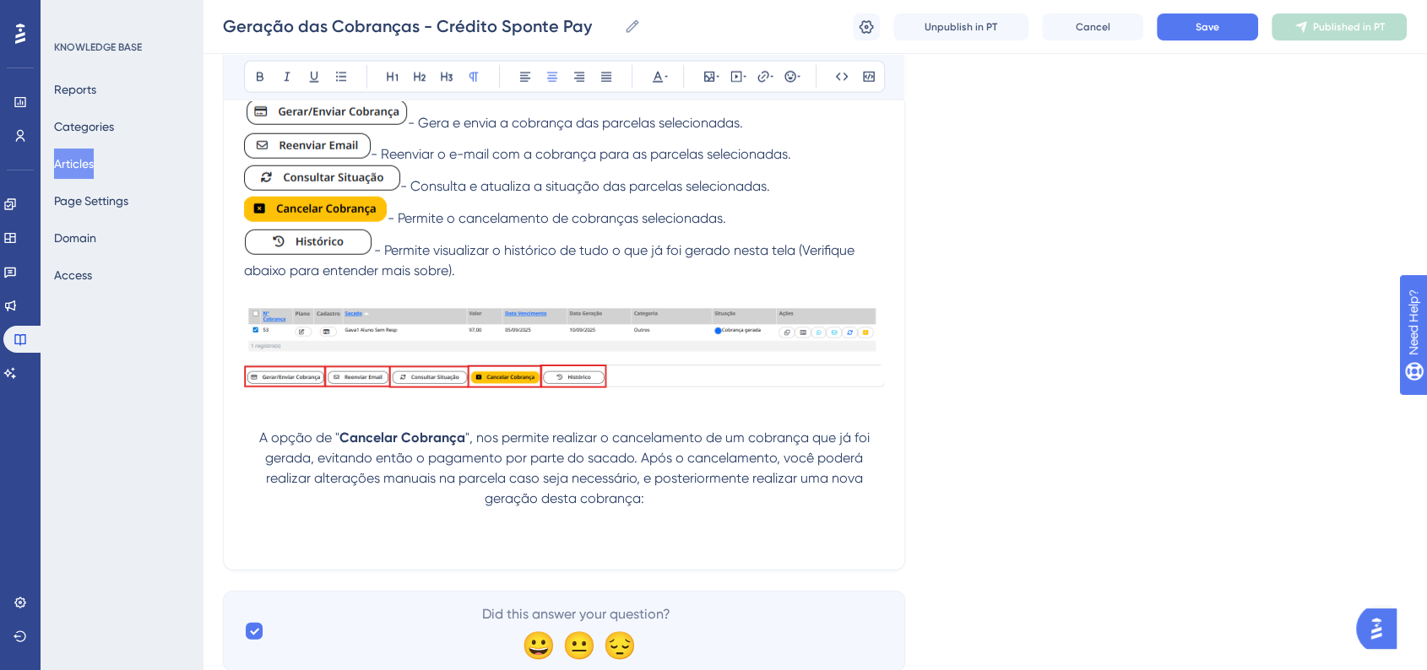
scroll to position [4527, 0]
drag, startPoint x: 260, startPoint y: 446, endPoint x: 312, endPoint y: 446, distance: 51.5
click at [312, 444] on span "A opção de "" at bounding box center [299, 436] width 80 height 16
click at [288, 444] on span "A opção de "" at bounding box center [299, 436] width 80 height 16
drag, startPoint x: 274, startPoint y: 447, endPoint x: 330, endPoint y: 447, distance: 56.6
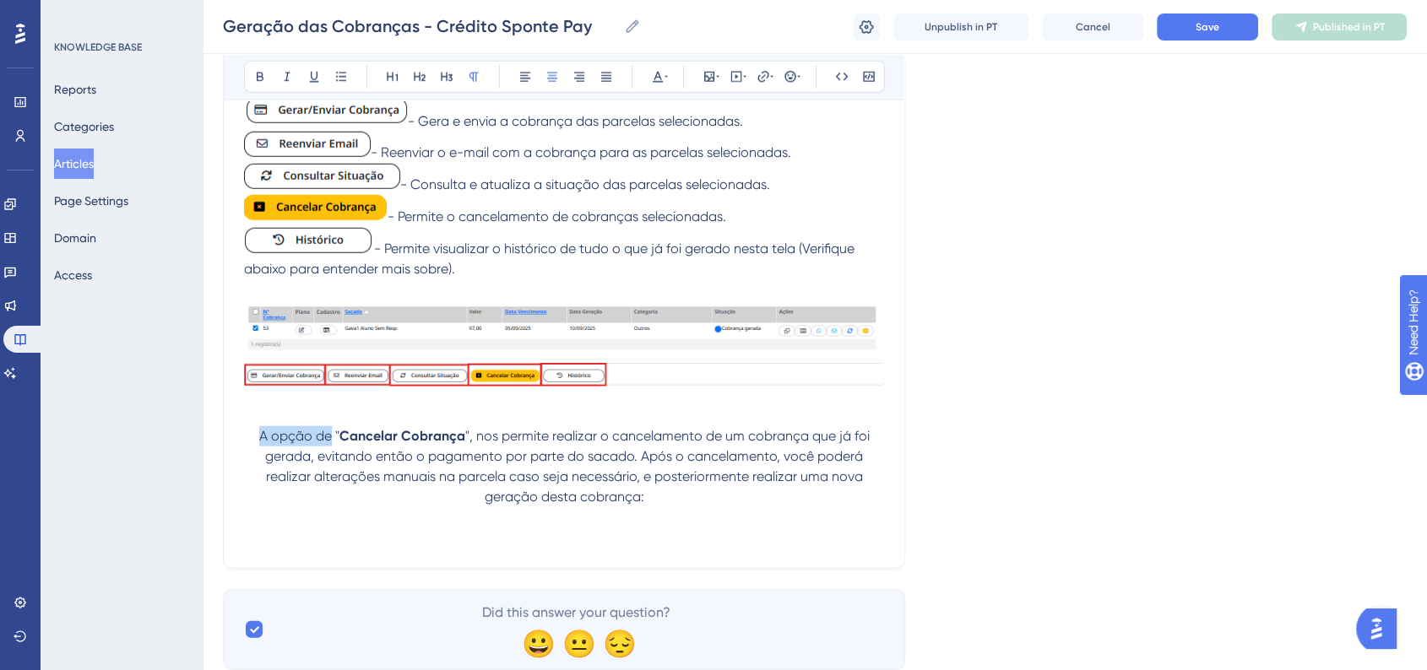
click at [330, 444] on span "A opção de "" at bounding box center [299, 436] width 80 height 16
copy span "A opção de"
click at [517, 548] on p at bounding box center [564, 538] width 640 height 20
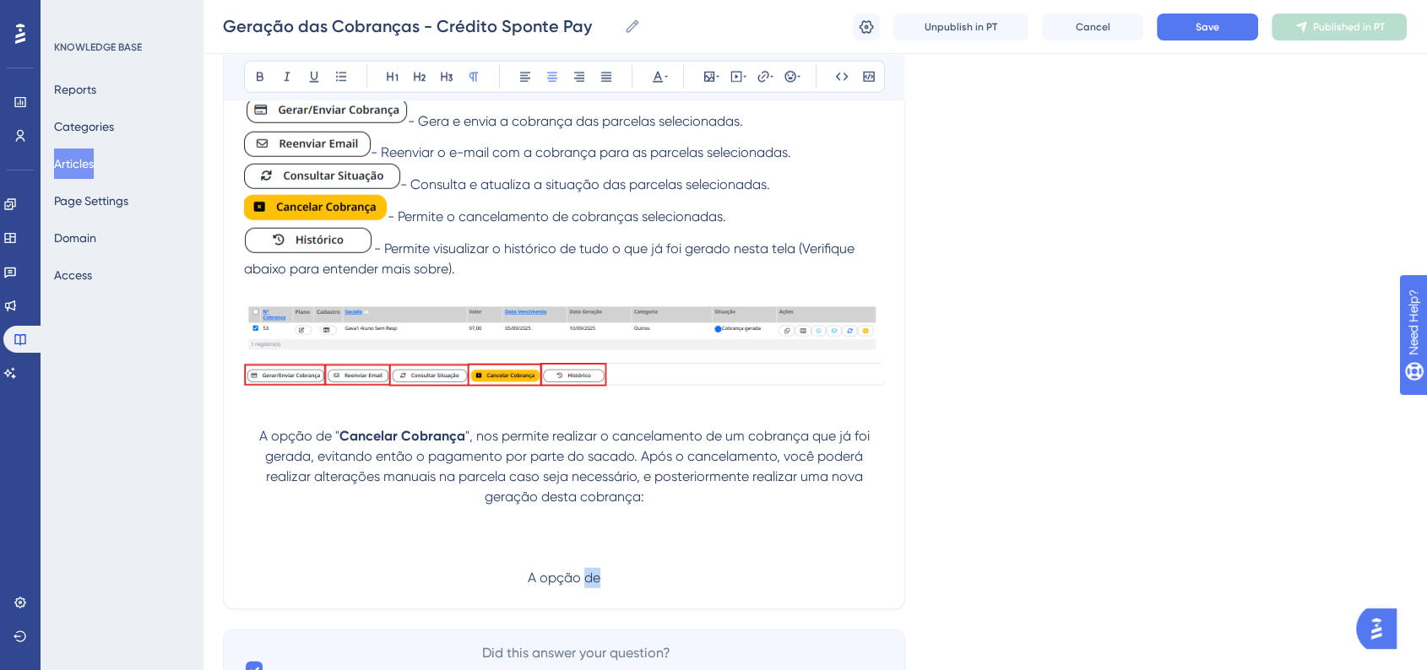
drag, startPoint x: 585, startPoint y: 592, endPoint x: 599, endPoint y: 592, distance: 14.4
click at [599, 586] on span "A opção de" at bounding box center [564, 578] width 73 height 16
click at [695, 588] on p "A opção "Histórico", nos permite" at bounding box center [564, 578] width 640 height 20
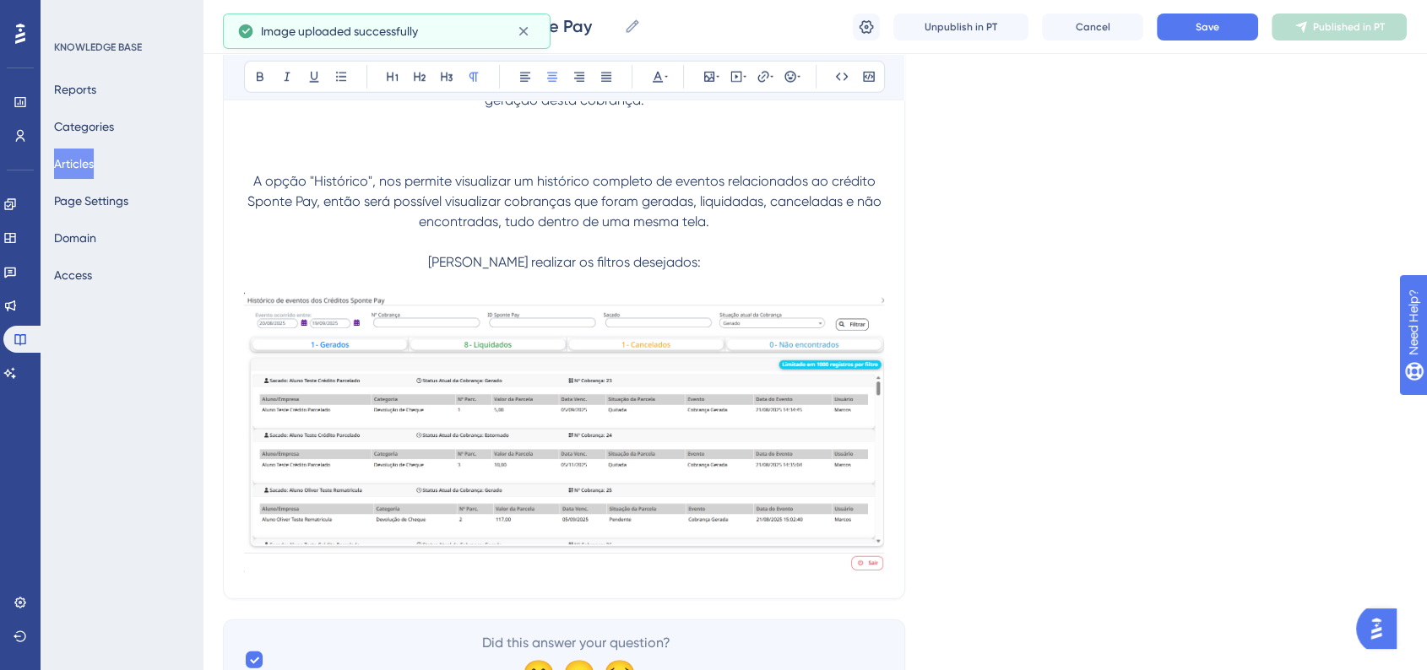
scroll to position [4809, 0]
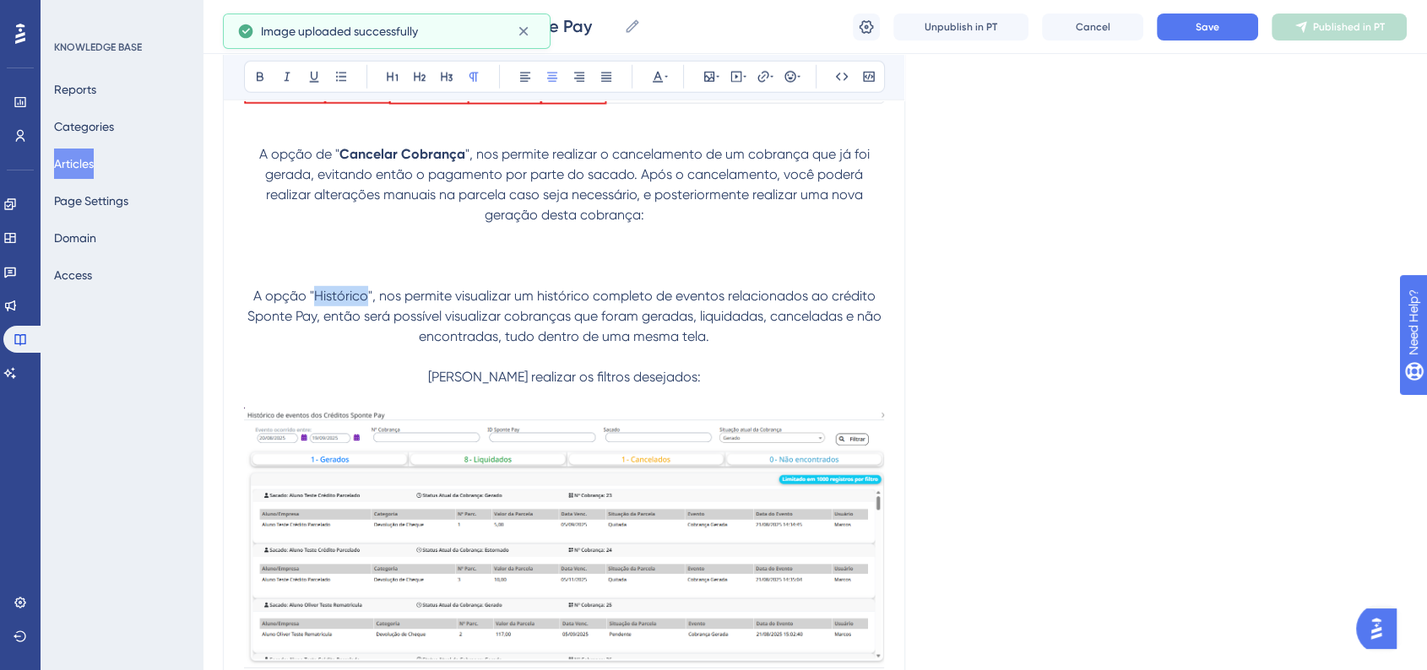
drag, startPoint x: 322, startPoint y: 306, endPoint x: 366, endPoint y: 313, distance: 44.6
click at [366, 313] on span "A opção "Histórico", nos permite visualizar um histórico completo de eventos re…" at bounding box center [565, 316] width 637 height 57
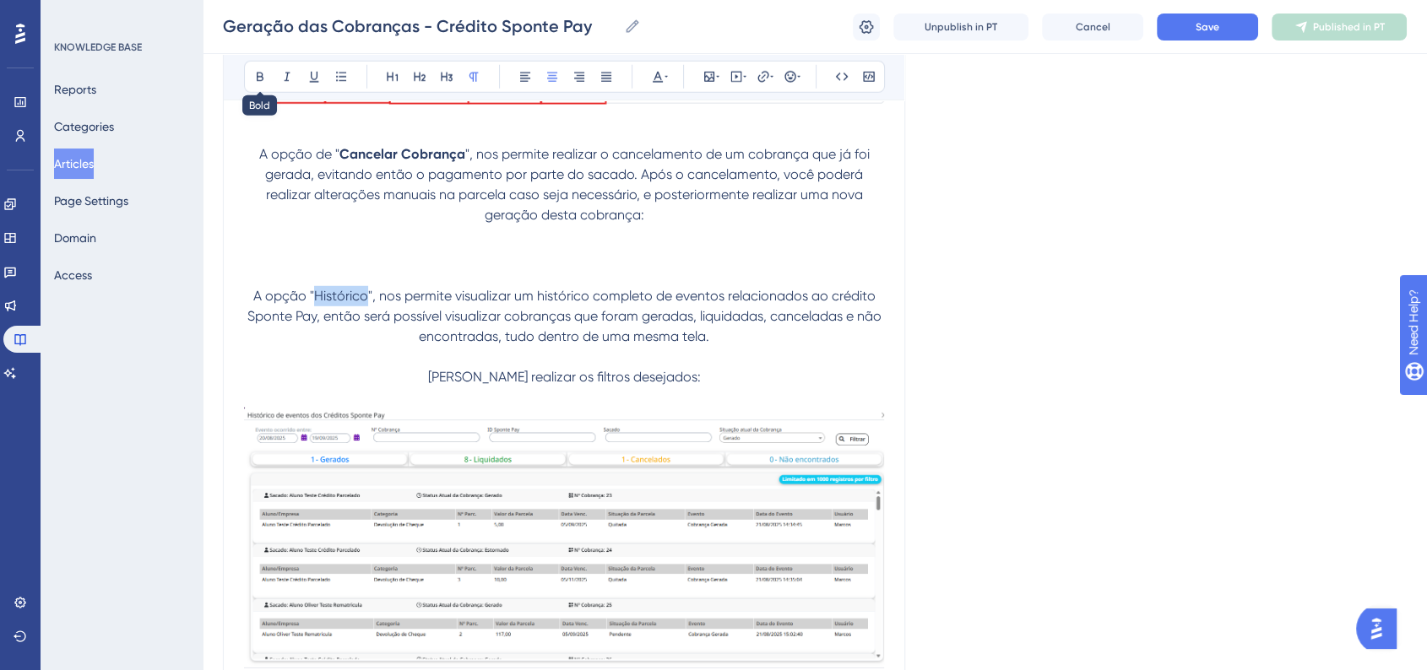
click at [260, 83] on icon at bounding box center [260, 77] width 14 height 14
click at [426, 330] on span "", nos permite visualizar um histórico completo de eventos relacionados ao créd…" at bounding box center [565, 316] width 637 height 57
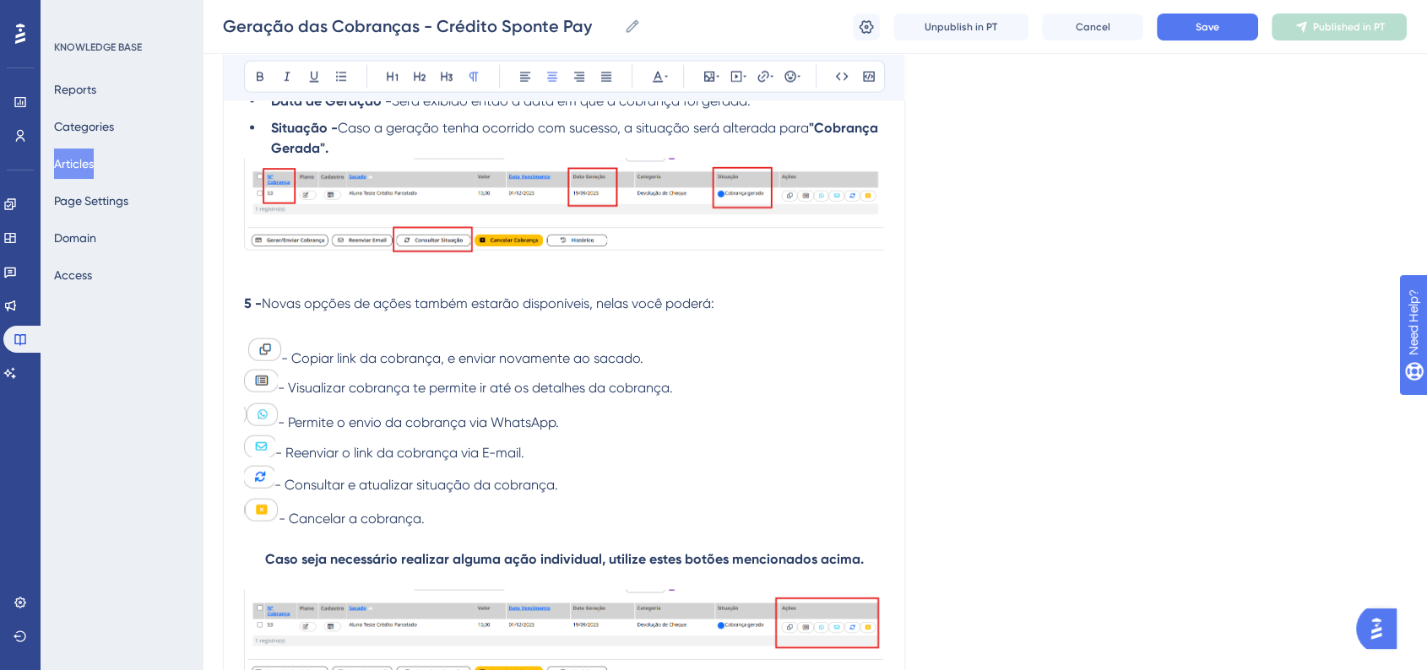
scroll to position [3682, 0]
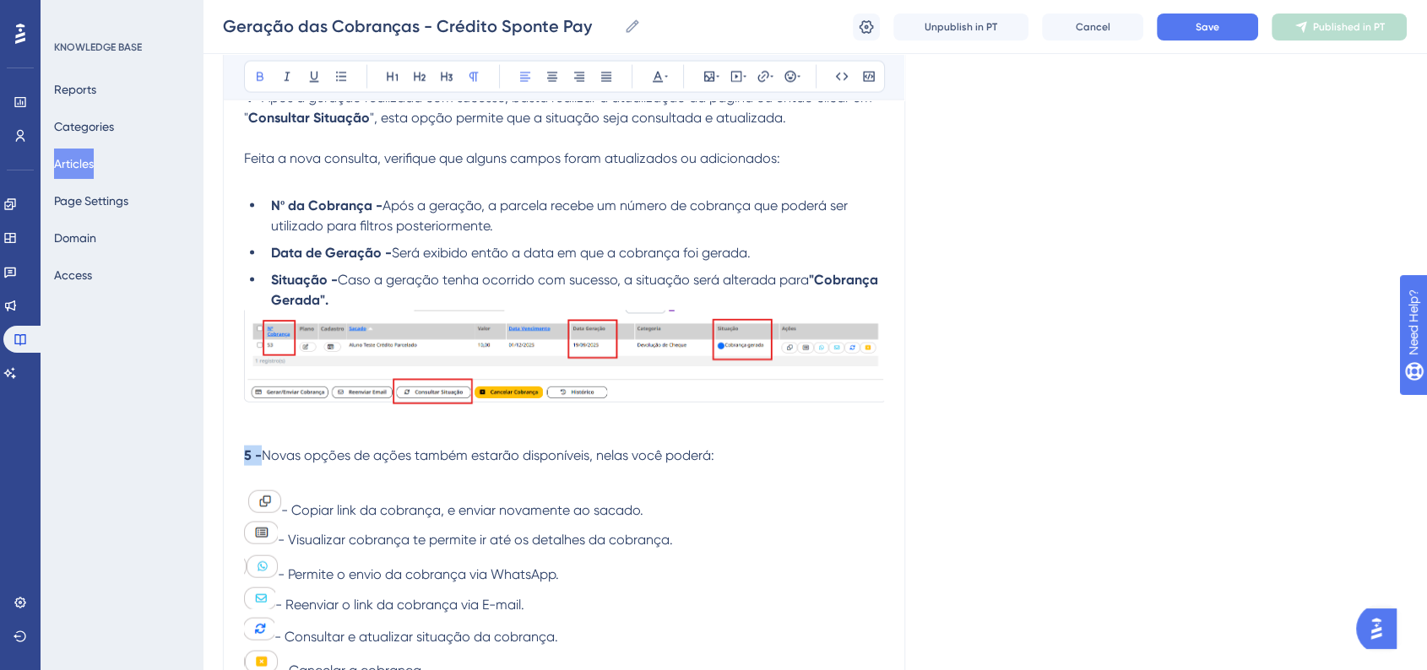
drag, startPoint x: 245, startPoint y: 471, endPoint x: 259, endPoint y: 473, distance: 14.5
click at [259, 463] on strong "5 -" at bounding box center [253, 455] width 18 height 16
copy strong "5 -"
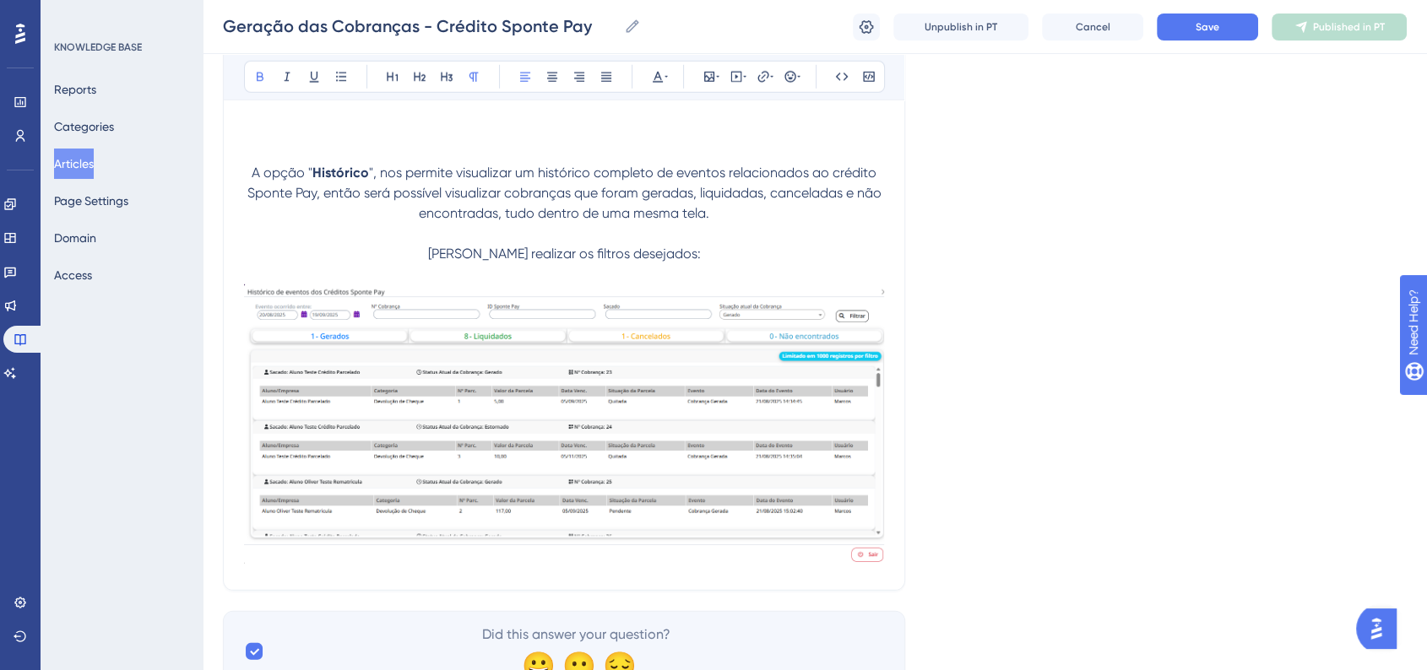
scroll to position [5019, 0]
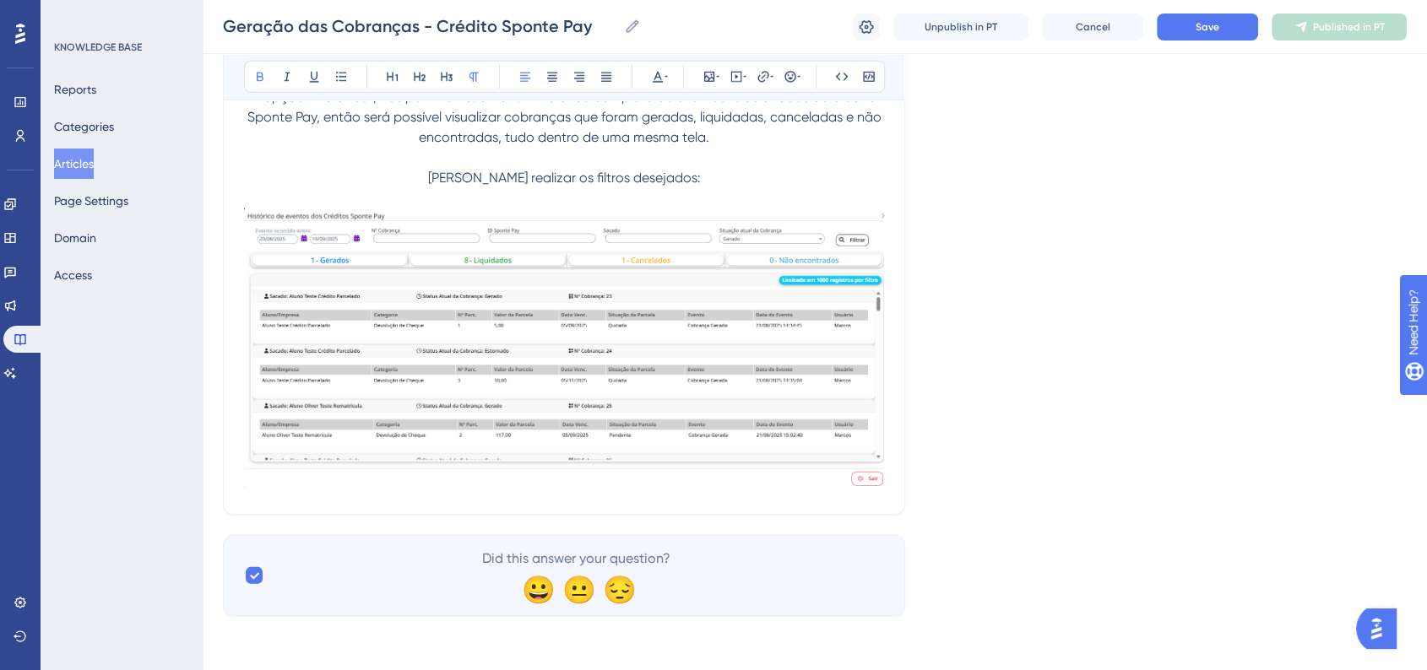
click at [718, 398] on img at bounding box center [564, 348] width 640 height 279
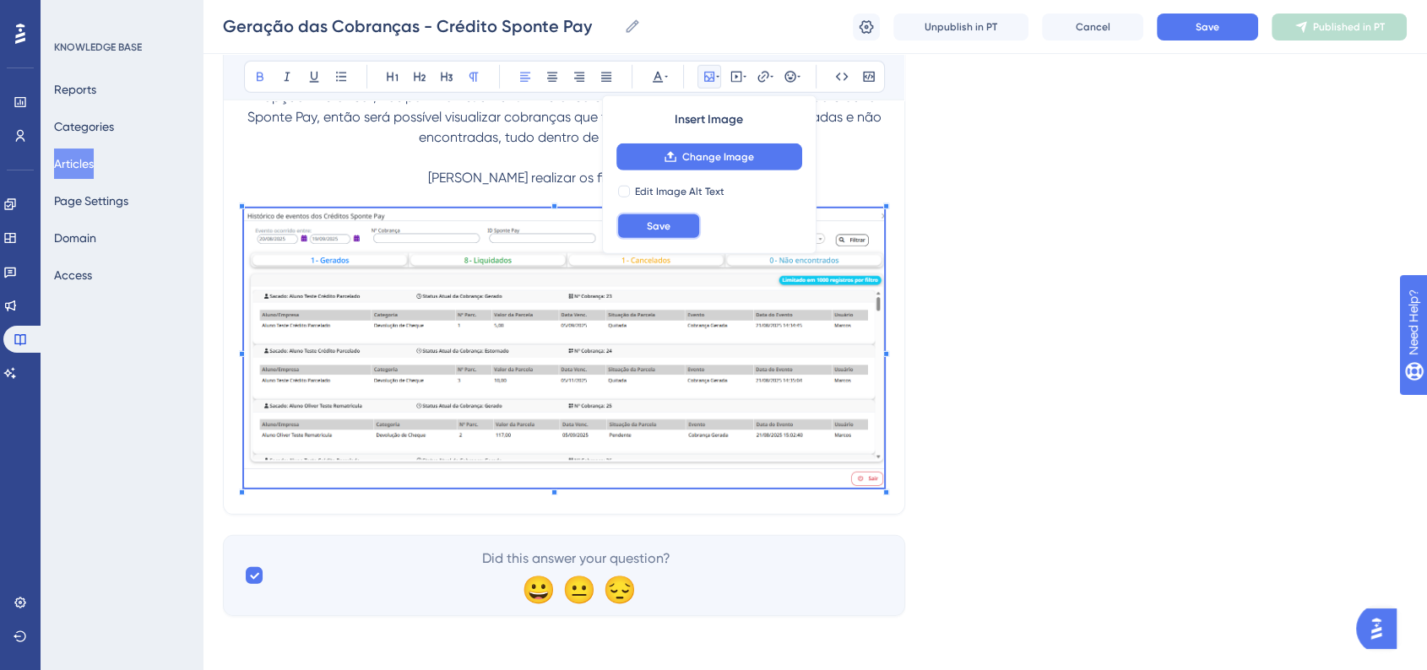
click at [687, 235] on button "Save" at bounding box center [658, 226] width 84 height 27
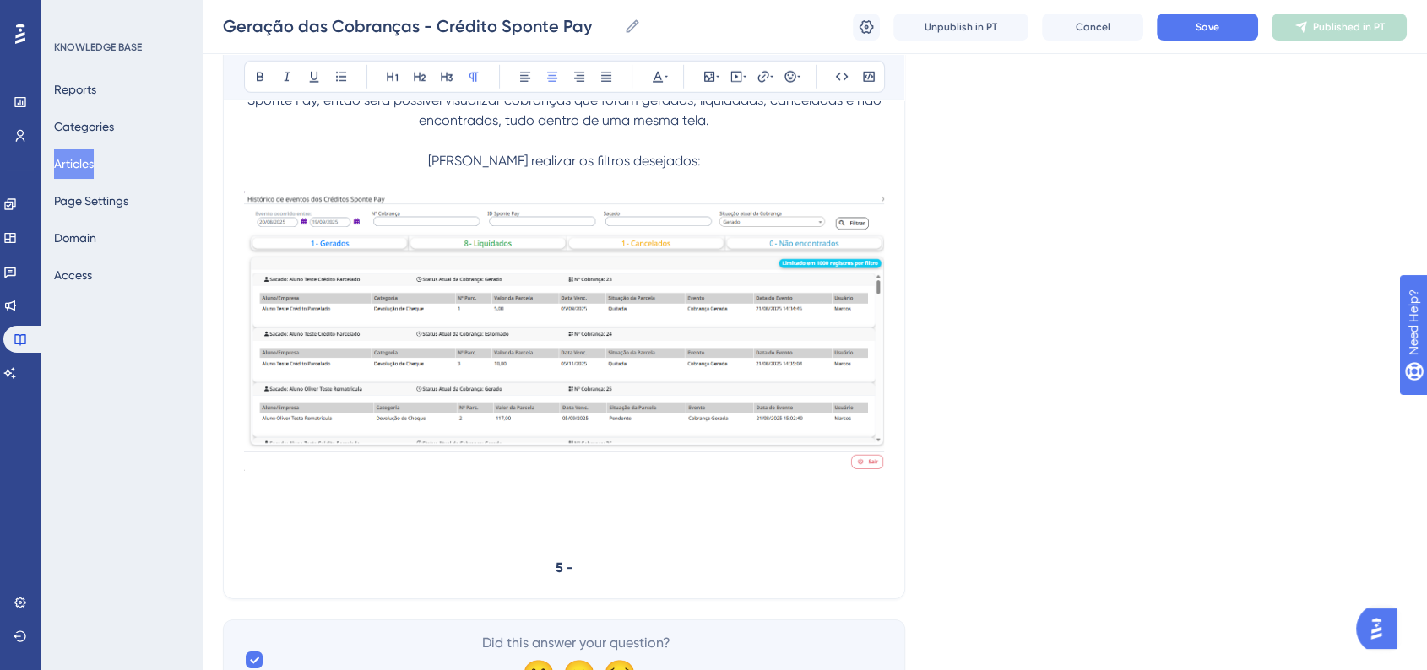
scroll to position [5121, 0]
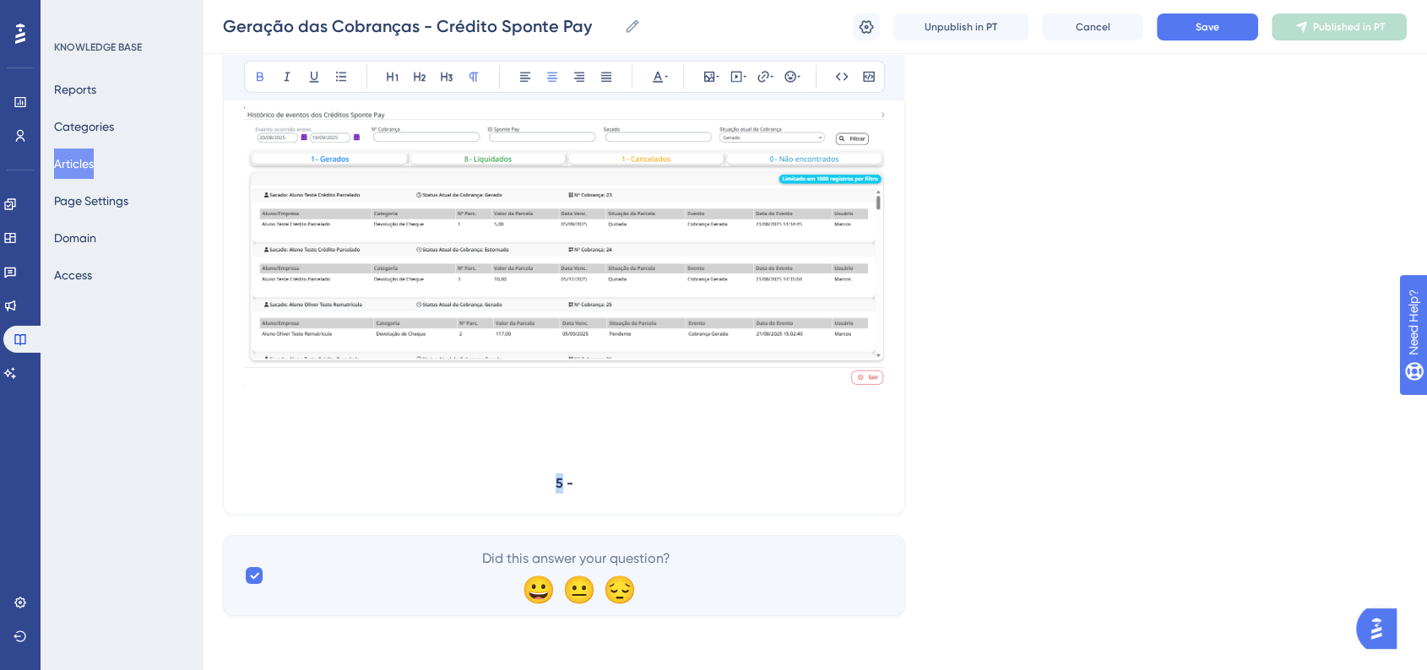
click at [561, 475] on strong "5 -" at bounding box center [564, 483] width 18 height 16
click at [608, 488] on p "6 -" at bounding box center [564, 484] width 640 height 20
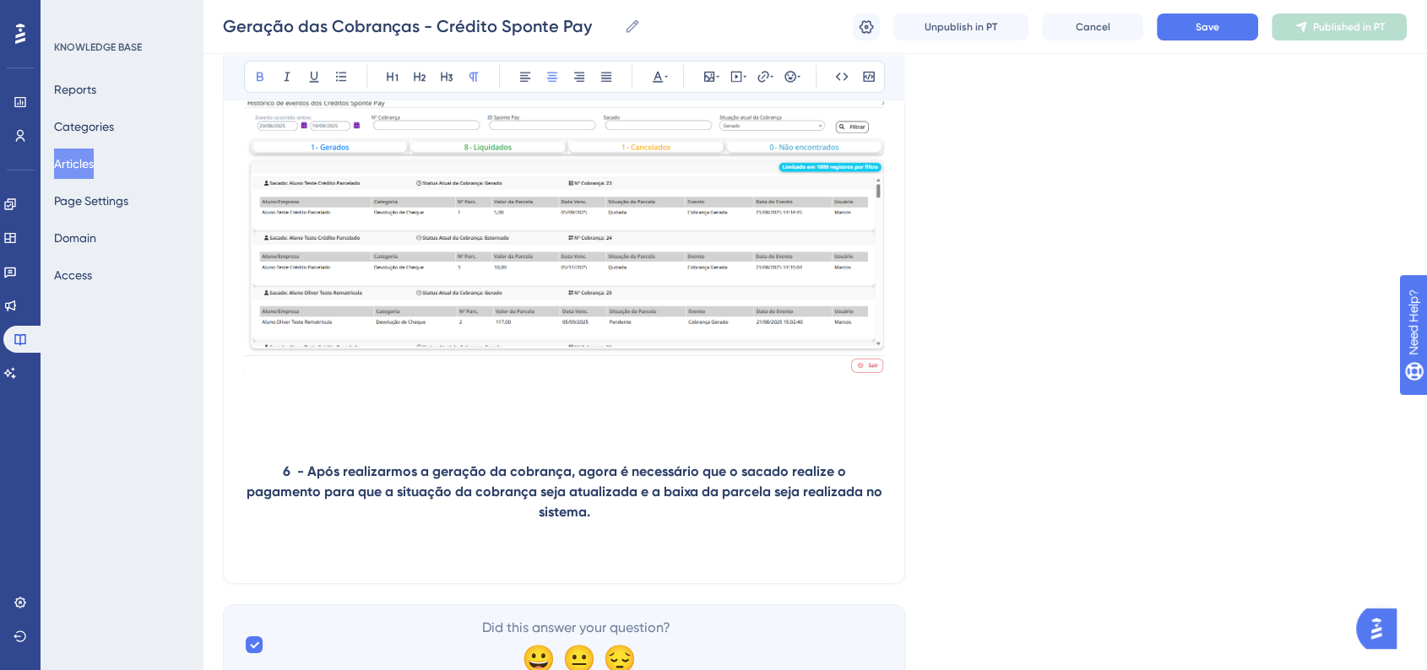
drag, startPoint x: 341, startPoint y: 529, endPoint x: 356, endPoint y: 529, distance: 15.2
click at [342, 529] on p at bounding box center [564, 533] width 640 height 20
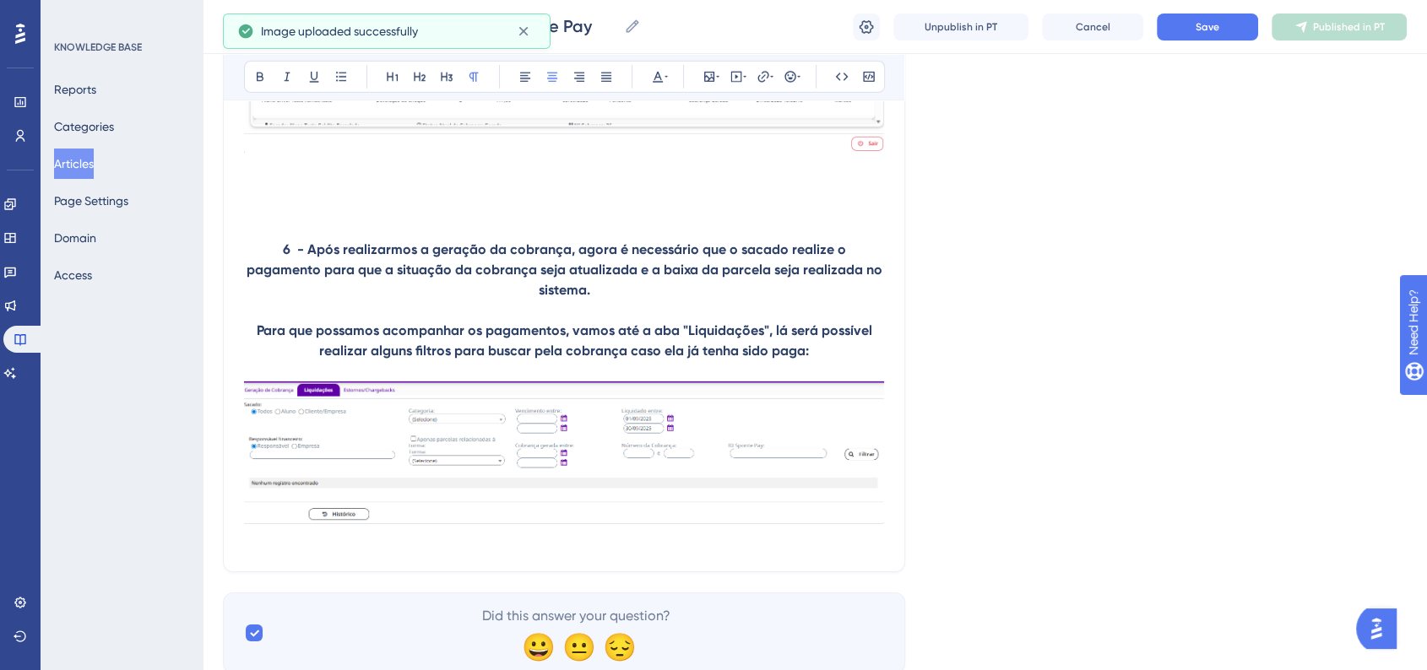
scroll to position [5394, 0]
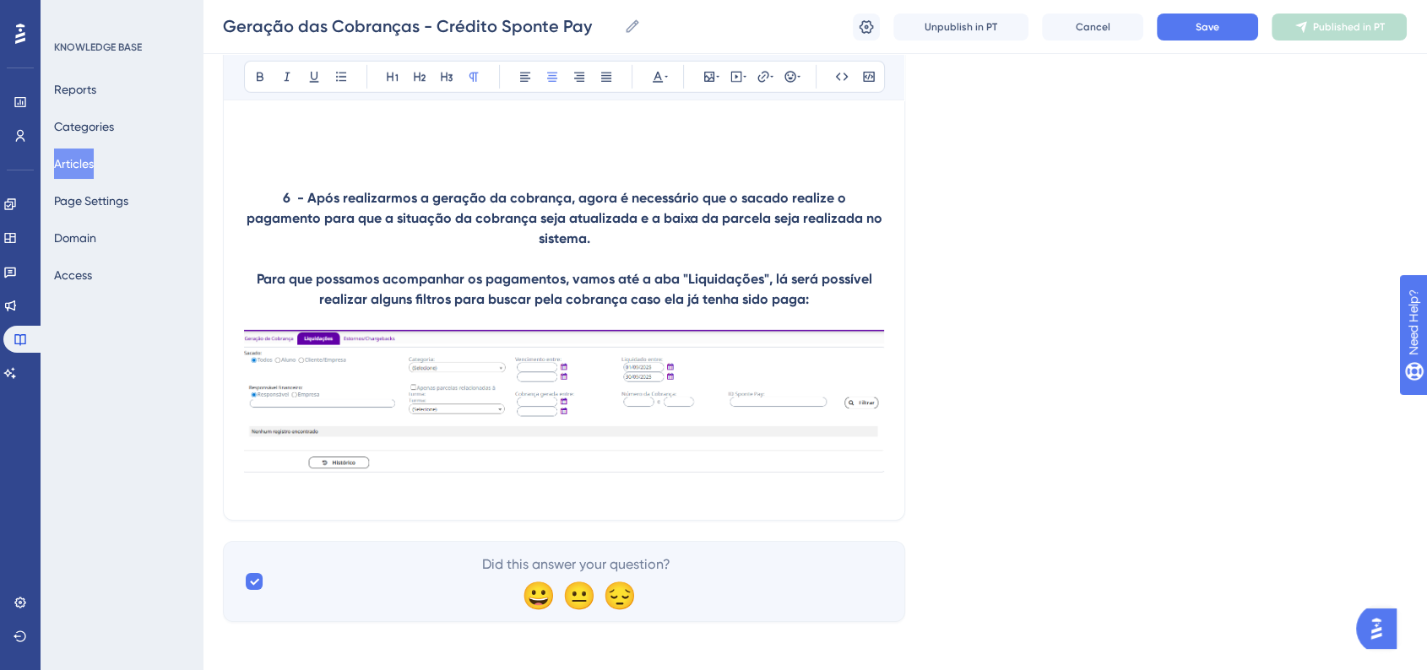
click at [369, 426] on img at bounding box center [564, 402] width 640 height 144
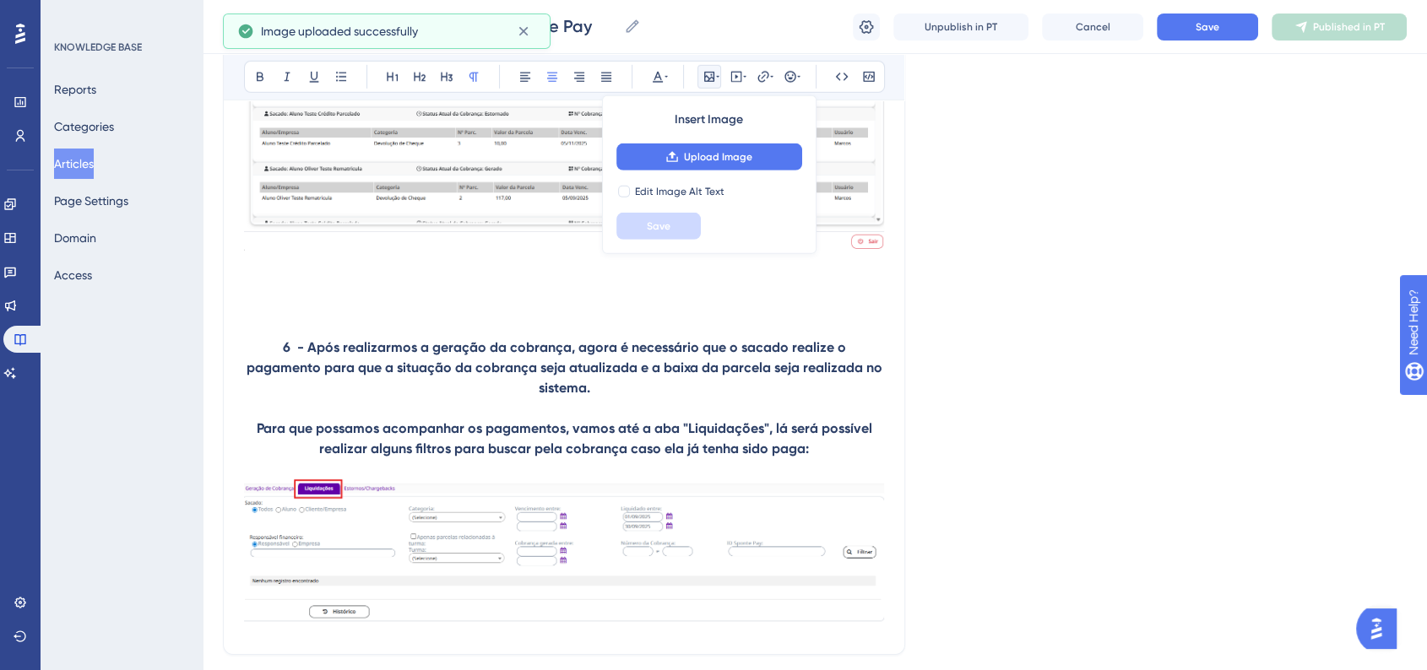
scroll to position [5378, 0]
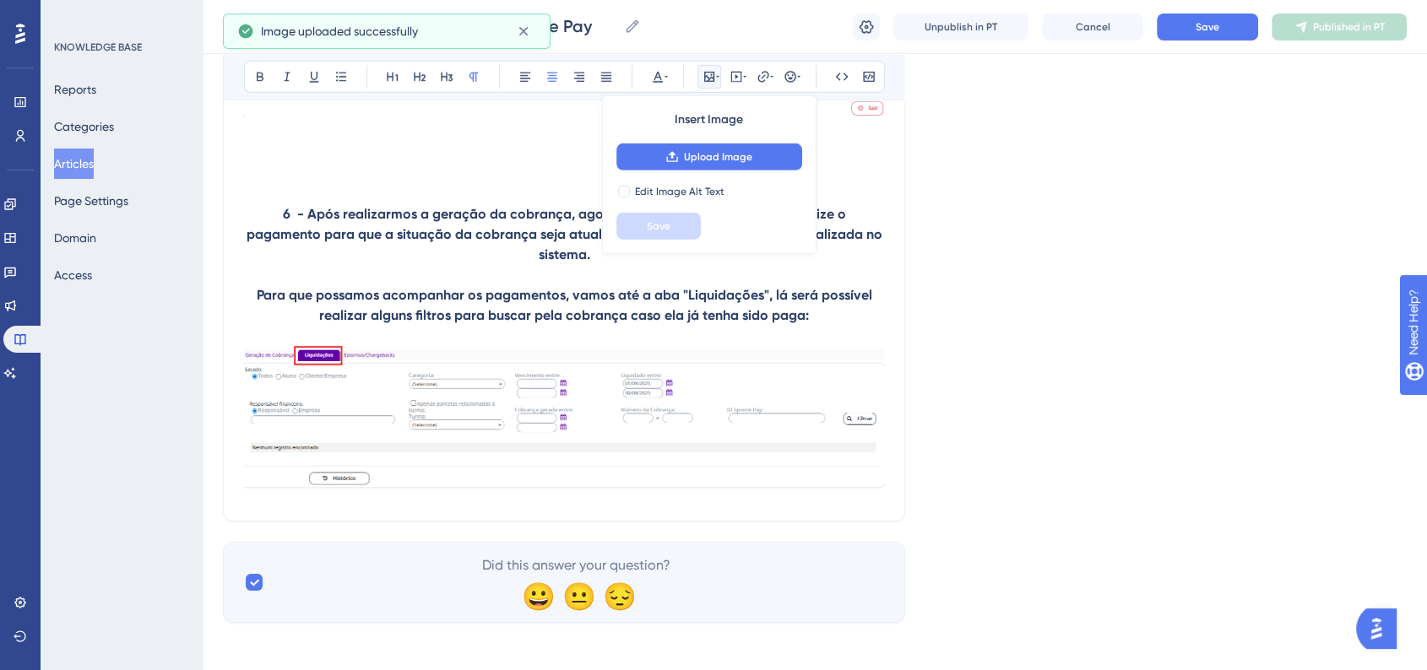
click at [851, 312] on p "Para que possamos acompanhar os pagamentos, vamos até a aba "Liquidações", lá s…" at bounding box center [564, 305] width 640 height 41
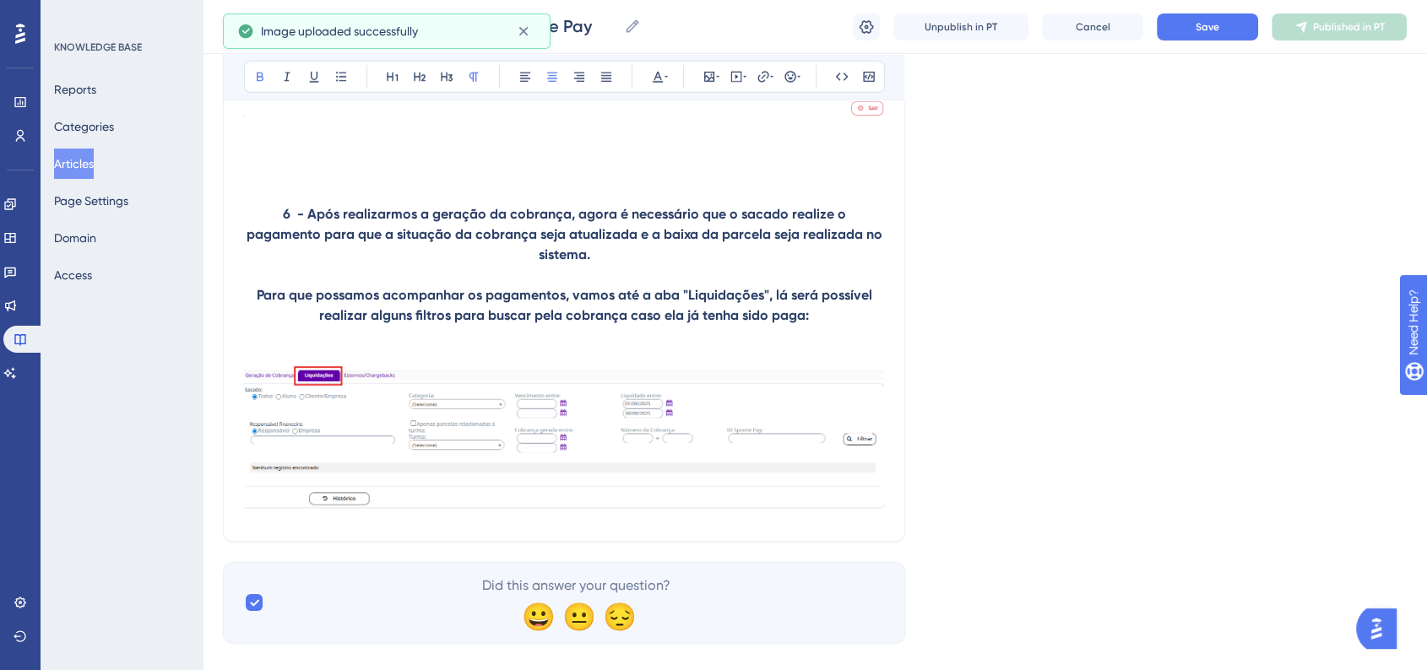
scroll to position [5394, 0]
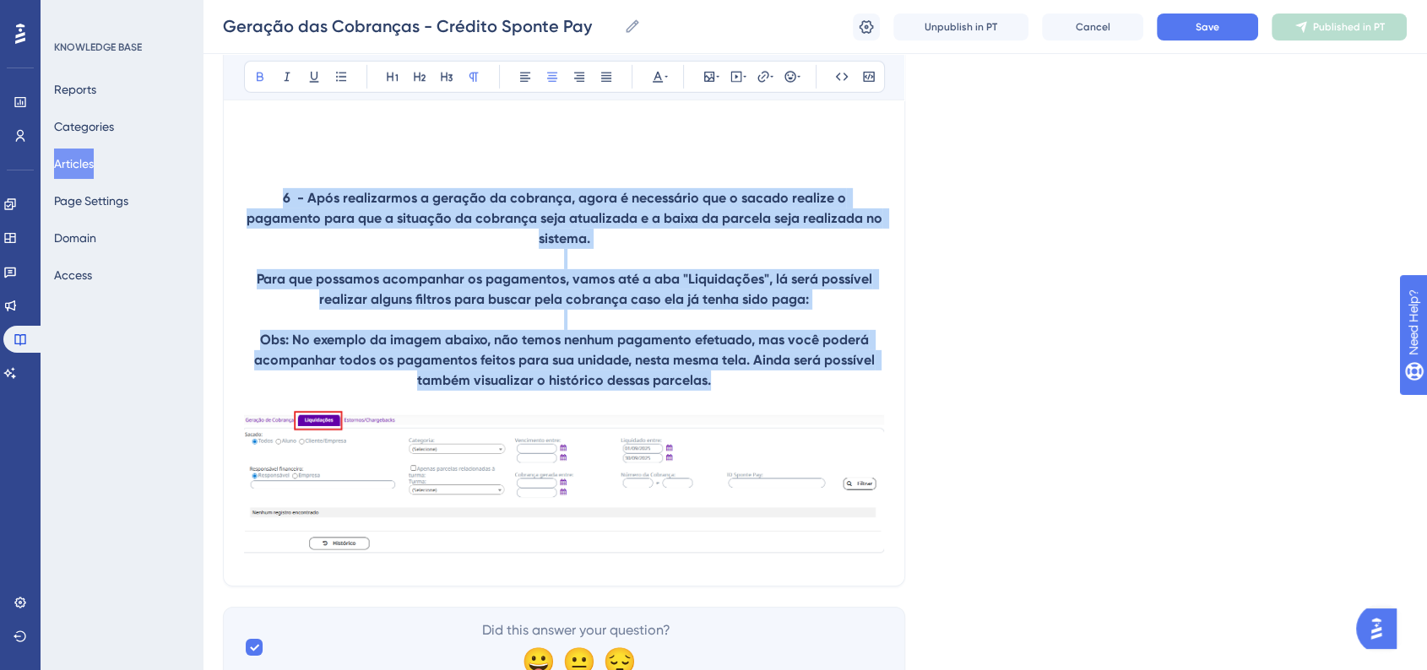
drag, startPoint x: 717, startPoint y: 379, endPoint x: 230, endPoint y: 214, distance: 514.4
click at [522, 83] on button at bounding box center [525, 77] width 24 height 24
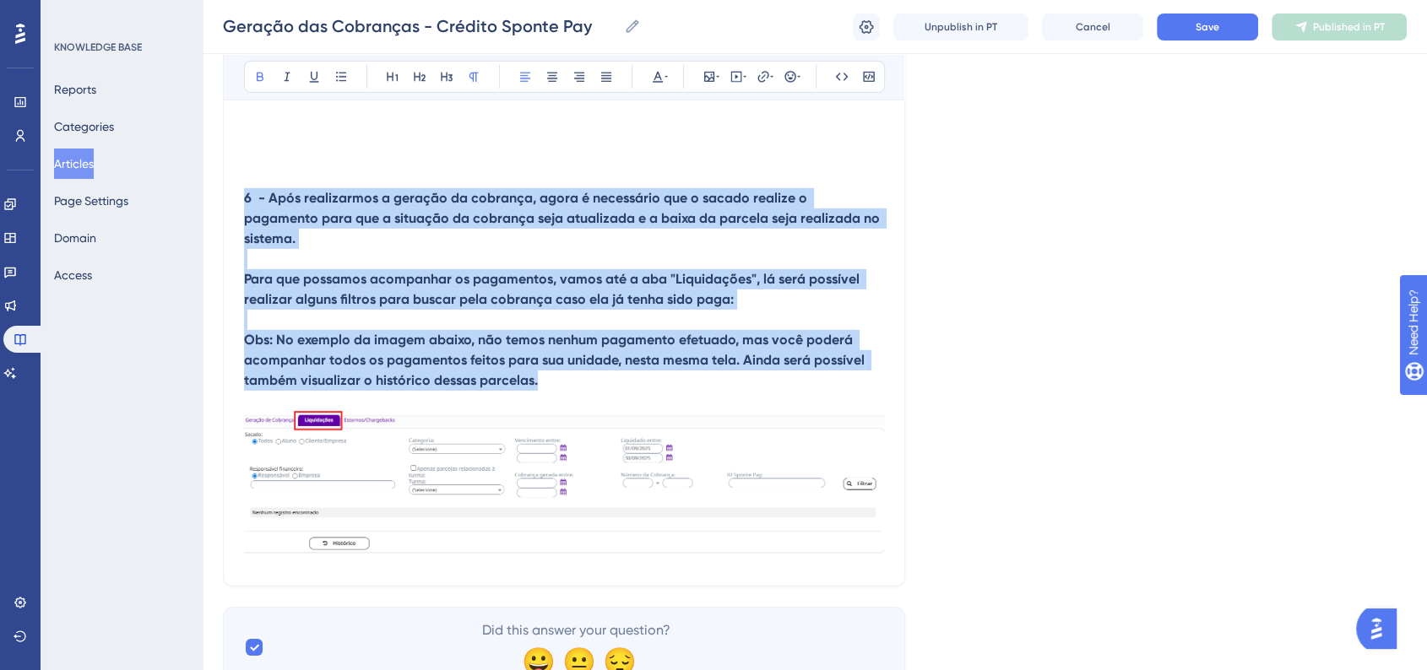
click at [403, 290] on strong "Para que possamos acompanhar os pagamentos, vamos até a aba "Liquidações", lá s…" at bounding box center [553, 289] width 619 height 36
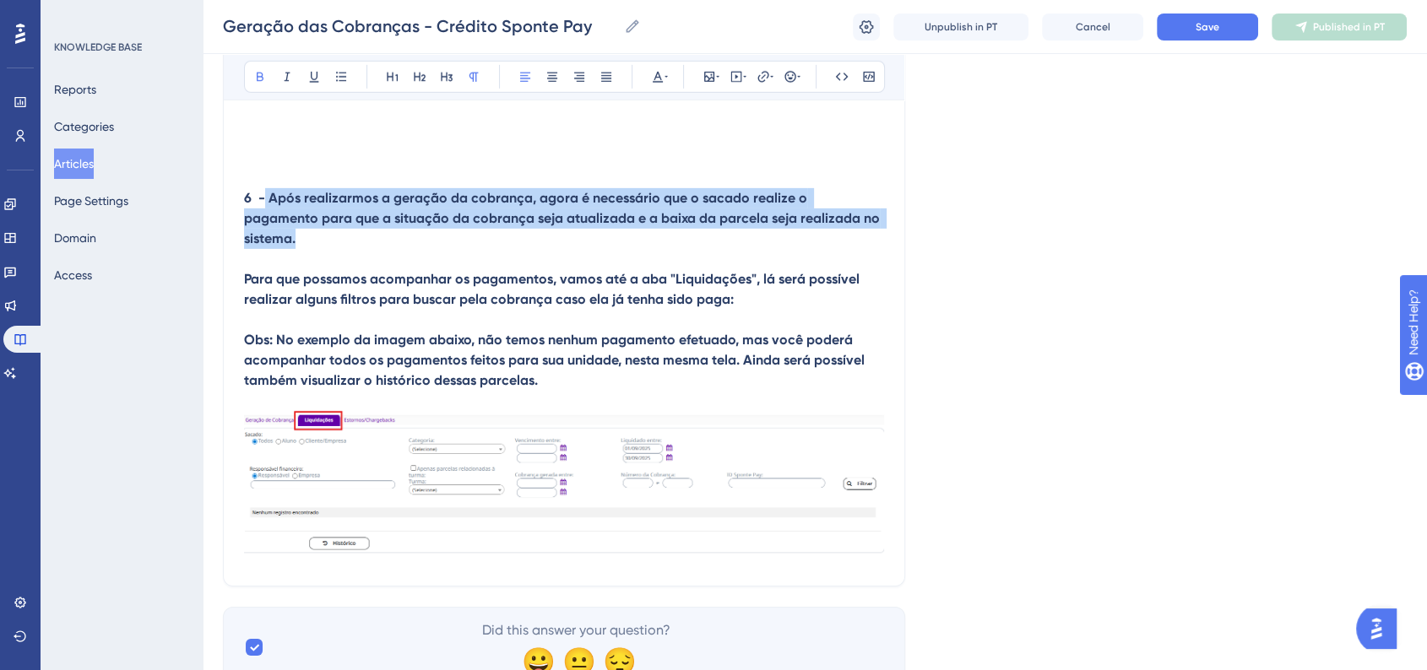
drag, startPoint x: 266, startPoint y: 210, endPoint x: 864, endPoint y: 230, distance: 598.8
click at [864, 230] on p "6 - Após realizarmos a geração da cobrança, agora é necessário que o sacado rea…" at bounding box center [564, 218] width 640 height 61
click at [652, 252] on p at bounding box center [564, 259] width 640 height 20
drag, startPoint x: 270, startPoint y: 209, endPoint x: 914, endPoint y: 239, distance: 644.8
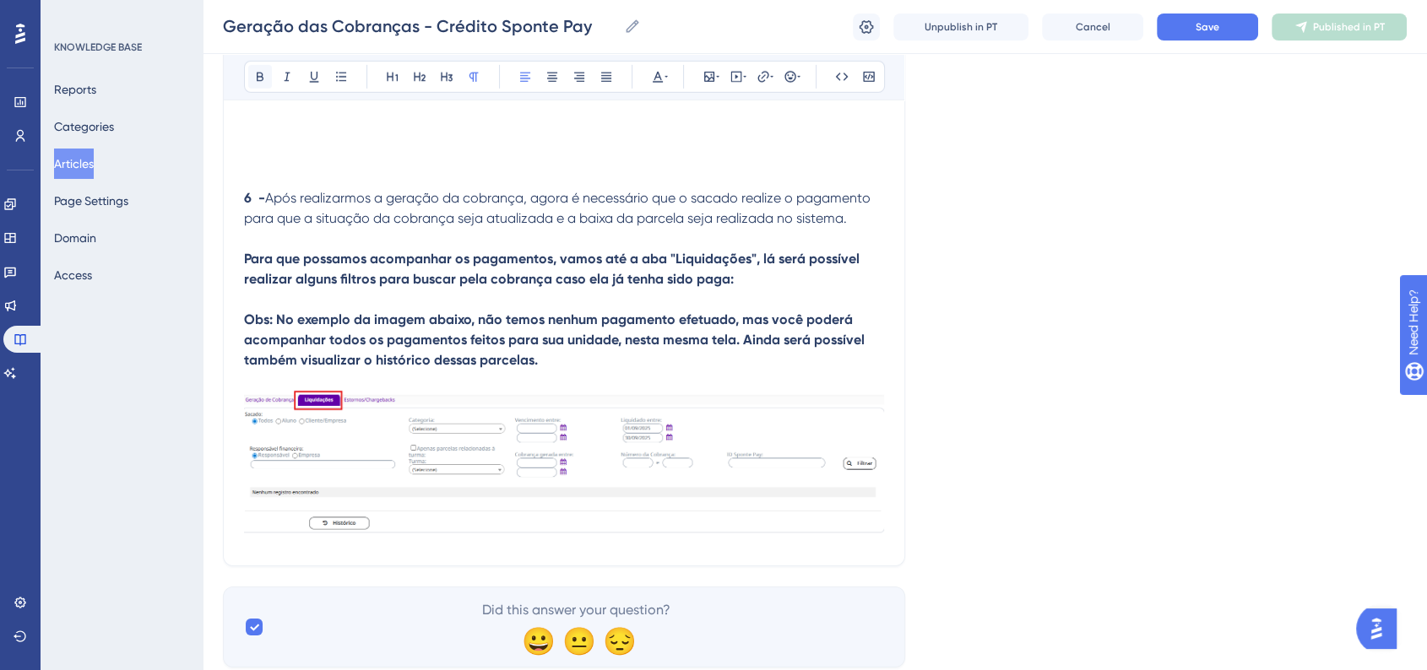
click at [257, 79] on icon at bounding box center [260, 77] width 14 height 14
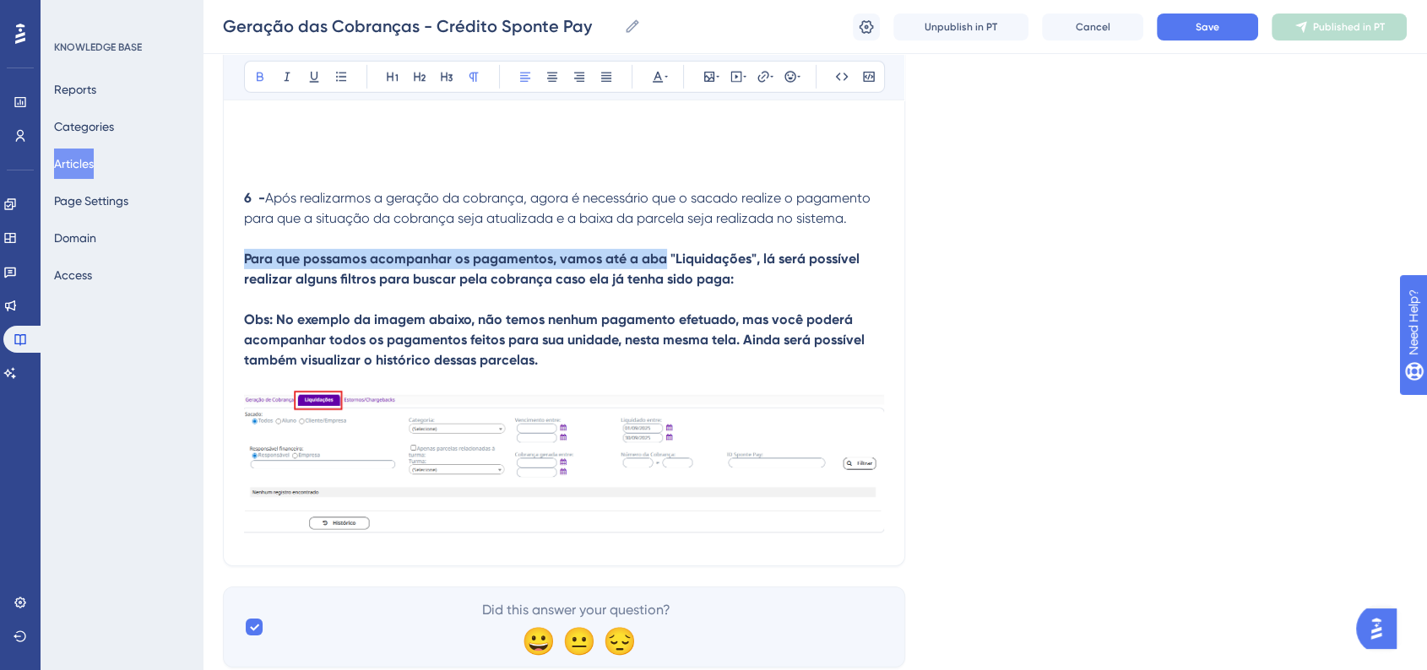
drag, startPoint x: 243, startPoint y: 269, endPoint x: 663, endPoint y: 272, distance: 419.6
click at [663, 272] on strong "Para que possamos acompanhar os pagamentos, vamos até a aba "Liquidações", lá s…" at bounding box center [553, 269] width 619 height 36
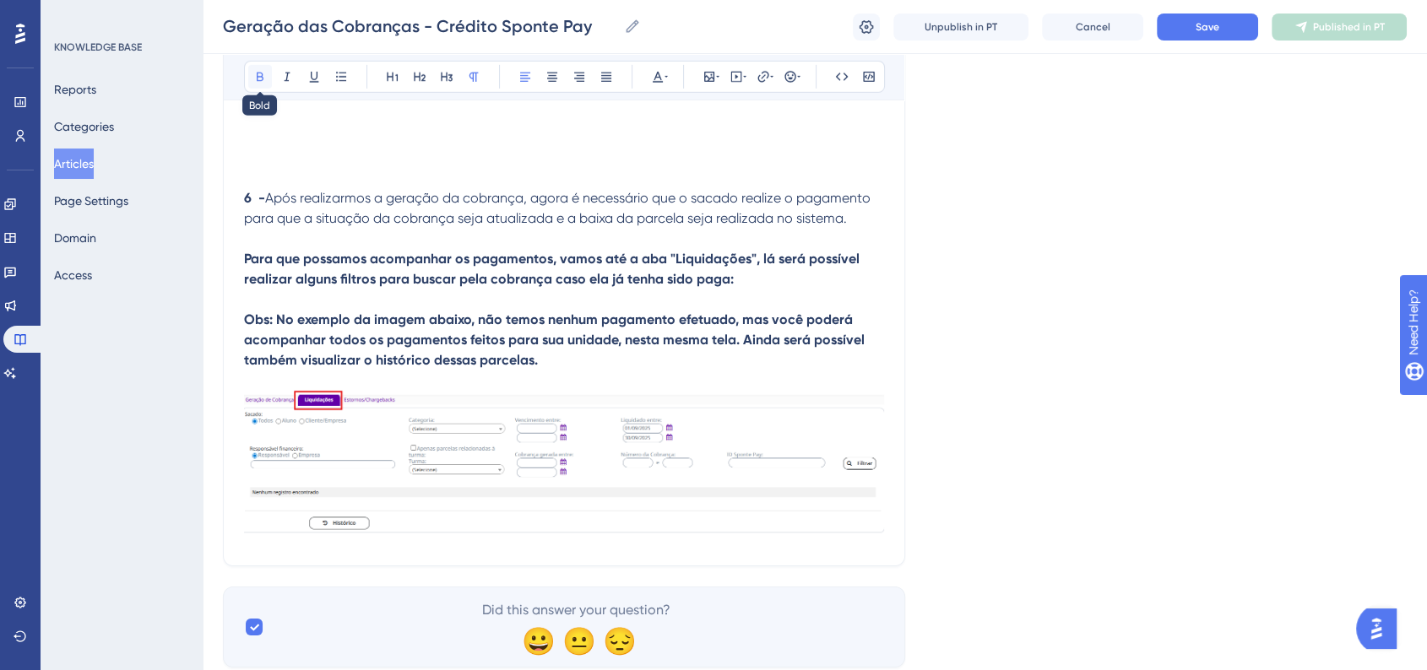
click at [256, 75] on icon at bounding box center [260, 77] width 14 height 14
click at [706, 328] on strong "Obs: No exemplo da imagem abaixo, não temos nenhum pagamento efetuado, mas você…" at bounding box center [556, 340] width 624 height 57
drag, startPoint x: 762, startPoint y: 274, endPoint x: 777, endPoint y: 290, distance: 20.9
click at [777, 290] on p "Para que possamos acompanhar os pagamentos, vamos até a aba "Liquidações", lá s…" at bounding box center [564, 269] width 640 height 41
click at [262, 78] on icon at bounding box center [260, 77] width 14 height 14
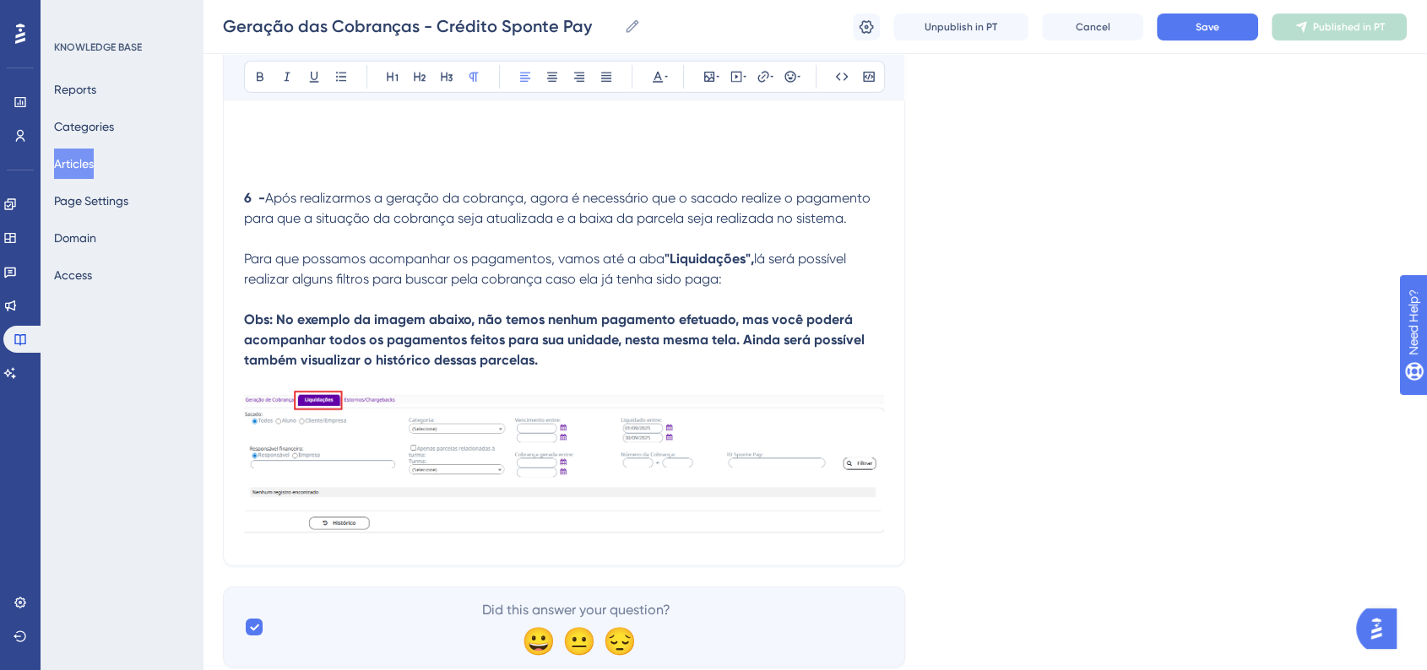
click at [431, 249] on p at bounding box center [564, 239] width 640 height 20
click at [247, 336] on strong "Obs: No exemplo da imagem abaixo, não temos nenhum pagamento efetuado, mas você…" at bounding box center [556, 340] width 624 height 57
click at [790, 87] on button at bounding box center [790, 77] width 24 height 24
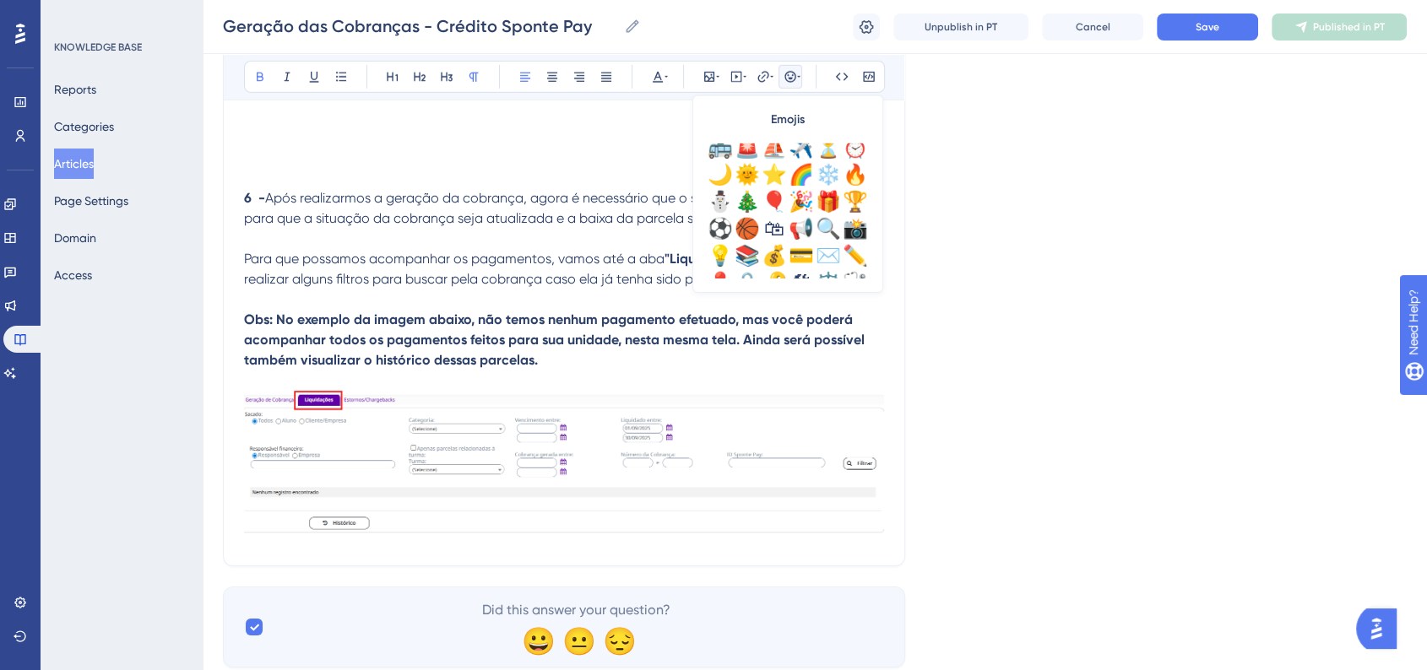
scroll to position [562, 0]
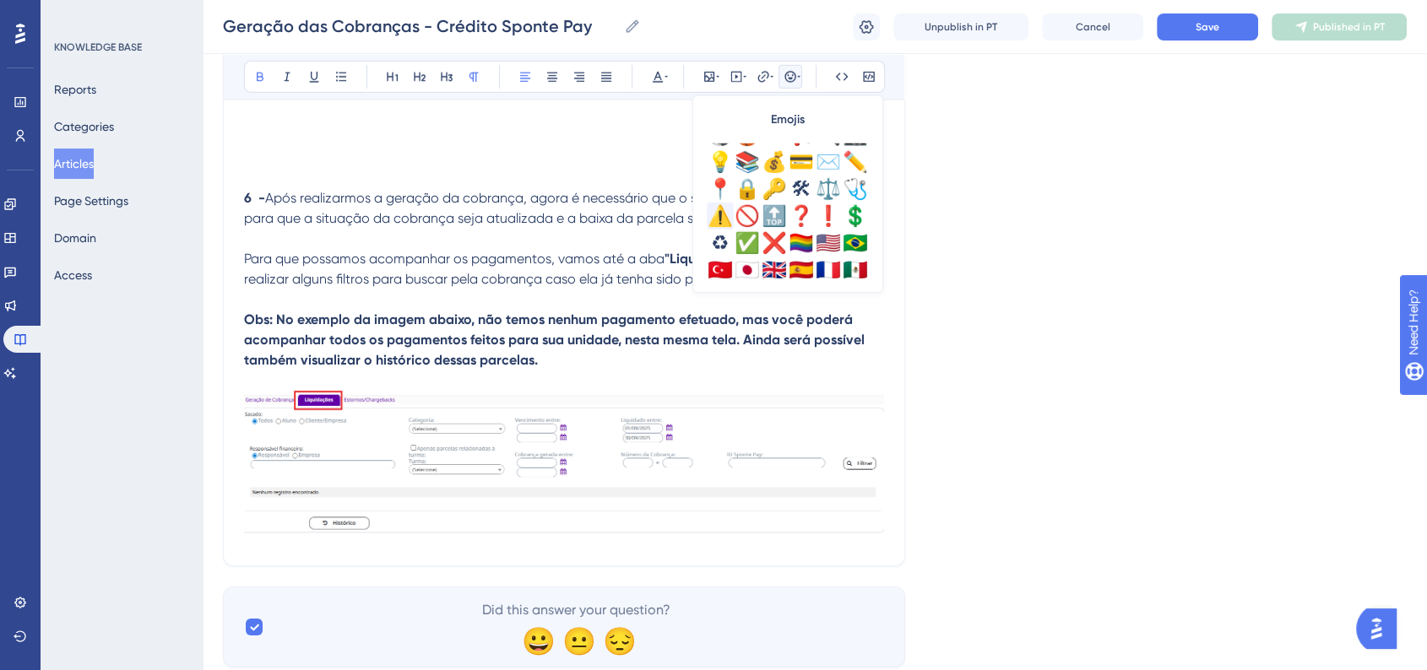
click at [722, 217] on div "⚠️" at bounding box center [720, 216] width 27 height 27
drag, startPoint x: 265, startPoint y: 336, endPoint x: 290, endPoint y: 332, distance: 24.8
click at [290, 332] on strong "Obs: No exemplo da imagem abaixo, não temos nenhum pagamento efetuado, mas você…" at bounding box center [558, 340] width 629 height 57
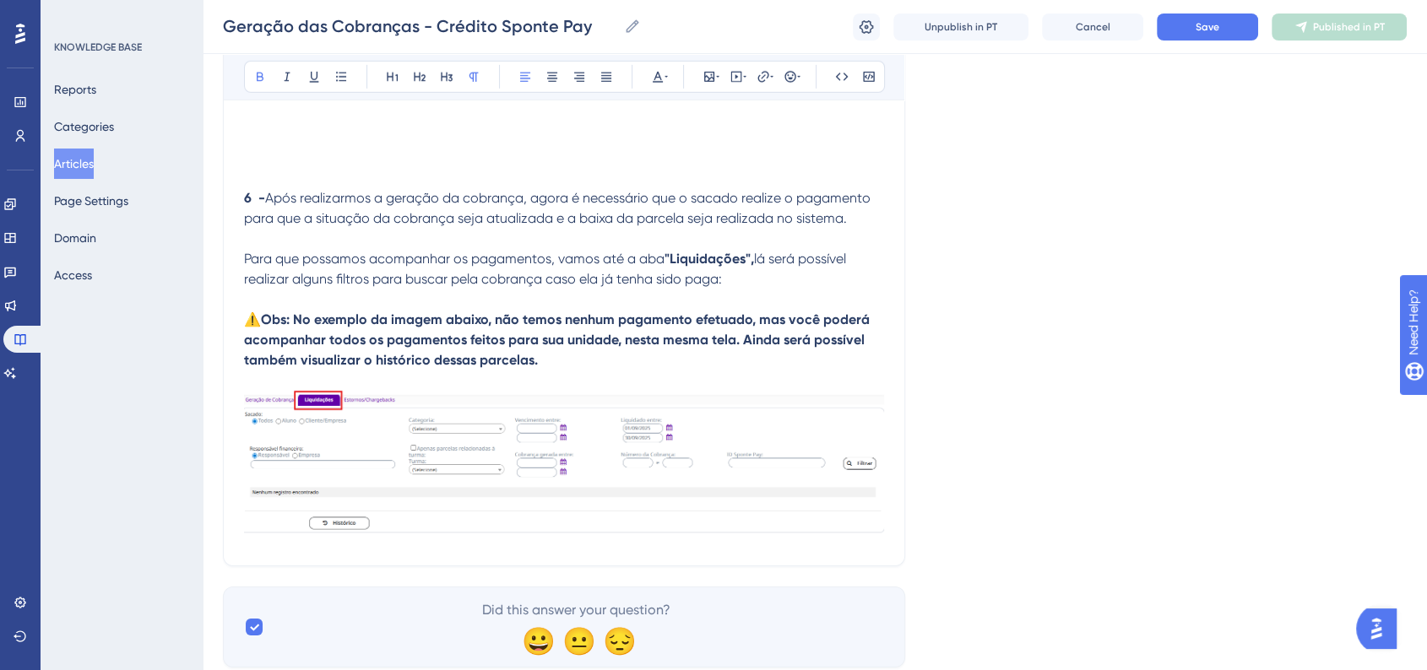
click at [655, 62] on div "Bold Italic Underline Bullet Point Heading 1 Heading 2 Heading 3 Normal Align L…" at bounding box center [564, 77] width 641 height 32
click at [655, 66] on button at bounding box center [658, 77] width 24 height 24
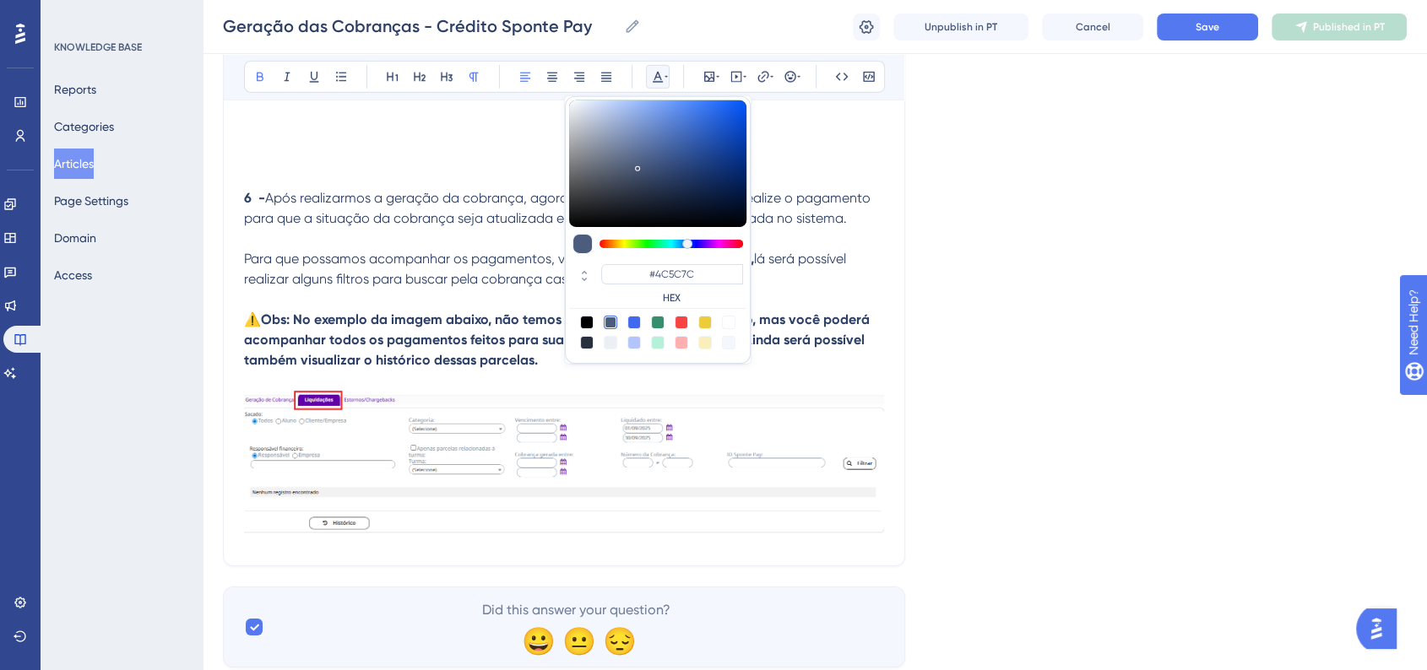
click at [682, 319] on div at bounding box center [682, 323] width 14 height 14
type input "#F84343"
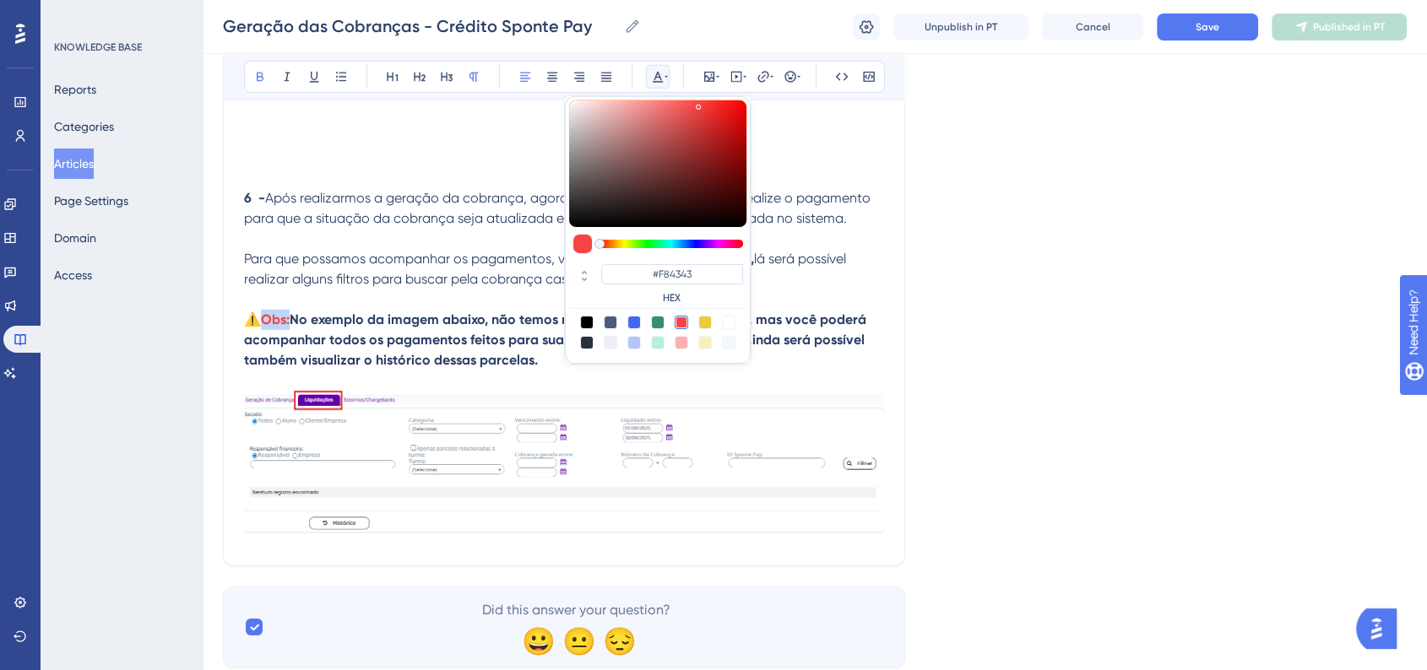
drag, startPoint x: 458, startPoint y: 339, endPoint x: 456, endPoint y: 330, distance: 9.4
click at [457, 335] on strong "No exemplo da imagem abaixo, não temos nenhum pagamento efetuado, mas você pode…" at bounding box center [557, 340] width 626 height 57
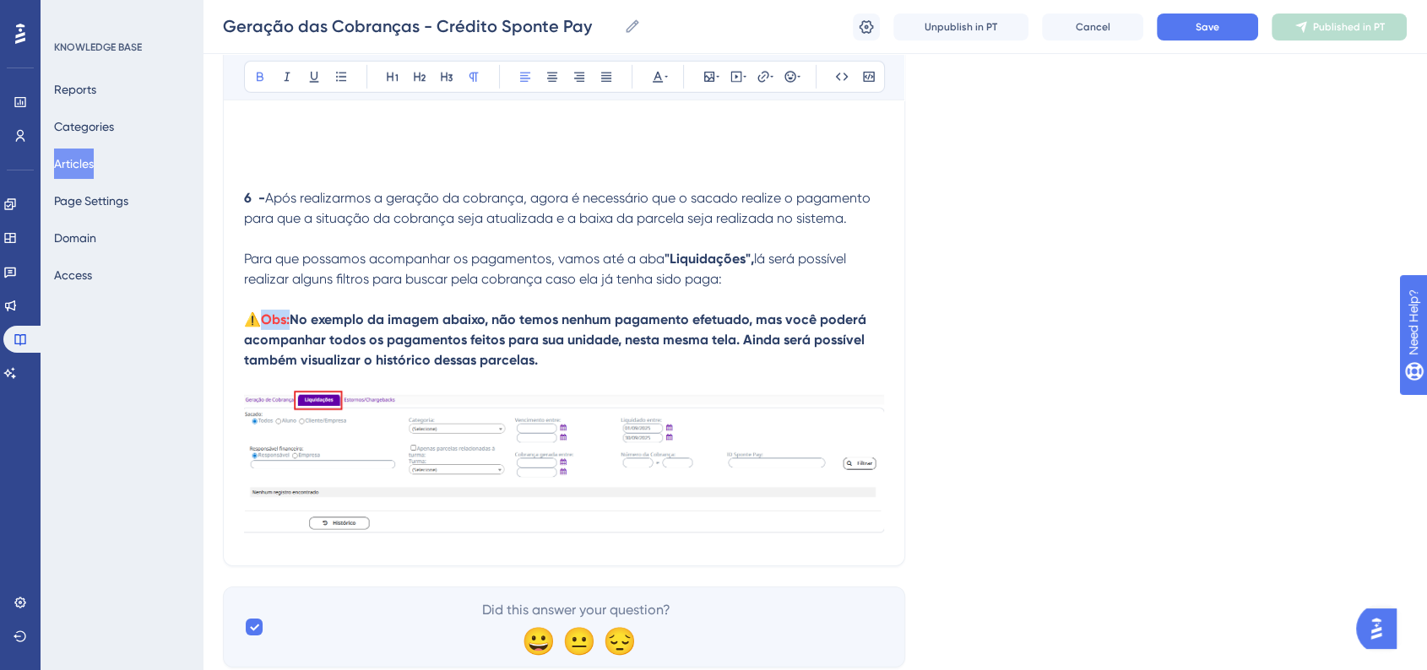
drag, startPoint x: 297, startPoint y: 333, endPoint x: 554, endPoint y: 366, distance: 258.8
click at [556, 371] on p "⚠️ Obs: No exemplo da imagem abaixo, não temos nenhum pagamento efetuado, mas v…" at bounding box center [564, 340] width 640 height 61
click at [263, 68] on button at bounding box center [260, 77] width 24 height 24
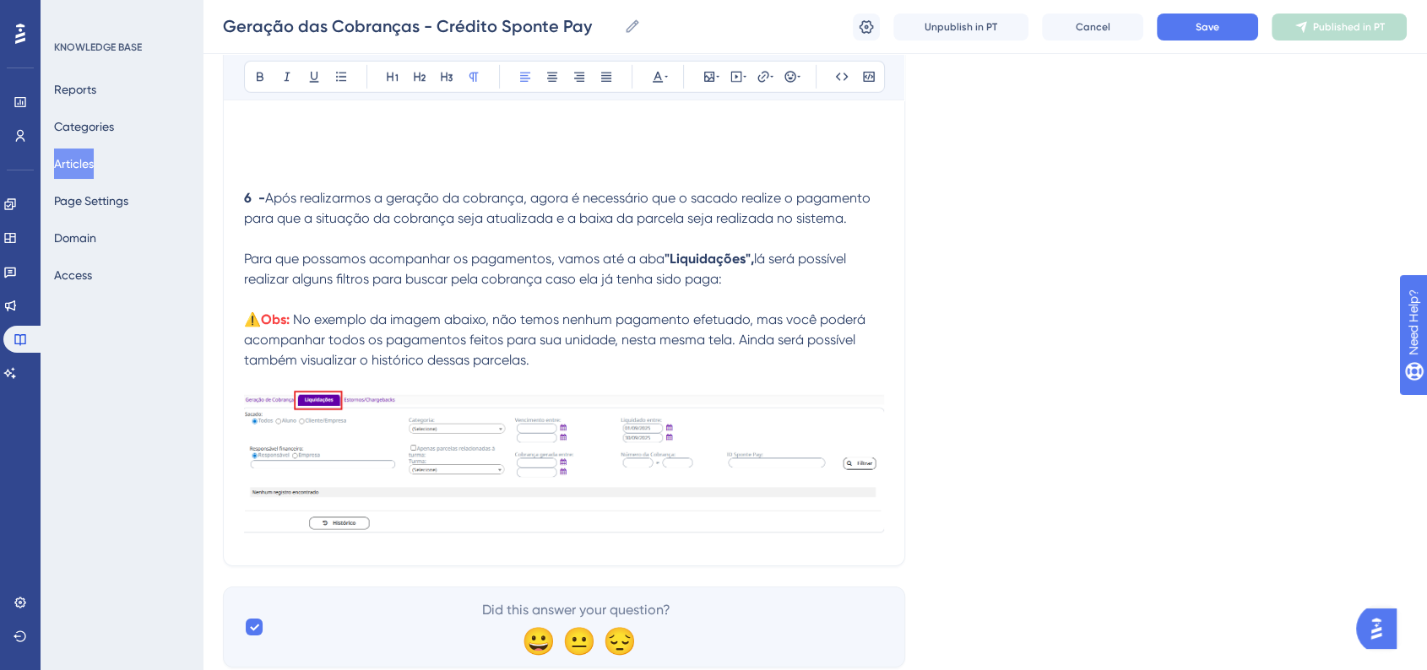
click at [1206, 35] on button "Save" at bounding box center [1207, 27] width 101 height 27
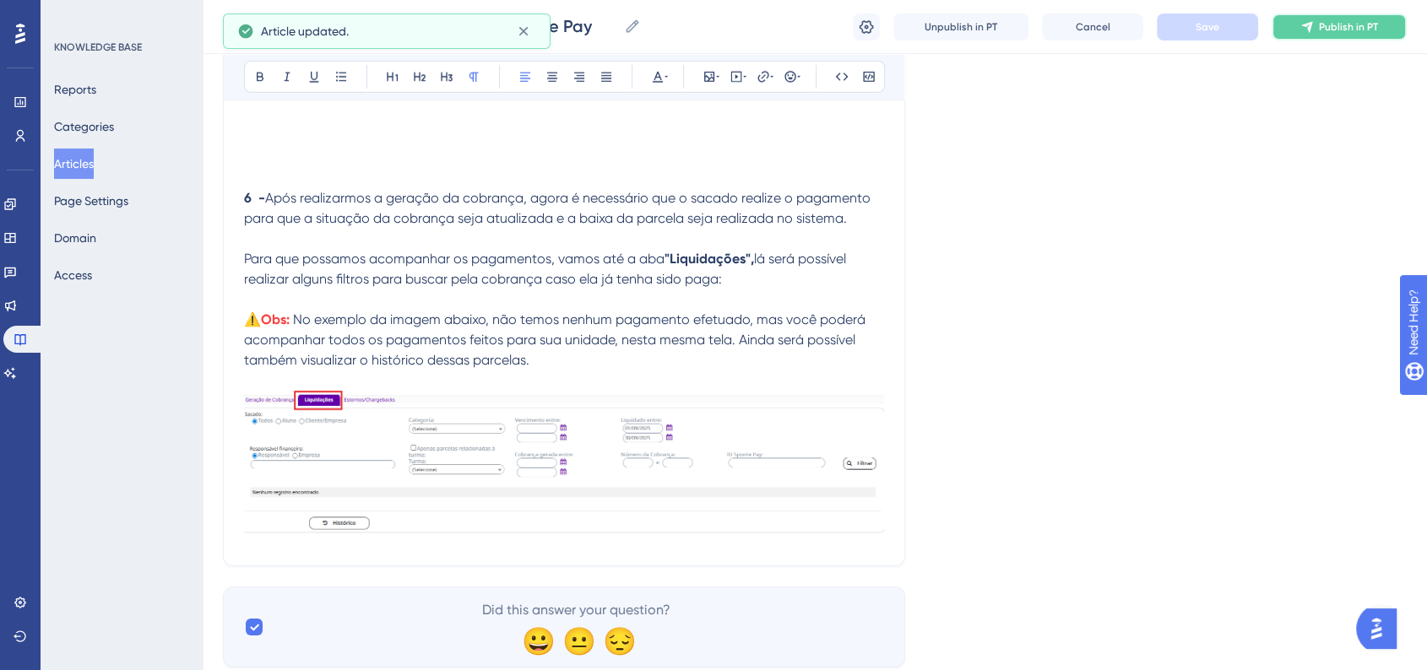
click at [1293, 33] on button "Publish in PT" at bounding box center [1338, 27] width 135 height 27
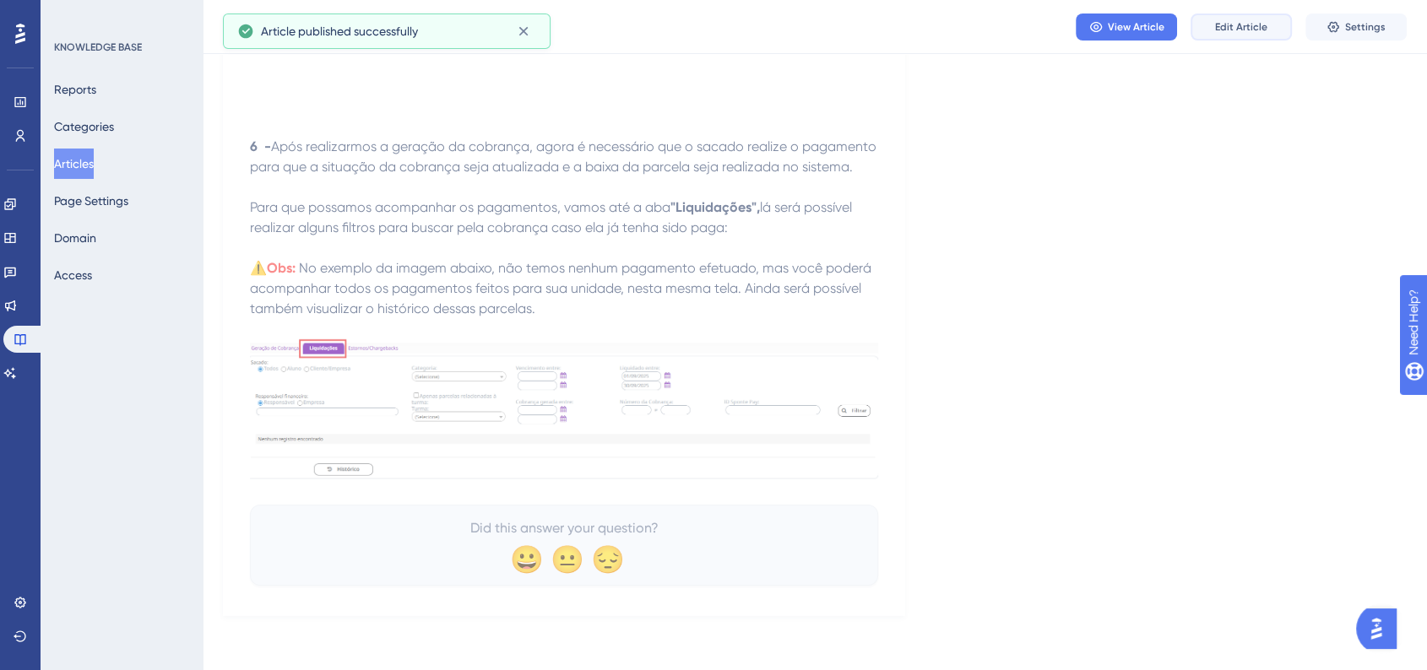
click at [1238, 28] on span "Edit Article" at bounding box center [1241, 27] width 52 height 14
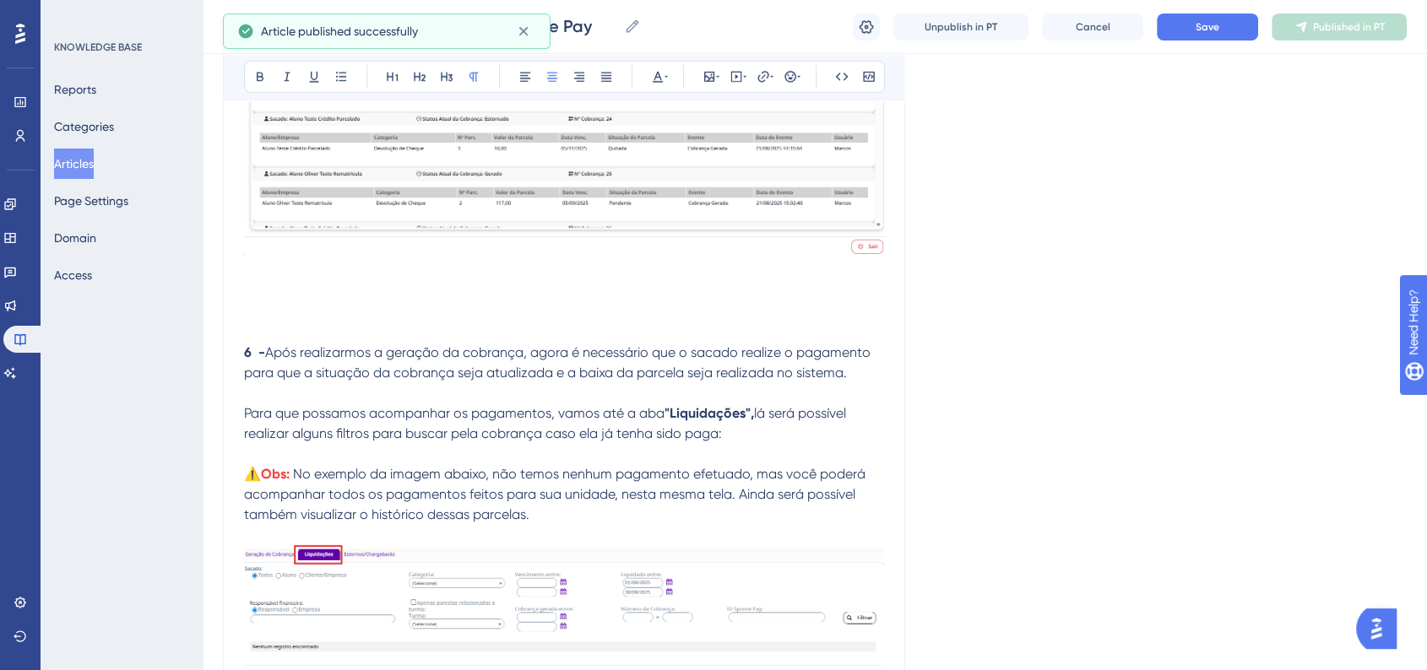
scroll to position [5437, 0]
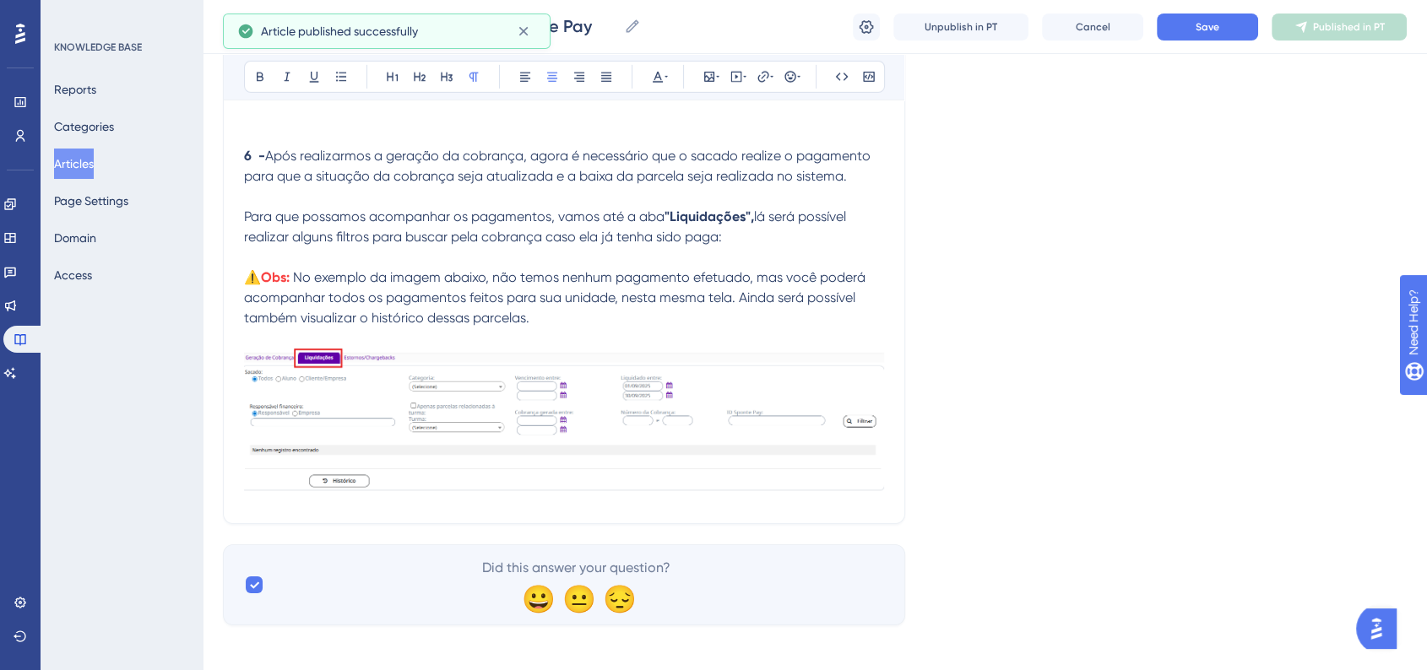
click at [597, 431] on img at bounding box center [564, 423] width 640 height 149
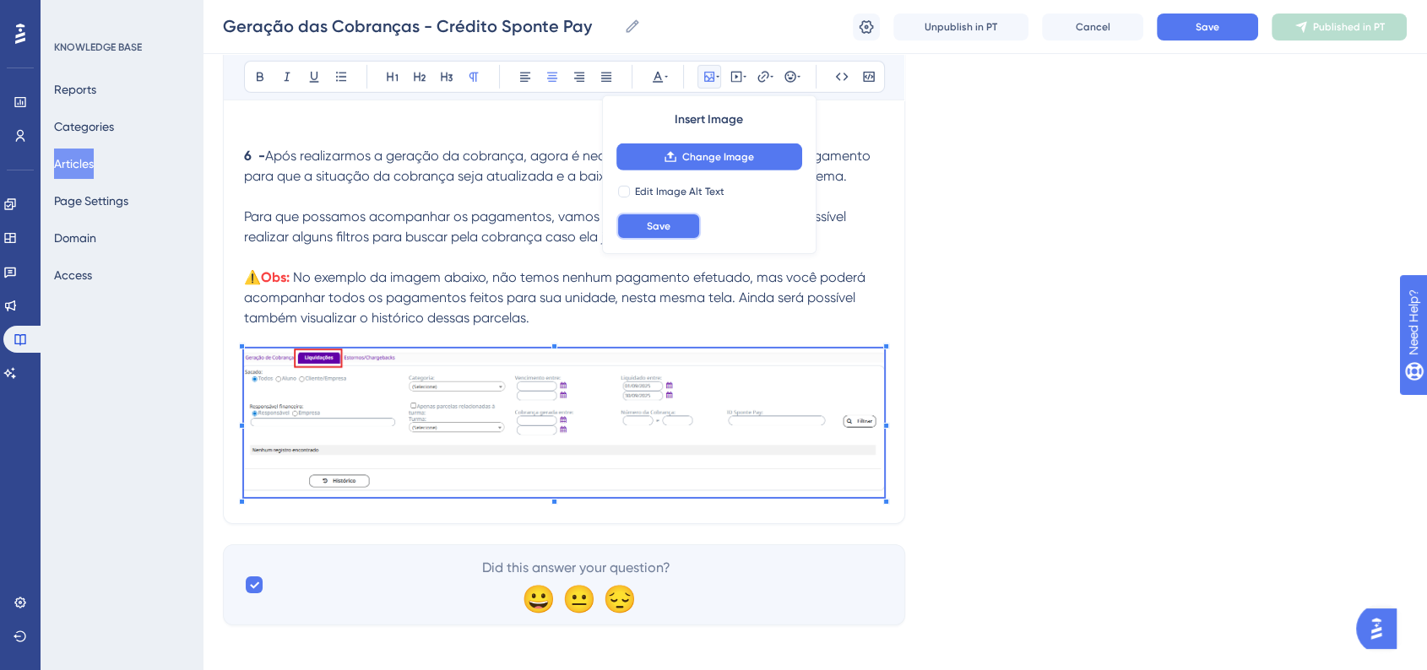
click at [696, 227] on button "Save" at bounding box center [658, 226] width 84 height 27
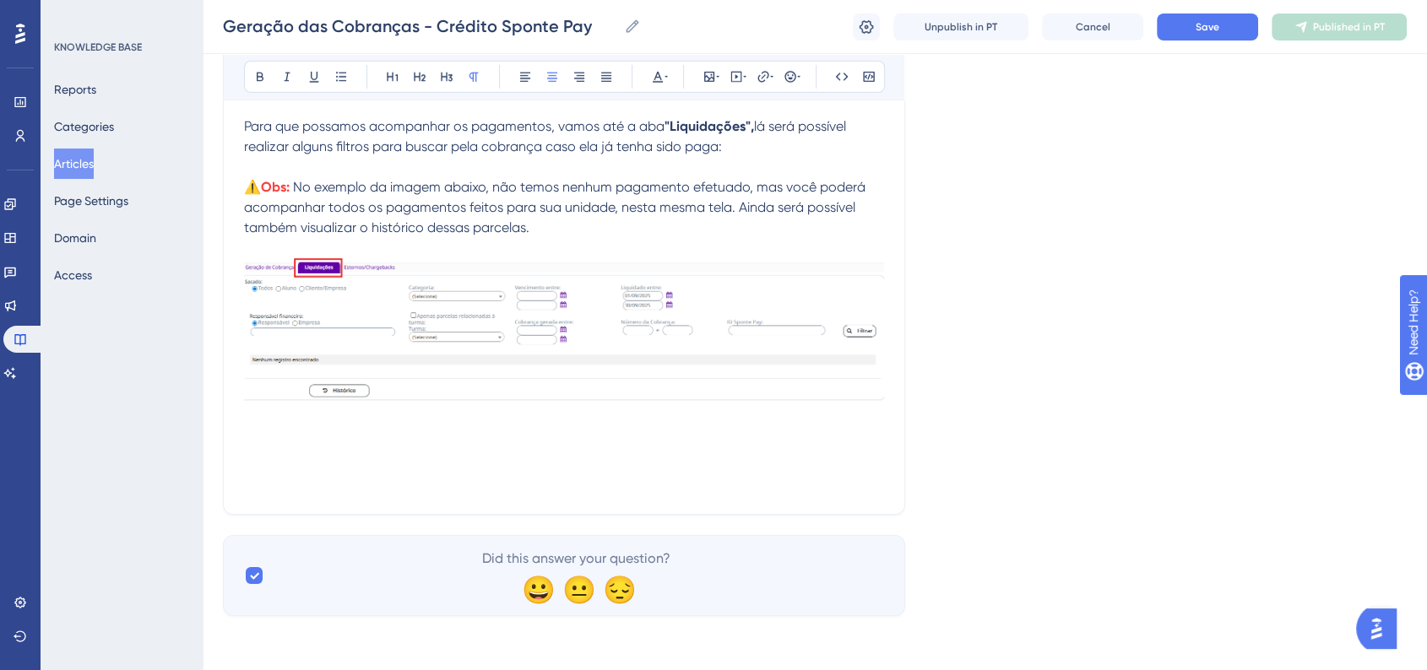
scroll to position [5540, 0]
click at [280, 423] on p at bounding box center [564, 423] width 640 height 20
click at [291, 460] on p at bounding box center [564, 463] width 640 height 20
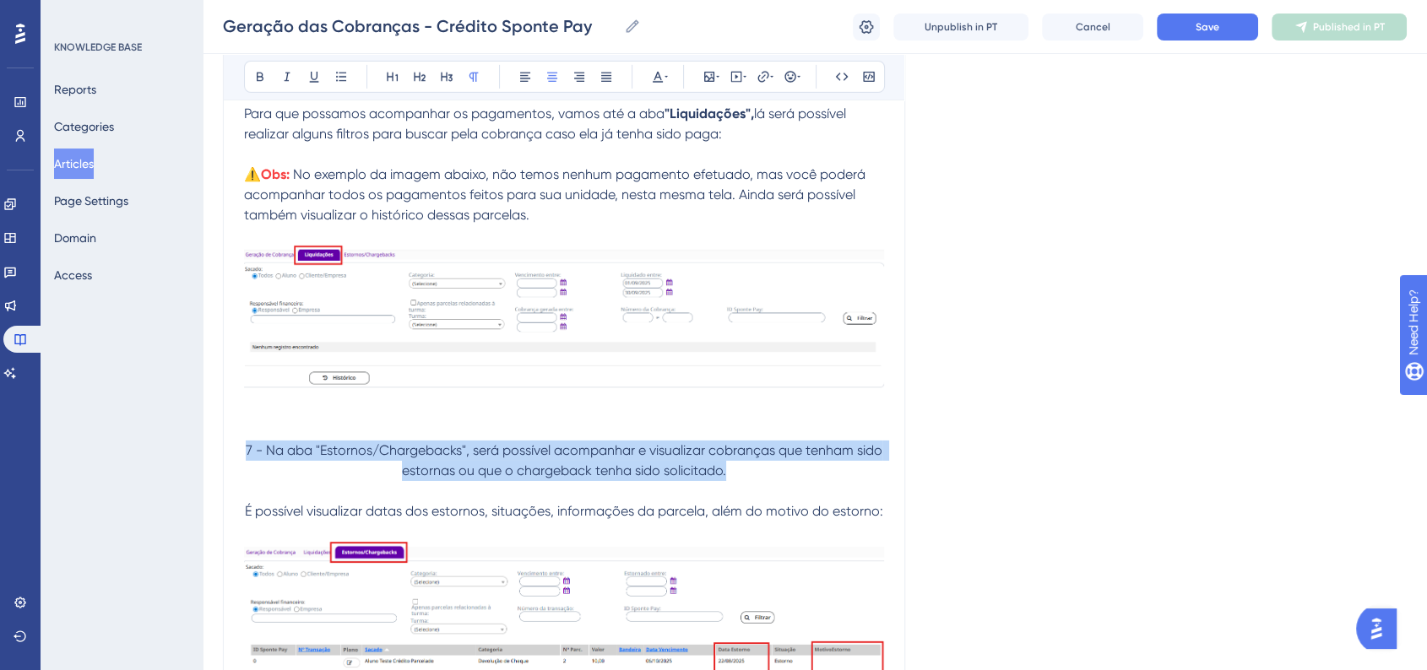
drag, startPoint x: 725, startPoint y: 490, endPoint x: 241, endPoint y: 461, distance: 485.4
click at [530, 88] on button at bounding box center [525, 77] width 24 height 24
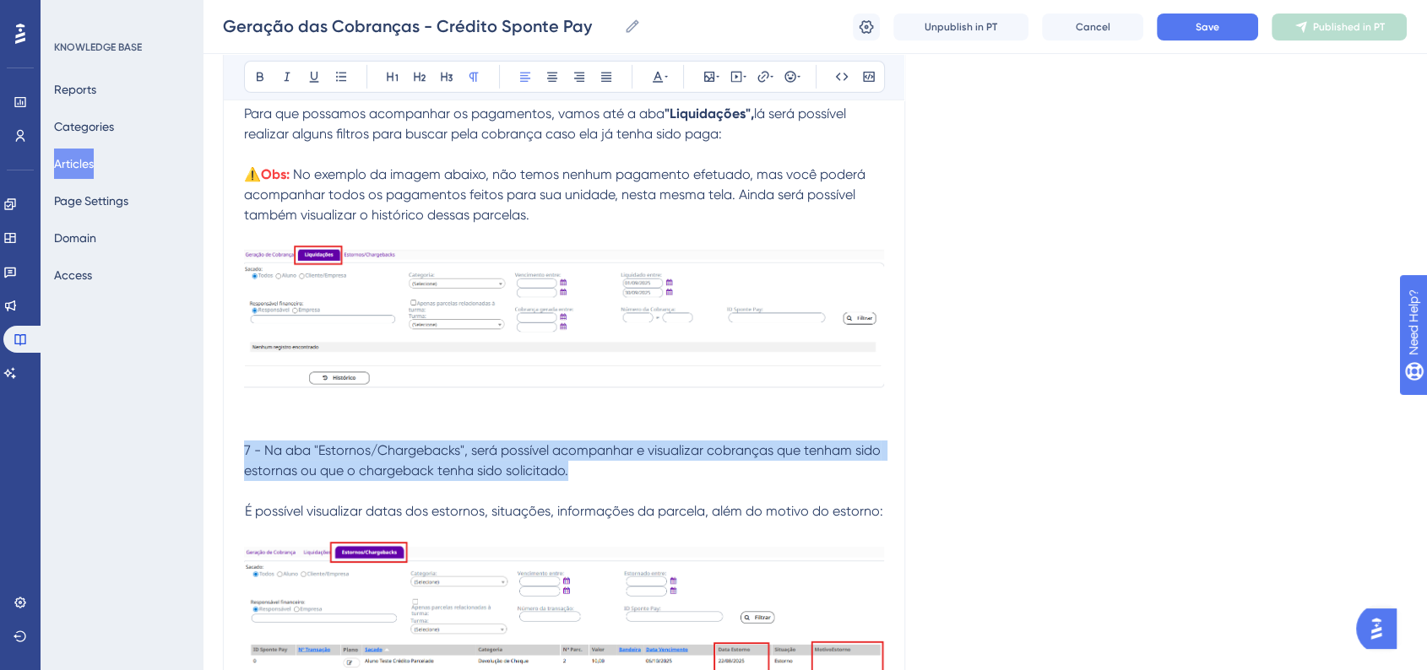
click at [351, 458] on span "7 - Na aba "Estornos/Chargebacks", será possível acompanhar e visualizar cobran…" at bounding box center [564, 460] width 640 height 36
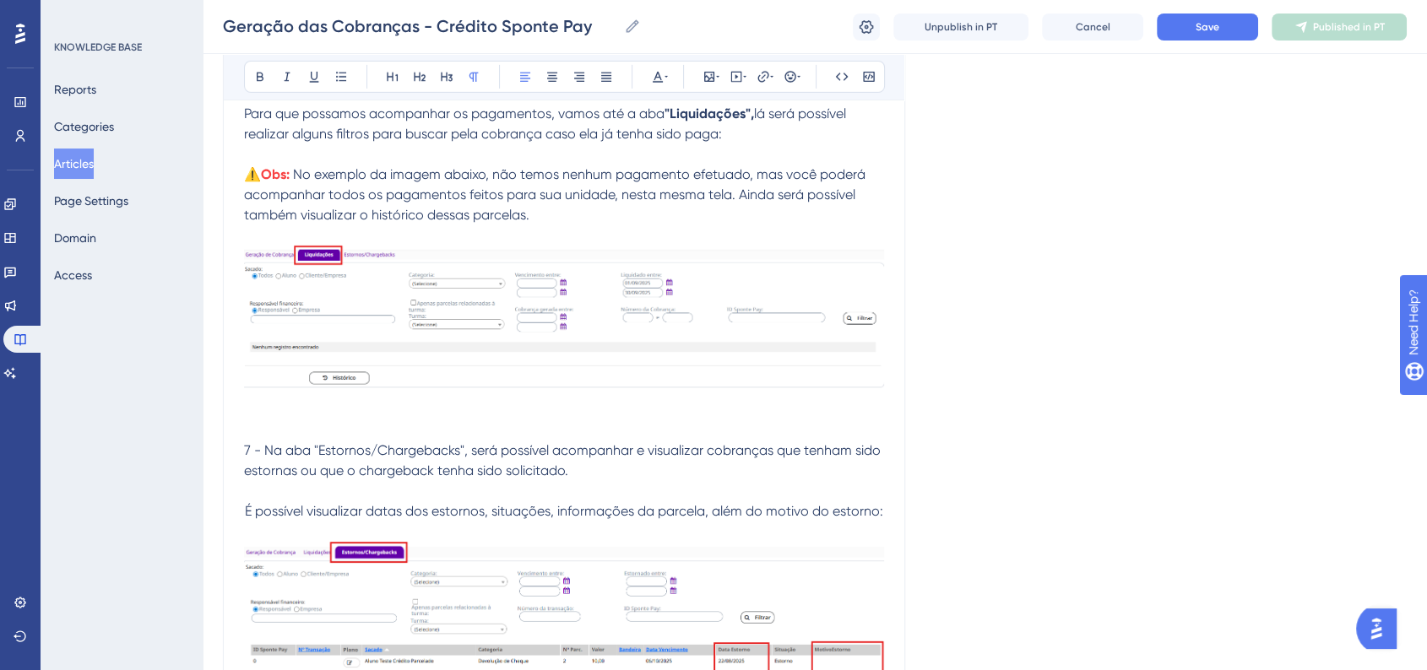
drag, startPoint x: 241, startPoint y: 462, endPoint x: 250, endPoint y: 463, distance: 9.3
drag, startPoint x: 245, startPoint y: 463, endPoint x: 257, endPoint y: 463, distance: 12.7
click at [257, 463] on span "7 - Na aba "Estornos/Chargebacks", será possível acompanhar e visualizar cobran…" at bounding box center [564, 460] width 640 height 36
click at [263, 84] on button at bounding box center [260, 77] width 24 height 24
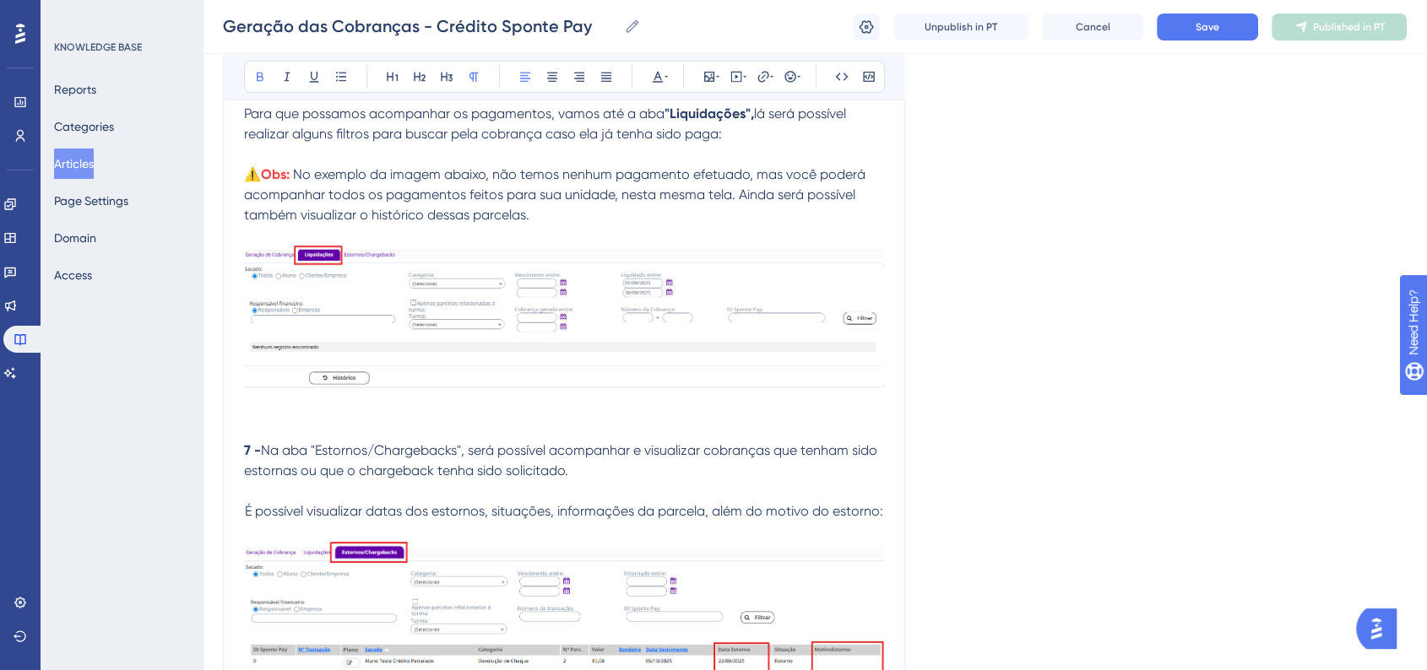
click at [337, 420] on p at bounding box center [564, 410] width 640 height 20
drag, startPoint x: 321, startPoint y: 462, endPoint x: 460, endPoint y: 467, distance: 139.4
click at [460, 467] on span "Na aba "Estornos/Chargebacks", será possível acompanhar e visualizar cobranças …" at bounding box center [562, 460] width 637 height 36
click at [250, 69] on button at bounding box center [260, 77] width 24 height 24
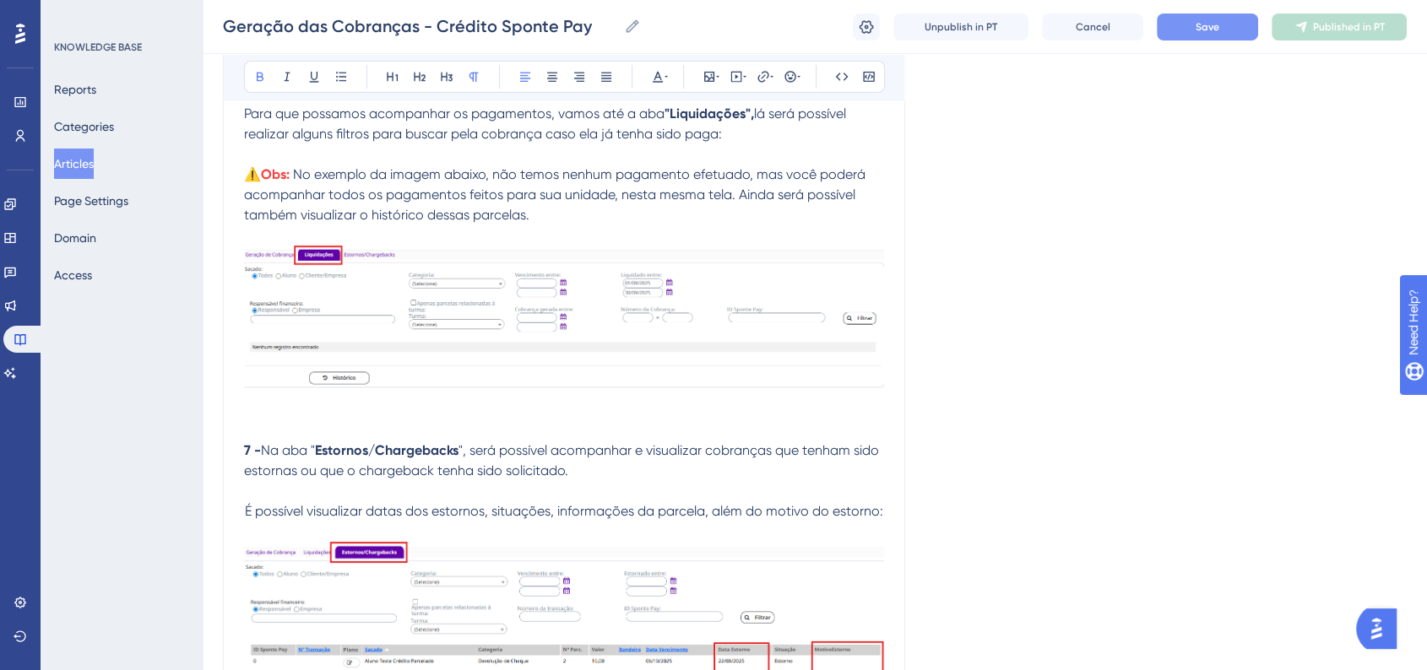
click at [1186, 35] on button "Save" at bounding box center [1207, 27] width 101 height 27
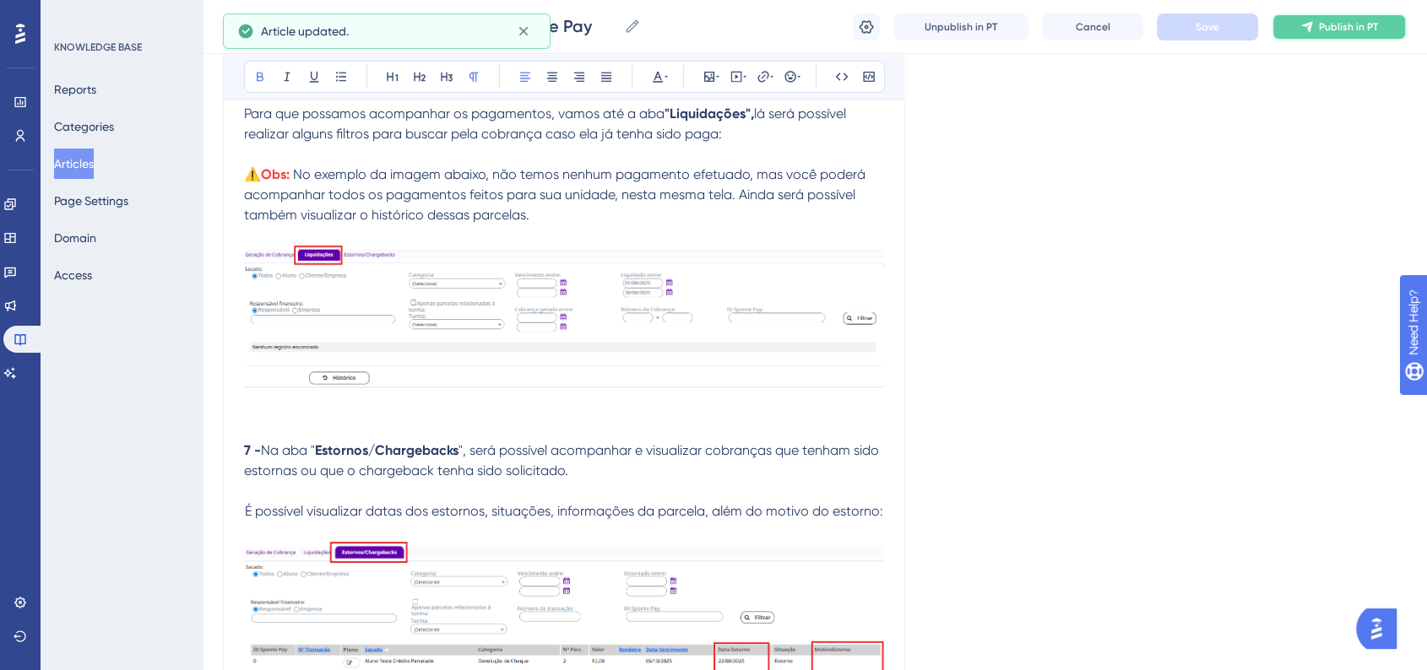
click at [1314, 27] on icon at bounding box center [1307, 27] width 14 height 14
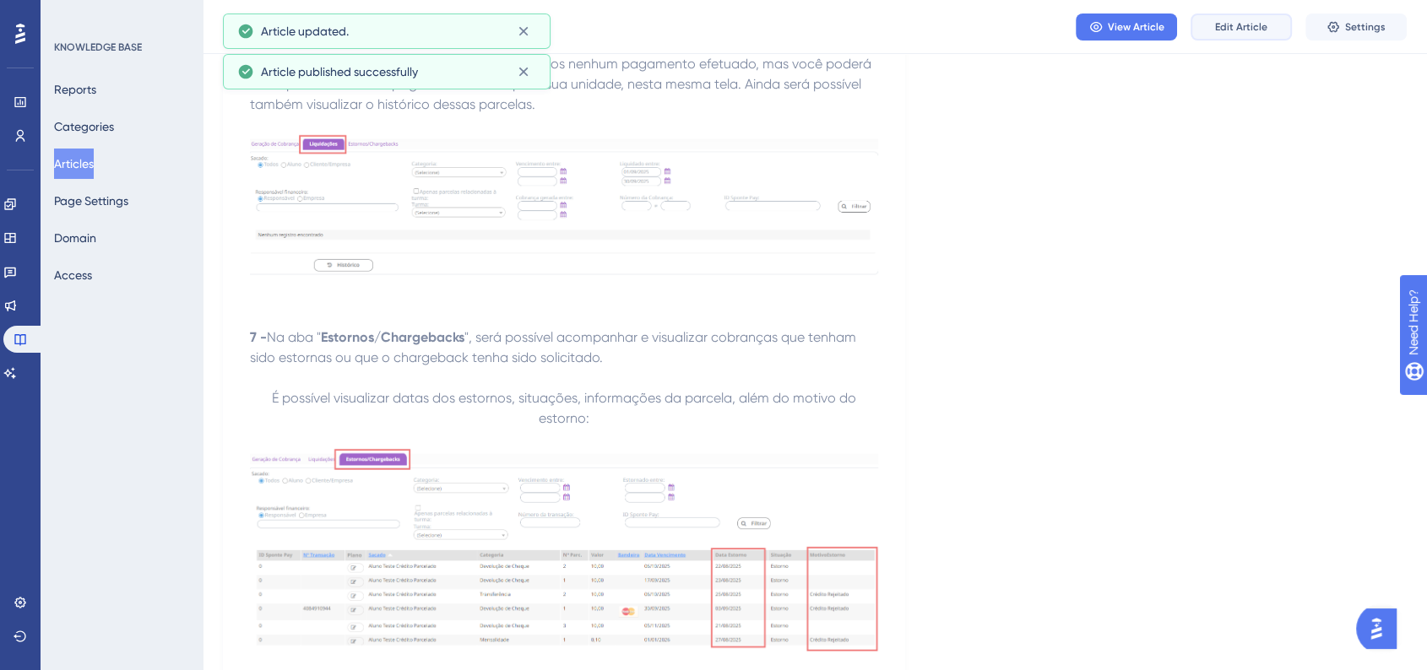
click at [1246, 34] on button "Edit Article" at bounding box center [1240, 27] width 101 height 27
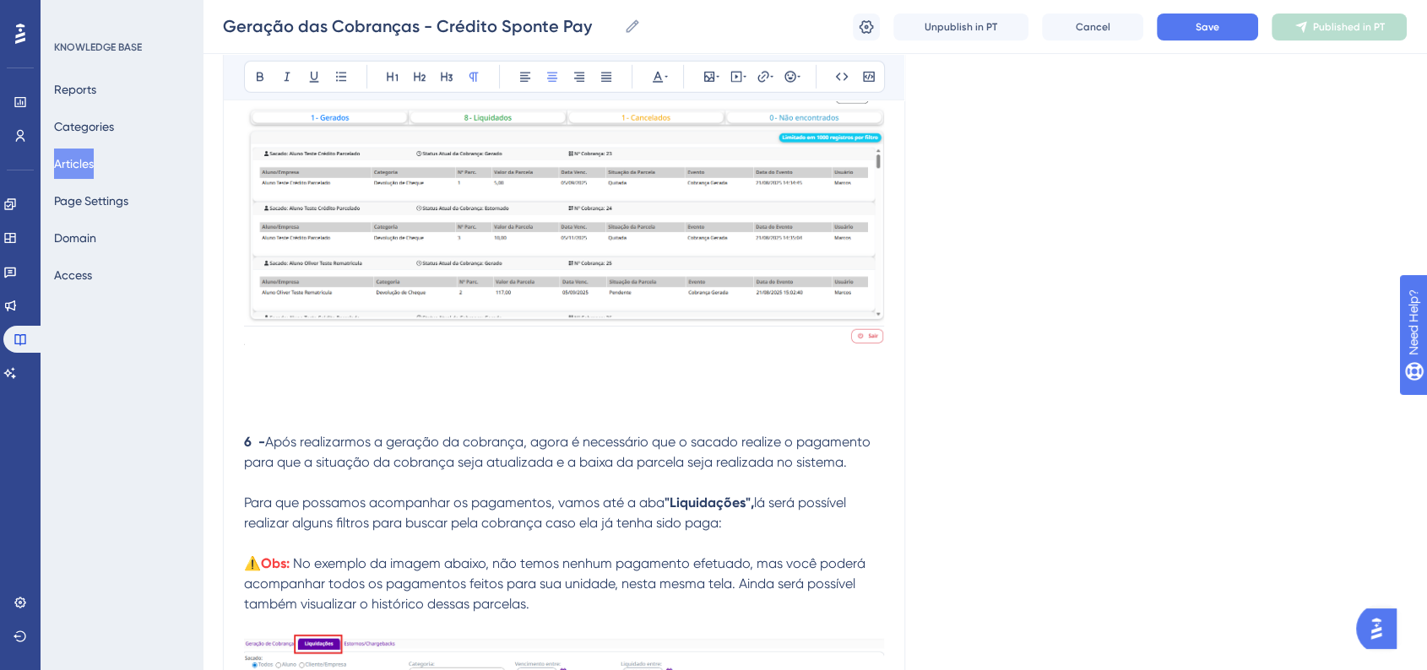
scroll to position [5338, 0]
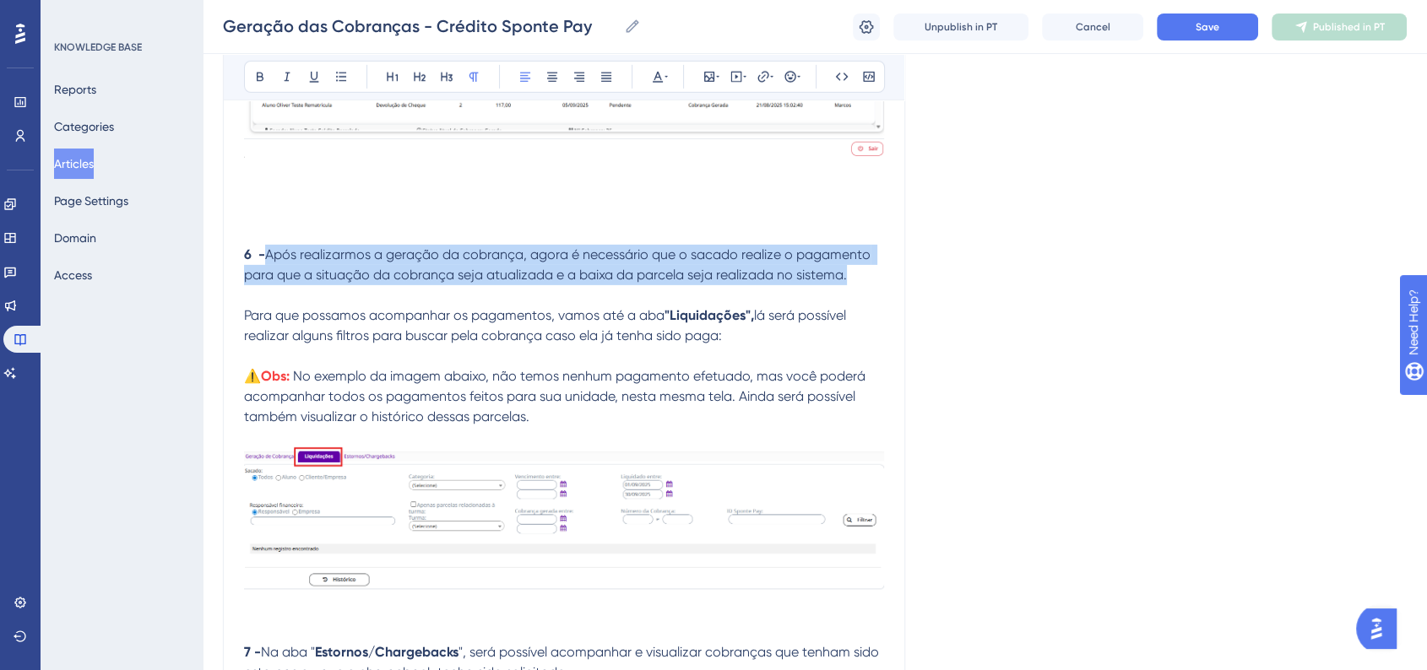
drag, startPoint x: 327, startPoint y: 256, endPoint x: 860, endPoint y: 283, distance: 534.2
click at [860, 283] on p "6 - Após realizarmos a geração da cobrança, agora é necessário que o sacado rea…" at bounding box center [564, 265] width 640 height 41
click at [258, 74] on icon at bounding box center [260, 77] width 14 height 14
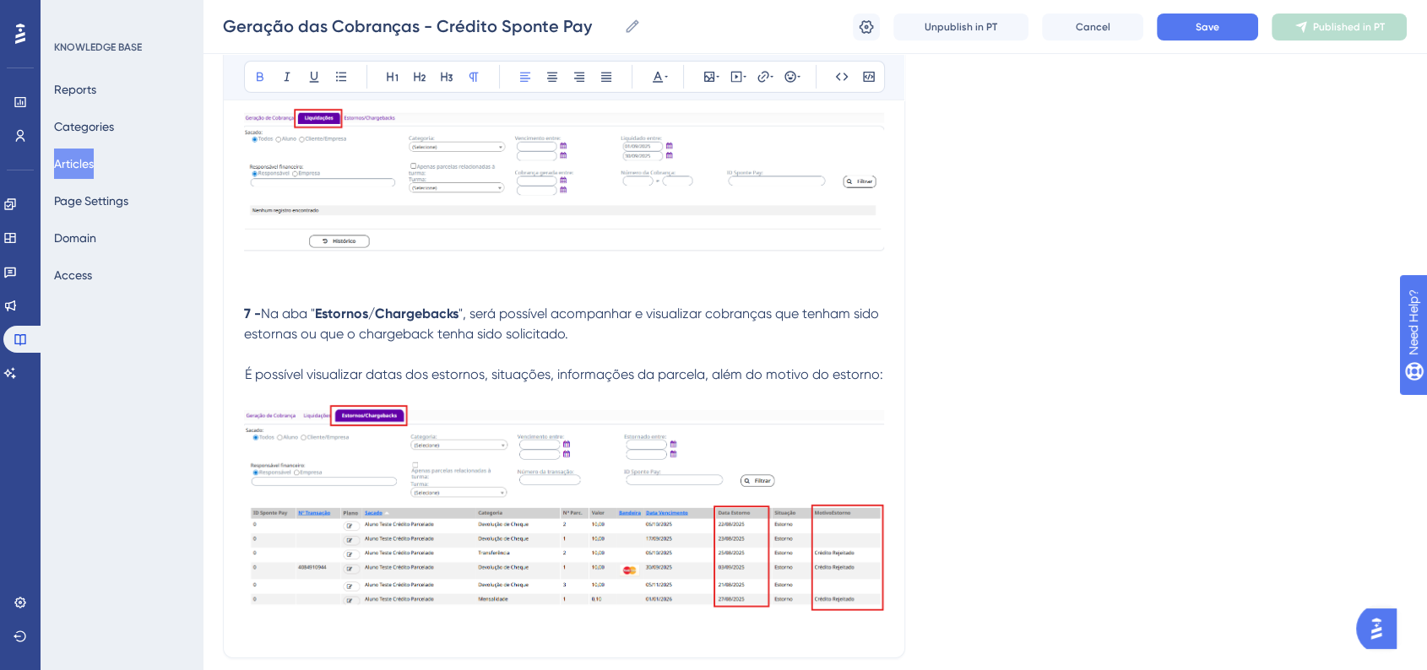
scroll to position [5834, 0]
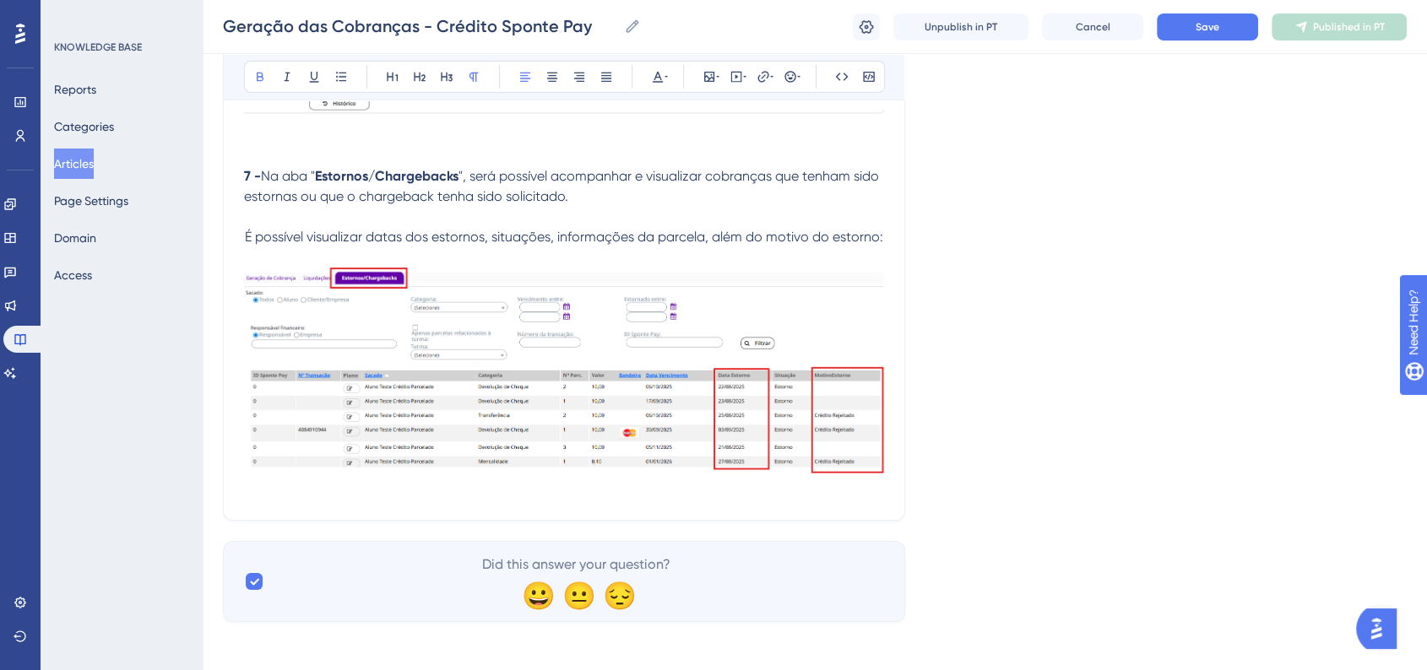
click at [836, 490] on p at bounding box center [564, 490] width 640 height 20
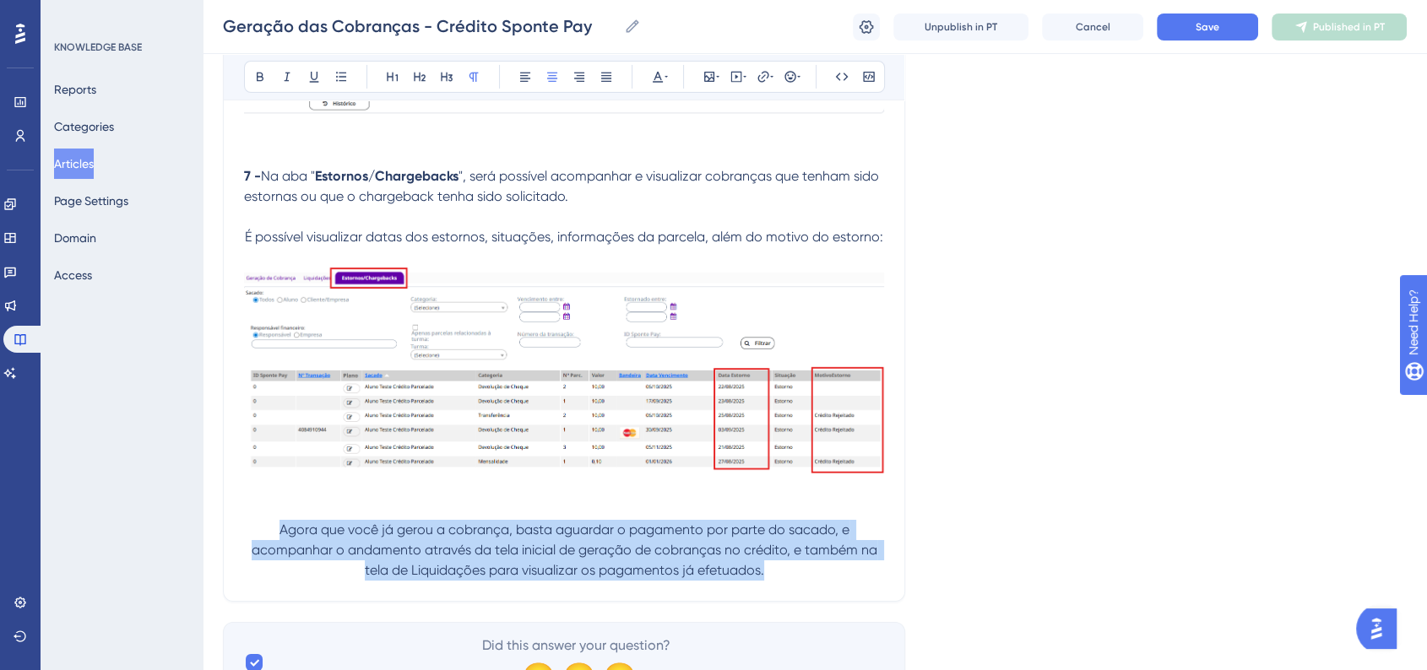
drag, startPoint x: 280, startPoint y: 520, endPoint x: 778, endPoint y: 589, distance: 502.0
click at [263, 85] on button at bounding box center [260, 77] width 24 height 24
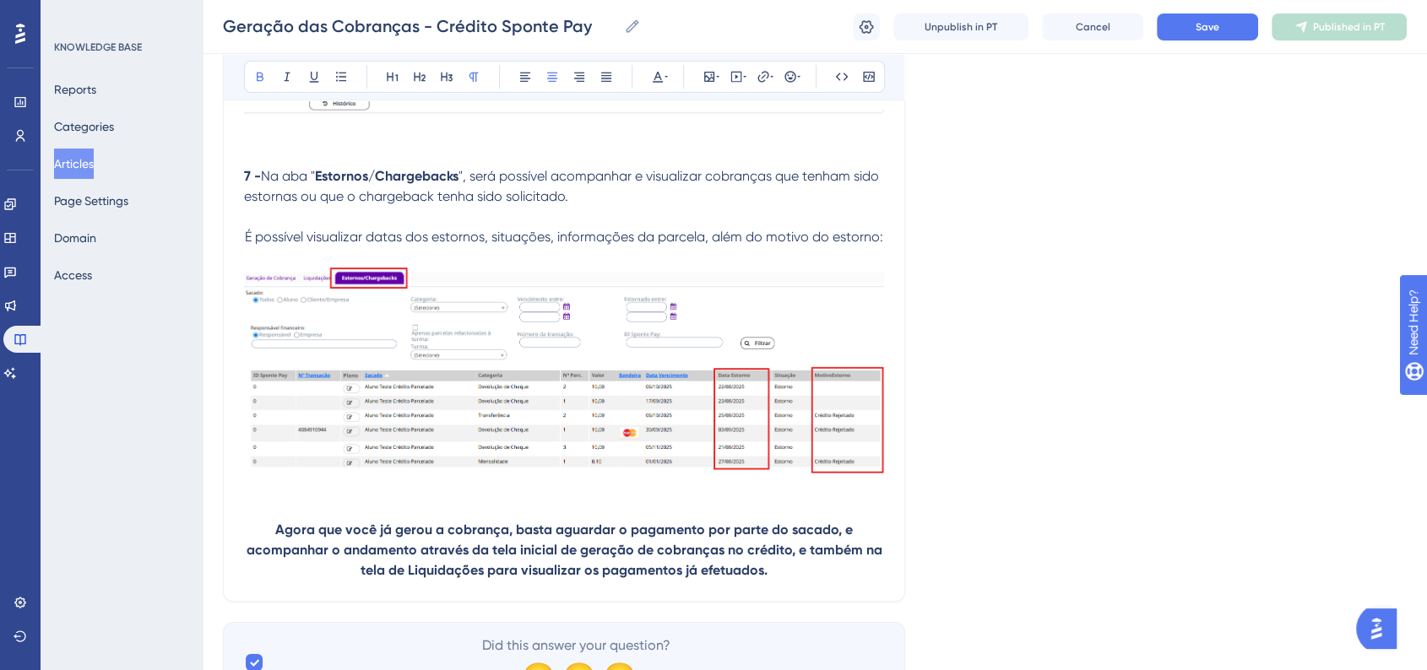
click at [696, 501] on p at bounding box center [564, 510] width 640 height 20
drag, startPoint x: 409, startPoint y: 567, endPoint x: 485, endPoint y: 569, distance: 76.8
click at [485, 569] on strong "Agora que você já gerou a cobrança, basta aguardar o pagamento por parte do sac…" at bounding box center [566, 550] width 639 height 57
click at [655, 84] on button at bounding box center [658, 77] width 24 height 24
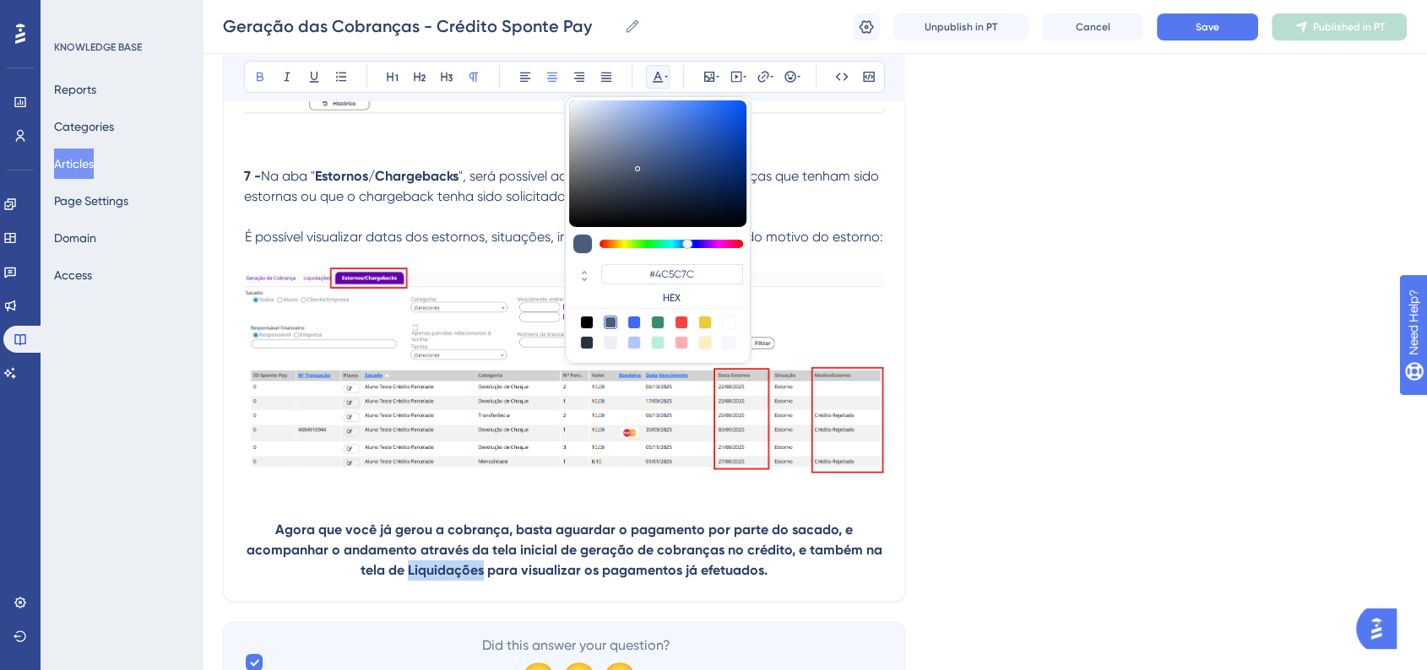
click at [441, 568] on strong "Agora que você já gerou a cobrança, basta aguardar o pagamento por parte do sac…" at bounding box center [566, 550] width 639 height 57
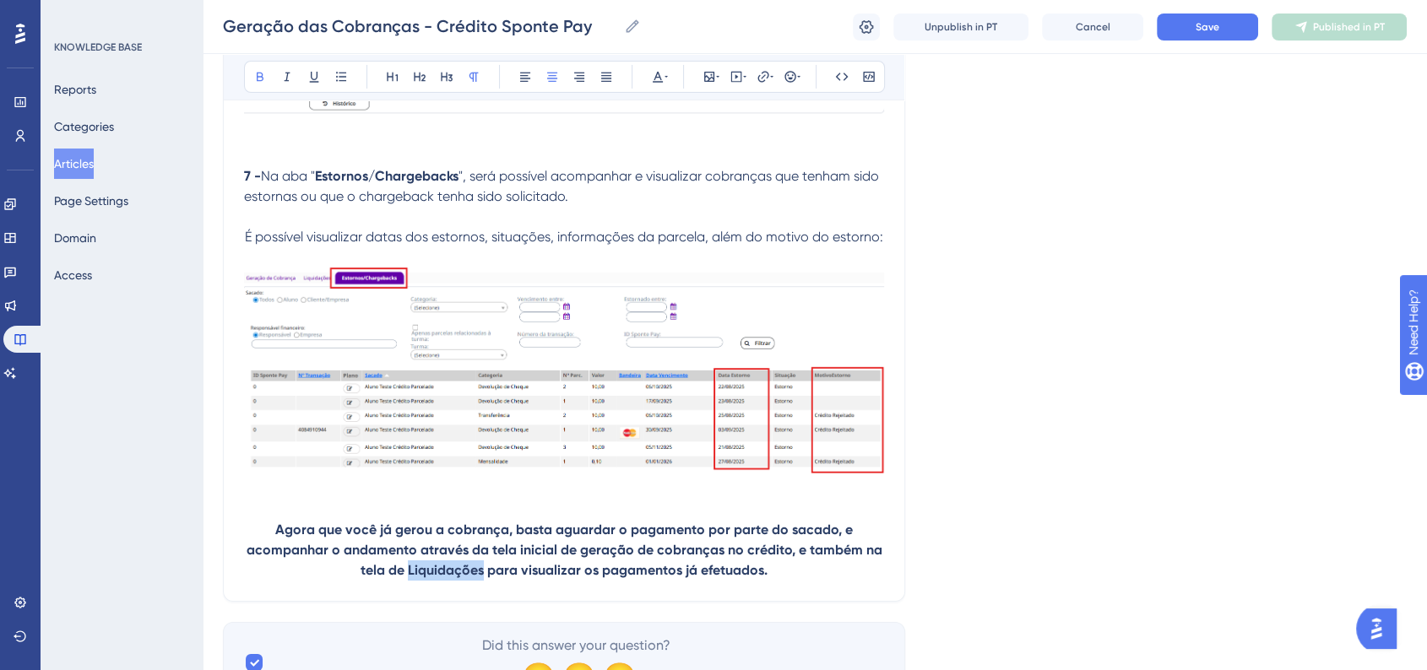
drag, startPoint x: 414, startPoint y: 569, endPoint x: 482, endPoint y: 572, distance: 67.6
click at [482, 572] on strong "Agora que você já gerou a cobrança, basta aguardar o pagamento por parte do sac…" at bounding box center [566, 550] width 639 height 57
click at [670, 87] on div "Bold Italic Underline Bullet Point Heading 1 Heading 2 Heading 3 Normal Align L…" at bounding box center [564, 77] width 641 height 32
click at [658, 83] on button at bounding box center [658, 77] width 24 height 24
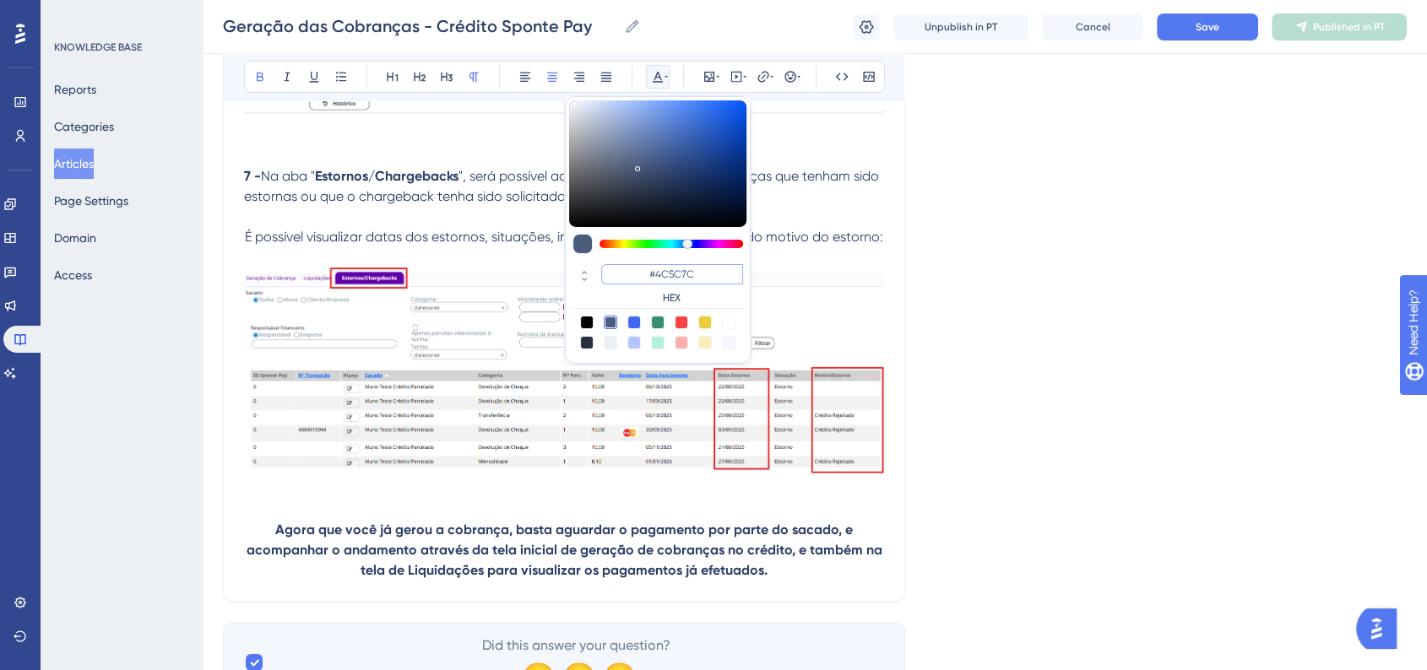
click at [669, 279] on input "#4C5C7C" at bounding box center [672, 274] width 142 height 20
paste input "6200A8"
type input "#6200A8"
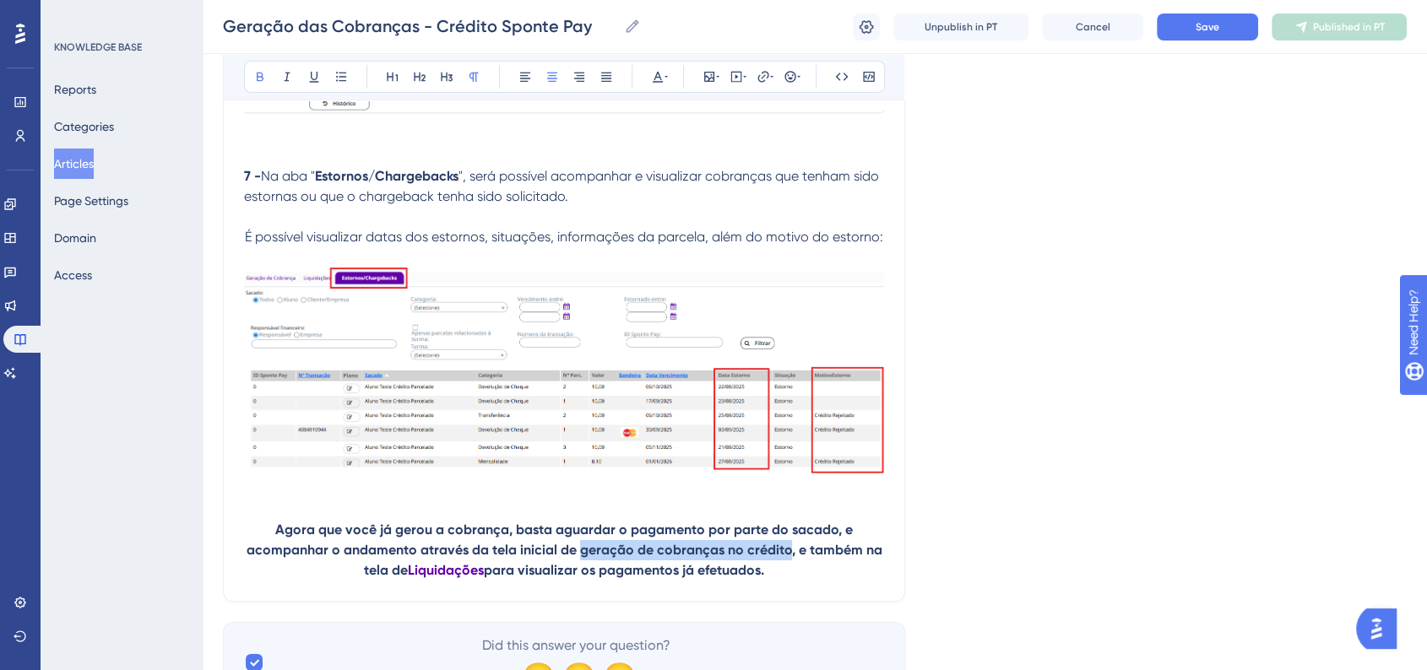
drag, startPoint x: 595, startPoint y: 547, endPoint x: 786, endPoint y: 543, distance: 190.8
click at [786, 543] on strong "Agora que você já gerou a cobrança, basta aguardar o pagamento por parte do sac…" at bounding box center [566, 550] width 639 height 57
click at [664, 84] on button at bounding box center [658, 77] width 24 height 24
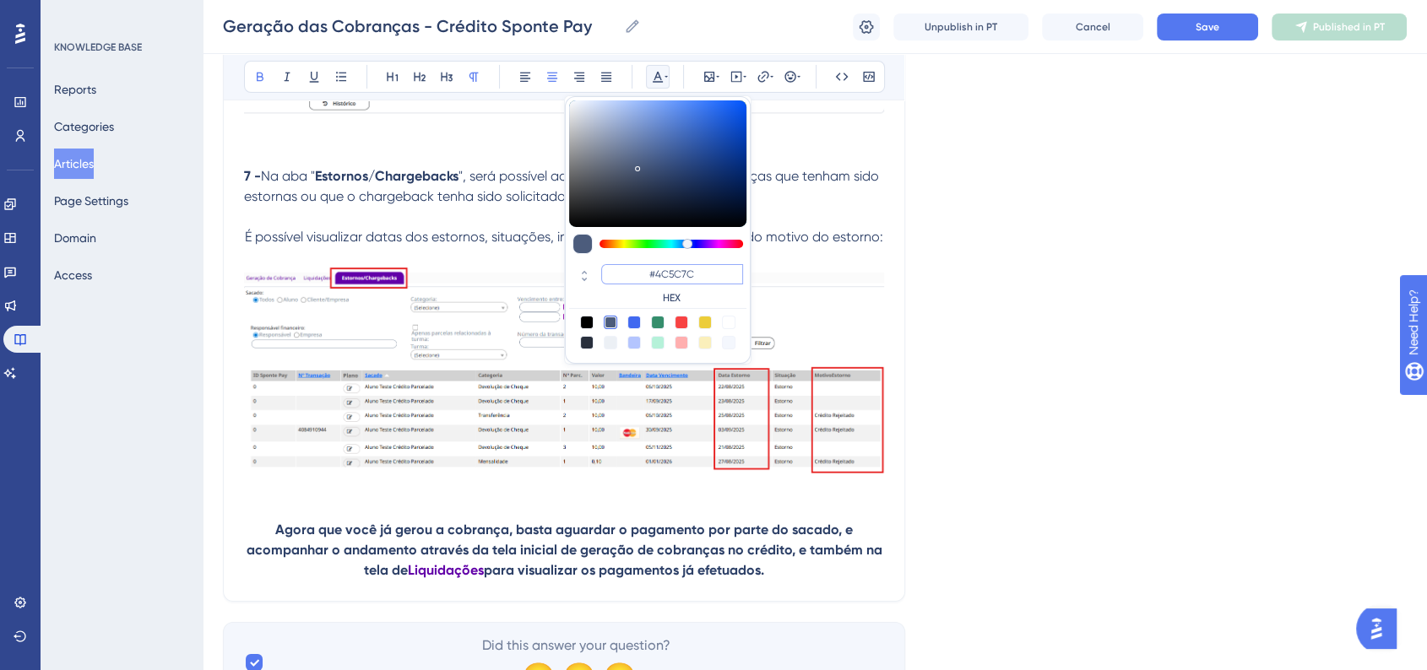
click at [676, 275] on input "#4C5C7C" at bounding box center [672, 274] width 142 height 20
paste input "6200A8"
type input "#6200A8"
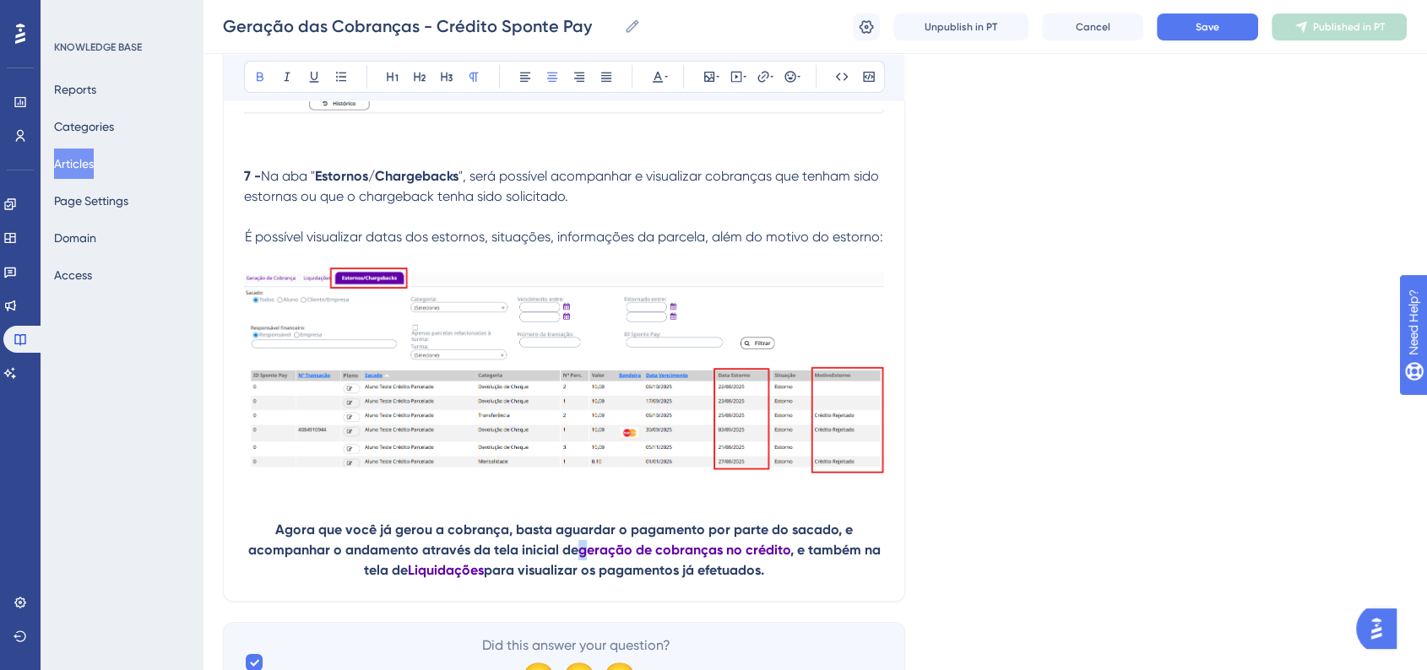
click at [586, 543] on strong "geração de cobranças no crédito" at bounding box center [684, 550] width 212 height 16
click at [642, 547] on strong "Geração de cobranças no crédito" at bounding box center [684, 550] width 214 height 16
click at [662, 546] on strong "Geração de cobranças no crédito" at bounding box center [684, 550] width 214 height 16
click at [811, 574] on p "Agora que você já gerou a cobrança, basta aguardar o pagamento por parte do sac…" at bounding box center [564, 550] width 640 height 61
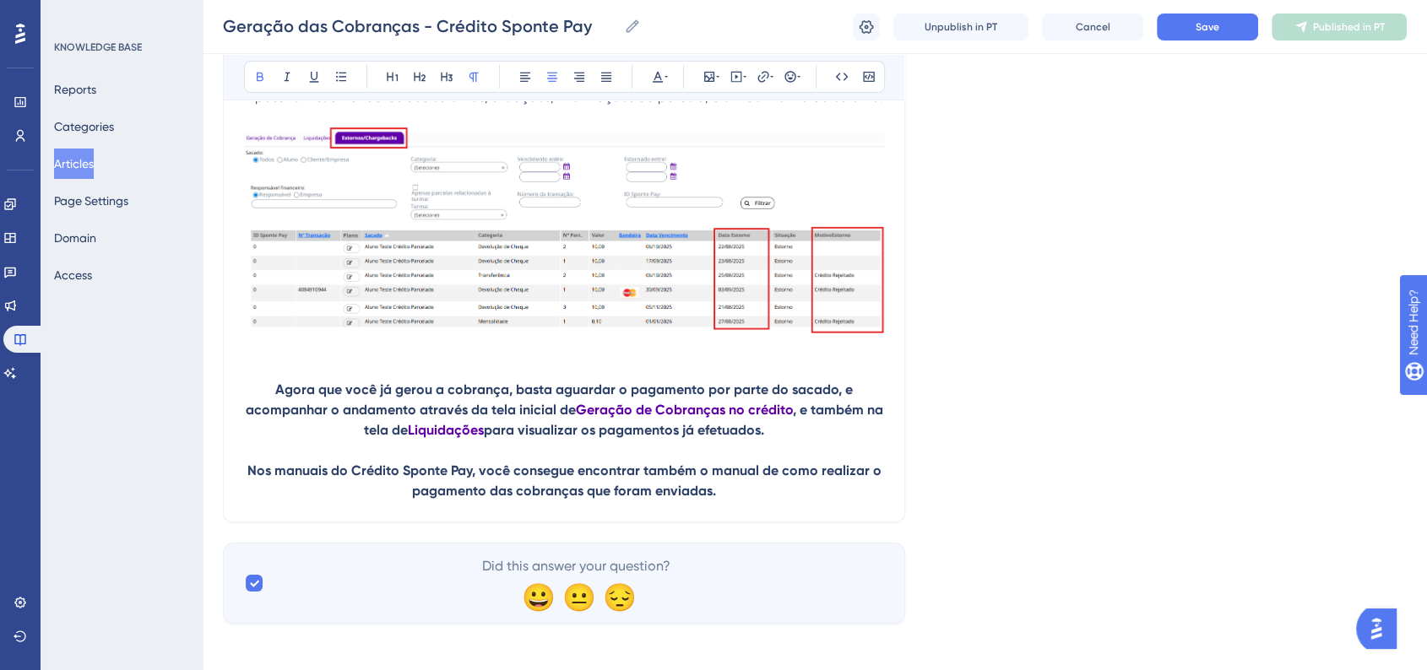
scroll to position [5979, 0]
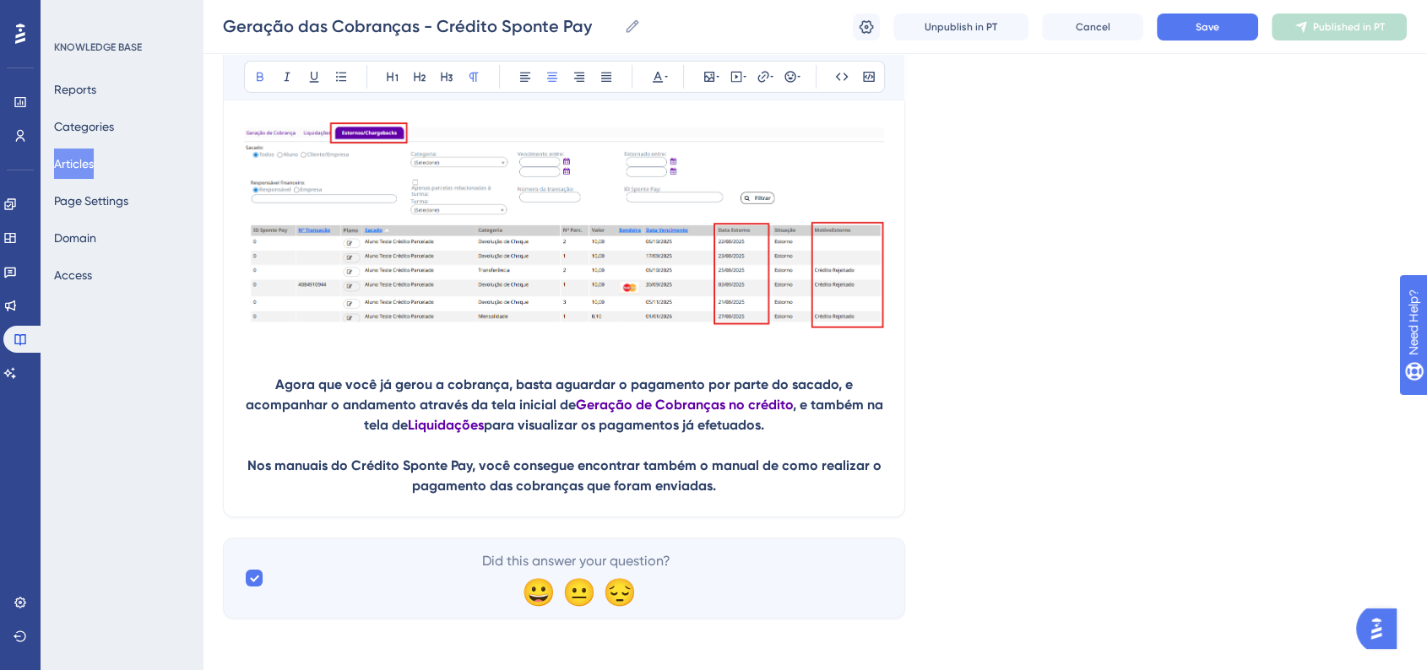
click at [250, 458] on strong "Nos manuais do Crédito Sponte Pay, você consegue encontrar também o manual de c…" at bounding box center [565, 476] width 637 height 36
click at [778, 80] on button at bounding box center [790, 77] width 24 height 24
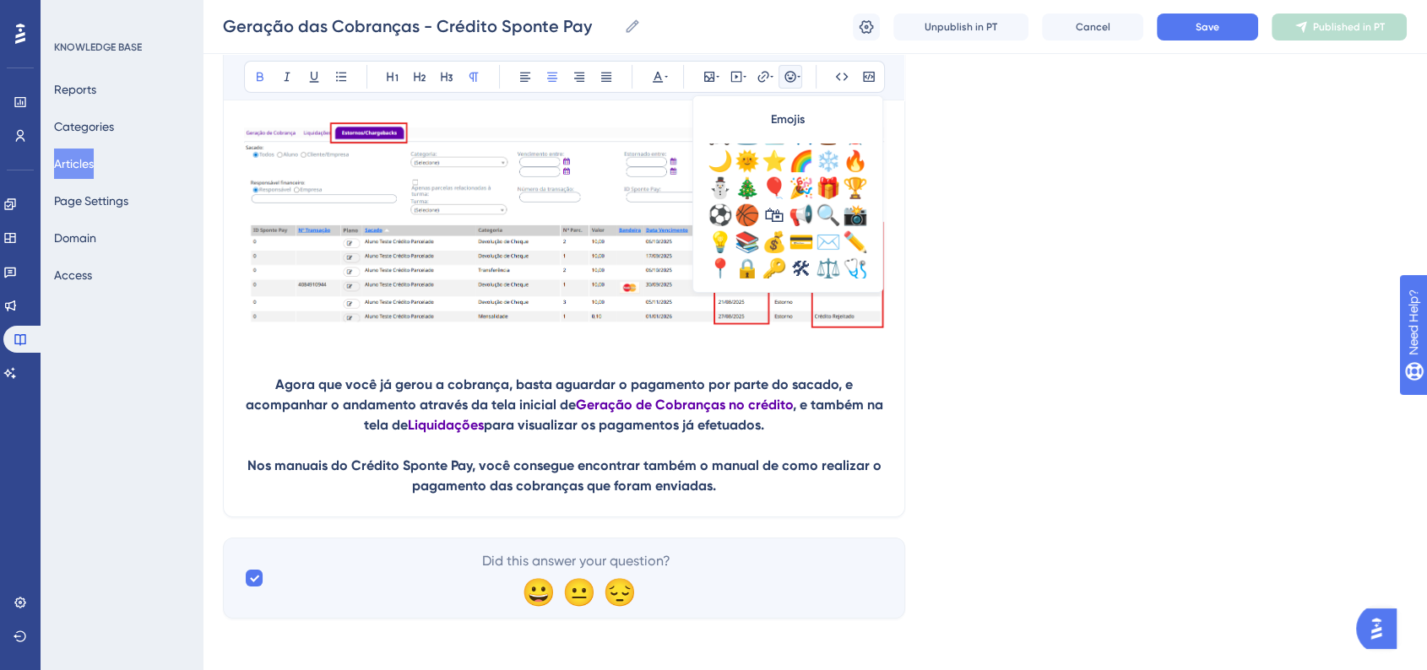
scroll to position [562, 0]
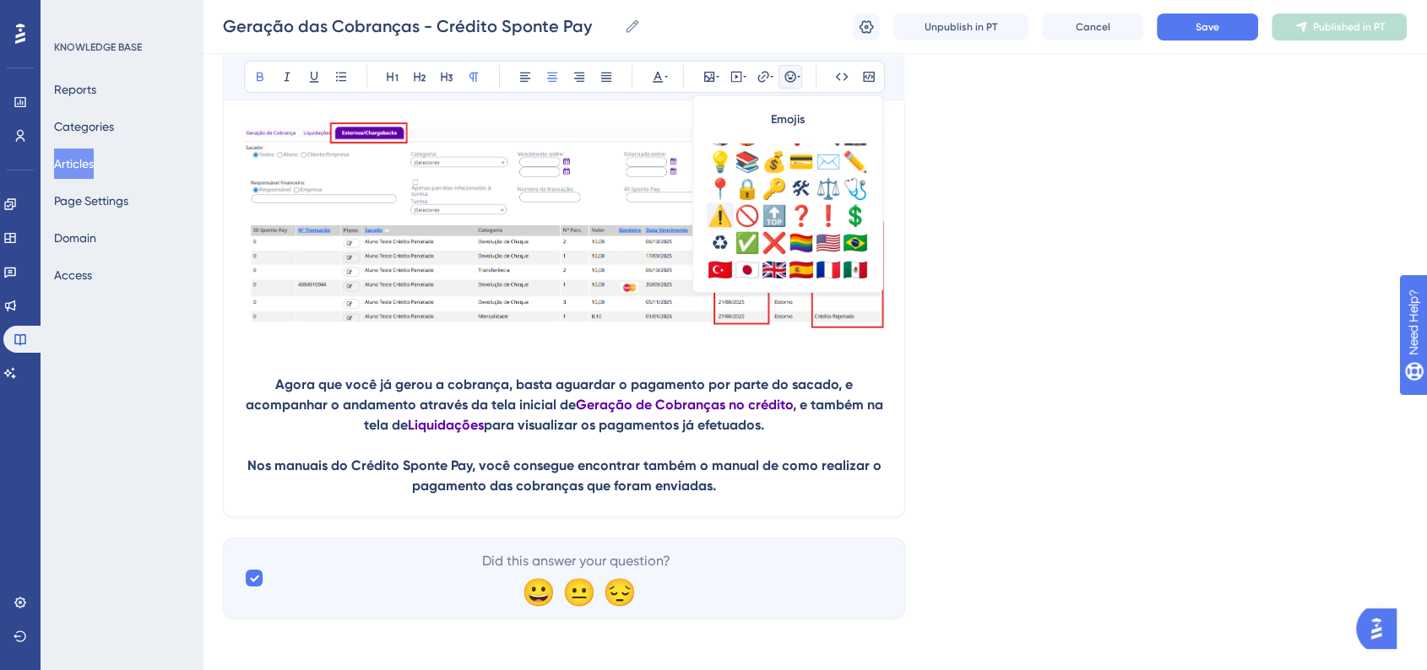
click at [723, 218] on div "⚠️" at bounding box center [720, 216] width 27 height 27
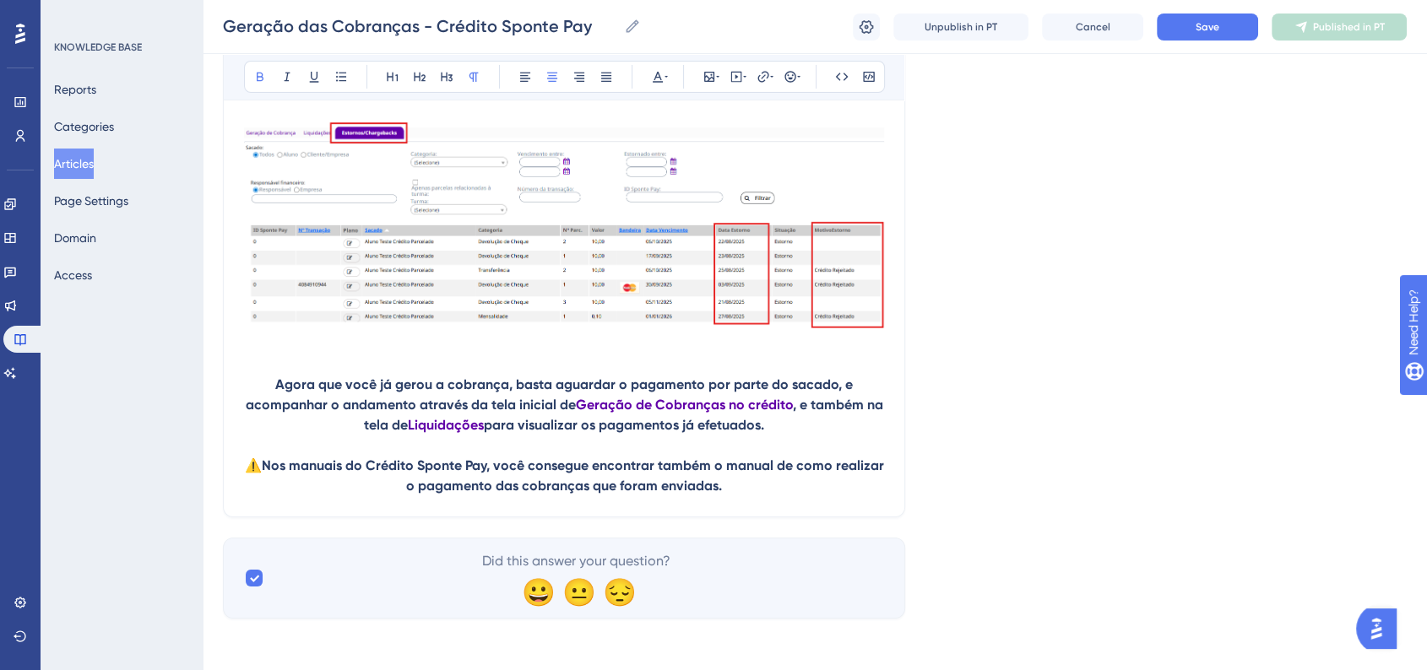
click at [746, 481] on p "⚠️ Nos manuais do Crédito Sponte Pay, você consegue encontrar também o manual d…" at bounding box center [564, 476] width 640 height 41
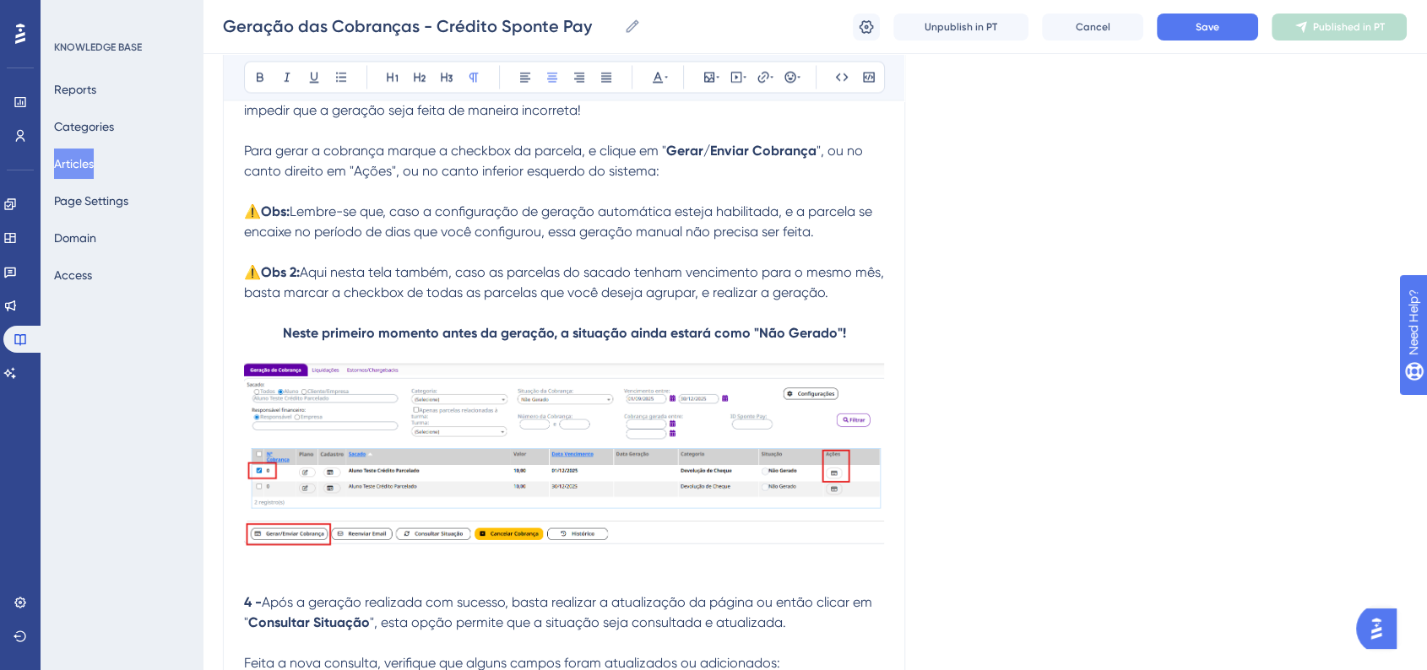
scroll to position [3353, 0]
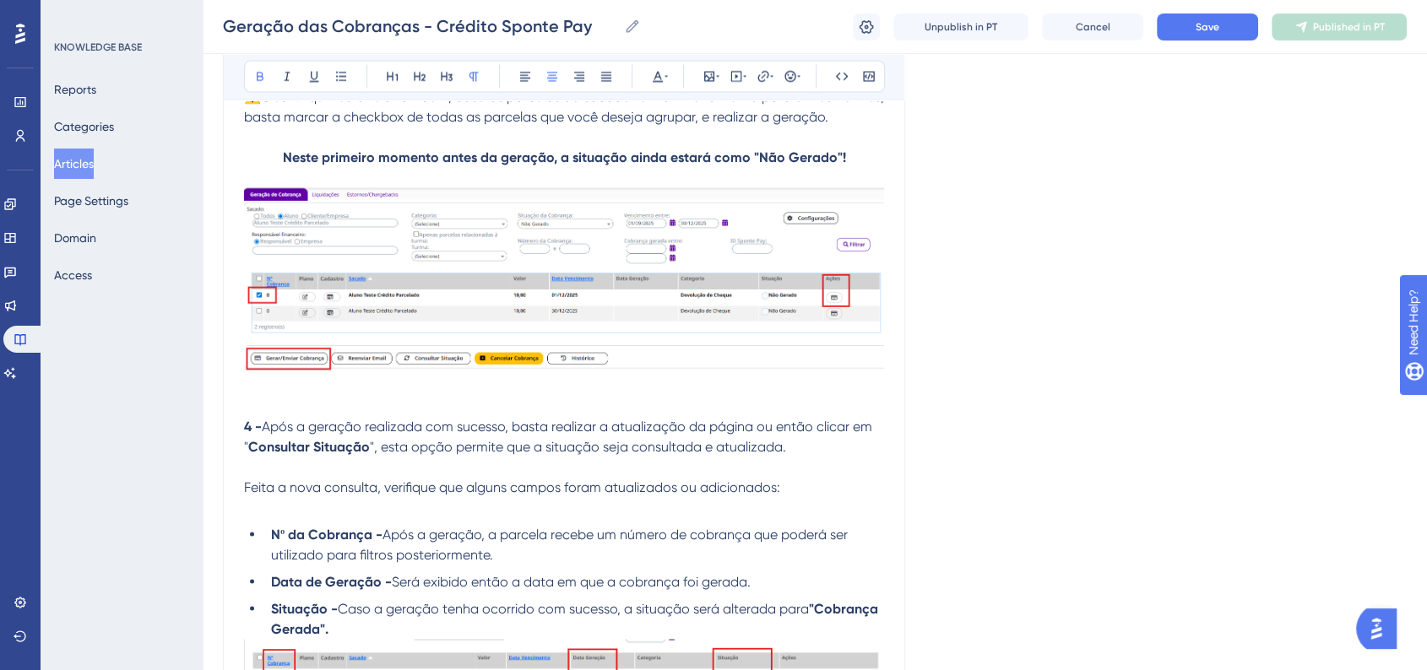
click at [401, 396] on p at bounding box center [564, 387] width 640 height 20
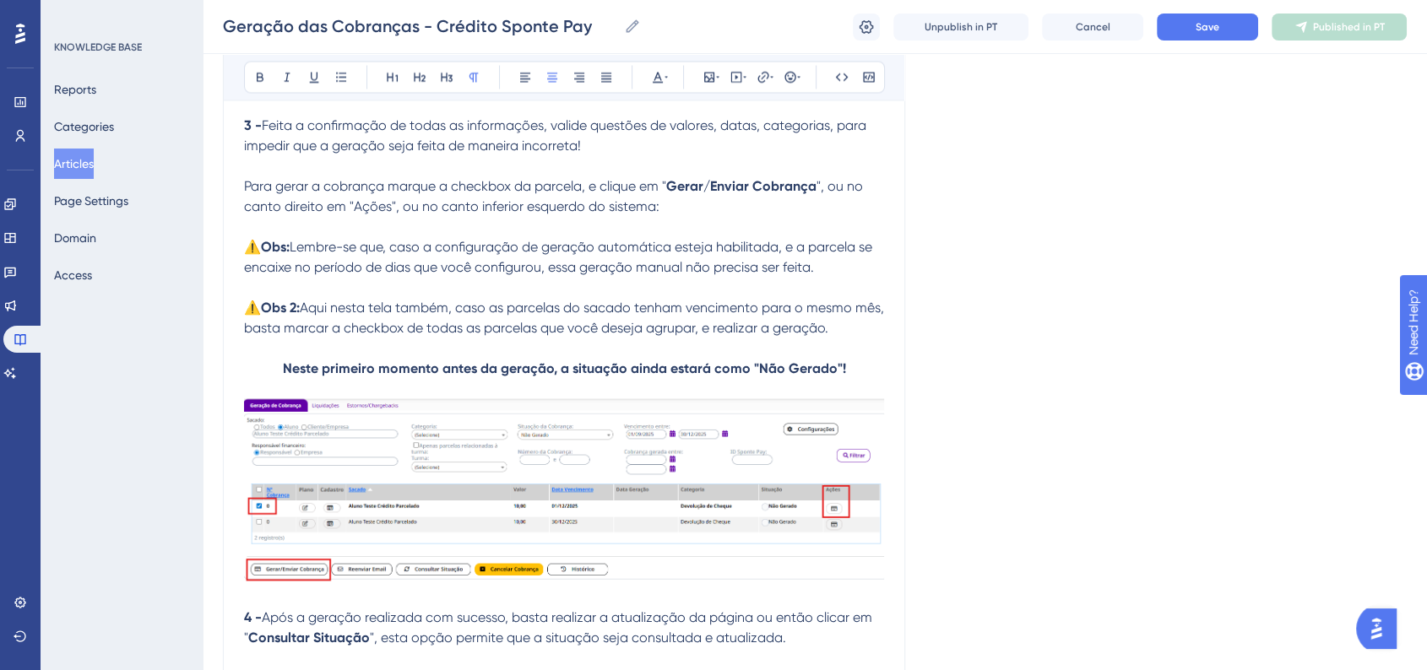
scroll to position [2978, 0]
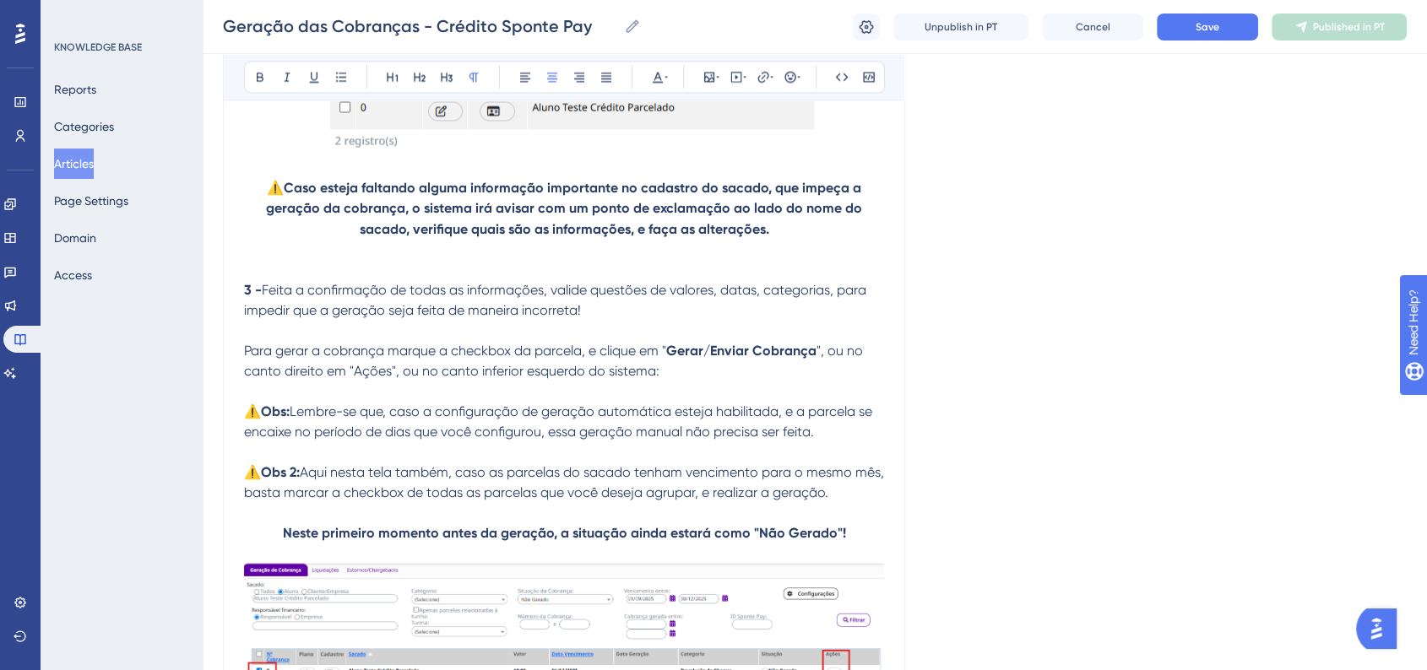
click at [888, 506] on div "Geração das Cobranças - Crédito Sponte Pay Bold Italic Underline Bullet Point H…" at bounding box center [564, 511] width 682 height 6601
click at [869, 502] on p "⚠️ Obs 2: Aqui nesta tela também, caso as parcelas do sacado tenham vencimento …" at bounding box center [564, 482] width 640 height 41
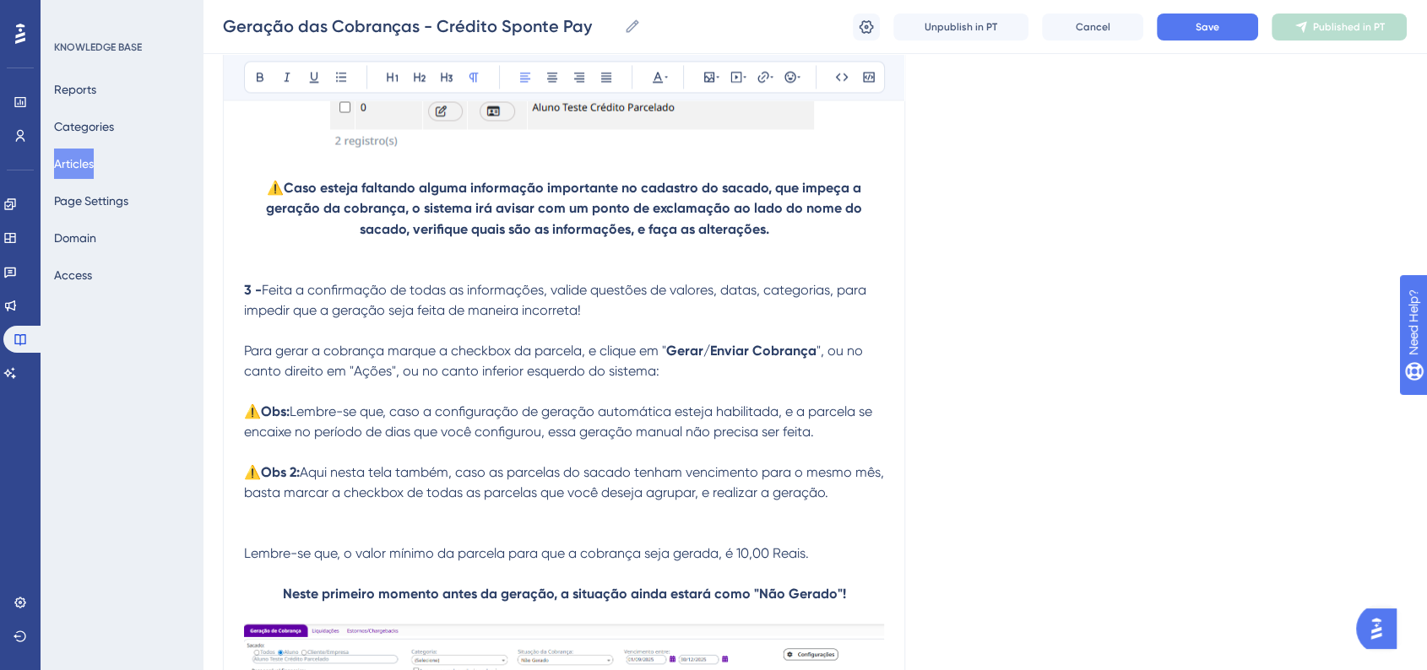
click at [730, 561] on span "Lembre-se que, o valor mínimo da parcela para que a cobrança seja gerada, é 10,…" at bounding box center [526, 553] width 565 height 16
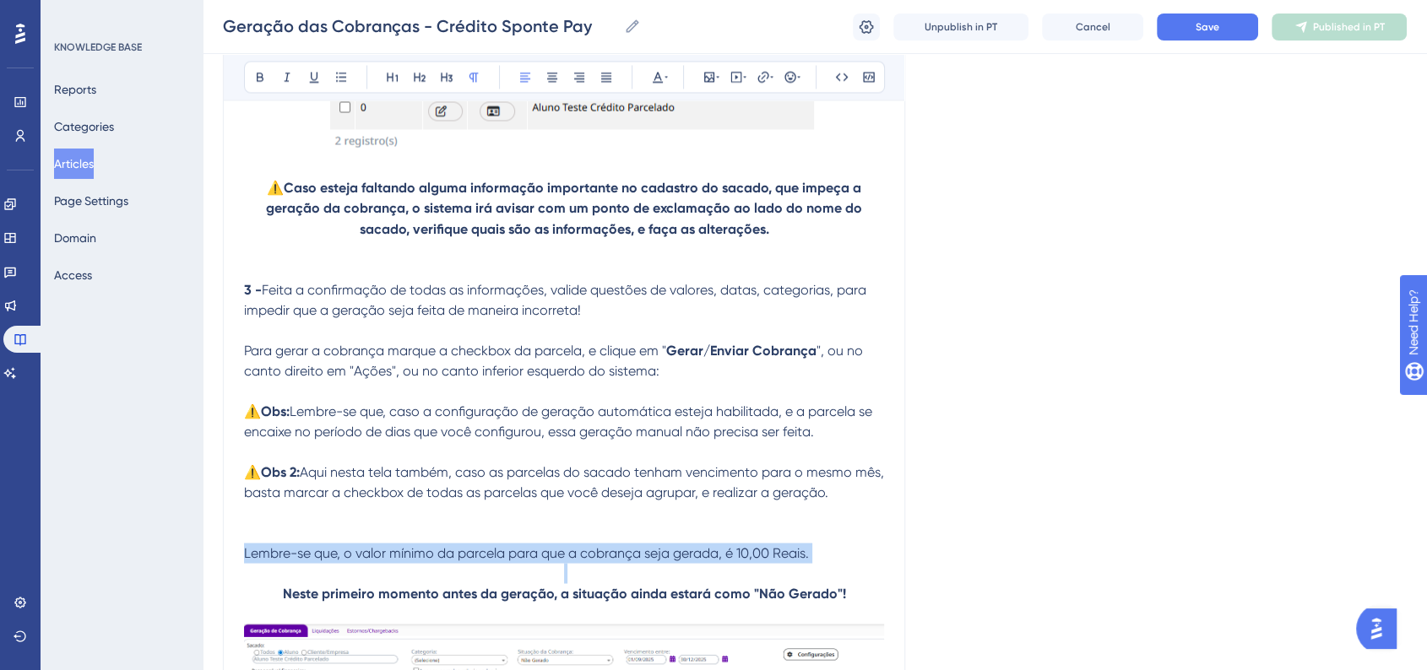
click at [730, 561] on span "Lembre-se que, o valor mínimo da parcela para que a cobrança seja gerada, é 10,…" at bounding box center [526, 553] width 565 height 16
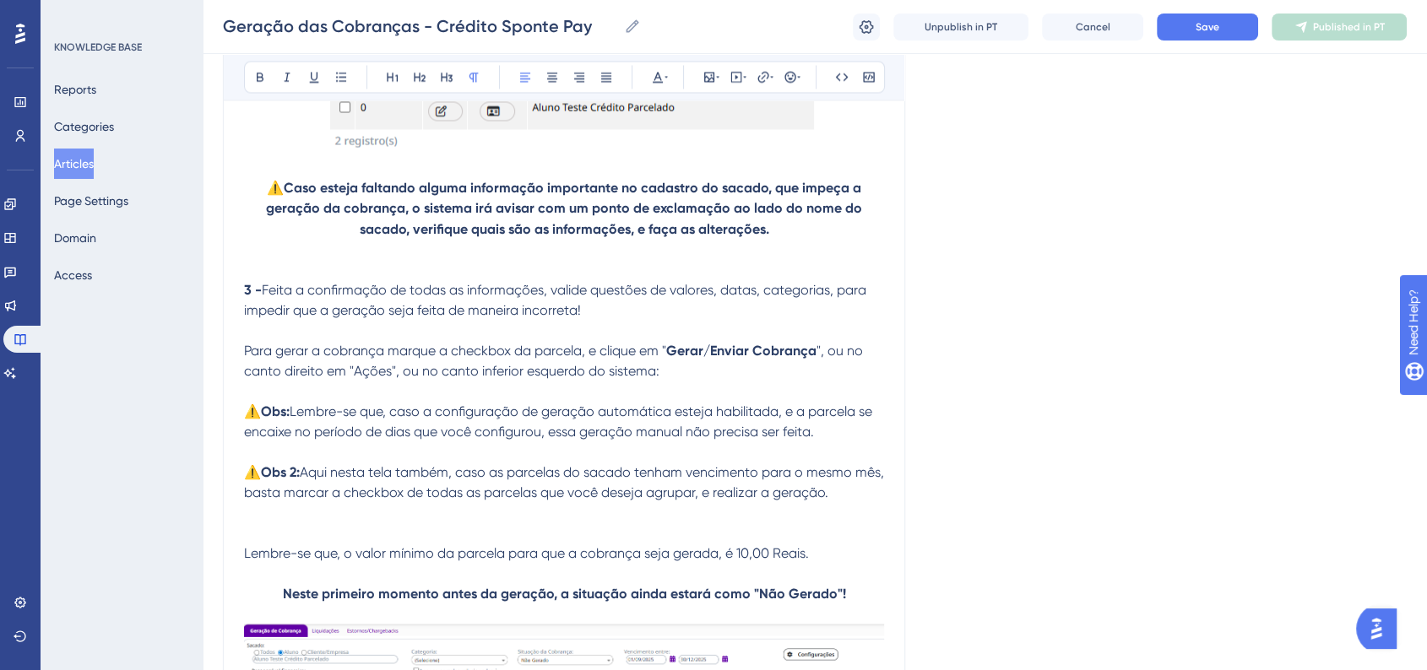
click at [253, 561] on span "Lembre-se que, o valor mínimo da parcela para que a cobrança seja gerada, é 10,…" at bounding box center [526, 553] width 565 height 16
click at [248, 561] on span "Lembre-se que, o valor mínimo da parcela para que a cobrança seja gerada, é 10,…" at bounding box center [526, 553] width 565 height 16
click at [799, 76] on icon at bounding box center [798, 77] width 3 height 14
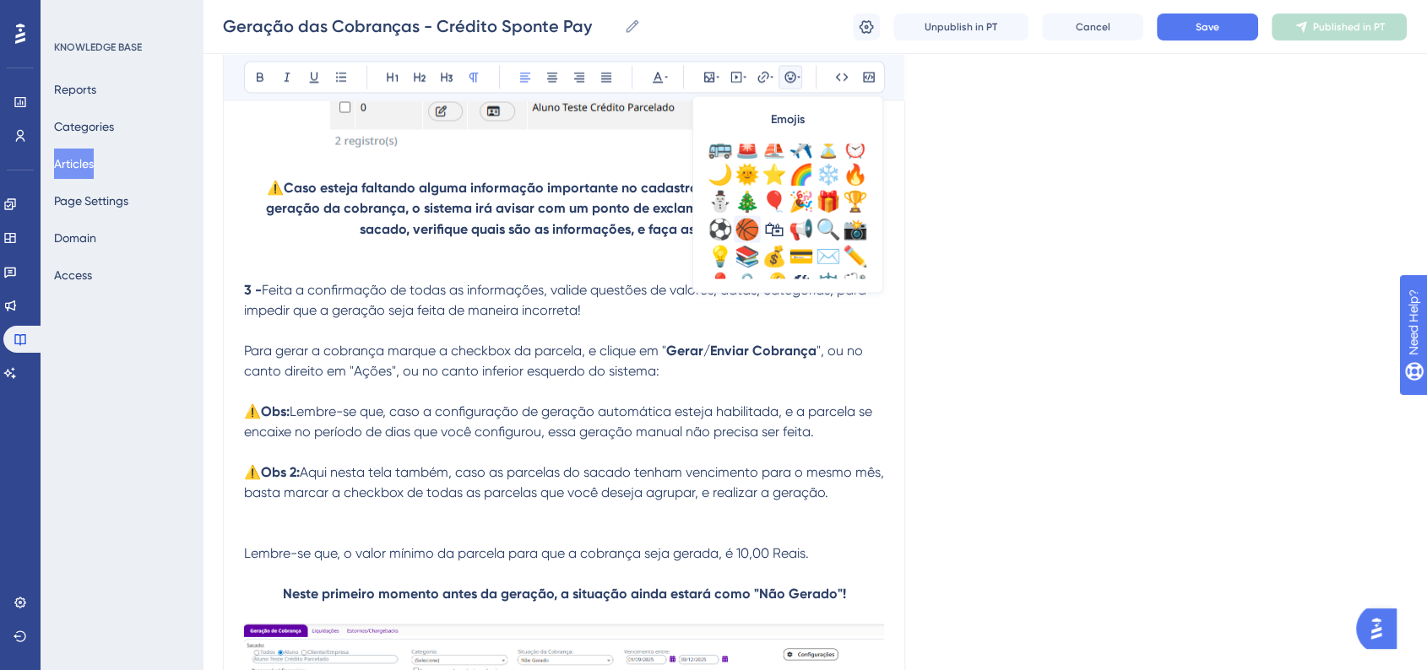
scroll to position [562, 0]
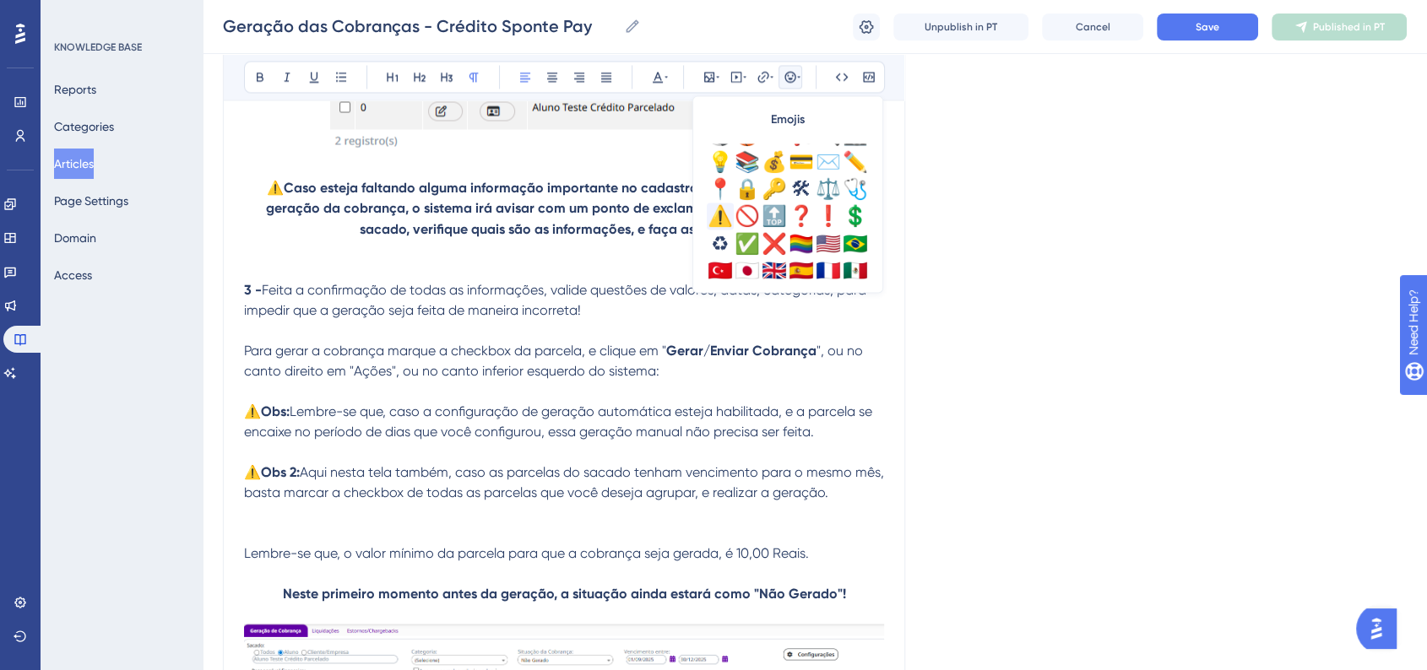
click at [726, 215] on div "⚠️" at bounding box center [720, 216] width 27 height 27
click at [370, 523] on p at bounding box center [564, 512] width 640 height 20
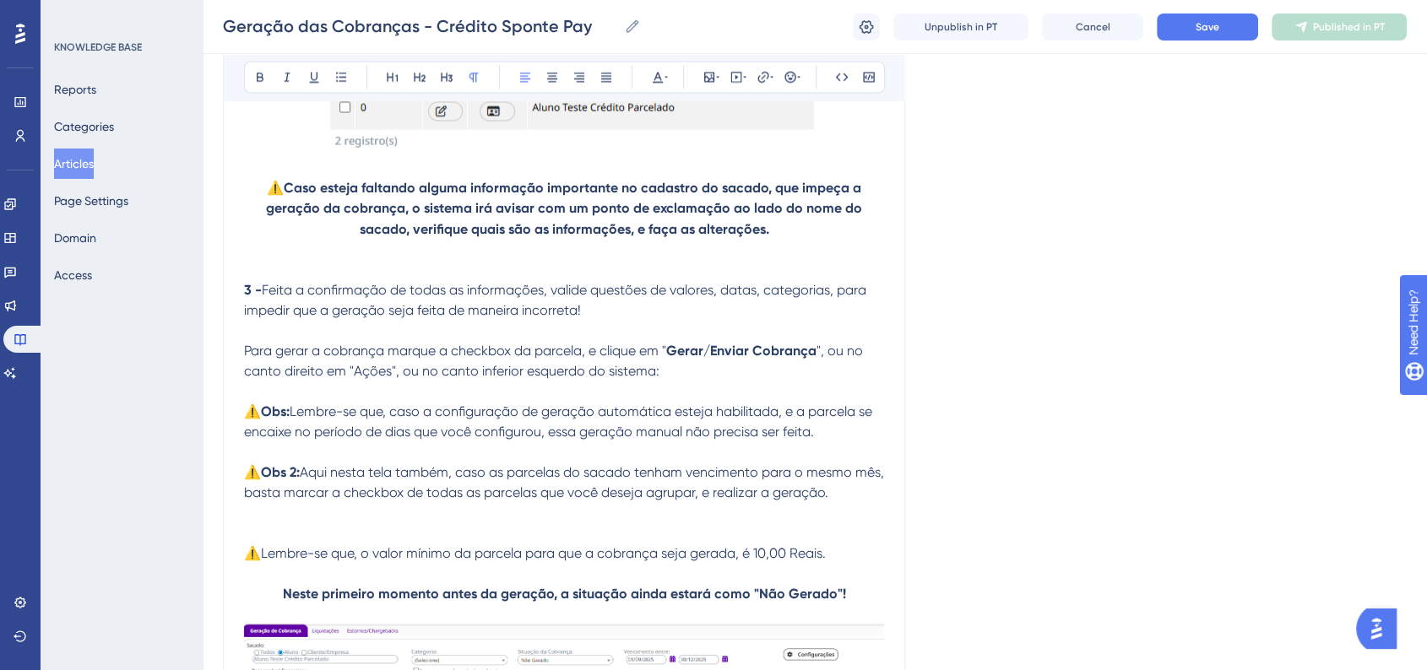
drag, startPoint x: 267, startPoint y: 565, endPoint x: 838, endPoint y: 566, distance: 571.5
click at [838, 563] on p "⚠️Lembre-se que, o valor mínimo da parcela para que a cobrança seja gerada, é 1…" at bounding box center [564, 553] width 640 height 20
click at [259, 76] on icon at bounding box center [260, 77] width 7 height 9
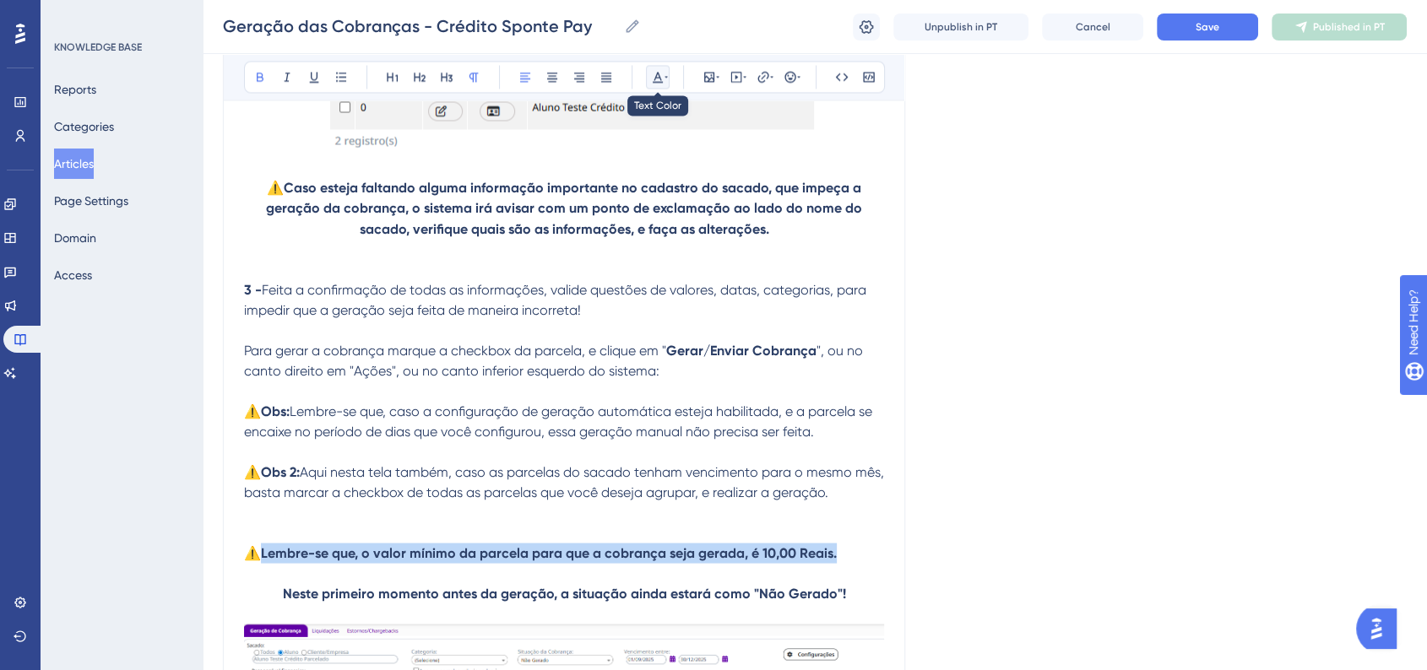
click at [664, 84] on button at bounding box center [658, 77] width 24 height 24
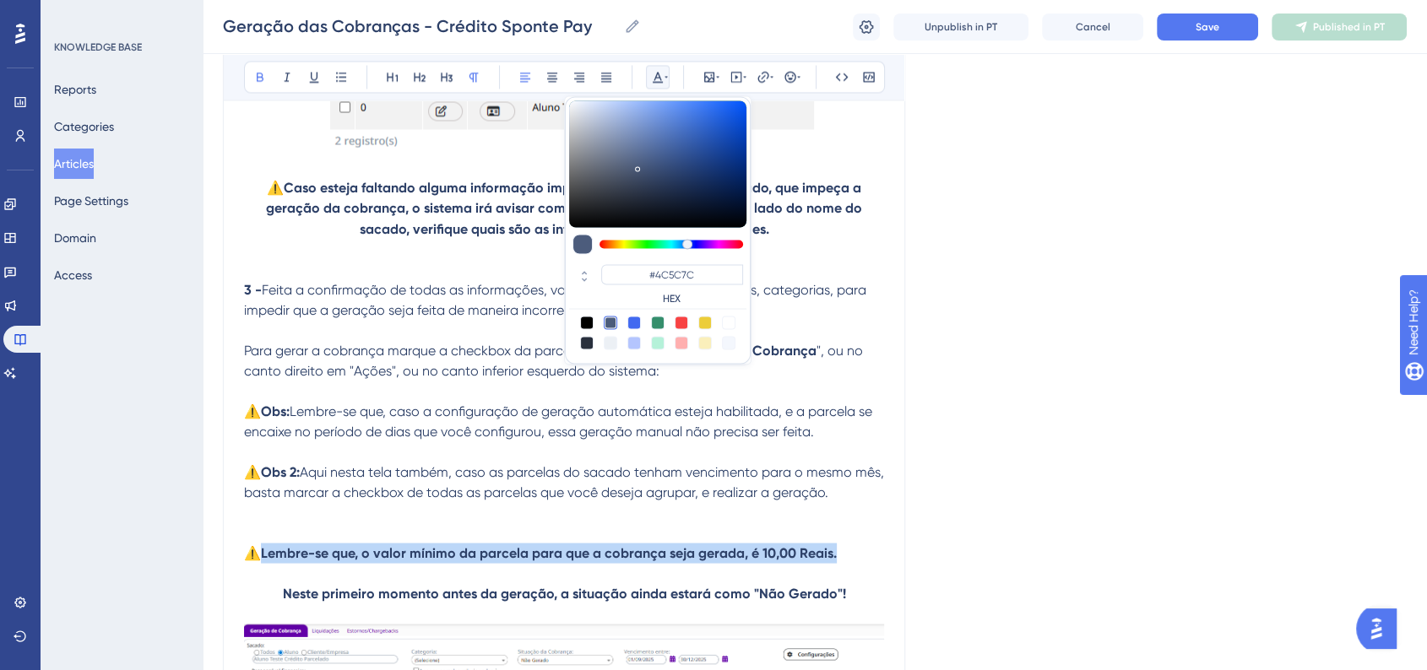
click at [684, 321] on div at bounding box center [682, 323] width 14 height 14
type input "#F84343"
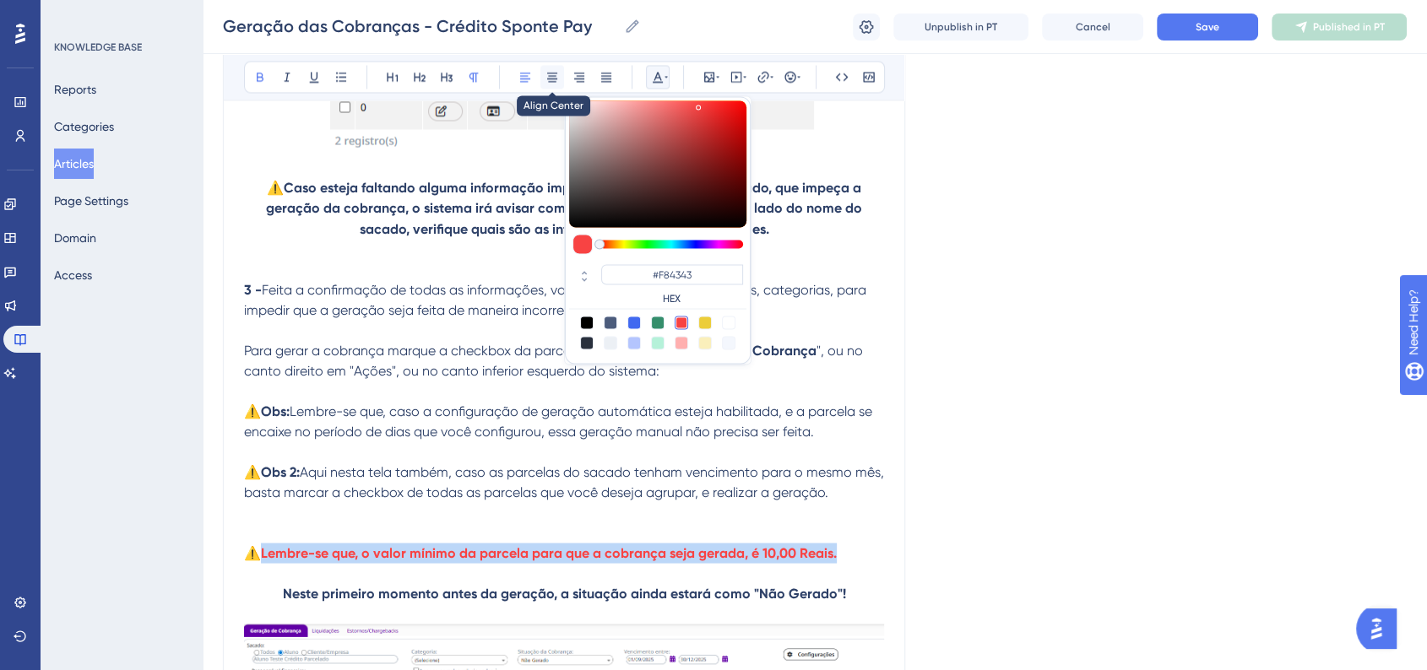
click at [559, 77] on button at bounding box center [552, 77] width 24 height 24
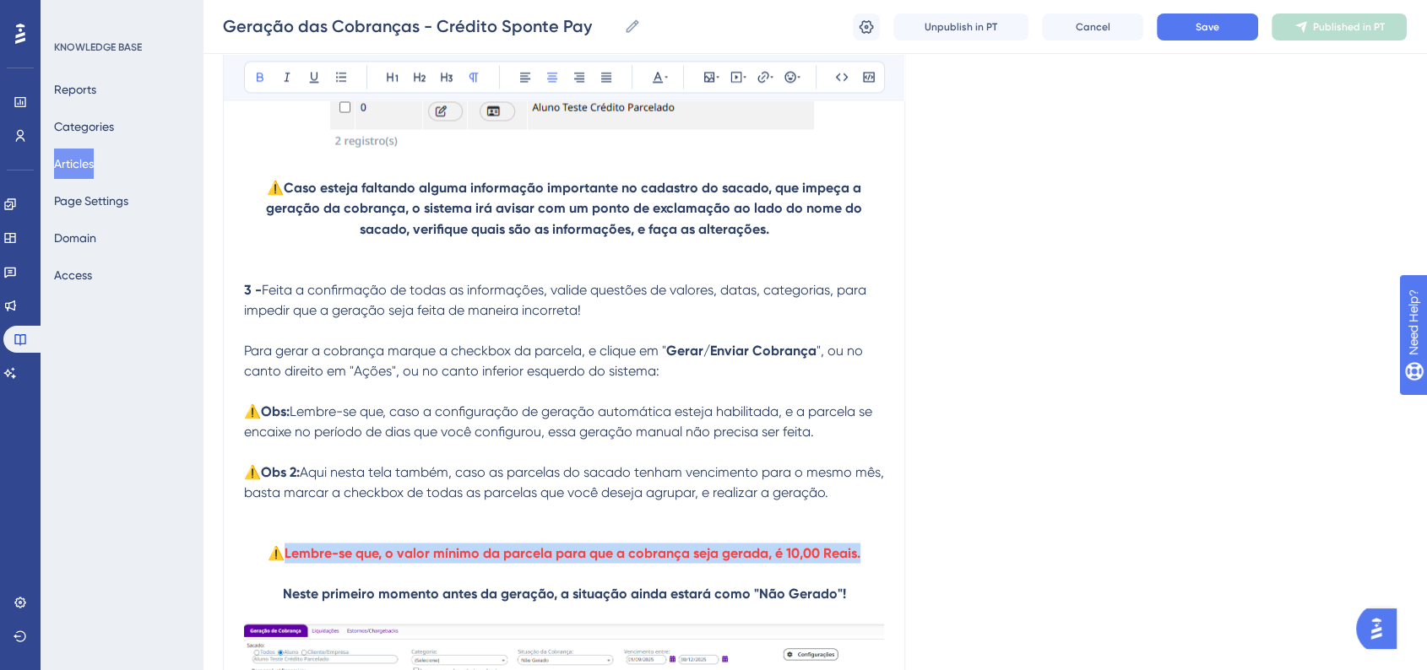
click at [1068, 332] on div "Language Portuguese (Default) Geração das Cobranças - Crédito Sponte Pay Bold I…" at bounding box center [815, 552] width 1184 height 6844
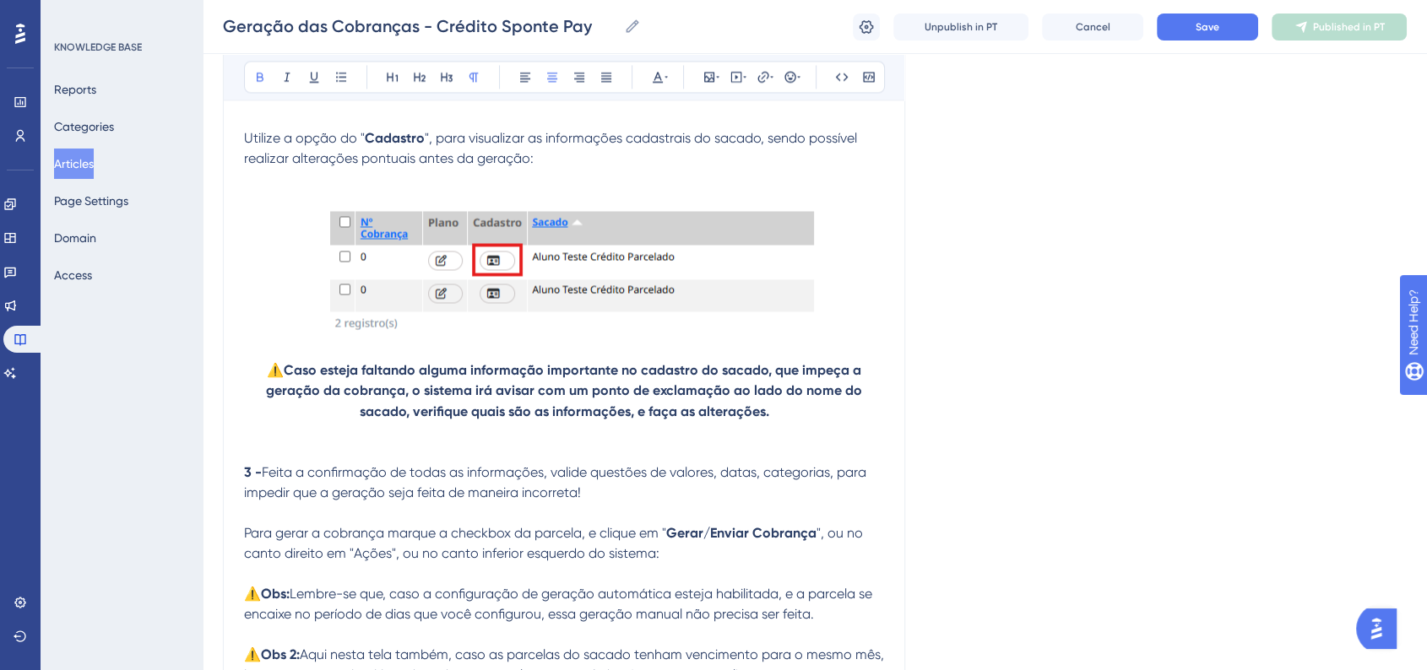
scroll to position [2603, 0]
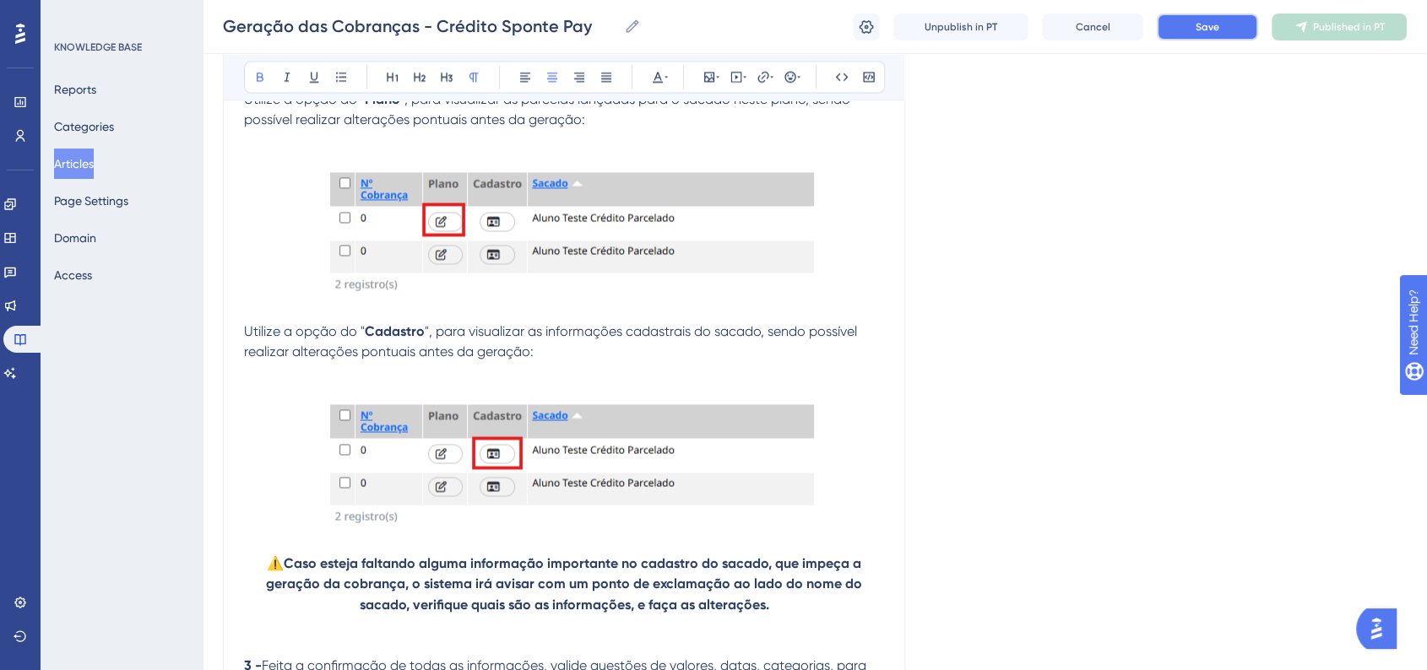
click at [1242, 30] on button "Save" at bounding box center [1207, 27] width 101 height 27
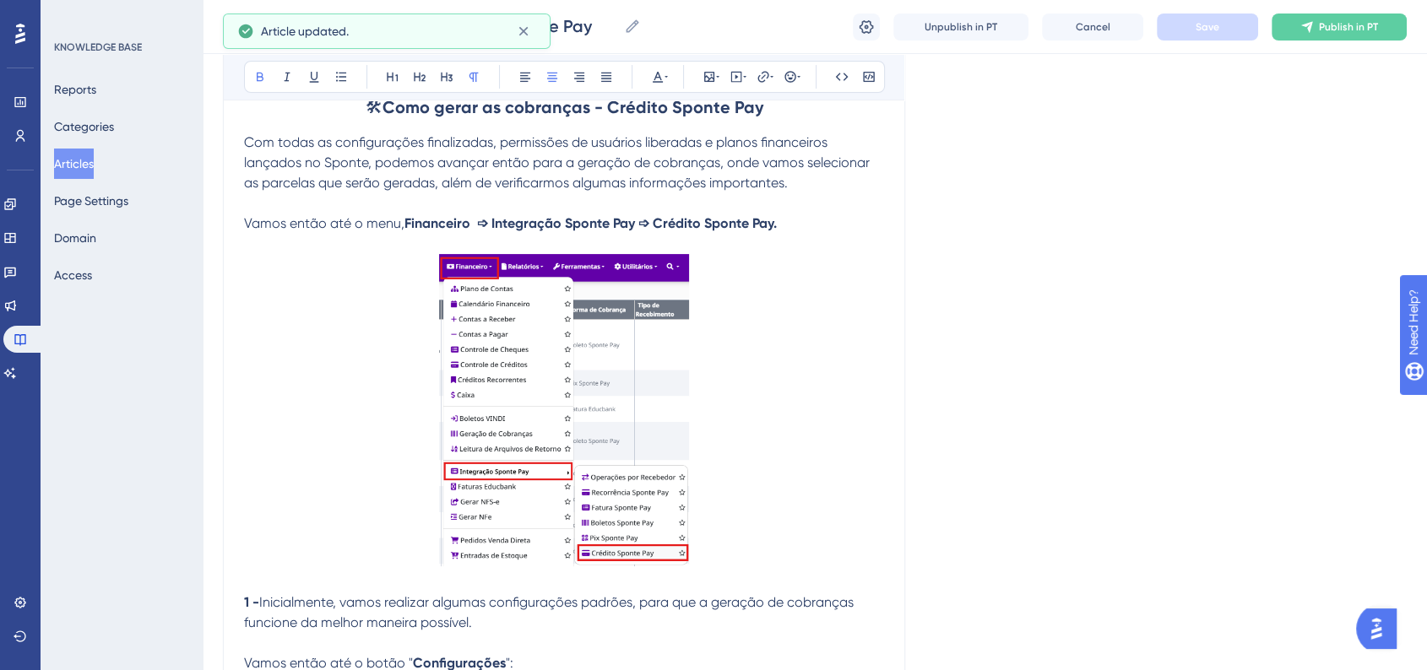
scroll to position [0, 0]
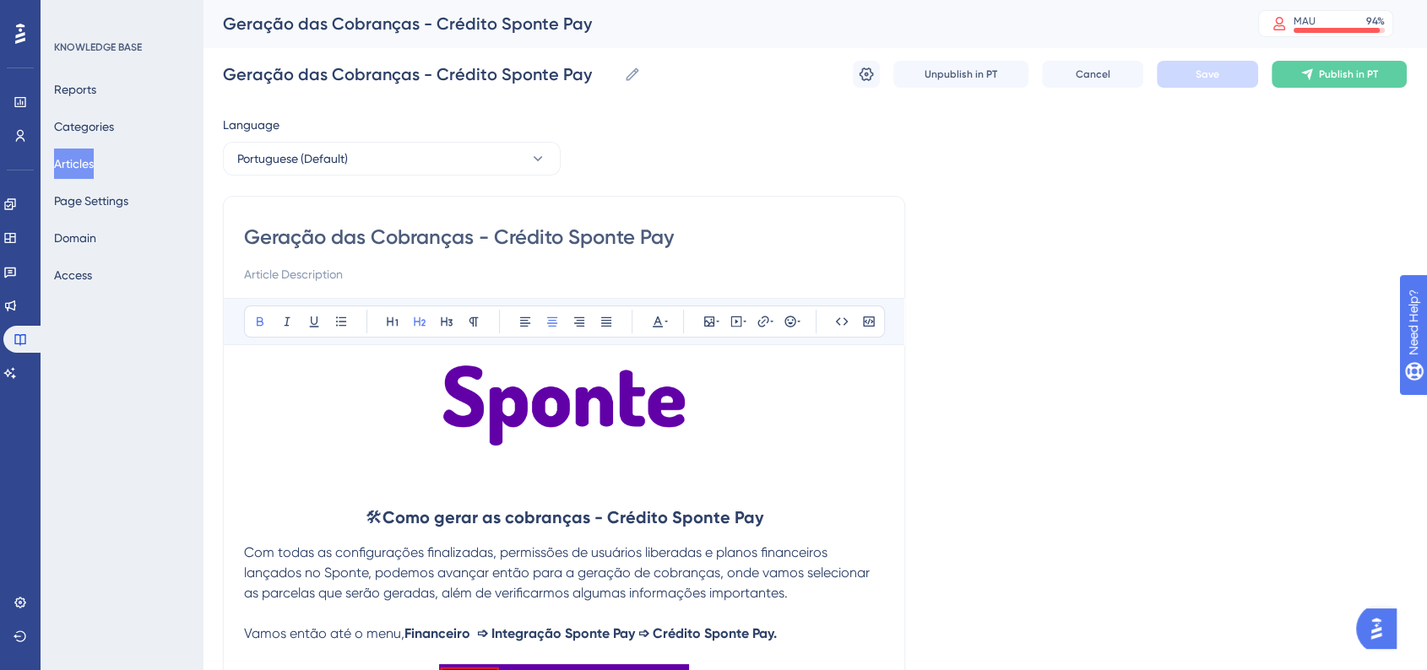
click at [550, 526] on strong "Como gerar as cobranças - Crédito Sponte Pay" at bounding box center [572, 517] width 381 height 20
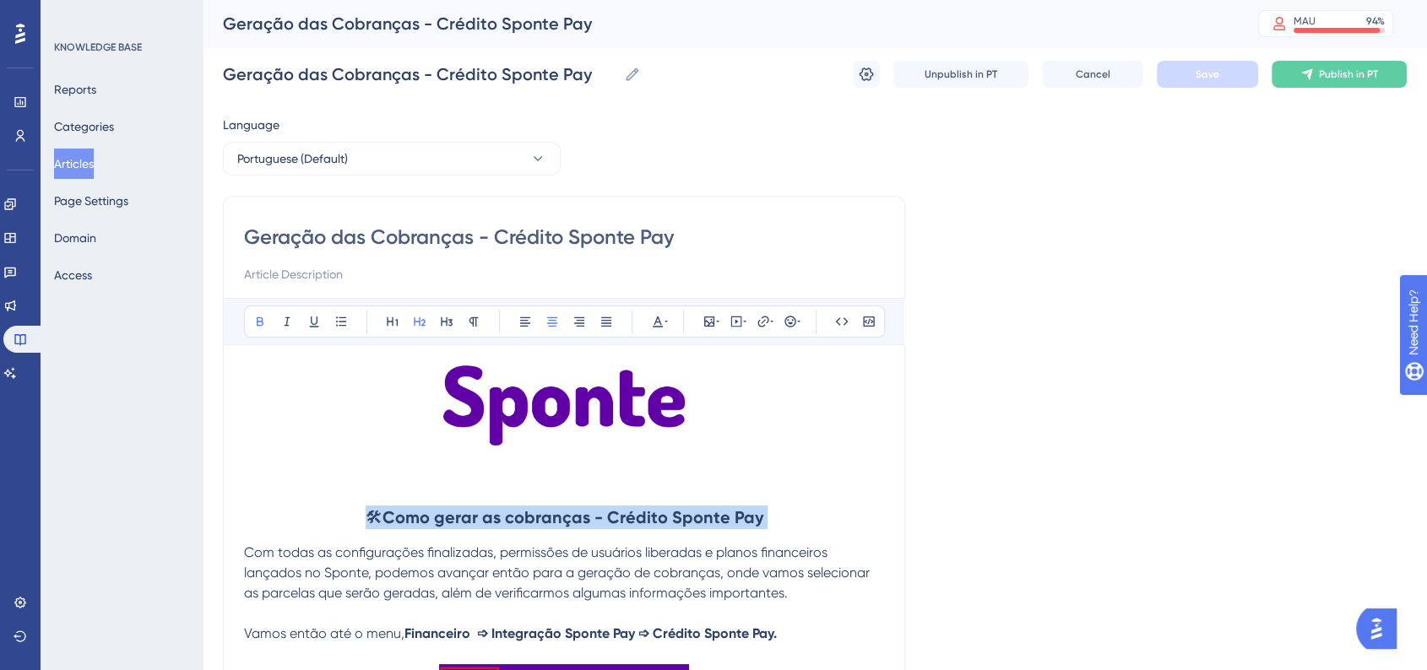
click at [550, 525] on strong "Como gerar as cobranças - Crédito Sponte Pay" at bounding box center [572, 517] width 381 height 20
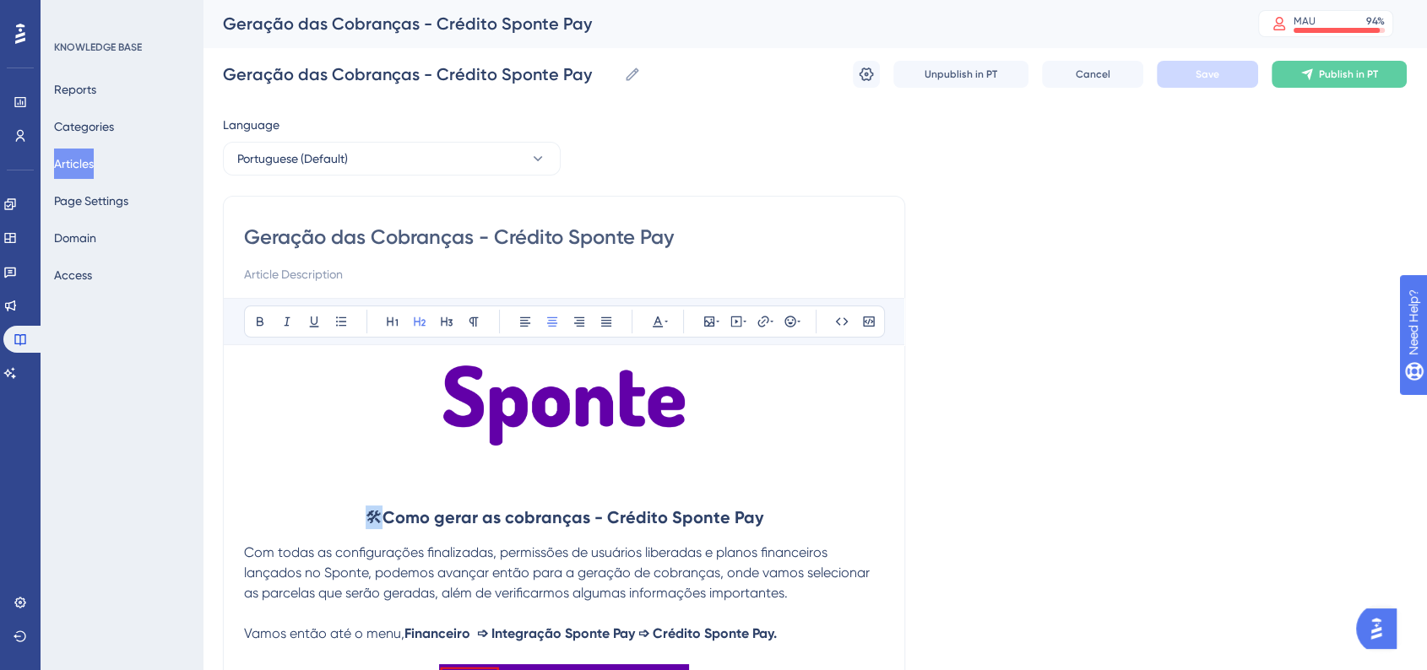
click at [658, 333] on div "Bold Italic Underline Bullet Point Heading 1 Heading 2 Heading 3 Normal Align L…" at bounding box center [564, 322] width 641 height 32
click at [658, 326] on icon at bounding box center [658, 322] width 10 height 11
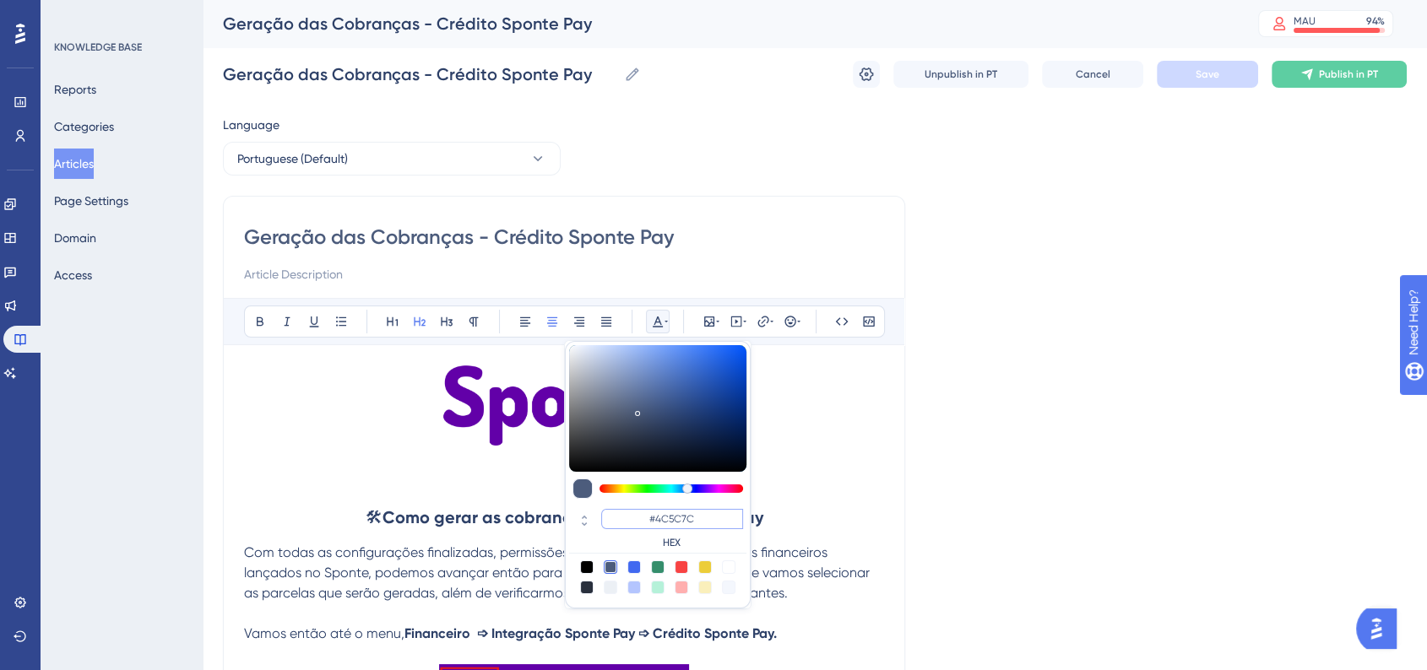
click at [675, 517] on input "#4C5C7C" at bounding box center [672, 519] width 142 height 20
click at [674, 518] on input "#4C5C7C" at bounding box center [672, 519] width 142 height 20
paste input "270049"
type input "#270049"
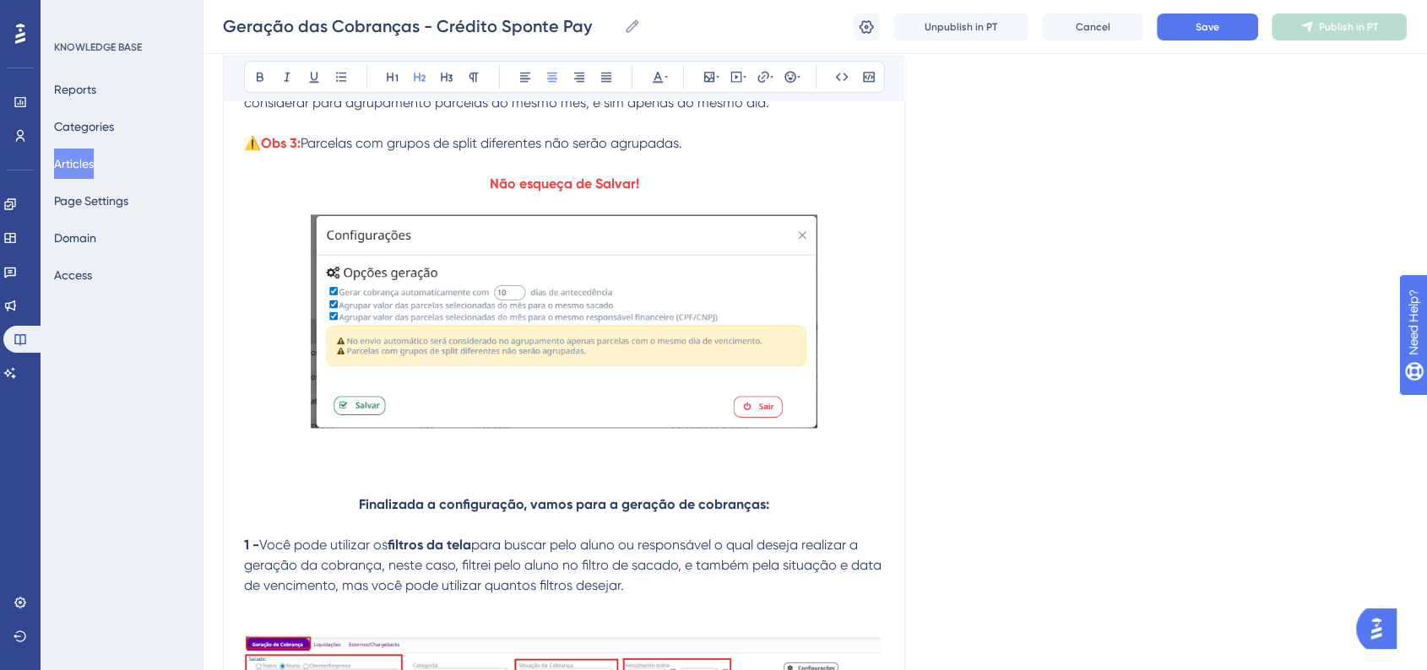
scroll to position [1876, 0]
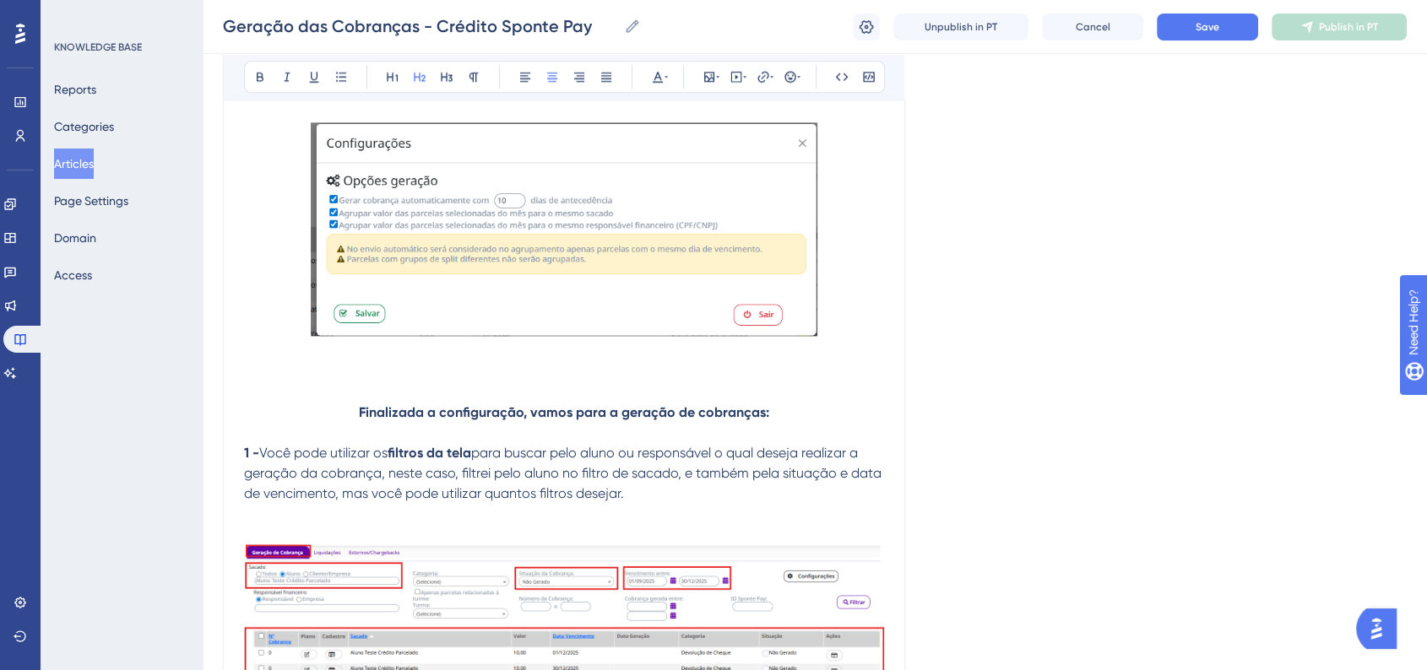
click at [607, 420] on strong "Finalizada a configuração, vamos para a geração de cobranças:" at bounding box center [564, 412] width 410 height 16
click at [667, 82] on icon at bounding box center [665, 77] width 3 height 14
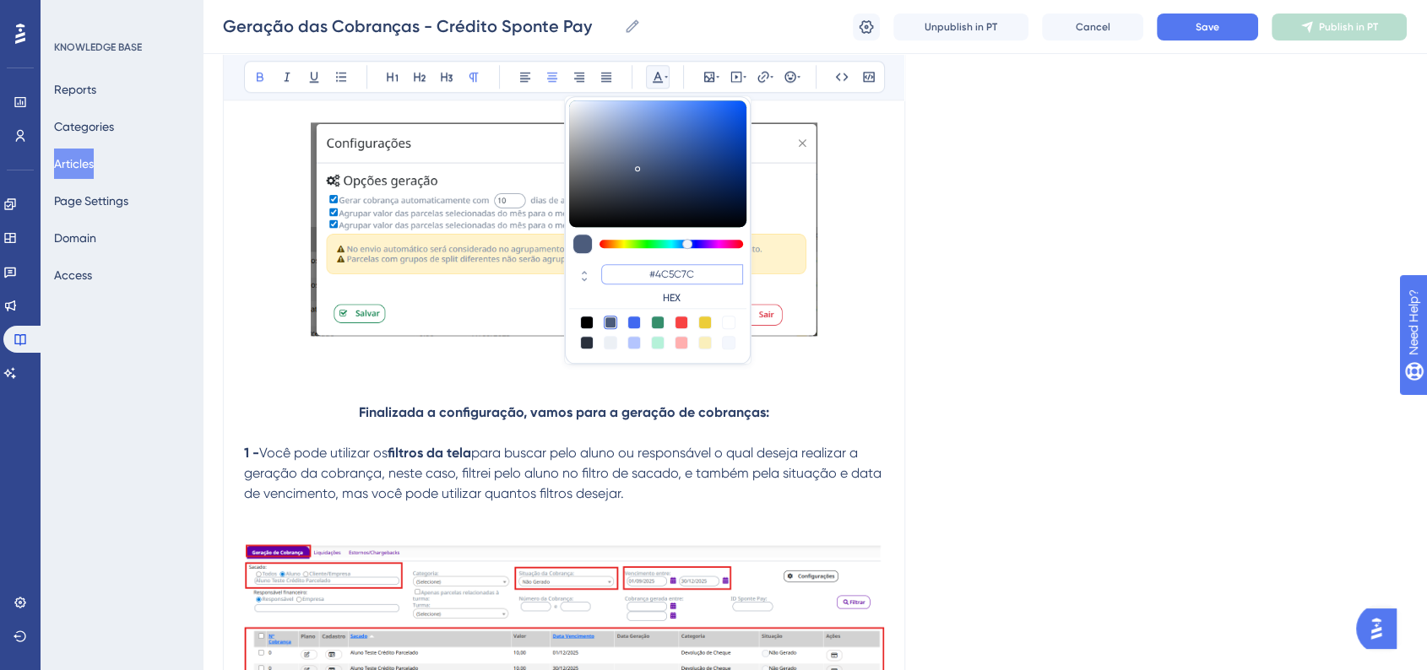
click at [663, 264] on input "#4C5C7C" at bounding box center [672, 274] width 142 height 20
paste input "270049"
type input "#270049"
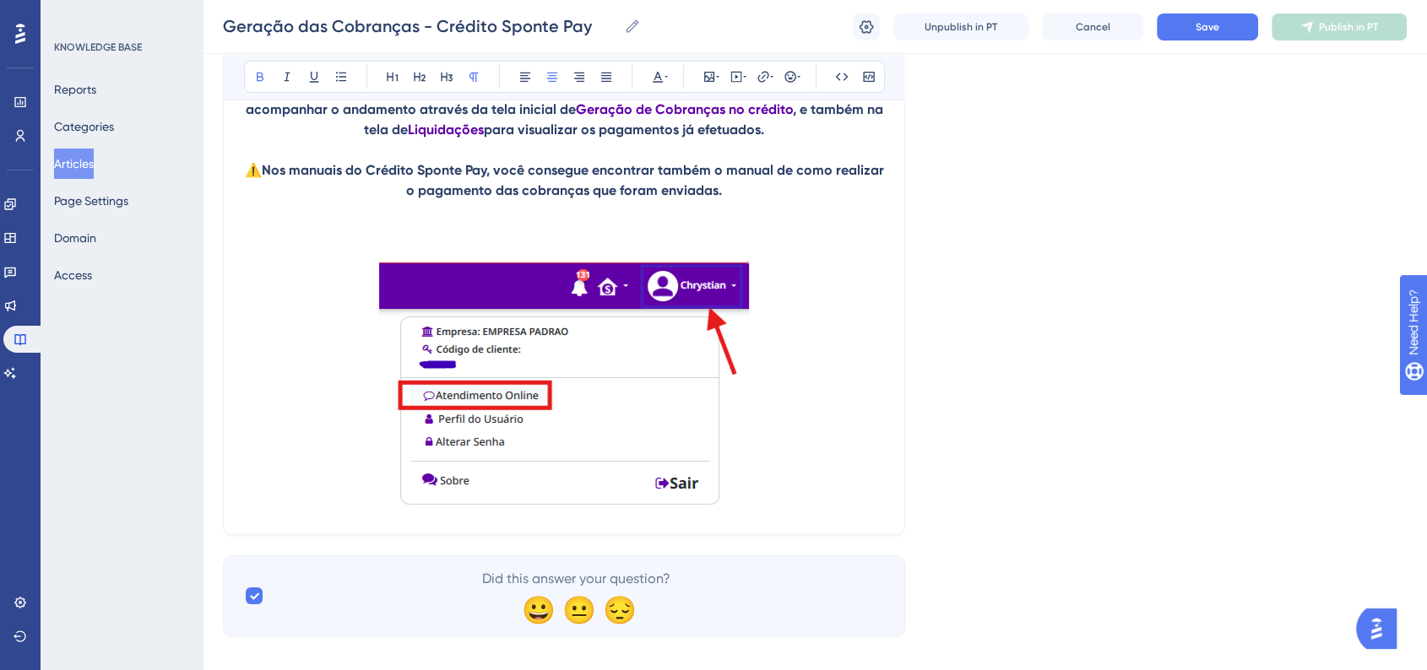
scroll to position [6333, 0]
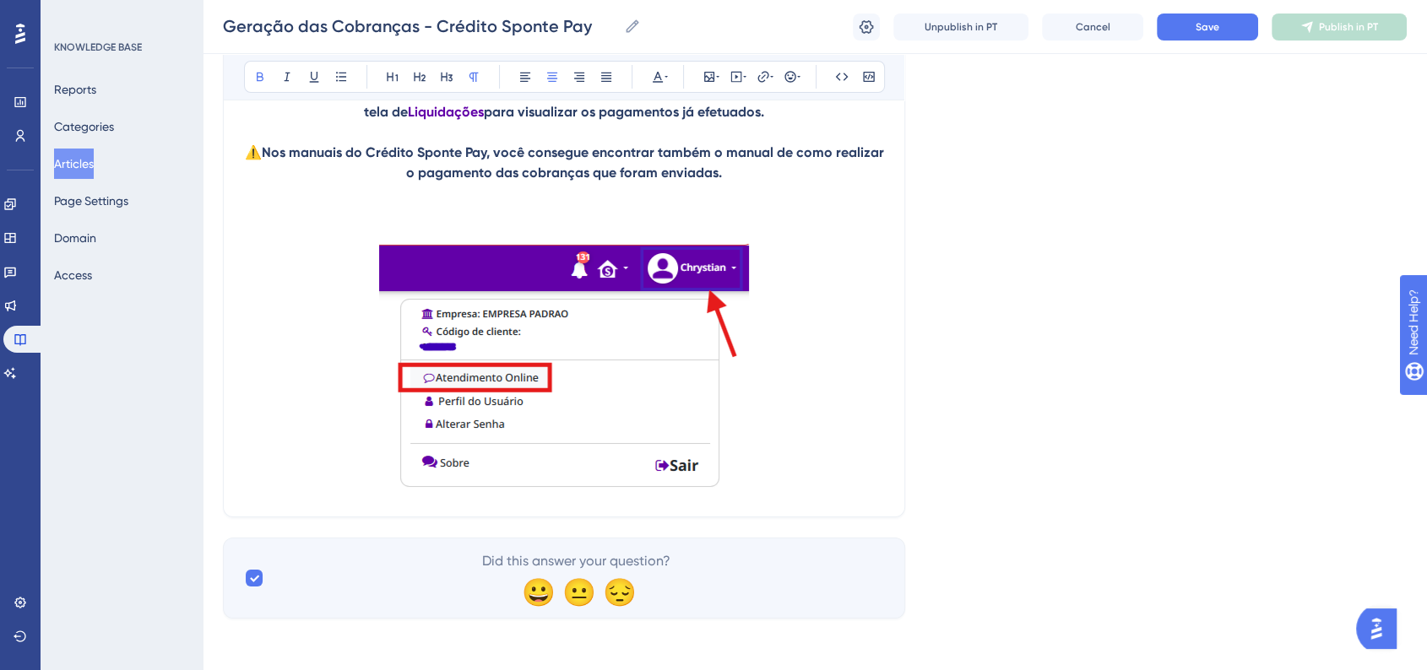
click at [520, 230] on p at bounding box center [564, 234] width 640 height 20
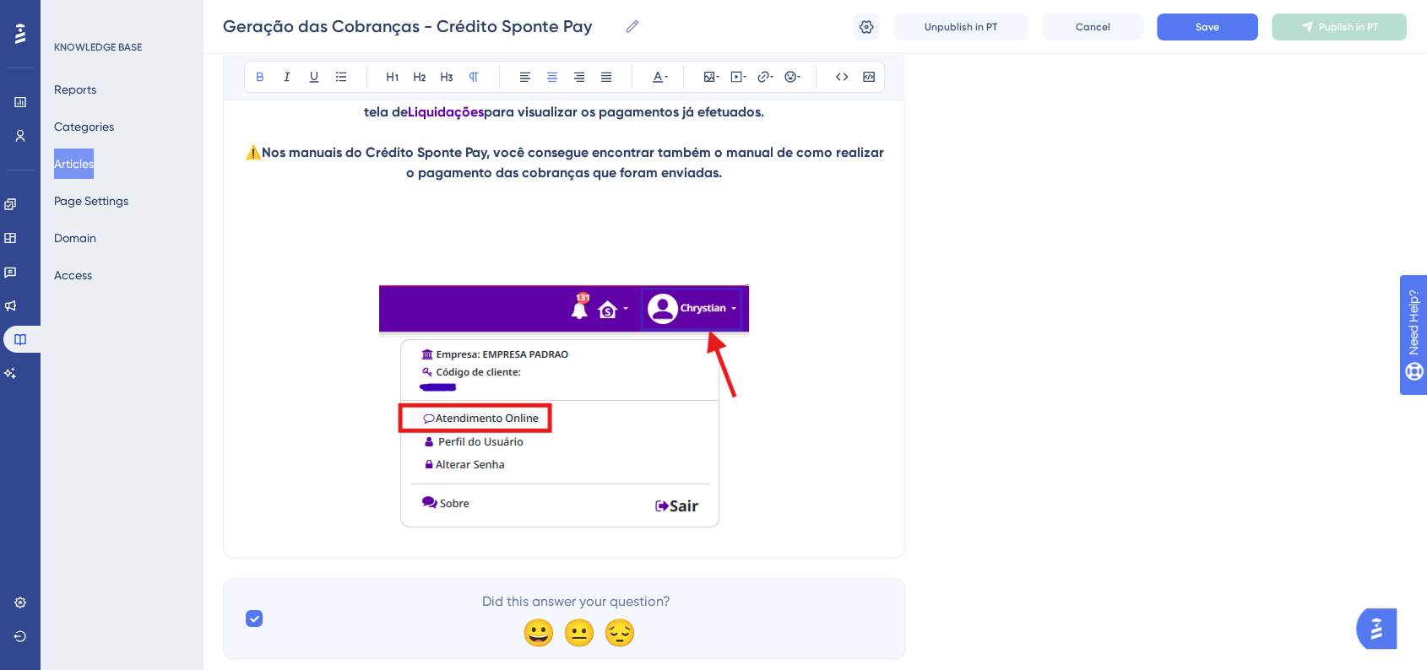
click at [500, 253] on p at bounding box center [564, 254] width 640 height 20
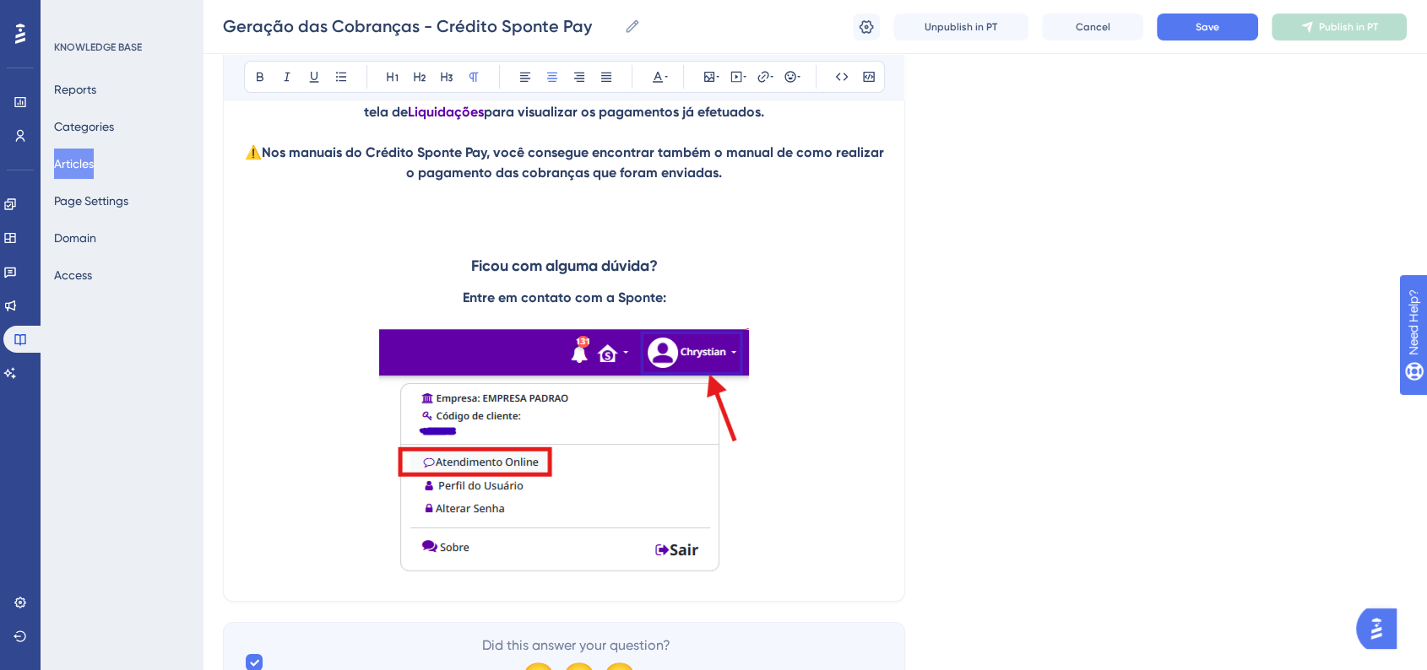
click at [819, 571] on p at bounding box center [564, 454] width 640 height 252
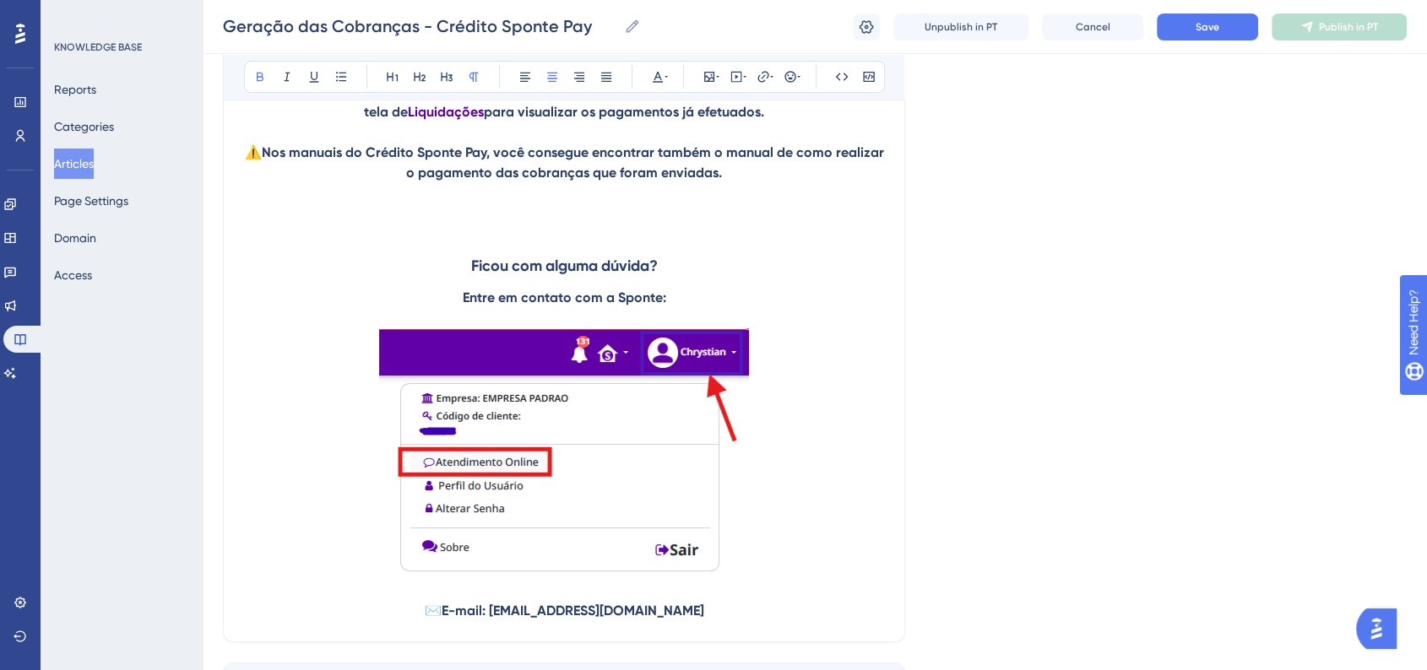
drag, startPoint x: 676, startPoint y: 298, endPoint x: 466, endPoint y: 261, distance: 213.5
click at [653, 80] on icon at bounding box center [658, 77] width 14 height 14
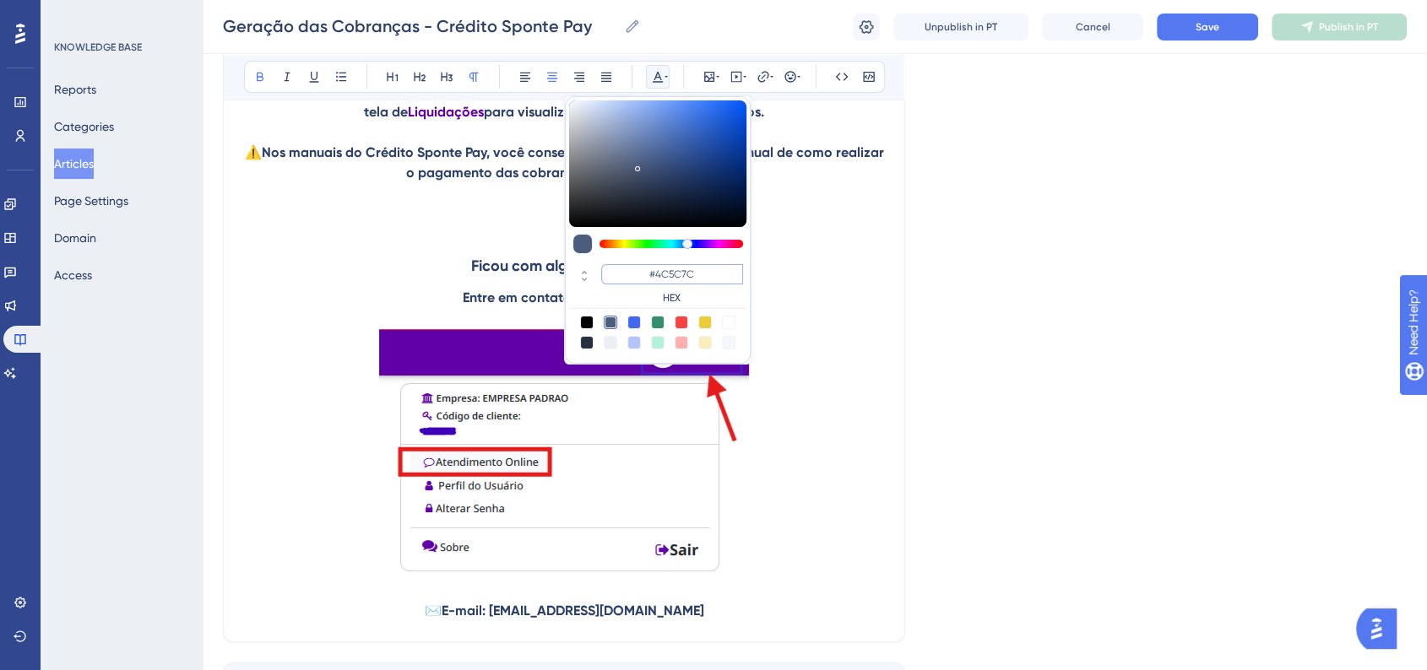
click at [687, 266] on input "#4C5C7C" at bounding box center [672, 274] width 142 height 20
click at [686, 267] on input "#4C5C7C" at bounding box center [672, 274] width 142 height 20
paste input "270049"
type input "#270049"
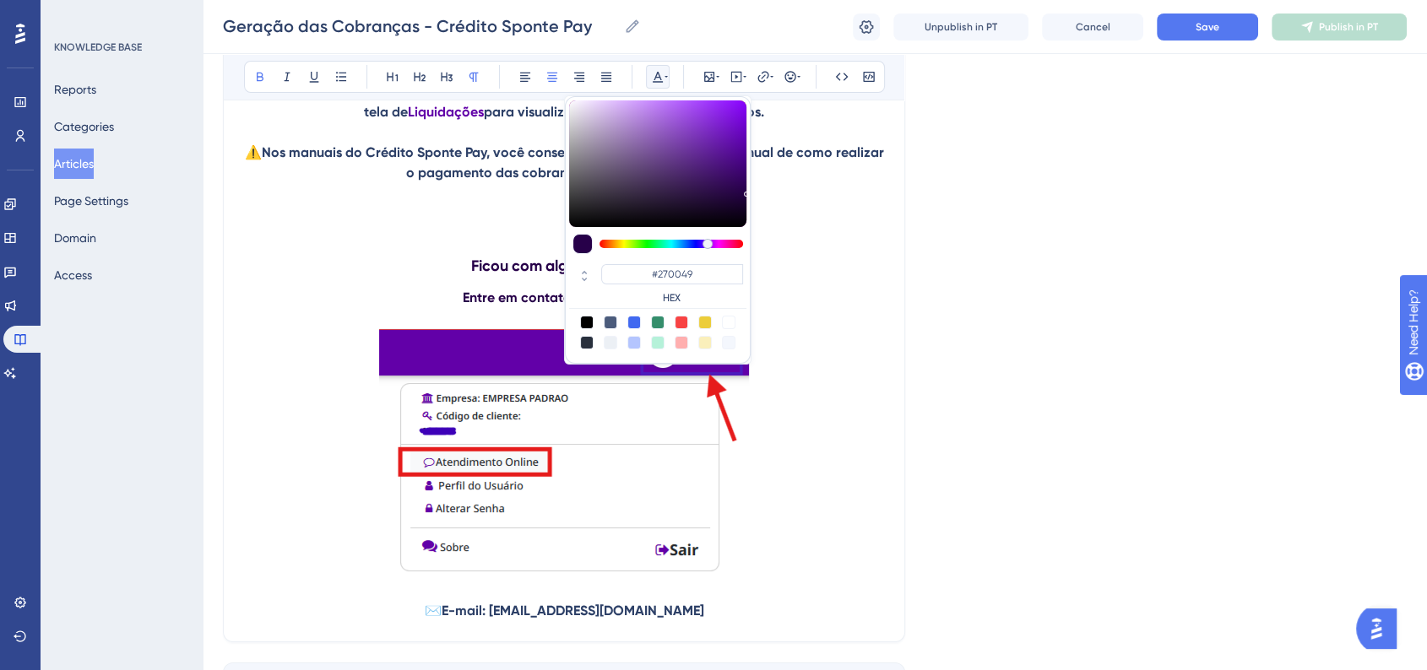
click at [851, 345] on p at bounding box center [564, 454] width 640 height 252
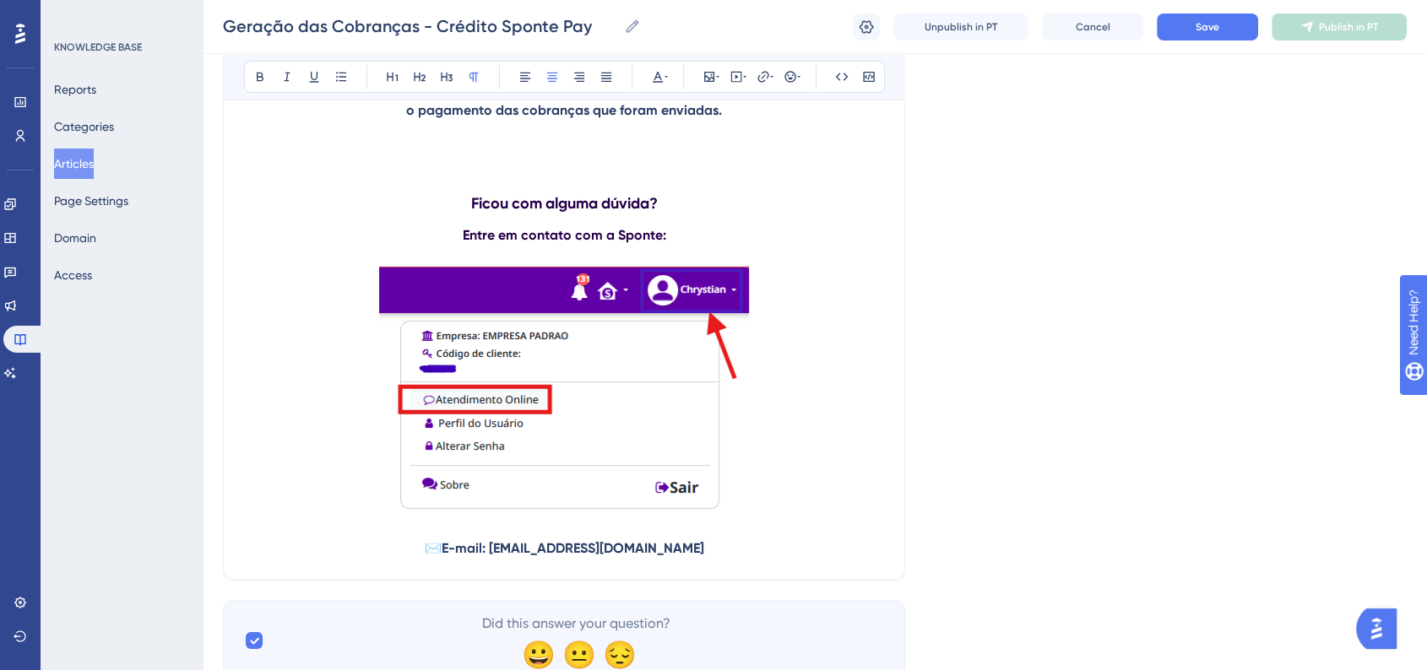
scroll to position [6427, 0]
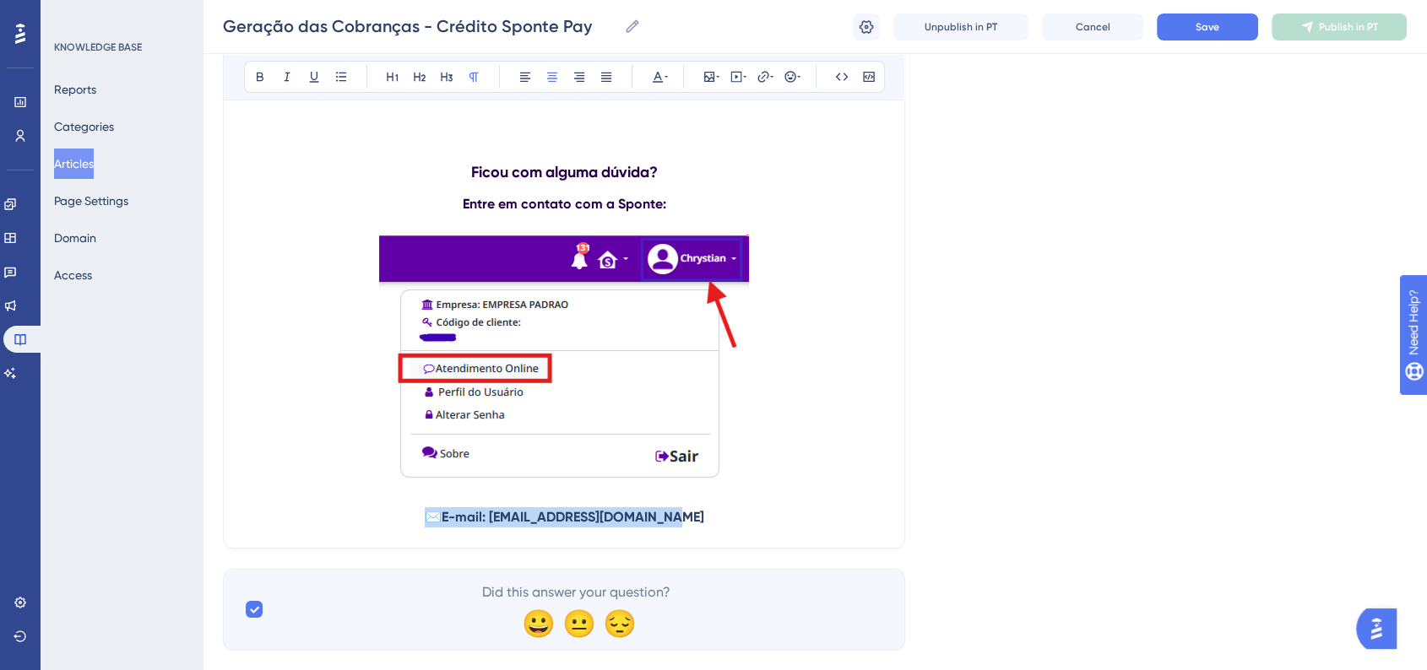
drag, startPoint x: 703, startPoint y: 523, endPoint x: 443, endPoint y: 519, distance: 260.0
click at [443, 519] on p "✉️ E-mail: [EMAIL_ADDRESS][DOMAIN_NAME]" at bounding box center [564, 517] width 640 height 20
click at [647, 70] on button at bounding box center [658, 77] width 24 height 24
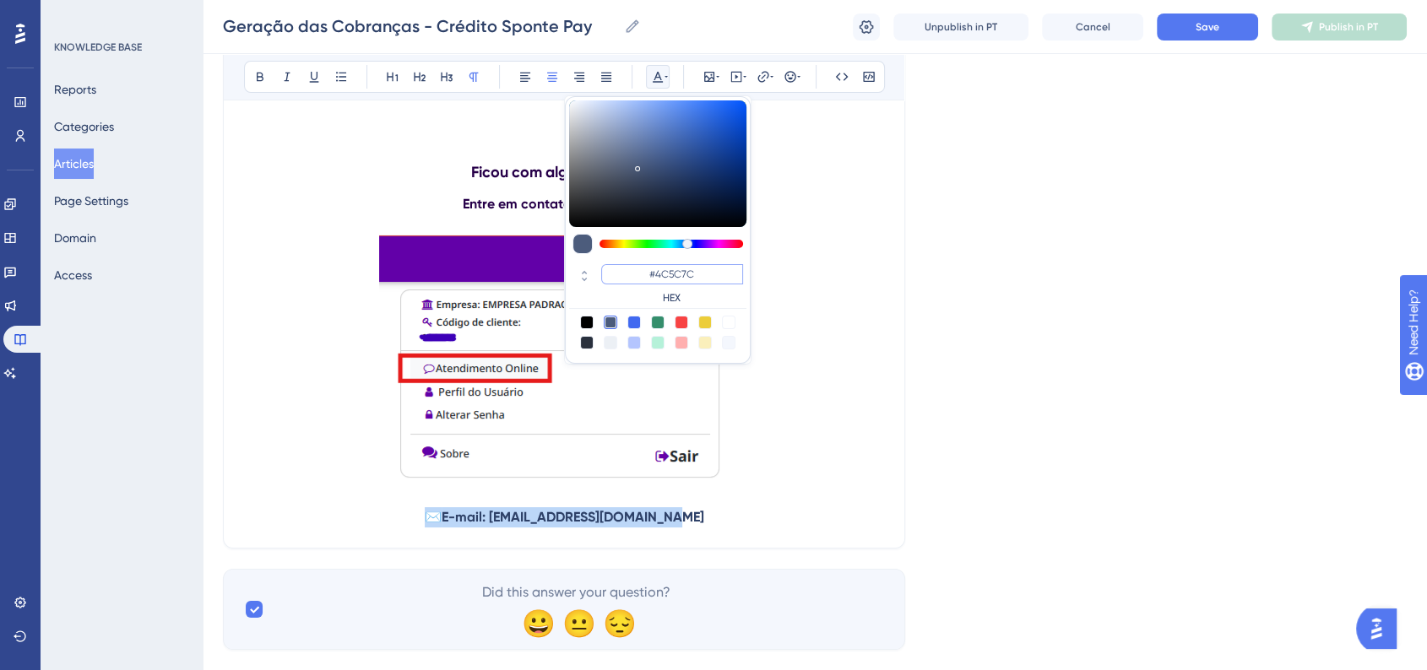
click at [682, 273] on input "#4C5C7C" at bounding box center [672, 274] width 142 height 20
click at [681, 273] on input "#4C5C7C" at bounding box center [672, 274] width 142 height 20
paste input "270049"
type input "#270049"
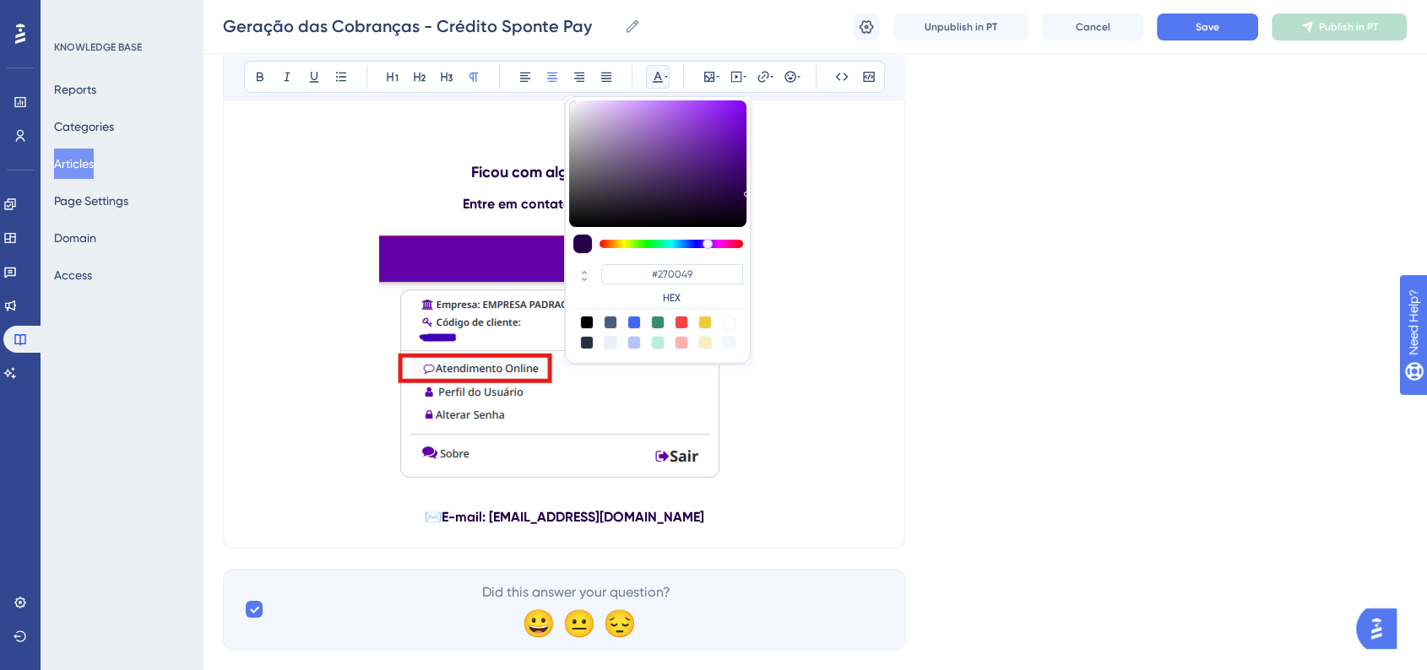
click at [831, 393] on p at bounding box center [564, 361] width 640 height 252
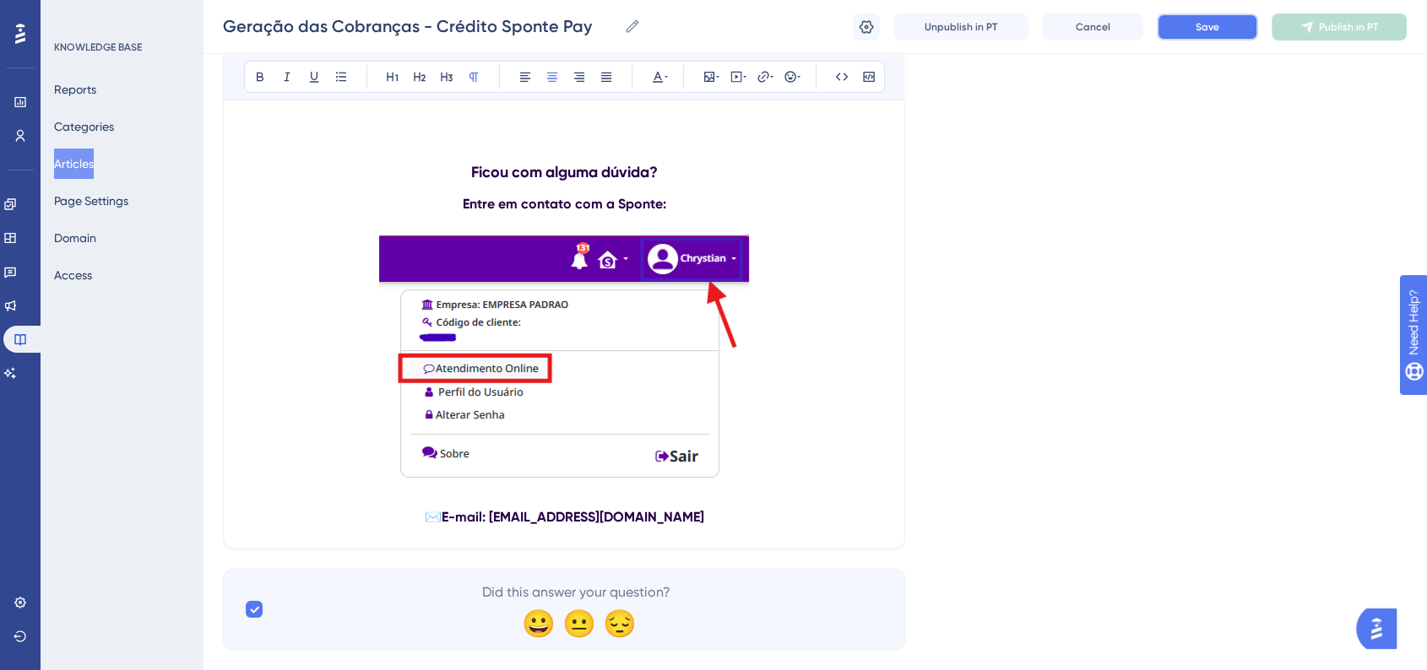
click at [1207, 30] on span "Save" at bounding box center [1207, 27] width 24 height 14
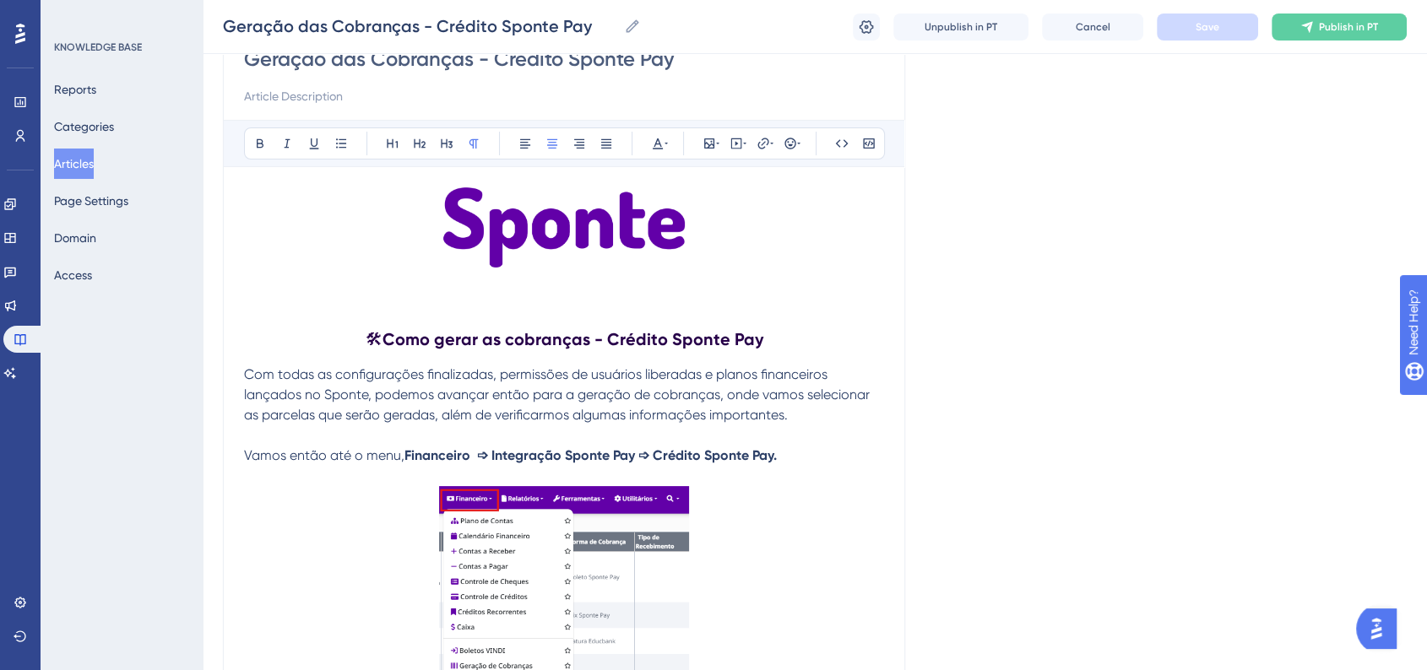
scroll to position [187, 0]
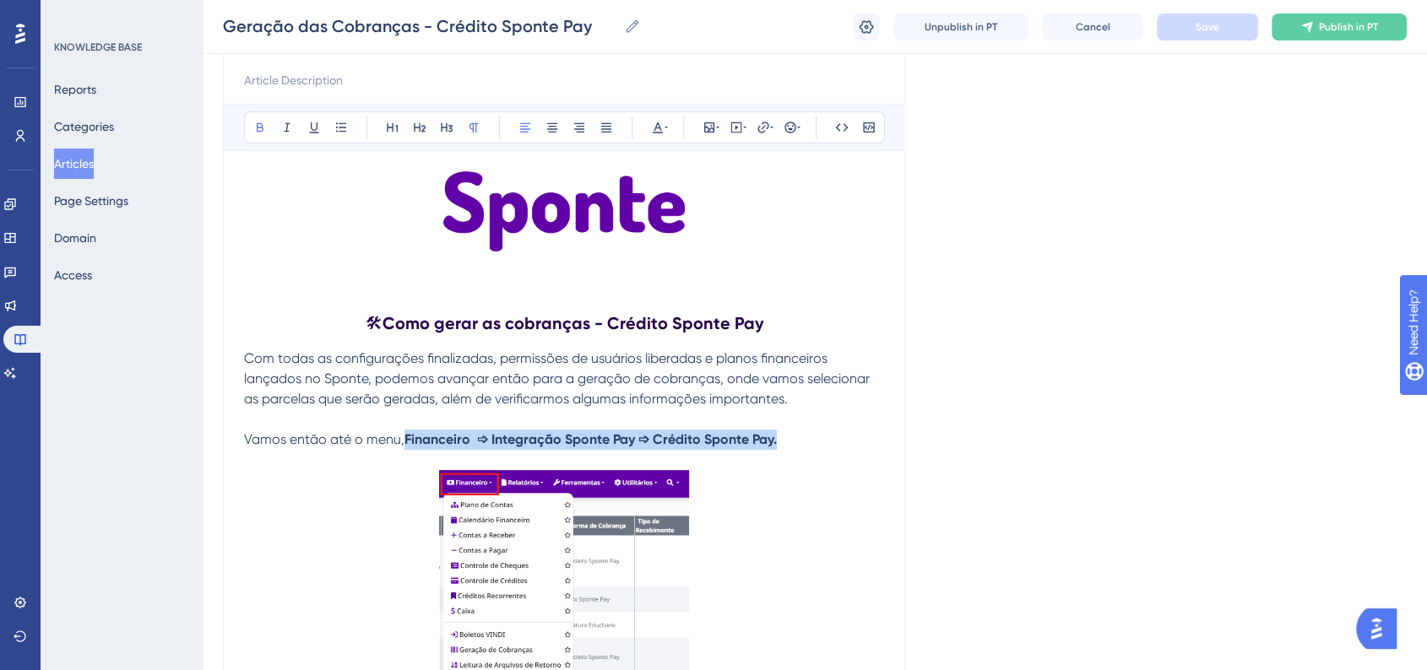
drag, startPoint x: 409, startPoint y: 440, endPoint x: 785, endPoint y: 437, distance: 375.7
click at [785, 437] on p "Vamos então até o menu, Financeiro ➩ Integração Sponte Pay ➩ Crédito Sponte Pay." at bounding box center [564, 440] width 640 height 20
click at [667, 127] on icon at bounding box center [665, 128] width 3 height 2
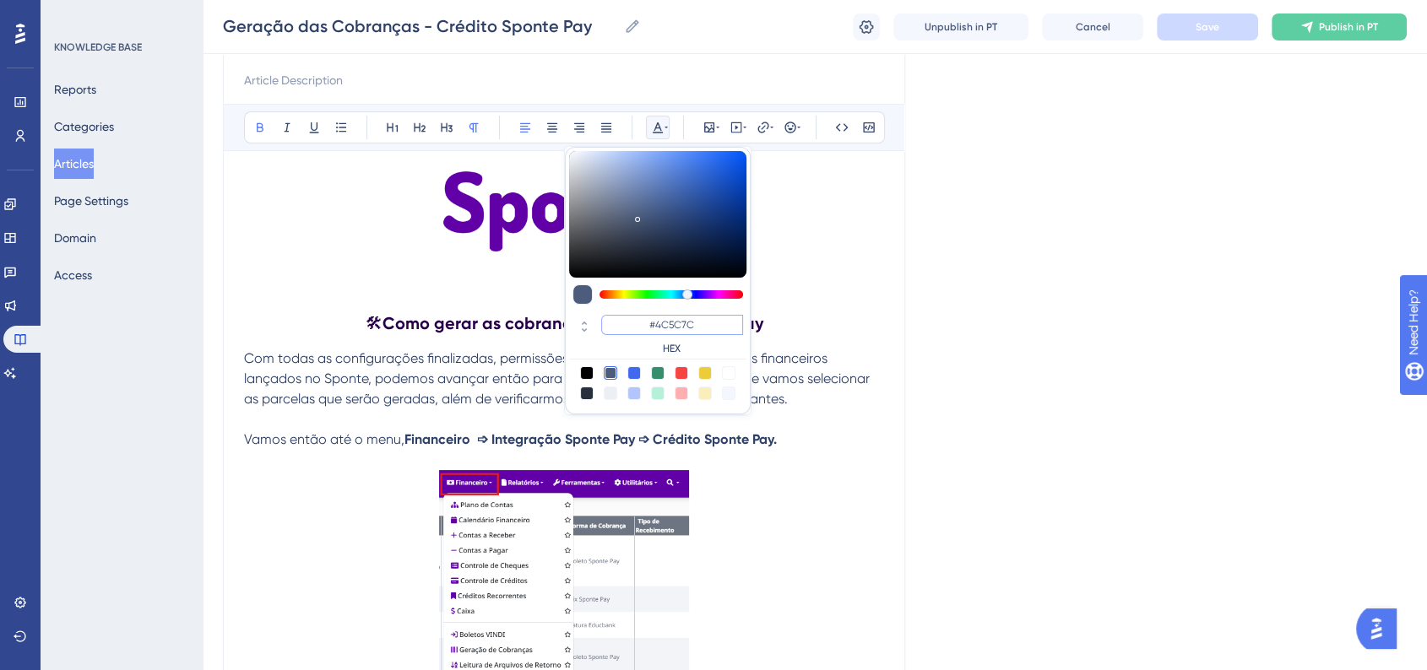
click at [665, 317] on input "#4C5C7C" at bounding box center [672, 325] width 142 height 20
paste input "6200A8"
type input "#6200A8"
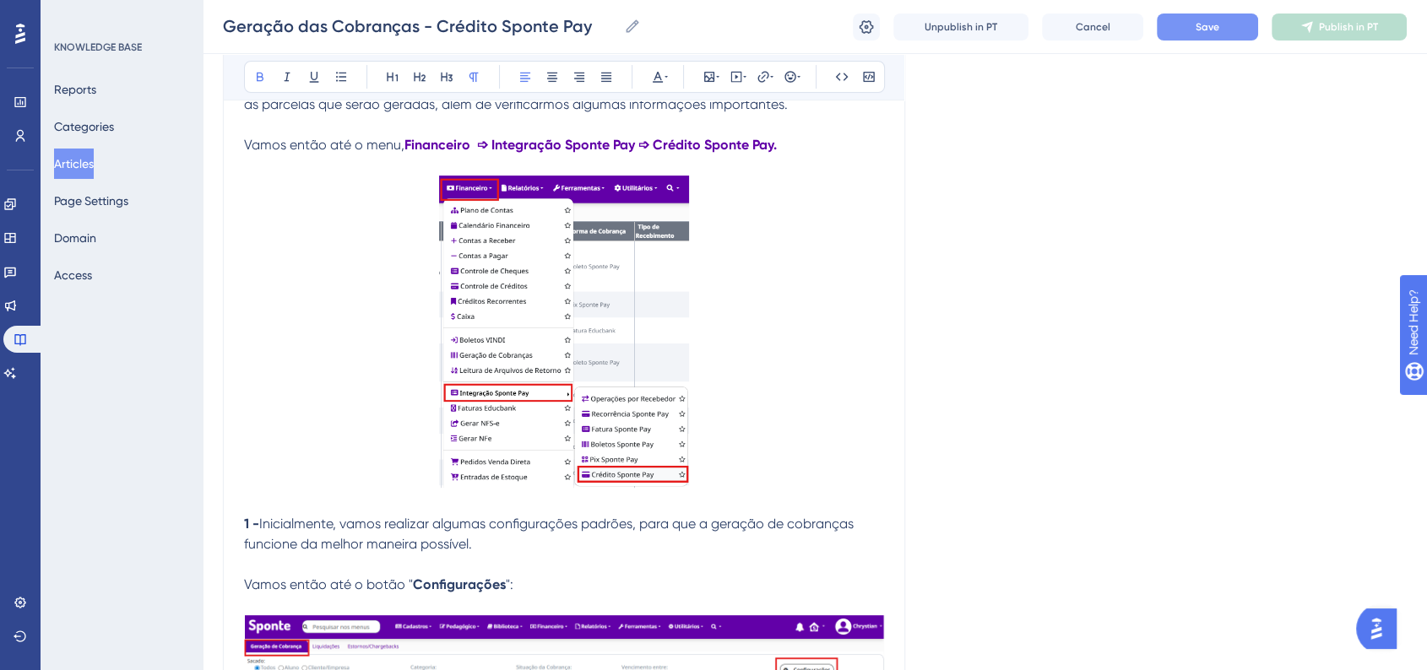
scroll to position [562, 0]
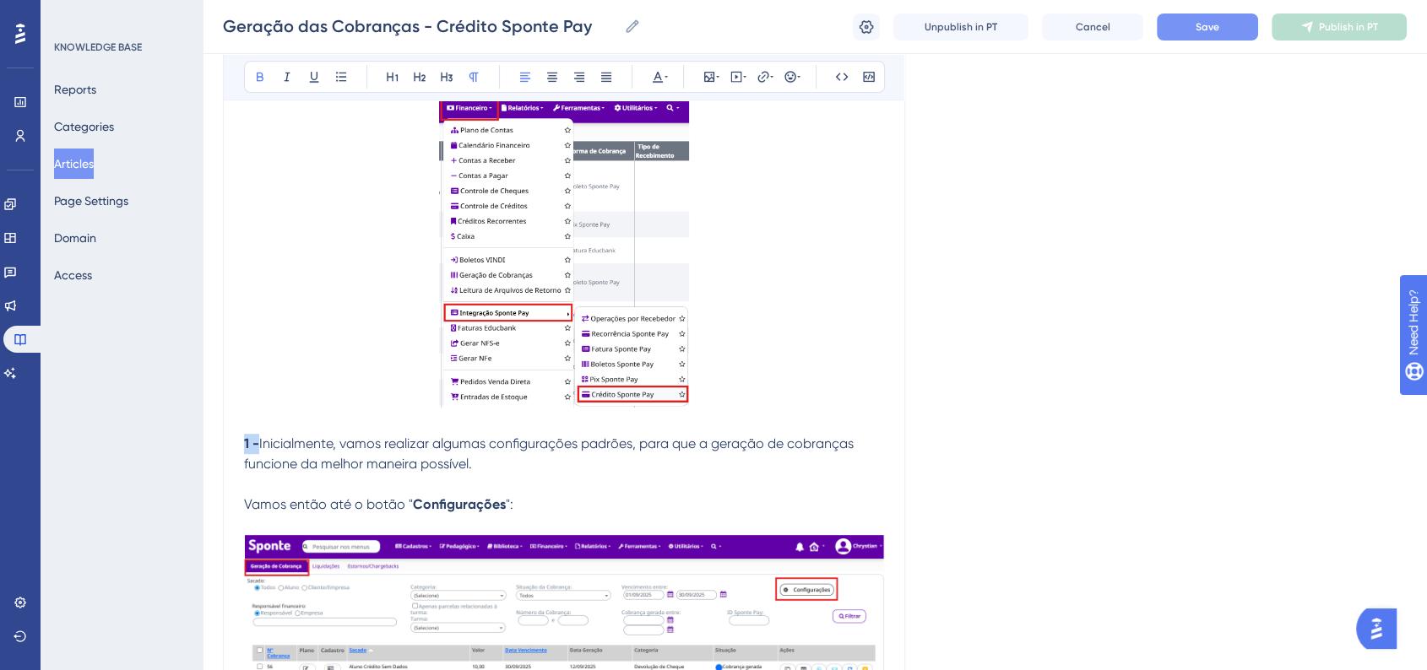
drag, startPoint x: 243, startPoint y: 441, endPoint x: 257, endPoint y: 441, distance: 13.5
click at [257, 441] on strong "1 -" at bounding box center [251, 444] width 15 height 16
click at [655, 81] on icon at bounding box center [658, 77] width 10 height 11
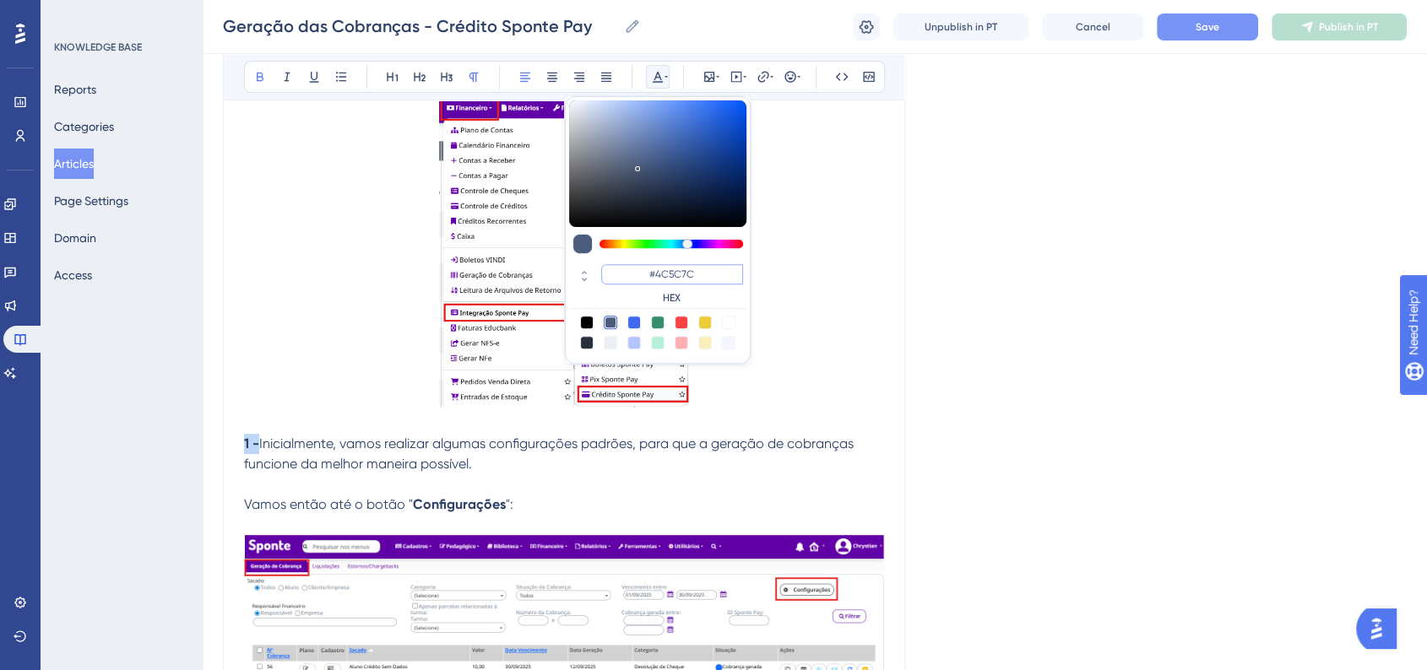
click at [696, 278] on input "#4C5C7C" at bounding box center [672, 274] width 142 height 20
paste input "6200A8"
type input "#6200A8"
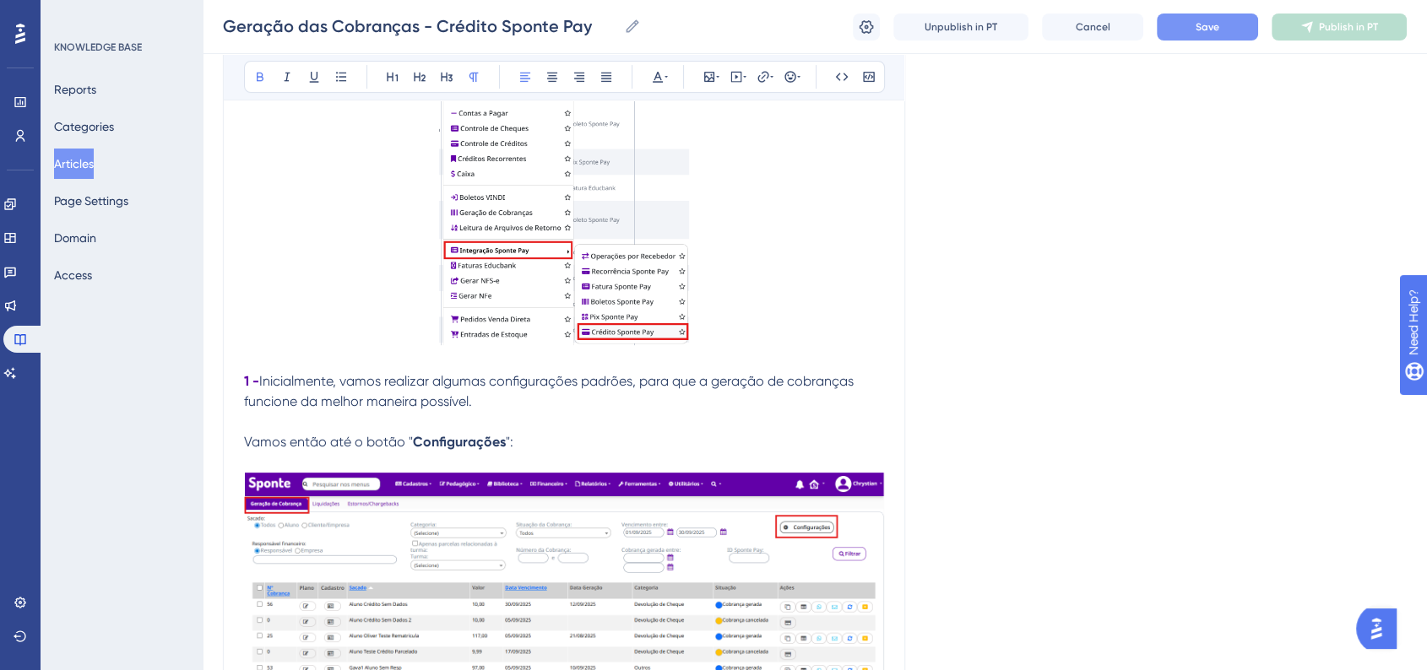
scroll to position [656, 0]
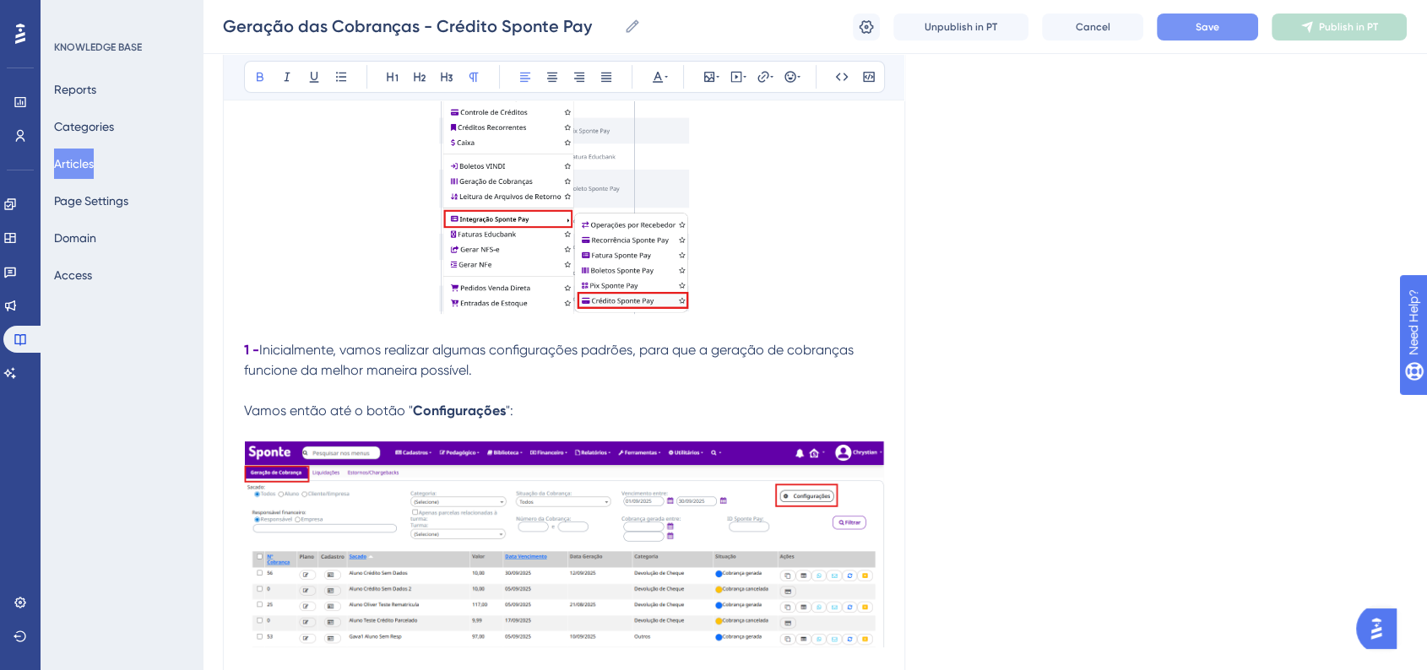
click at [417, 411] on strong "Configurações" at bounding box center [459, 411] width 93 height 16
drag, startPoint x: 413, startPoint y: 412, endPoint x: 501, endPoint y: 412, distance: 87.8
click at [501, 412] on strong "Configurações" at bounding box center [459, 411] width 93 height 16
click at [660, 80] on icon at bounding box center [658, 77] width 14 height 14
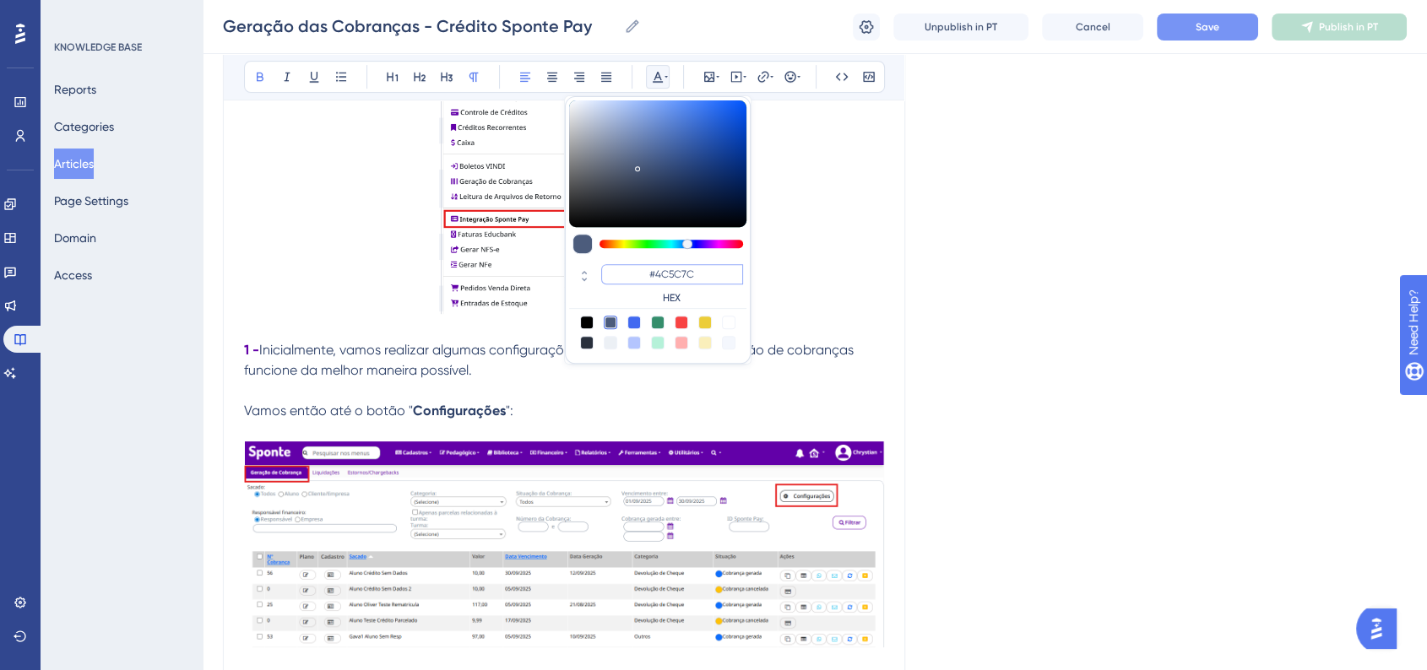
click at [675, 267] on input "#4C5C7C" at bounding box center [672, 274] width 142 height 20
paste input "6200A8"
type input "#6200A8"
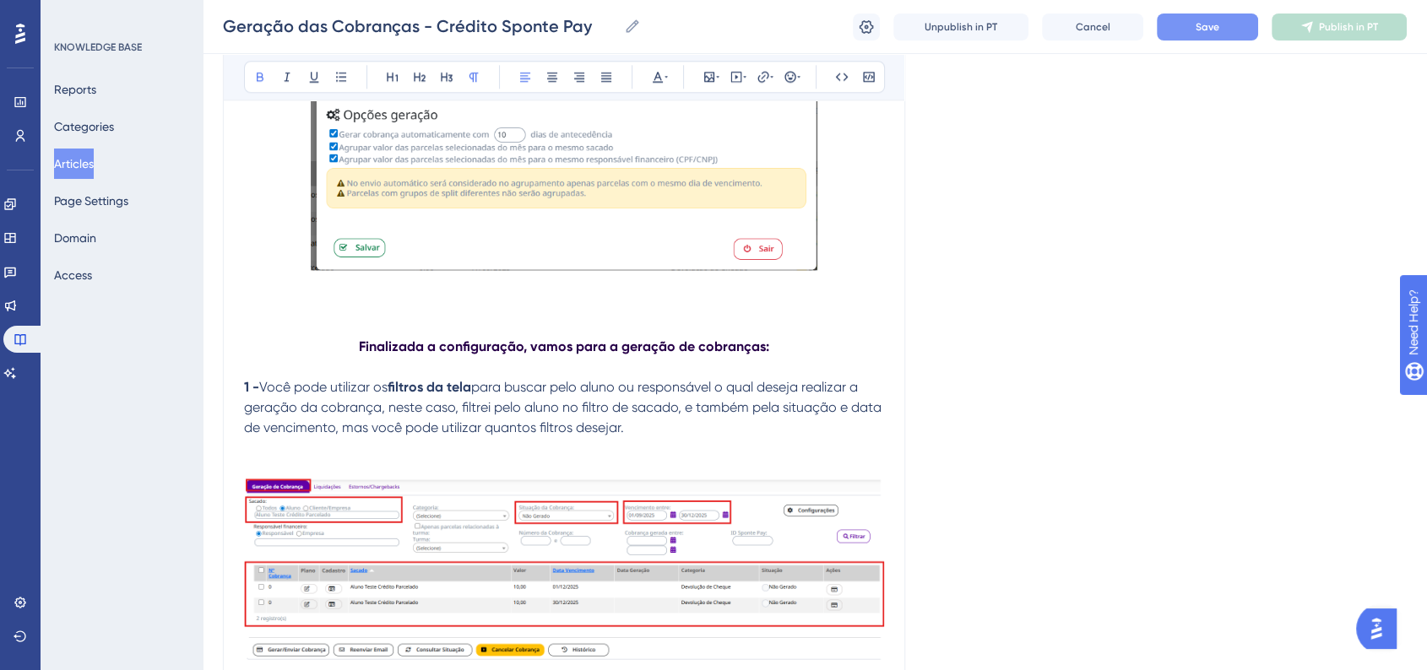
scroll to position [1970, 0]
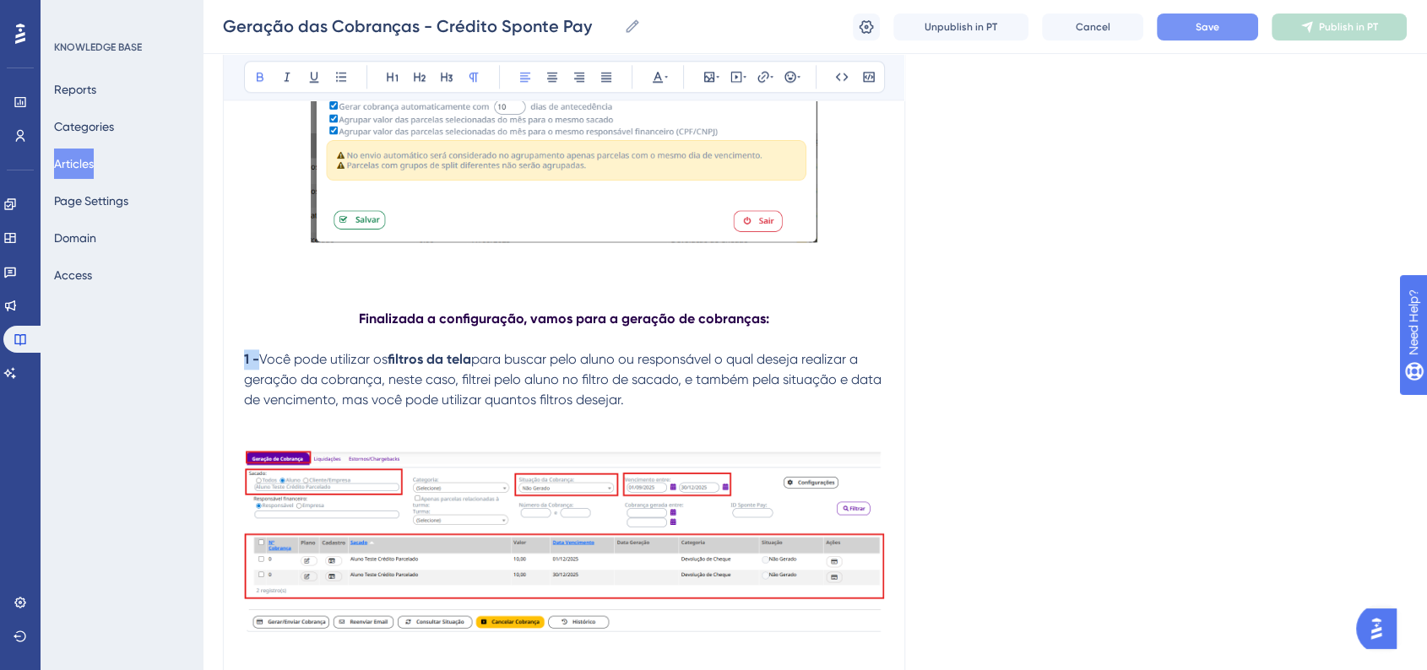
drag, startPoint x: 246, startPoint y: 366, endPoint x: 257, endPoint y: 366, distance: 11.0
click at [257, 366] on strong "1 -" at bounding box center [251, 359] width 15 height 16
click at [672, 77] on div "Bold Italic Underline Bullet Point Heading 1 Heading 2 Heading 3 Normal Align L…" at bounding box center [564, 77] width 641 height 32
click at [662, 78] on icon at bounding box center [658, 77] width 14 height 14
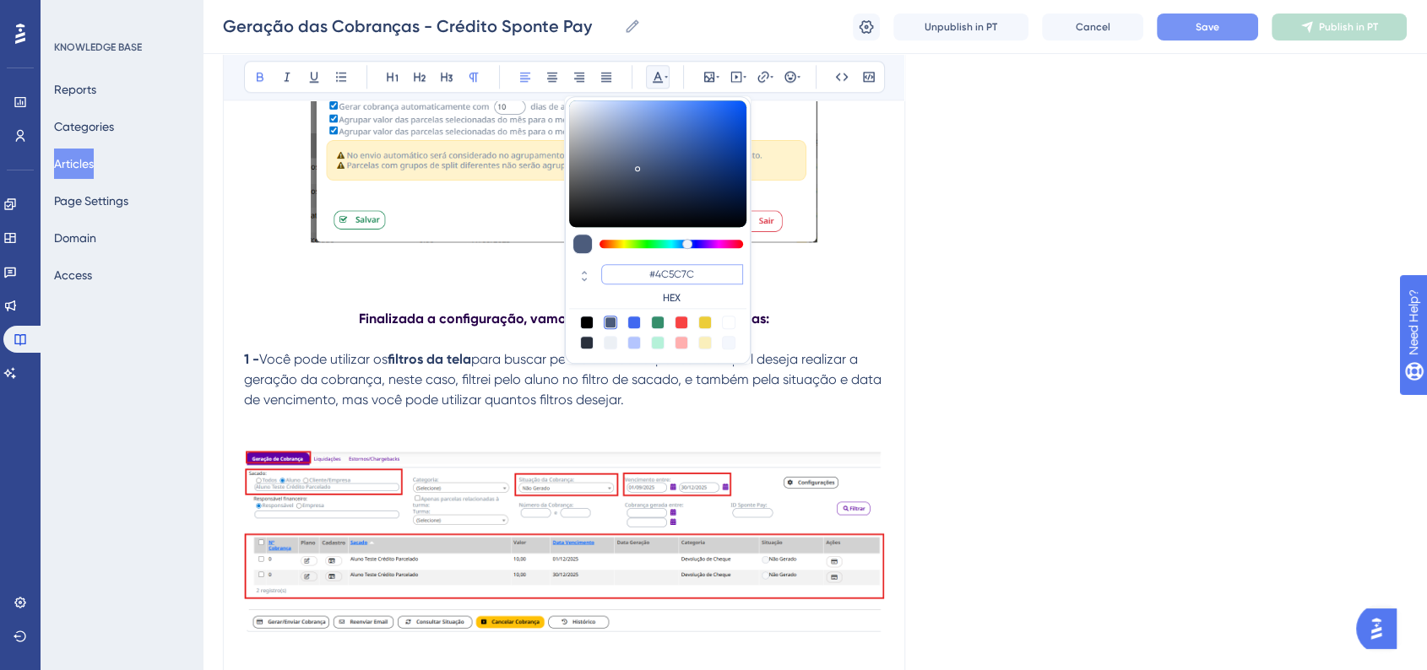
click at [669, 266] on input "#4C5C7C" at bounding box center [672, 274] width 142 height 20
click at [670, 266] on input "#4C5C7C" at bounding box center [672, 274] width 142 height 20
paste input "6200A8"
type input "#6200A8"
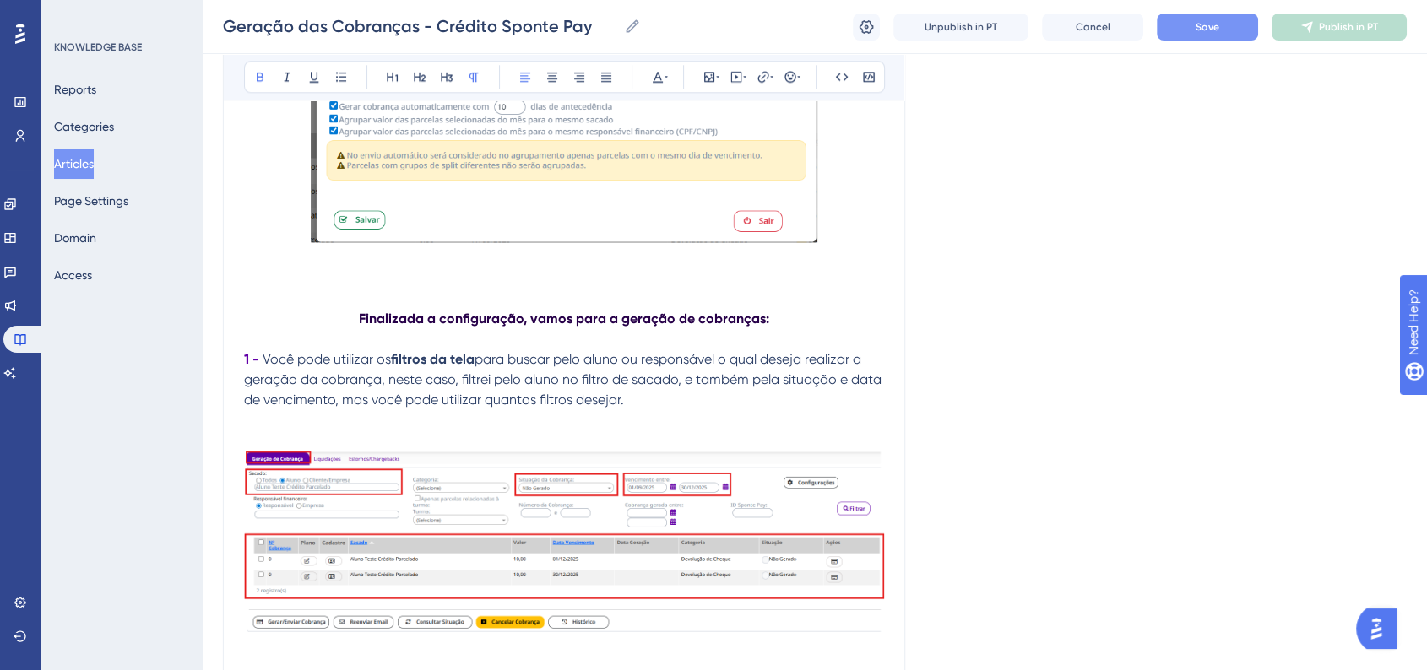
click at [606, 326] on strong "Finalizada a configuração, vamos para a geração de cobranças:" at bounding box center [564, 319] width 410 height 16
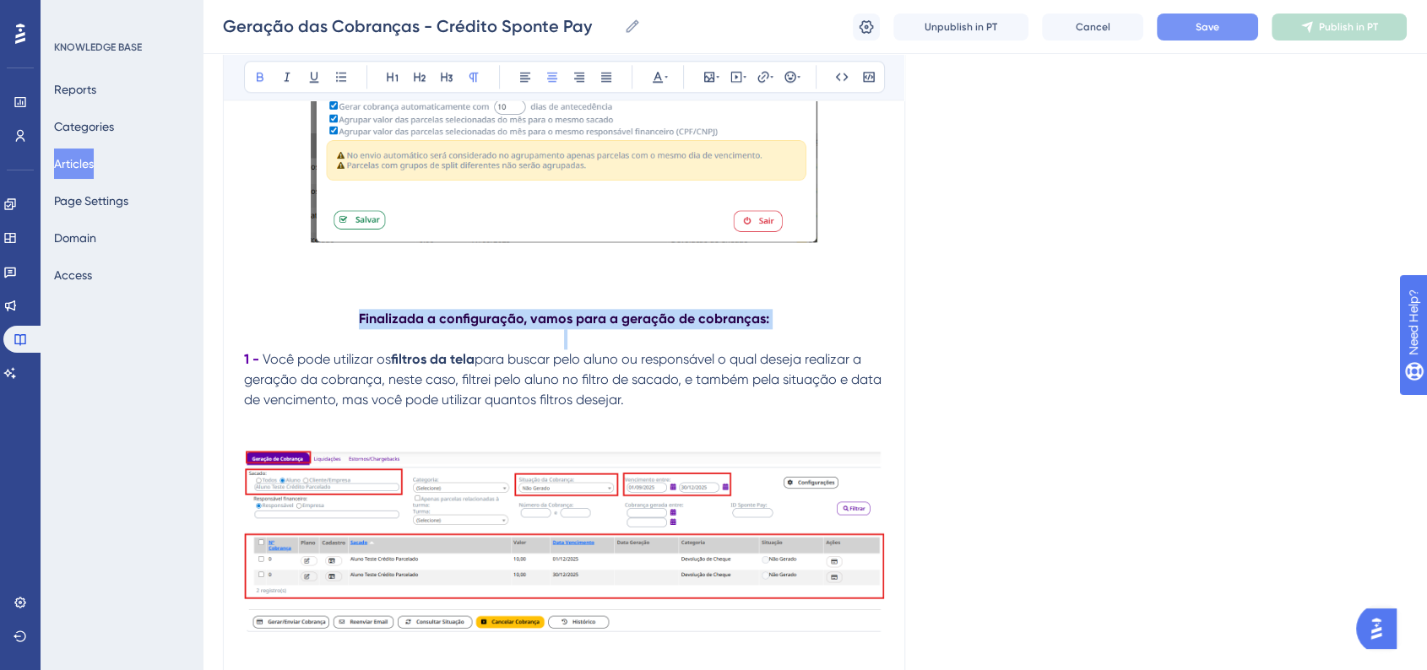
click at [606, 326] on strong "Finalizada a configuração, vamos para a geração de cobranças:" at bounding box center [564, 319] width 410 height 16
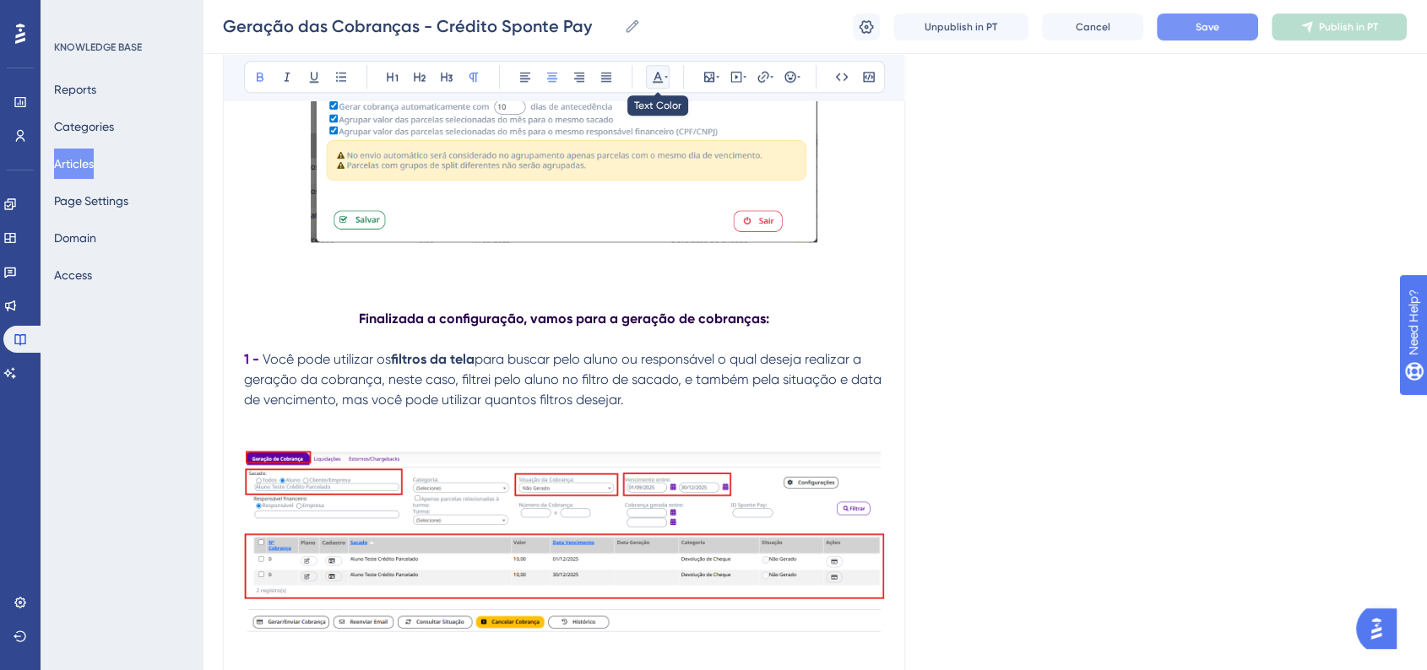
click at [664, 73] on icon at bounding box center [665, 77] width 3 height 14
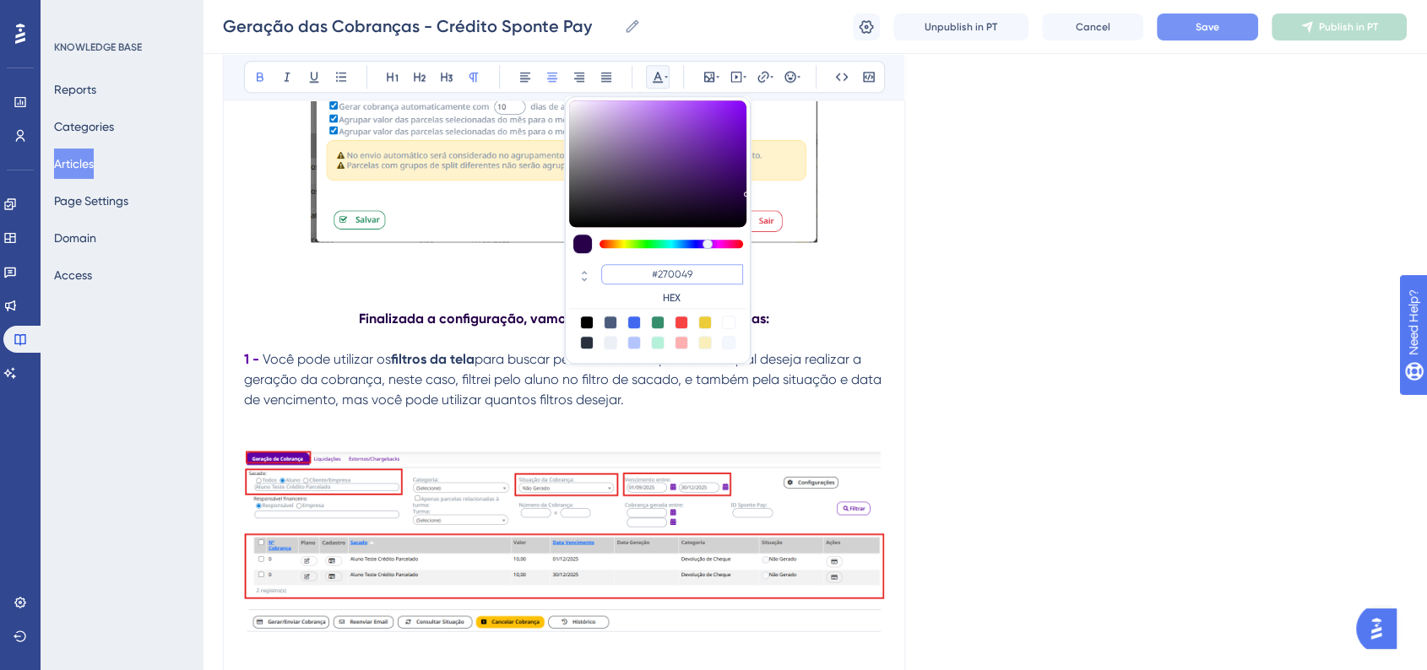
click at [664, 275] on input "#270049" at bounding box center [672, 274] width 142 height 20
paste input "6200A8"
type input "#6200A8"
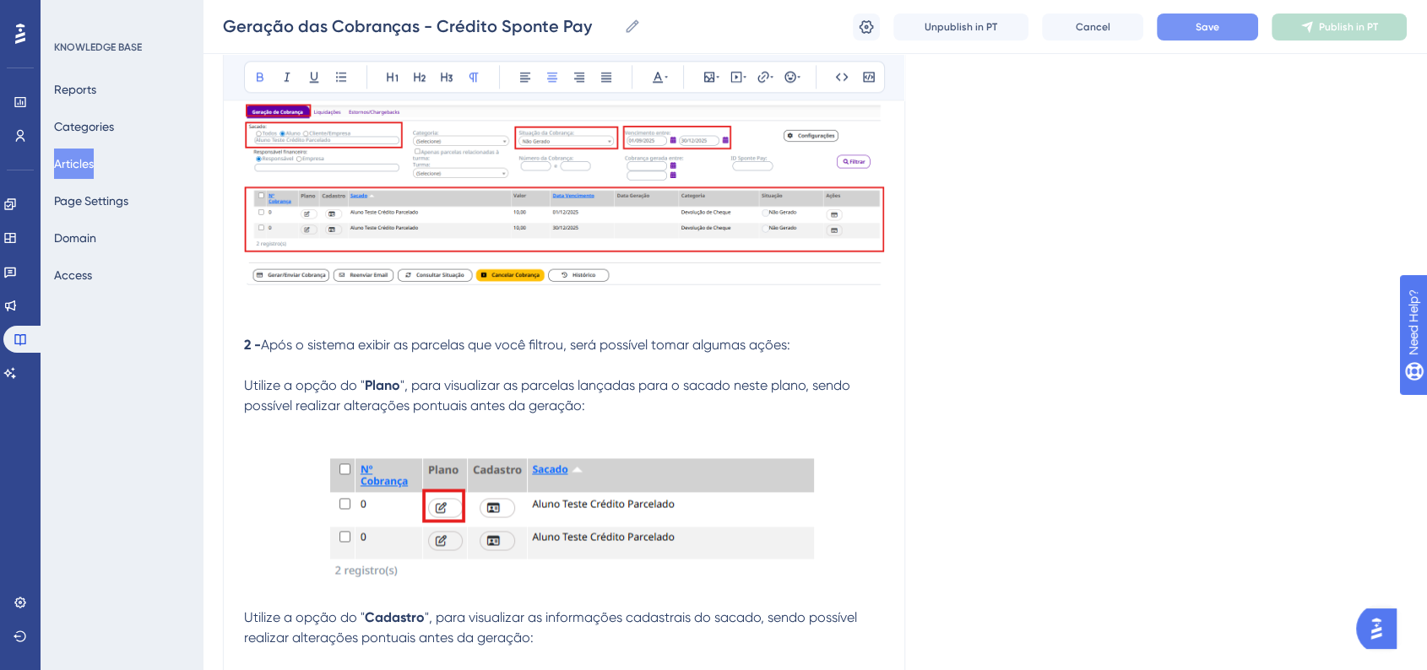
scroll to position [2344, 0]
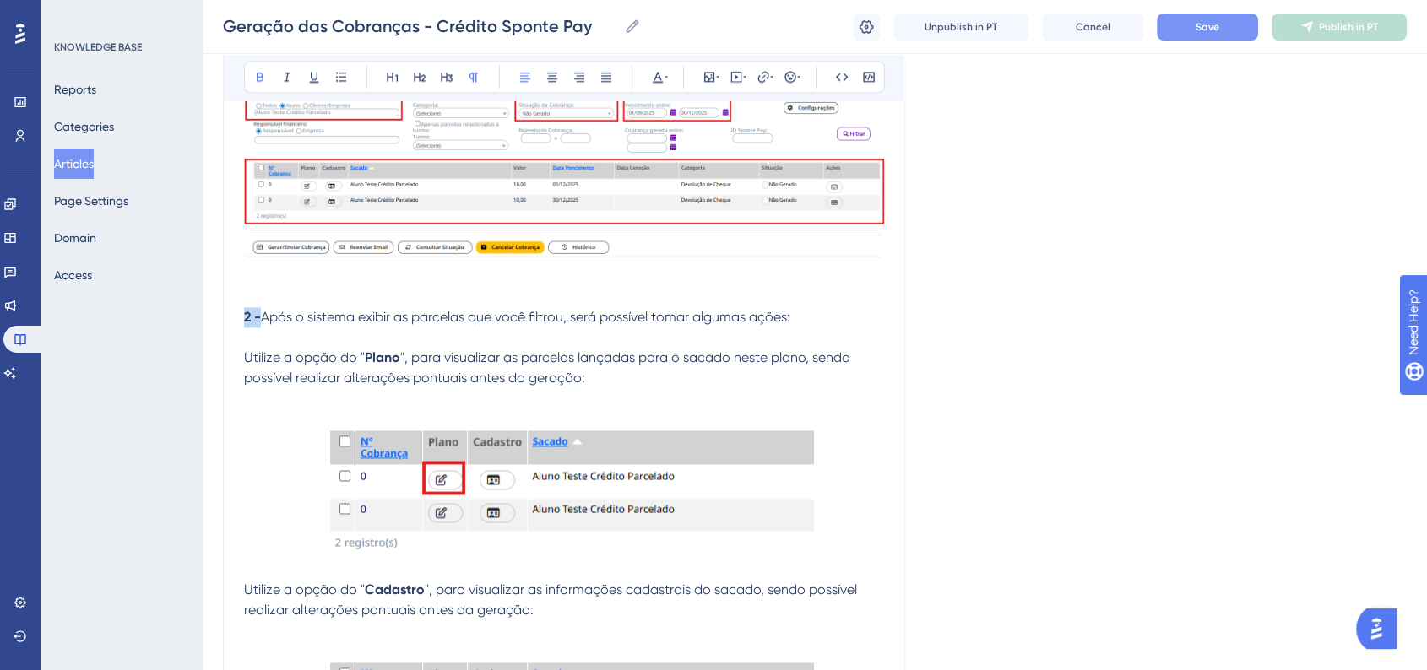
drag, startPoint x: 245, startPoint y: 325, endPoint x: 258, endPoint y: 324, distance: 13.5
click at [258, 324] on strong "2 -" at bounding box center [252, 317] width 17 height 16
click at [664, 79] on icon at bounding box center [665, 77] width 3 height 14
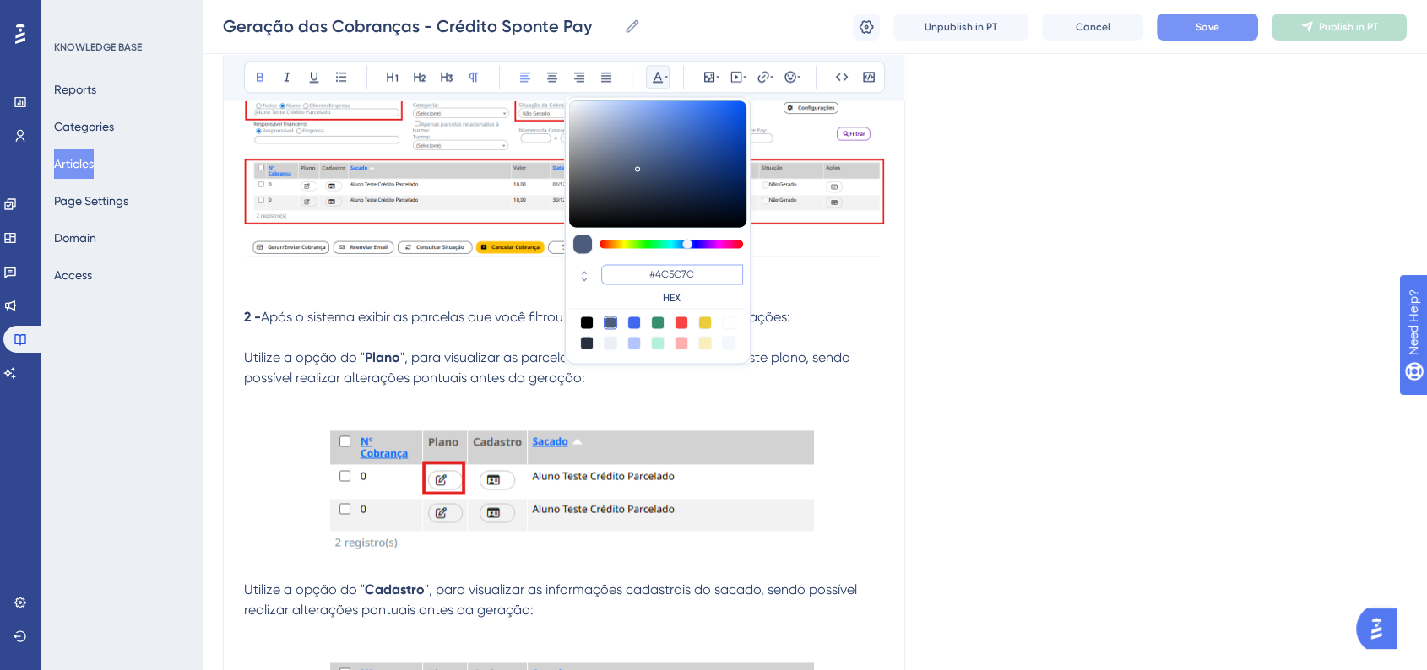
click at [675, 272] on input "#4C5C7C" at bounding box center [672, 274] width 142 height 20
paste input "6200A8"
type input "#6200A8"
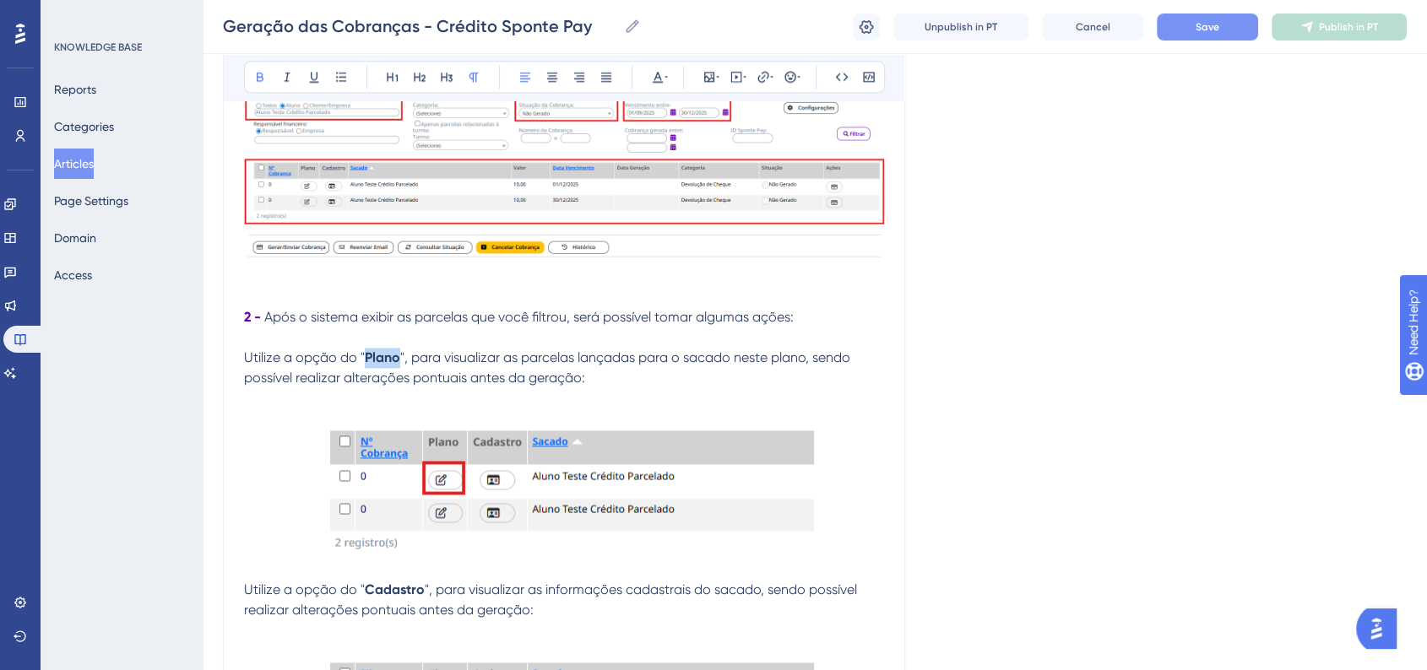
drag, startPoint x: 366, startPoint y: 368, endPoint x: 398, endPoint y: 368, distance: 32.1
click at [398, 366] on strong "Plano" at bounding box center [382, 357] width 35 height 16
click at [655, 70] on icon at bounding box center [658, 77] width 14 height 14
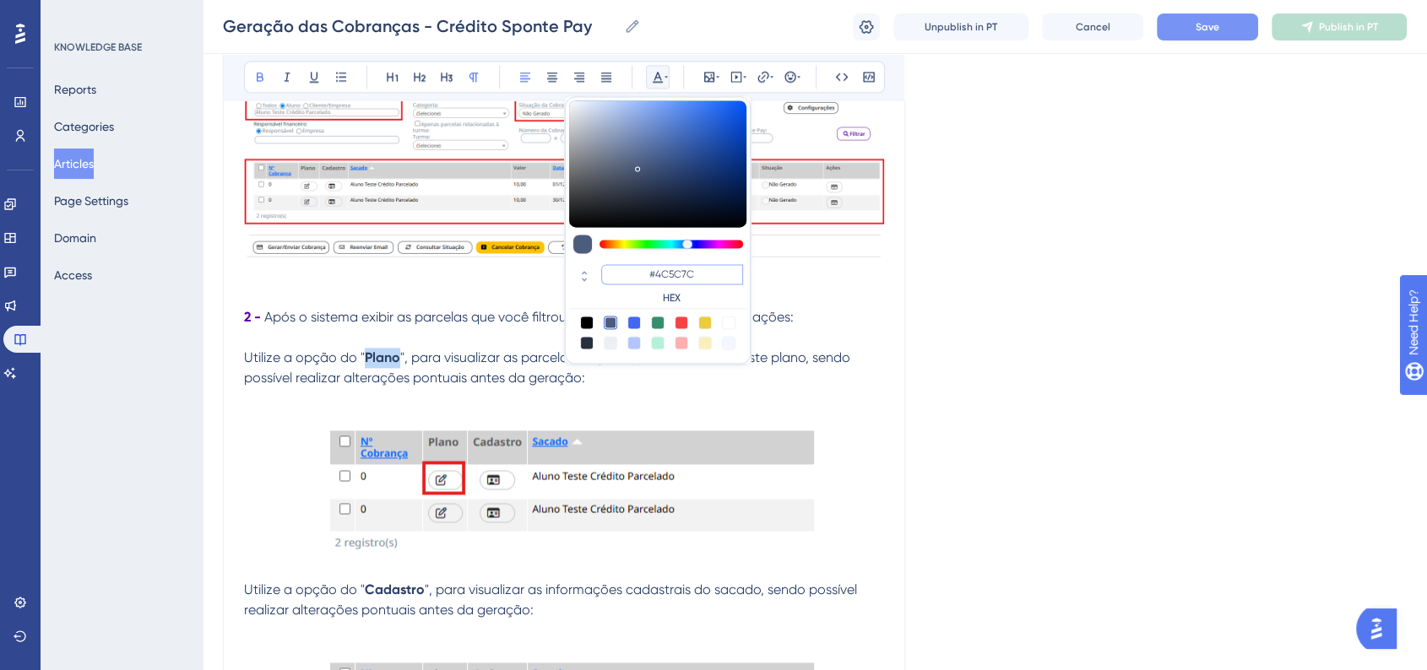
click at [670, 272] on input "#4C5C7C" at bounding box center [672, 274] width 142 height 20
paste input "6200A8"
type input "#6200A8"
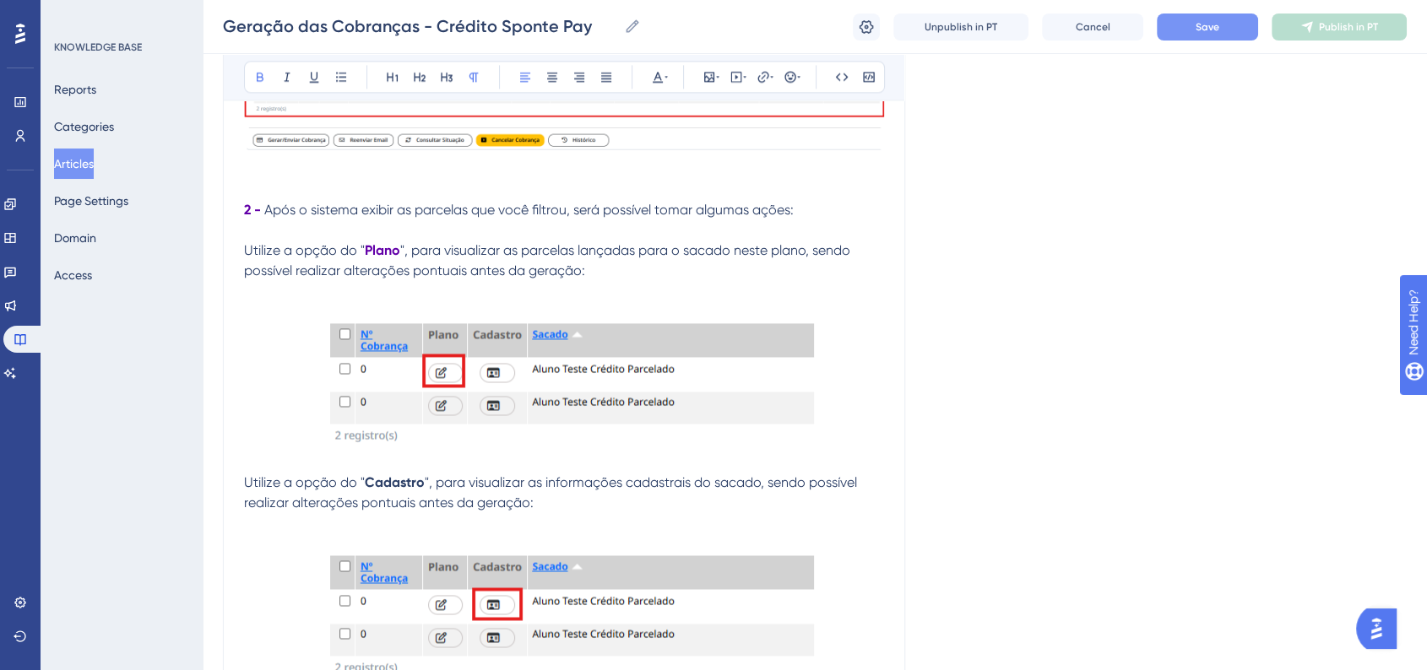
scroll to position [2626, 0]
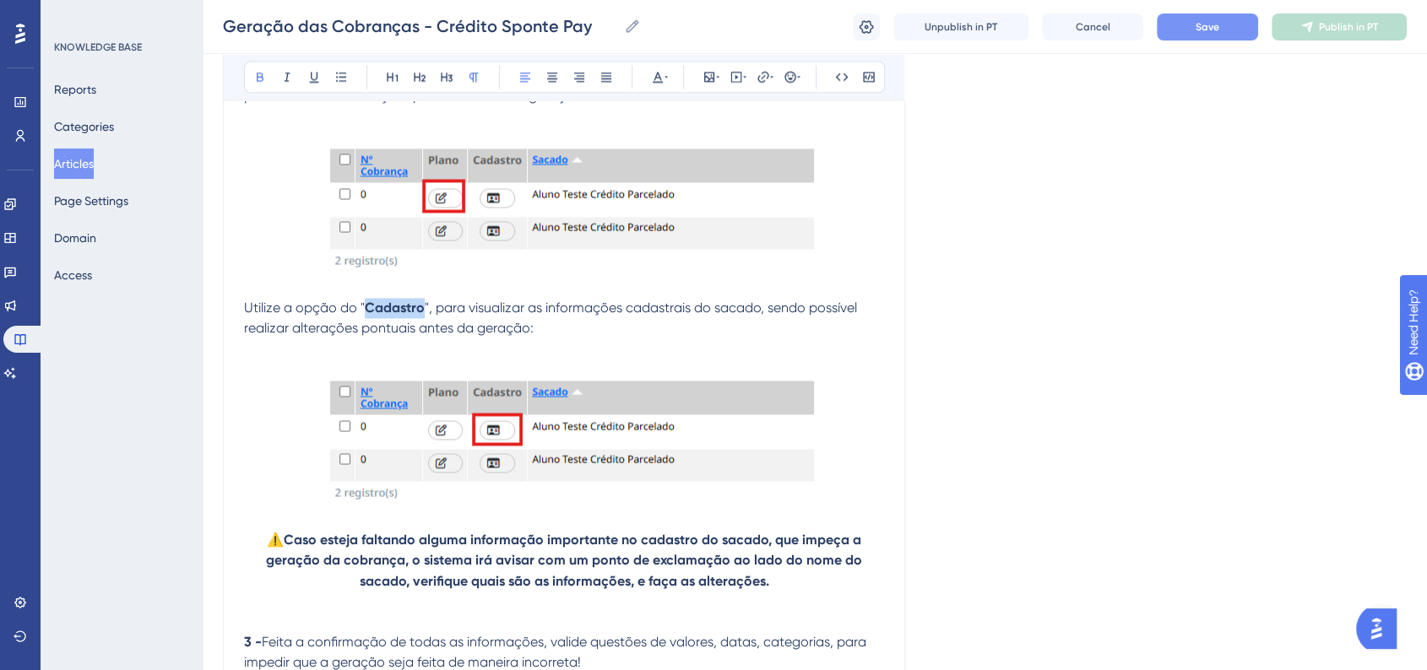
drag, startPoint x: 365, startPoint y: 318, endPoint x: 420, endPoint y: 317, distance: 54.9
click at [420, 316] on strong "Cadastro" at bounding box center [395, 308] width 60 height 16
click at [655, 77] on icon at bounding box center [658, 77] width 10 height 11
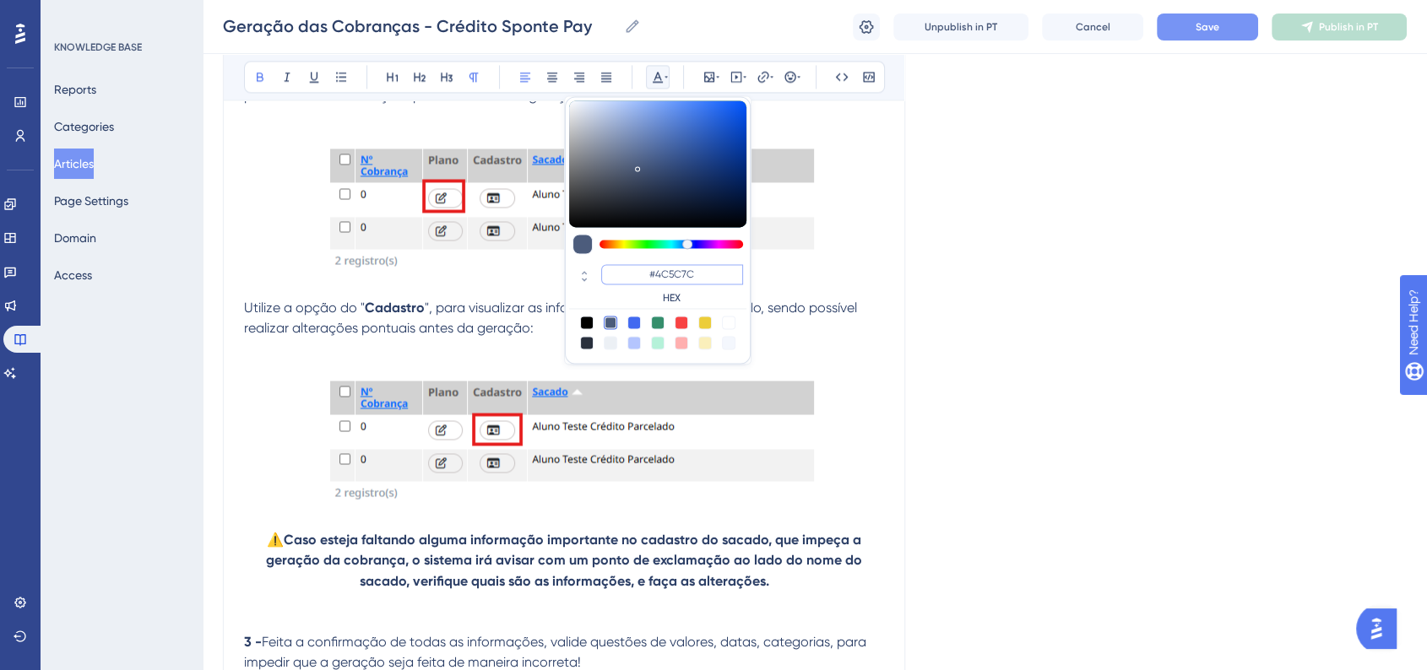
click at [673, 270] on input "#4C5C7C" at bounding box center [672, 274] width 142 height 20
paste input "6200A8"
type input "#6200A8"
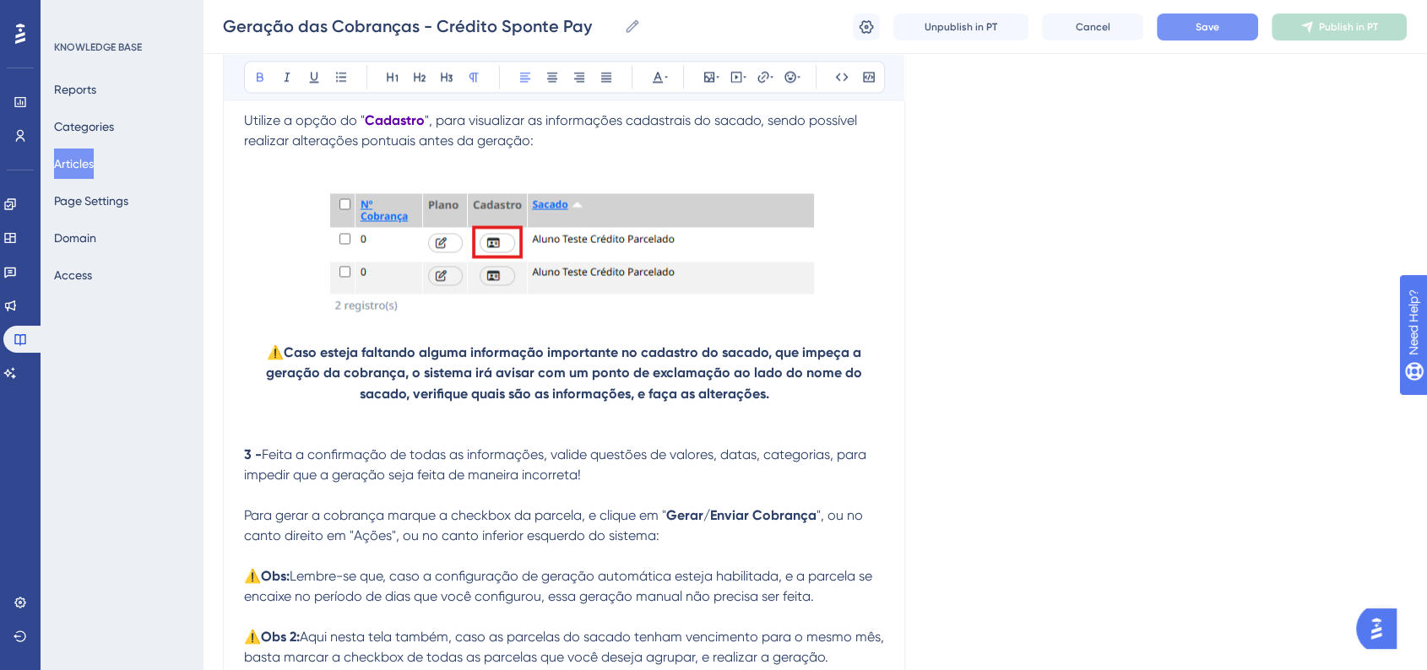
scroll to position [3001, 0]
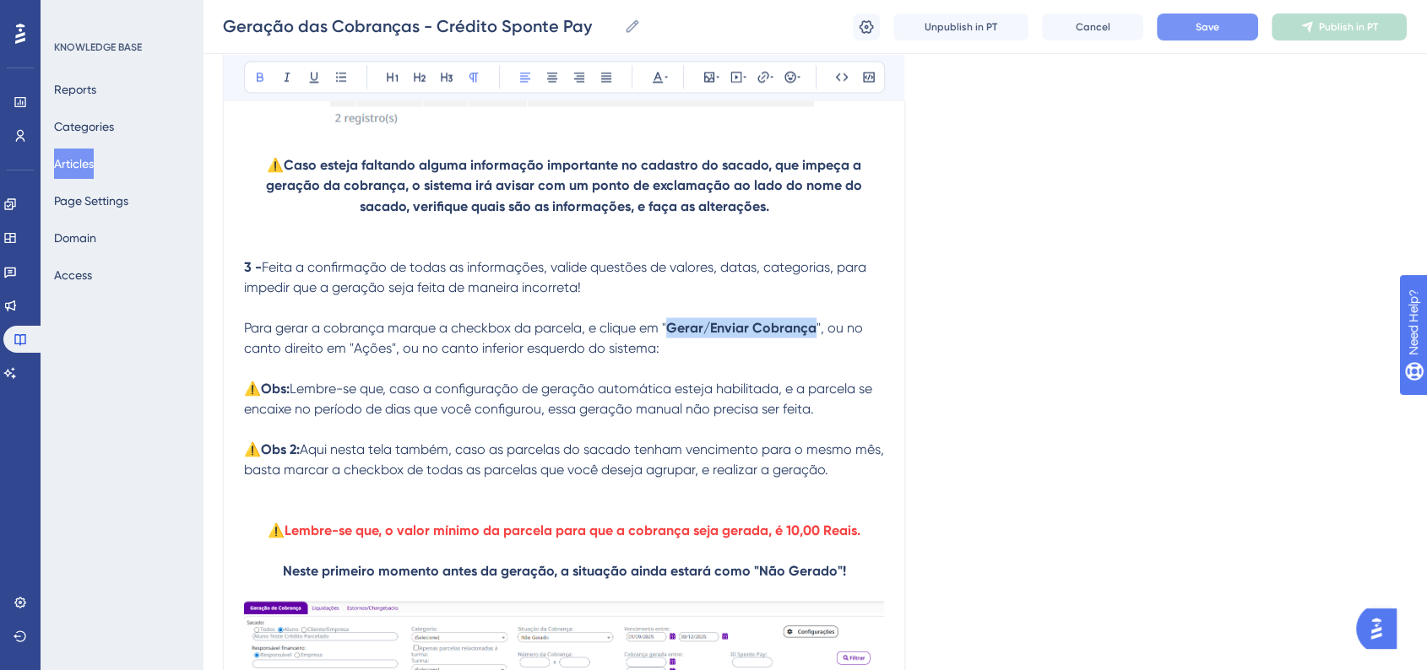
drag, startPoint x: 669, startPoint y: 339, endPoint x: 811, endPoint y: 339, distance: 141.8
click at [811, 335] on strong "Gerar/Enviar Cobrança" at bounding box center [741, 327] width 150 height 16
click at [656, 76] on icon at bounding box center [658, 77] width 10 height 11
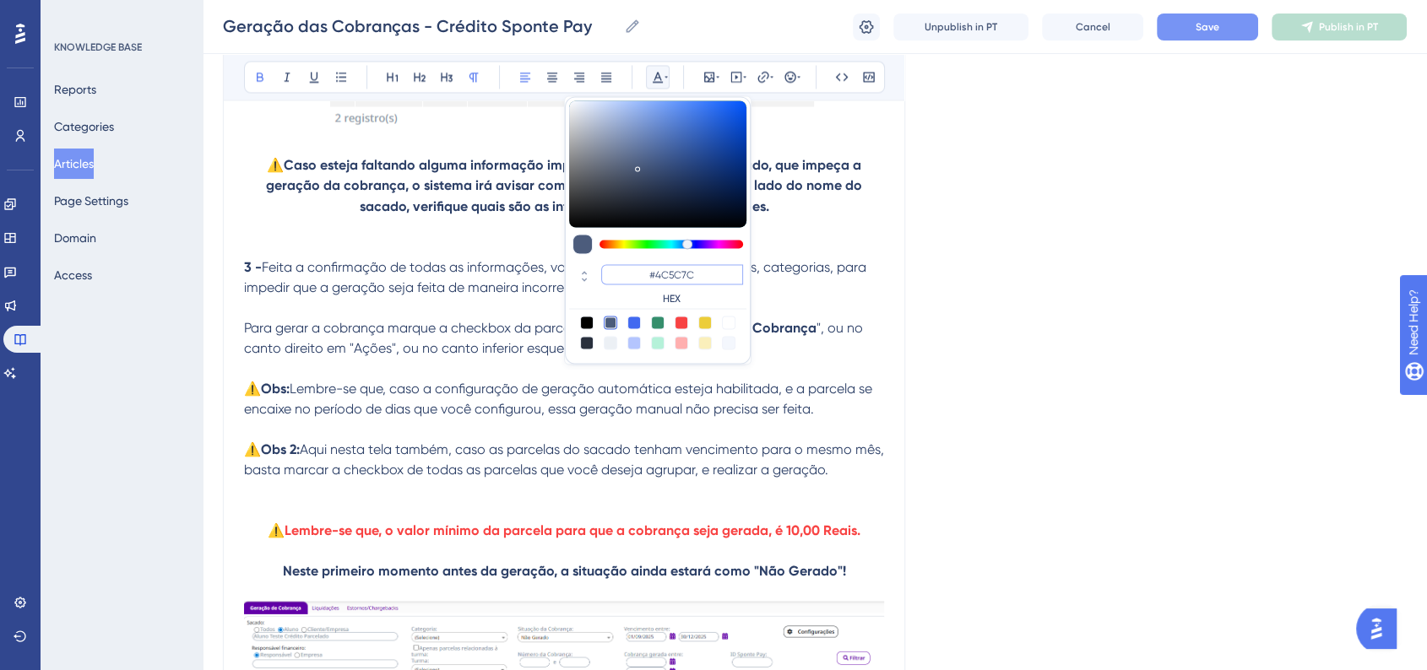
click at [675, 264] on input "#4C5C7C" at bounding box center [672, 274] width 142 height 20
paste input "6200A8"
type input "#6200A8"
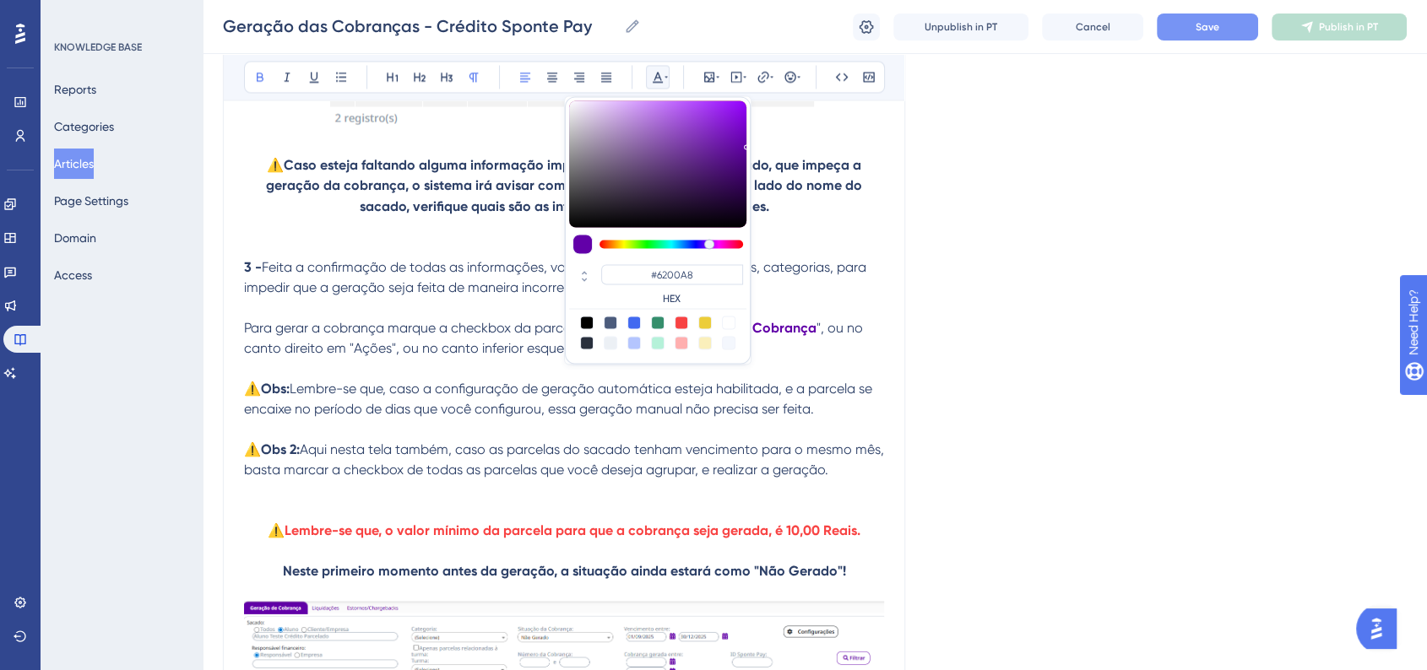
click at [1009, 312] on div "Language Portuguese (Default) Geração das Cobranças - Crédito Sponte Pay Bold I…" at bounding box center [815, 591] width 1184 height 6969
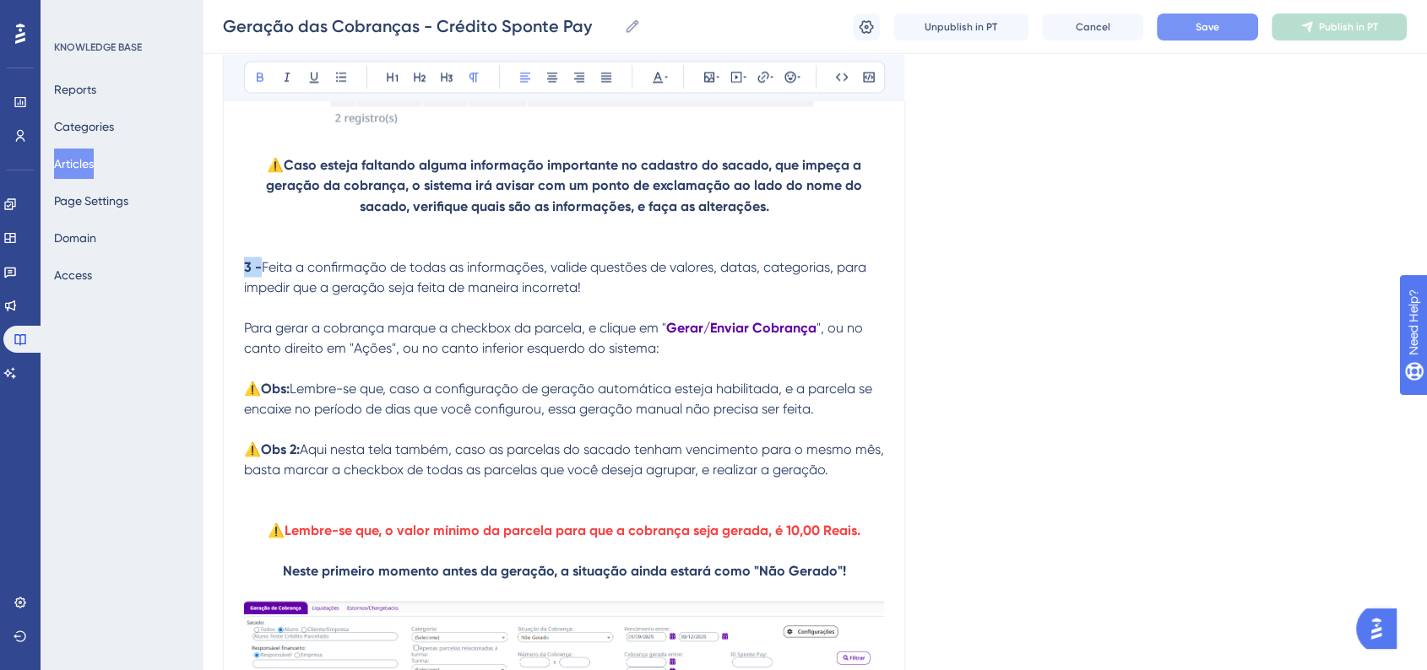
drag, startPoint x: 247, startPoint y: 279, endPoint x: 257, endPoint y: 279, distance: 11.0
click at [257, 274] on strong "3 -" at bounding box center [253, 266] width 18 height 16
click at [654, 76] on icon at bounding box center [658, 77] width 14 height 14
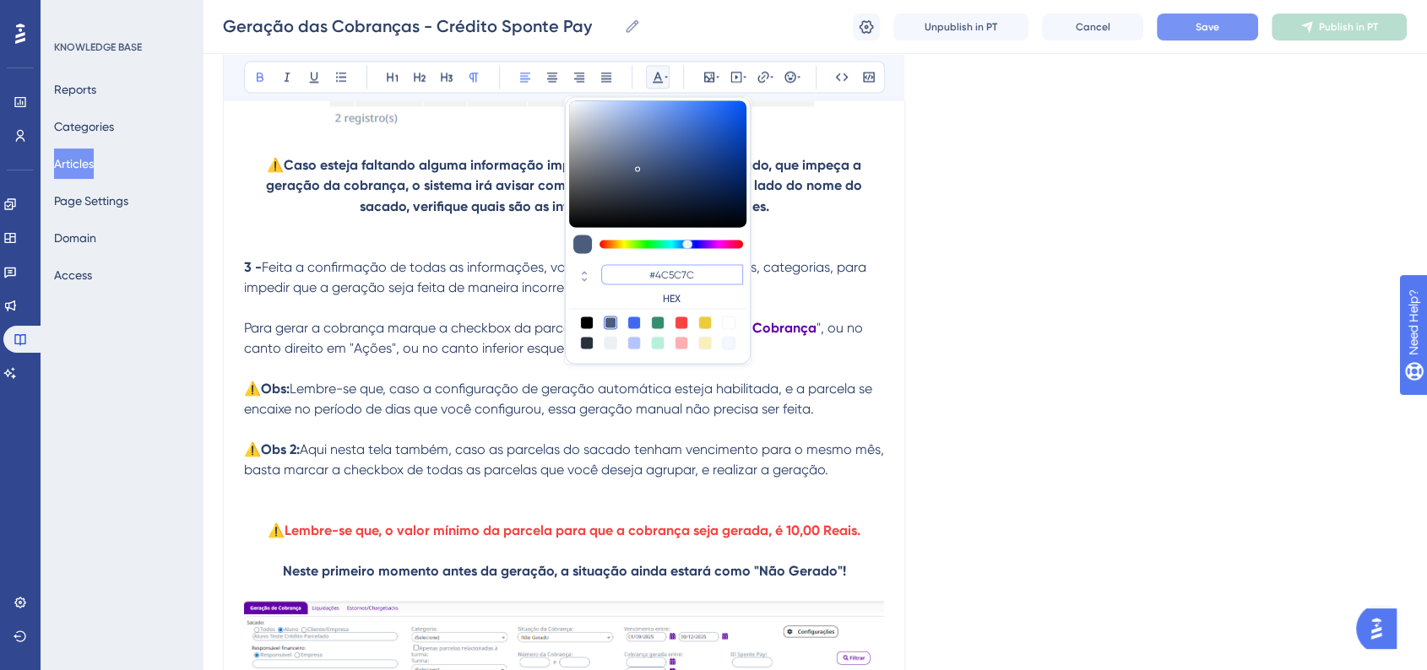
click at [667, 274] on input "#4C5C7C" at bounding box center [672, 274] width 142 height 20
paste input "6200A8"
type input "#6200A8"
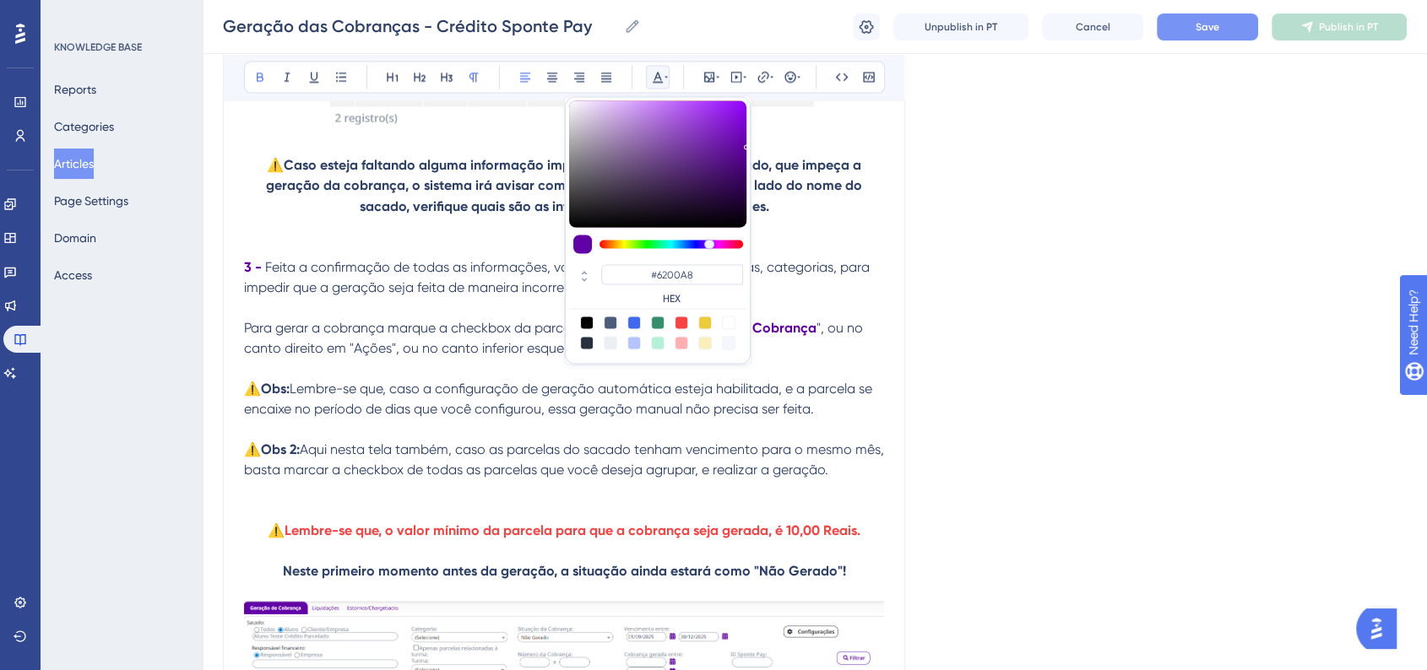
click at [1125, 348] on div "Language Portuguese (Default) Geração das Cobranças - Crédito Sponte Pay Bold I…" at bounding box center [815, 591] width 1184 height 6969
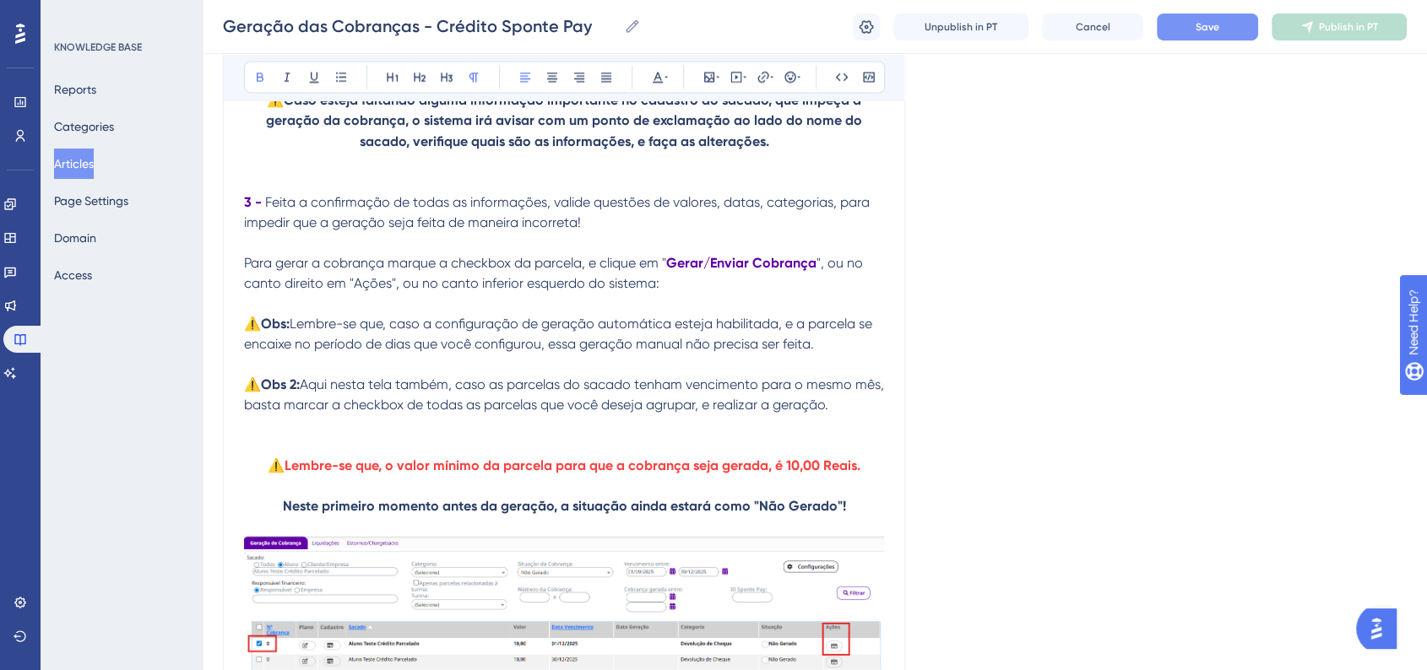
scroll to position [3095, 0]
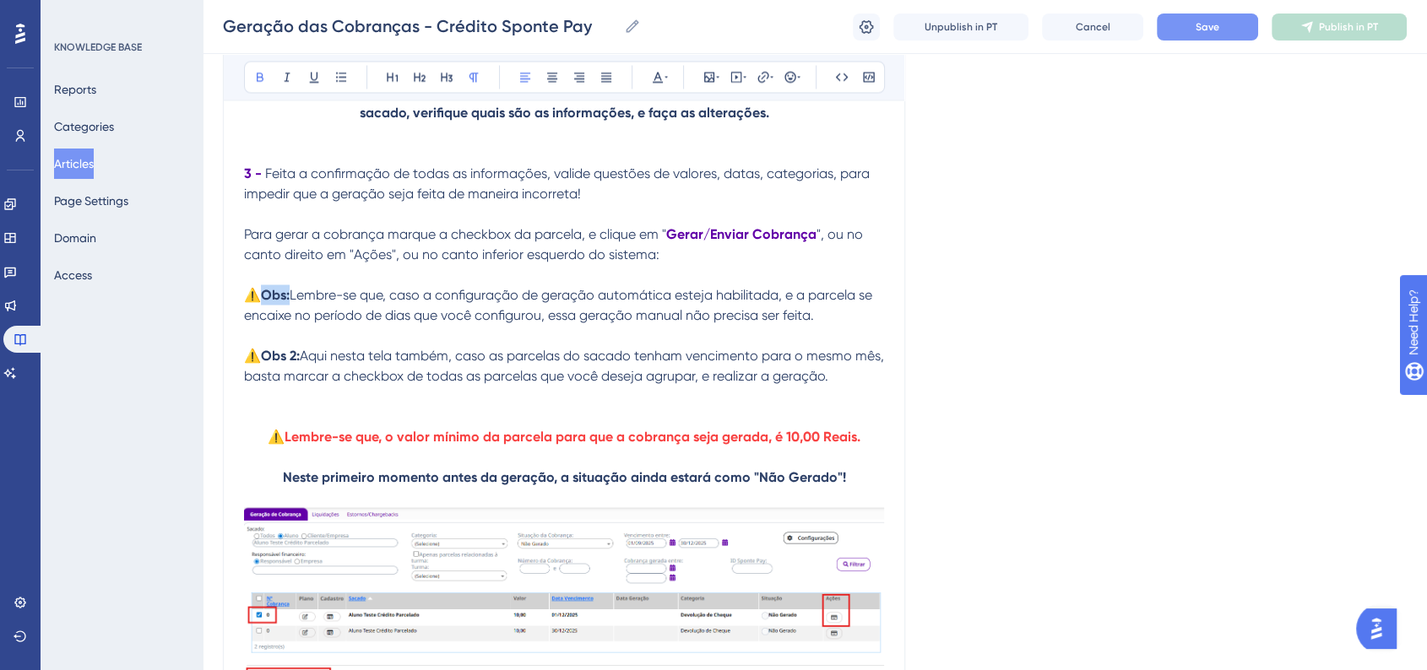
drag, startPoint x: 264, startPoint y: 306, endPoint x: 290, endPoint y: 306, distance: 26.2
click at [290, 302] on strong "Obs:" at bounding box center [275, 294] width 29 height 16
click at [658, 76] on icon at bounding box center [658, 77] width 10 height 11
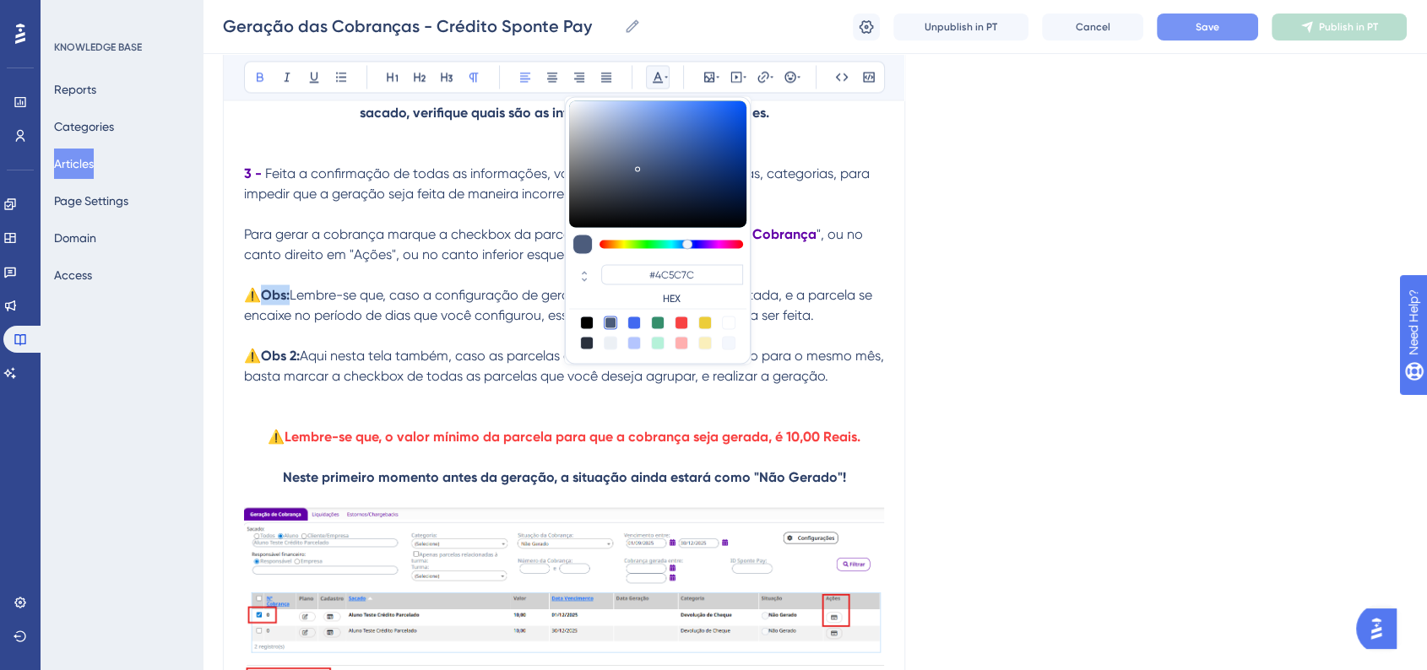
click at [688, 318] on div at bounding box center [657, 333] width 177 height 34
click at [685, 319] on div at bounding box center [682, 323] width 14 height 14
type input "#F84343"
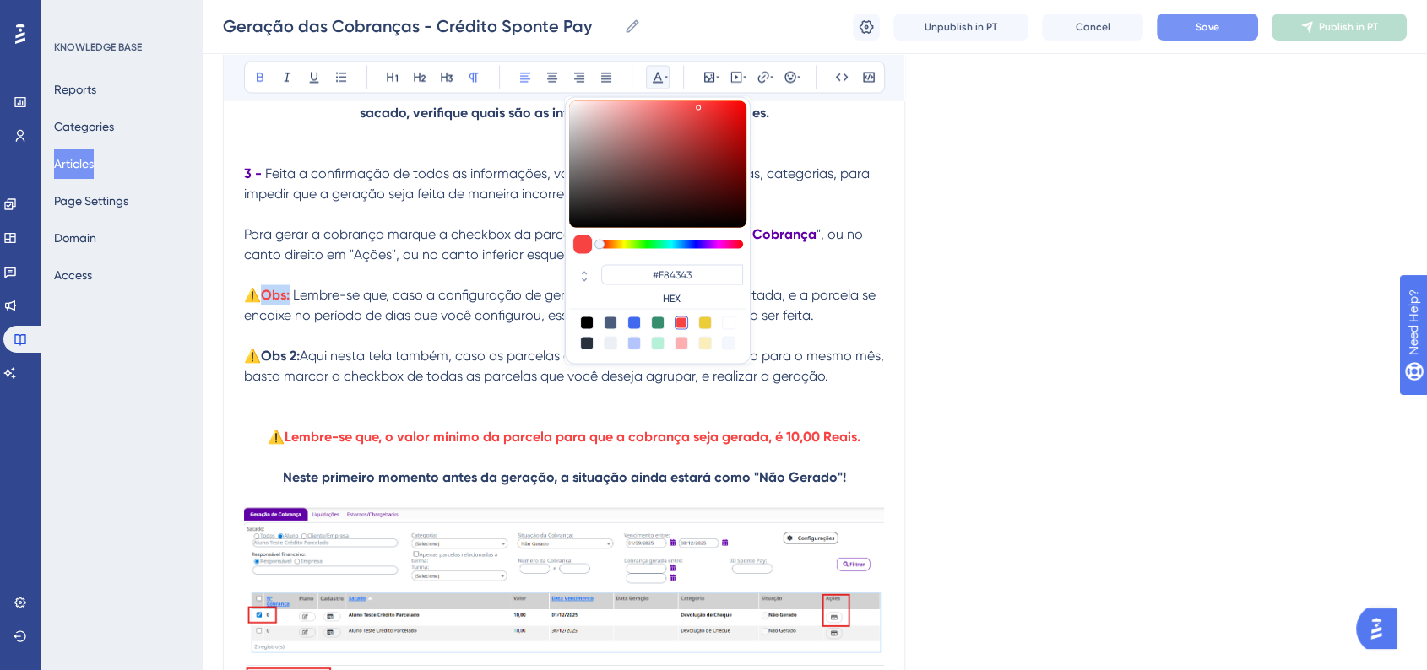
click at [267, 363] on strong "Obs 2:" at bounding box center [280, 355] width 39 height 16
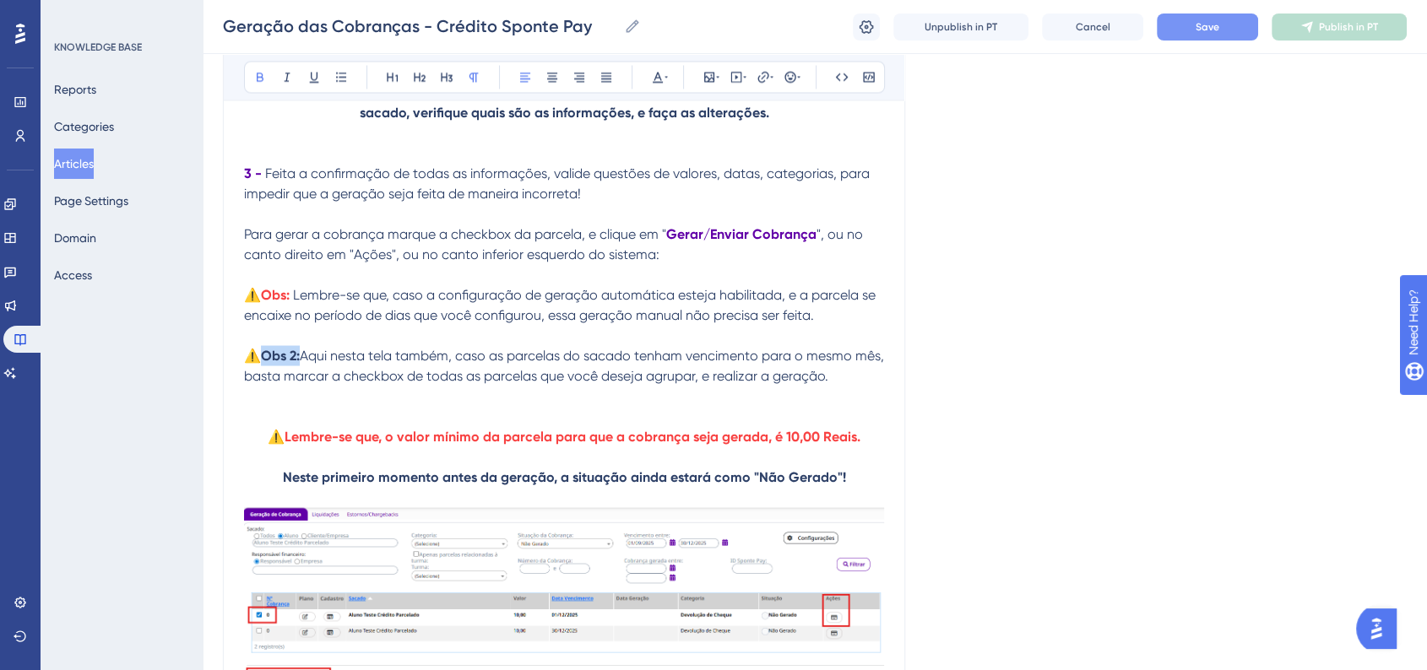
drag, startPoint x: 264, startPoint y: 369, endPoint x: 301, endPoint y: 366, distance: 36.5
click at [300, 363] on strong "Obs 2:" at bounding box center [280, 355] width 39 height 16
click at [648, 78] on button at bounding box center [658, 77] width 24 height 24
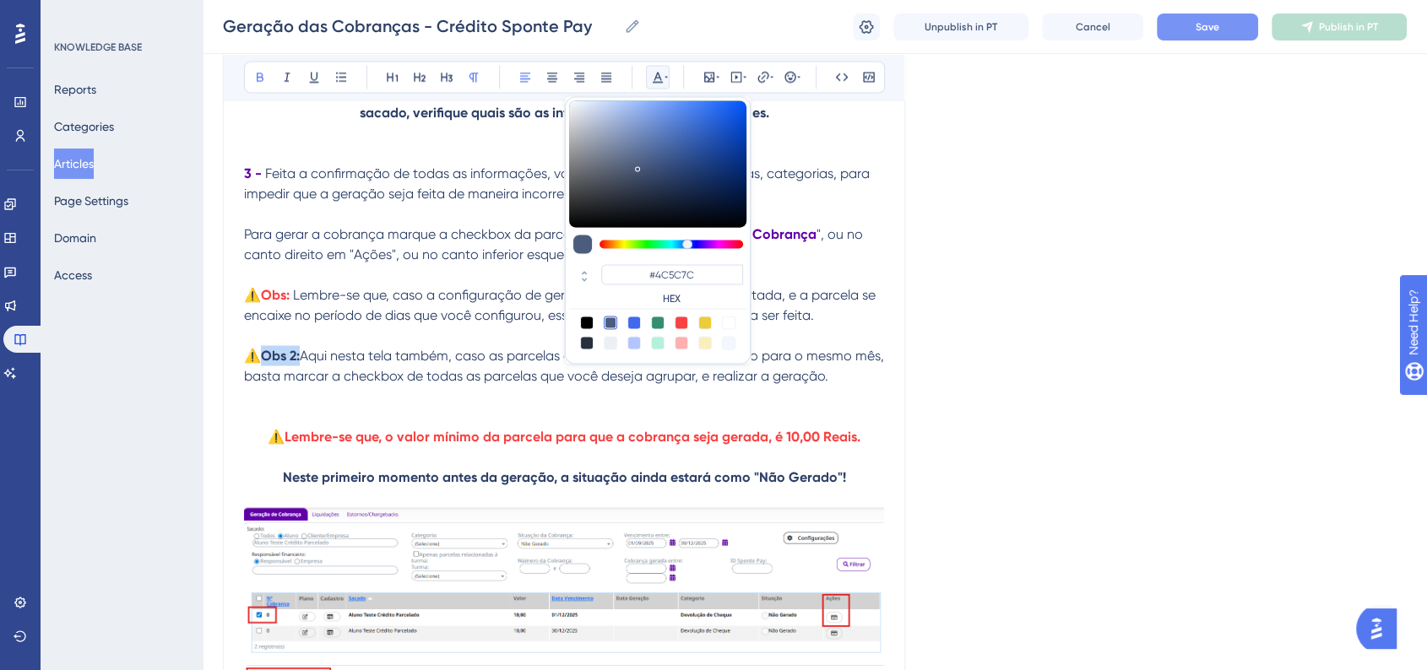
click at [681, 321] on div at bounding box center [682, 323] width 14 height 14
type input "#F84343"
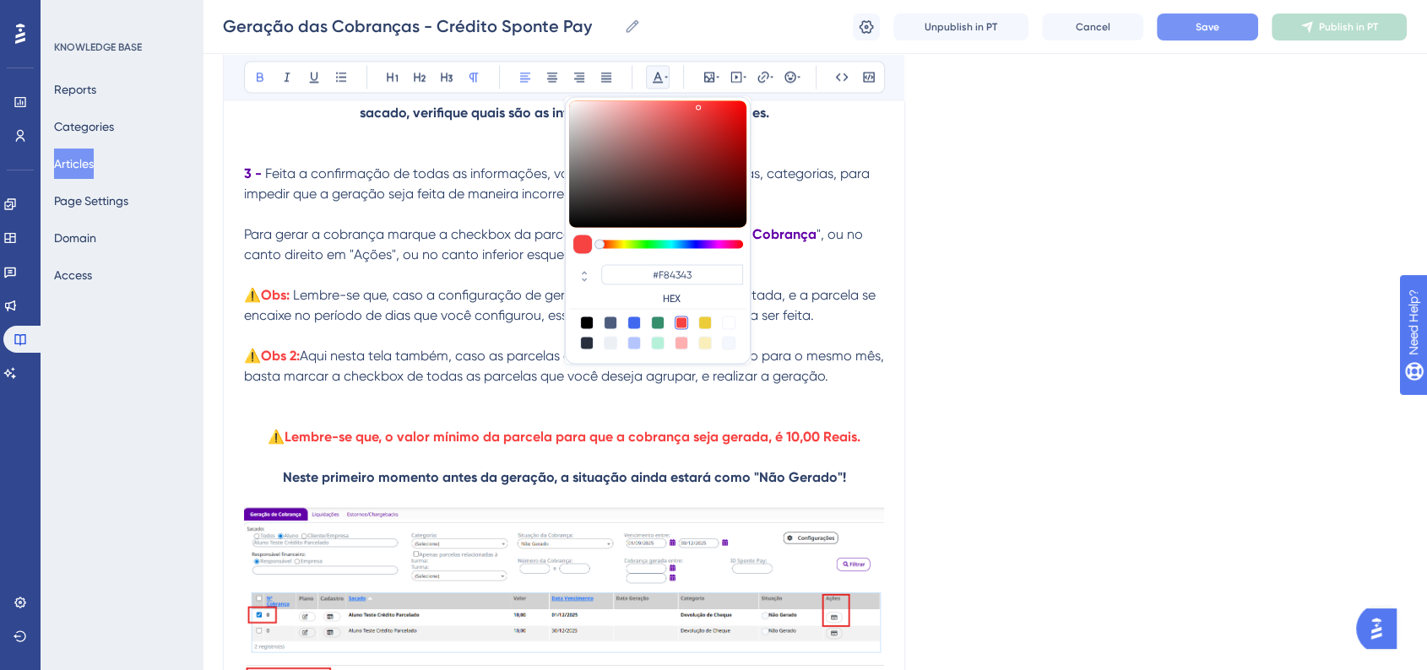
click at [975, 382] on div "Language Portuguese (Default) Geração das Cobranças - Crédito Sponte Pay Bold I…" at bounding box center [815, 497] width 1184 height 6969
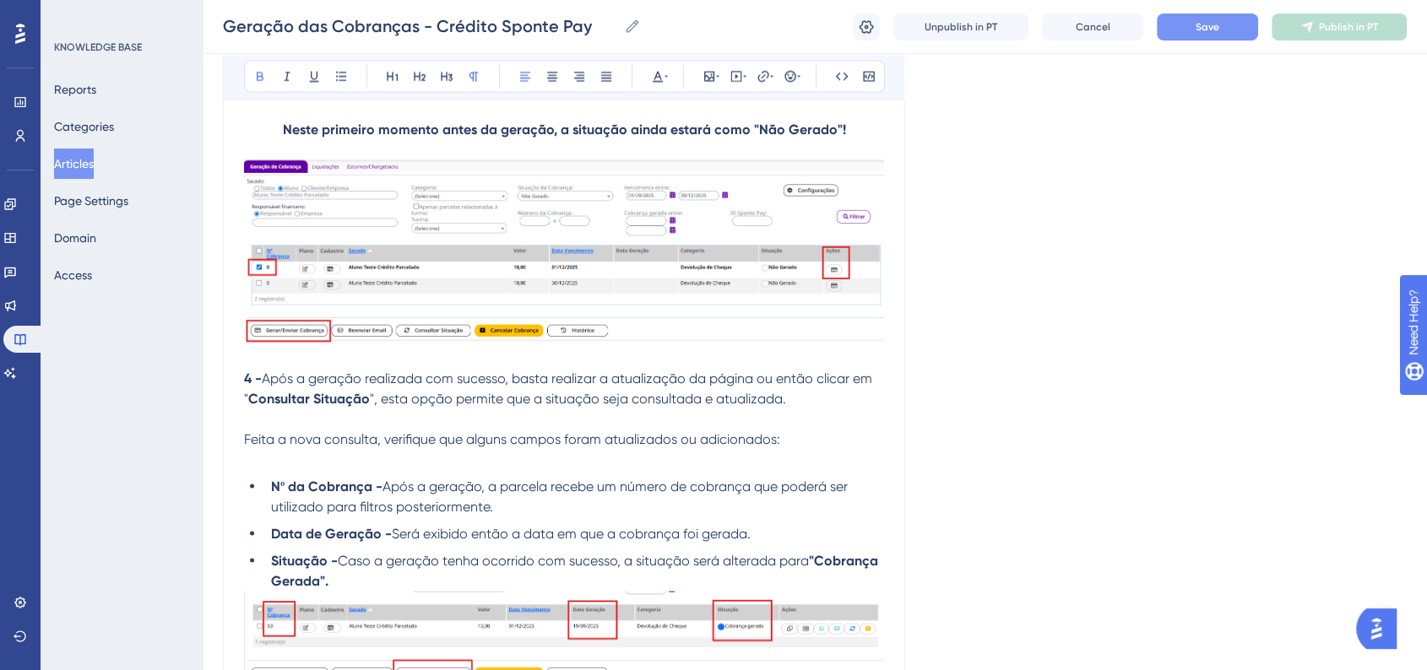
scroll to position [3470, 0]
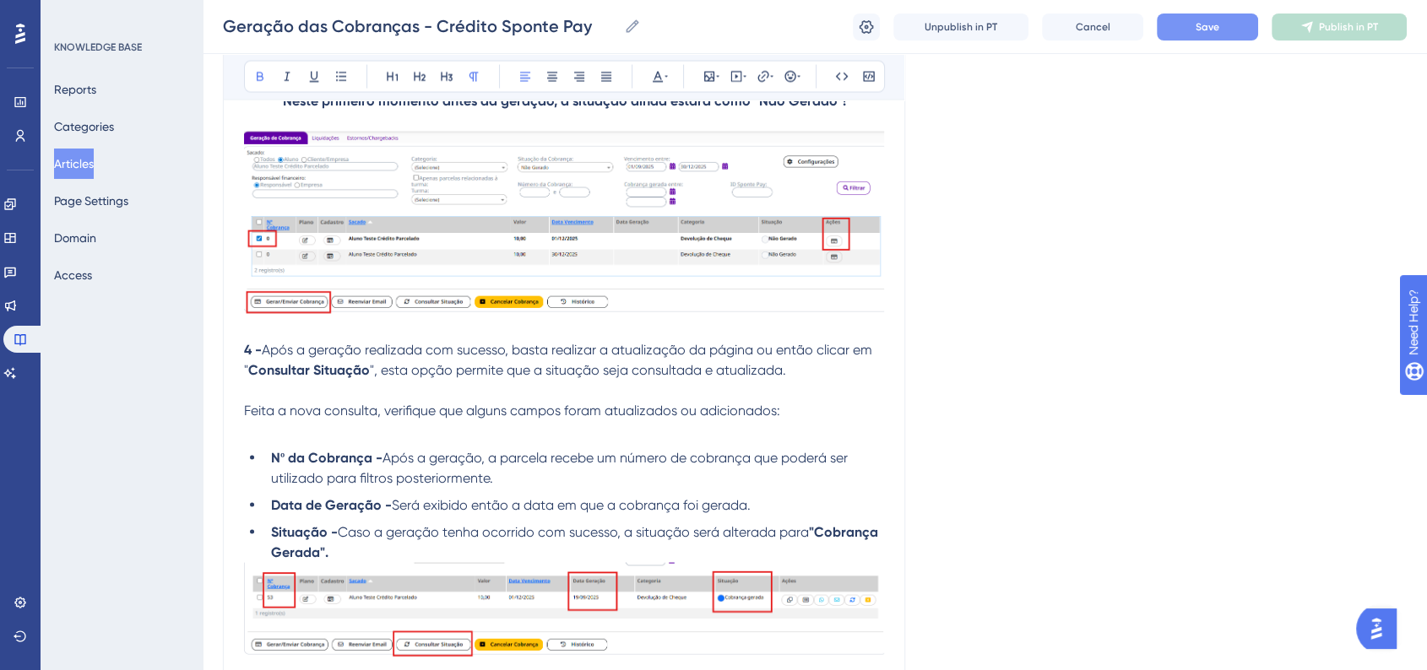
drag, startPoint x: 243, startPoint y: 372, endPoint x: 252, endPoint y: 370, distance: 8.8
click at [257, 372] on div "Geração das Cobranças - Crédito Sponte Pay Bold Italic Underline Bullet Point H…" at bounding box center [564, 112] width 682 height 6786
drag, startPoint x: 247, startPoint y: 367, endPoint x: 259, endPoint y: 367, distance: 12.7
click at [259, 358] on strong "4 -" at bounding box center [253, 350] width 18 height 16
click at [665, 86] on button at bounding box center [658, 77] width 24 height 24
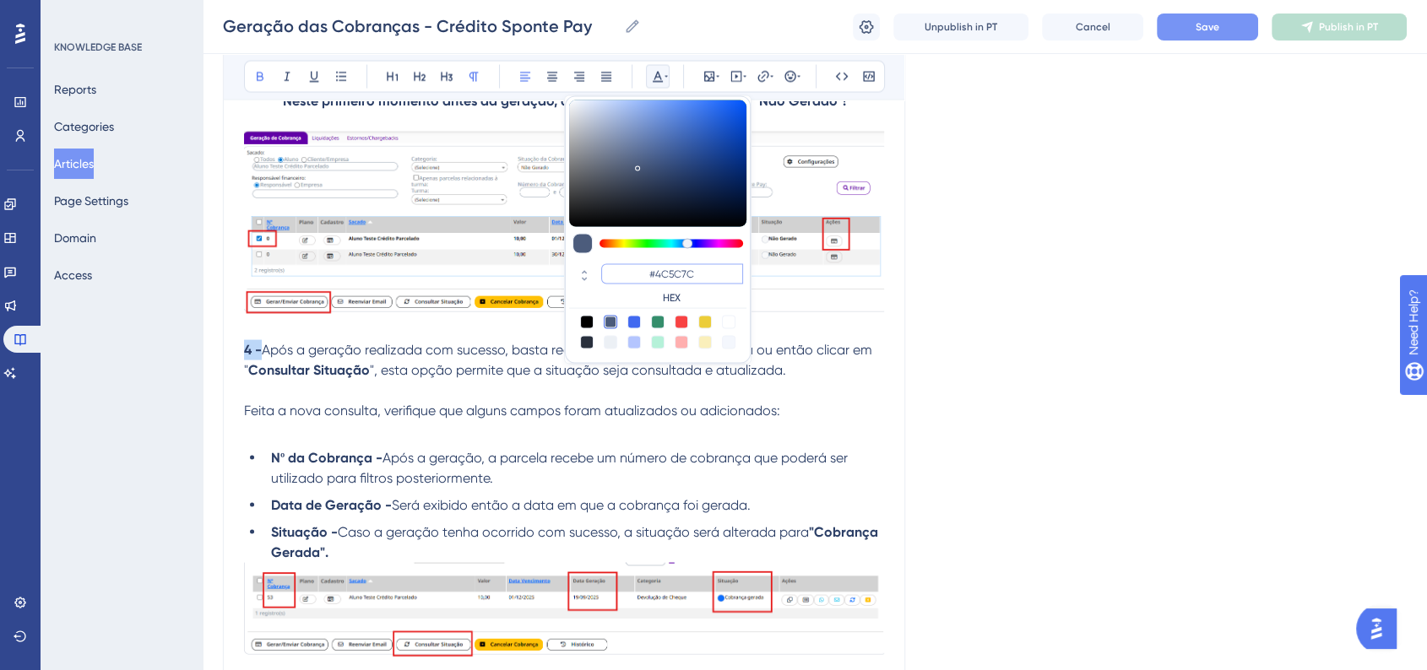
click at [677, 278] on input "#4C5C7C" at bounding box center [672, 274] width 142 height 20
paste input "6200A8"
type input "#6200A8"
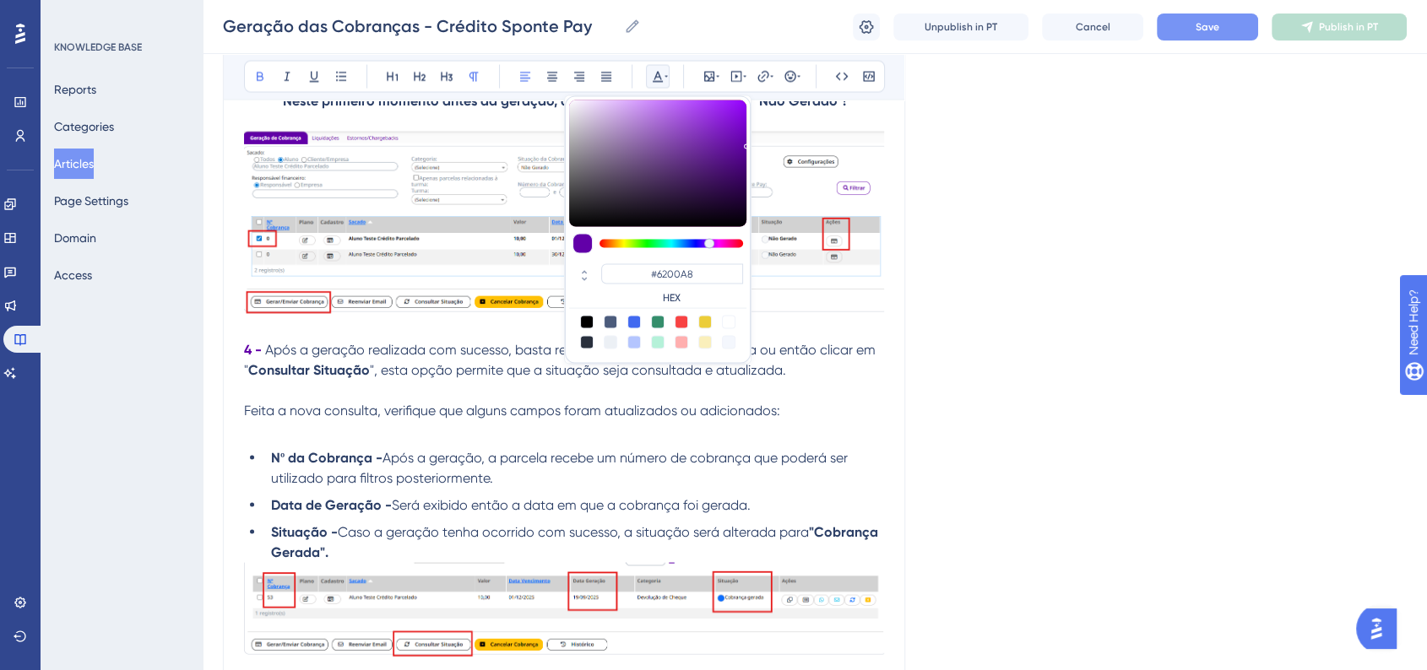
click at [1050, 384] on div "Language Portuguese (Default) Geração das Cobranças - Crédito Sponte Pay Bold I…" at bounding box center [815, 122] width 1184 height 6969
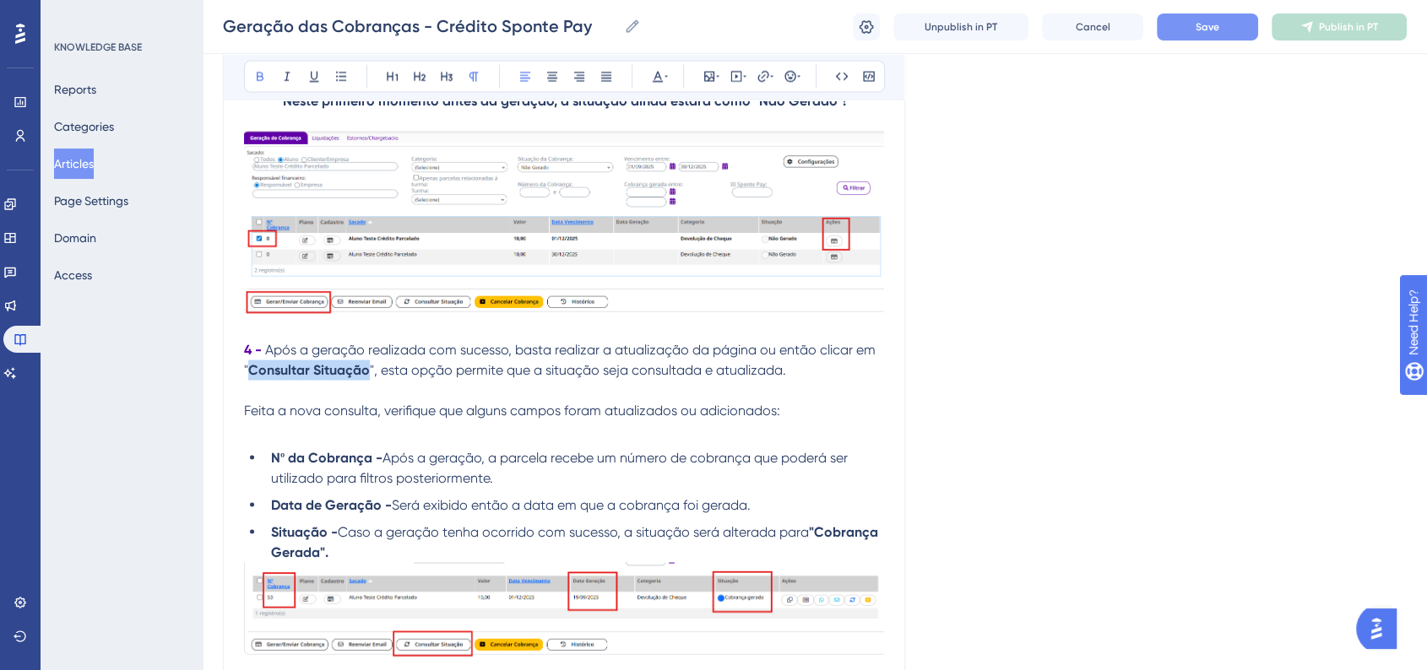
drag, startPoint x: 249, startPoint y: 388, endPoint x: 366, endPoint y: 390, distance: 117.4
click at [366, 378] on strong "Consultar Situação" at bounding box center [309, 370] width 122 height 16
click at [652, 80] on icon at bounding box center [658, 77] width 14 height 14
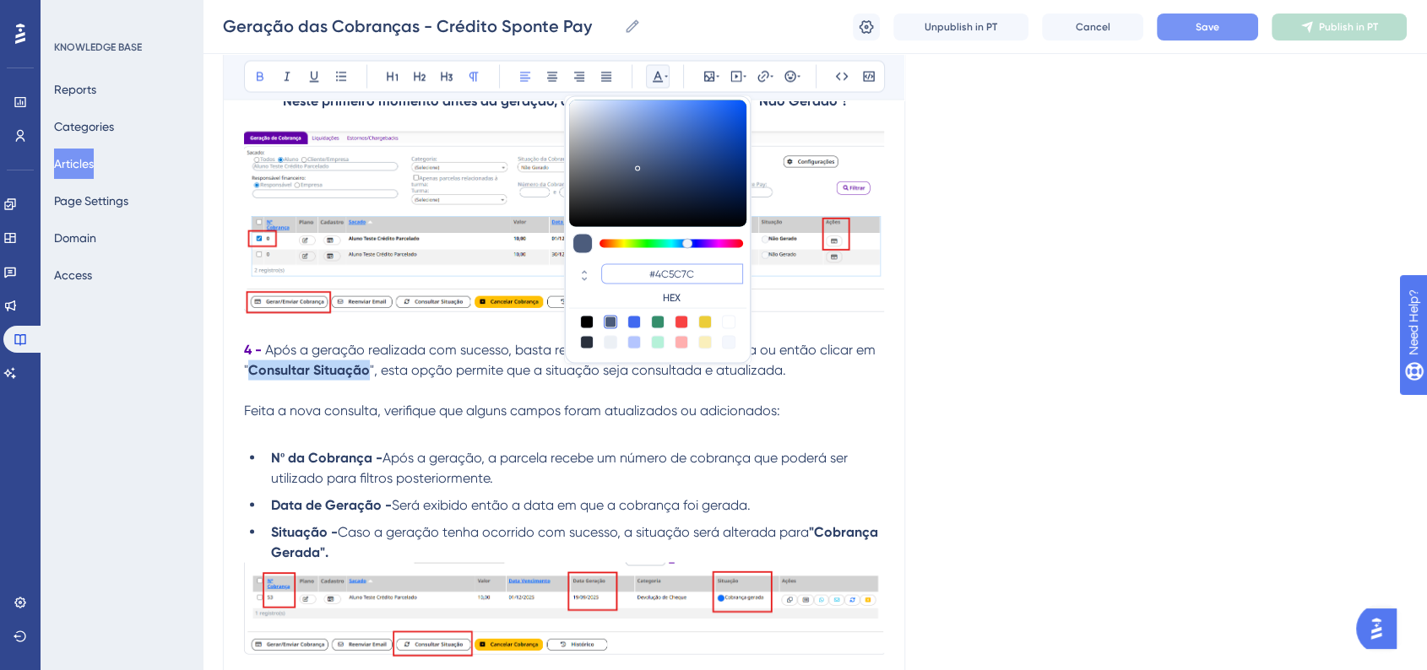
click at [669, 282] on input "#4C5C7C" at bounding box center [672, 274] width 142 height 20
paste input "6200A8"
type input "#6200A8"
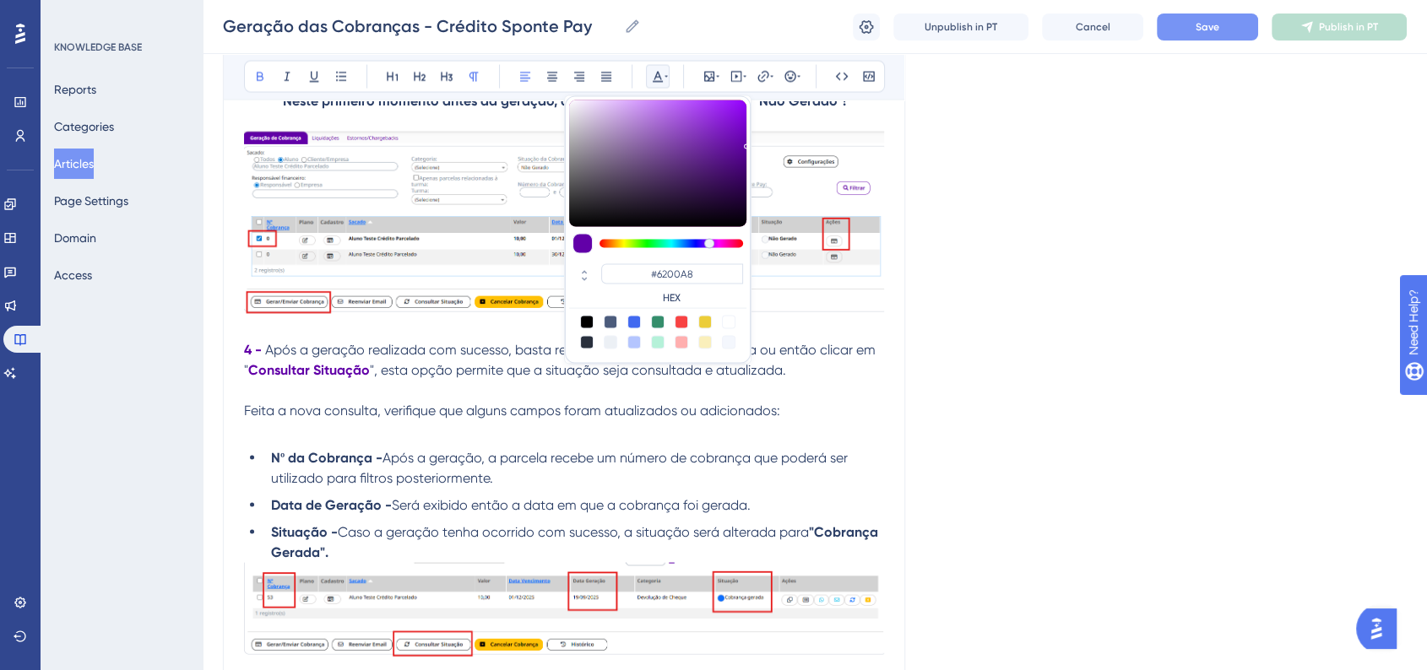
click at [1136, 393] on div "Language Portuguese (Default) Geração das Cobranças - Crédito Sponte Pay Bold I…" at bounding box center [815, 122] width 1184 height 6969
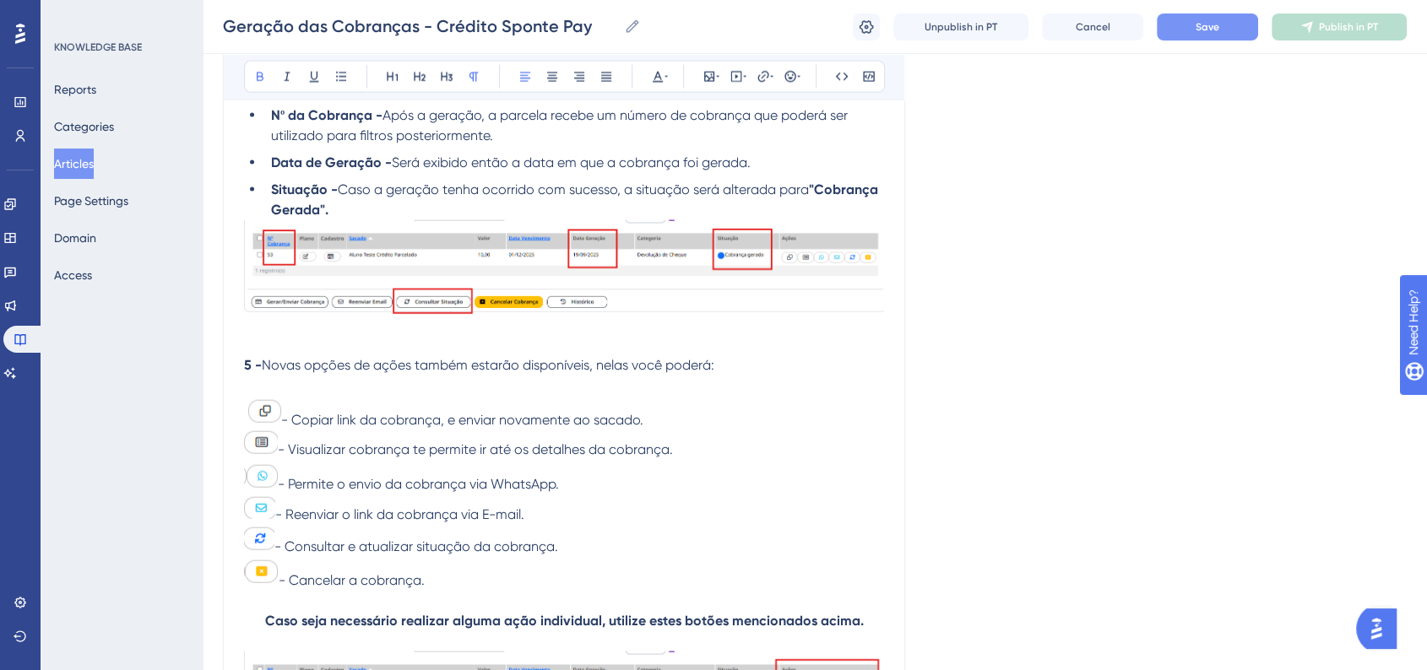
scroll to position [3845, 0]
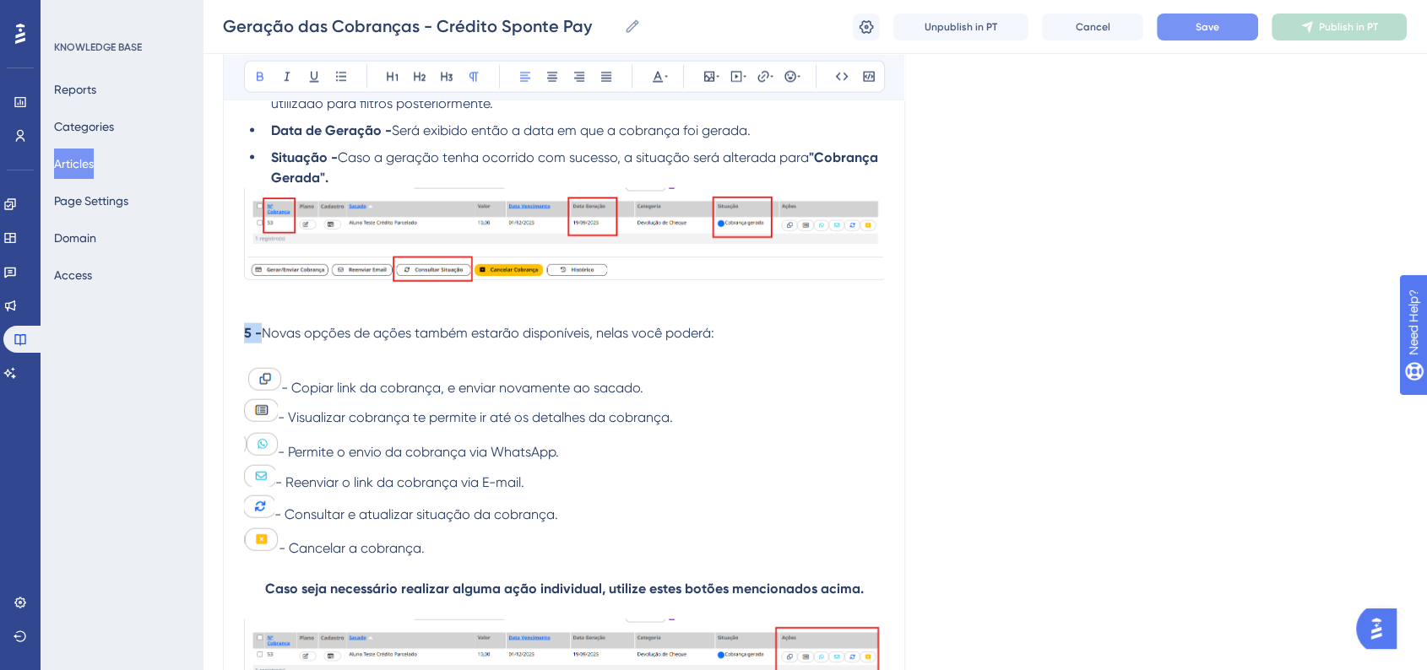
drag, startPoint x: 243, startPoint y: 349, endPoint x: 262, endPoint y: 349, distance: 18.6
click at [262, 344] on p "5 - Novas opções de ações também estarão disponíveis, nelas você poderá:" at bounding box center [564, 333] width 640 height 20
click at [664, 82] on icon at bounding box center [665, 77] width 3 height 14
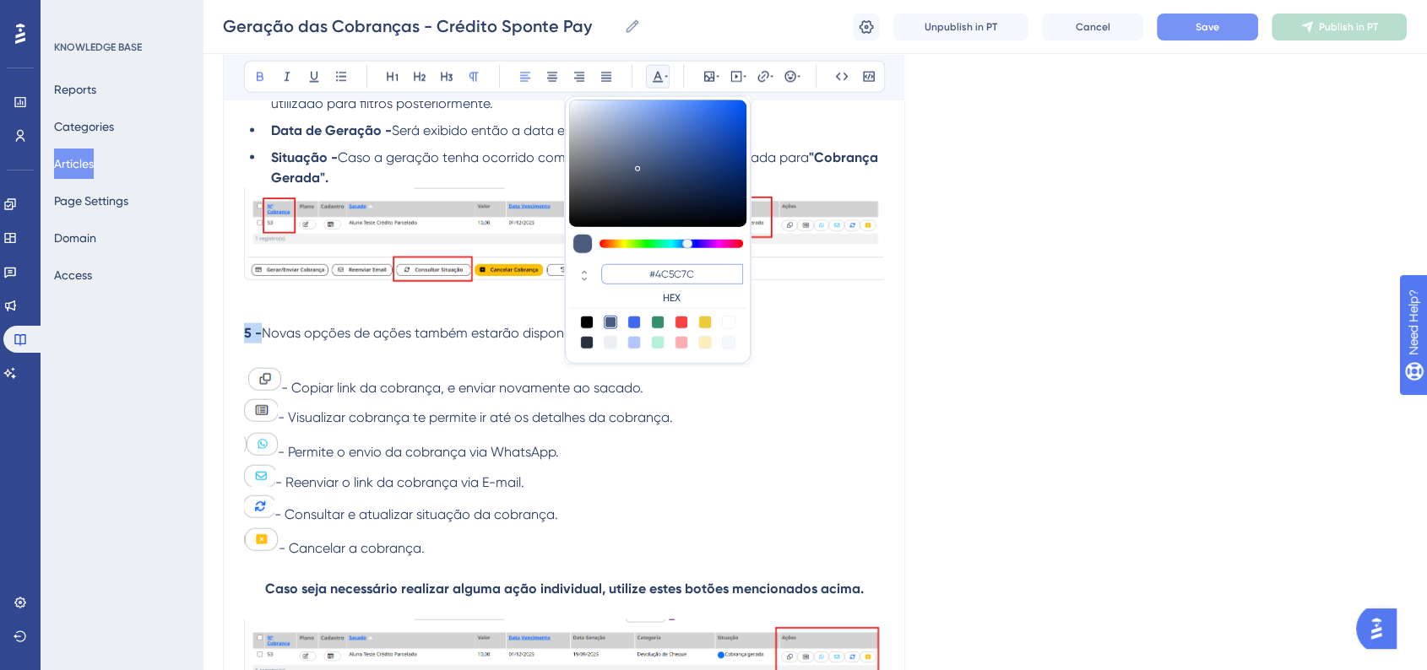
click at [669, 265] on input "#4C5C7C" at bounding box center [672, 274] width 142 height 20
paste input "6200A8"
type input "#6200A8"
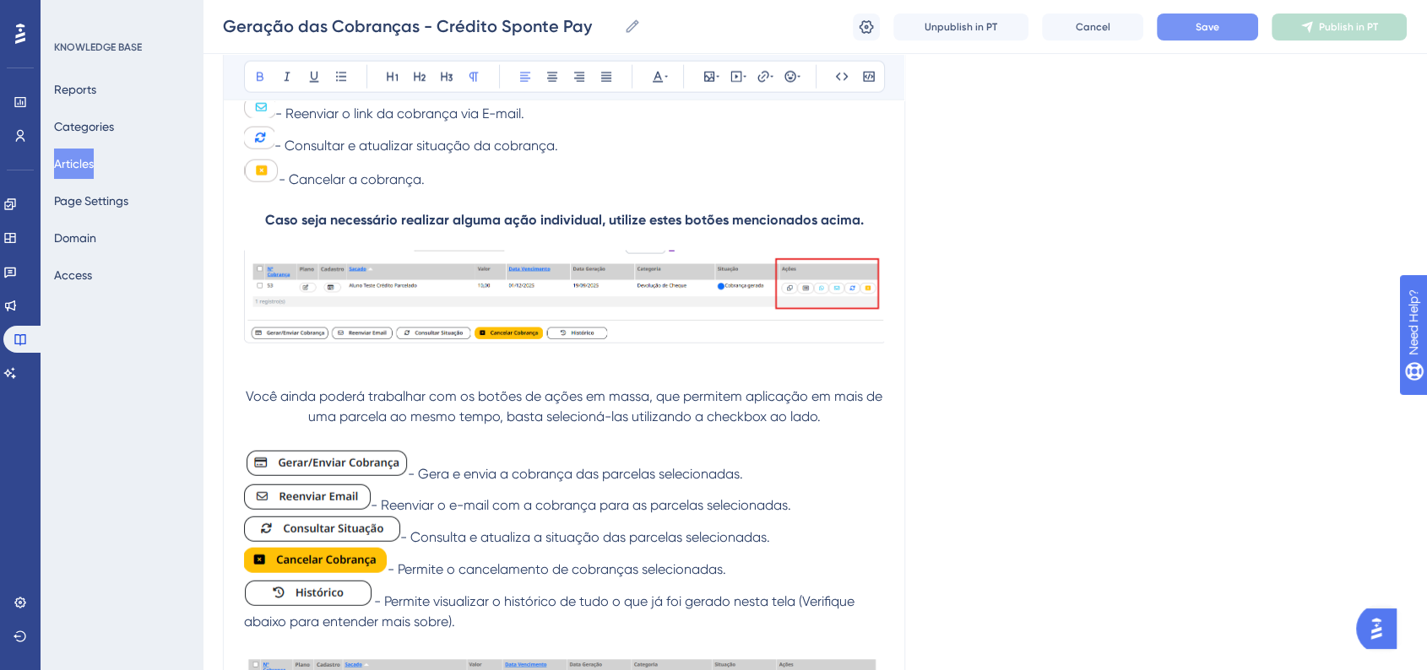
scroll to position [4315, 0]
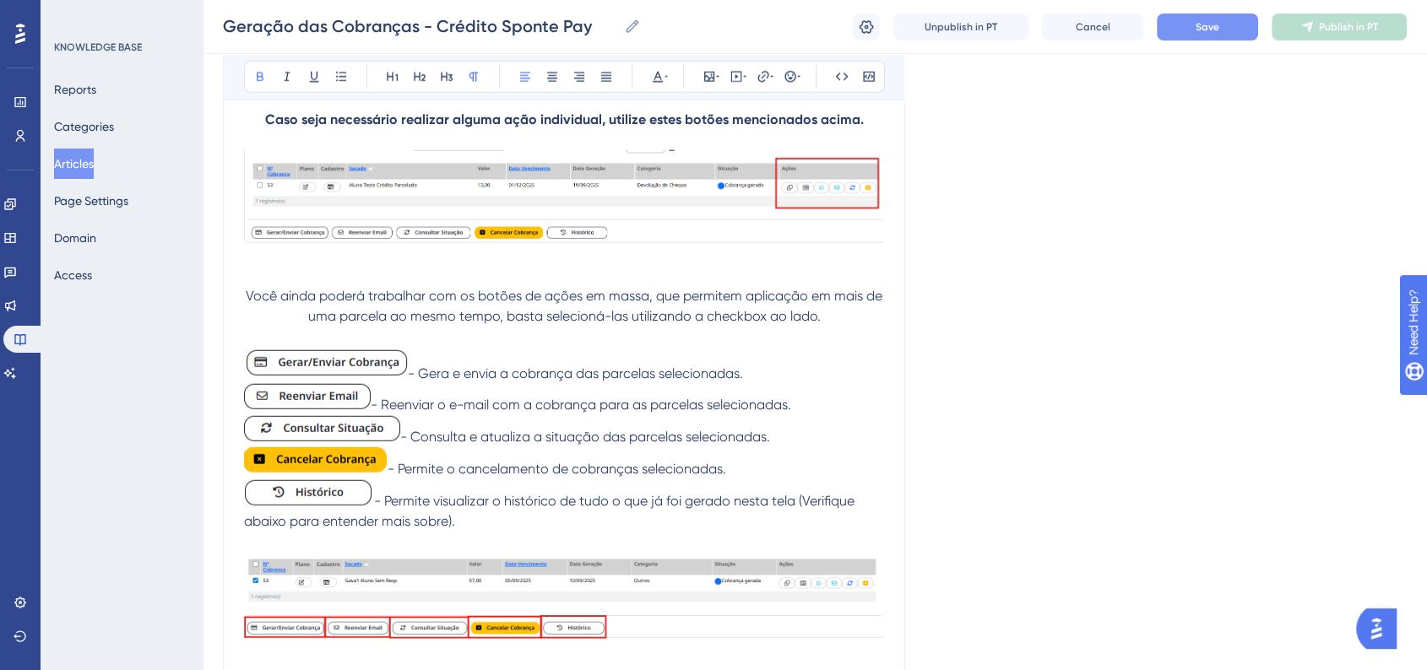
click at [497, 312] on span "Você ainda poderá trabalhar com os botões de ações em massa, que permitem aplic…" at bounding box center [566, 306] width 640 height 36
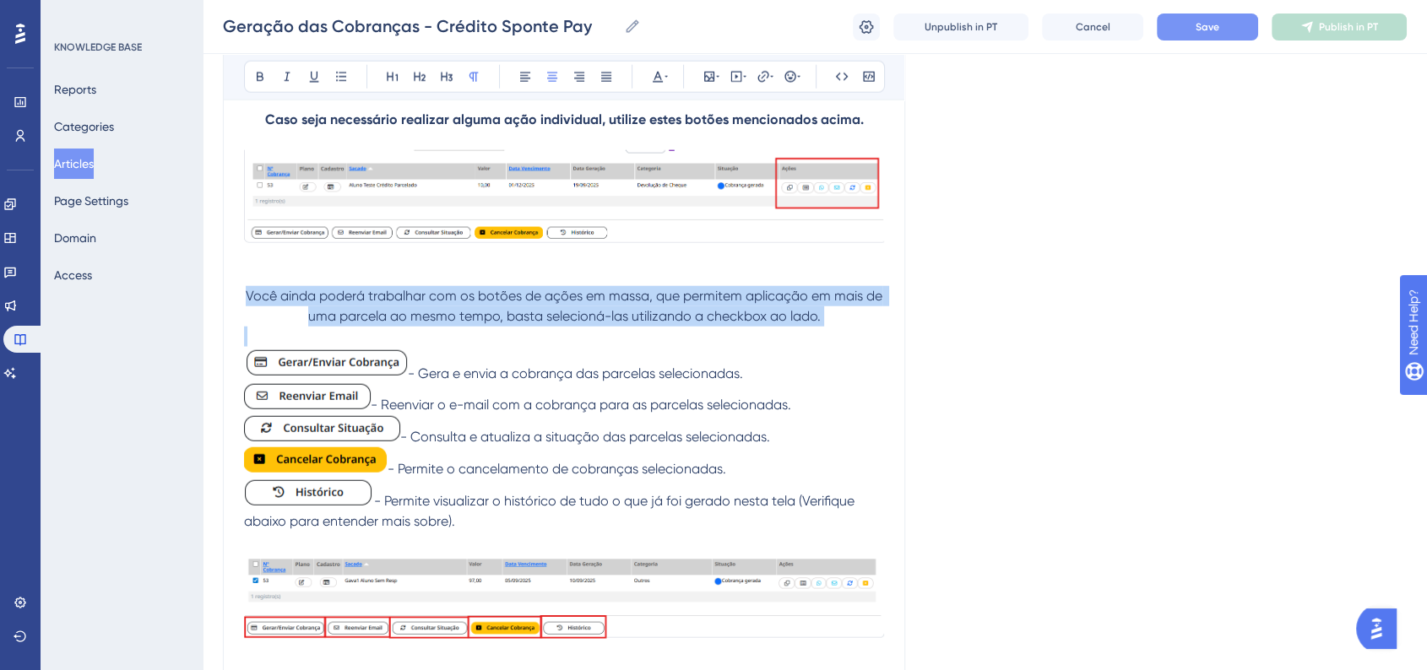
click at [497, 312] on span "Você ainda poderá trabalhar com os botões de ações em massa, que permitem aplic…" at bounding box center [566, 306] width 640 height 36
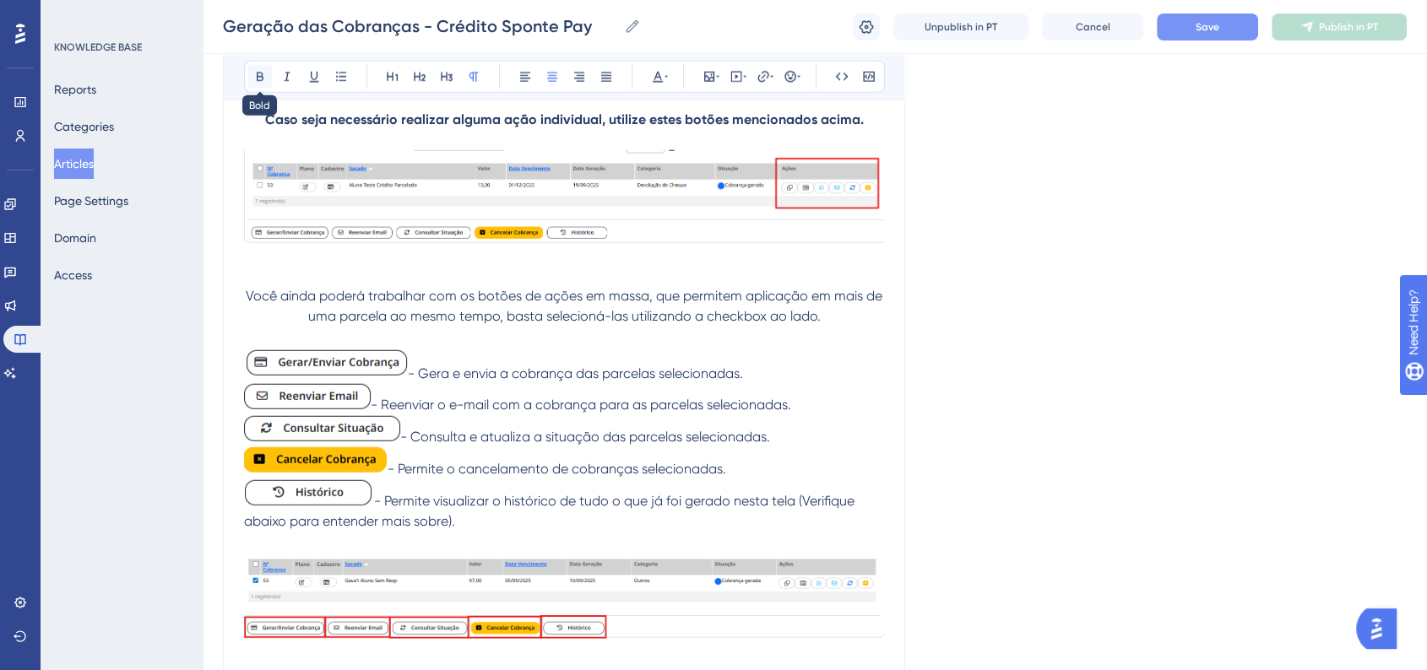
click at [249, 76] on button at bounding box center [260, 77] width 24 height 24
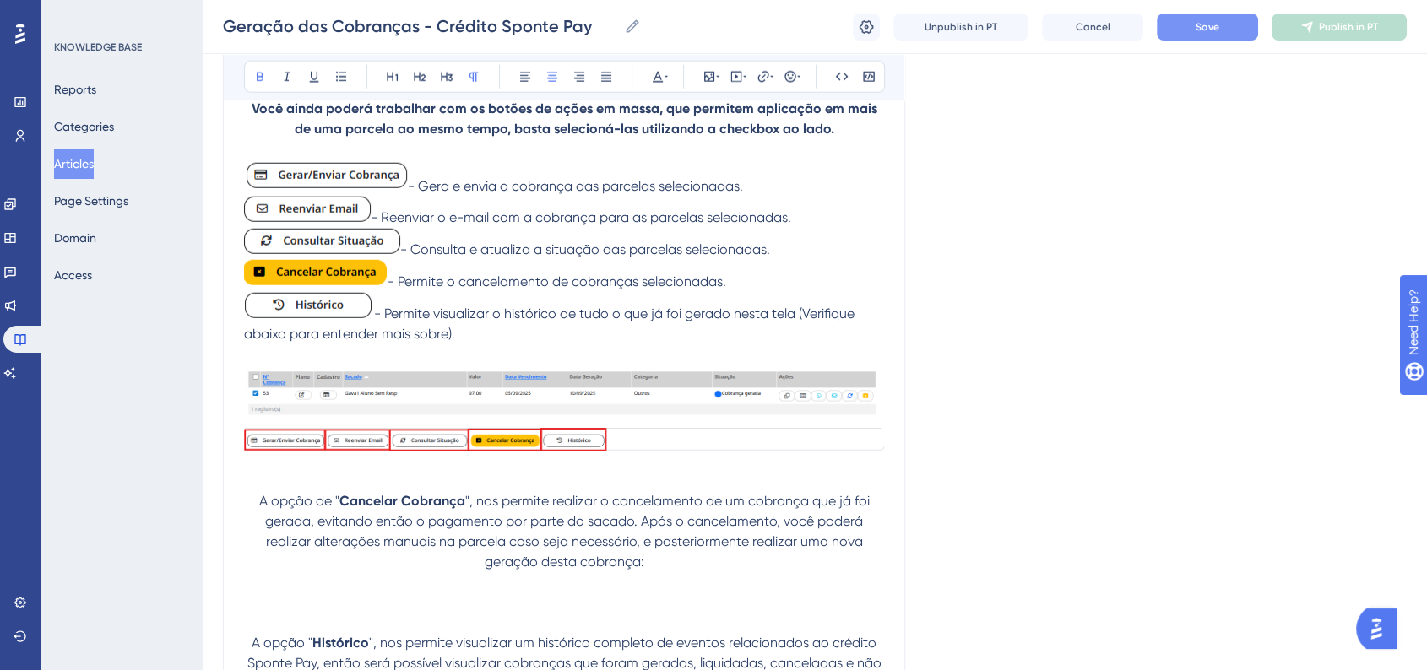
scroll to position [4596, 0]
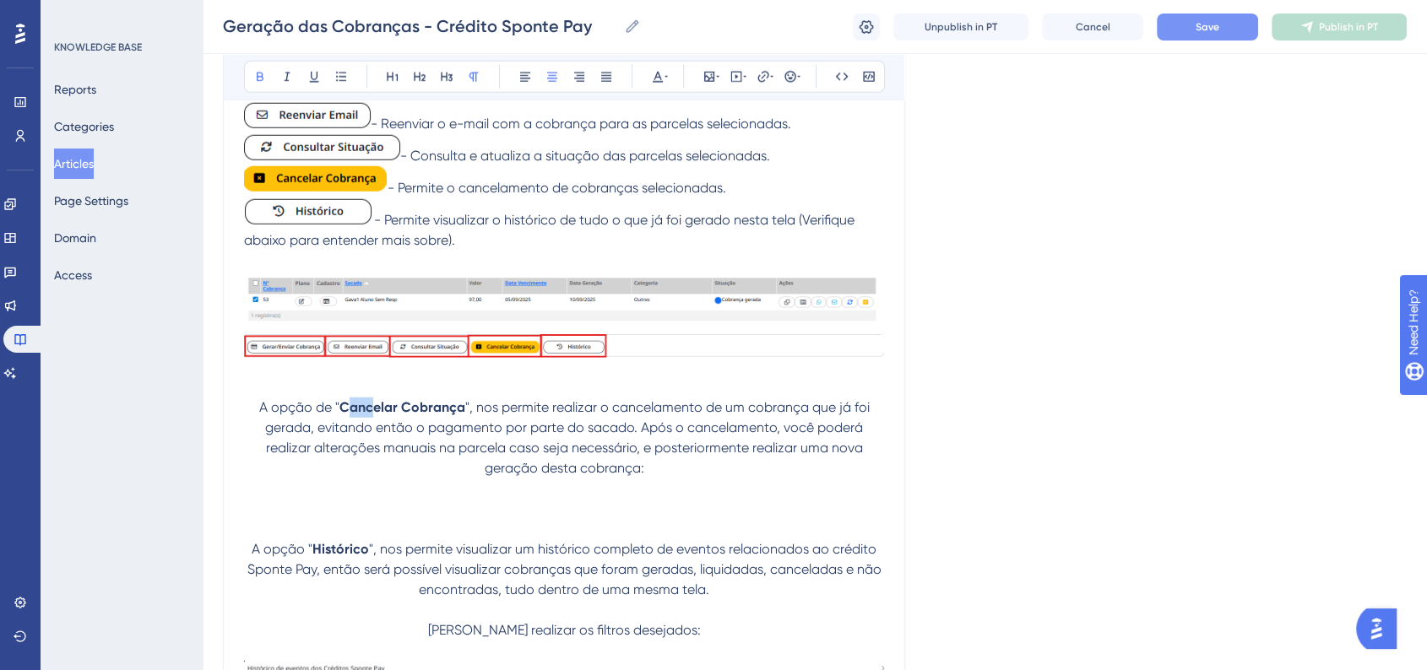
drag, startPoint x: 345, startPoint y: 420, endPoint x: 373, endPoint y: 419, distance: 27.9
click at [373, 415] on strong "Cancelar Cobrança" at bounding box center [402, 407] width 126 height 16
click at [344, 415] on strong "Cancelar Cobrança" at bounding box center [402, 407] width 126 height 16
drag, startPoint x: 344, startPoint y: 420, endPoint x: 530, endPoint y: 234, distance: 263.2
click at [461, 415] on strong "Cancelar Cobrança" at bounding box center [402, 407] width 126 height 16
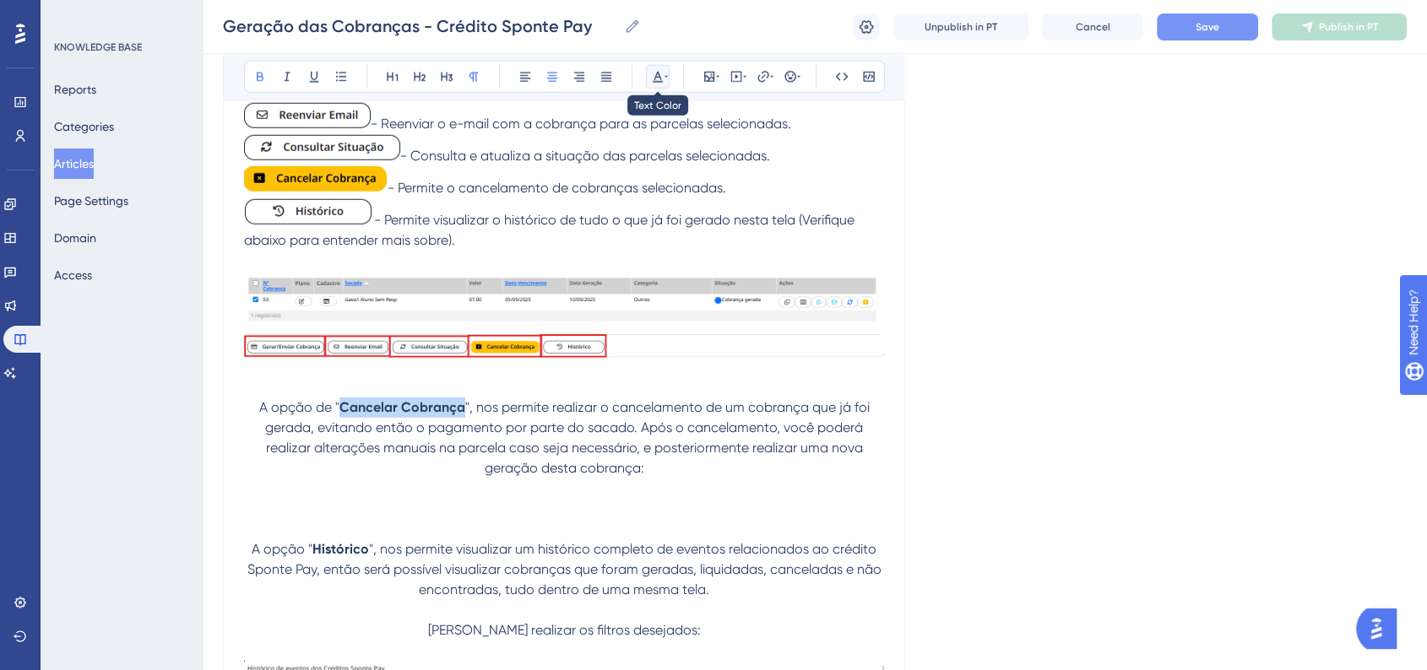
click at [654, 74] on icon at bounding box center [658, 77] width 14 height 14
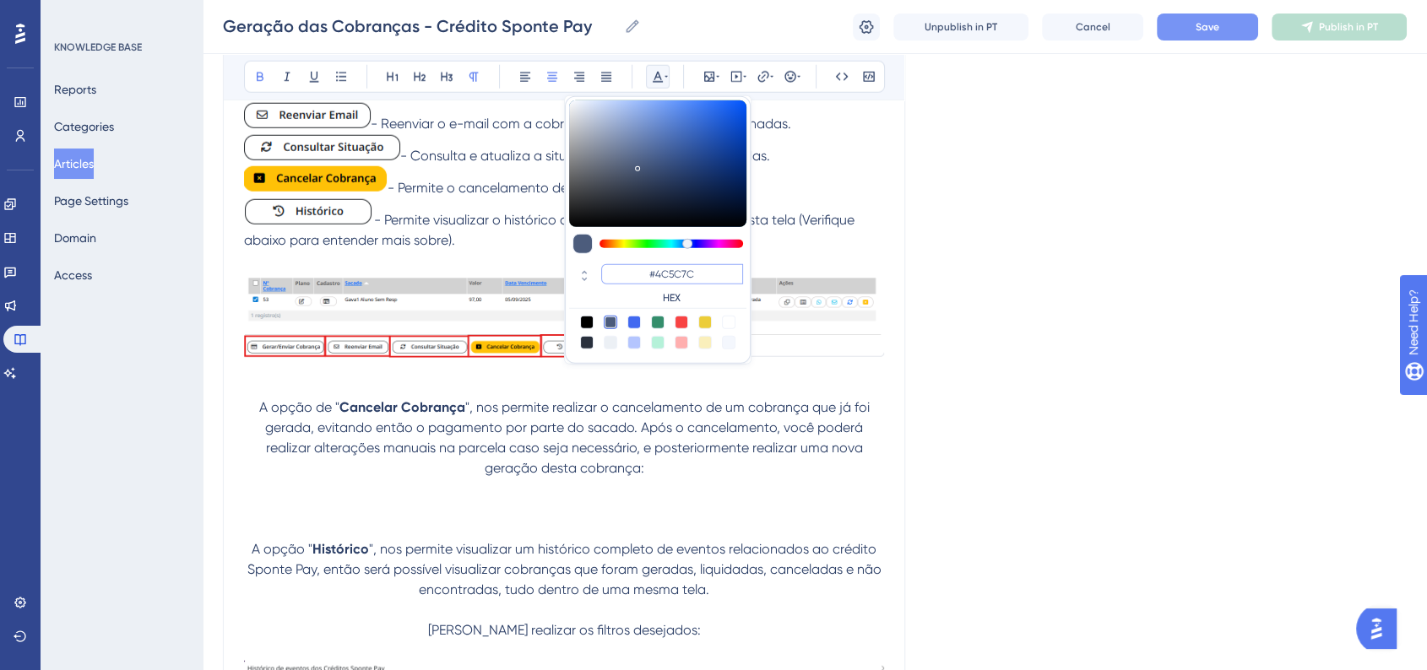
click at [682, 274] on input "#4C5C7C" at bounding box center [672, 274] width 142 height 20
paste input "6200A8"
type input "#6200A8"
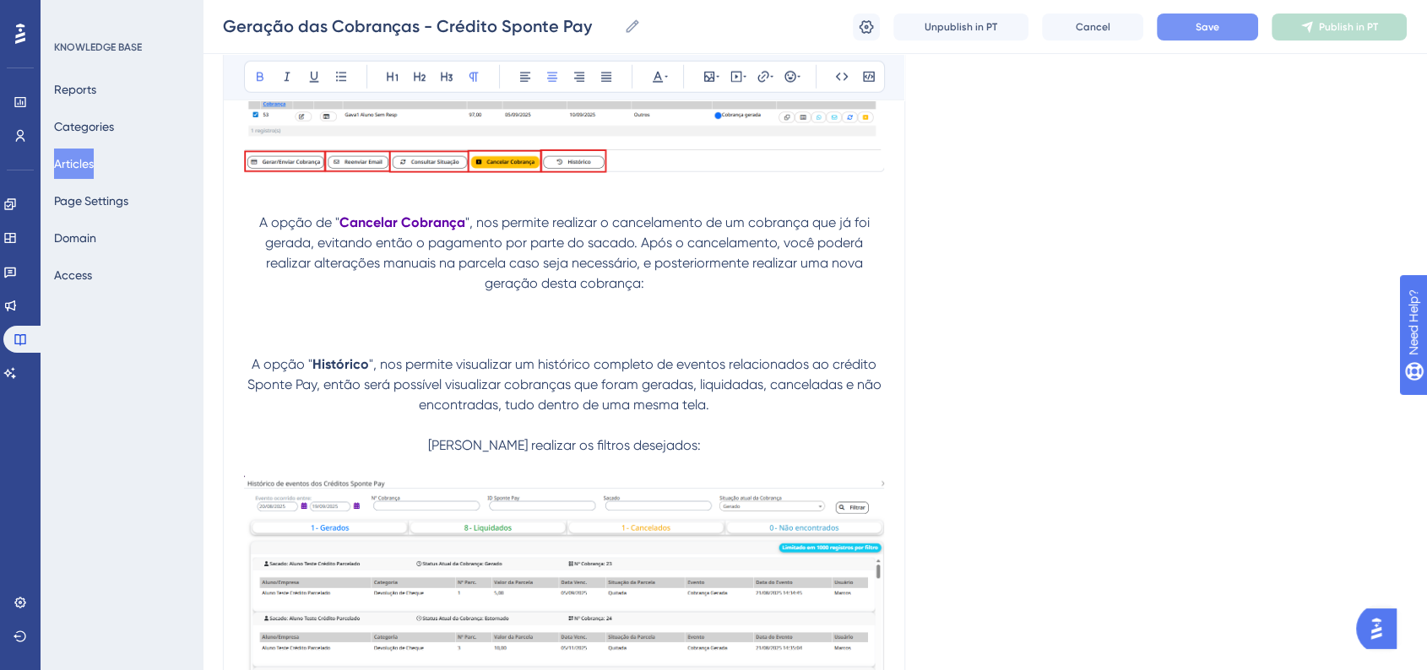
scroll to position [4783, 0]
drag, startPoint x: 317, startPoint y: 380, endPoint x: 366, endPoint y: 377, distance: 49.1
click at [366, 370] on strong "Histórico" at bounding box center [340, 362] width 57 height 16
click at [652, 70] on icon at bounding box center [658, 77] width 14 height 14
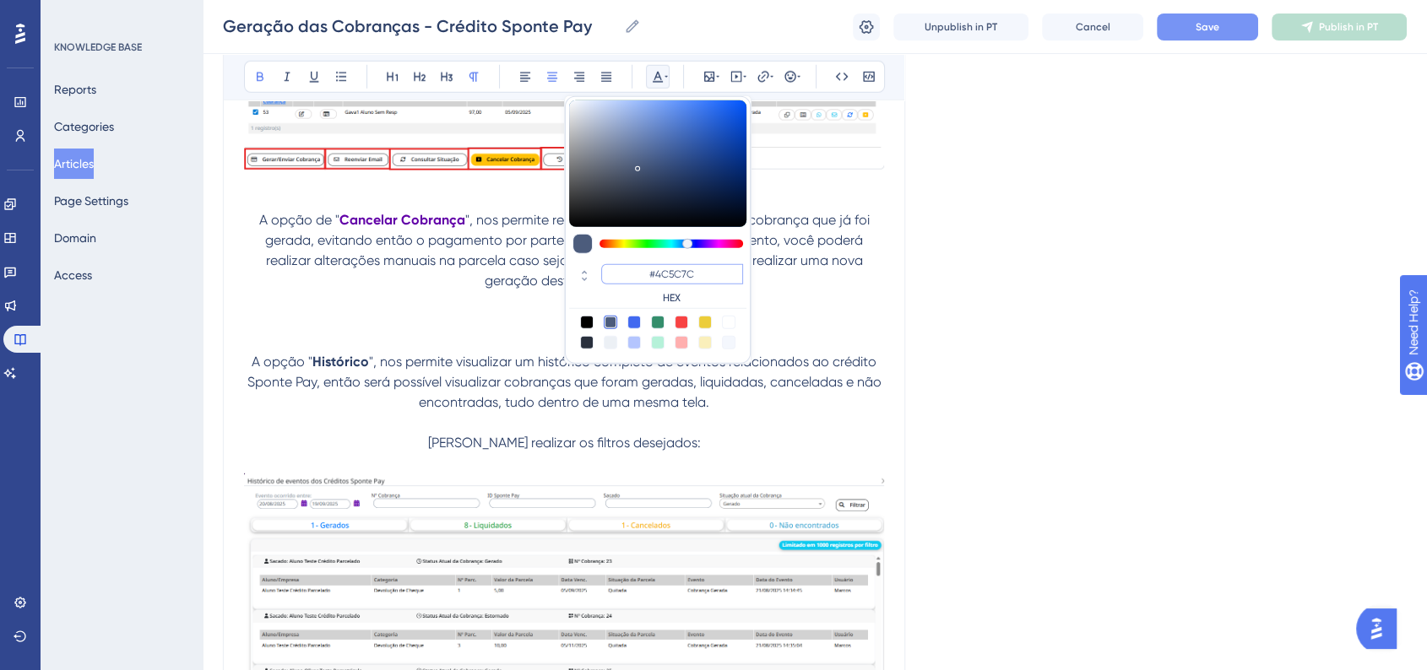
click at [672, 270] on input "#4C5C7C" at bounding box center [672, 274] width 142 height 20
paste input "6200A8"
type input "#6200A8"
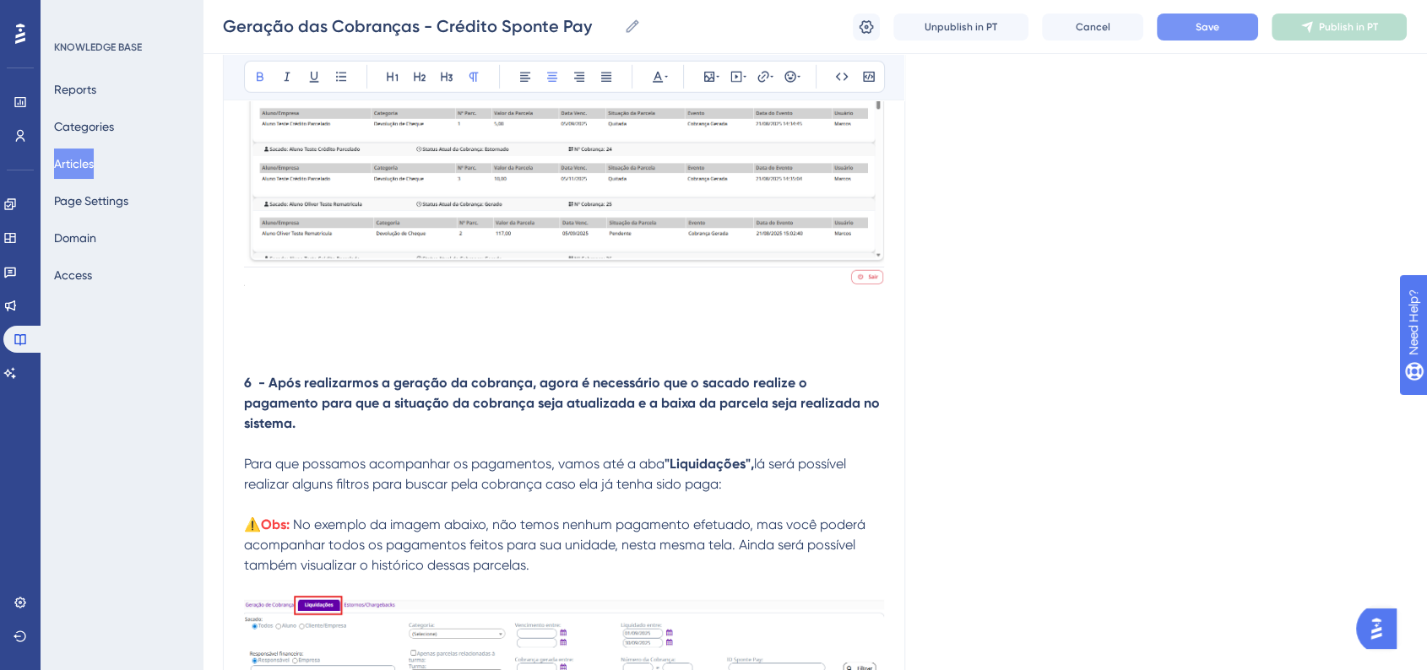
scroll to position [5253, 0]
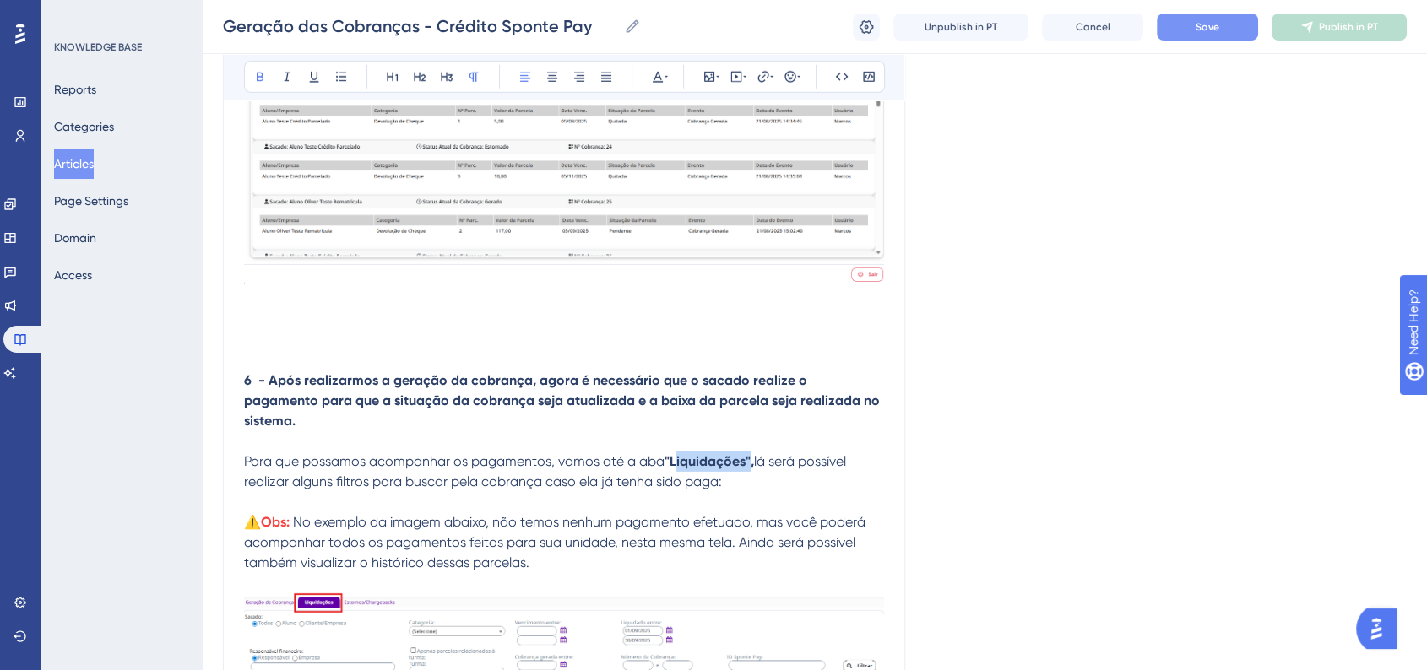
drag, startPoint x: 675, startPoint y: 458, endPoint x: 746, endPoint y: 461, distance: 71.0
click at [746, 461] on strong ""Liquidações"," at bounding box center [708, 461] width 89 height 16
click at [663, 80] on icon at bounding box center [658, 77] width 14 height 14
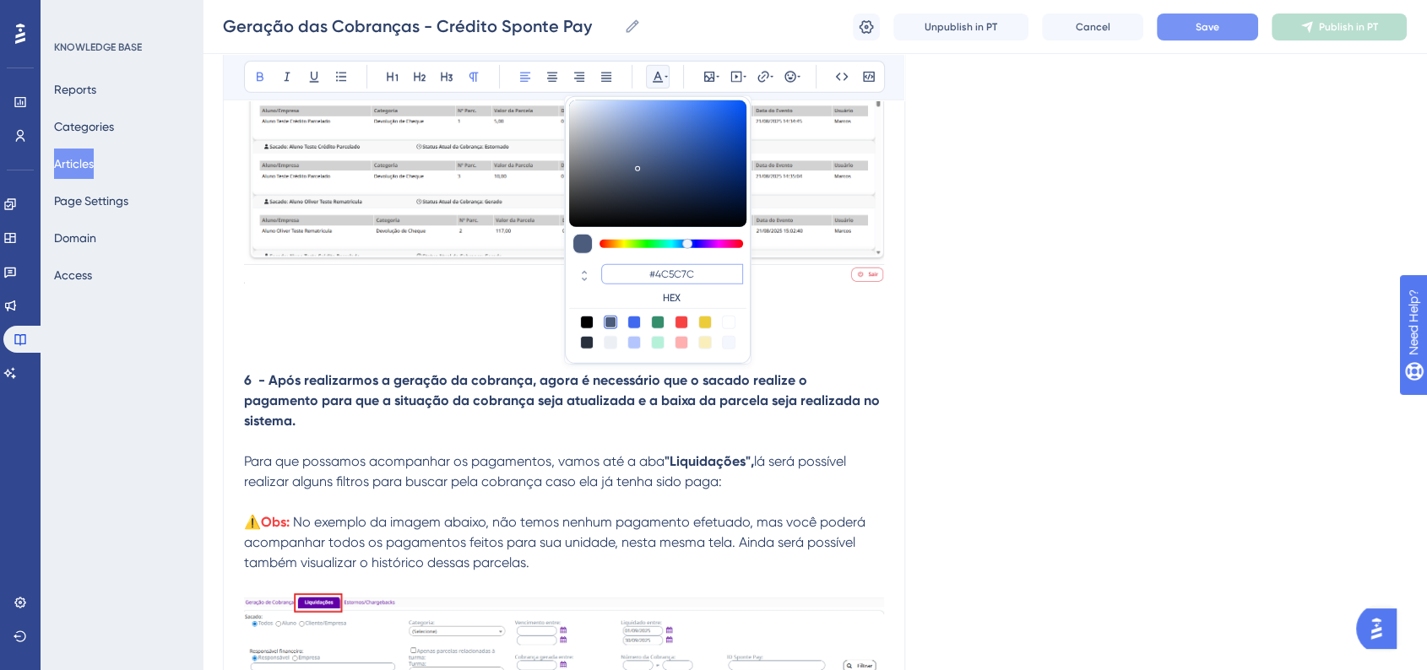
click at [682, 278] on input "#4C5C7C" at bounding box center [672, 274] width 142 height 20
click at [682, 277] on input "#4C5C7C" at bounding box center [672, 274] width 142 height 20
paste input "6200A8"
type input "#6200A8"
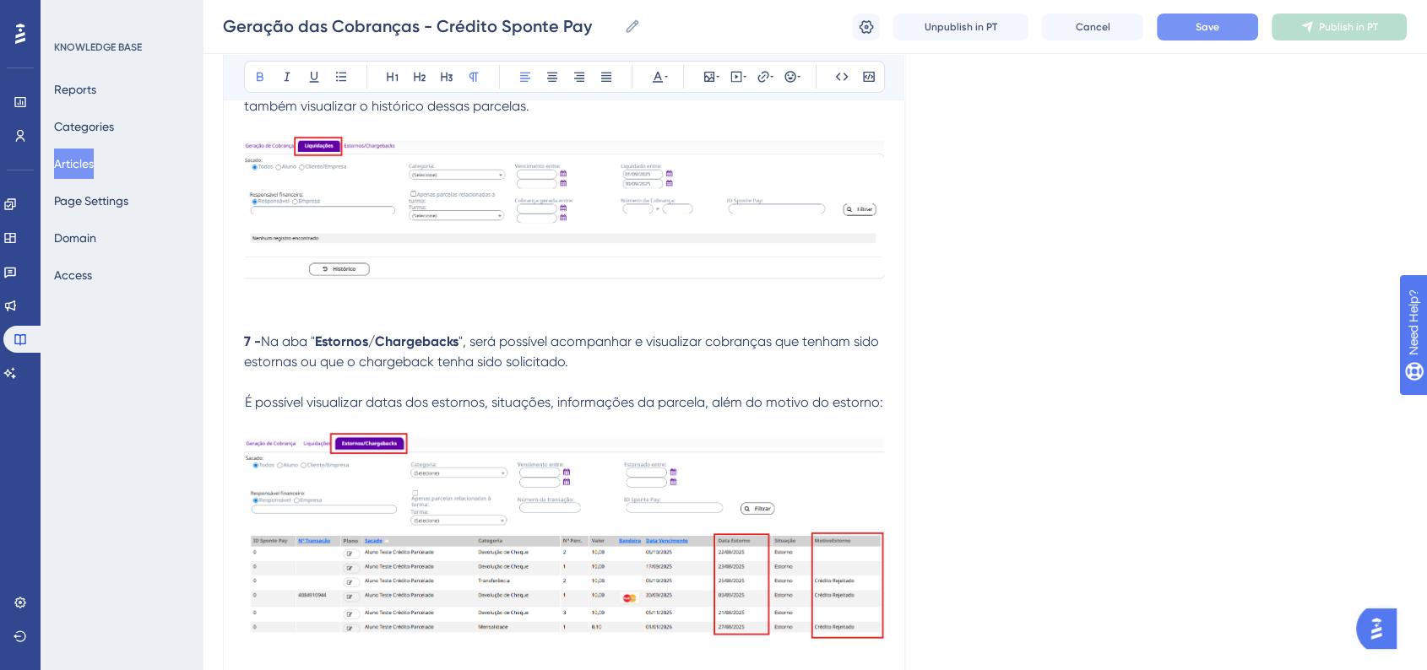
scroll to position [5721, 0]
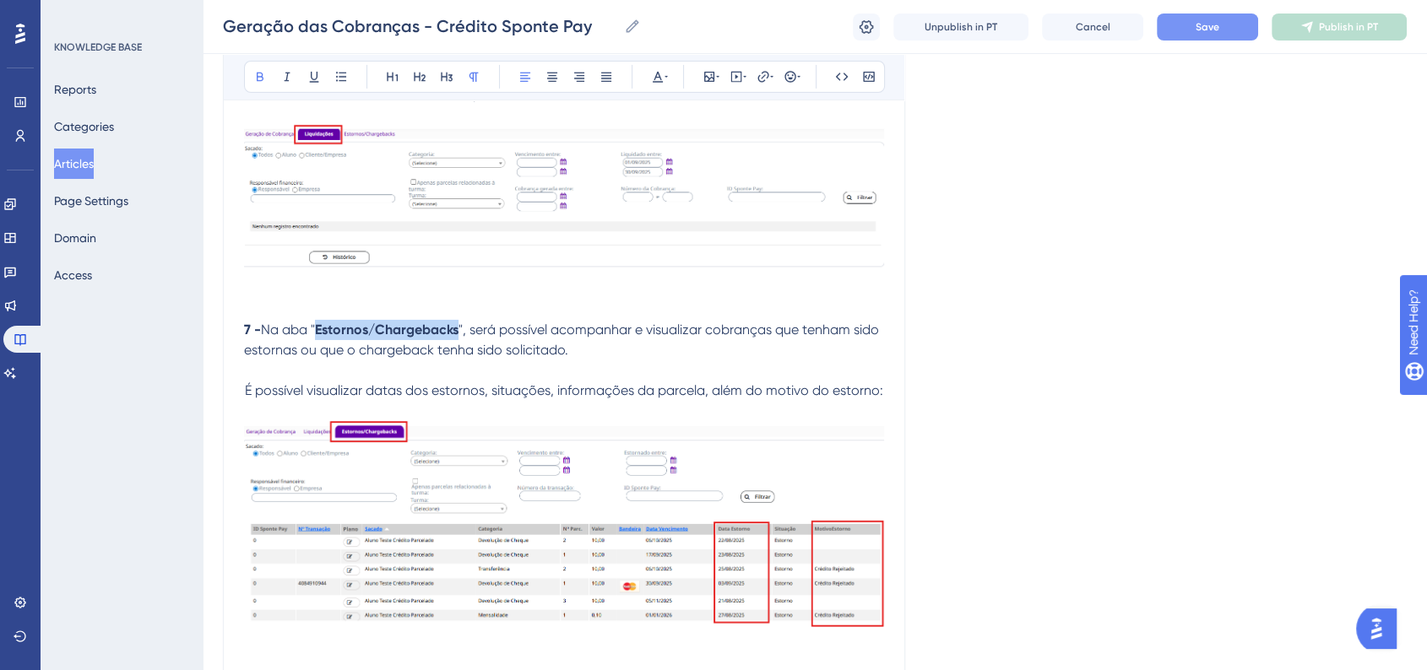
drag, startPoint x: 322, startPoint y: 325, endPoint x: 460, endPoint y: 325, distance: 138.4
click at [458, 325] on strong "Estornos/Chargebacks" at bounding box center [387, 330] width 144 height 16
click at [659, 81] on icon at bounding box center [658, 77] width 10 height 11
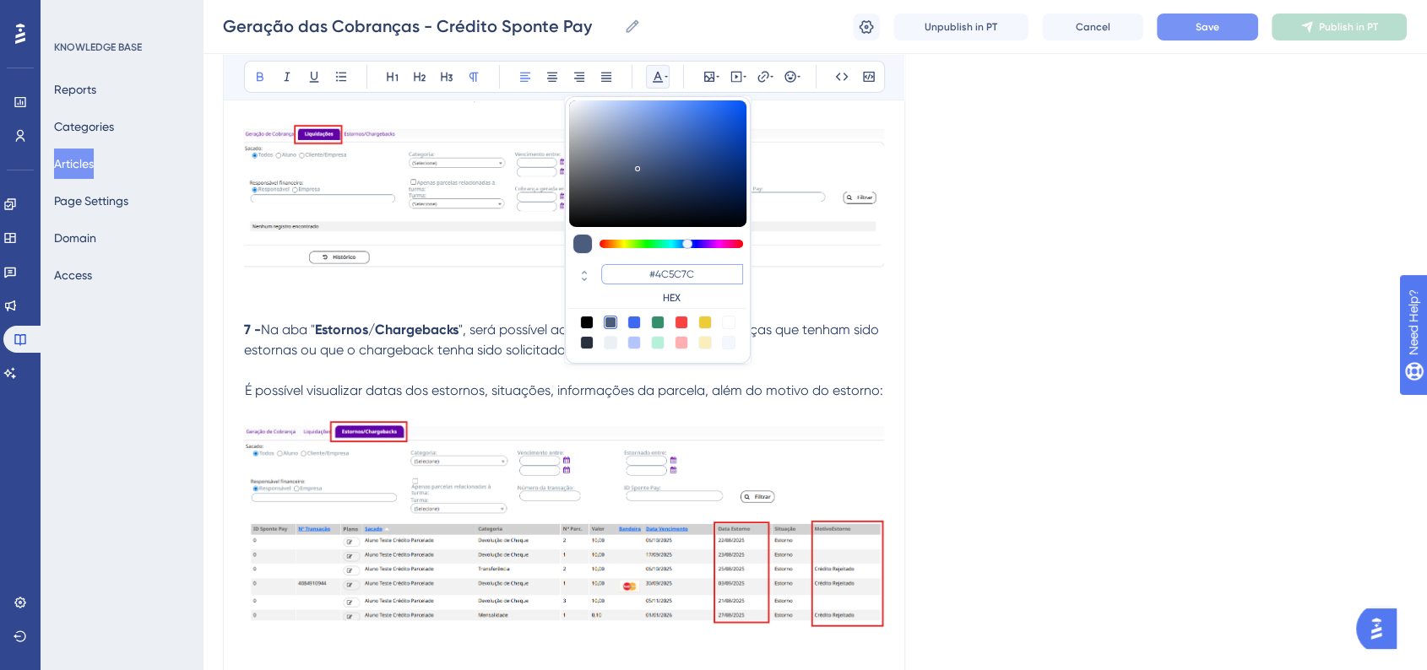
click at [672, 268] on input "#4C5C7C" at bounding box center [672, 274] width 142 height 20
paste input "6200A8"
type input "#6200A8"
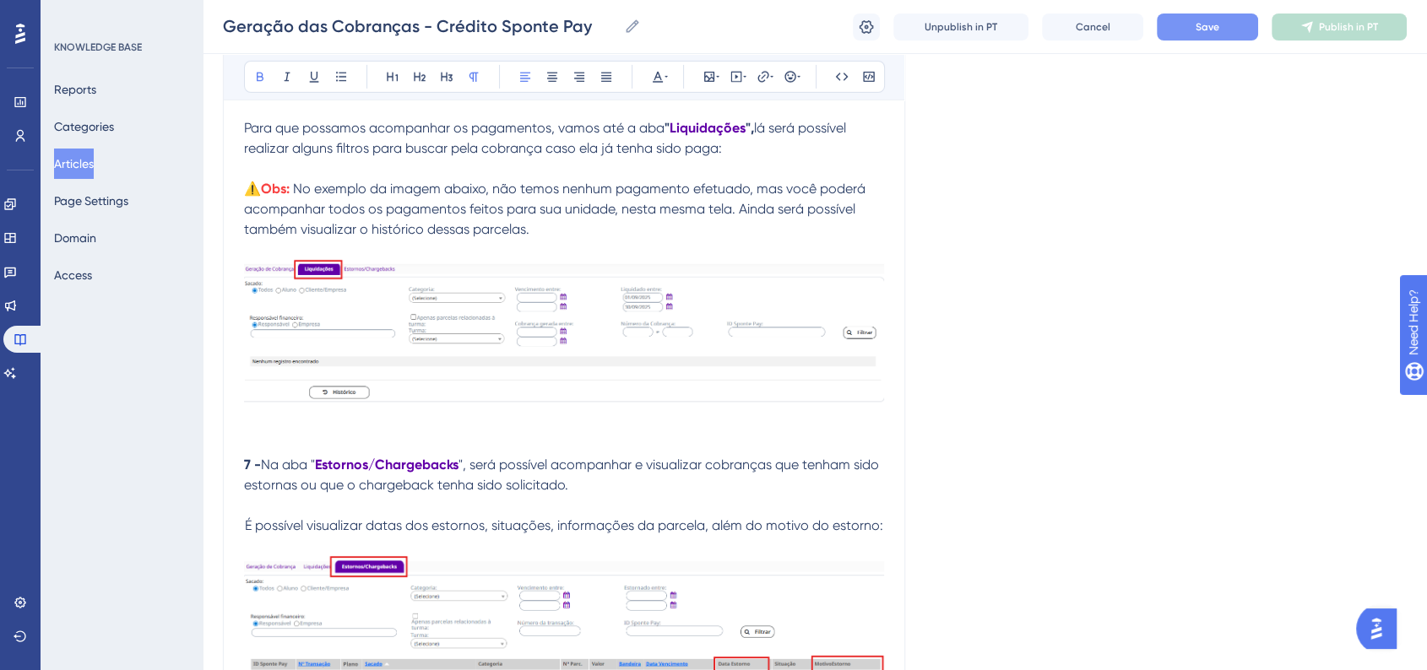
scroll to position [5524, 0]
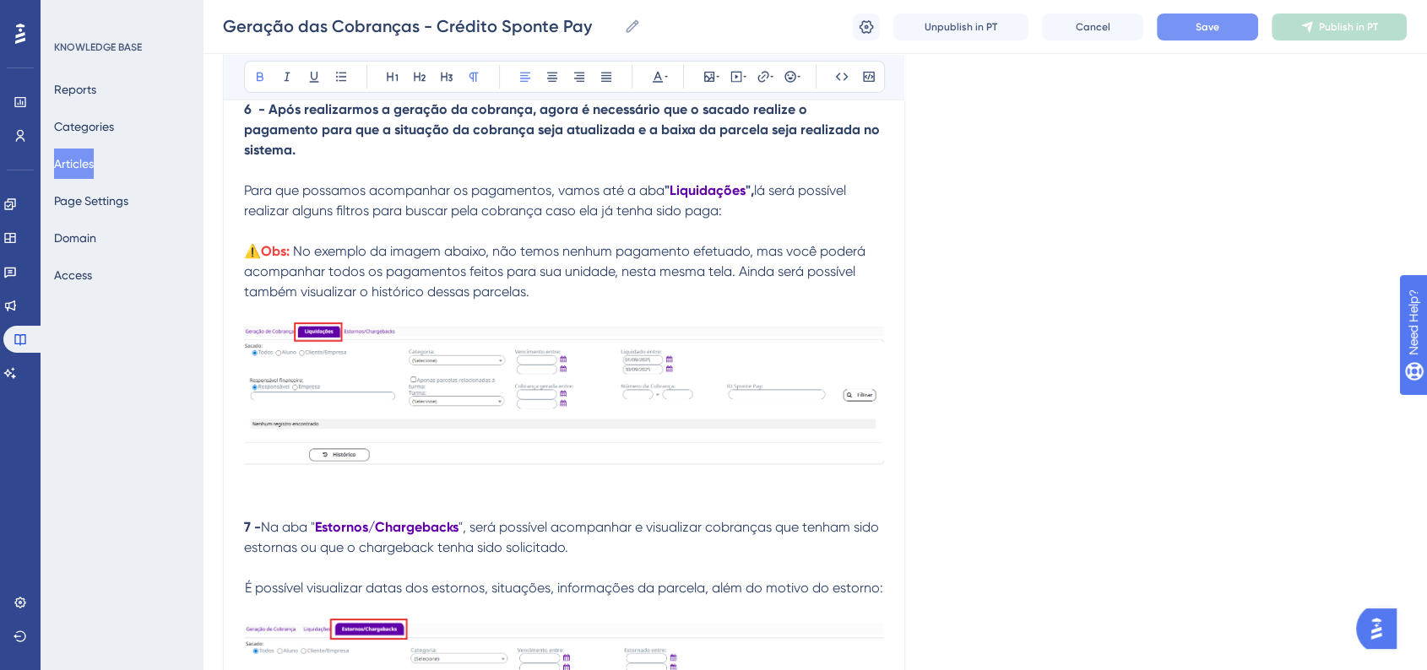
click at [1209, 16] on button "Save" at bounding box center [1207, 27] width 101 height 27
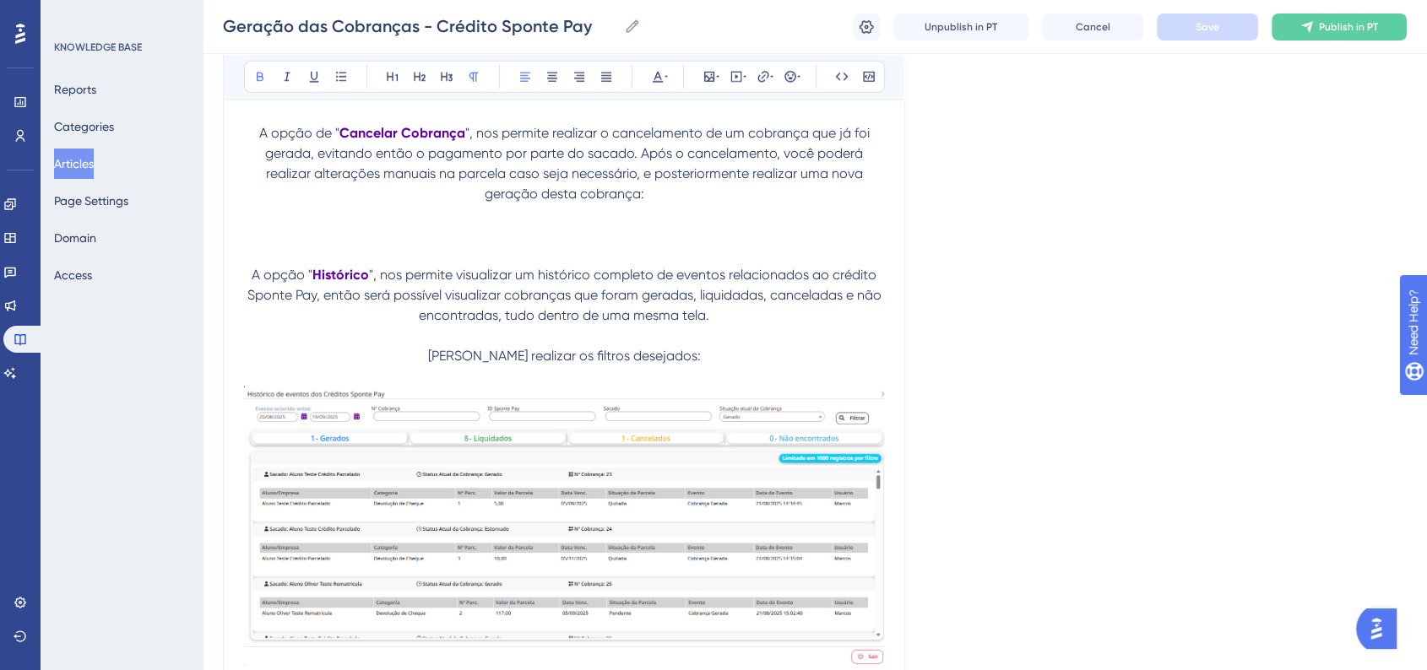
scroll to position [4773, 0]
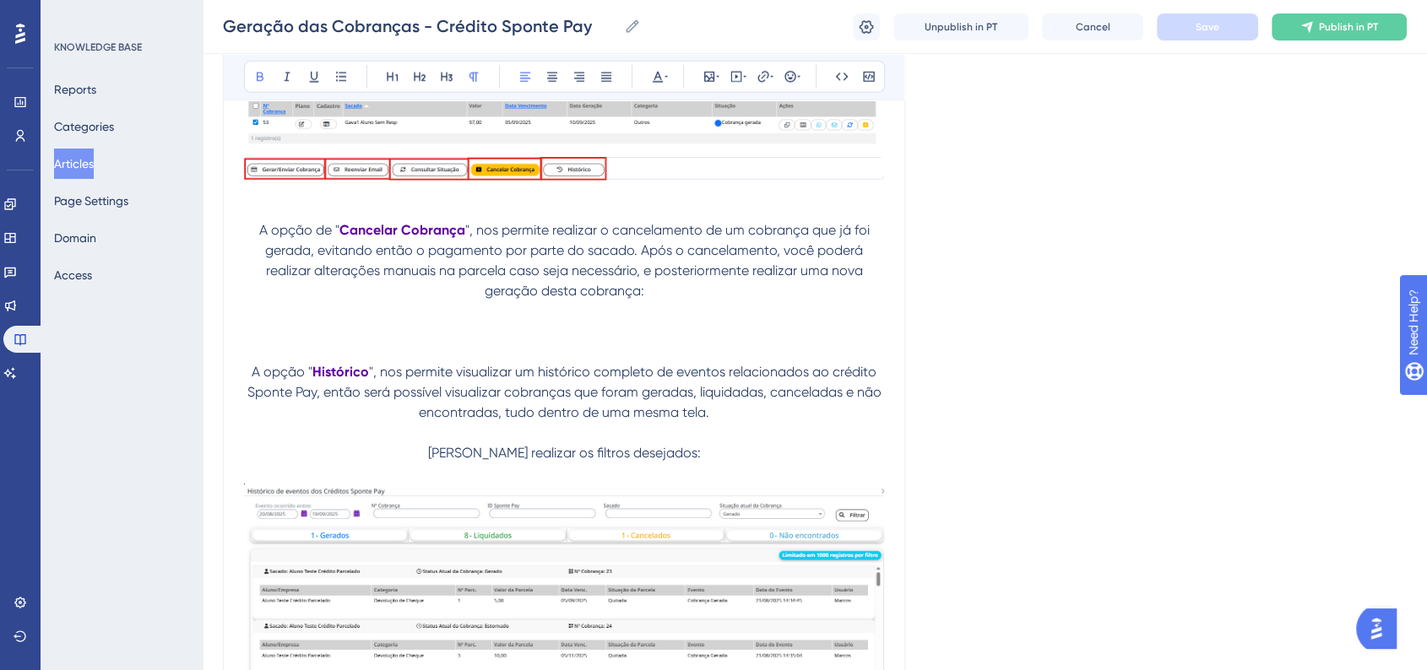
click at [696, 322] on p at bounding box center [564, 311] width 640 height 20
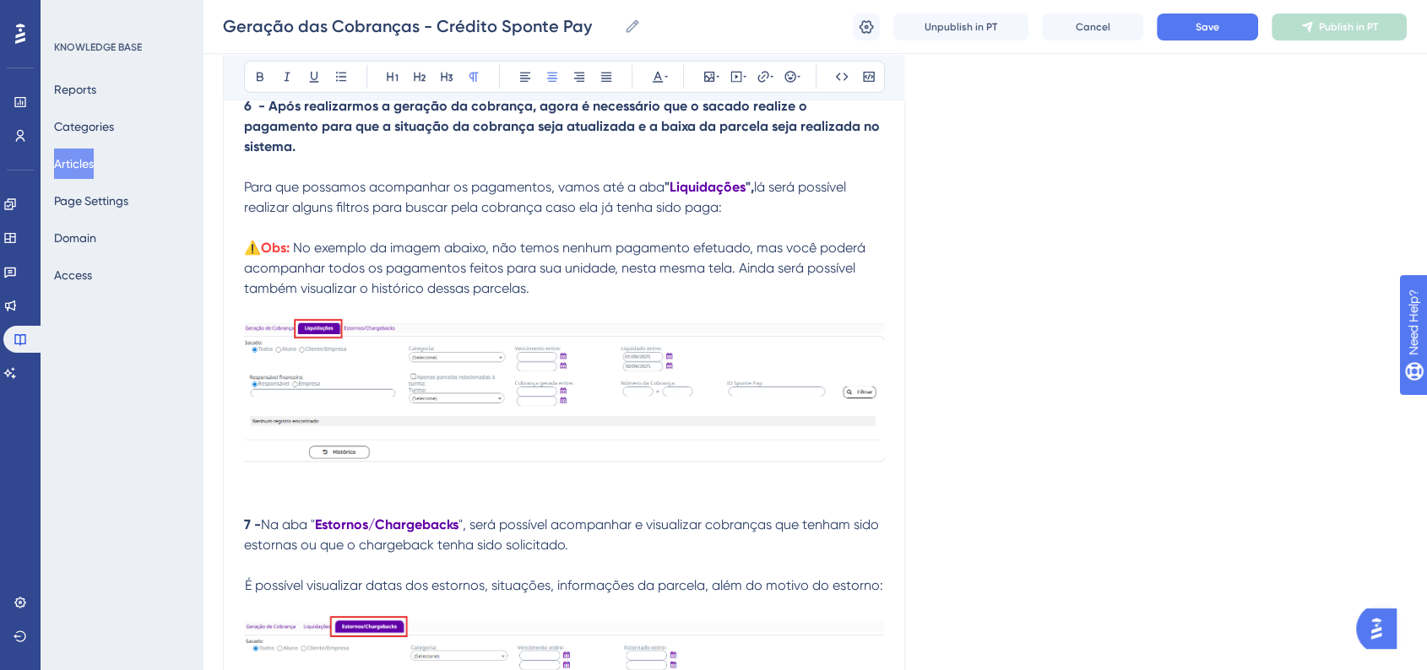
scroll to position [5805, 0]
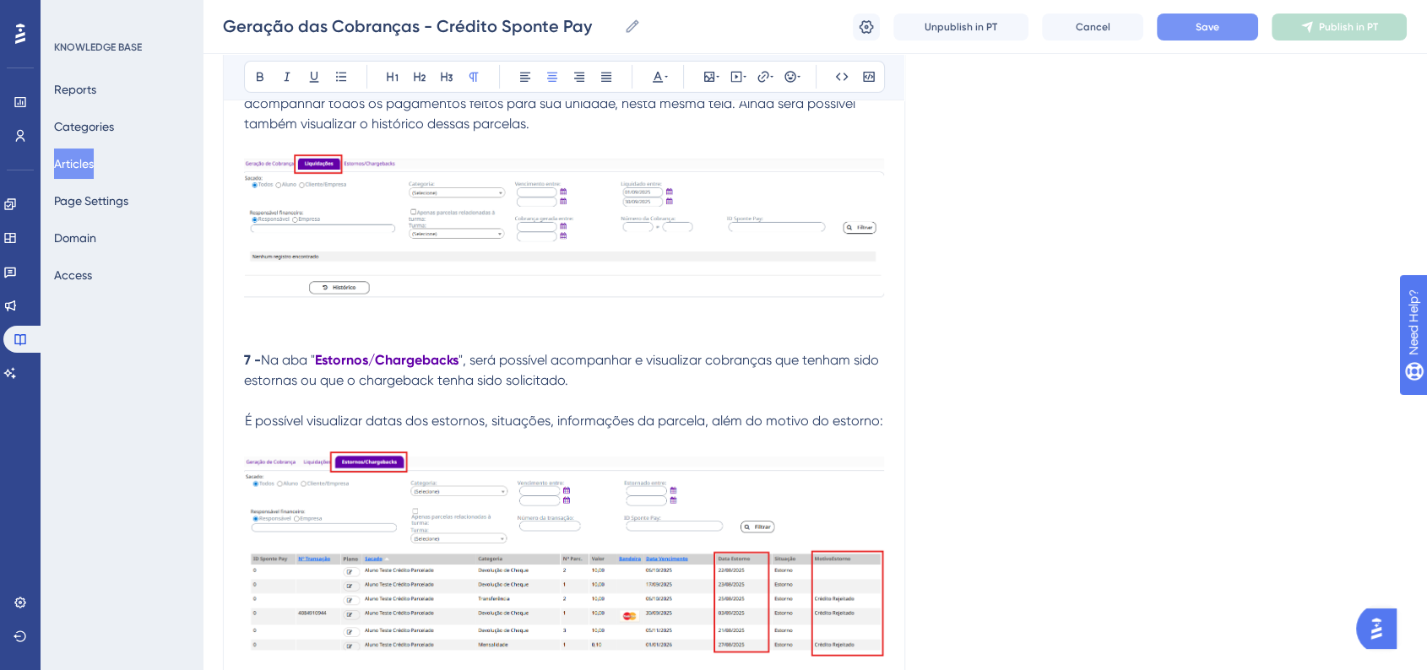
click at [1194, 29] on button "Save" at bounding box center [1207, 27] width 101 height 27
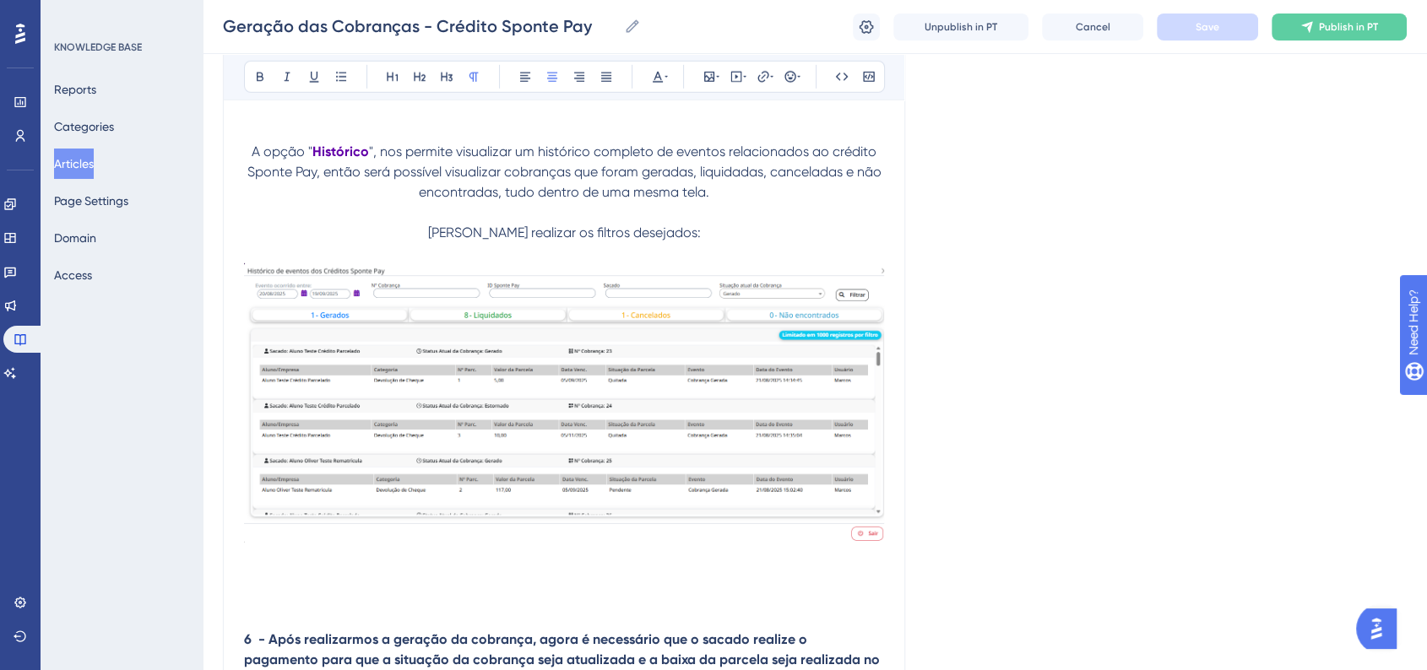
scroll to position [5054, 0]
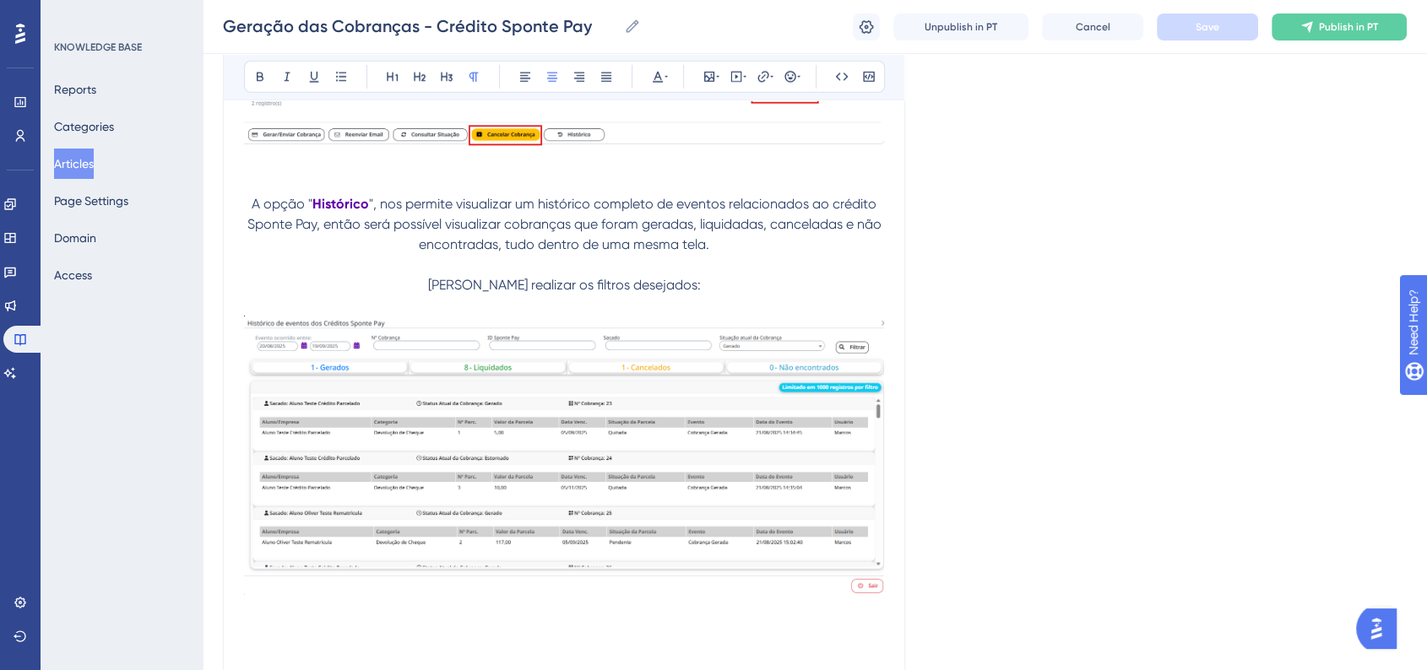
click at [507, 495] on img at bounding box center [564, 455] width 640 height 279
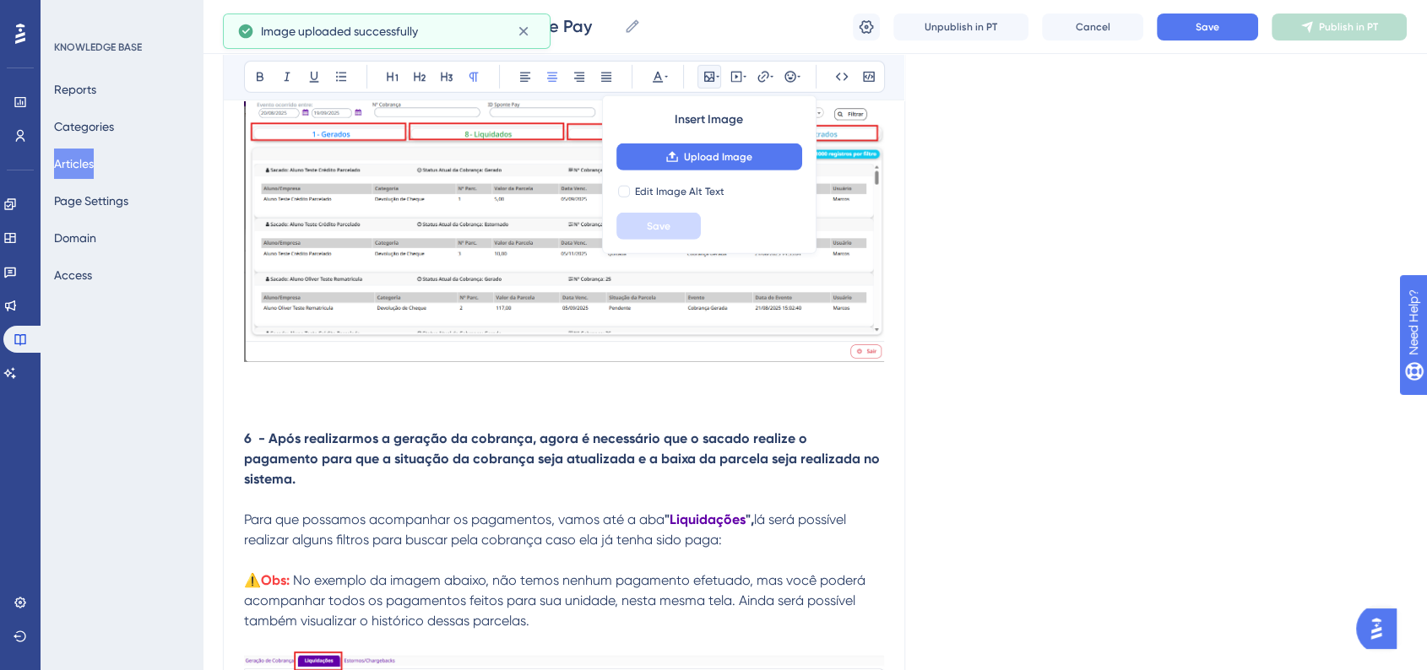
scroll to position [5430, 0]
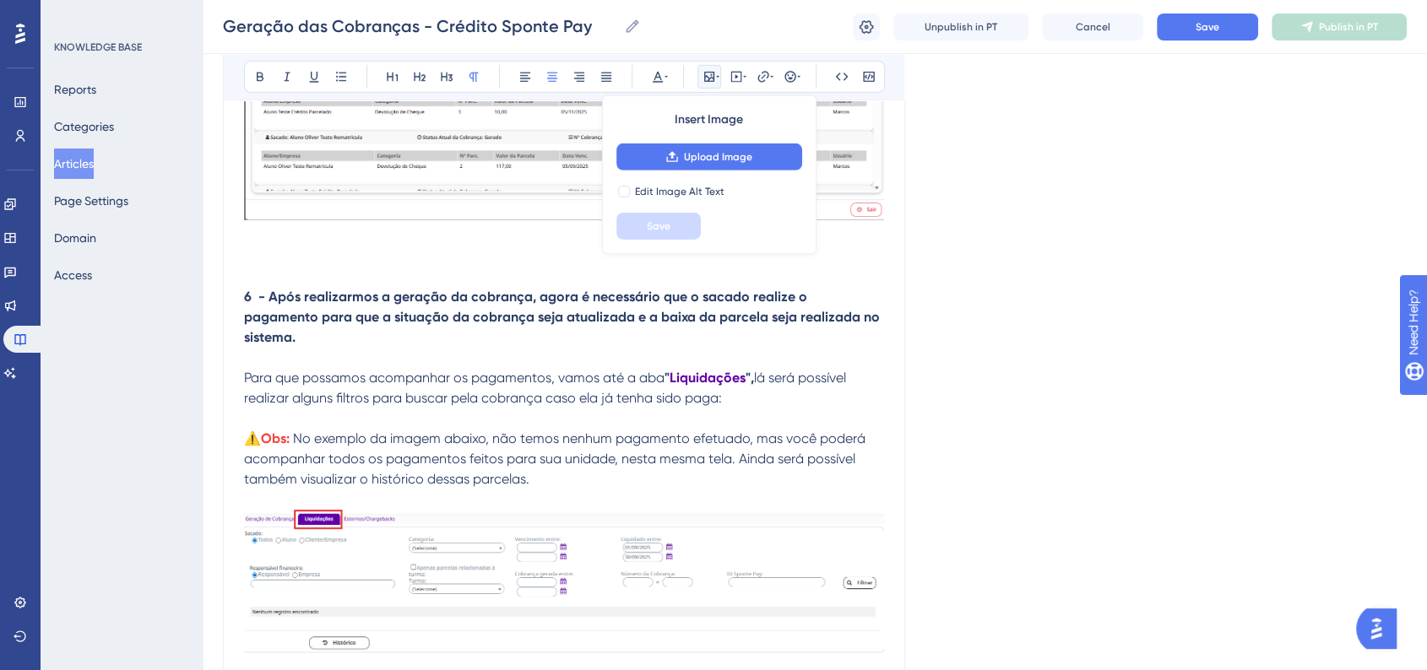
click at [270, 311] on strong "6 - Após realizarmos a geração da cobrança, agora é necessário que o sacado rea…" at bounding box center [563, 317] width 639 height 57
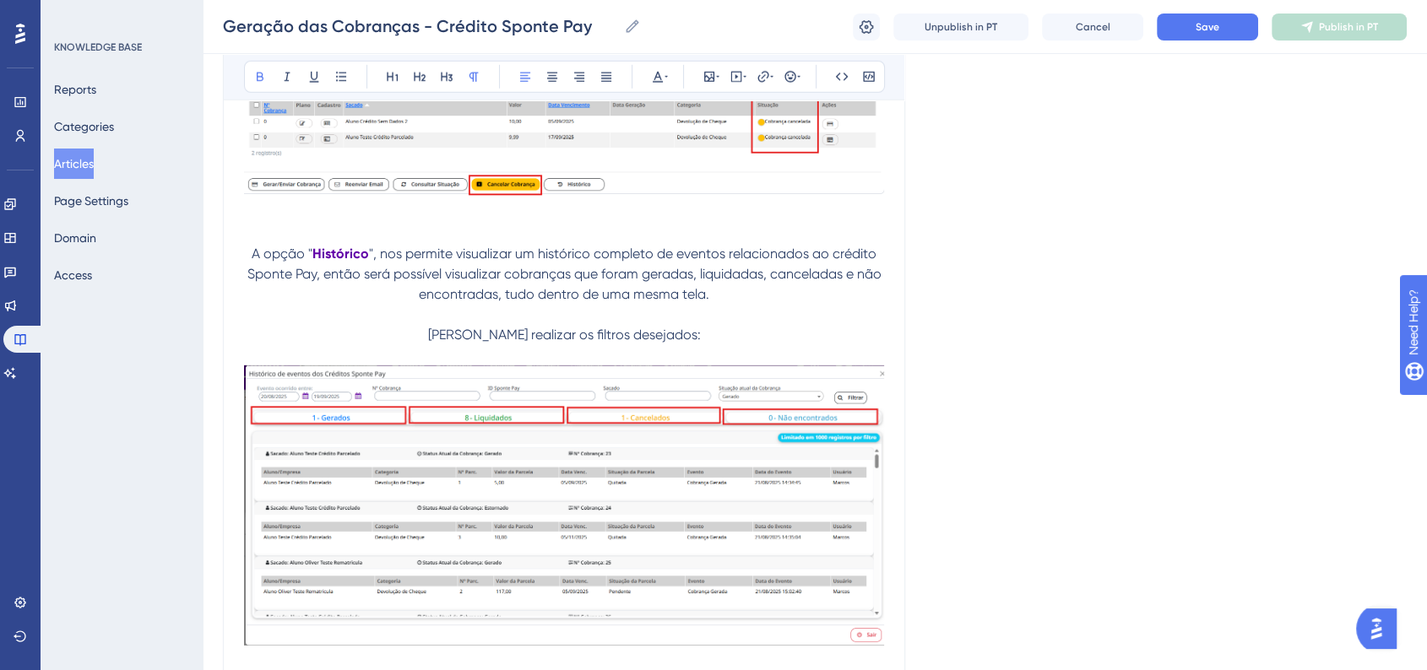
scroll to position [4960, 0]
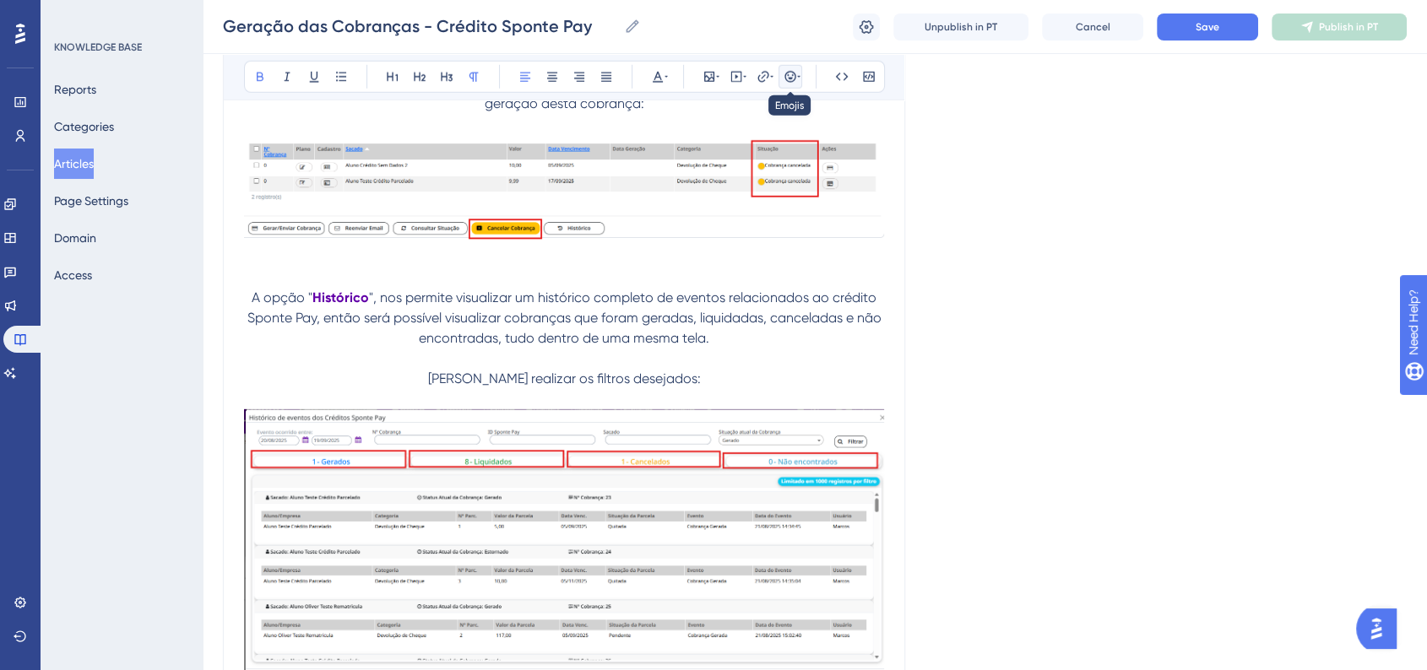
click at [783, 83] on icon at bounding box center [790, 77] width 14 height 14
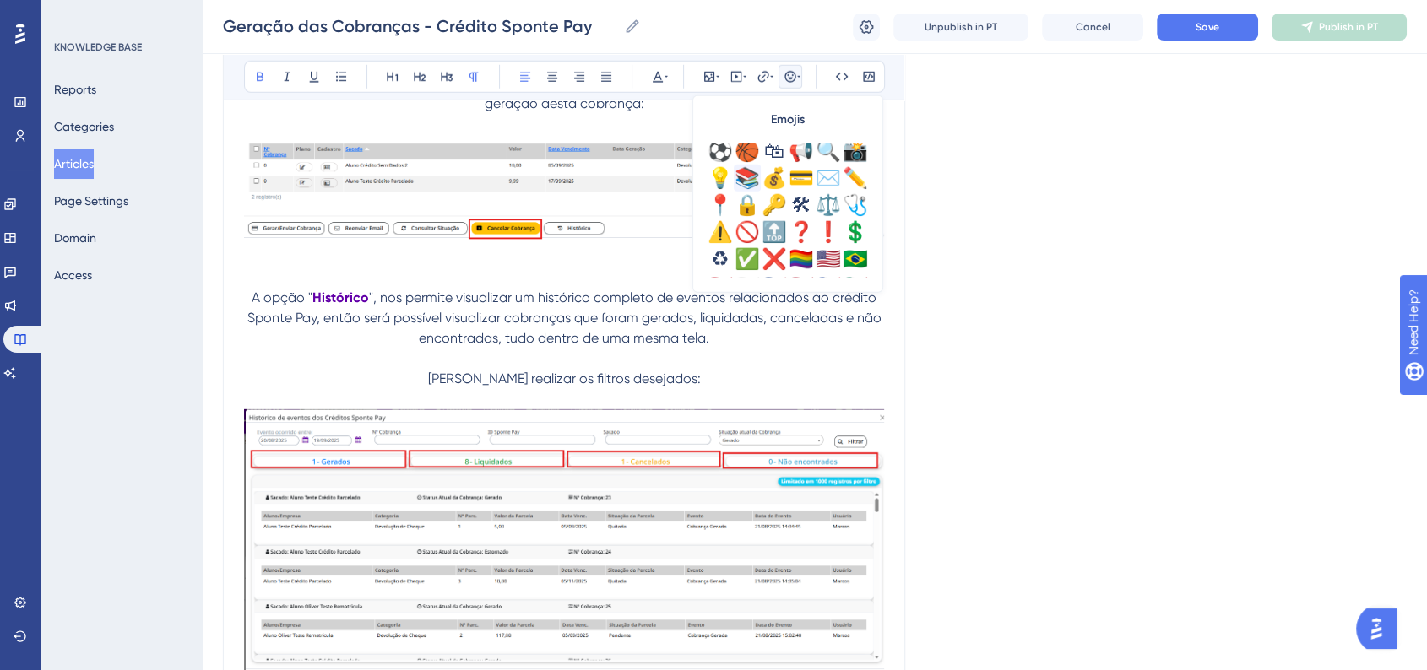
scroll to position [562, 0]
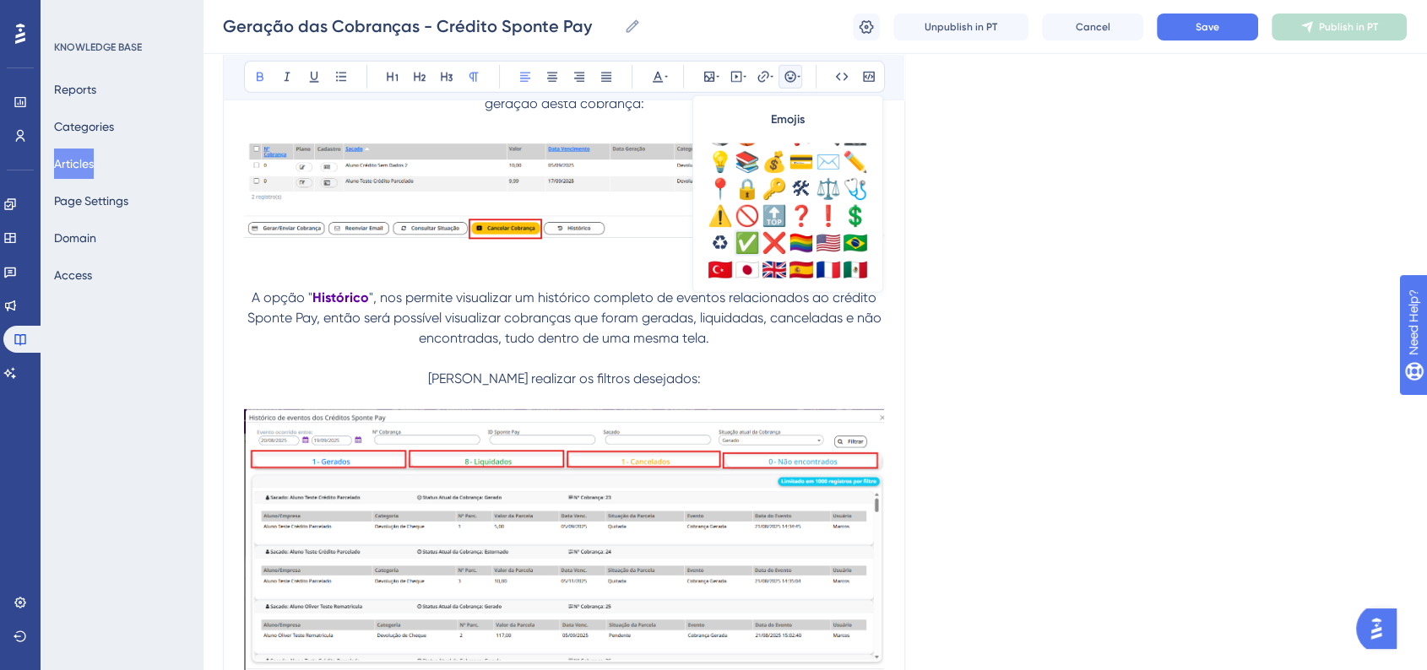
click at [747, 237] on div "✅" at bounding box center [747, 243] width 27 height 27
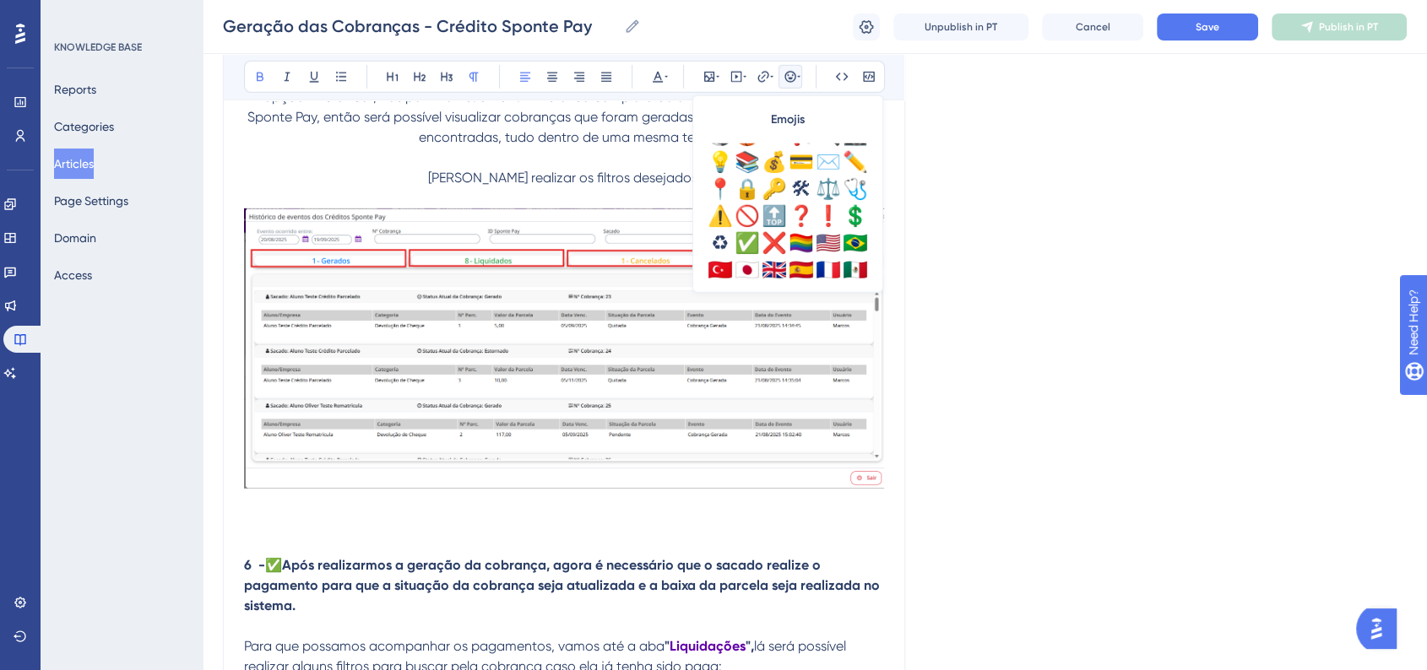
scroll to position [5251, 0]
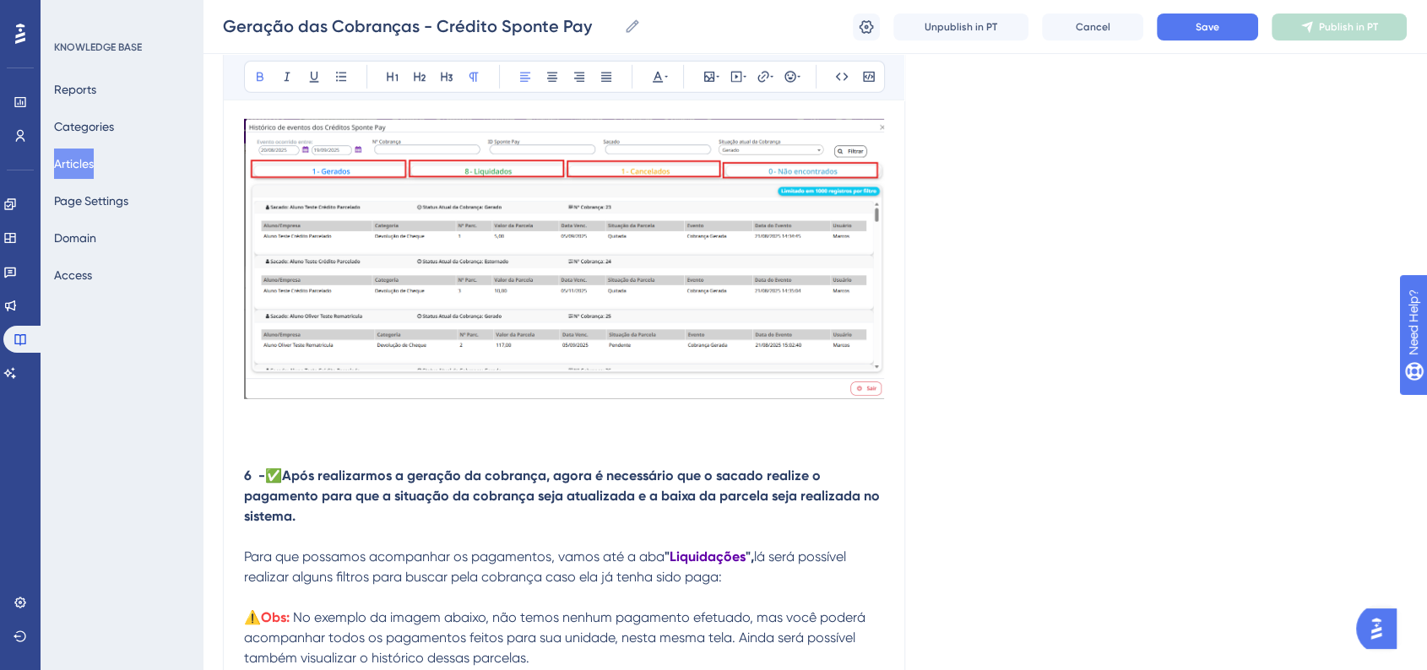
click at [292, 490] on strong "Após realizarmos a geração da cobrança, agora é necessário que o sacado realize…" at bounding box center [563, 496] width 639 height 57
drag, startPoint x: 290, startPoint y: 496, endPoint x: 296, endPoint y: 504, distance: 10.8
click at [290, 498] on p "6 - ✅ Após realizarmos a geração da cobrança, agora é necessário que o sacado r…" at bounding box center [564, 496] width 640 height 61
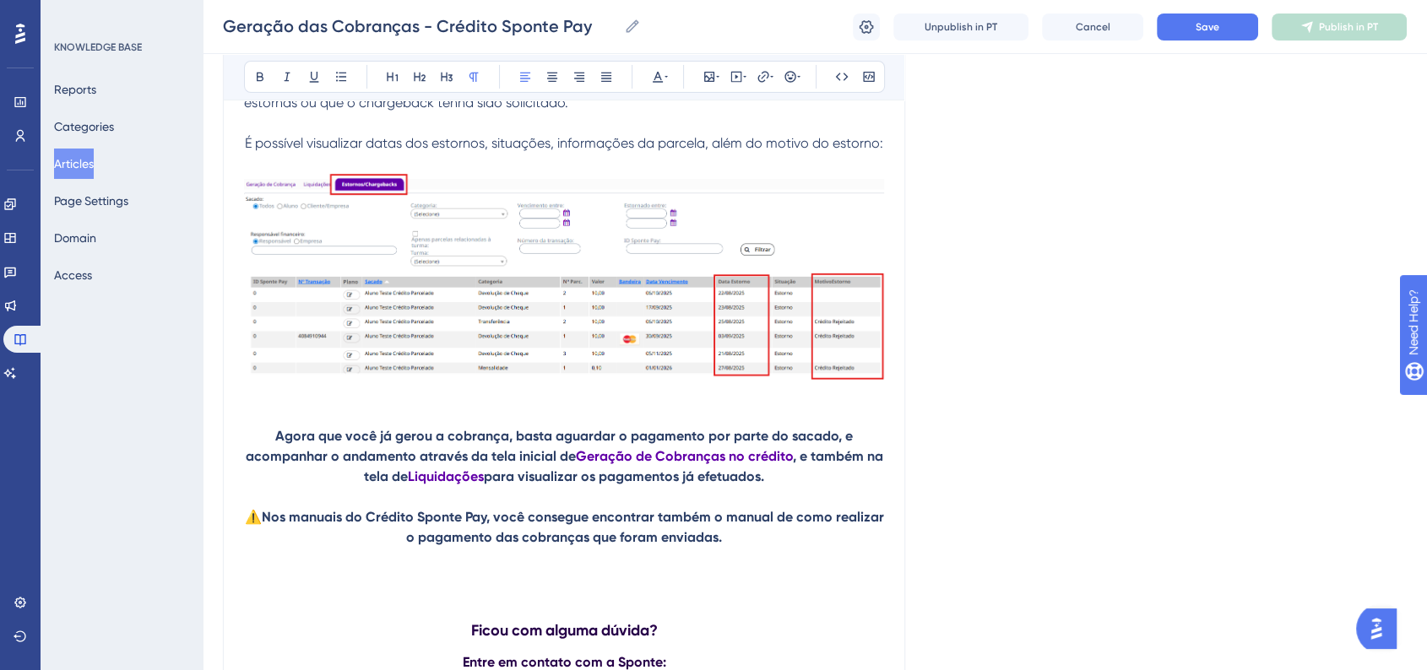
scroll to position [5814, 0]
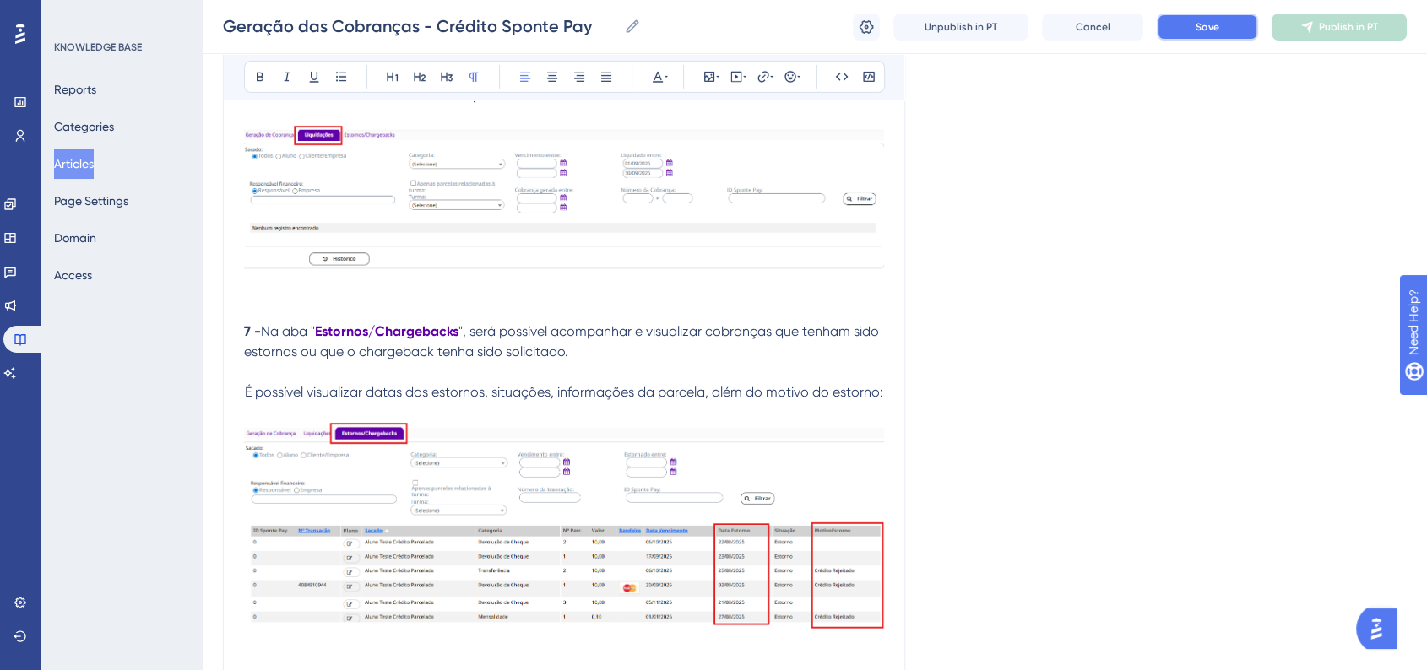
click at [1224, 25] on button "Save" at bounding box center [1207, 27] width 101 height 27
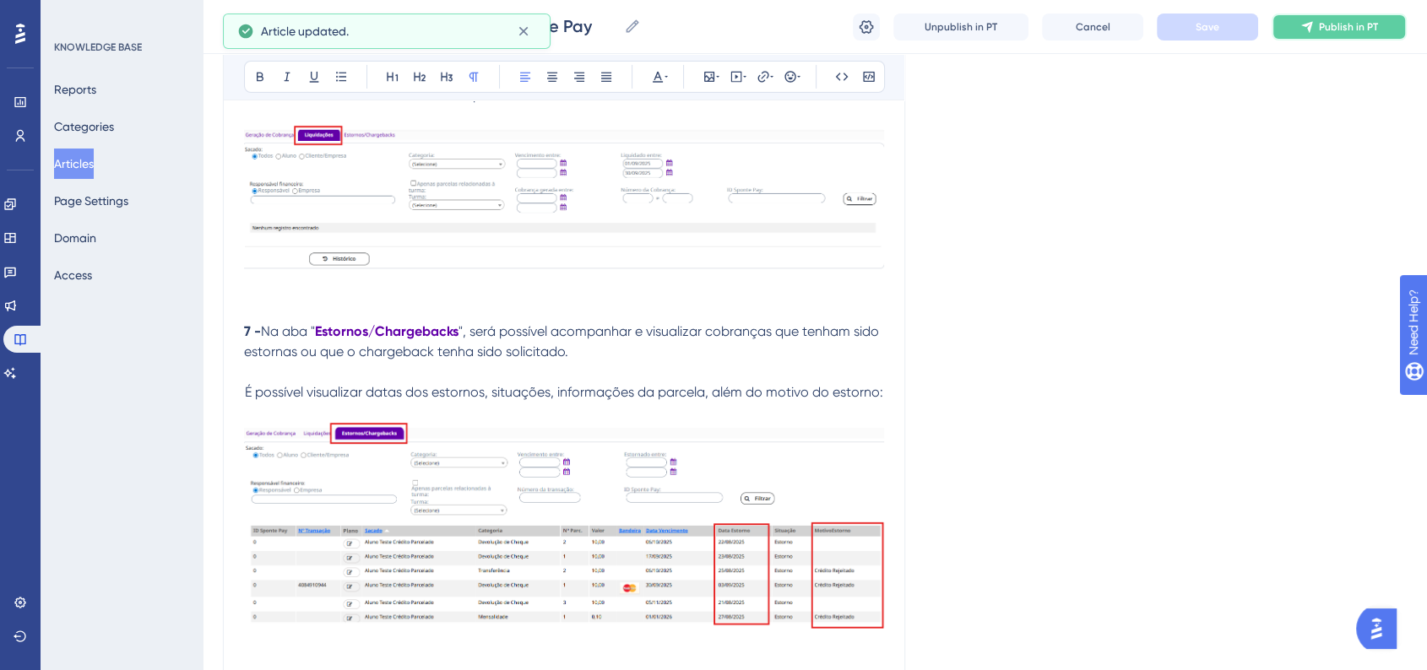
click at [1328, 34] on button "Publish in PT" at bounding box center [1338, 27] width 135 height 27
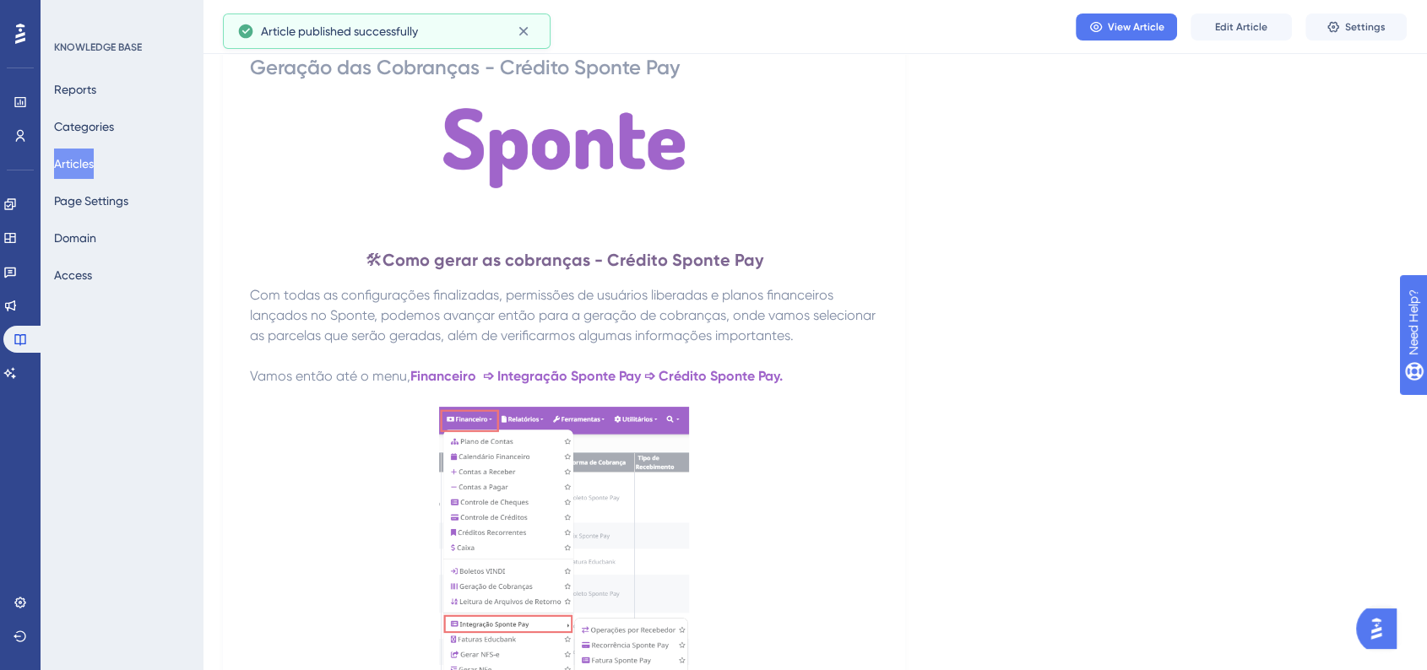
scroll to position [0, 0]
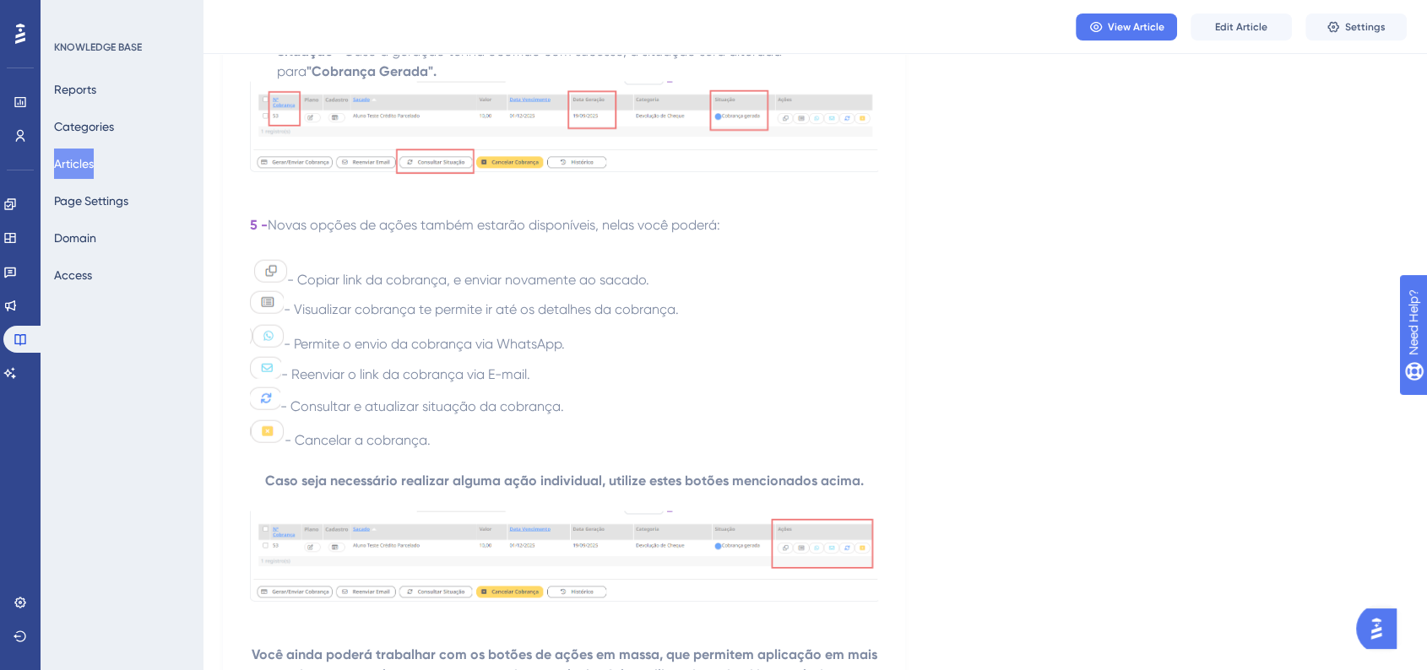
scroll to position [3939, 0]
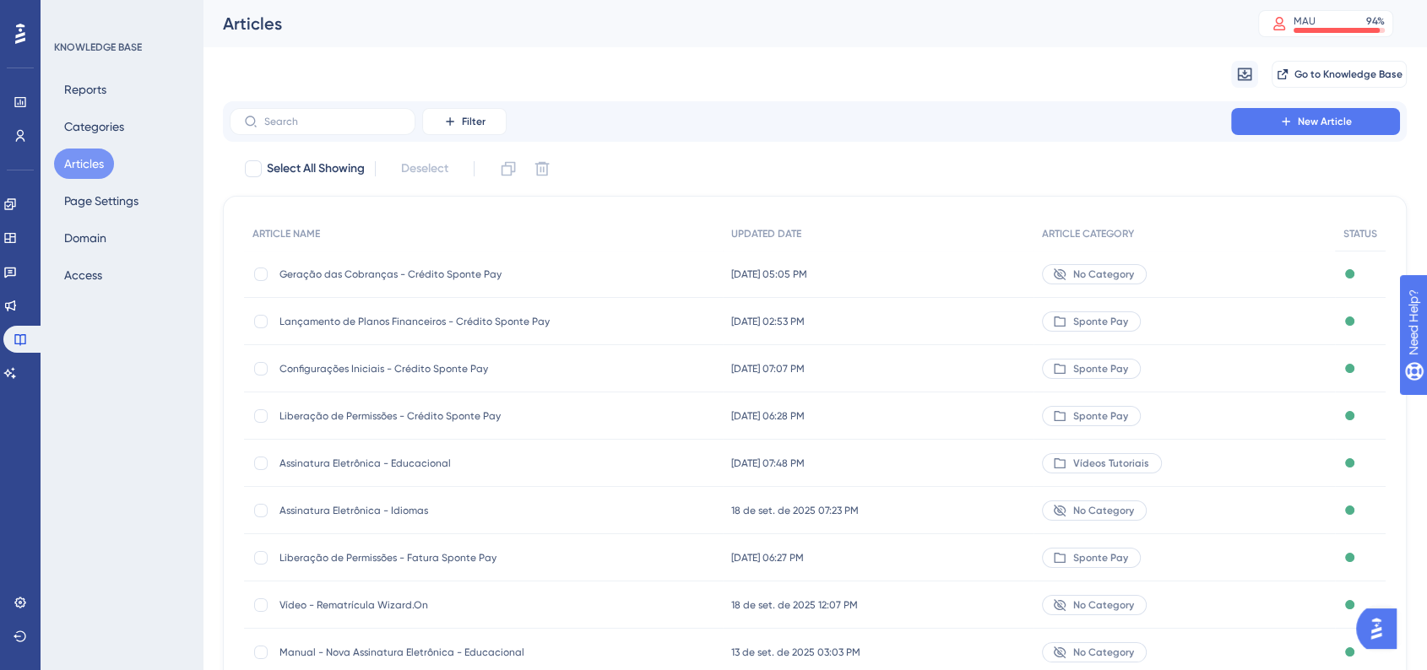
click at [982, 274] on div "[DATE] 05:05 PM [DATE] 05:05 PM" at bounding box center [878, 274] width 311 height 47
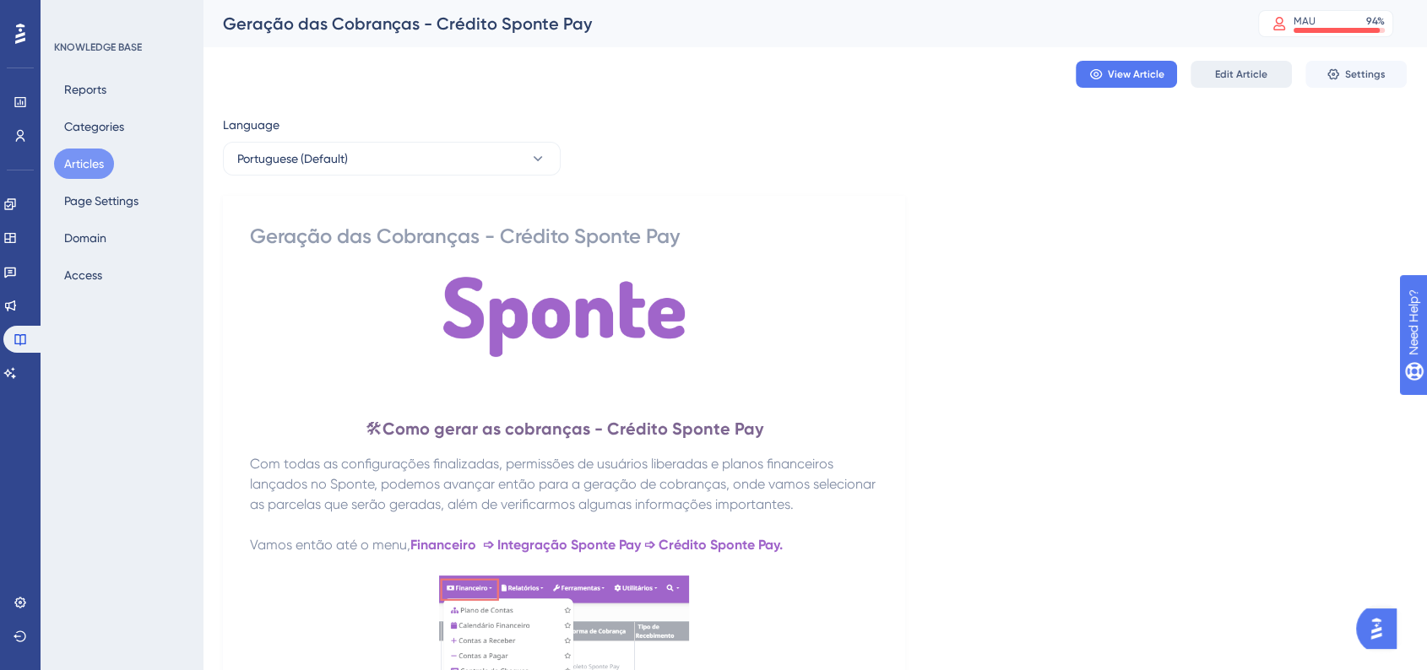
click at [1219, 84] on button "Edit Article" at bounding box center [1240, 74] width 101 height 27
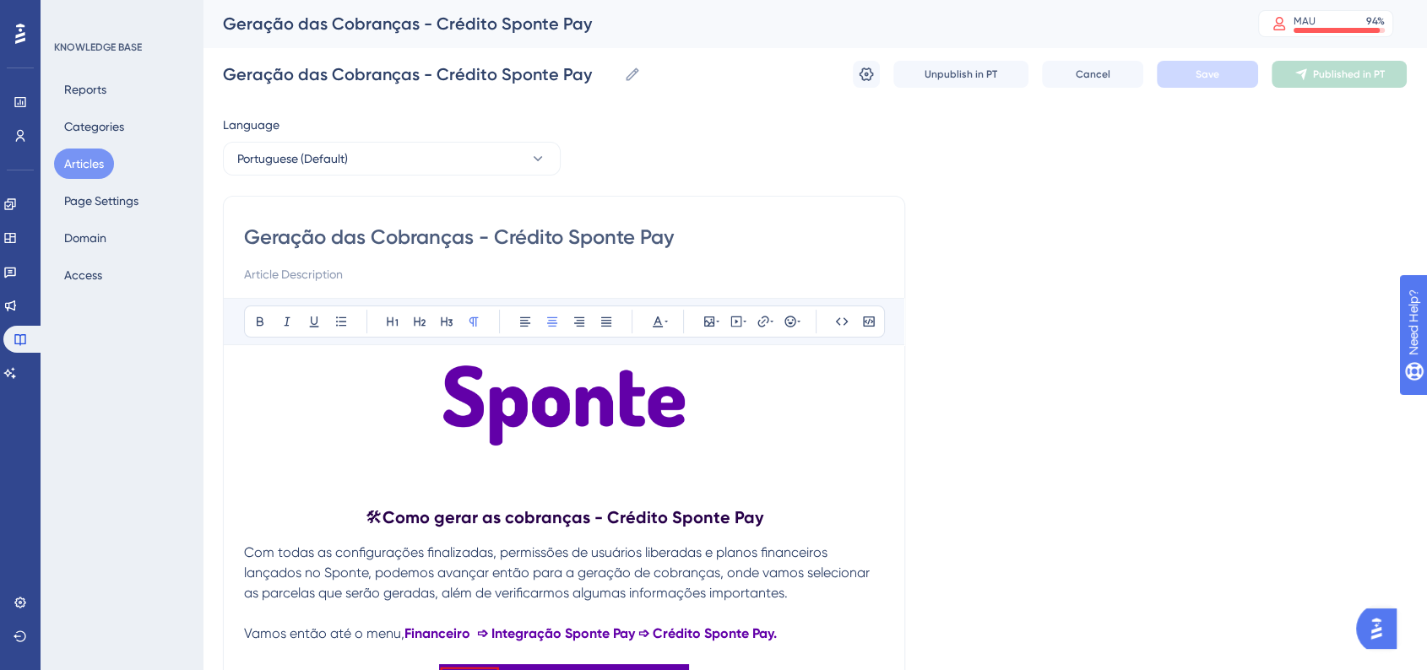
scroll to position [5833, 0]
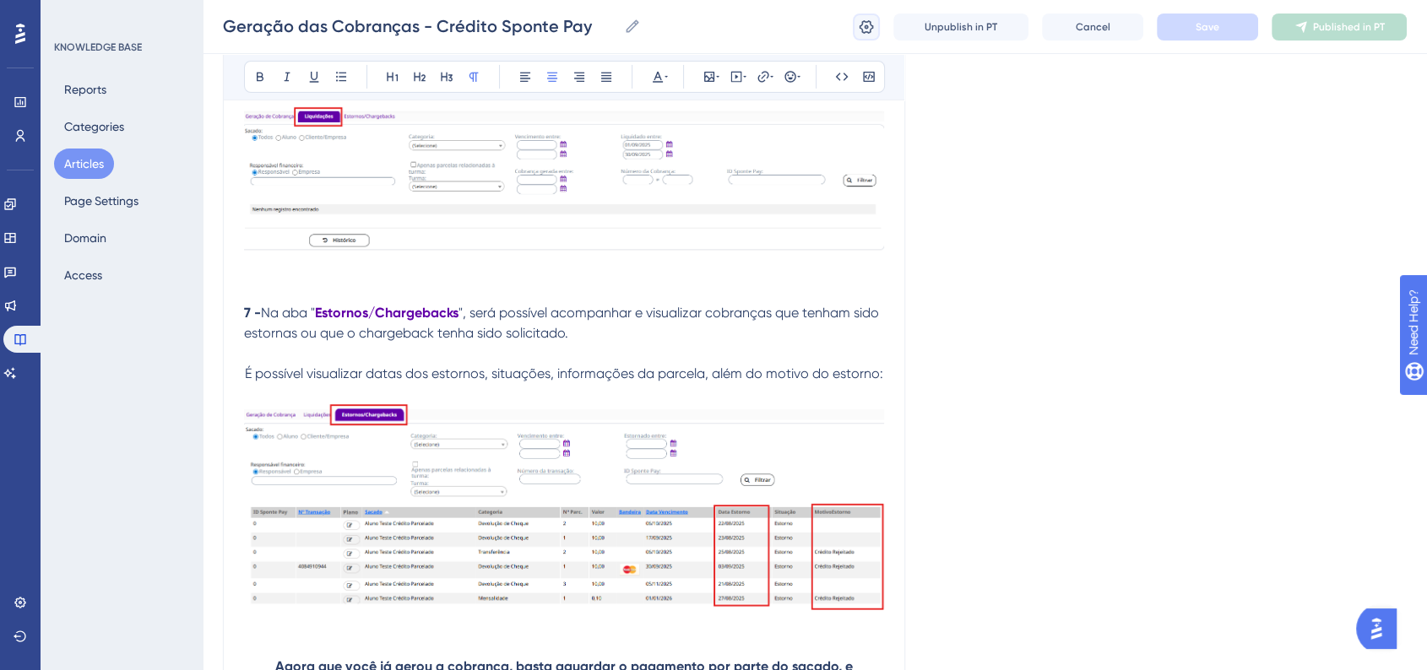
click at [859, 24] on icon at bounding box center [866, 26] width 14 height 14
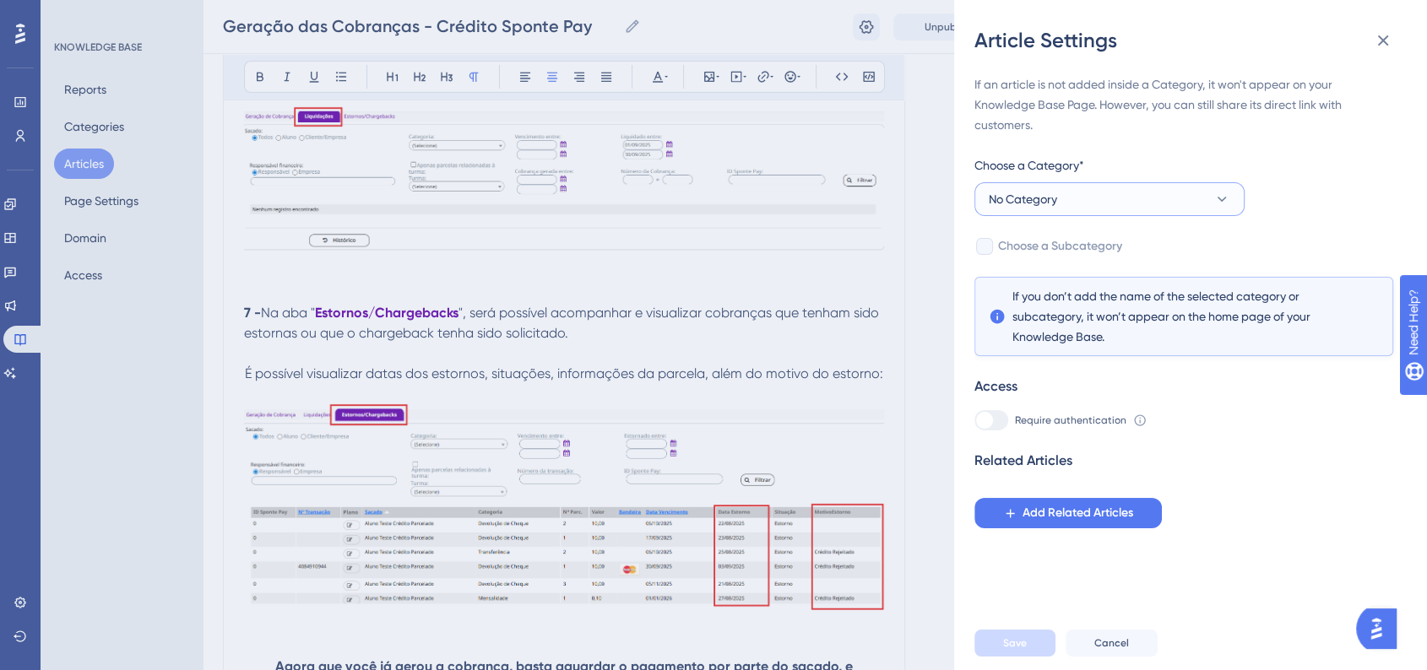
click at [1079, 201] on button "No Category" at bounding box center [1109, 199] width 270 height 34
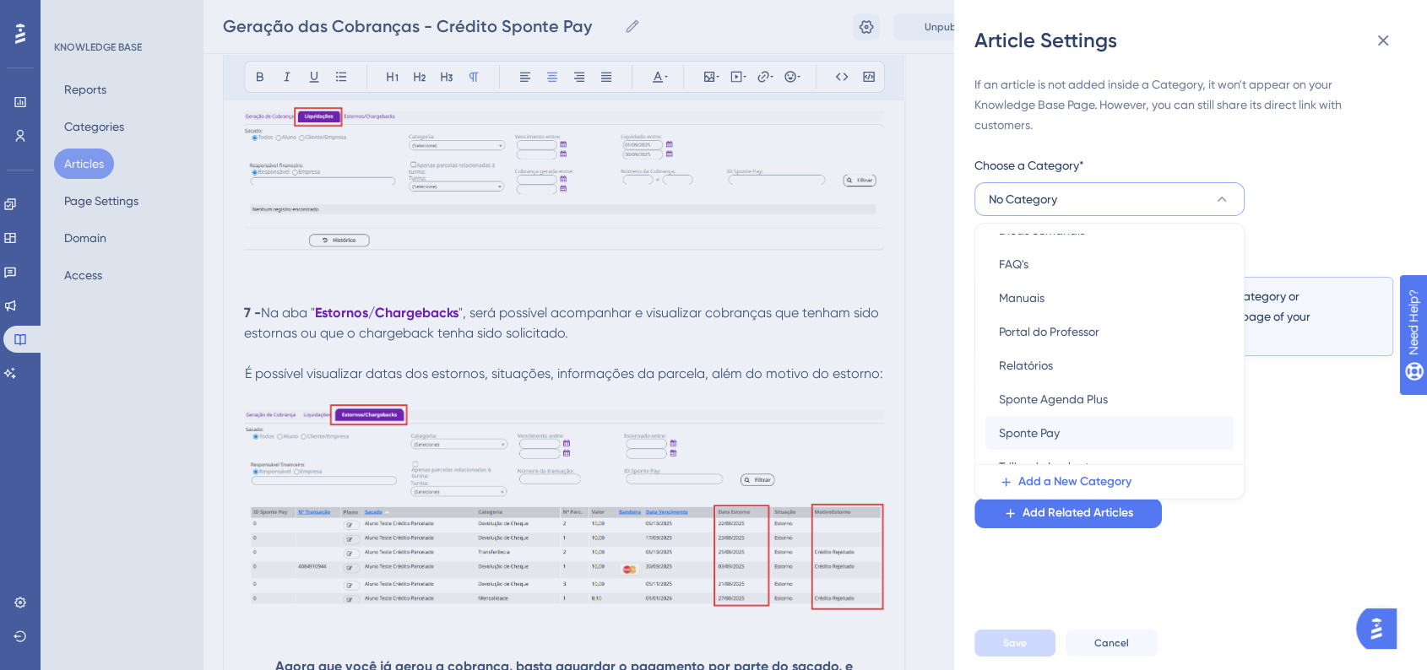
scroll to position [106, 0]
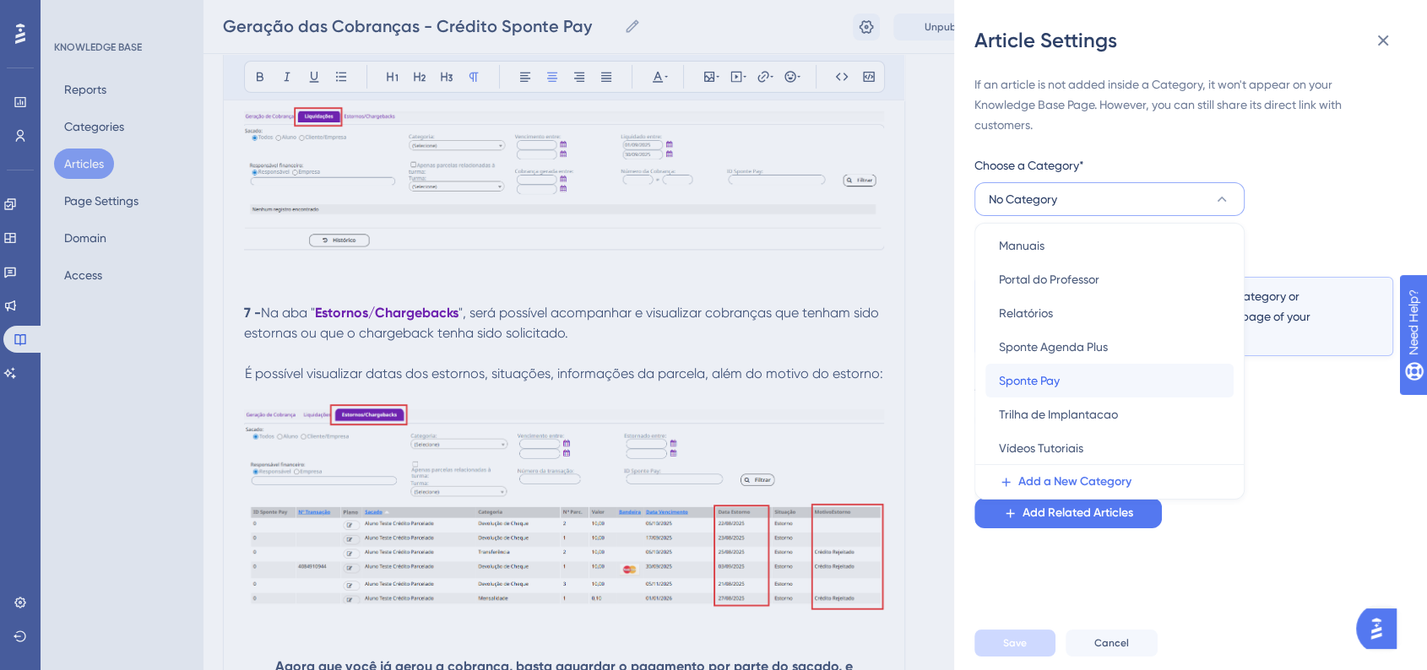
click at [1076, 382] on div "Sponte Pay Sponte Pay" at bounding box center [1109, 381] width 221 height 34
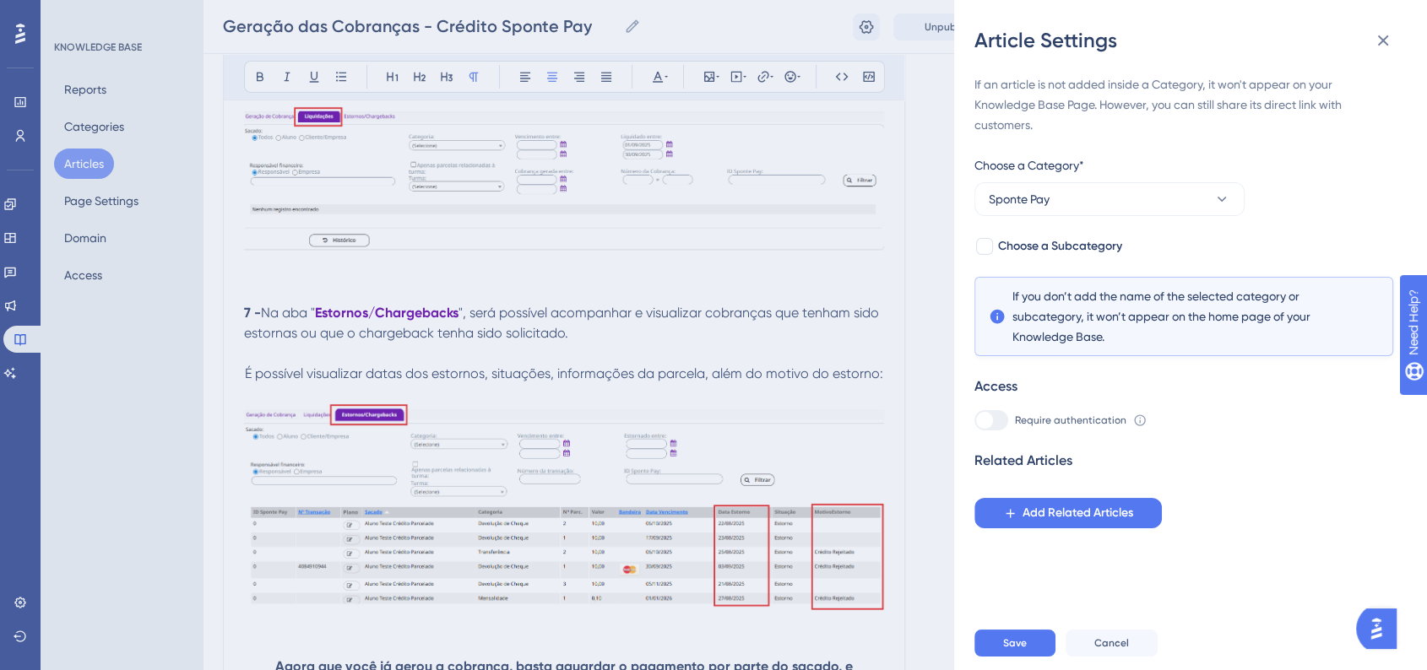
click at [1017, 258] on div "If an article is not added inside a Category, it won't appear on your Knowledge…" at bounding box center [1183, 301] width 419 height 454
click at [1019, 252] on span "Choose a Subcategory" at bounding box center [1060, 246] width 124 height 20
checkbox input "true"
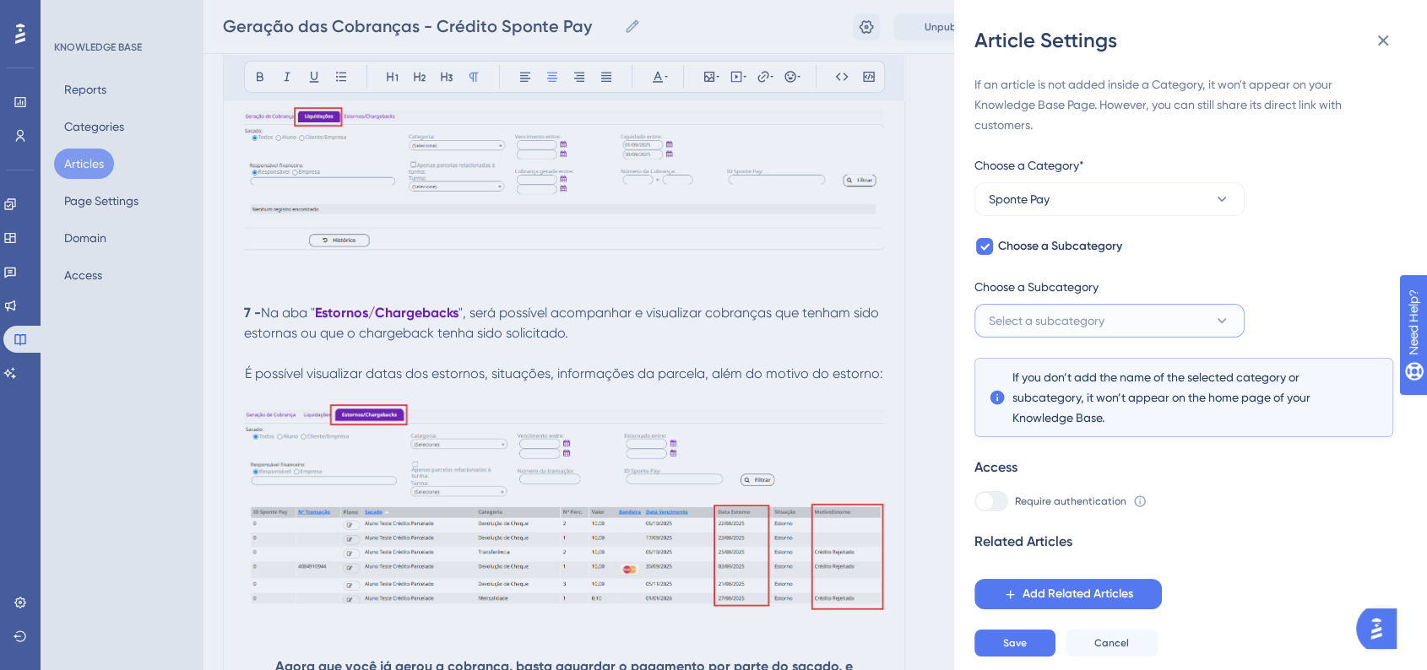
click at [1043, 321] on span "Select a subcategory" at bounding box center [1047, 321] width 116 height 20
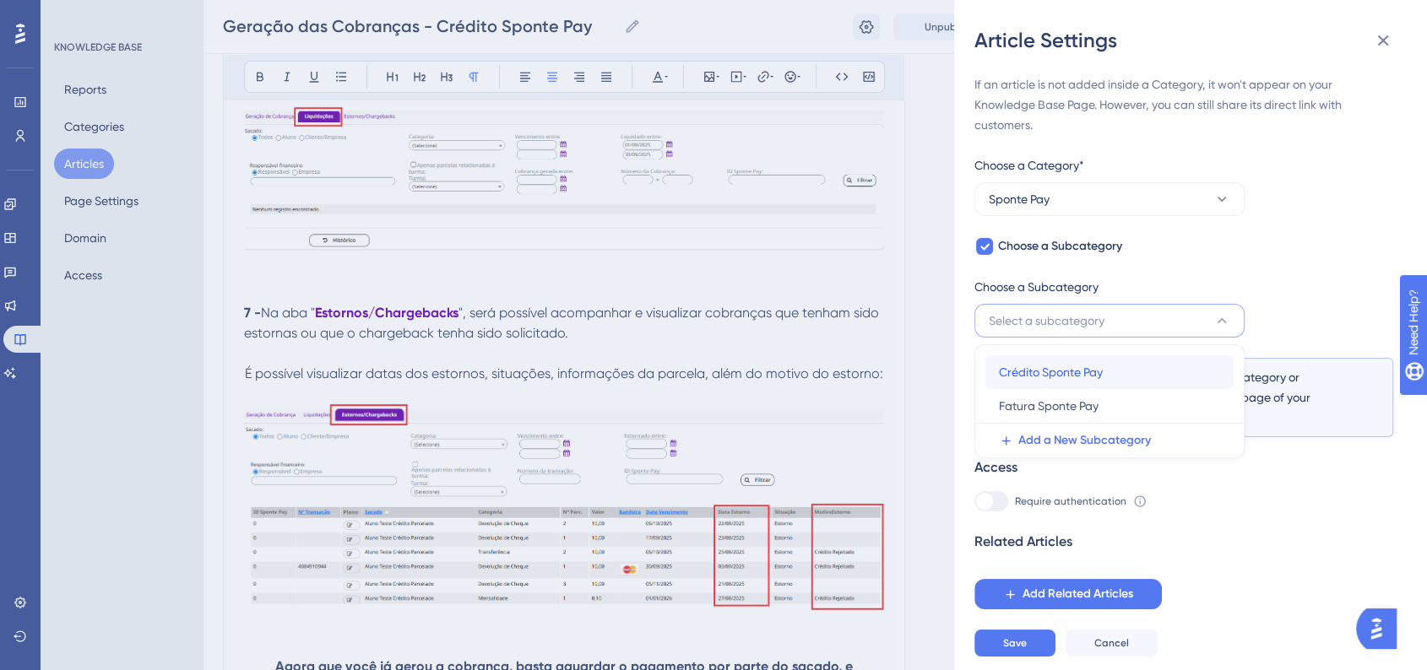
click at [1048, 360] on div "Crédito Sponte Pay Crédito Sponte Pay" at bounding box center [1109, 372] width 221 height 34
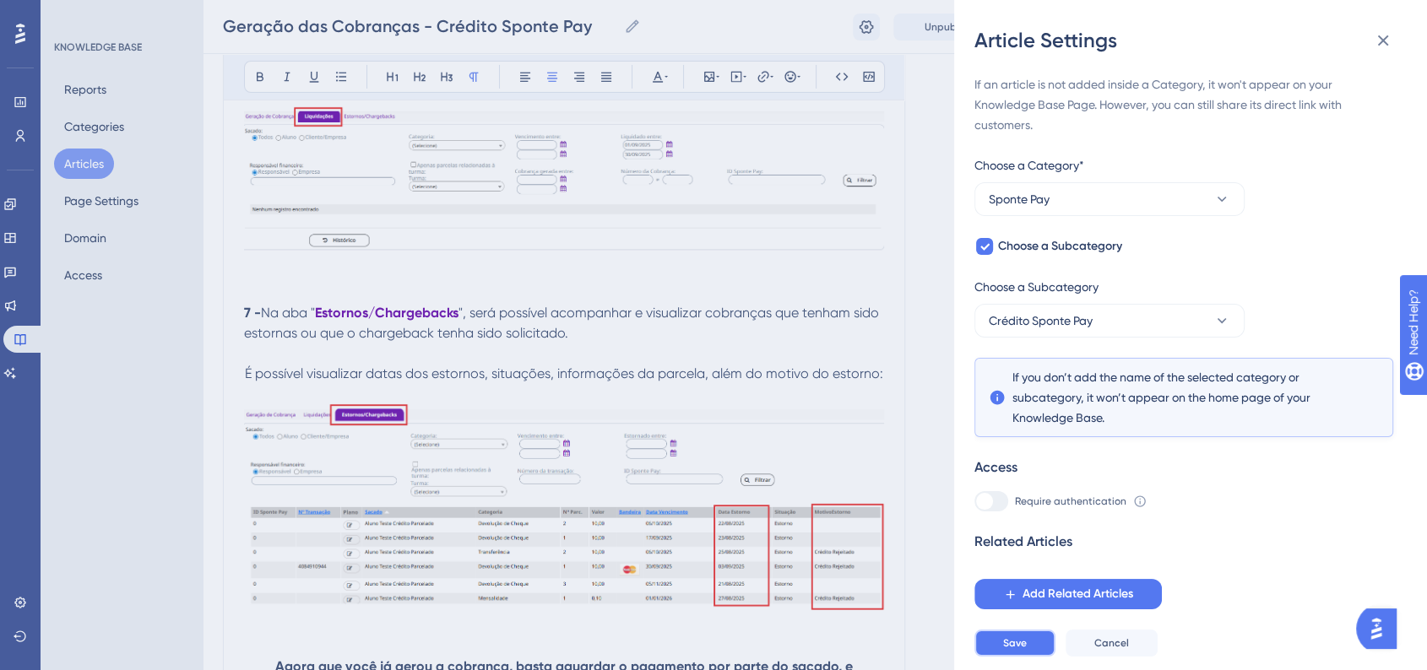
click at [1030, 650] on button "Save" at bounding box center [1014, 643] width 81 height 27
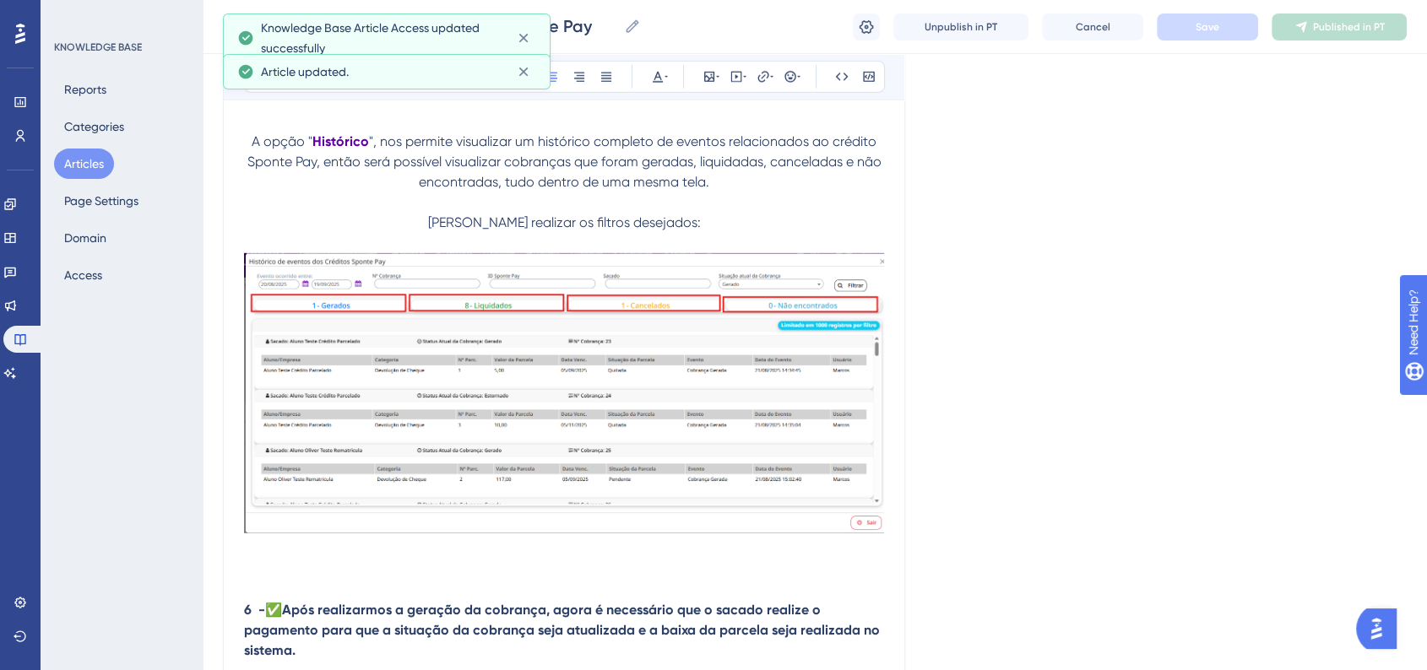
scroll to position [4801, 0]
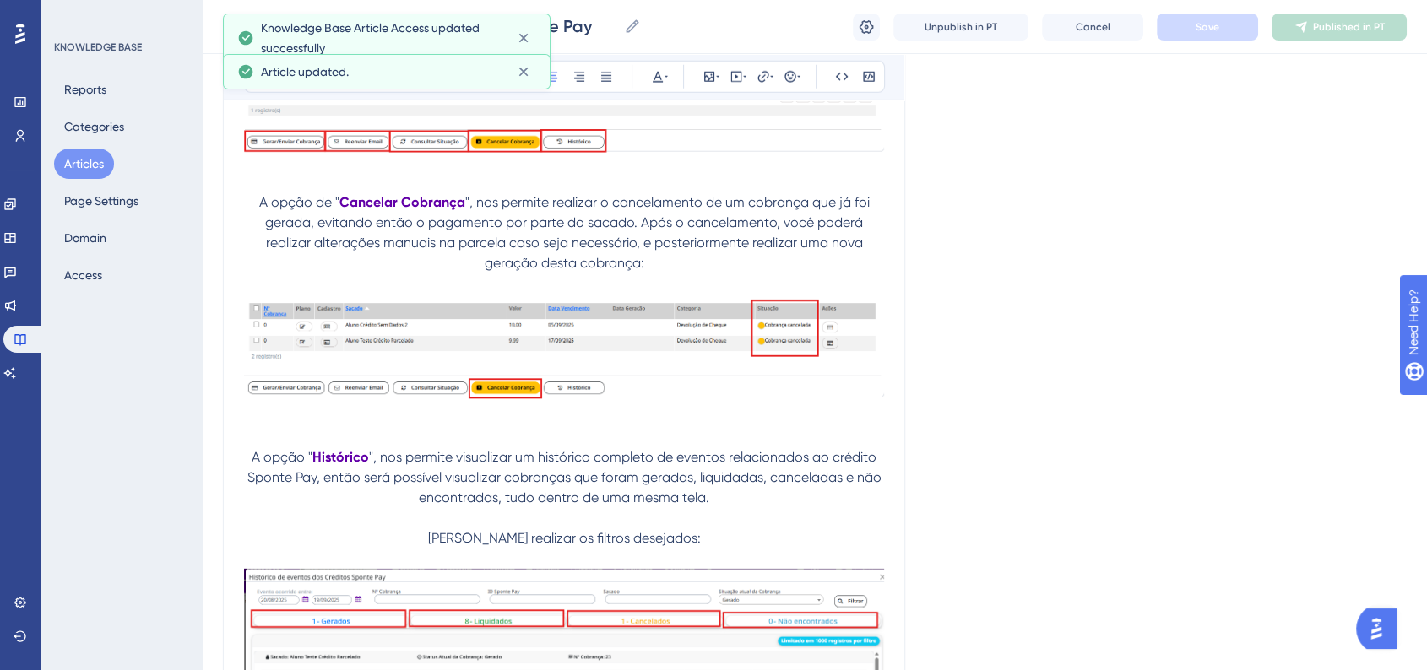
click at [90, 163] on button "Articles" at bounding box center [84, 164] width 60 height 30
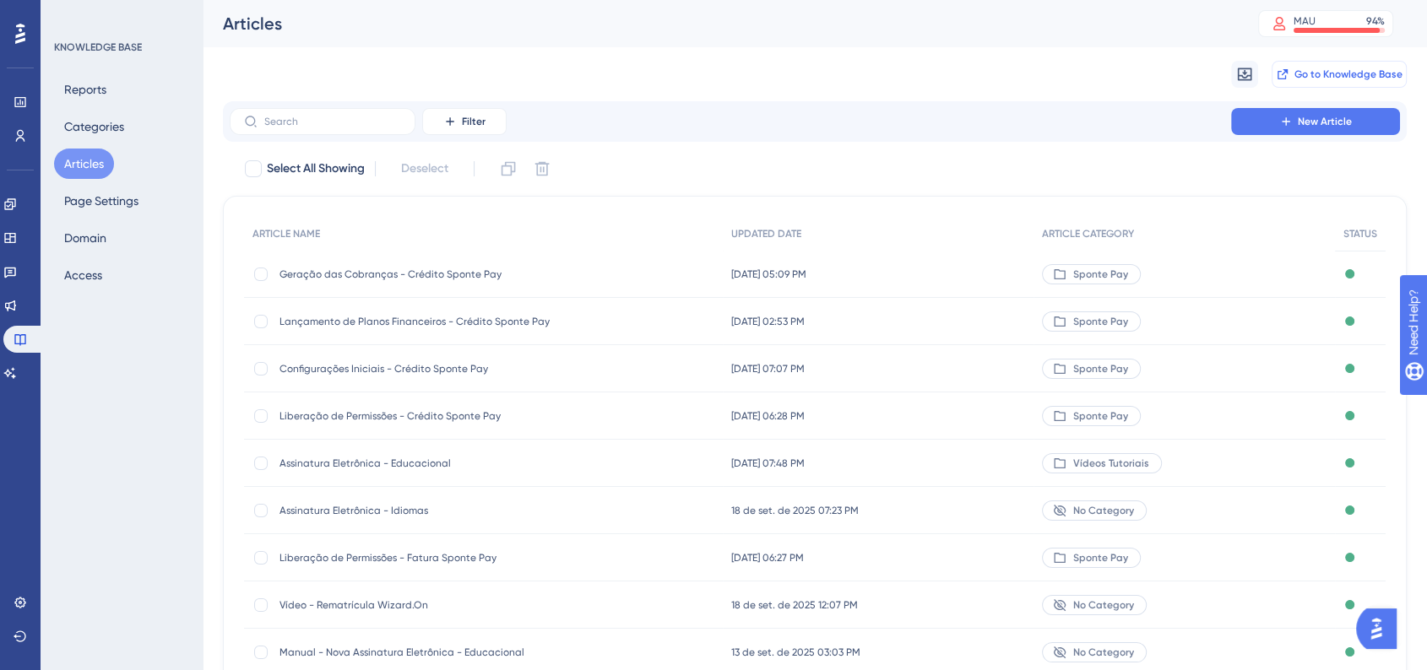
click at [1297, 74] on span "Go to Knowledge Base" at bounding box center [1348, 75] width 108 height 14
